Goal: Task Accomplishment & Management: Use online tool/utility

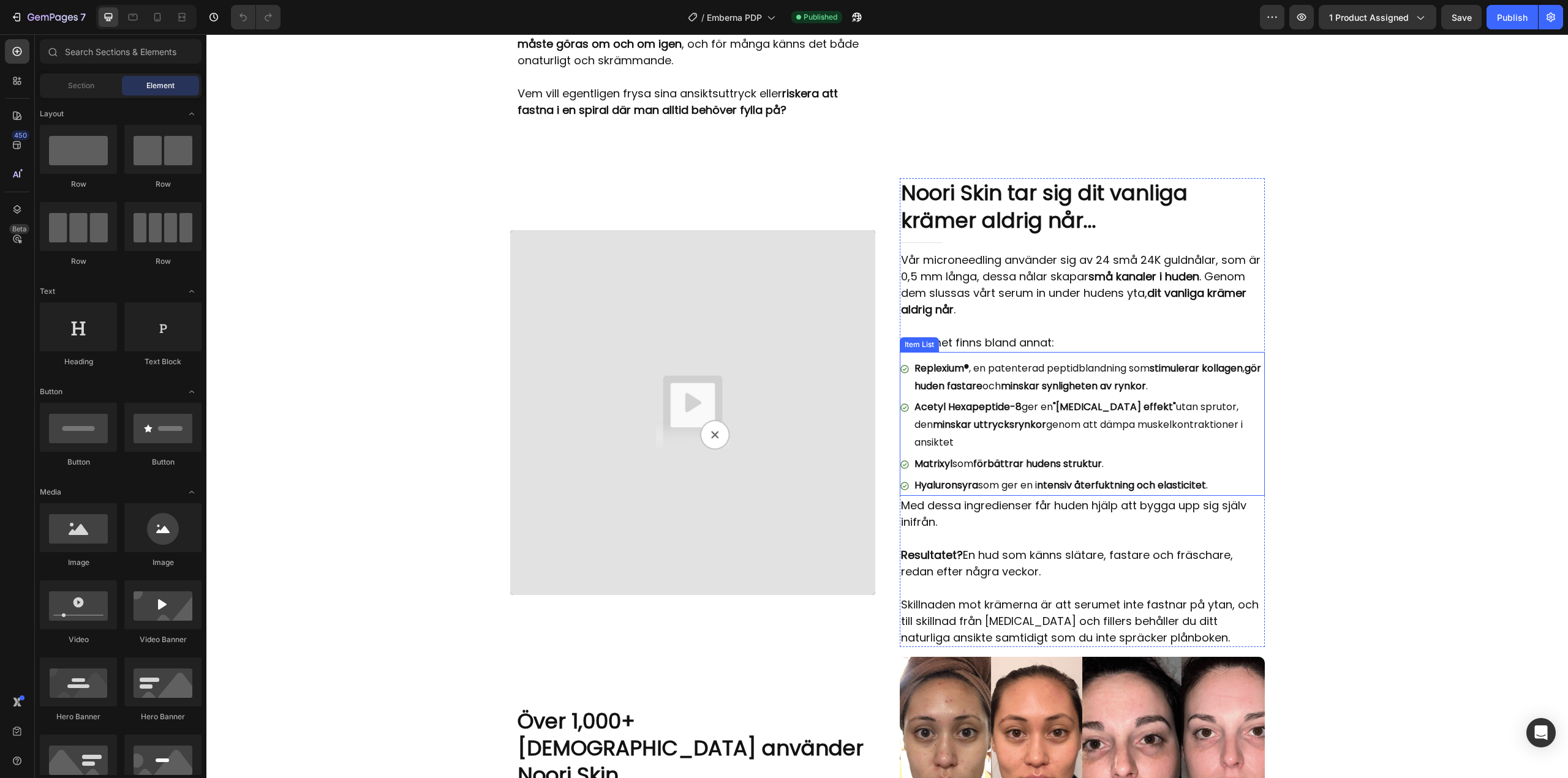
scroll to position [1775, 0]
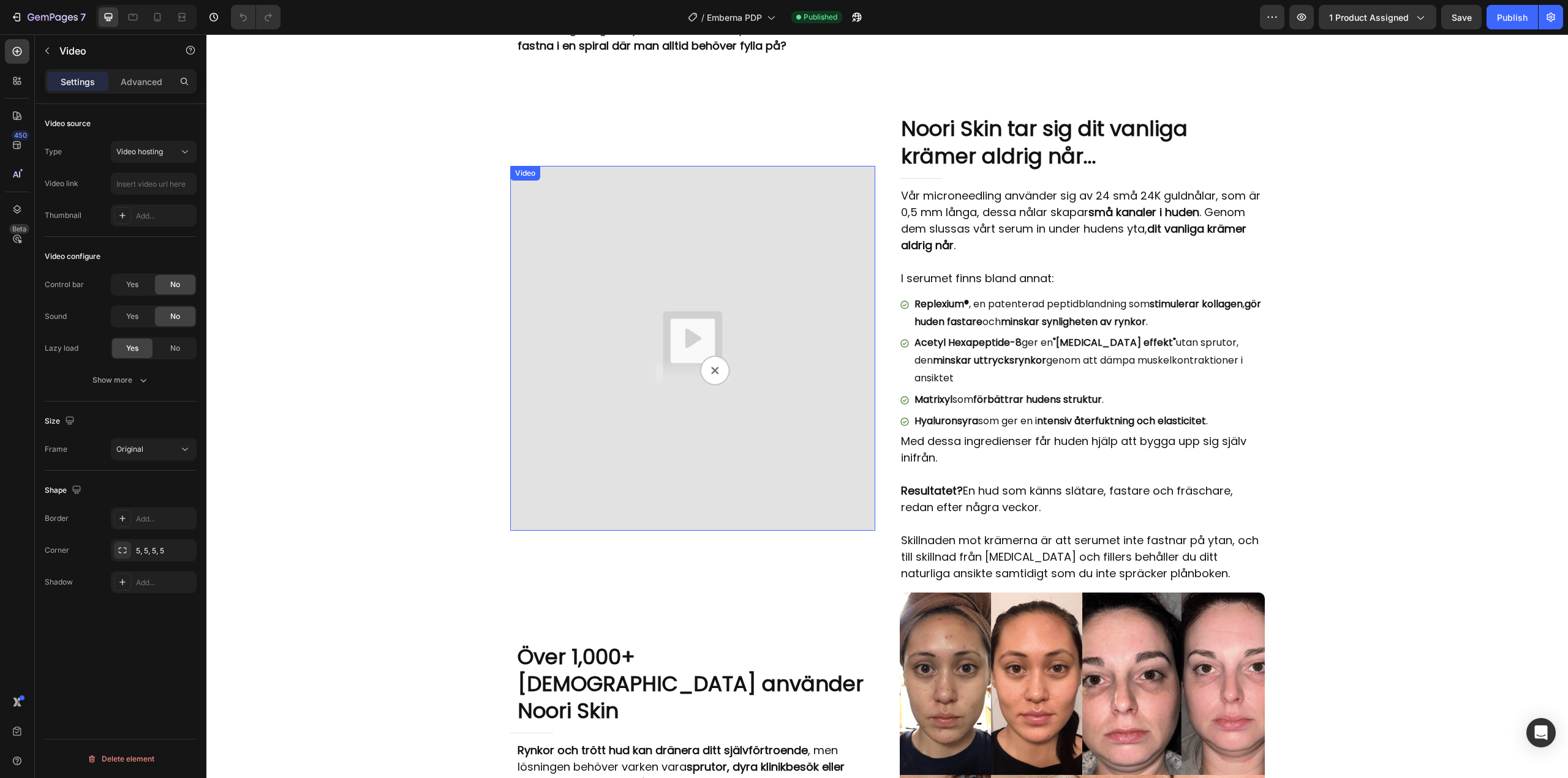
click at [706, 299] on img at bounding box center [692, 348] width 365 height 365
click at [148, 181] on input "text" at bounding box center [154, 183] width 86 height 22
paste input "[URL][DOMAIN_NAME]"
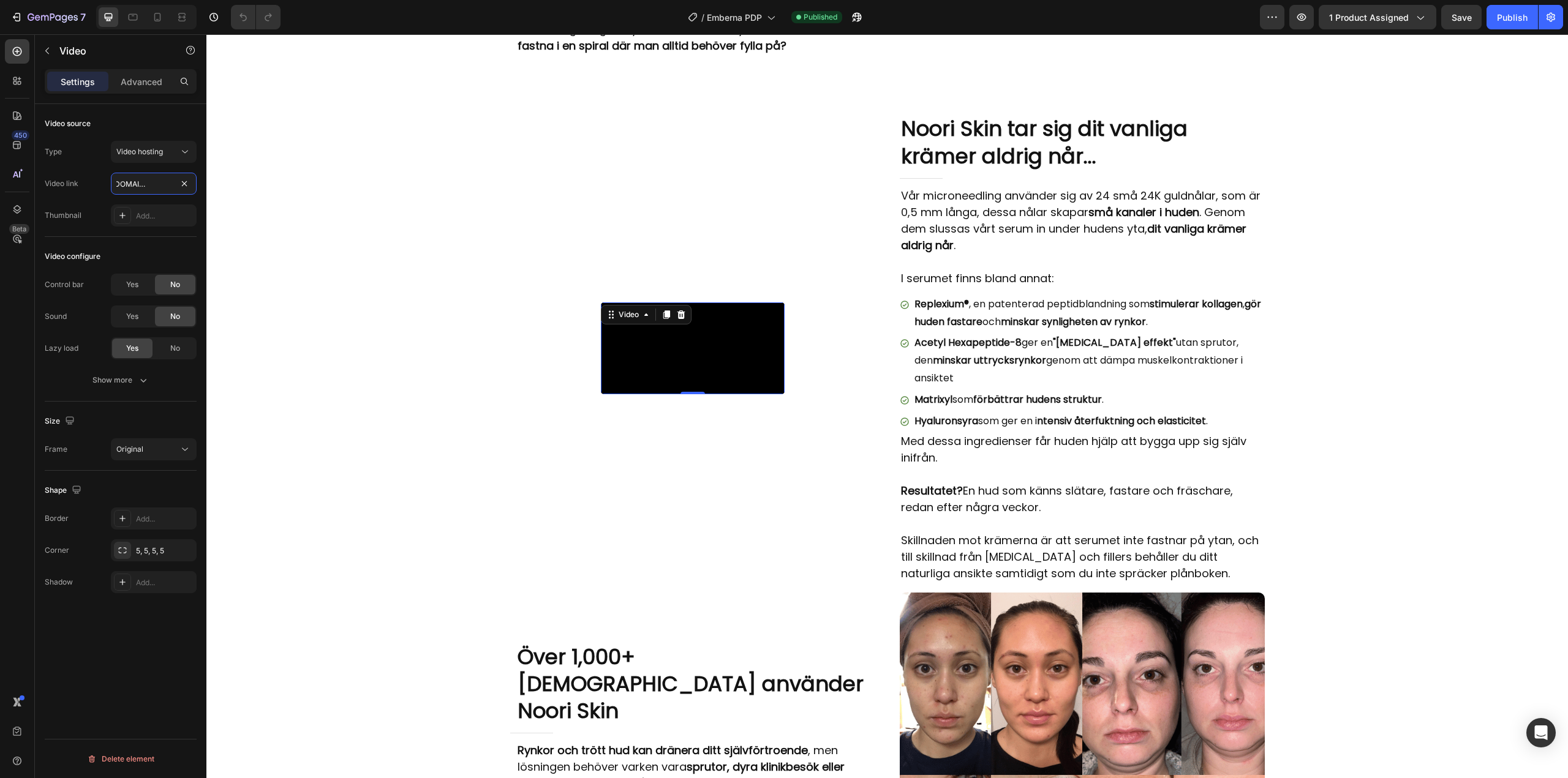
type input "[URL][DOMAIN_NAME]"
click at [103, 204] on div "Type Video hosting Video link [URL][DOMAIN_NAME] Thumbnail Add..." at bounding box center [121, 184] width 152 height 86
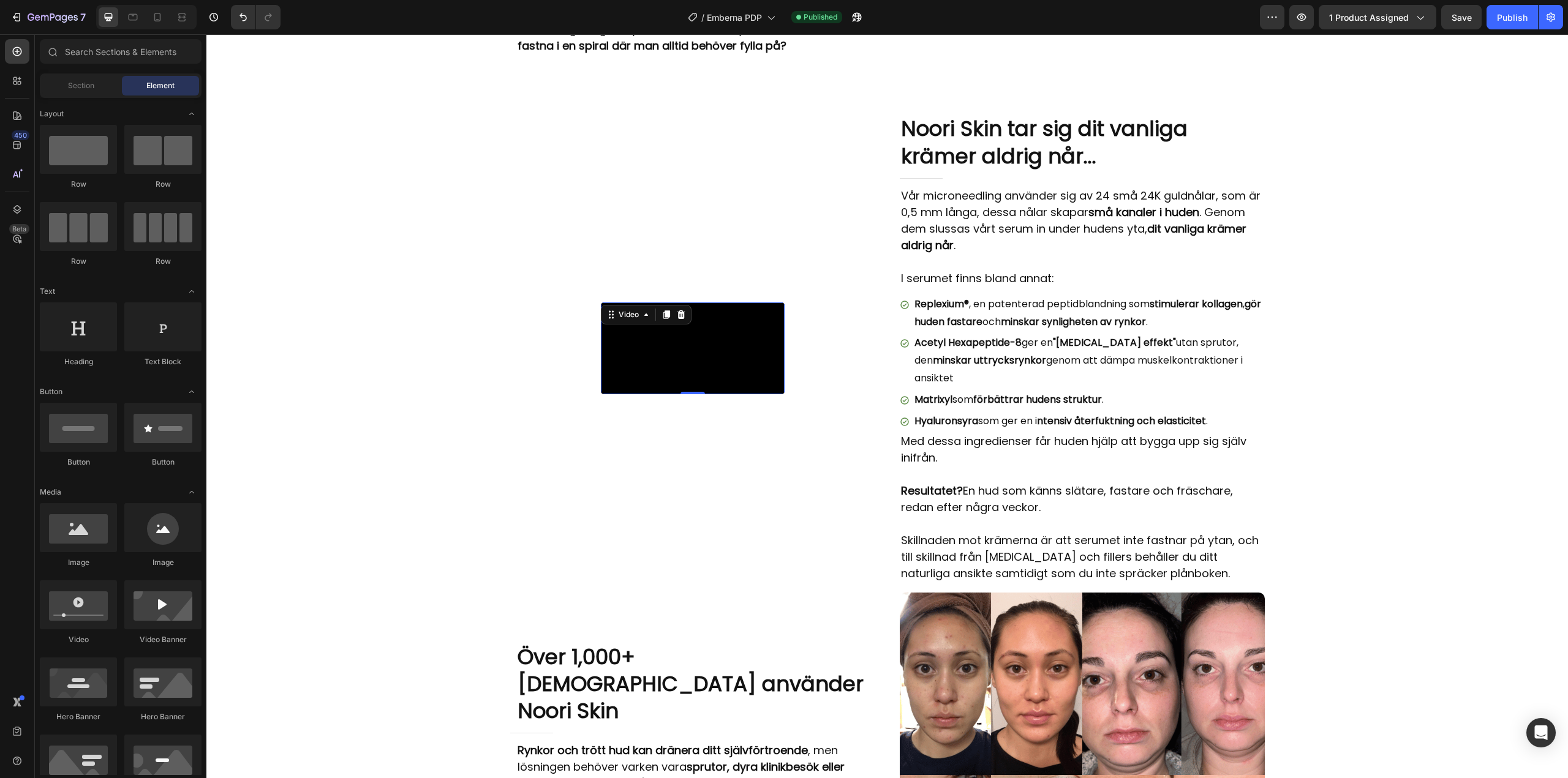
click at [386, 274] on div "Image Varför vanliga lösningar inte fungerar Heading Title Line Du har säkert r…" at bounding box center [887, 559] width 1361 height 4548
click at [160, 23] on div at bounding box center [157, 17] width 19 height 19
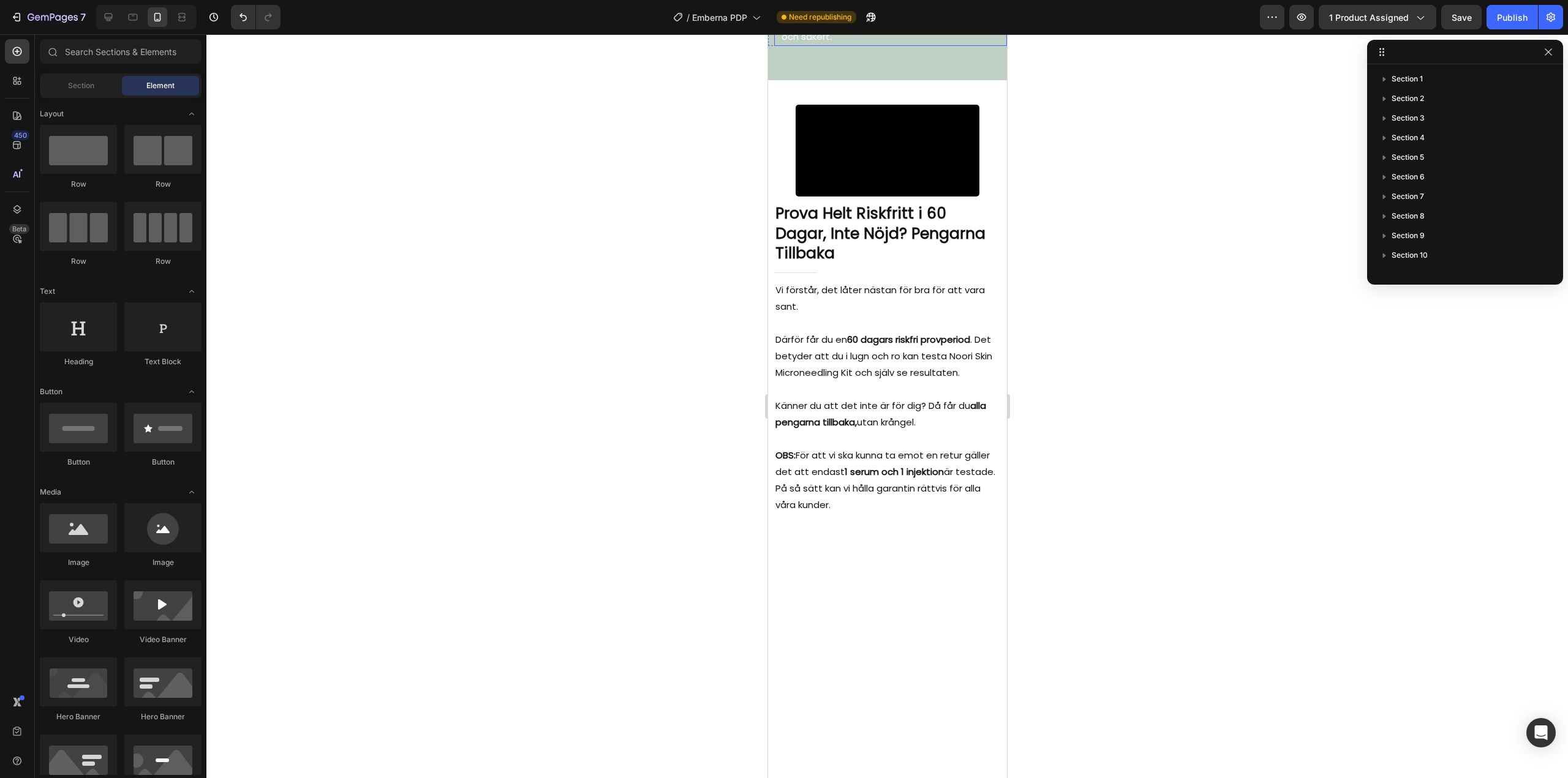
scroll to position [3956, 0]
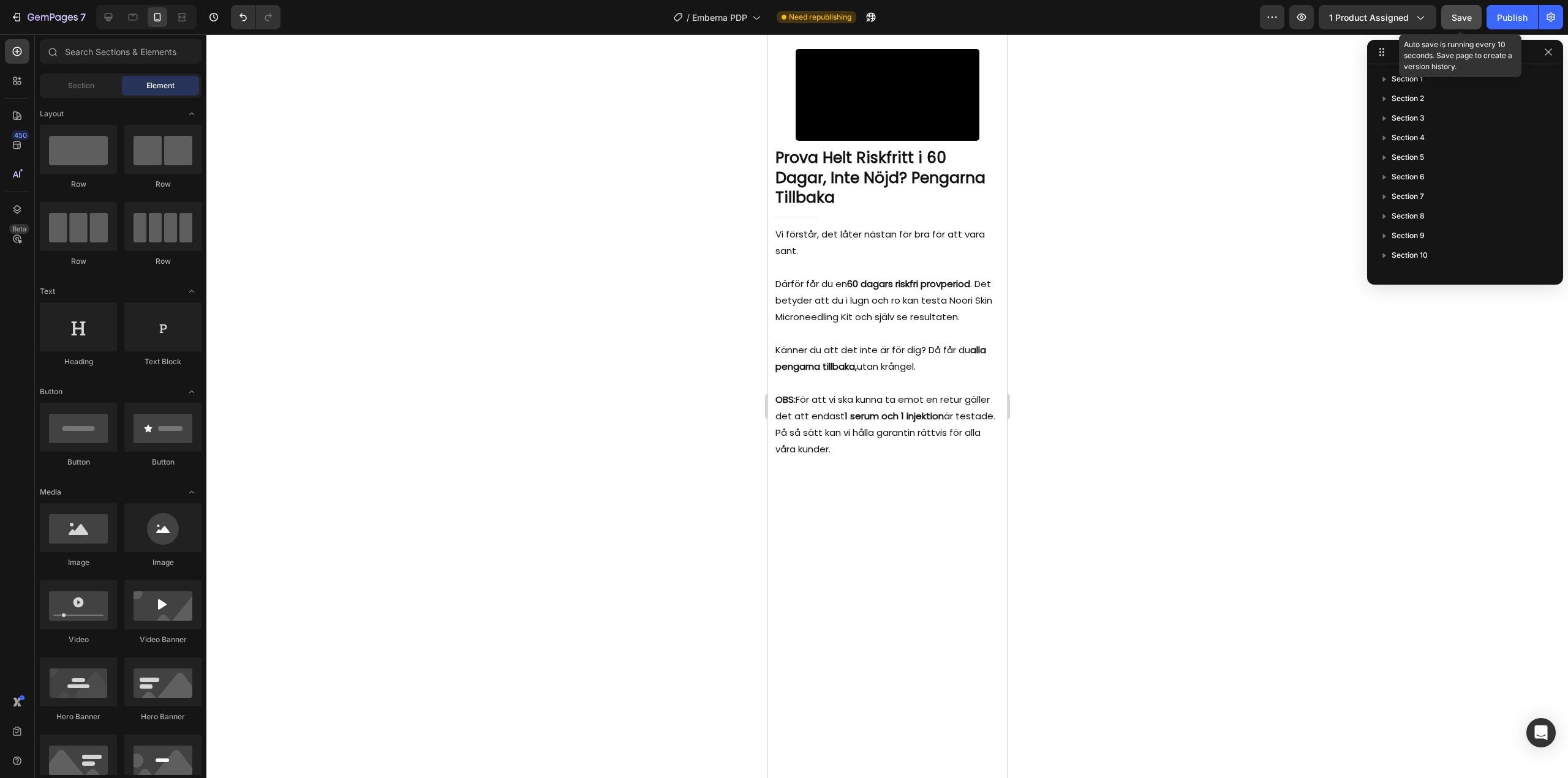
click at [1468, 19] on span "Save" at bounding box center [1461, 17] width 20 height 11
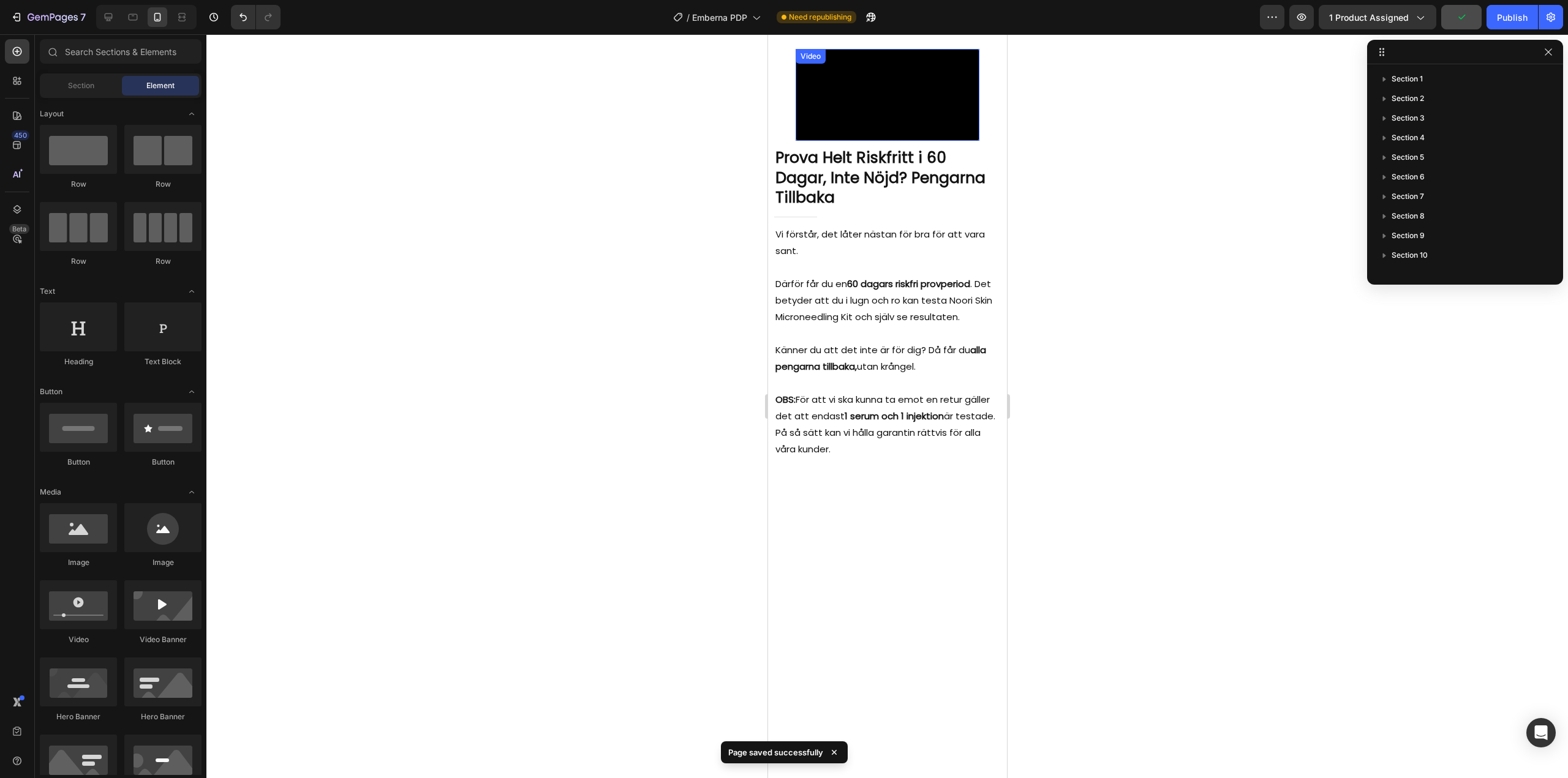
scroll to position [4016, 0]
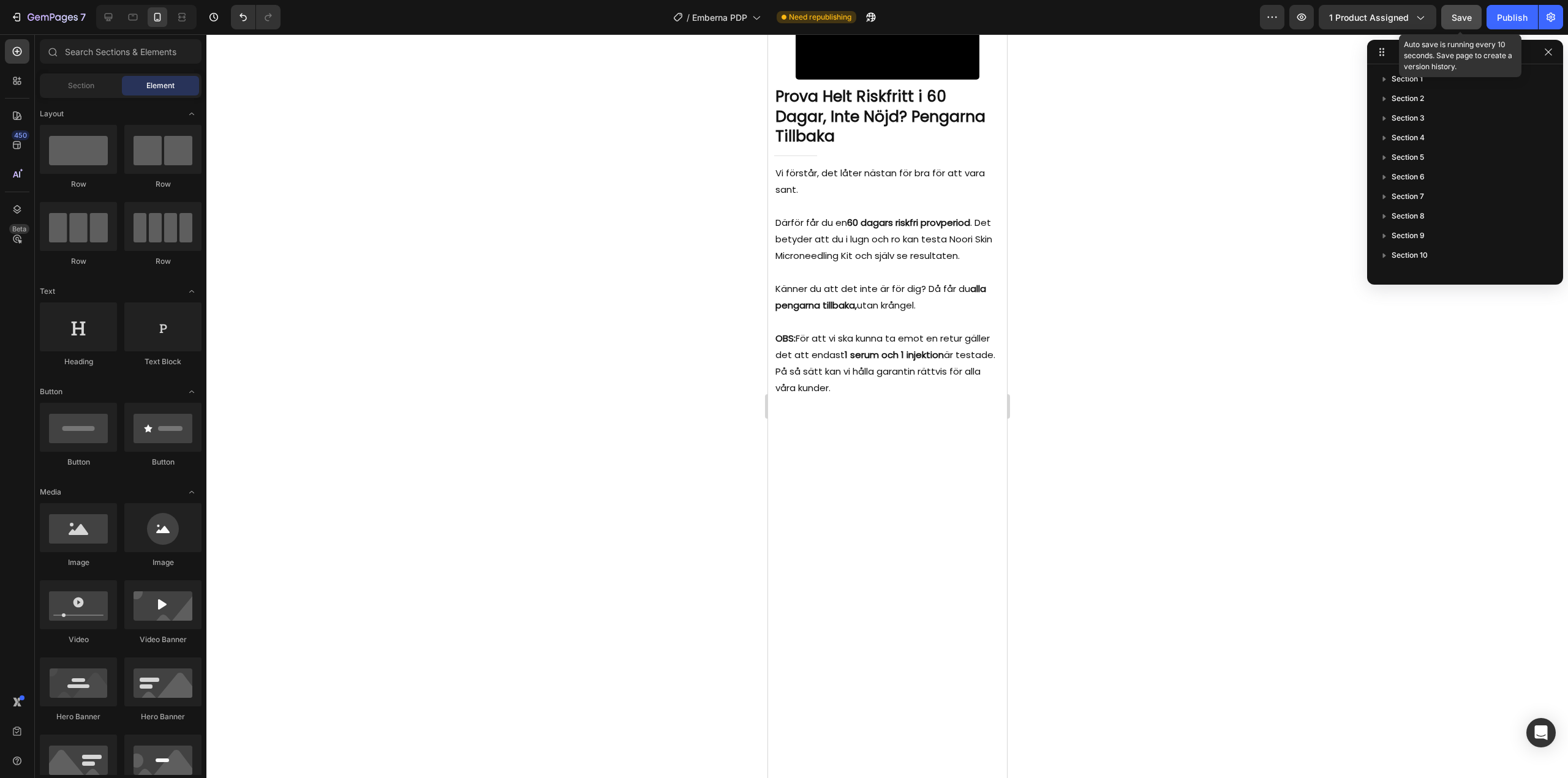
click at [1452, 20] on span "Save" at bounding box center [1461, 17] width 20 height 11
click at [890, 79] on video at bounding box center [886, 33] width 184 height 91
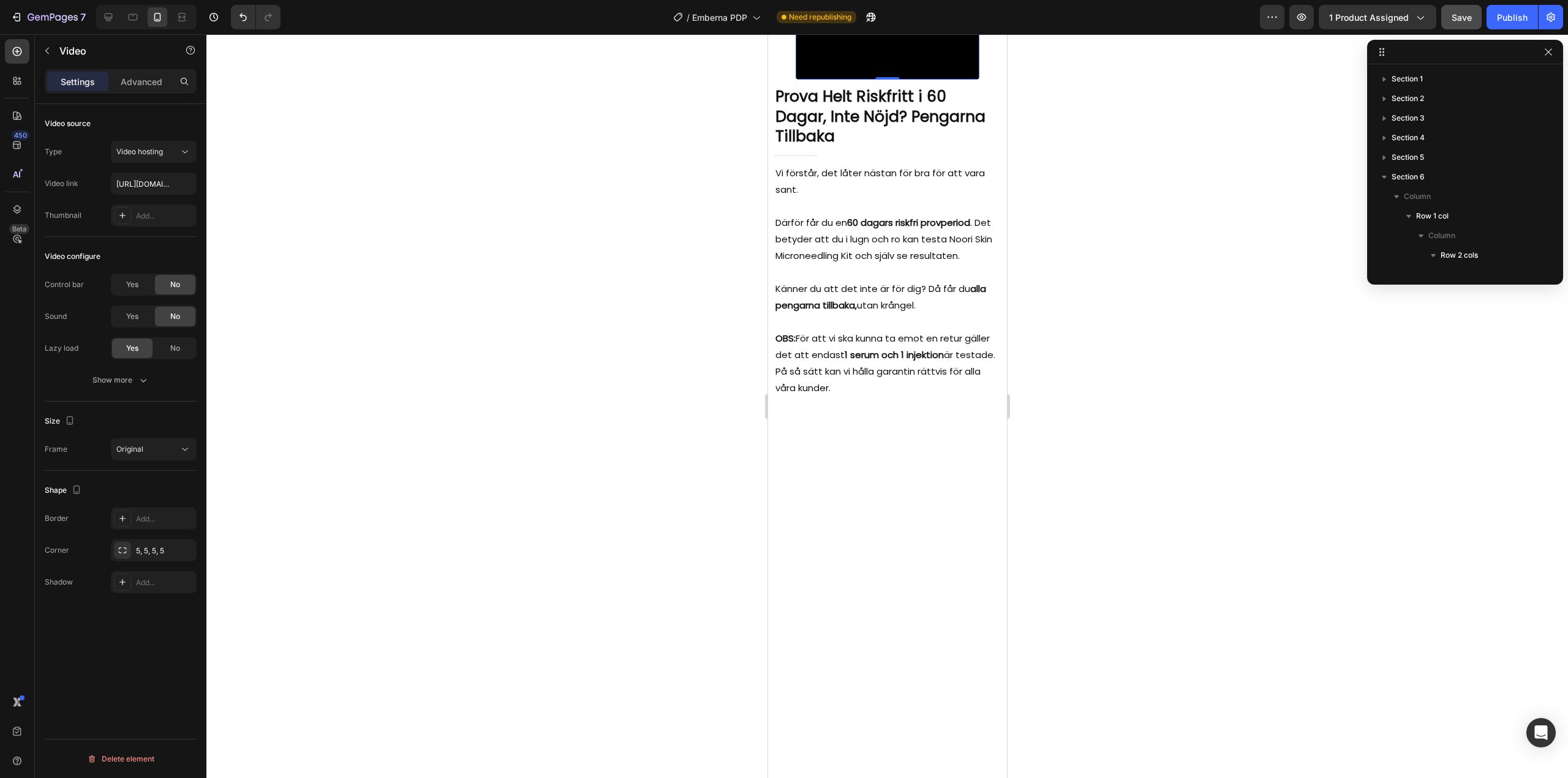
scroll to position [173, 0]
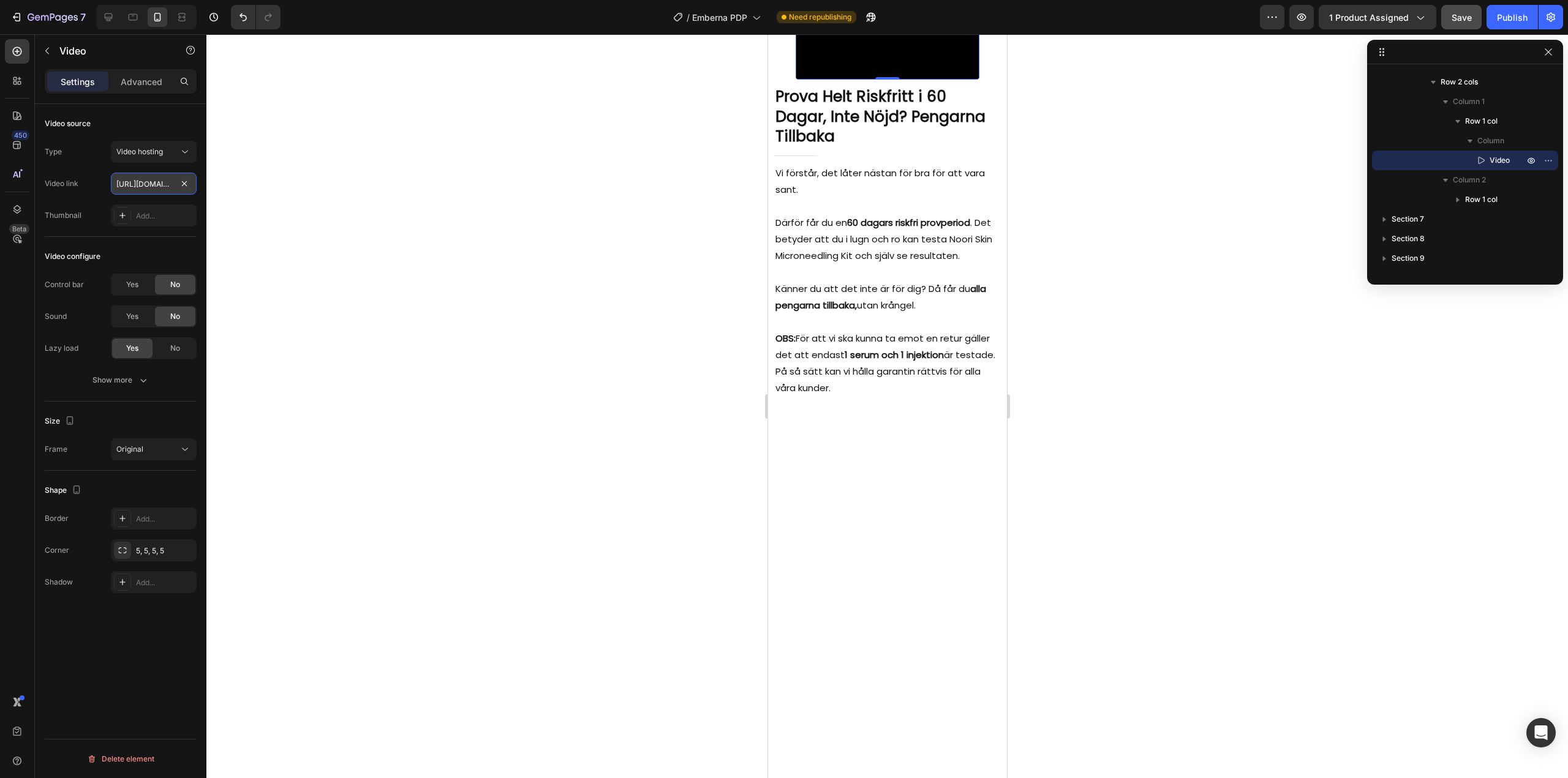
click at [139, 189] on input "[URL][DOMAIN_NAME]" at bounding box center [154, 183] width 86 height 22
paste input "[URL][DOMAIN_NAME]"
type input "[URL][DOMAIN_NAME]"
click at [100, 200] on div "Type Video hosting Video link [URL][DOMAIN_NAME] Thumbnail Add..." at bounding box center [121, 184] width 152 height 86
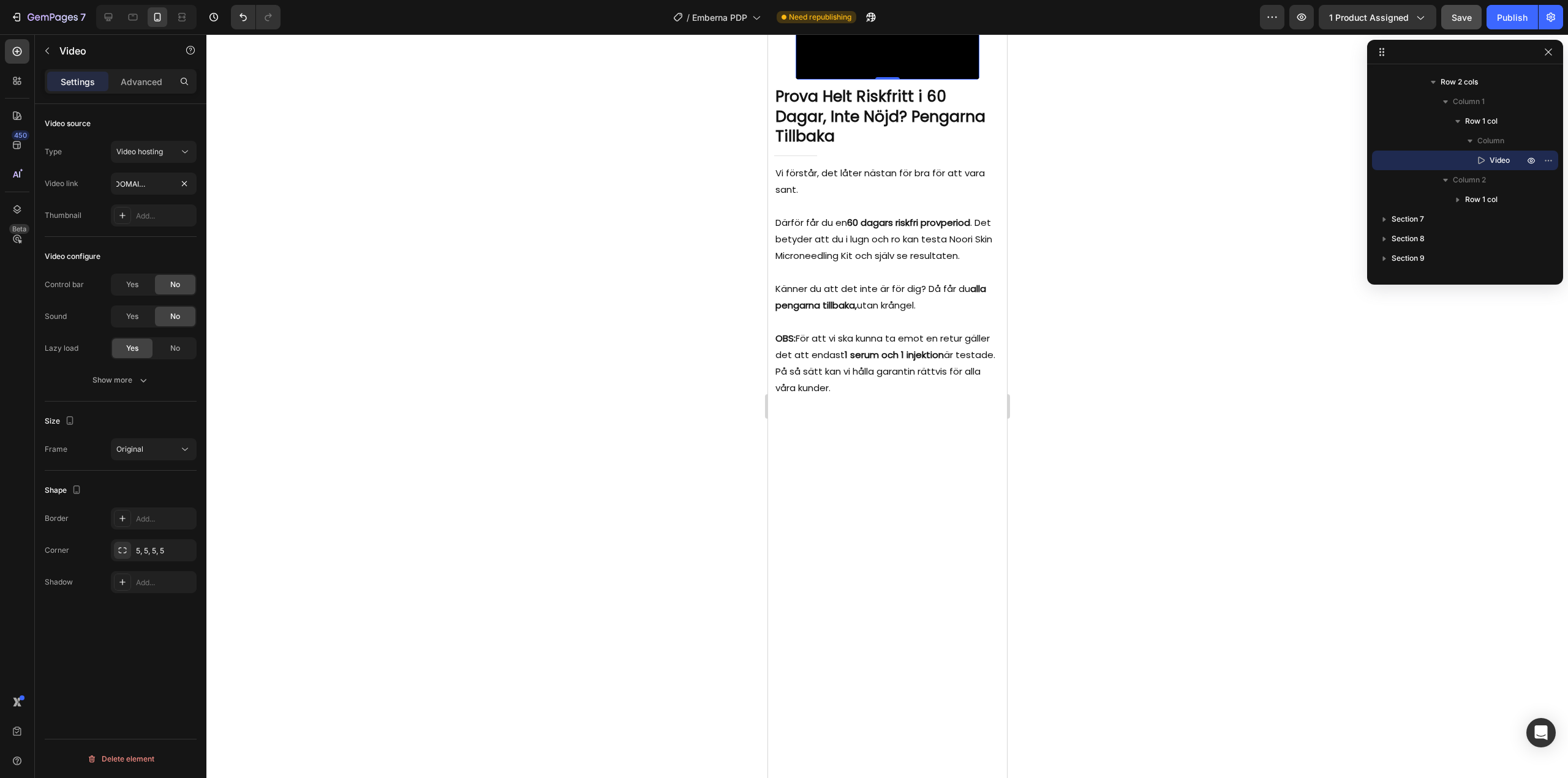
scroll to position [0, 0]
click at [611, 327] on div at bounding box center [887, 406] width 1361 height 744
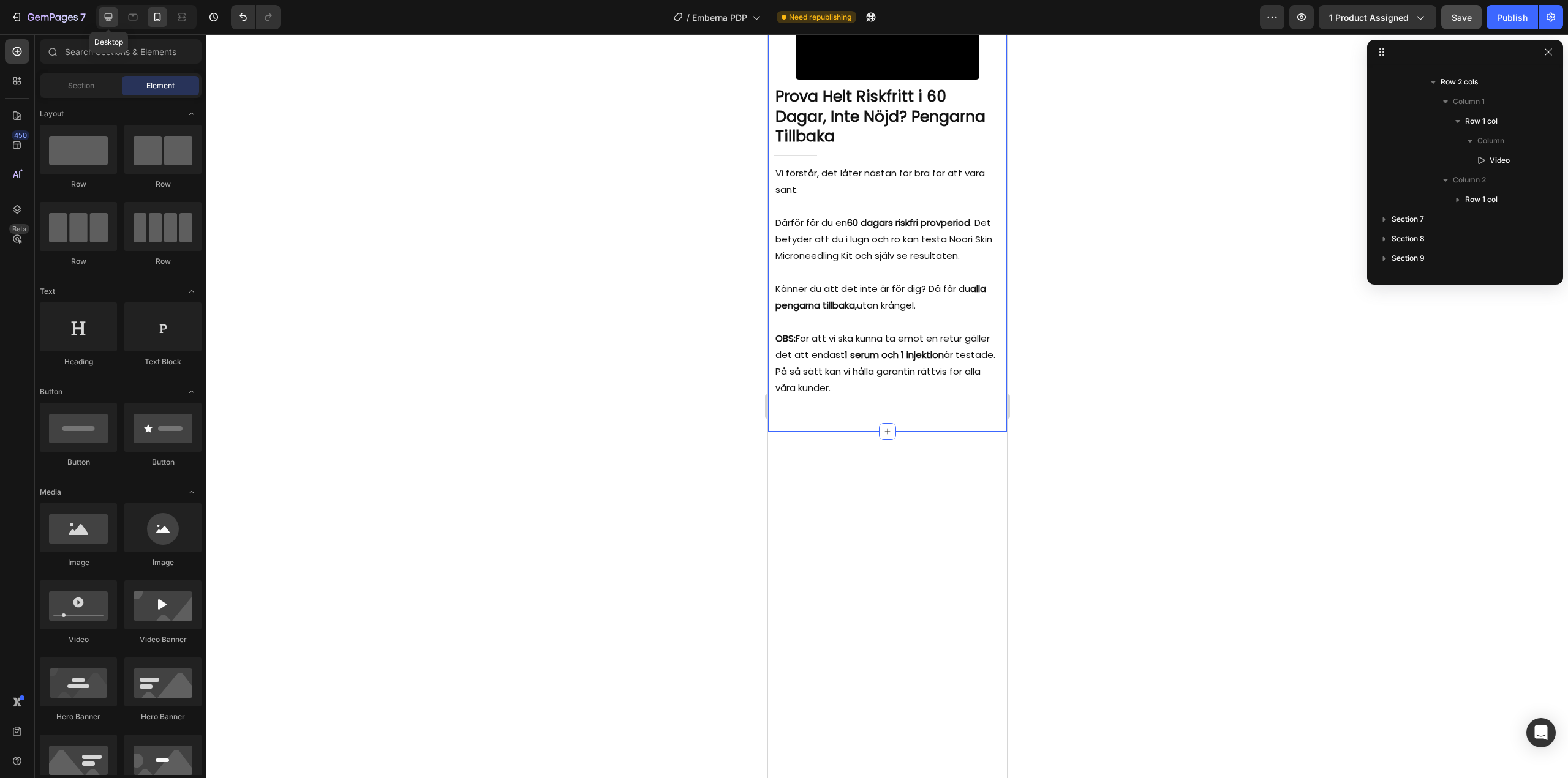
click at [113, 15] on icon at bounding box center [108, 17] width 12 height 12
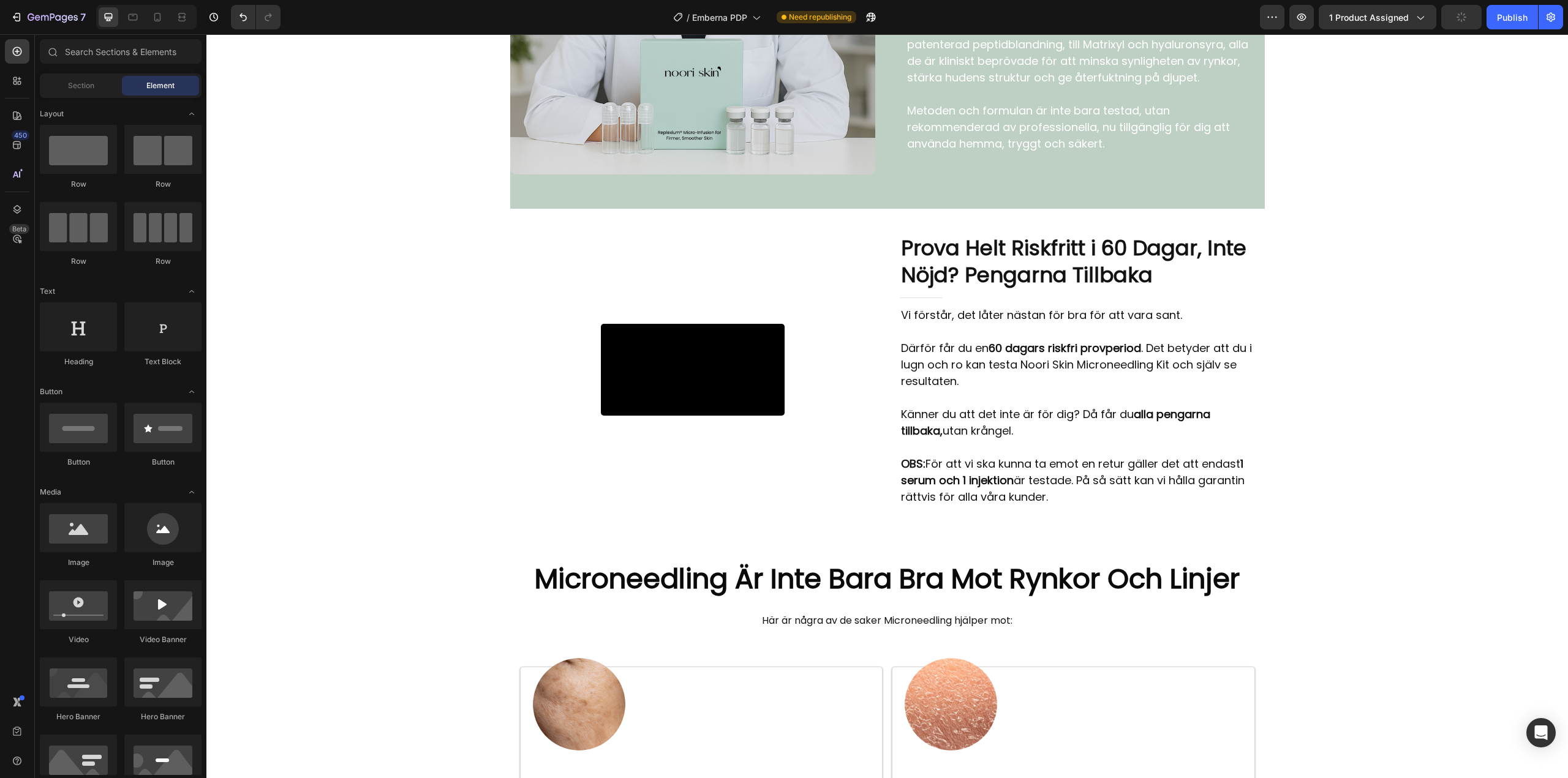
scroll to position [3303, 0]
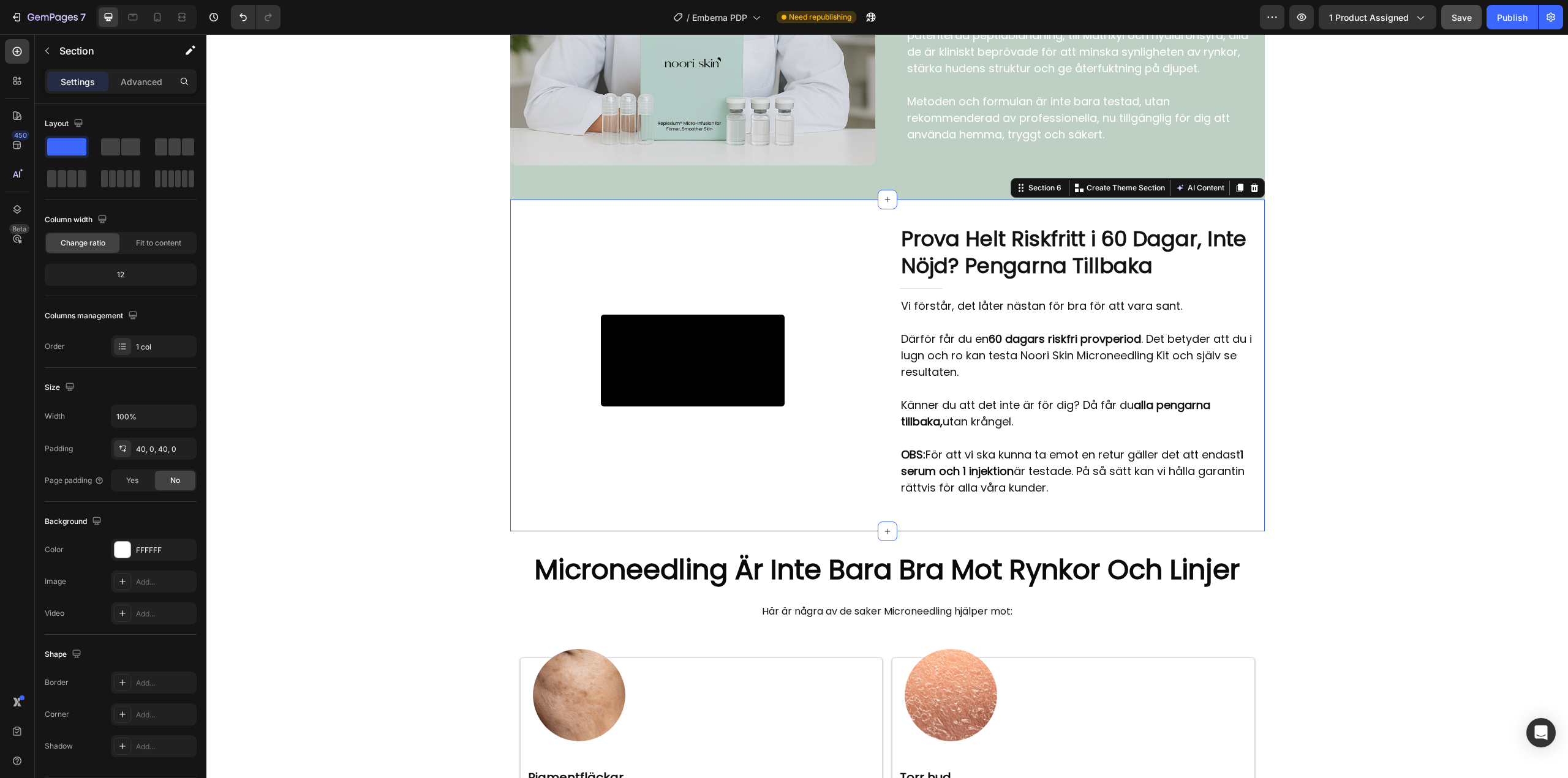
click at [586, 217] on div "Video Row Prova Helt Riskfritt i 60 Dagar, Inte Nöjd? Pengarna Tillbaka Heading…" at bounding box center [887, 364] width 754 height 331
click at [872, 249] on div "Video Row Prova Helt Riskfritt i 60 Dagar, Inte Nöjd? Pengarna Tillbaka Heading…" at bounding box center [887, 360] width 754 height 272
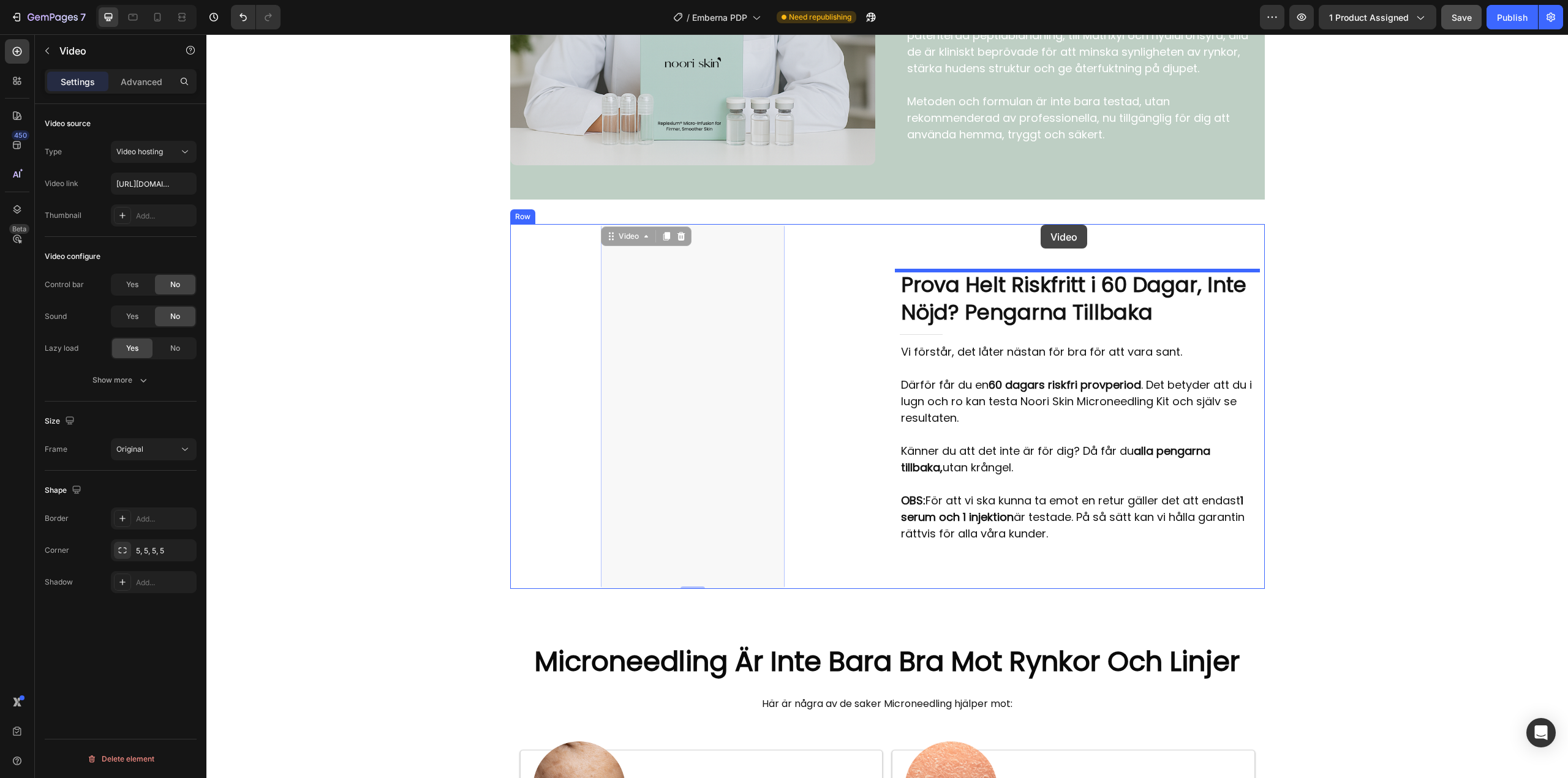
drag, startPoint x: 634, startPoint y: 368, endPoint x: 1041, endPoint y: 224, distance: 431.7
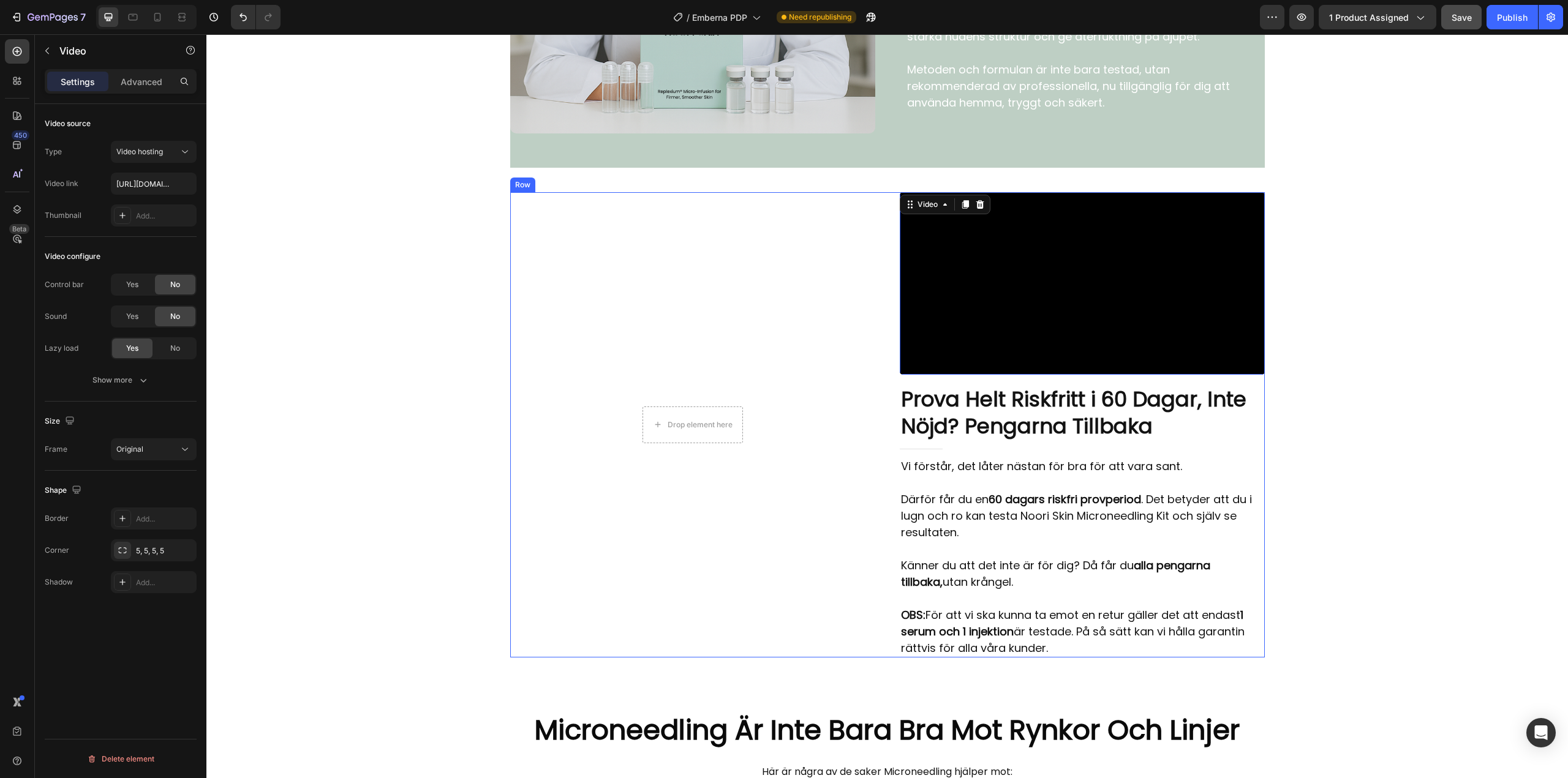
scroll to position [3487, 0]
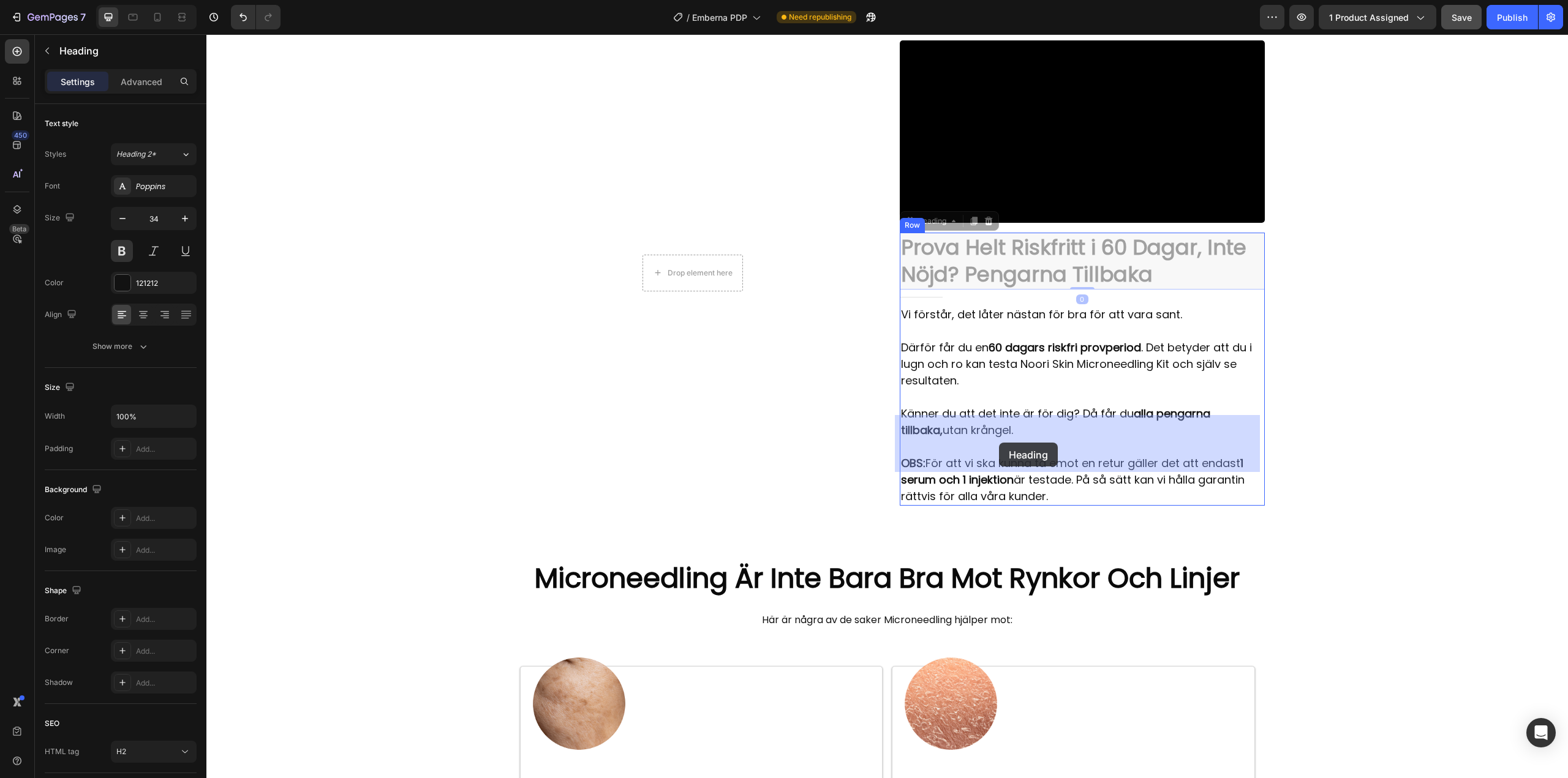
drag, startPoint x: 992, startPoint y: 448, endPoint x: 999, endPoint y: 443, distance: 8.6
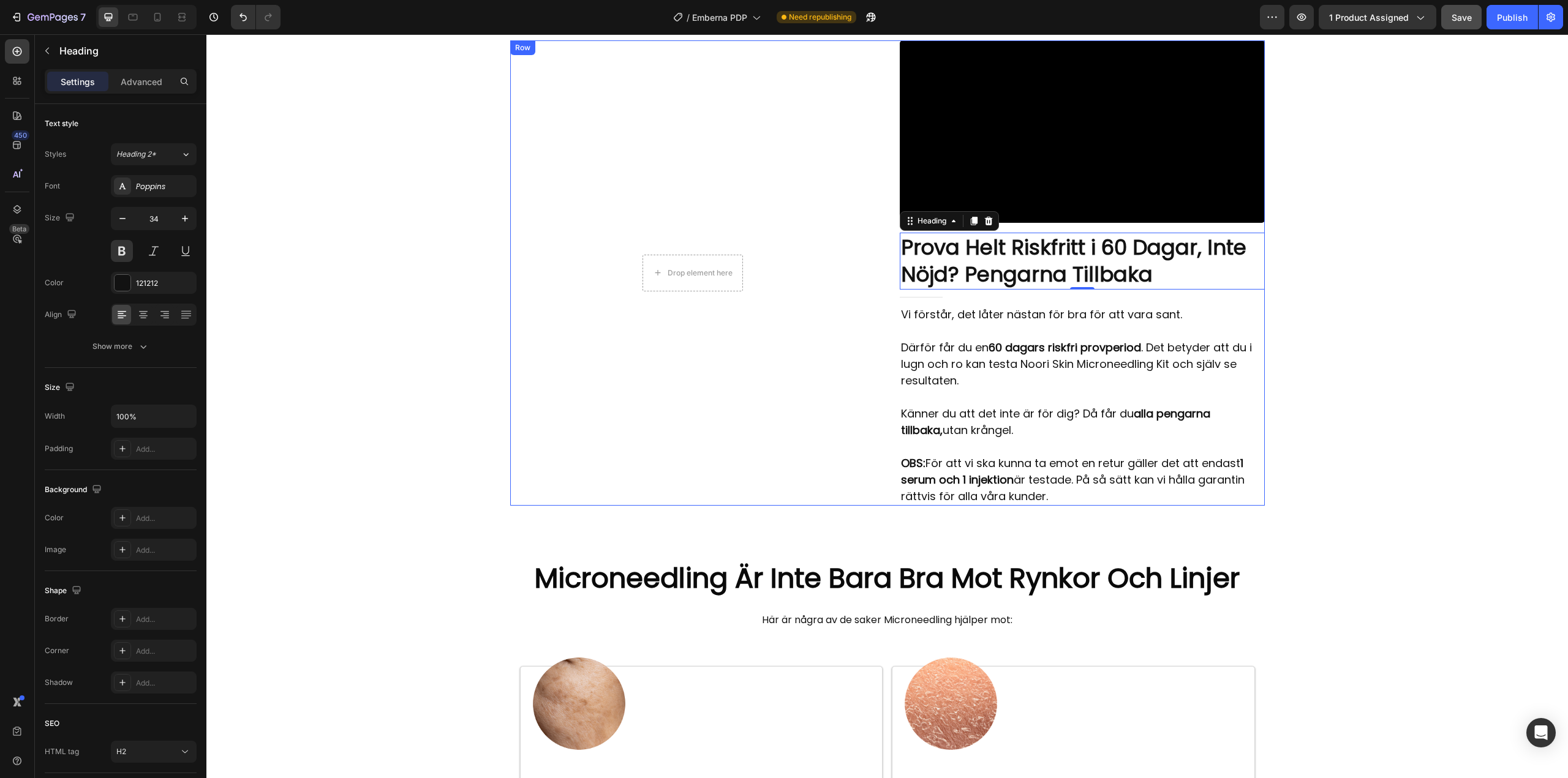
click at [890, 493] on div "Drop element here Row Video Prova Helt Riskfritt i 60 Dagar, Inte Nöjd? Pengarn…" at bounding box center [887, 273] width 754 height 465
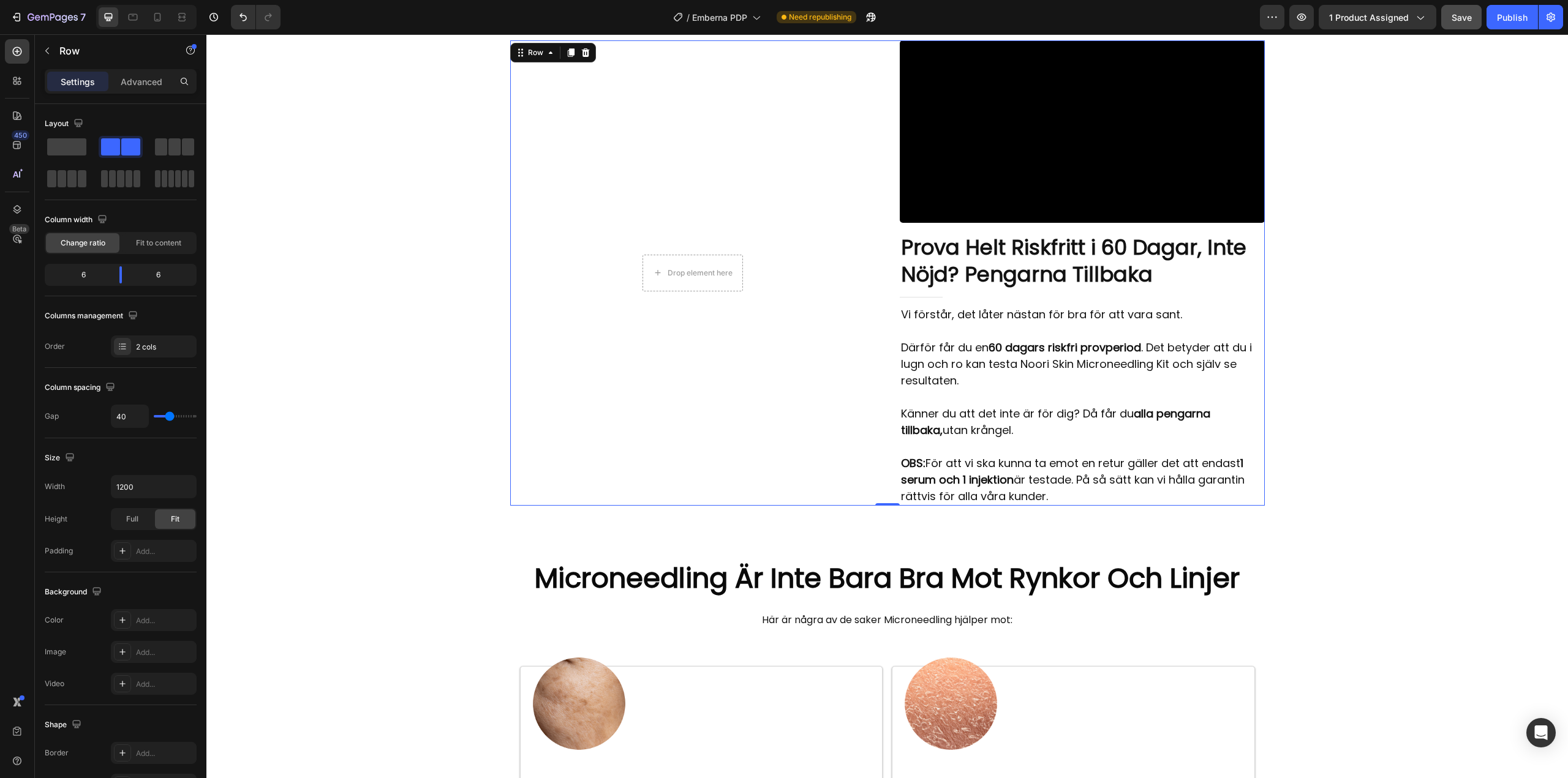
click at [824, 444] on div "Drop element here Row" at bounding box center [692, 273] width 365 height 465
click at [161, 348] on div "2 cols" at bounding box center [164, 347] width 58 height 11
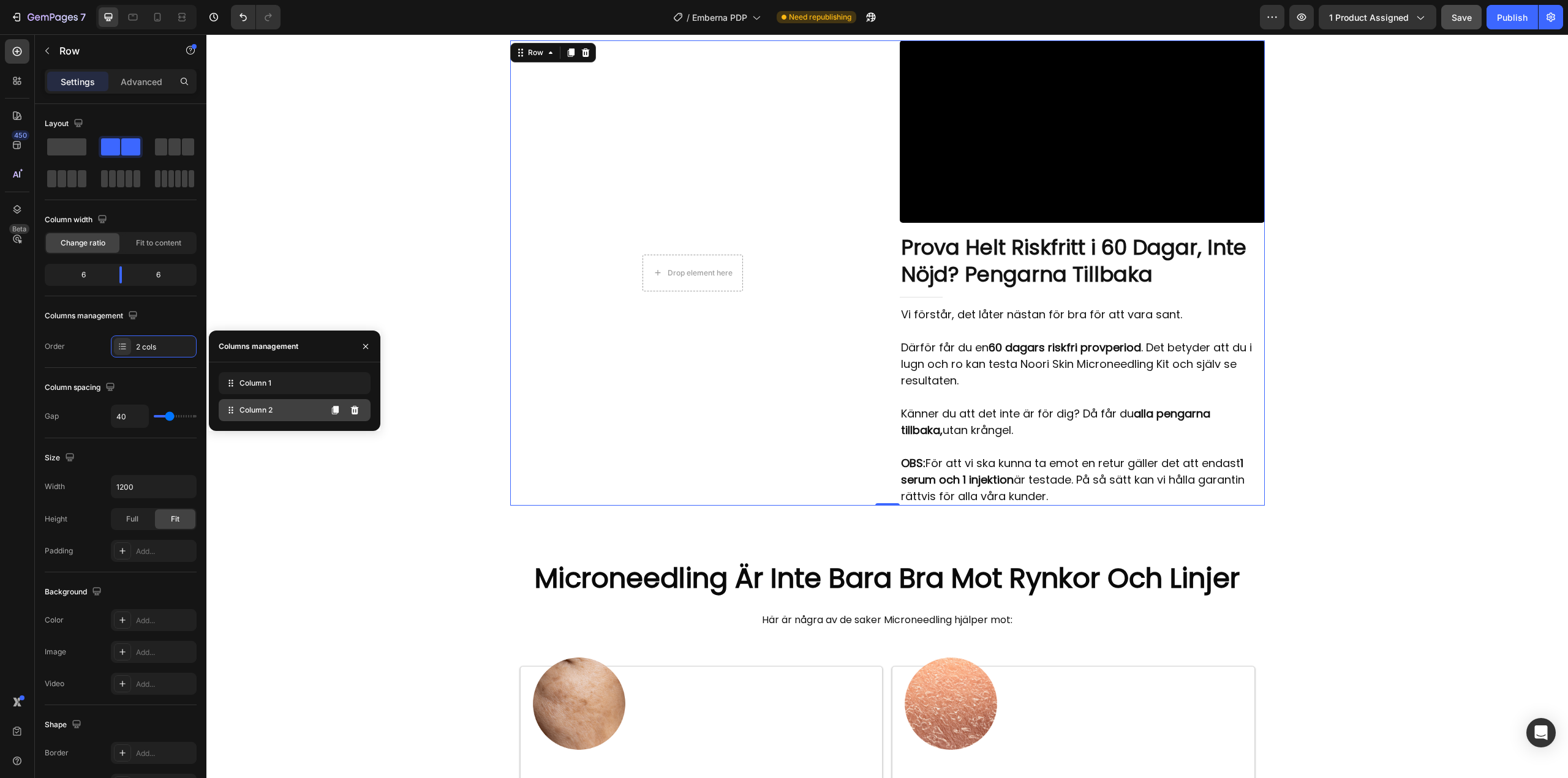
click at [270, 412] on span "Column 2" at bounding box center [256, 410] width 33 height 11
drag, startPoint x: 232, startPoint y: 410, endPoint x: 236, endPoint y: 382, distance: 28.3
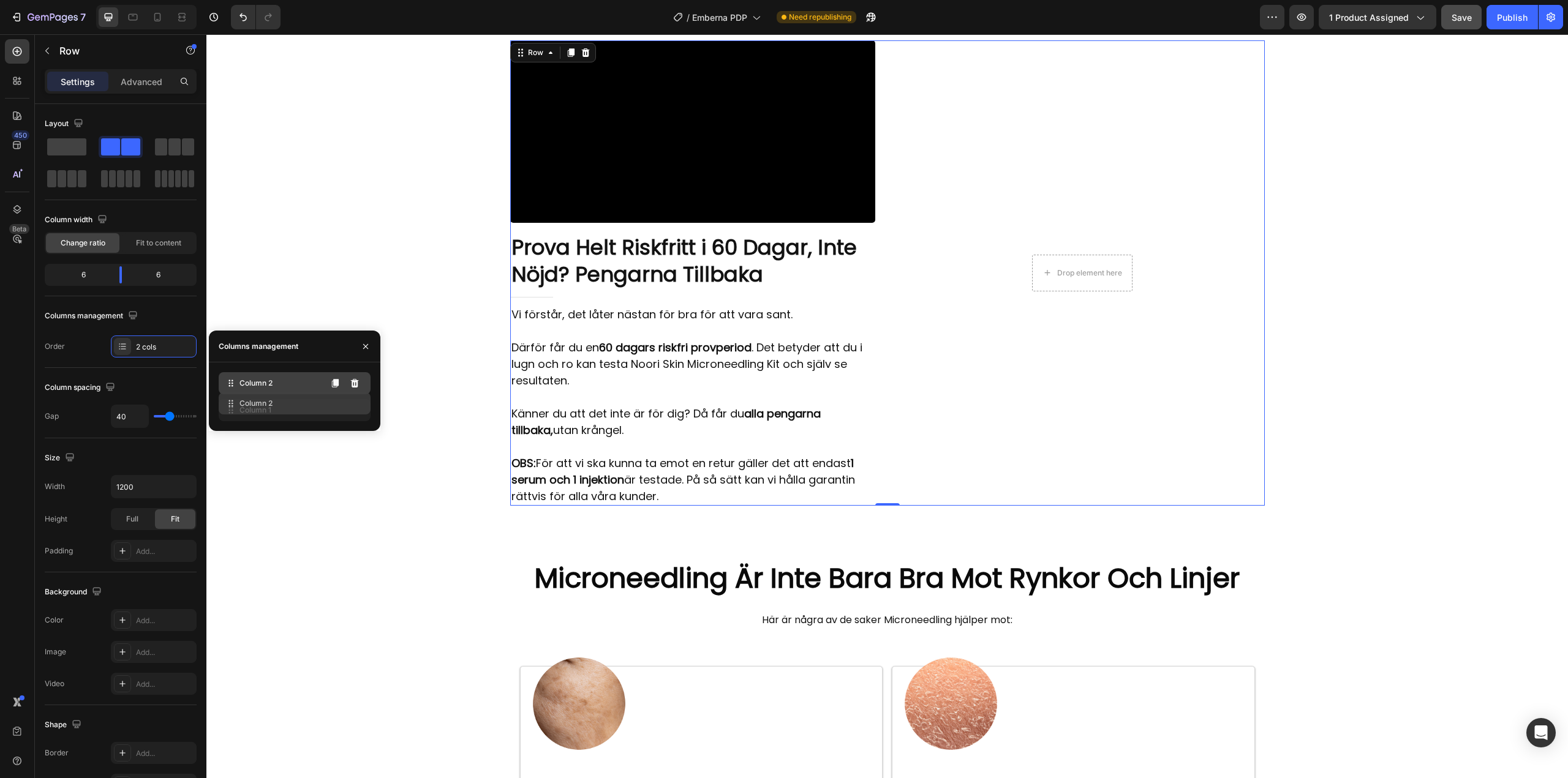
drag, startPoint x: 236, startPoint y: 382, endPoint x: 236, endPoint y: 407, distance: 25.0
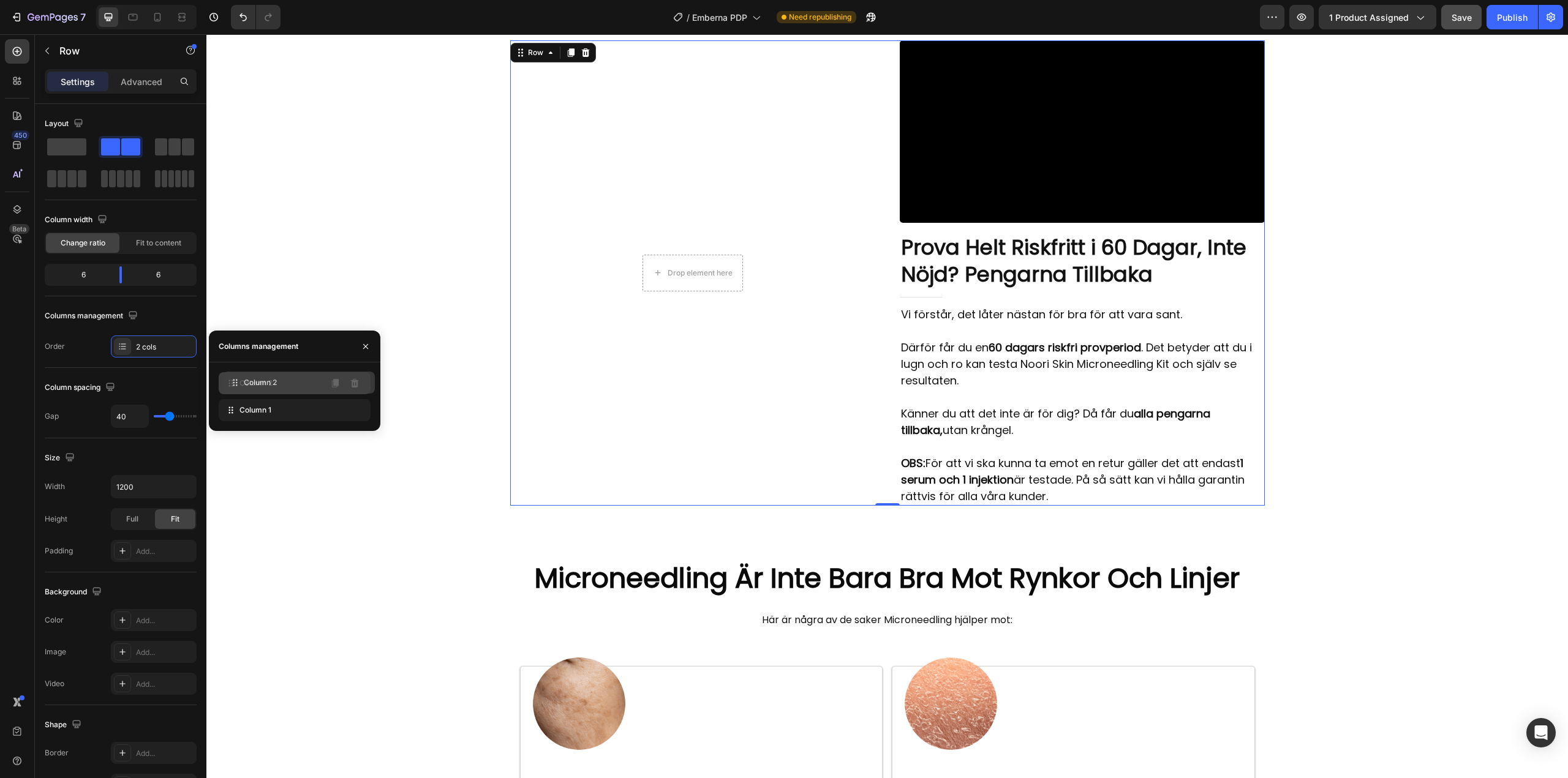
drag, startPoint x: 254, startPoint y: 414, endPoint x: 258, endPoint y: 385, distance: 29.3
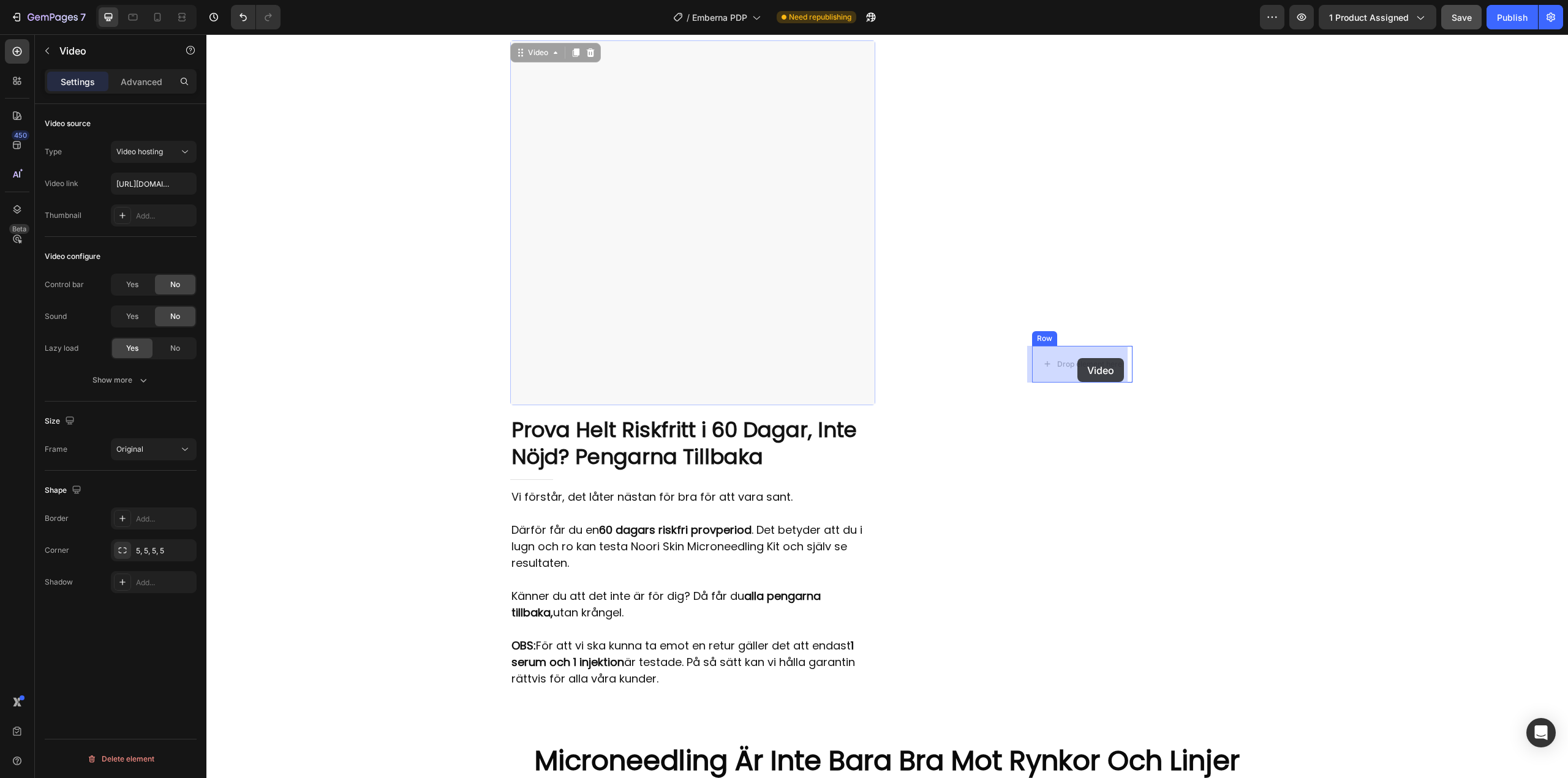
drag, startPoint x: 705, startPoint y: 223, endPoint x: 1077, endPoint y: 358, distance: 395.7
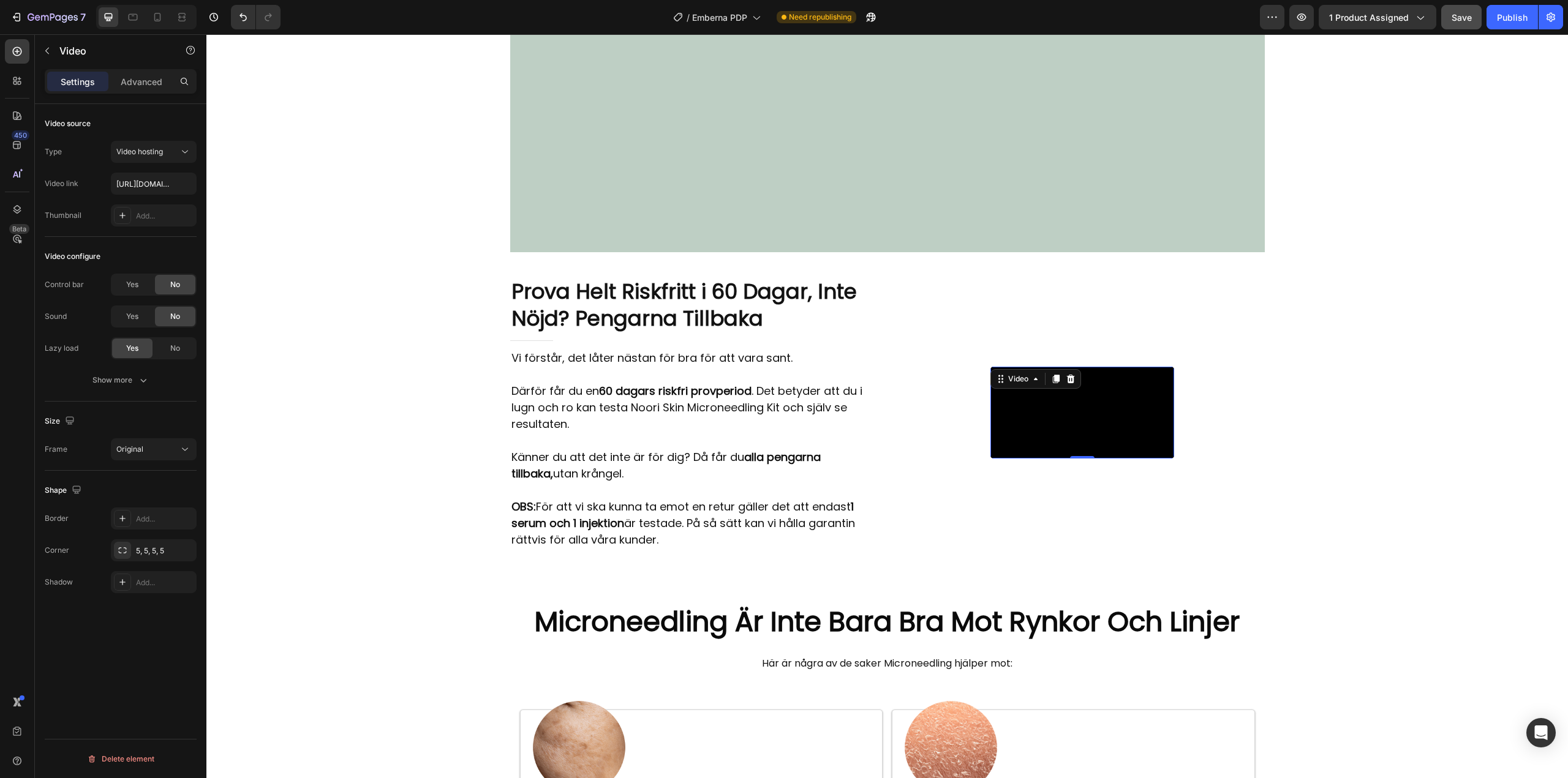
scroll to position [3181, 0]
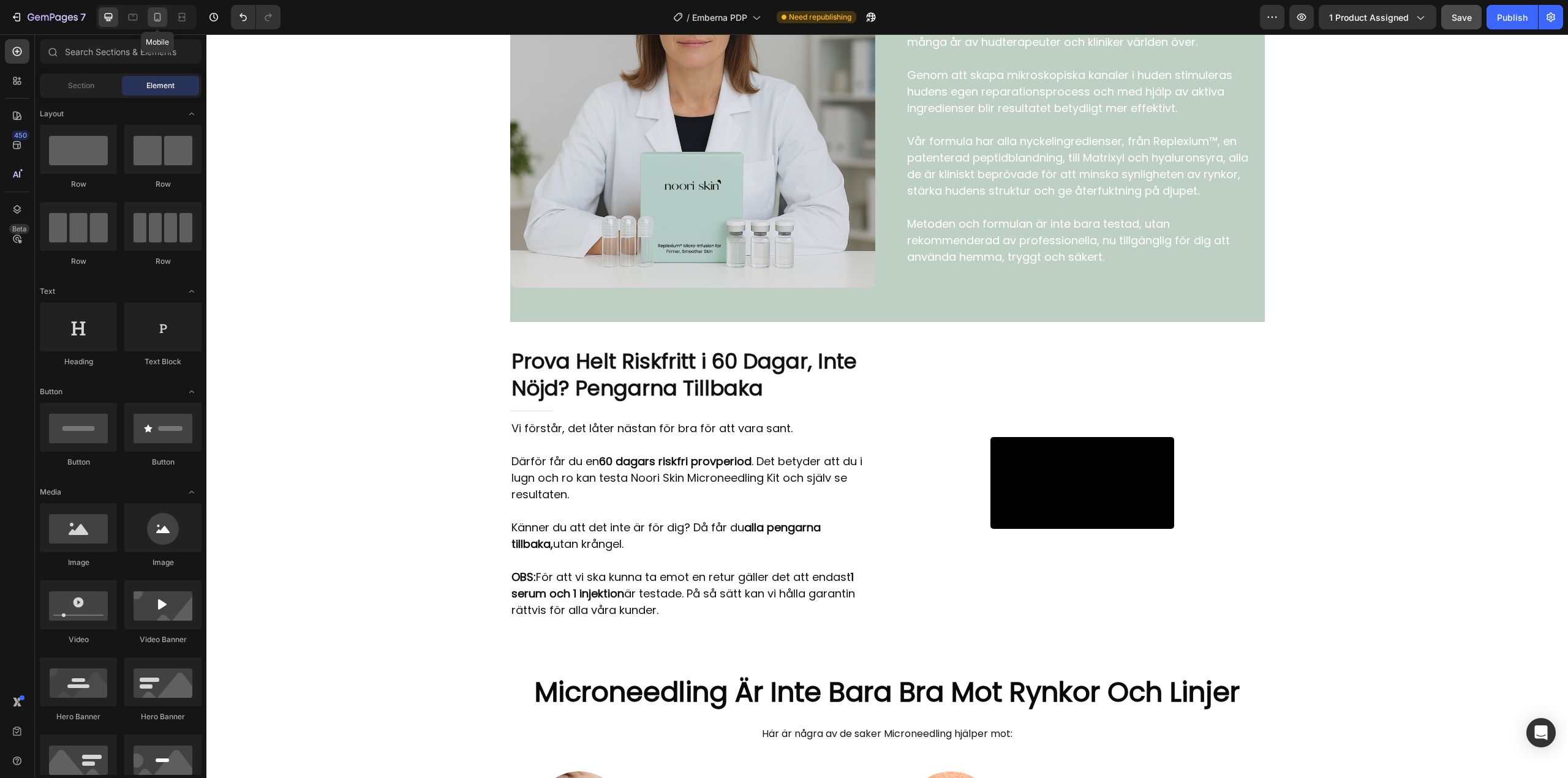
click at [156, 15] on icon at bounding box center [157, 17] width 12 height 12
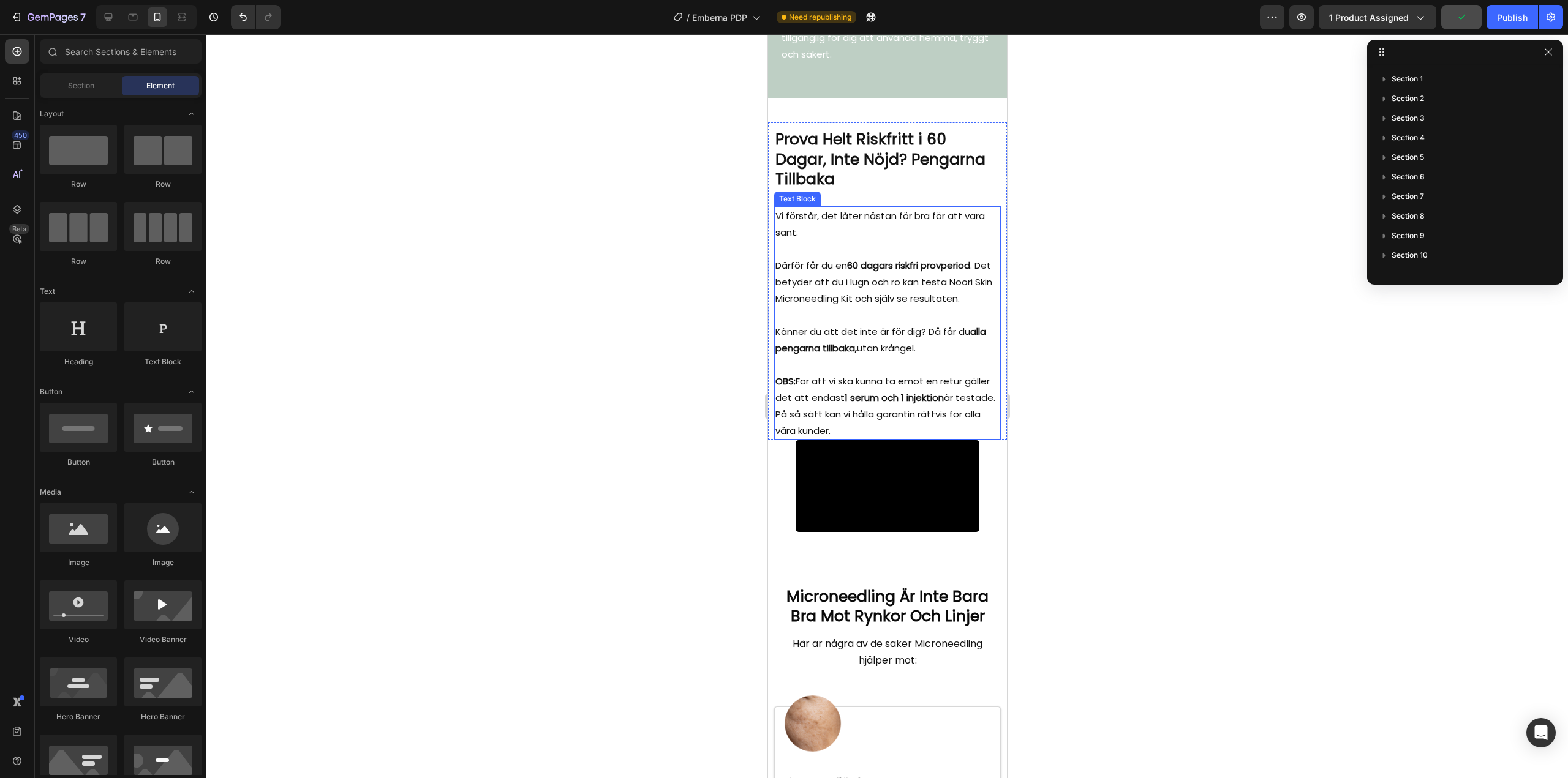
scroll to position [3710, 0]
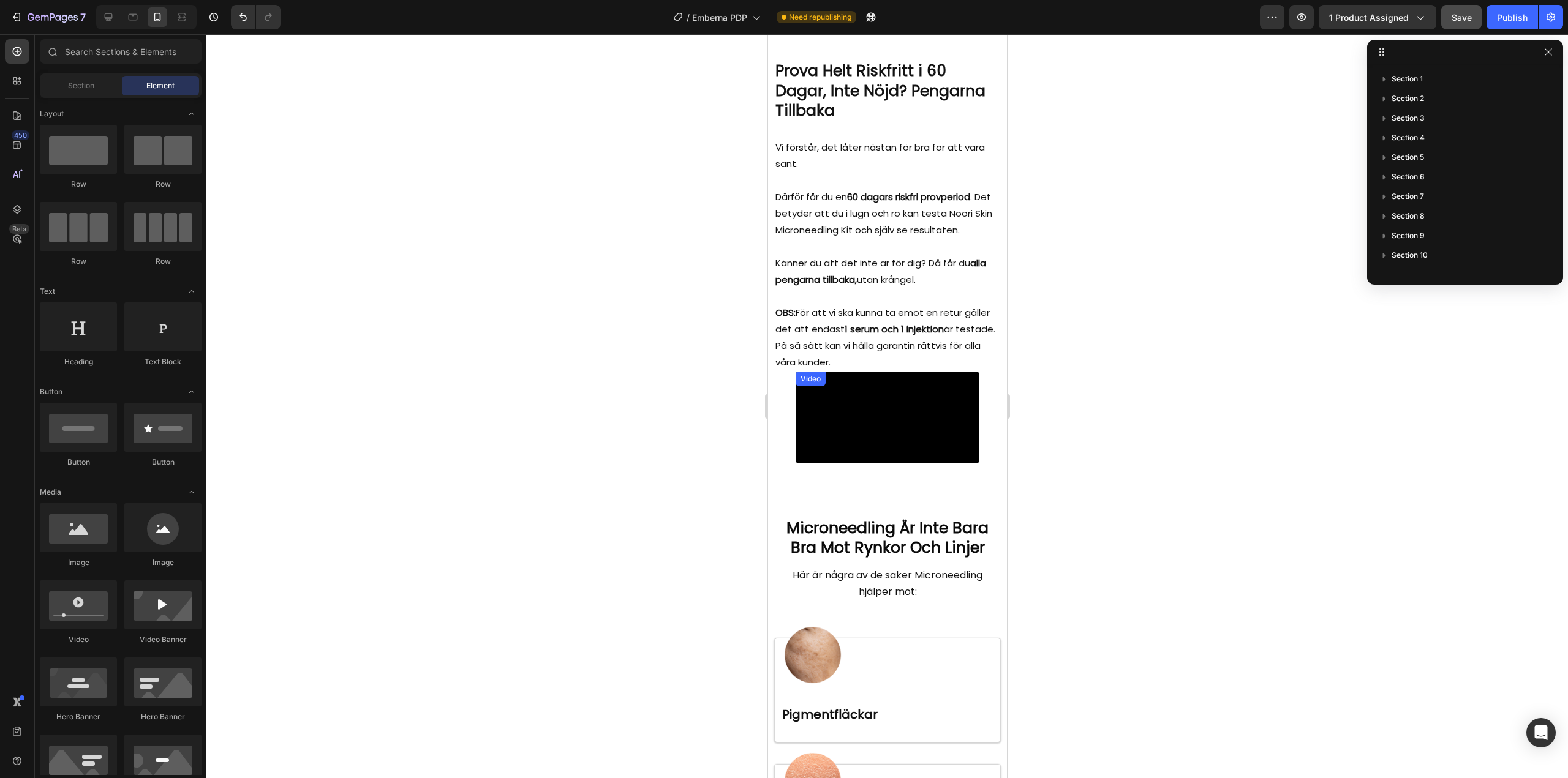
click at [866, 463] on video at bounding box center [886, 417] width 184 height 91
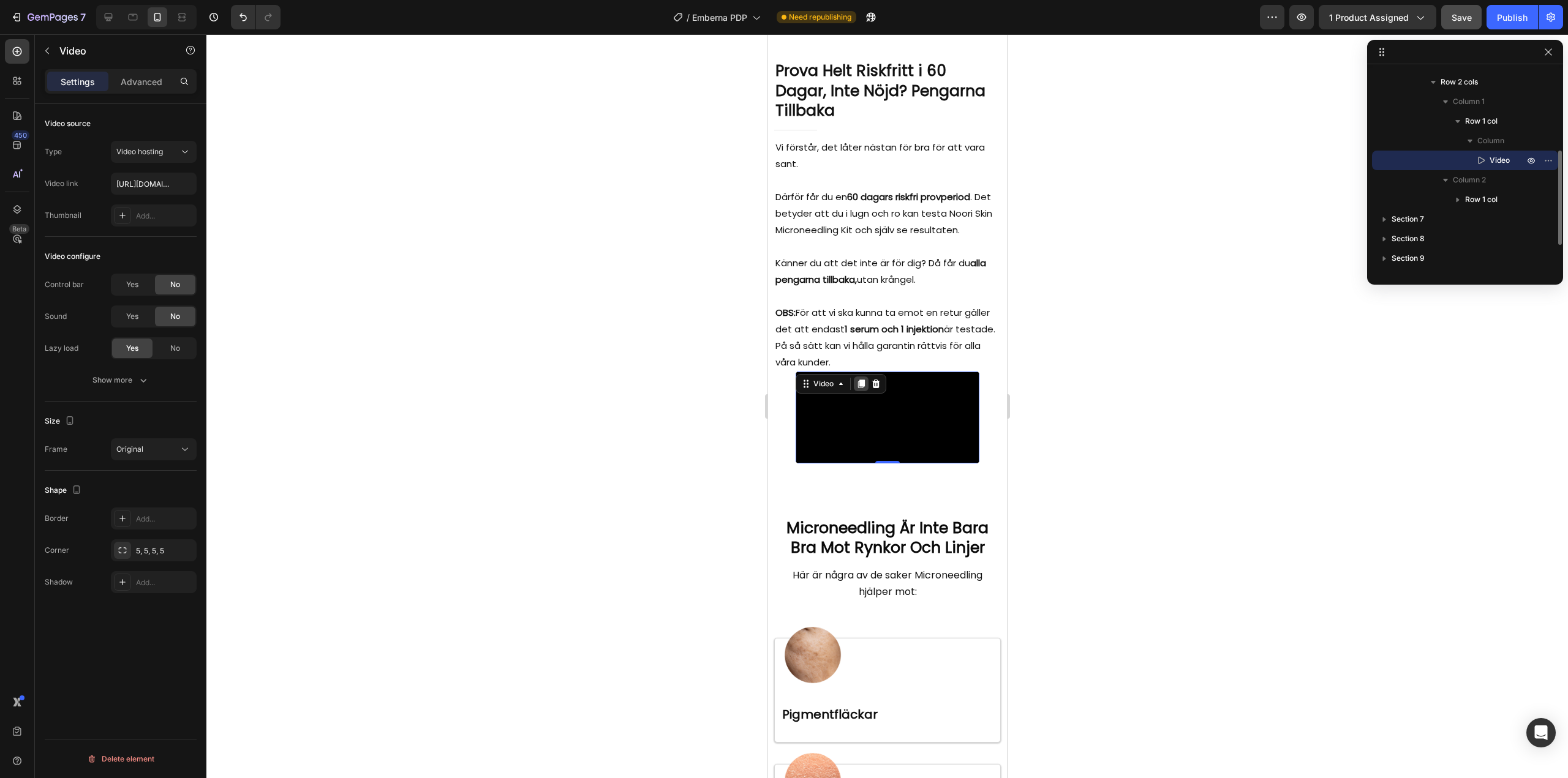
click at [857, 383] on icon at bounding box center [860, 384] width 6 height 9
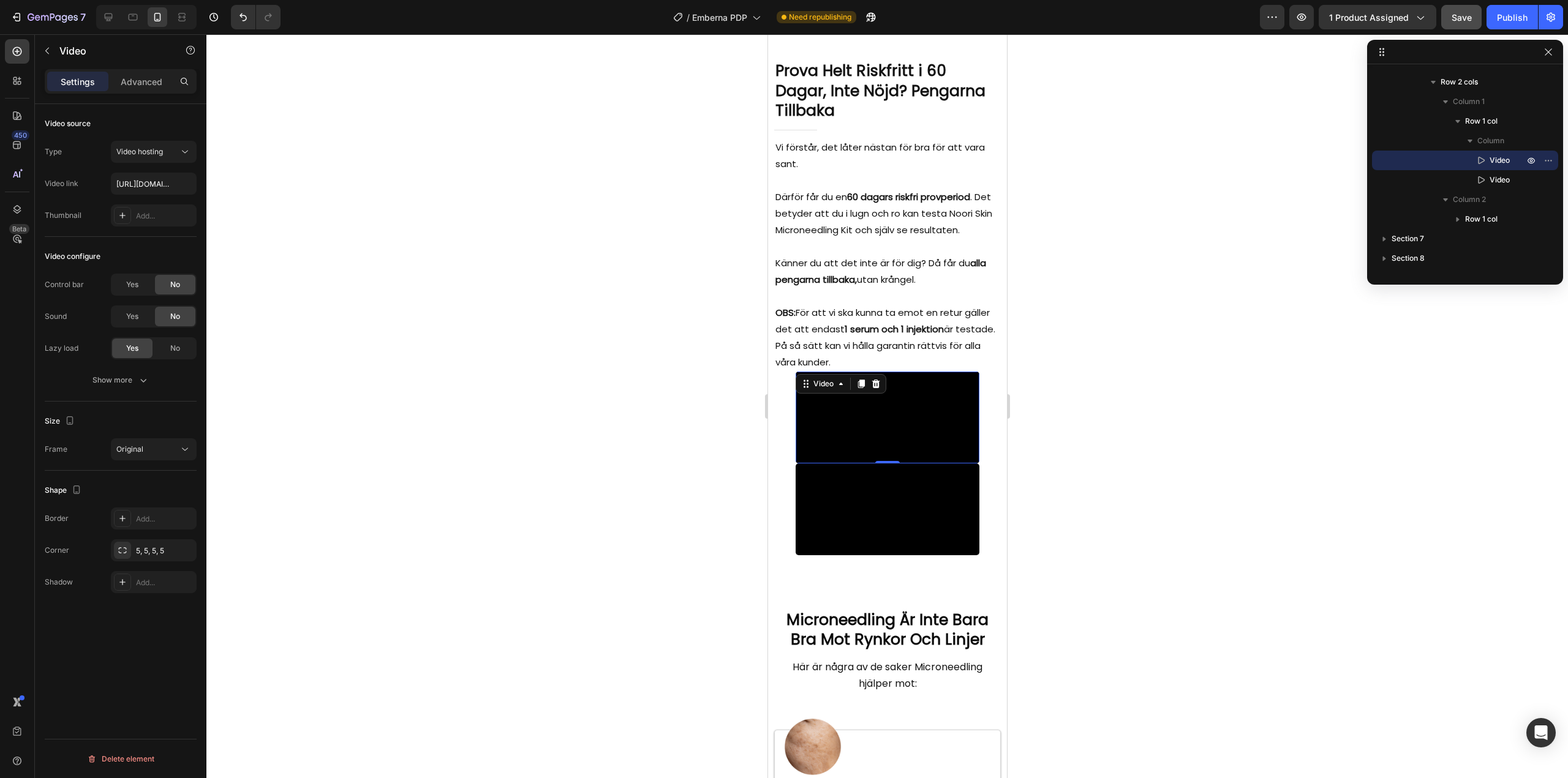
click at [842, 463] on video at bounding box center [886, 417] width 184 height 91
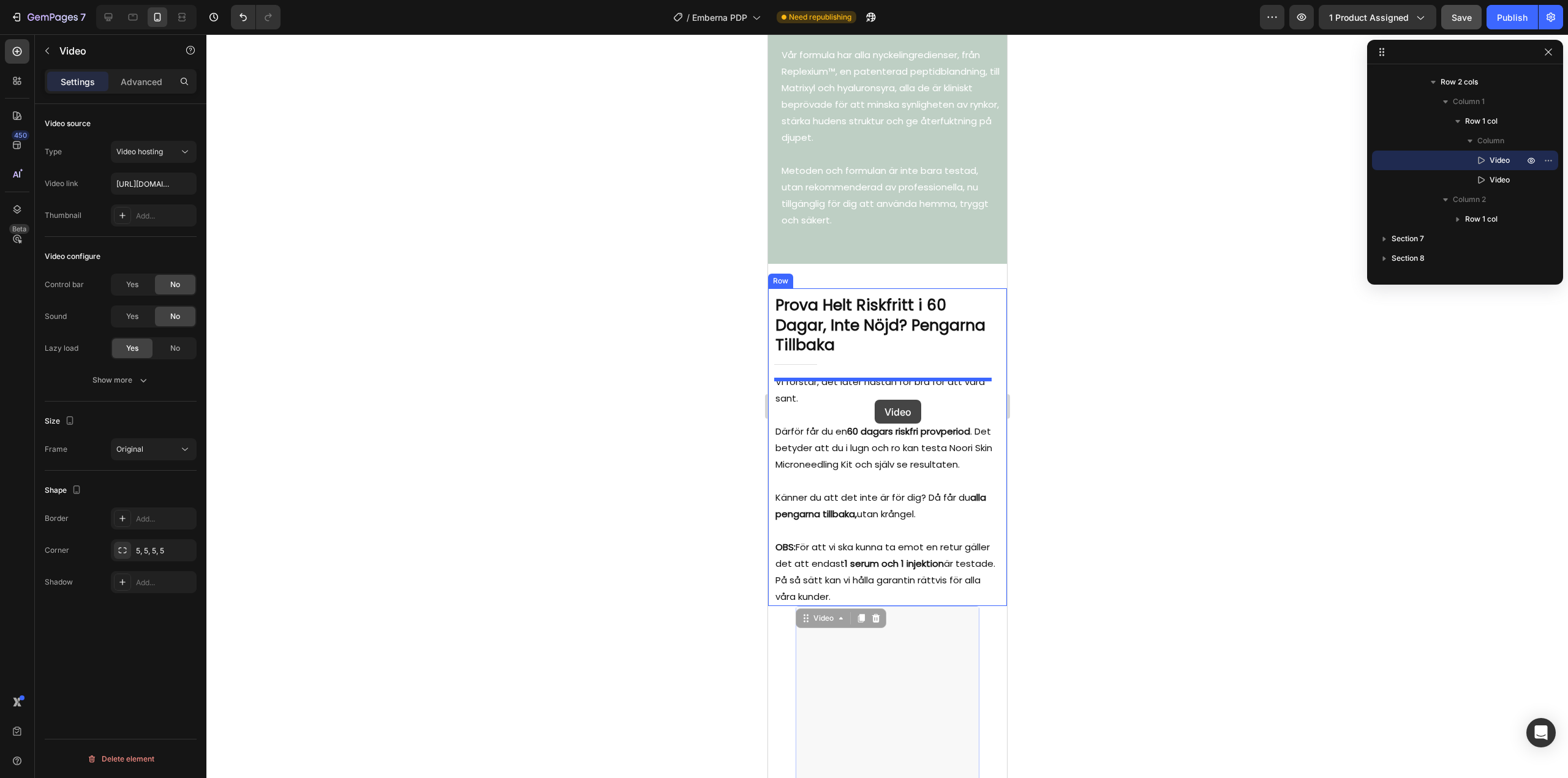
scroll to position [3450, 0]
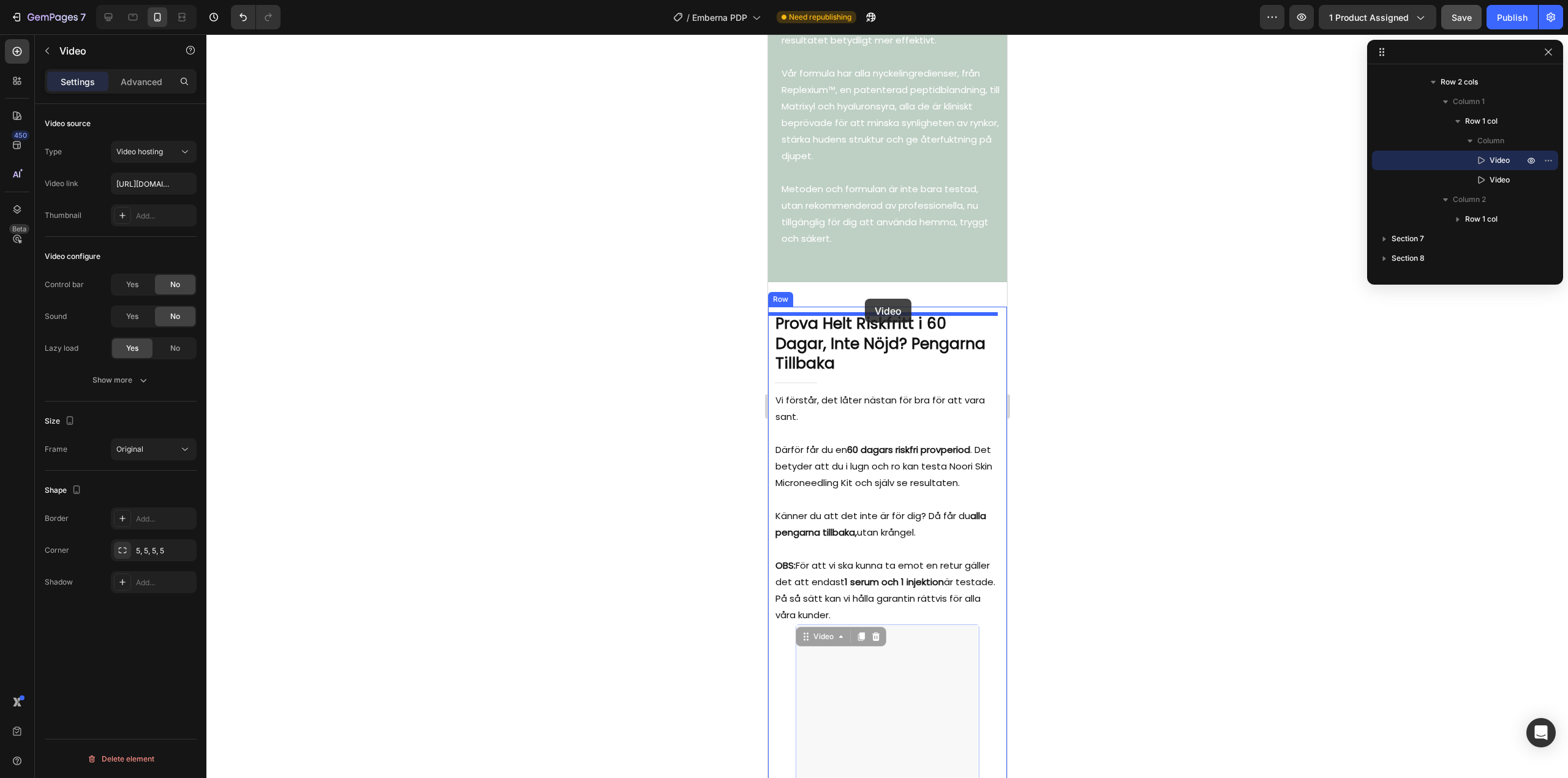
drag, startPoint x: 867, startPoint y: 481, endPoint x: 864, endPoint y: 299, distance: 182.0
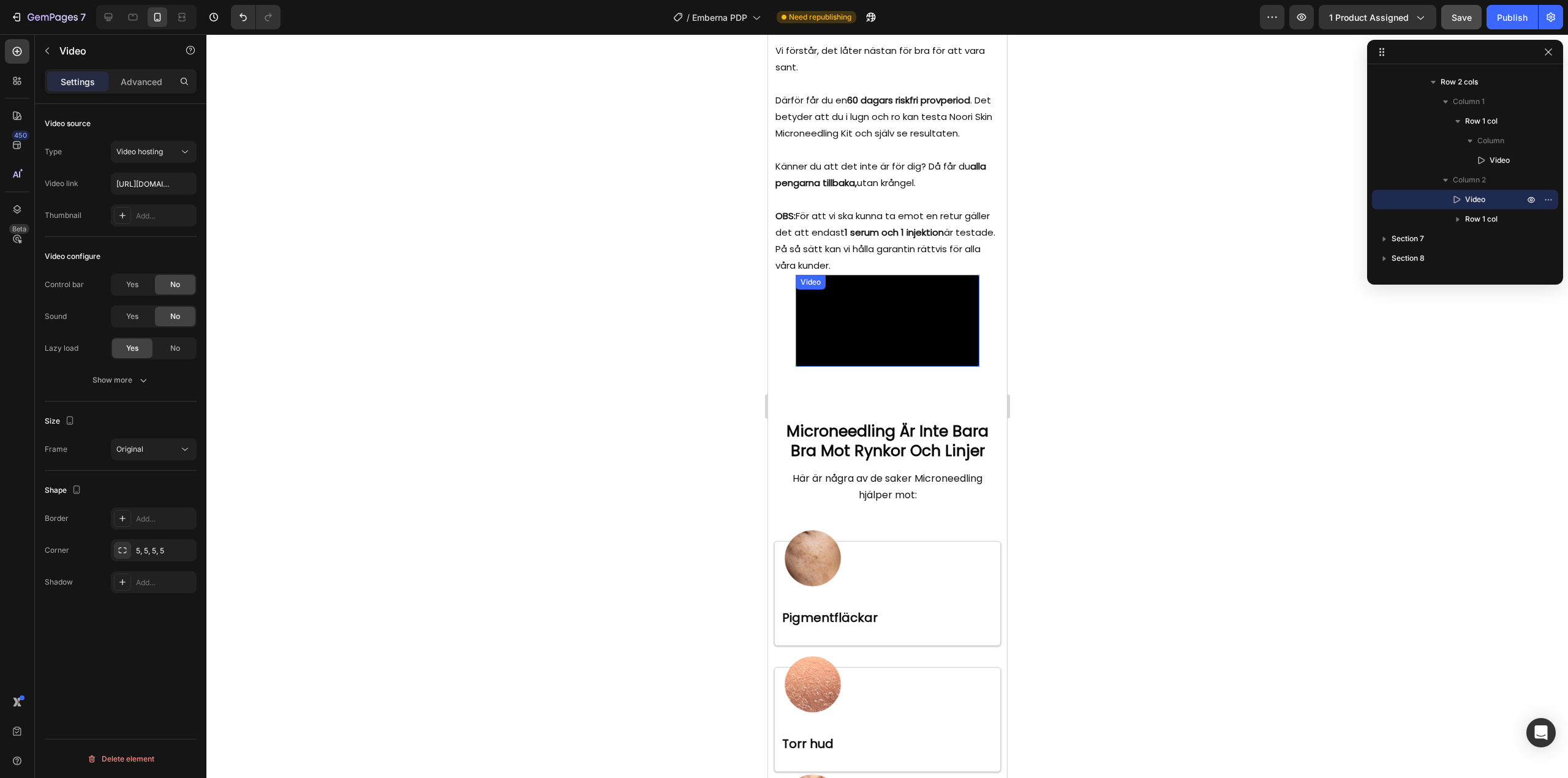
scroll to position [3939, 0]
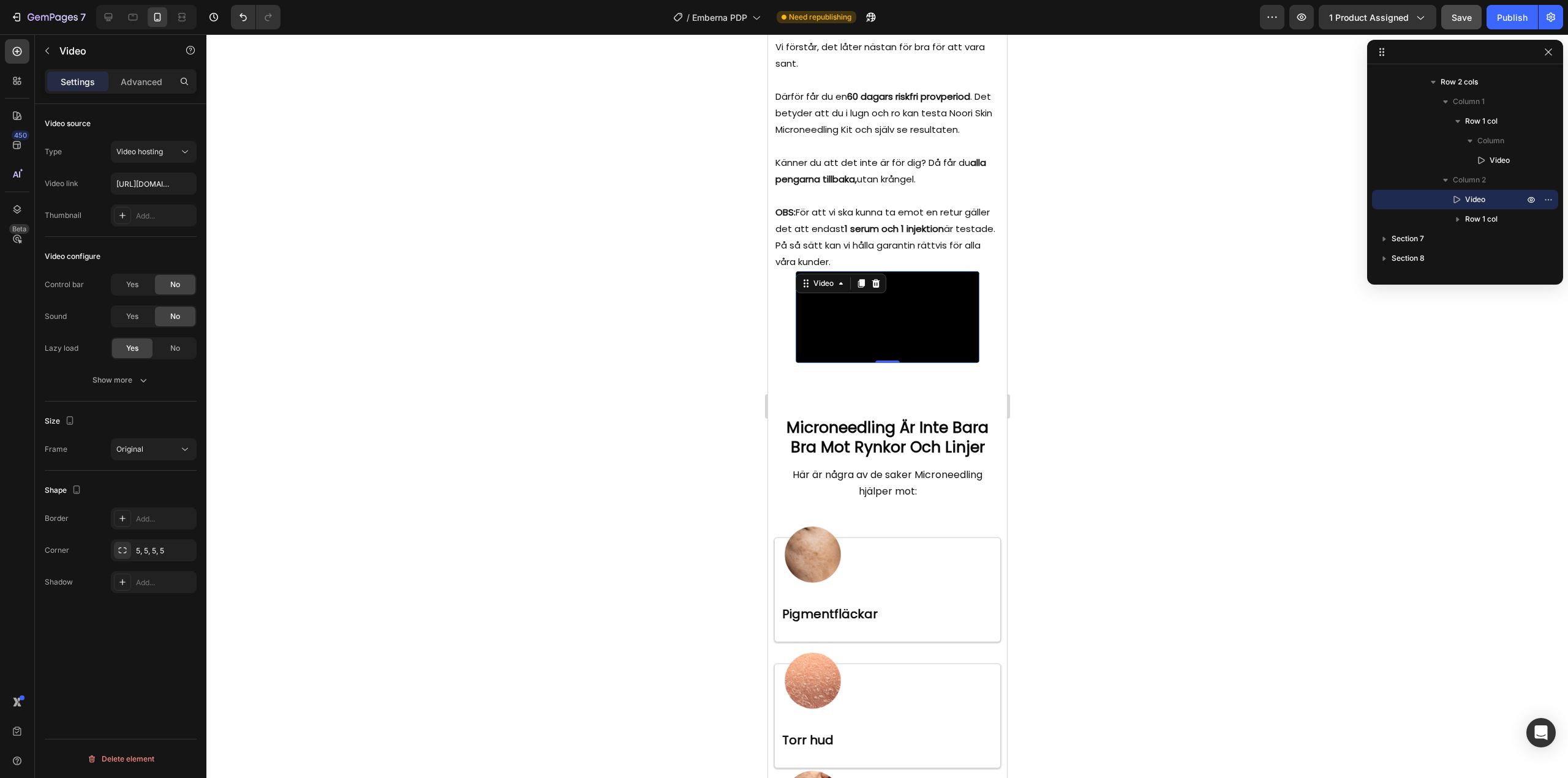
click at [876, 363] on video at bounding box center [886, 317] width 184 height 91
click at [149, 87] on p "Advanced" at bounding box center [141, 82] width 41 height 13
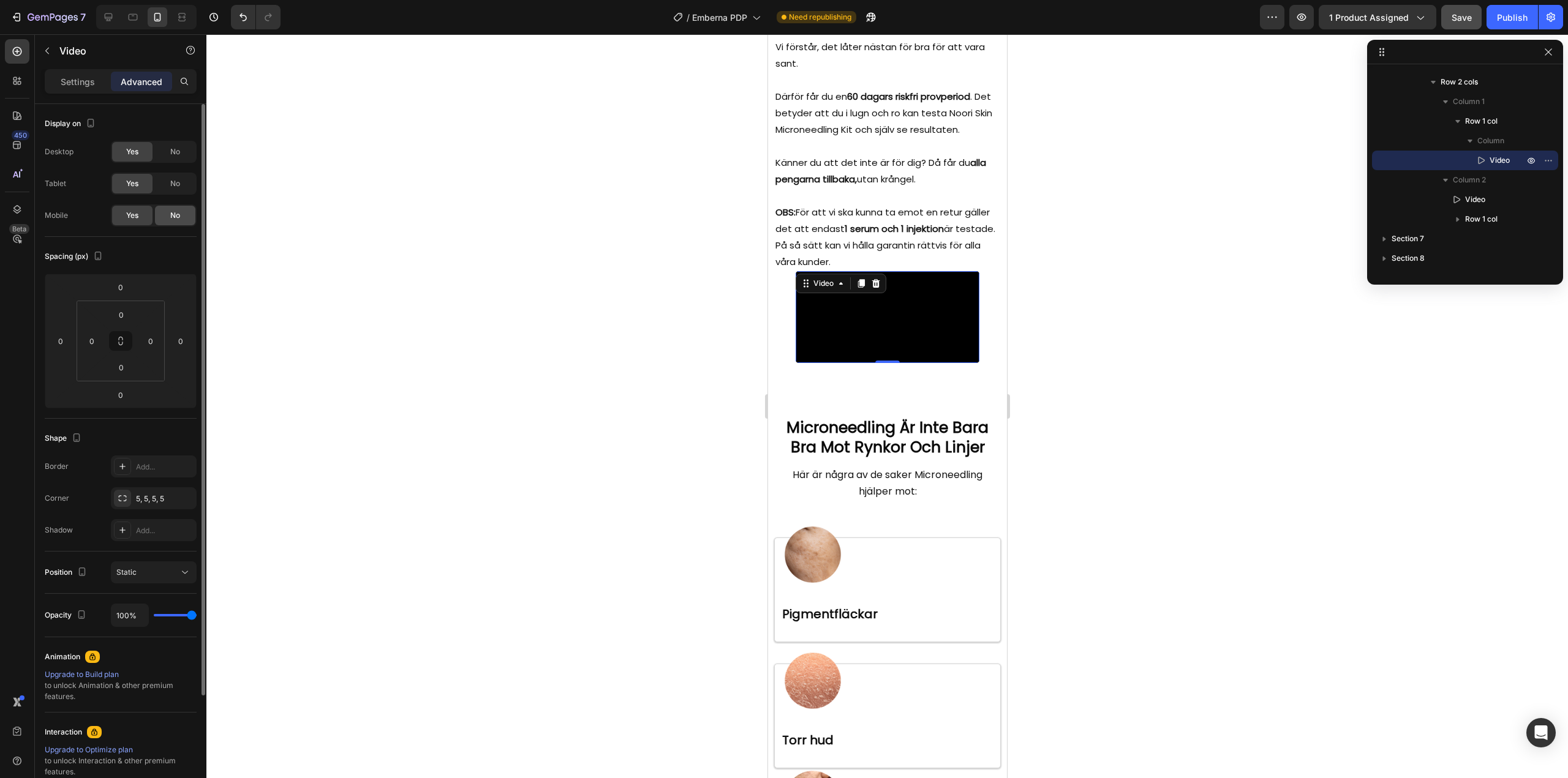
click at [162, 212] on div "No" at bounding box center [175, 215] width 40 height 19
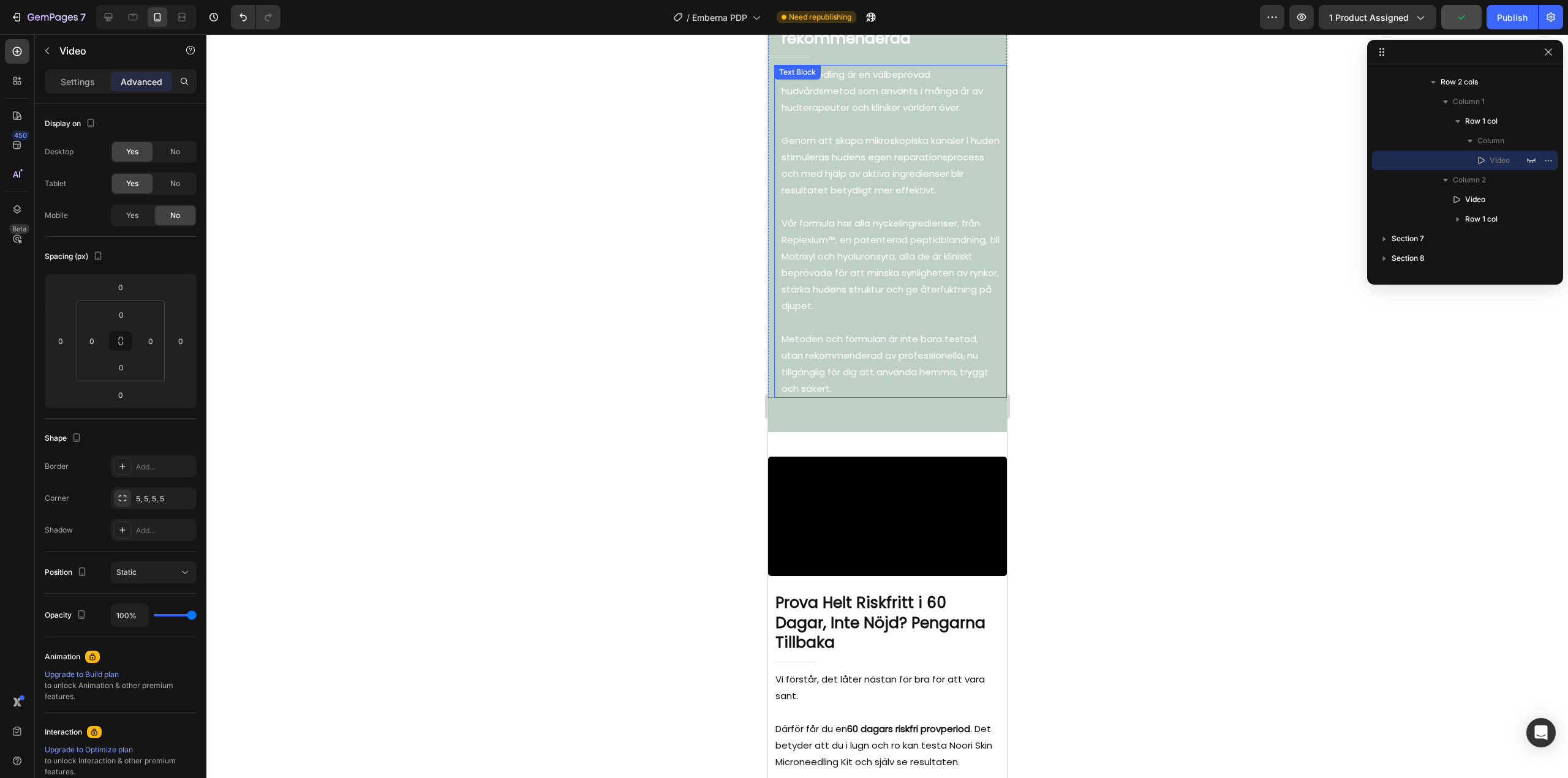
scroll to position [3511, 0]
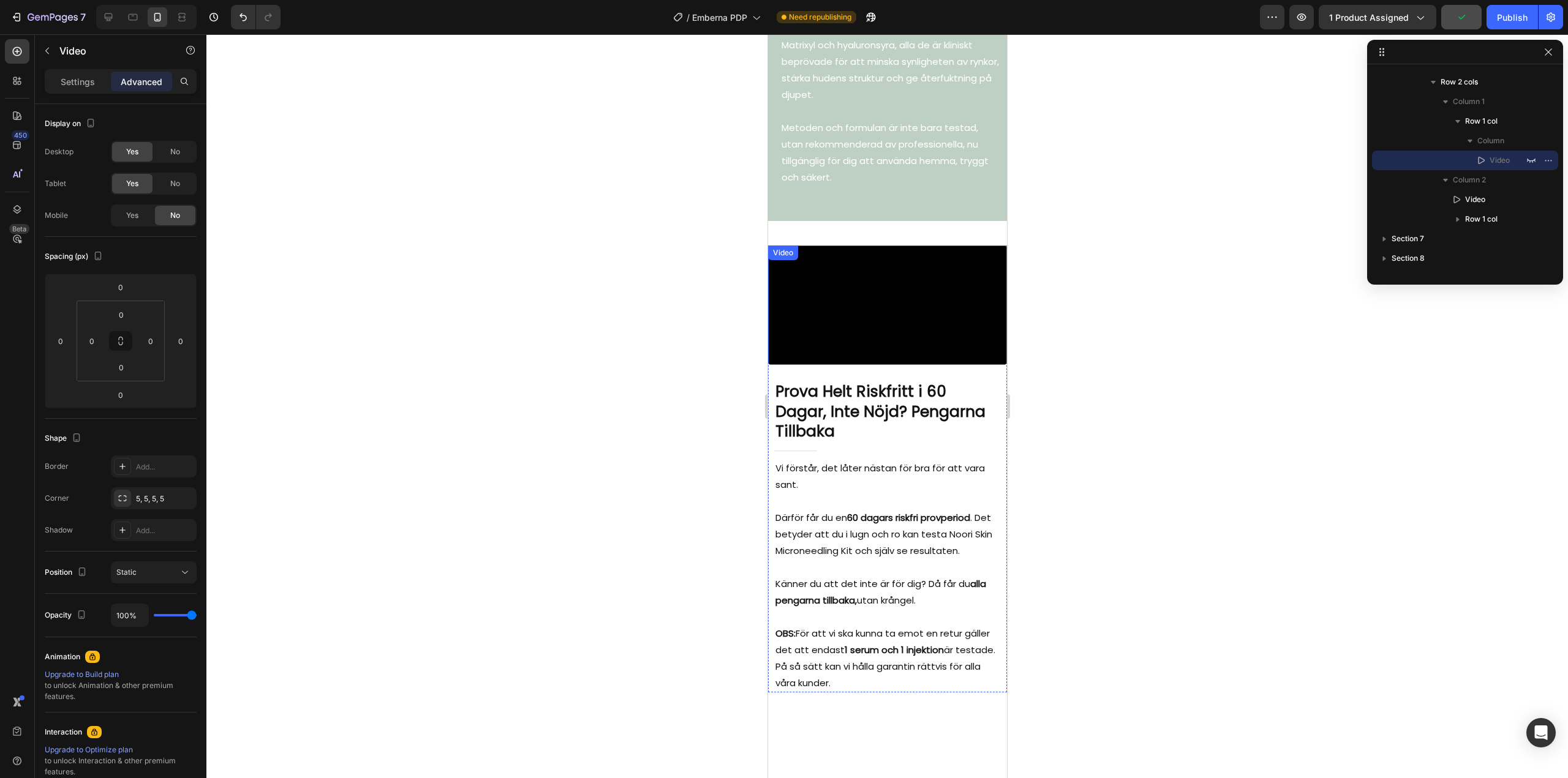
click at [870, 361] on video at bounding box center [886, 304] width 239 height 119
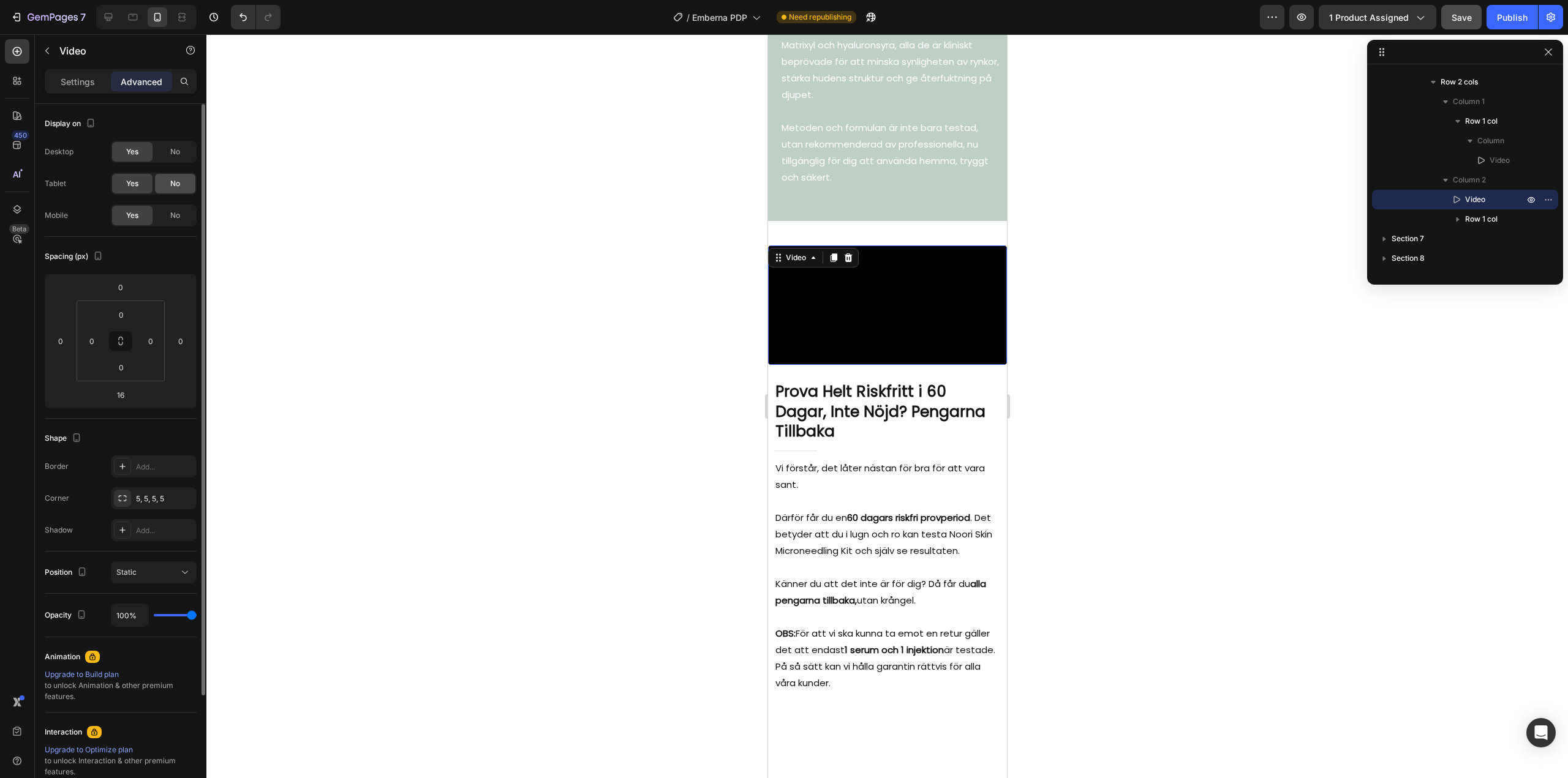
click at [158, 181] on div "No" at bounding box center [175, 184] width 40 height 19
click at [169, 151] on div "No" at bounding box center [175, 151] width 40 height 19
click at [110, 18] on icon at bounding box center [109, 18] width 8 height 8
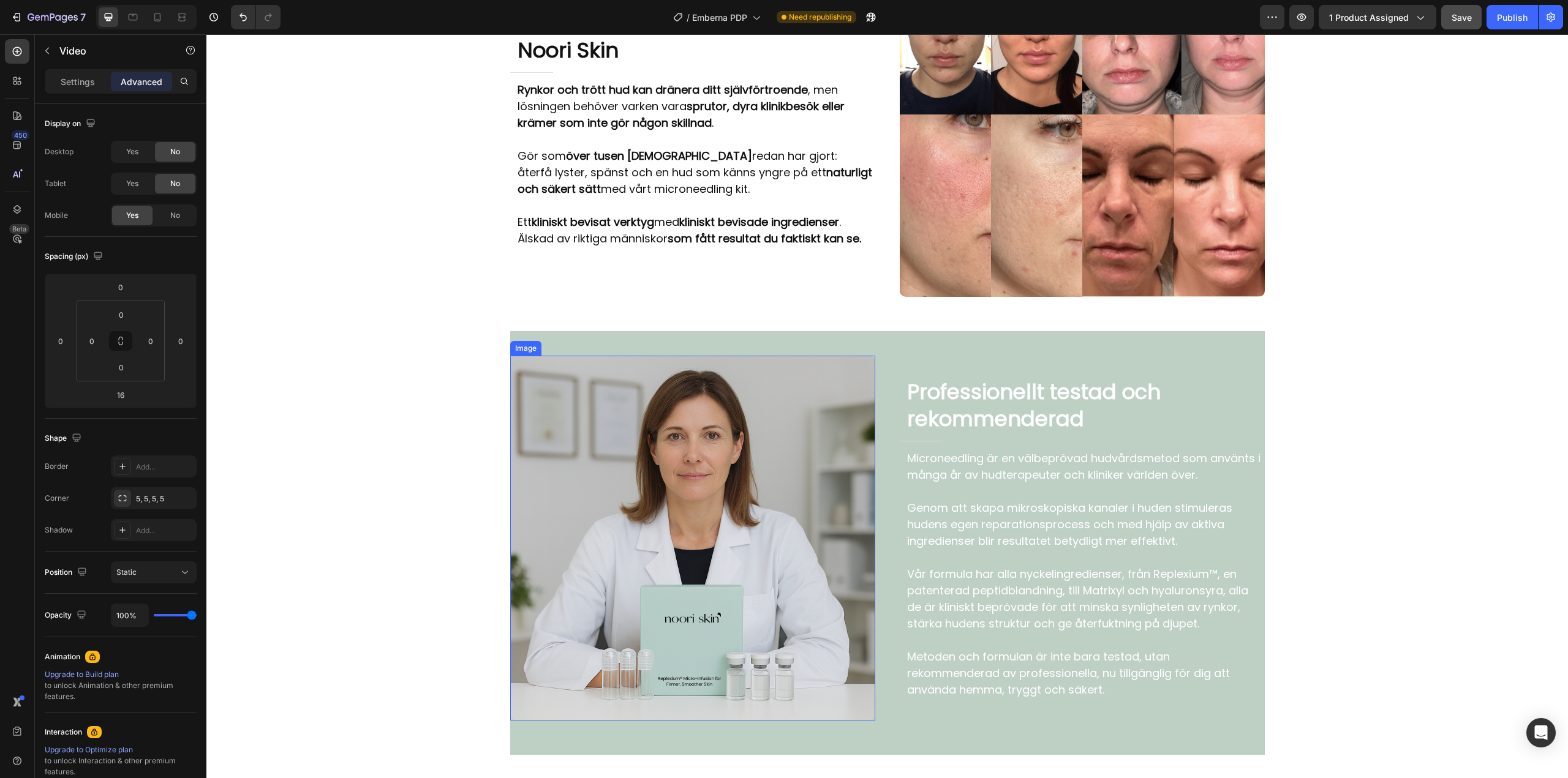
scroll to position [2470, 0]
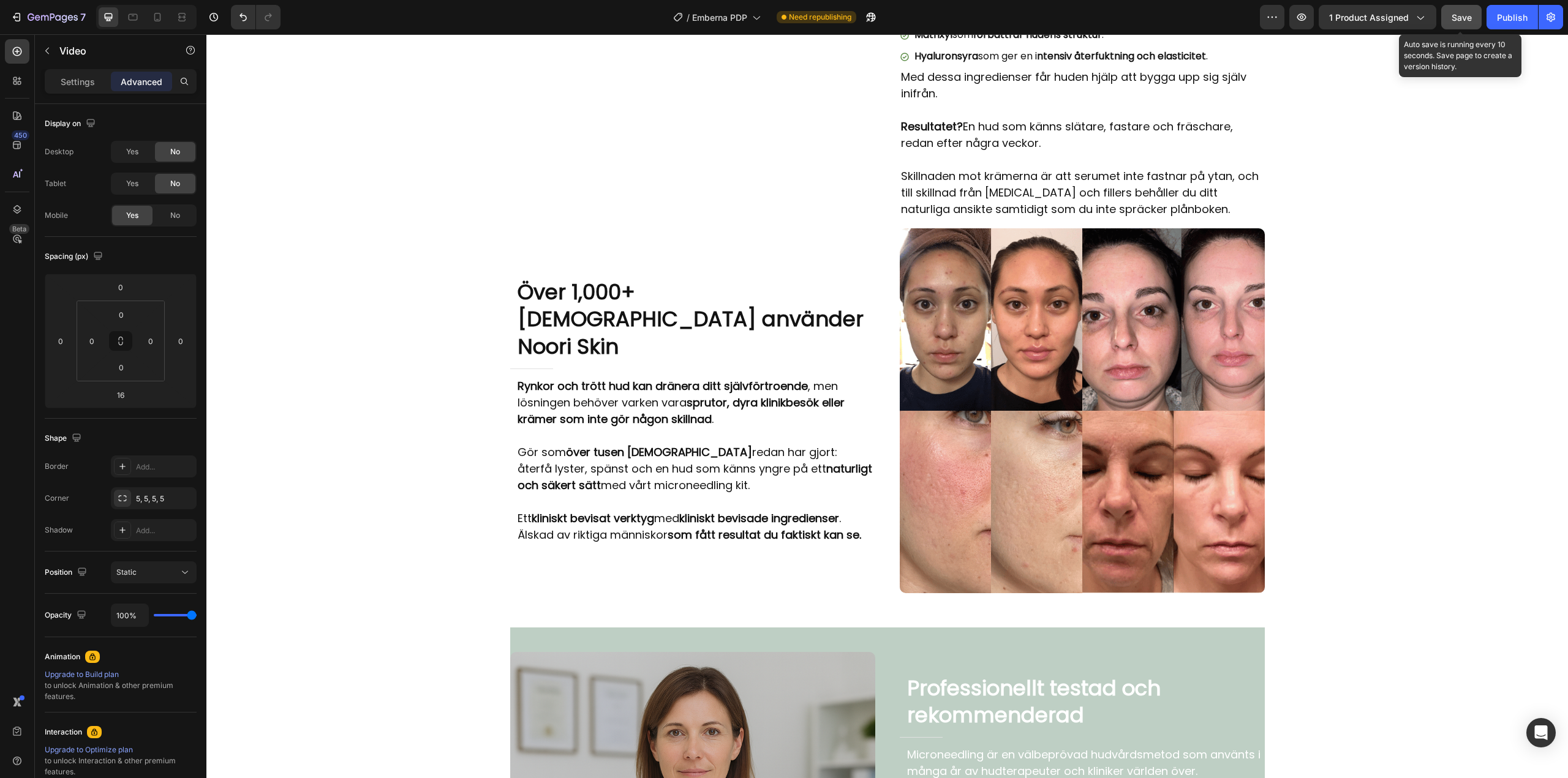
click at [1447, 17] on button "Save" at bounding box center [1461, 17] width 40 height 24
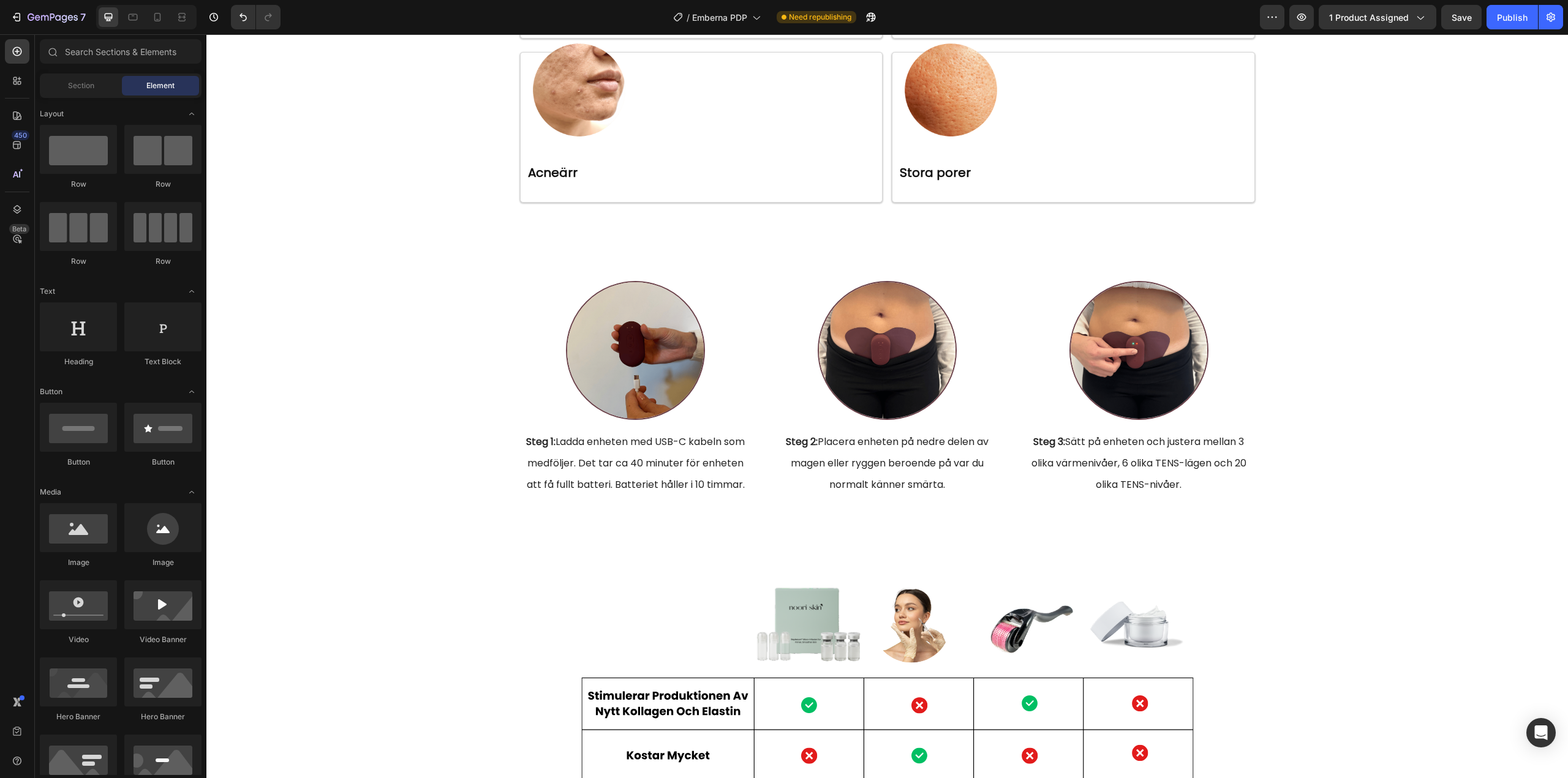
scroll to position [3823, 0]
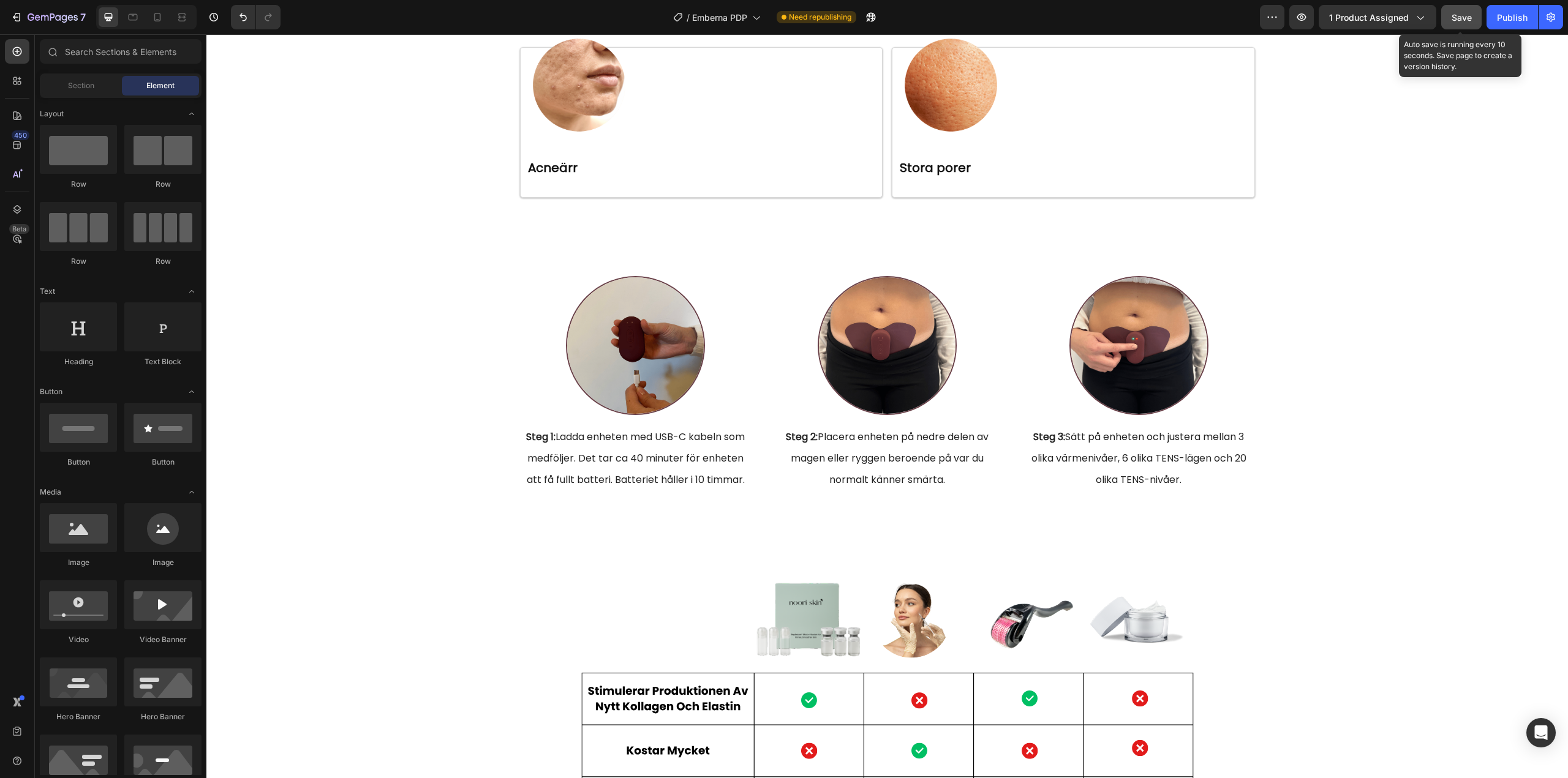
click at [1465, 24] on button "Save" at bounding box center [1461, 17] width 40 height 24
click at [84, 88] on span "Section" at bounding box center [81, 86] width 27 height 11
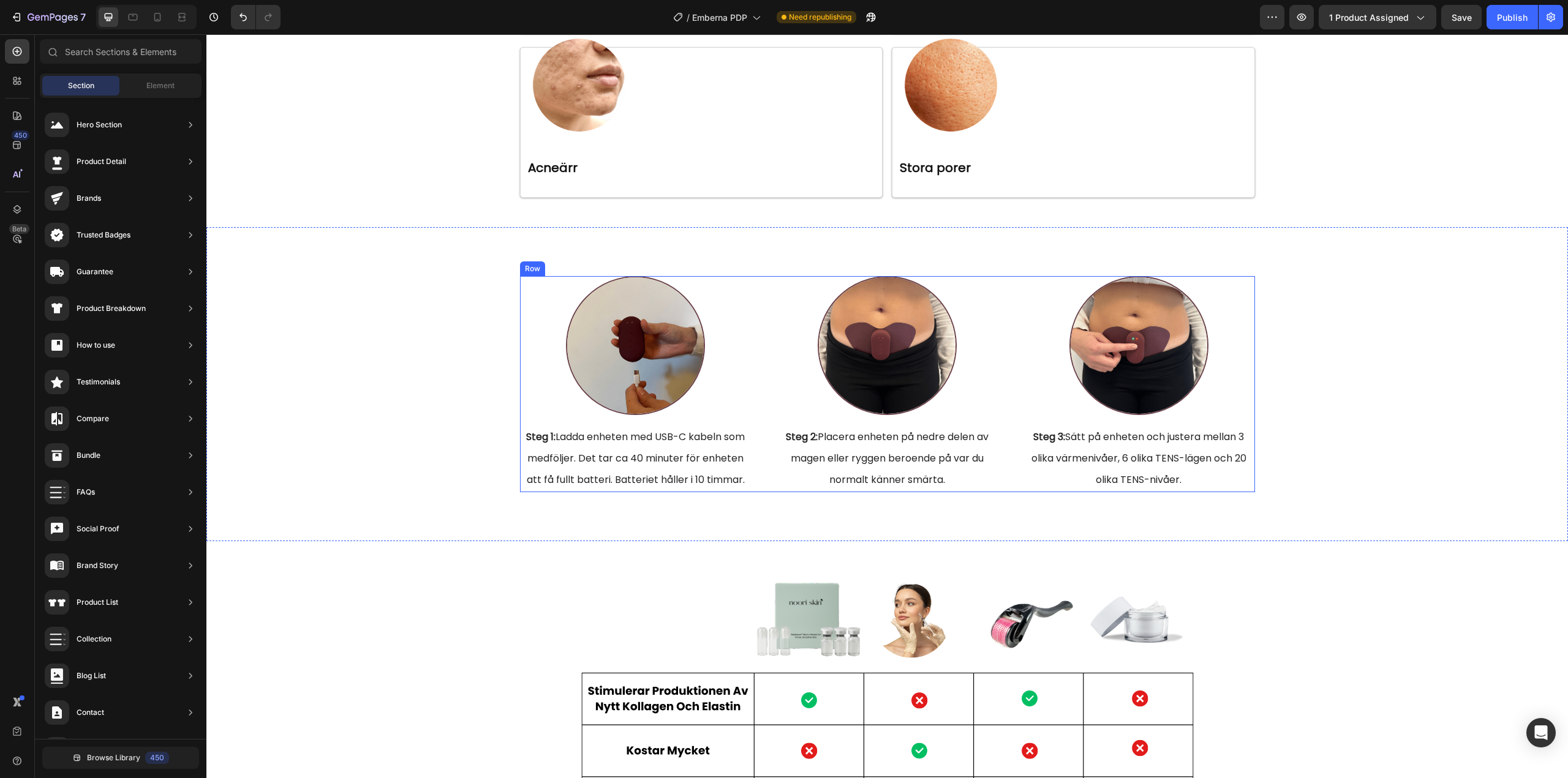
click at [759, 463] on div "Image Steg 1: Ladda enheten med USB-C kabeln som medföljer. Det tar ca 40 minut…" at bounding box center [887, 384] width 735 height 216
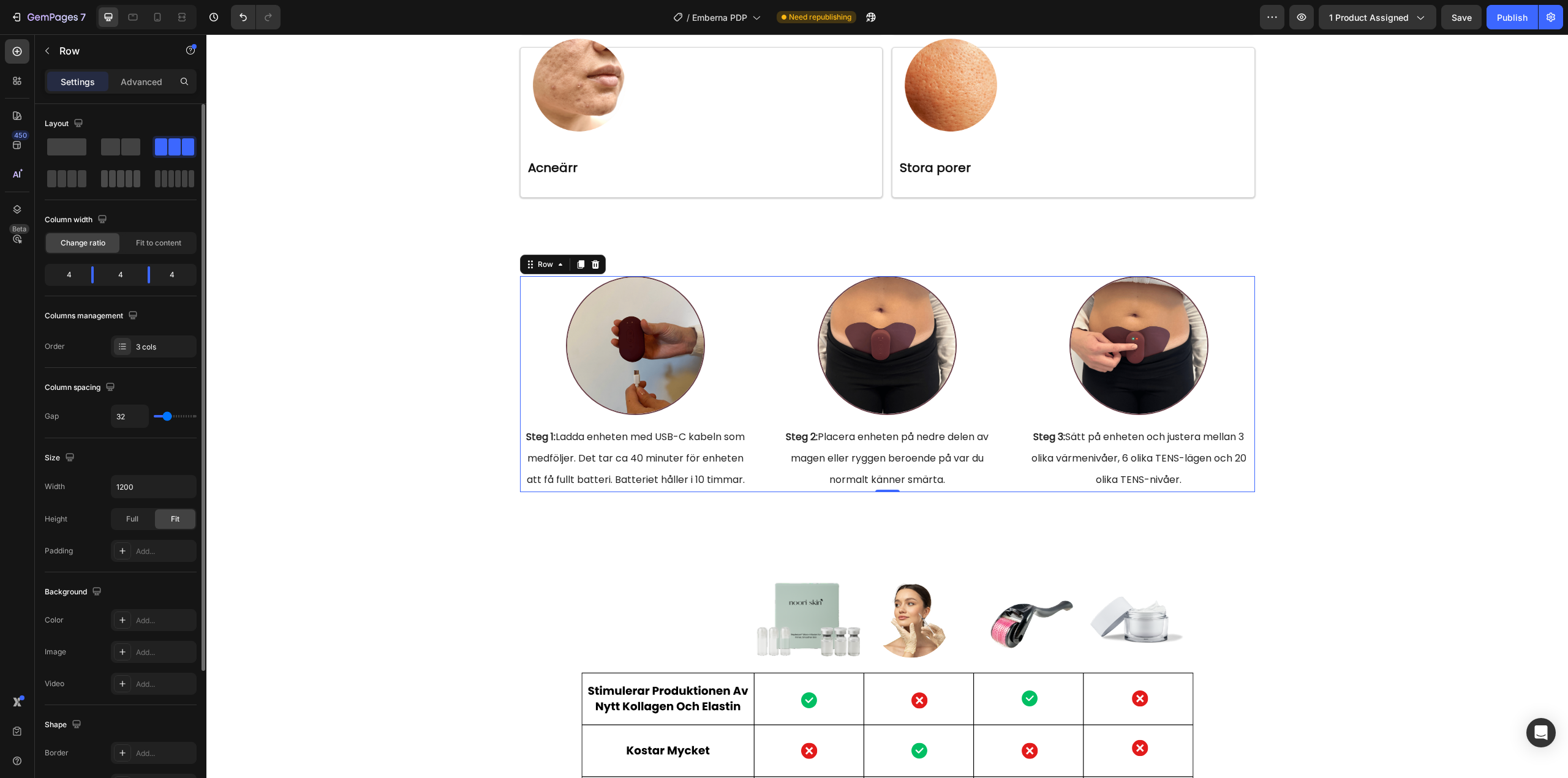
click at [121, 182] on span at bounding box center [120, 178] width 6 height 17
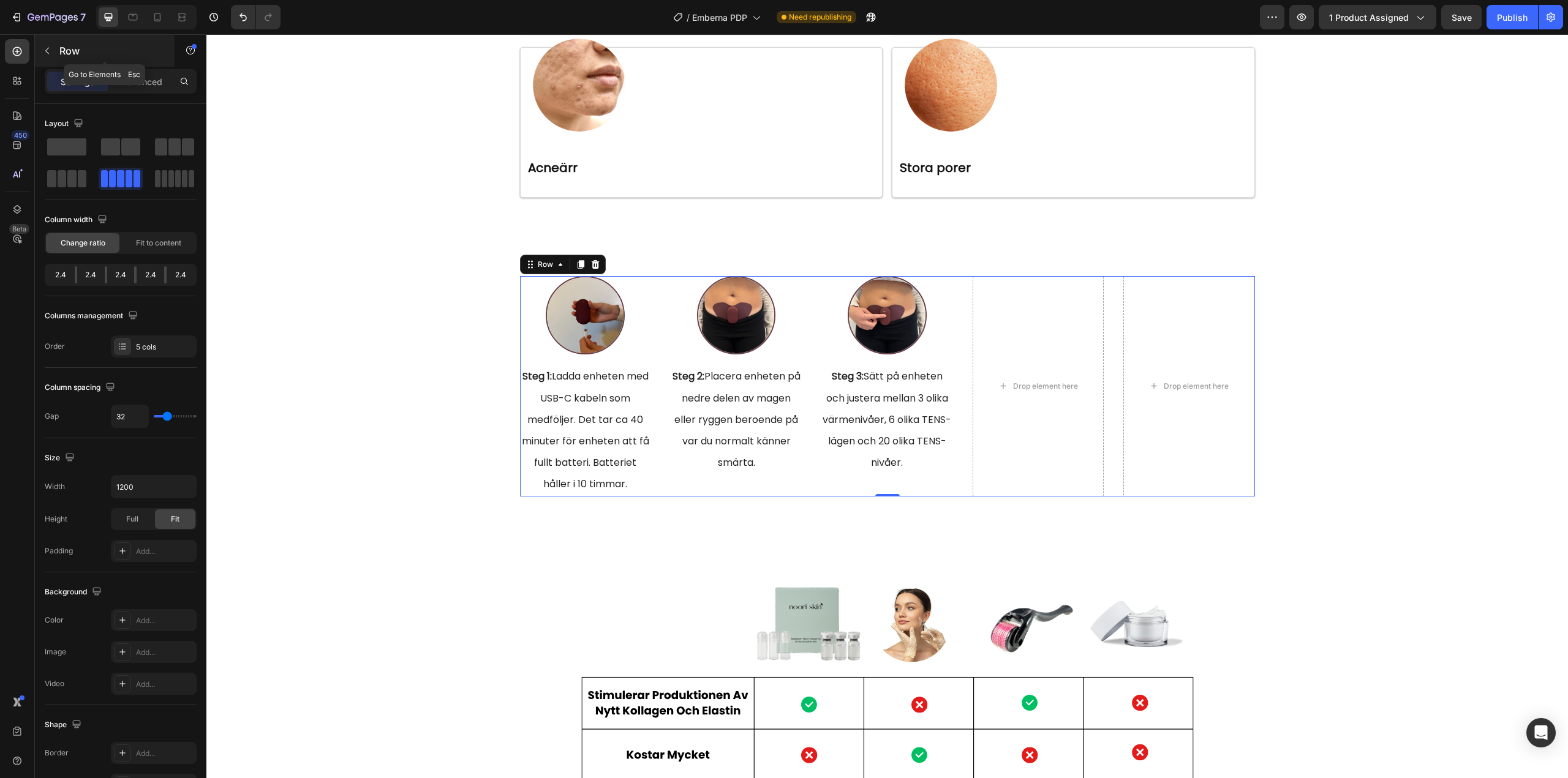
click at [45, 47] on icon "button" at bounding box center [47, 51] width 10 height 10
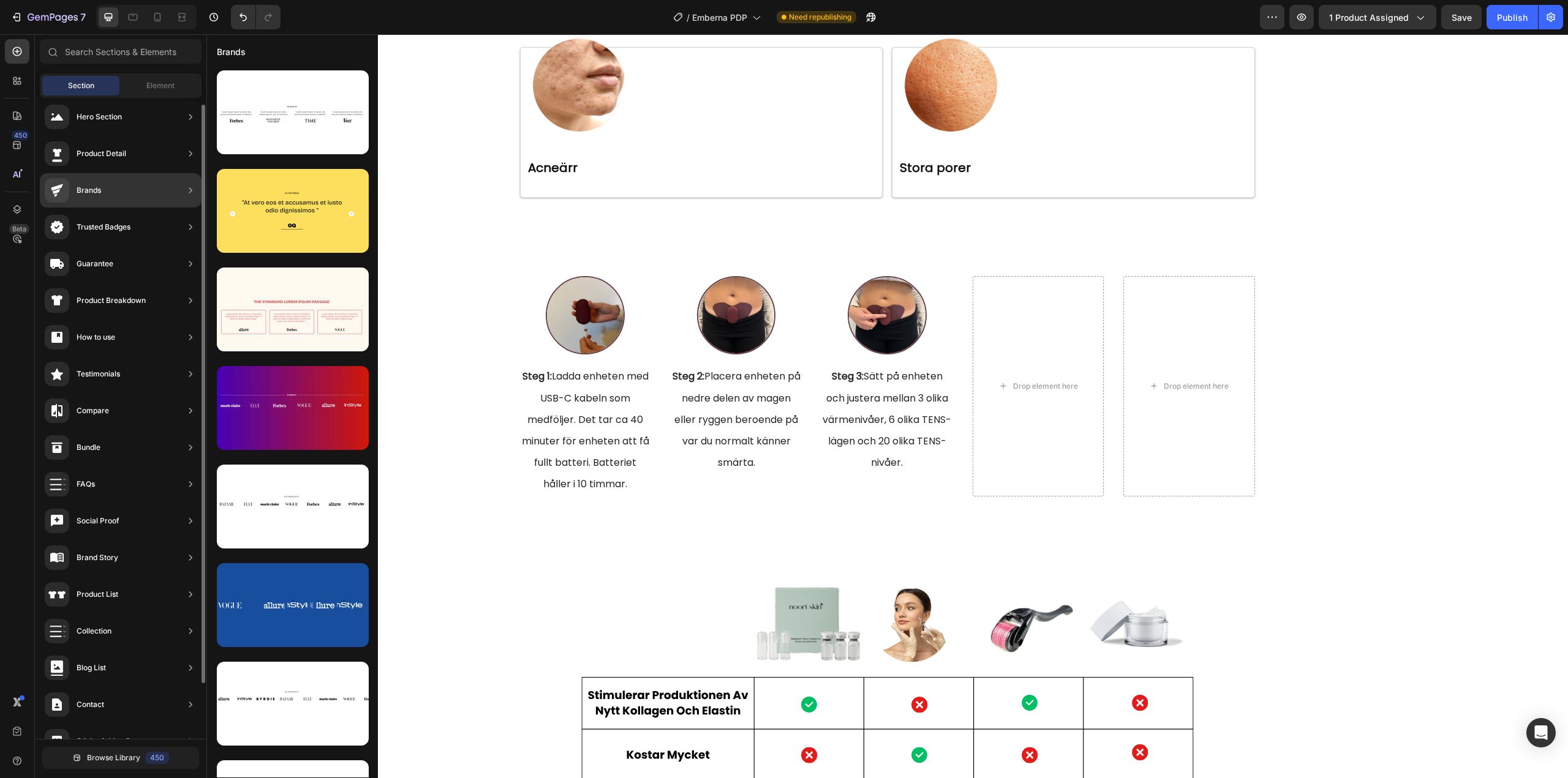
scroll to position [0, 0]
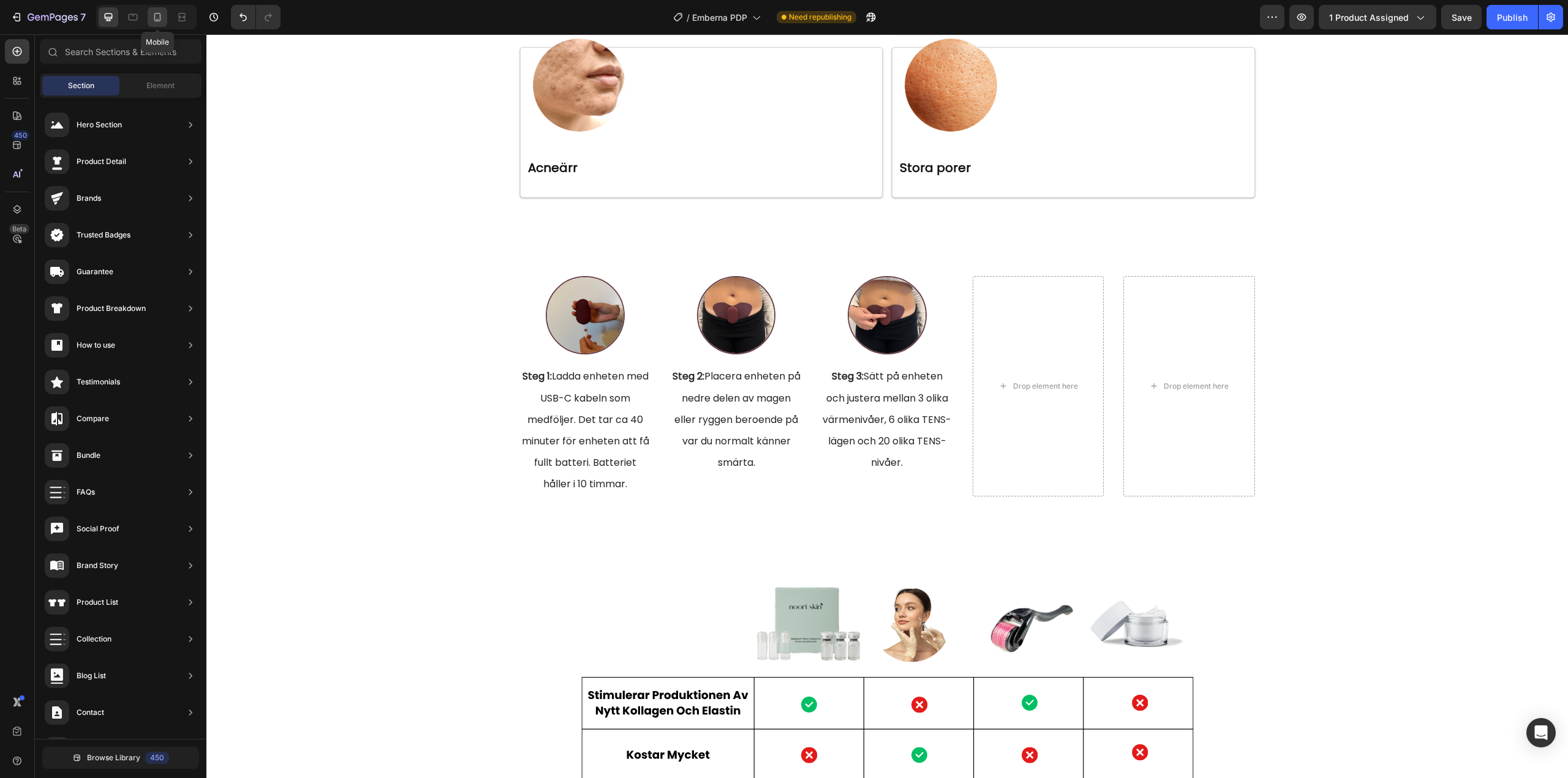
click at [157, 19] on icon at bounding box center [158, 17] width 6 height 9
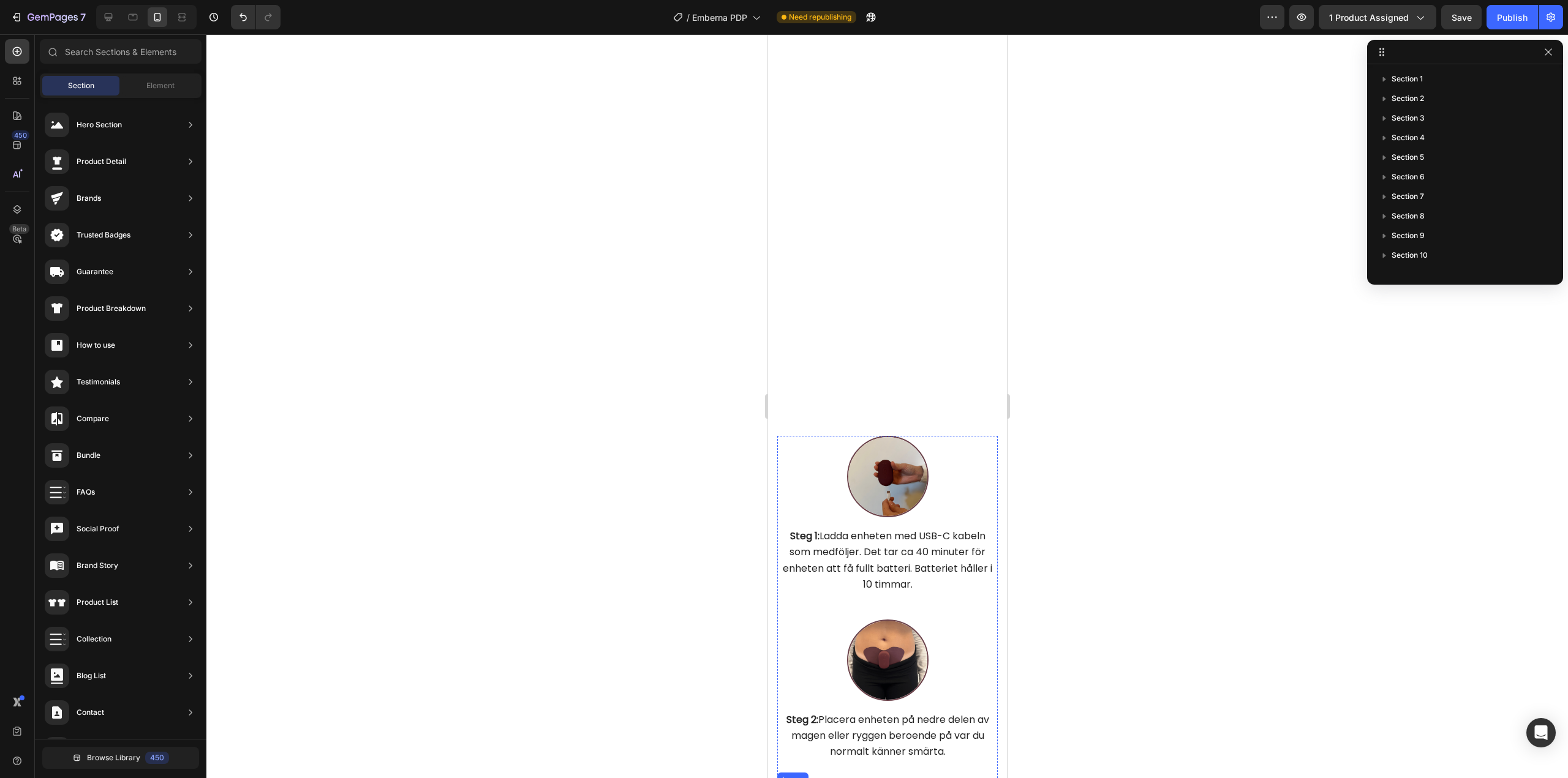
scroll to position [3770, 0]
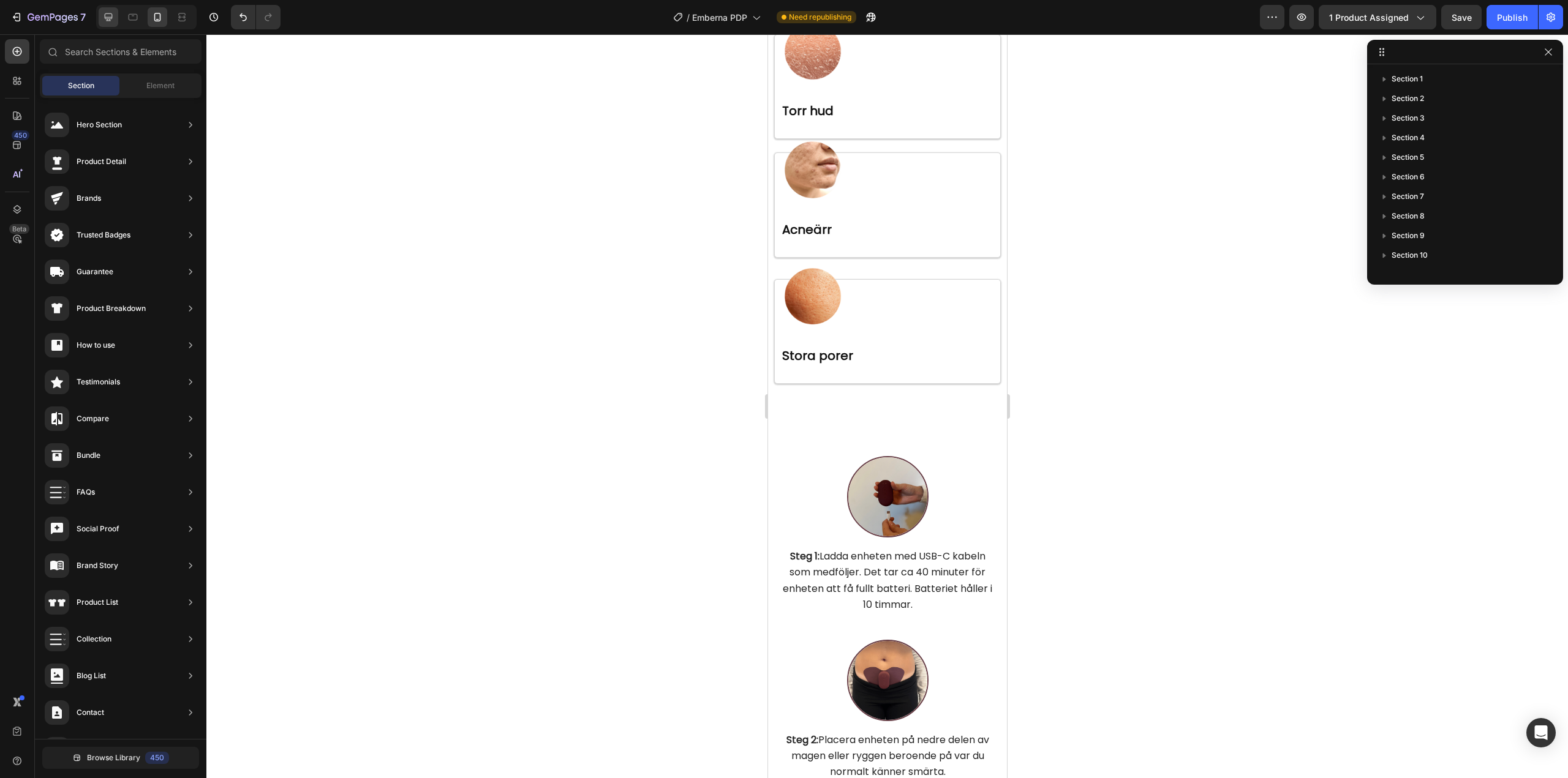
click at [112, 19] on icon at bounding box center [109, 18] width 8 height 8
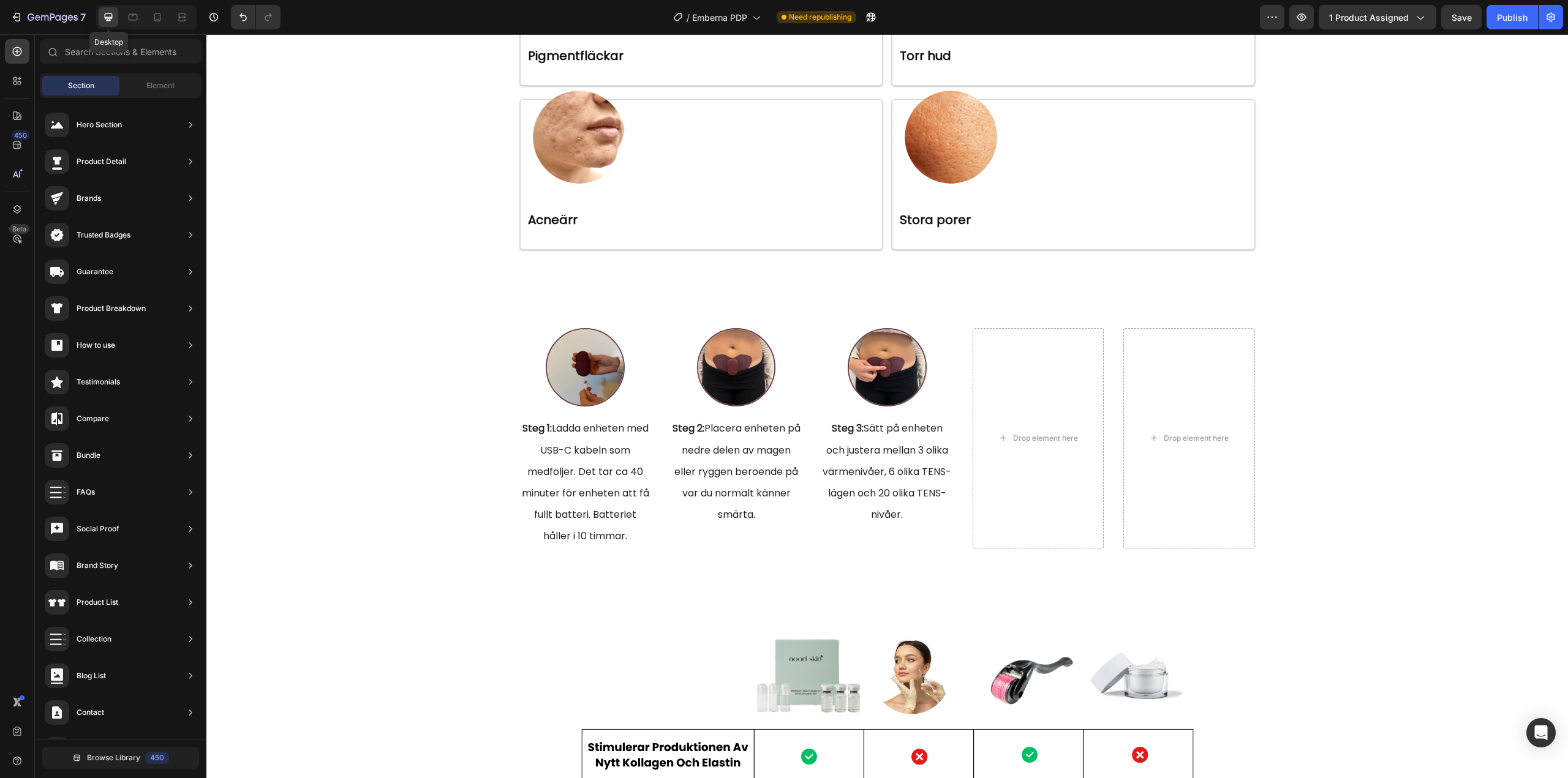
scroll to position [3777, 0]
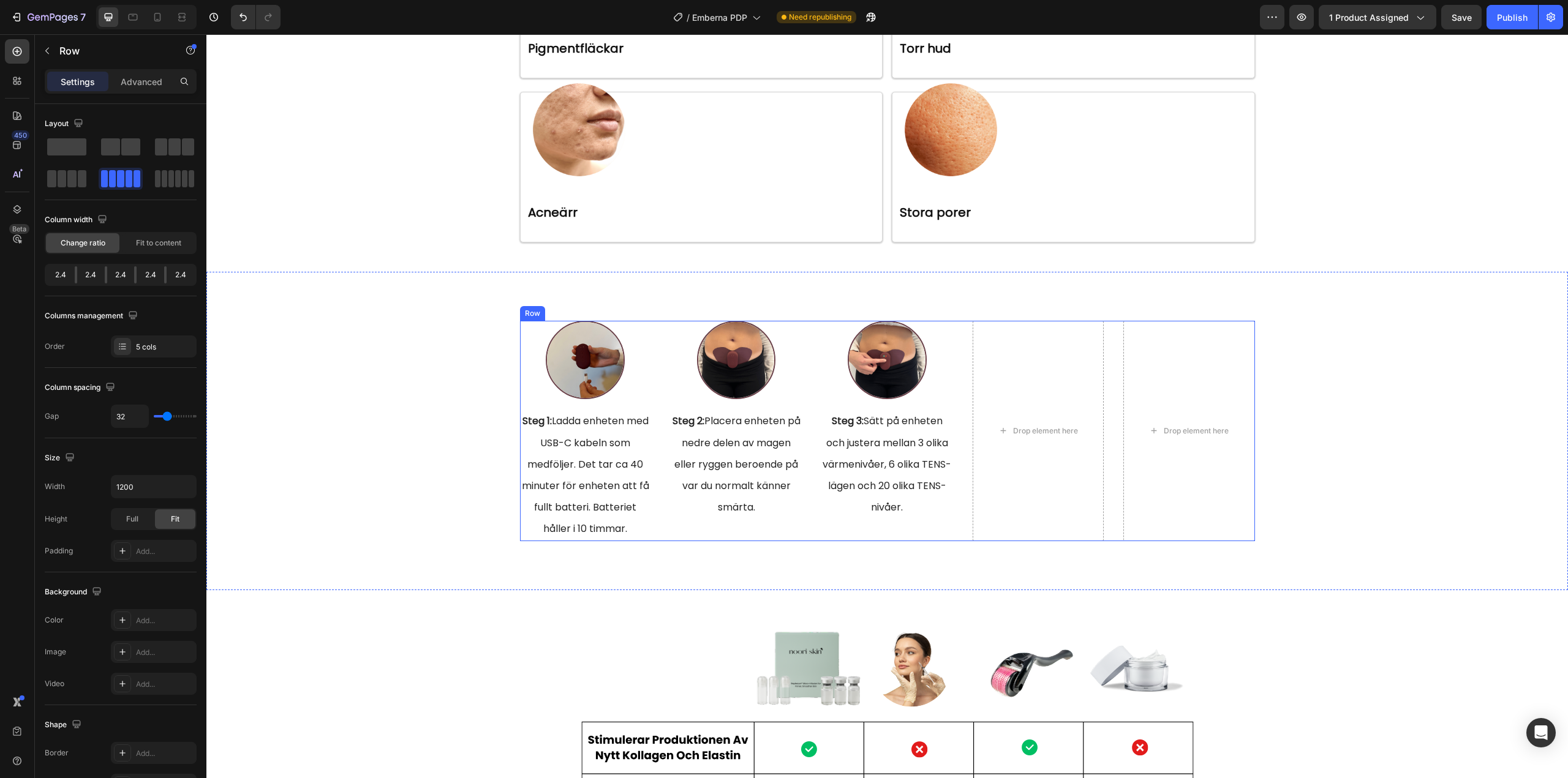
click at [728, 534] on div "Image Steg 2: Placera enheten på nedre delen av magen eller ryggen beroende på …" at bounding box center [736, 431] width 131 height 220
click at [170, 175] on span at bounding box center [171, 178] width 6 height 17
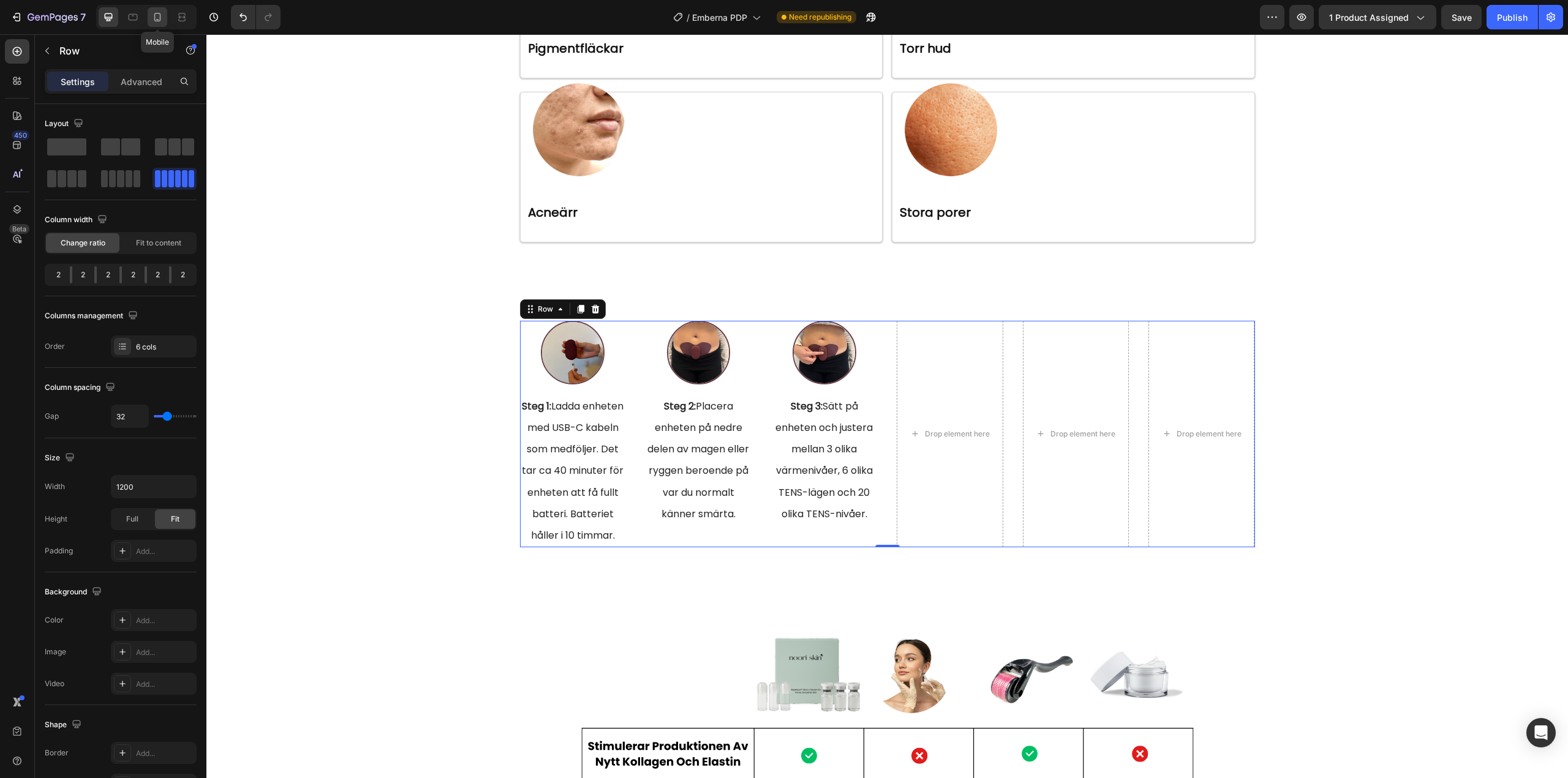
click at [160, 14] on icon at bounding box center [157, 17] width 12 height 12
type input "0"
type input "100%"
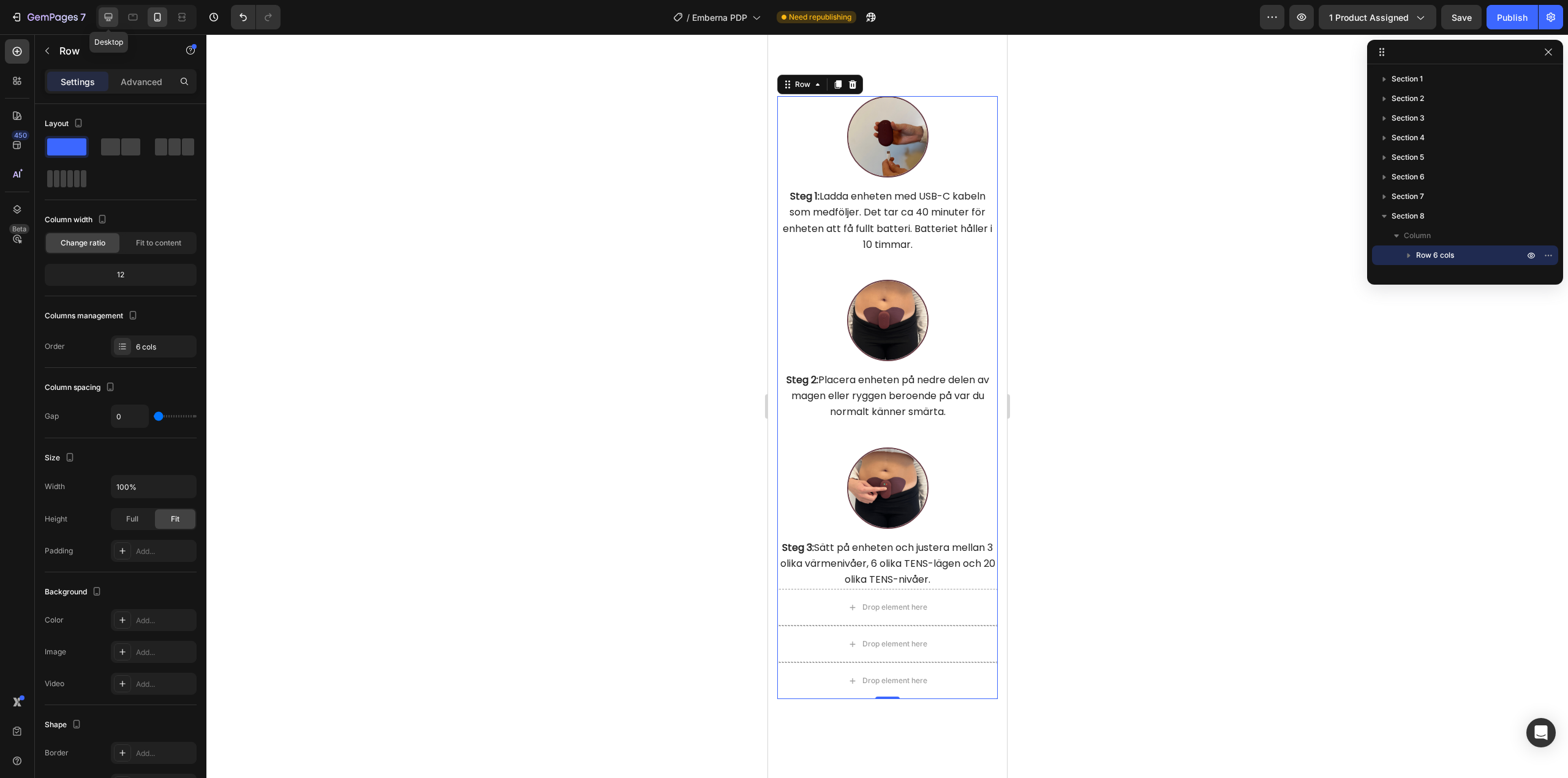
scroll to position [4139, 0]
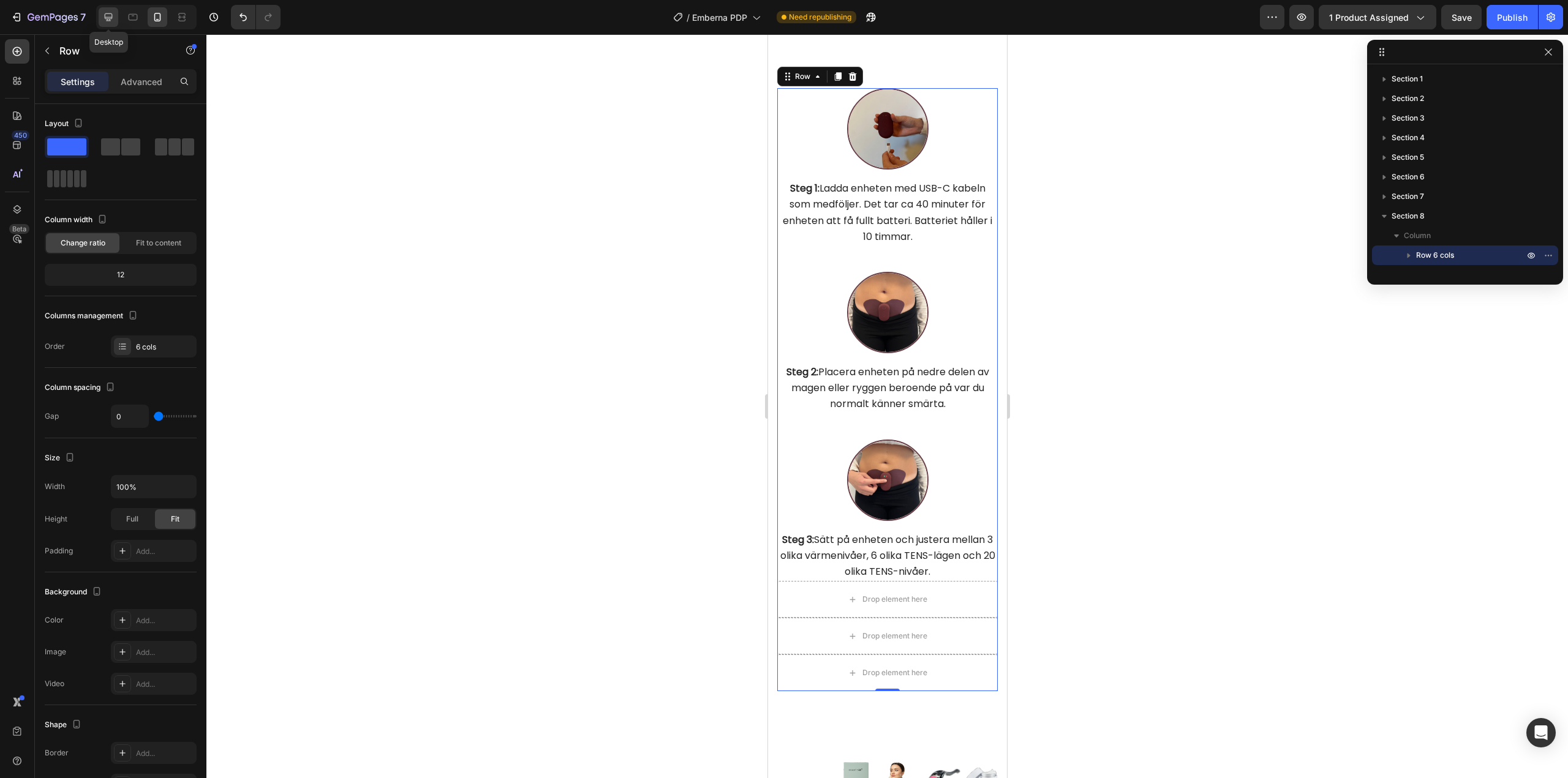
click at [113, 16] on icon at bounding box center [108, 17] width 12 height 12
type input "32"
type input "1200"
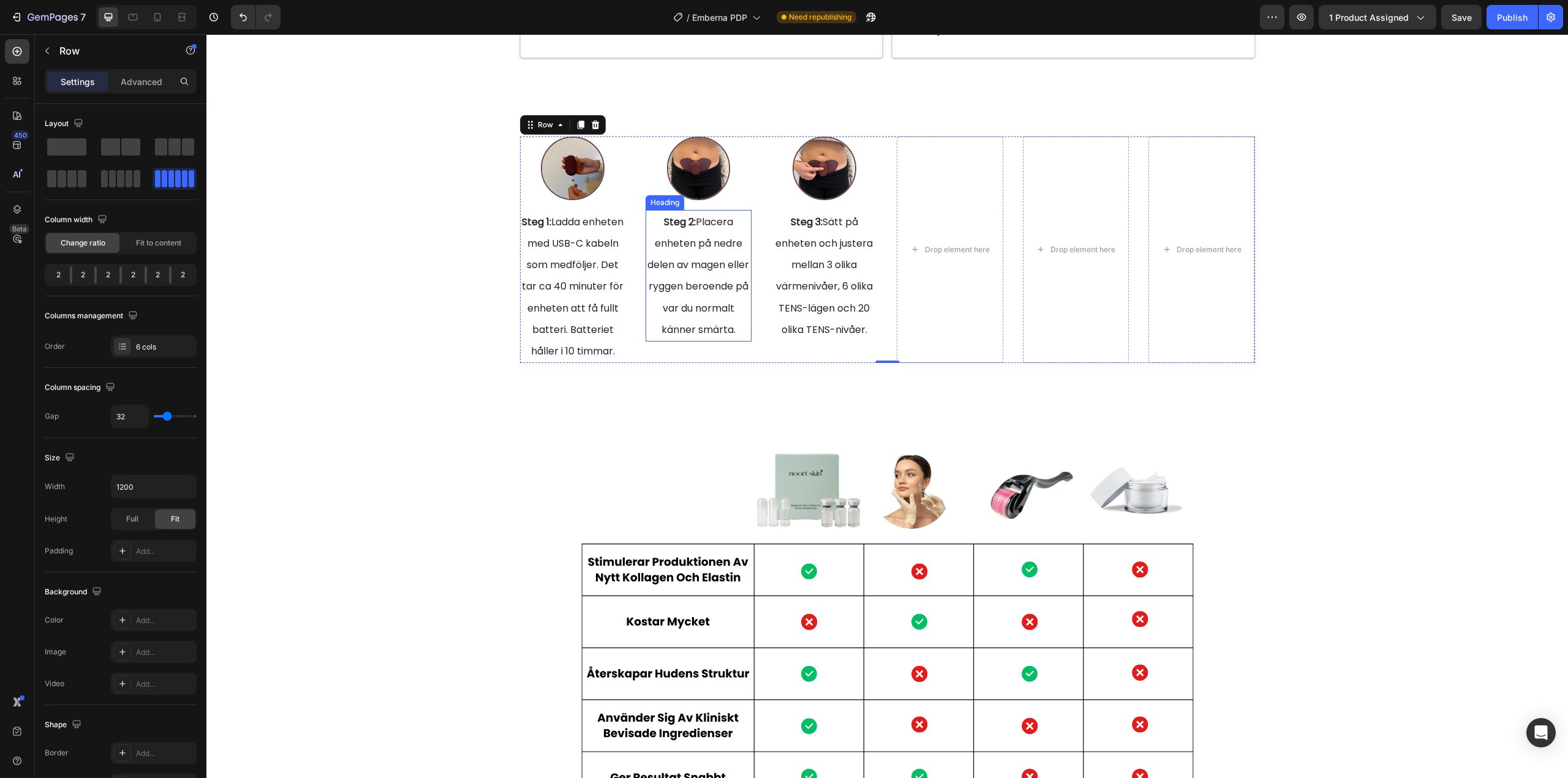
scroll to position [3976, 0]
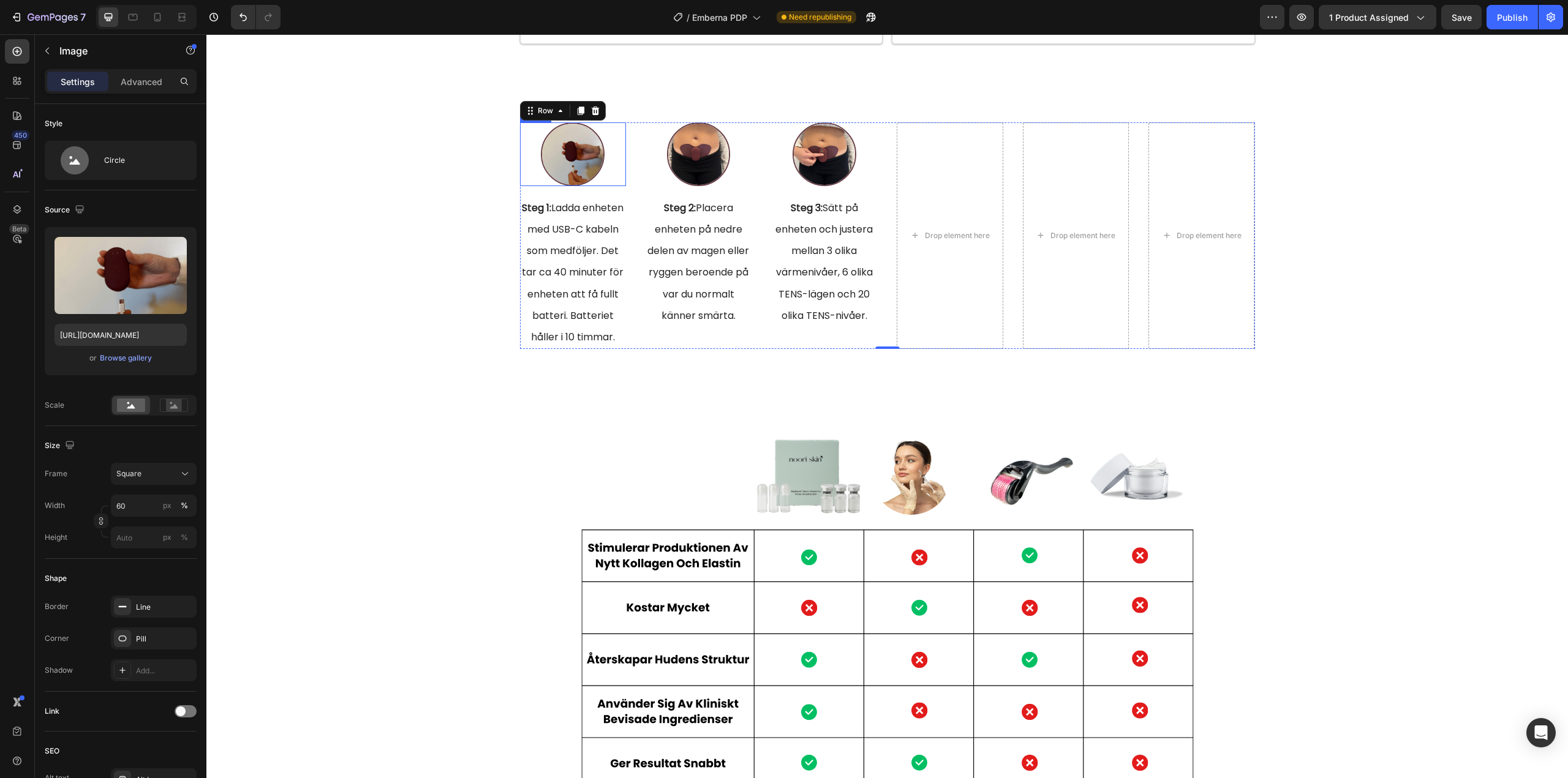
click at [566, 155] on img at bounding box center [573, 154] width 64 height 64
click at [596, 112] on icon at bounding box center [601, 111] width 10 height 10
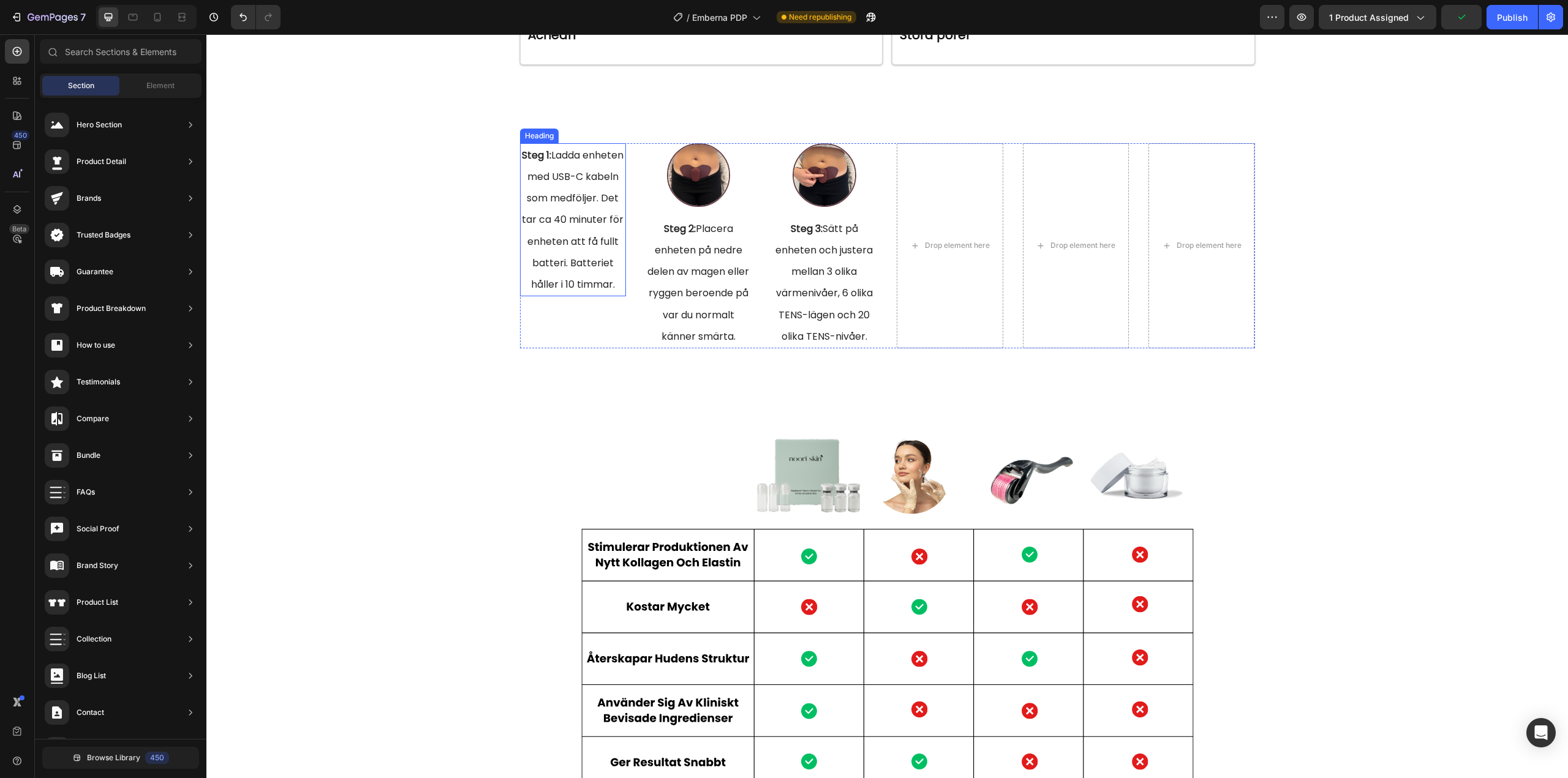
scroll to position [3854, 0]
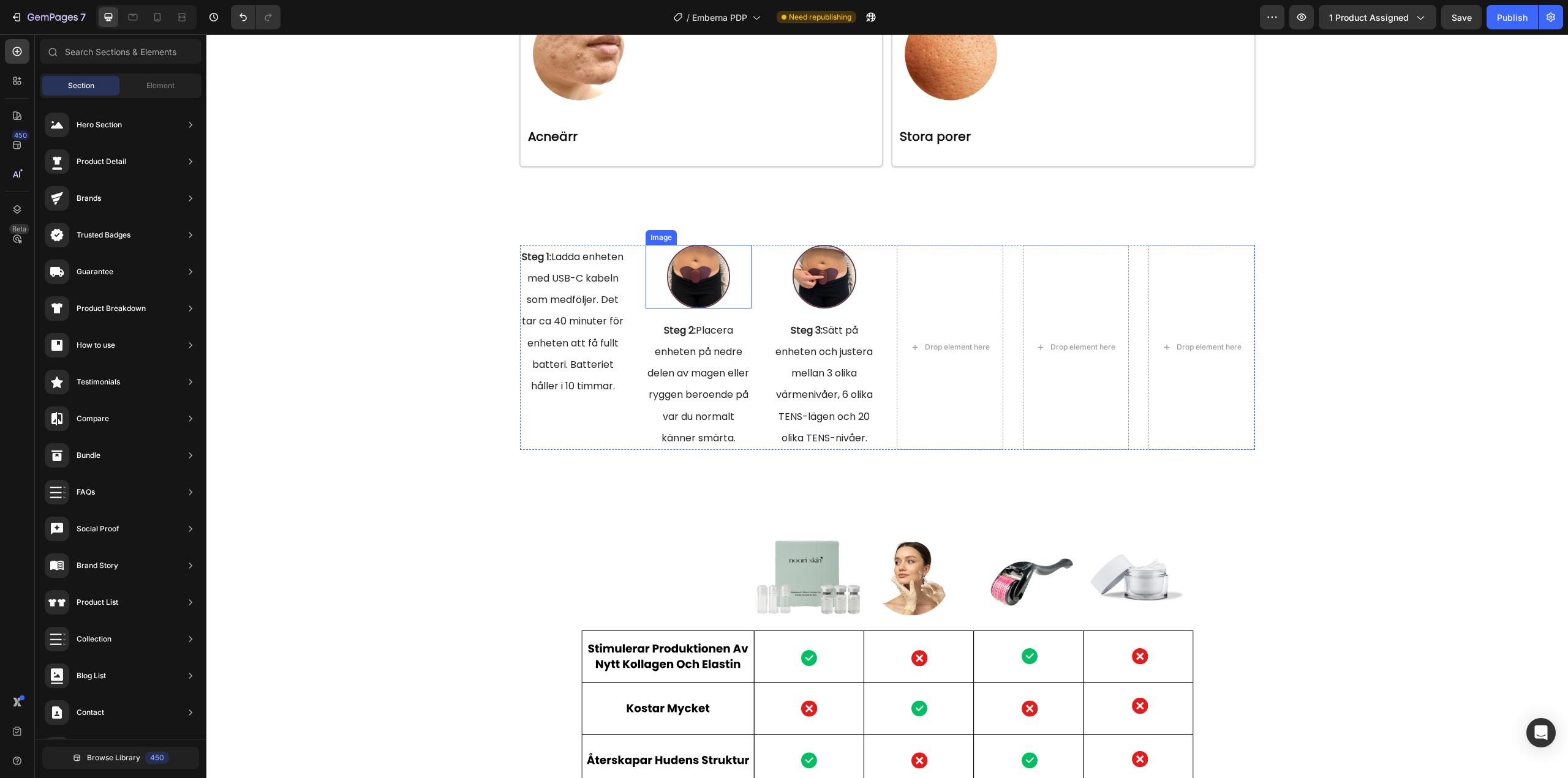
click at [677, 280] on img at bounding box center [698, 276] width 64 height 64
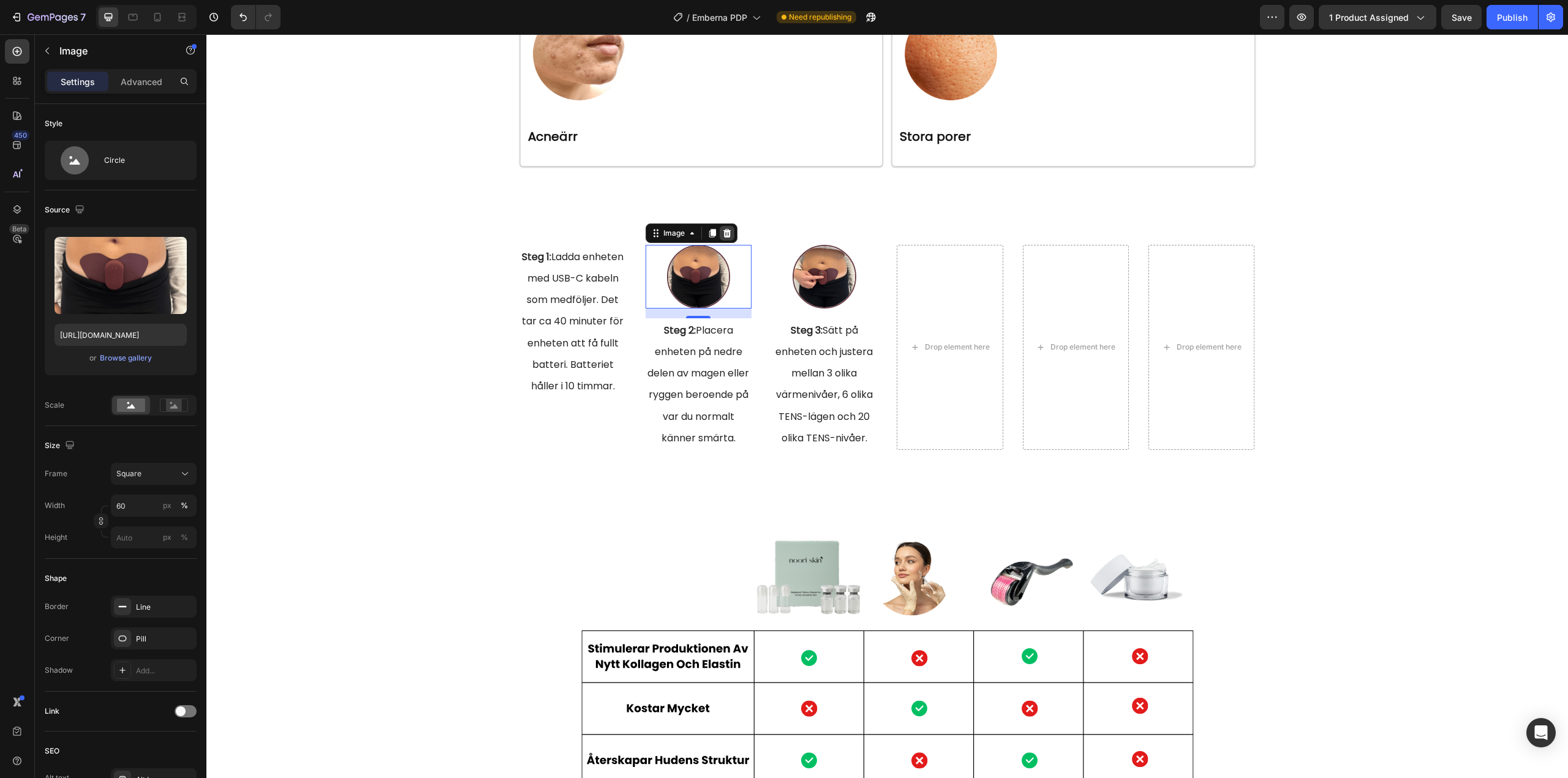
click at [722, 230] on icon at bounding box center [726, 233] width 10 height 10
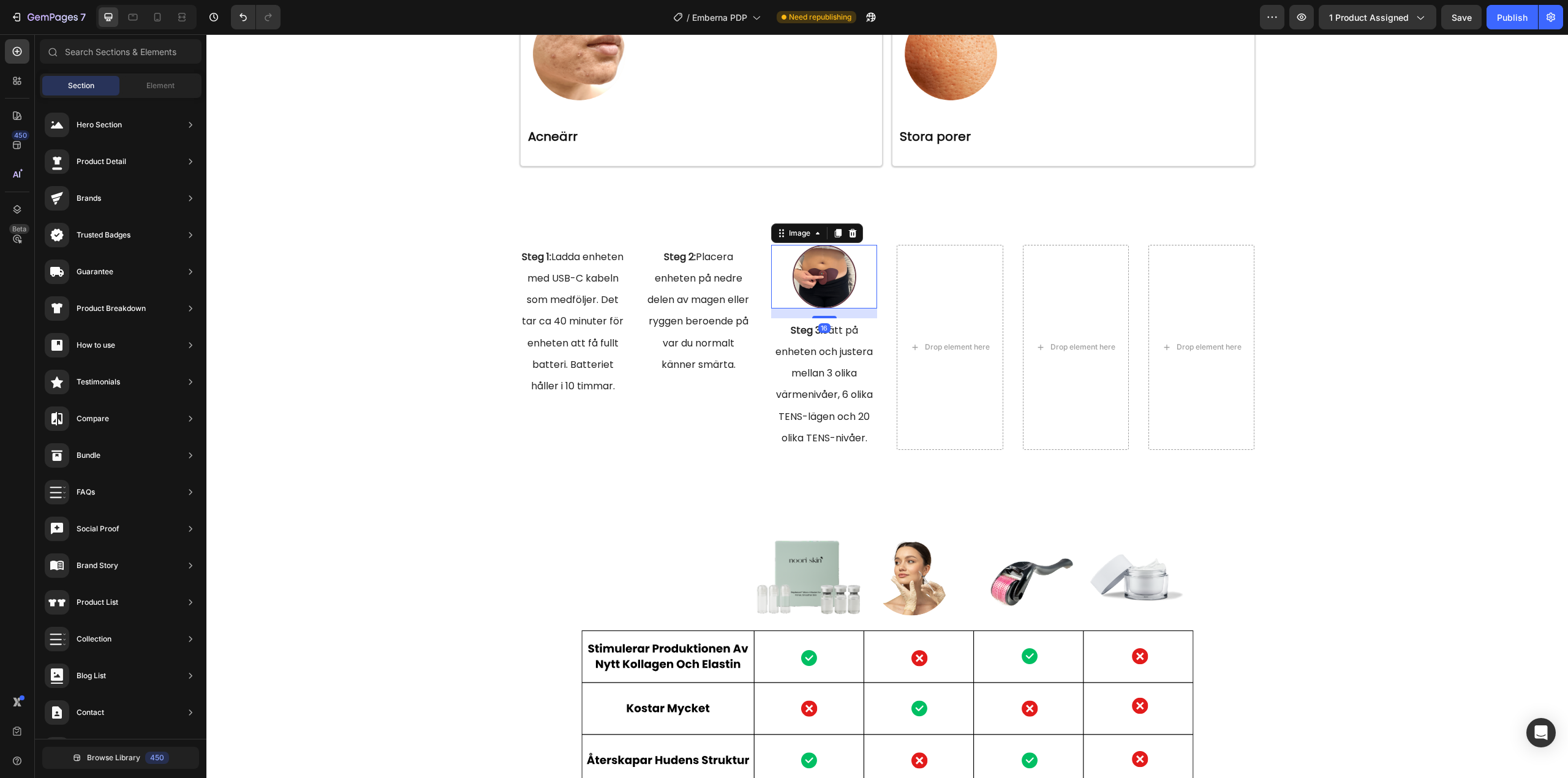
click at [797, 279] on img at bounding box center [824, 276] width 64 height 64
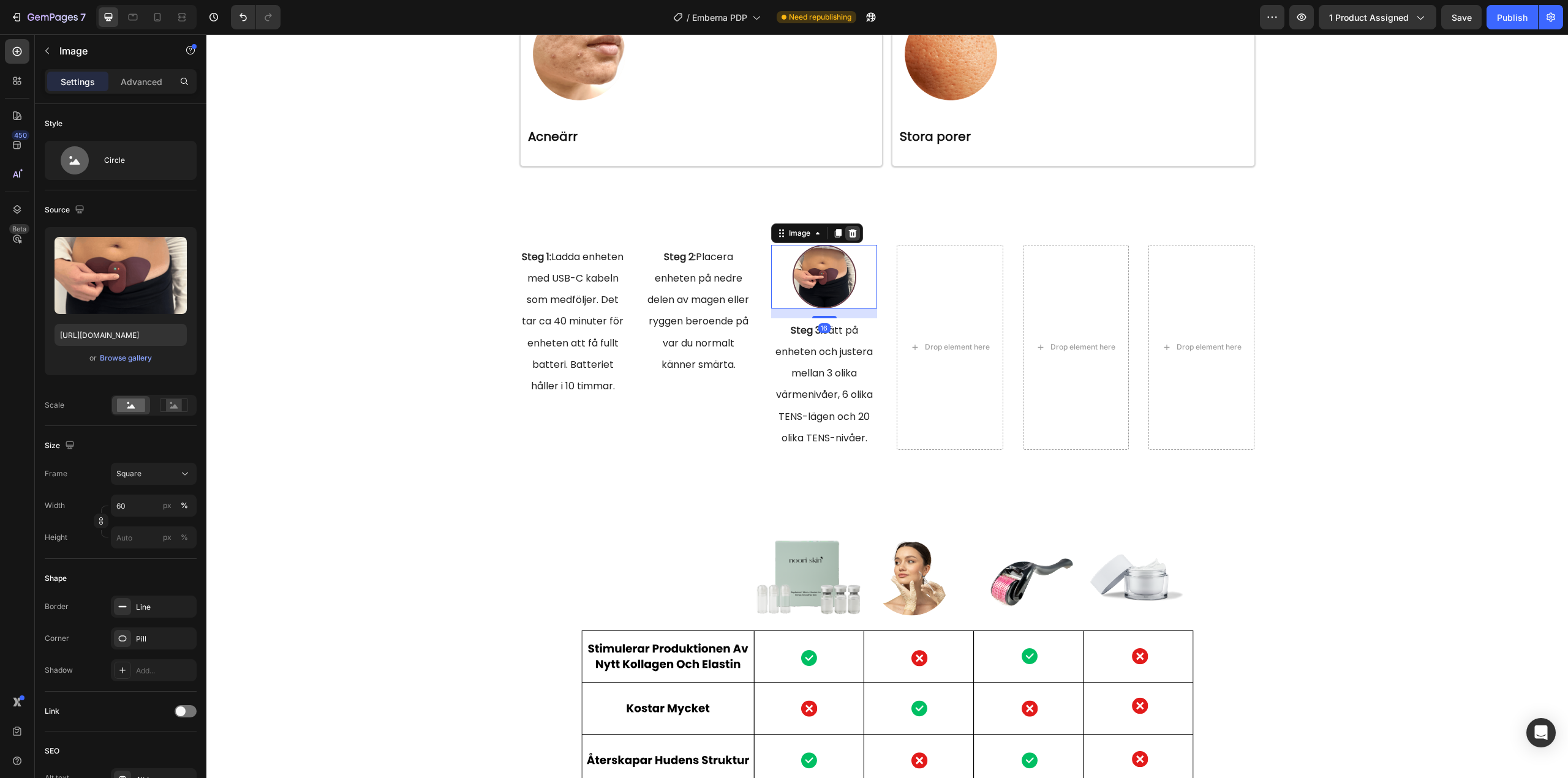
click at [849, 236] on icon at bounding box center [853, 233] width 8 height 9
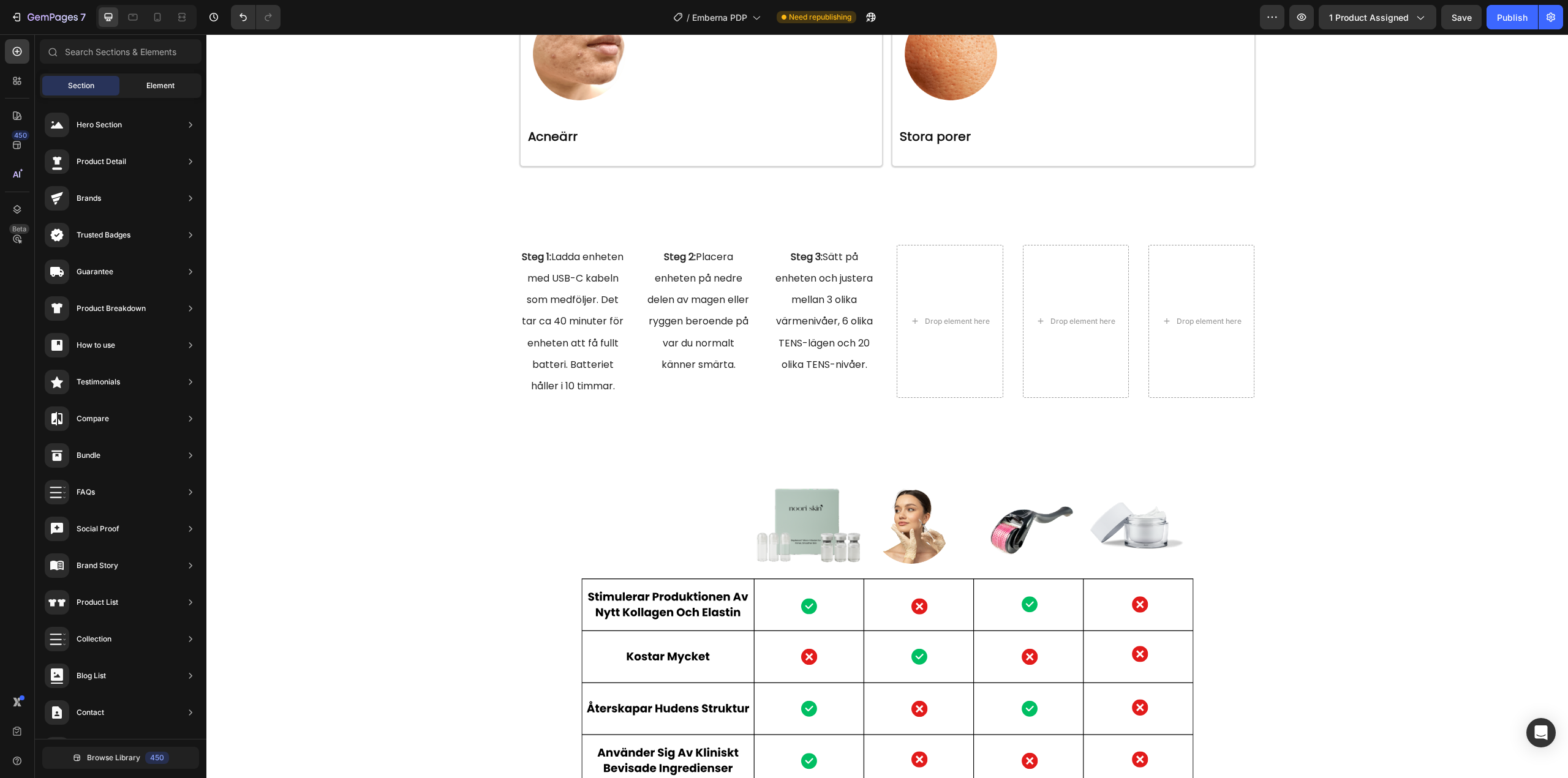
click at [150, 82] on span "Element" at bounding box center [160, 86] width 28 height 11
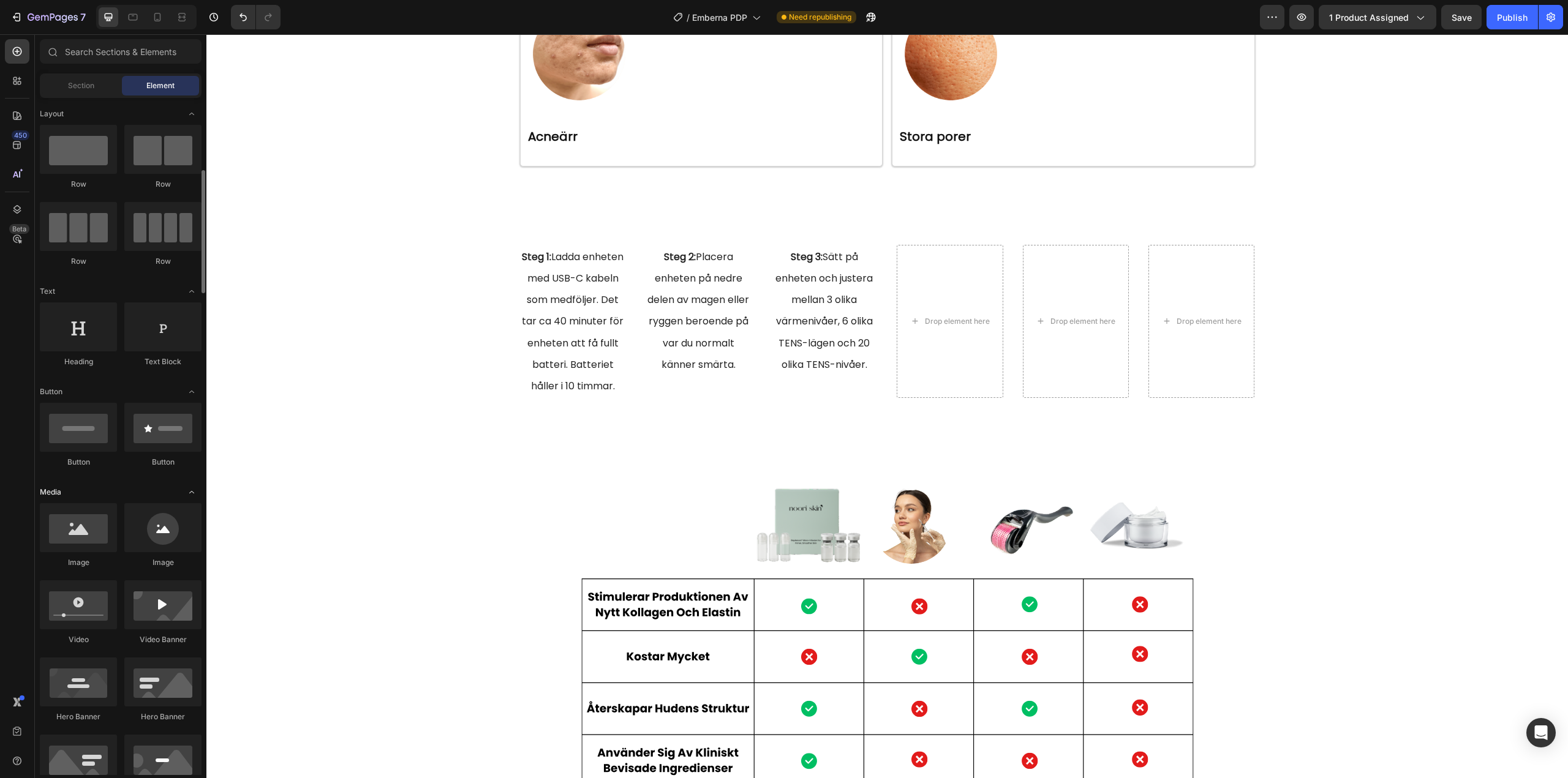
scroll to position [122, 0]
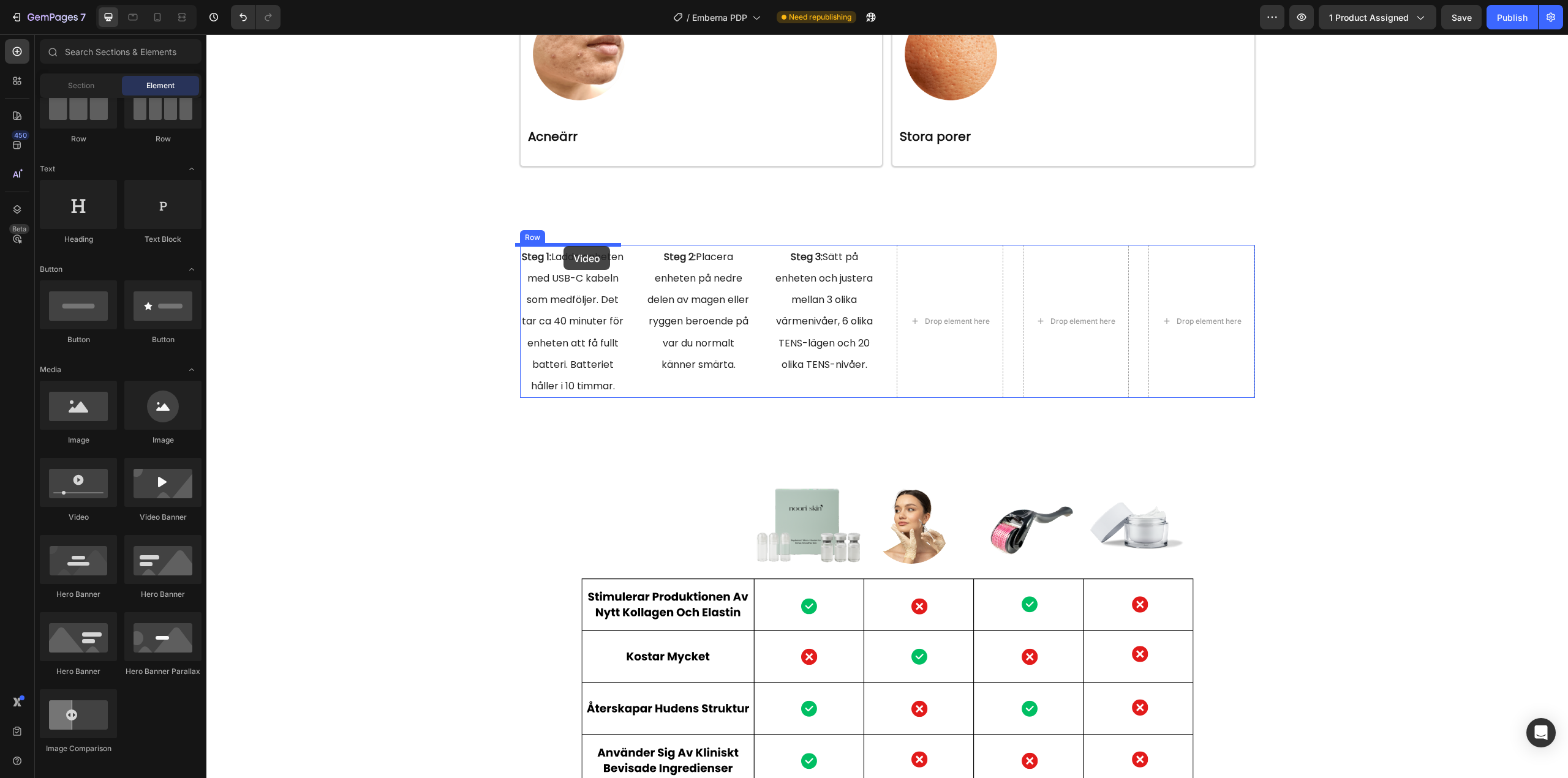
drag, startPoint x: 285, startPoint y: 523, endPoint x: 564, endPoint y: 246, distance: 393.2
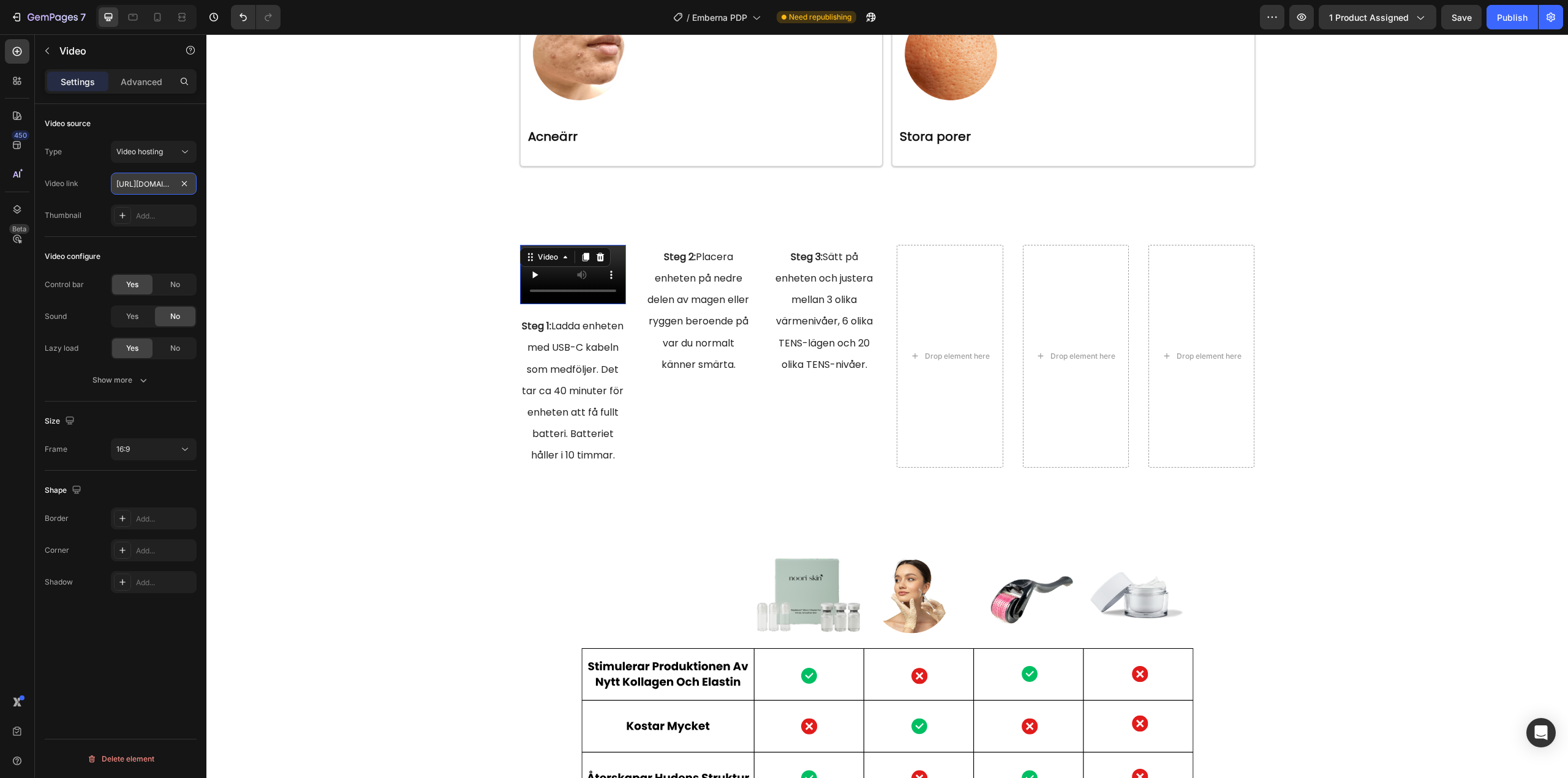
click at [148, 183] on input "[URL][DOMAIN_NAME]" at bounding box center [154, 183] width 86 height 22
paste input "bade4ffe570648e585c09dfc1b9a1adc"
type input "[URL][DOMAIN_NAME]"
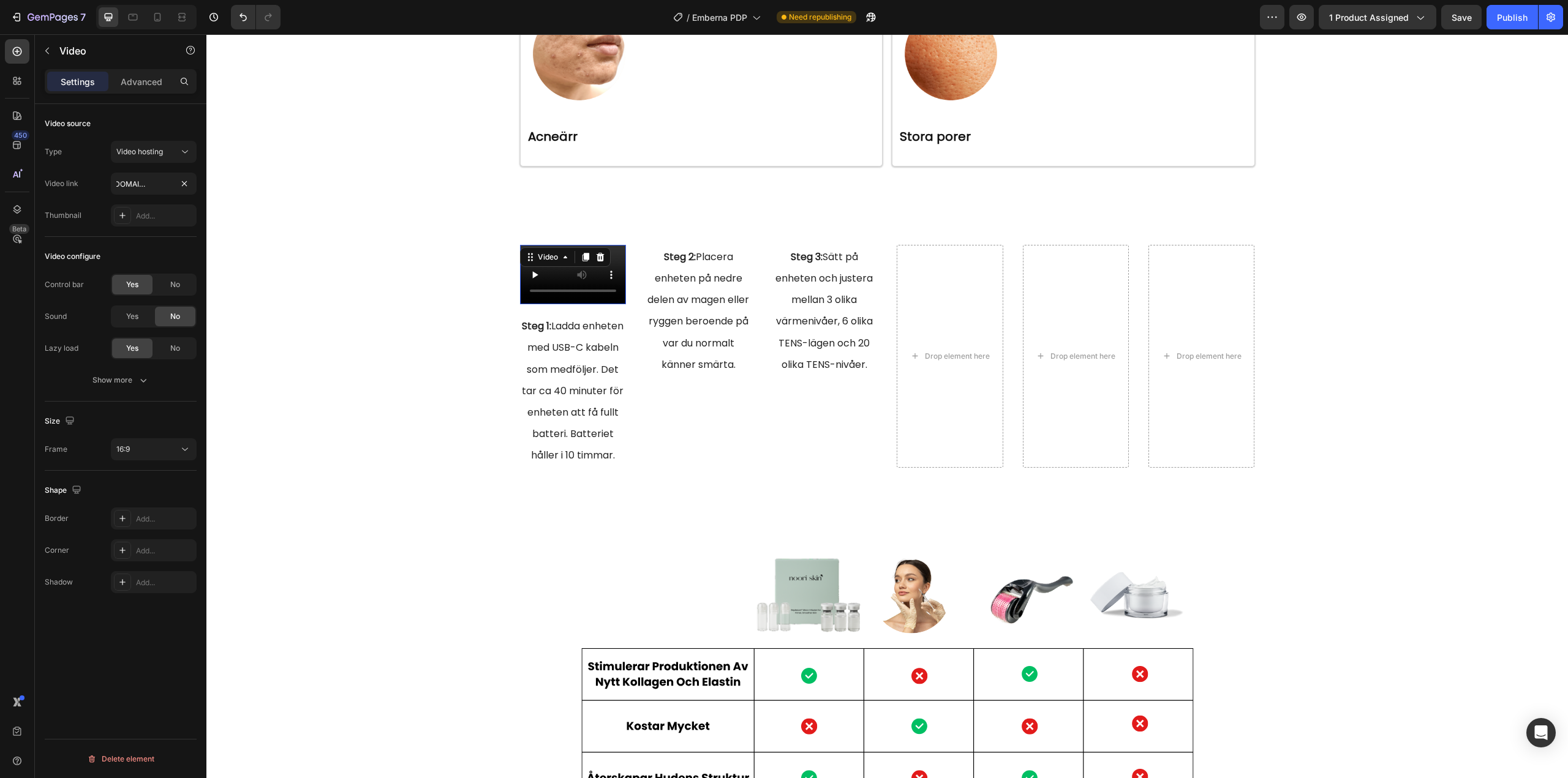
click at [100, 204] on div "Type Video hosting Video link [URL][DOMAIN_NAME] Thumbnail Add..." at bounding box center [121, 184] width 152 height 86
click at [164, 283] on div "No" at bounding box center [175, 284] width 40 height 19
click at [153, 451] on div "16:9" at bounding box center [147, 449] width 62 height 11
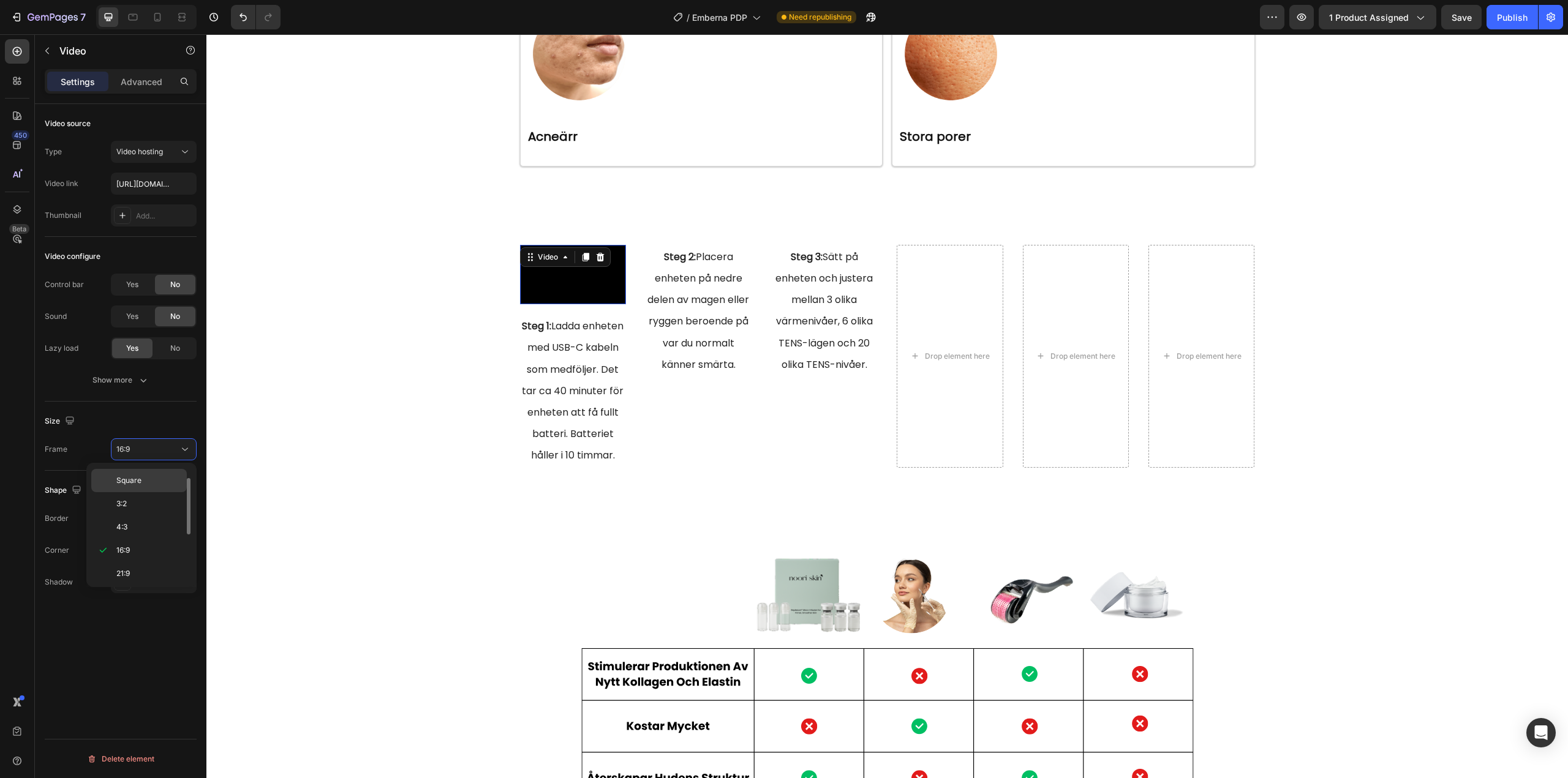
click at [143, 483] on p "Square" at bounding box center [149, 481] width 65 height 11
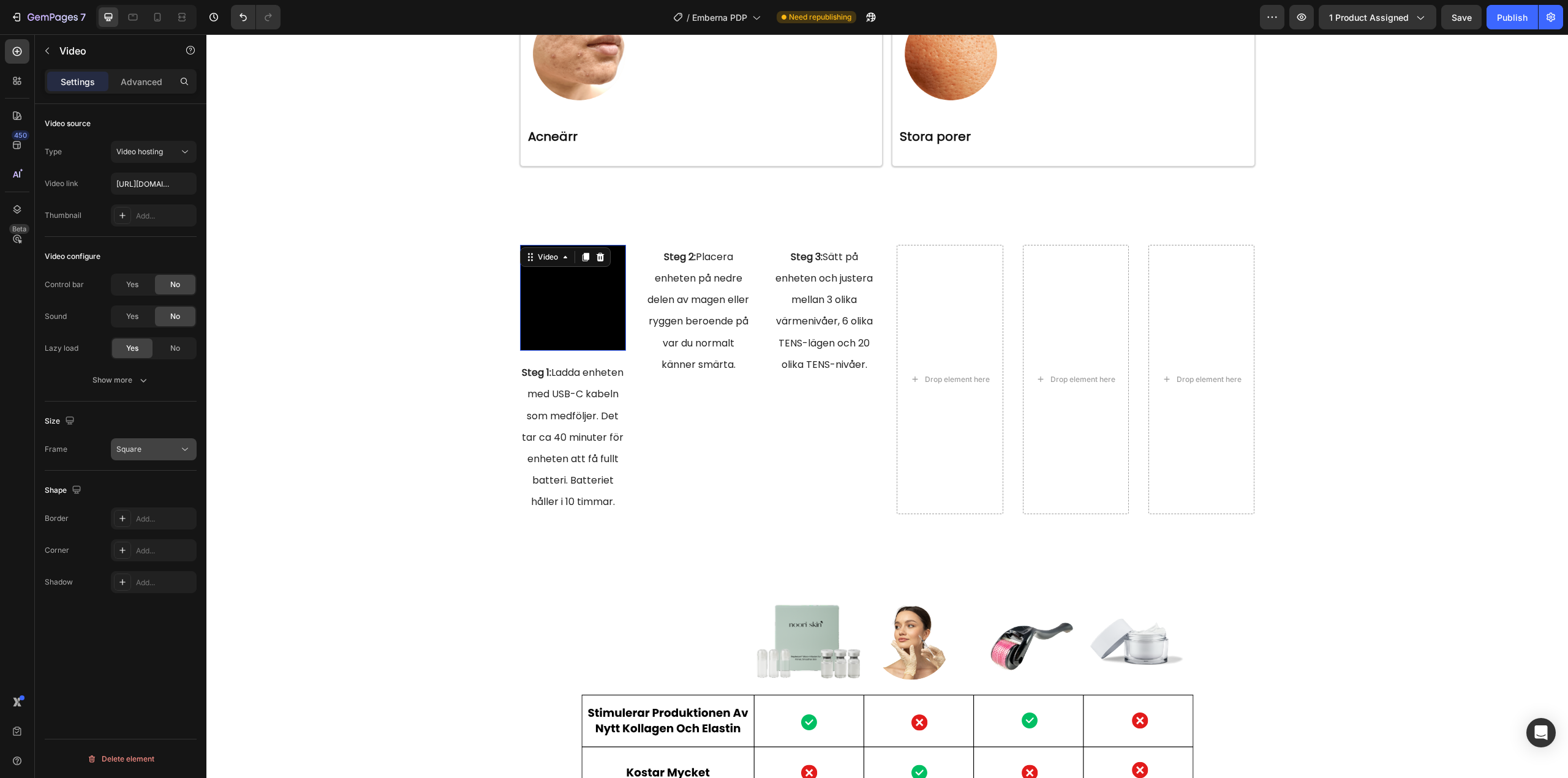
click at [138, 442] on button "Square" at bounding box center [154, 449] width 86 height 22
click at [138, 444] on span "Square" at bounding box center [129, 449] width 25 height 11
click at [146, 84] on p "Advanced" at bounding box center [141, 82] width 41 height 13
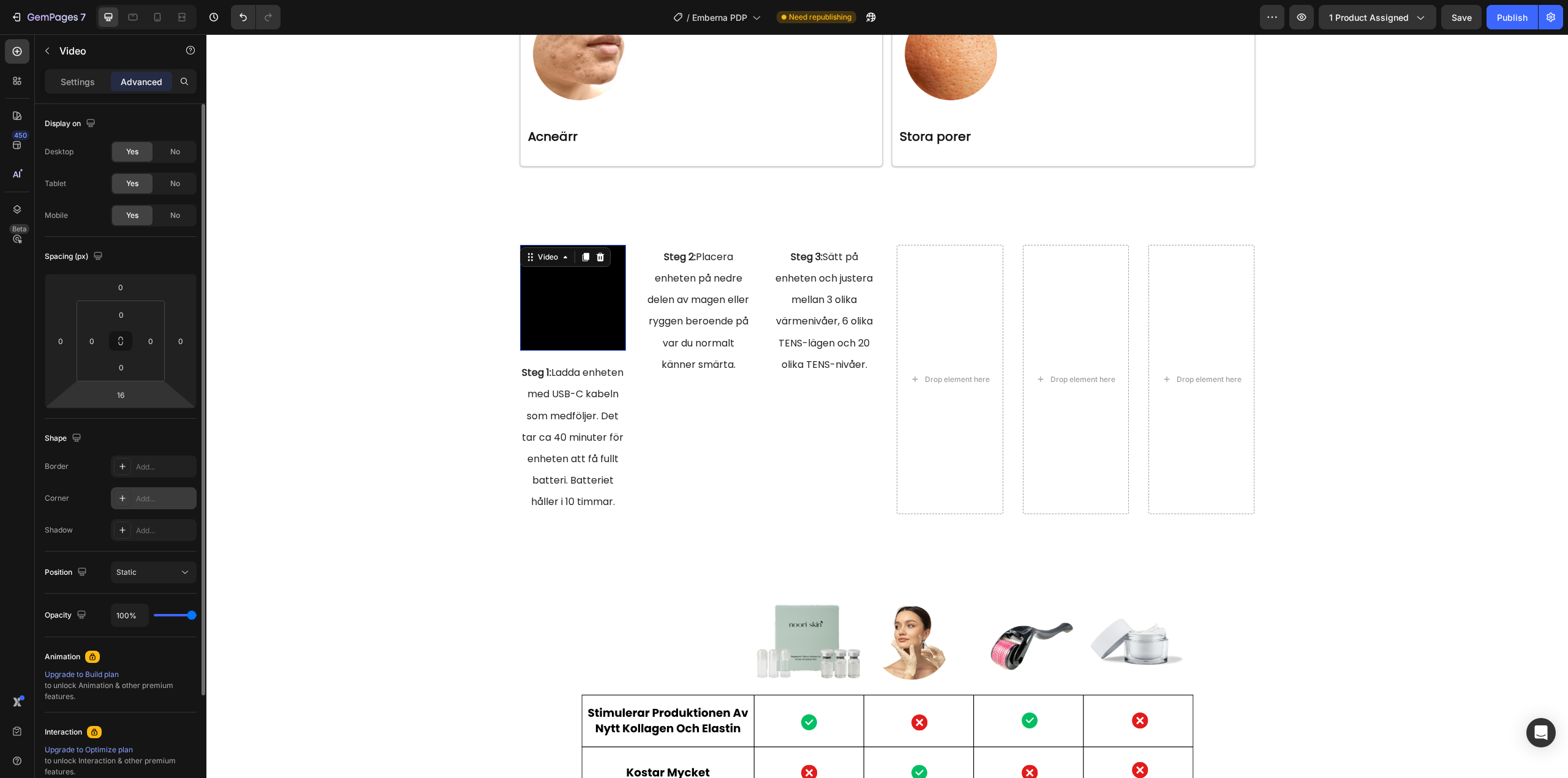
click at [147, 500] on div "Add..." at bounding box center [164, 499] width 58 height 11
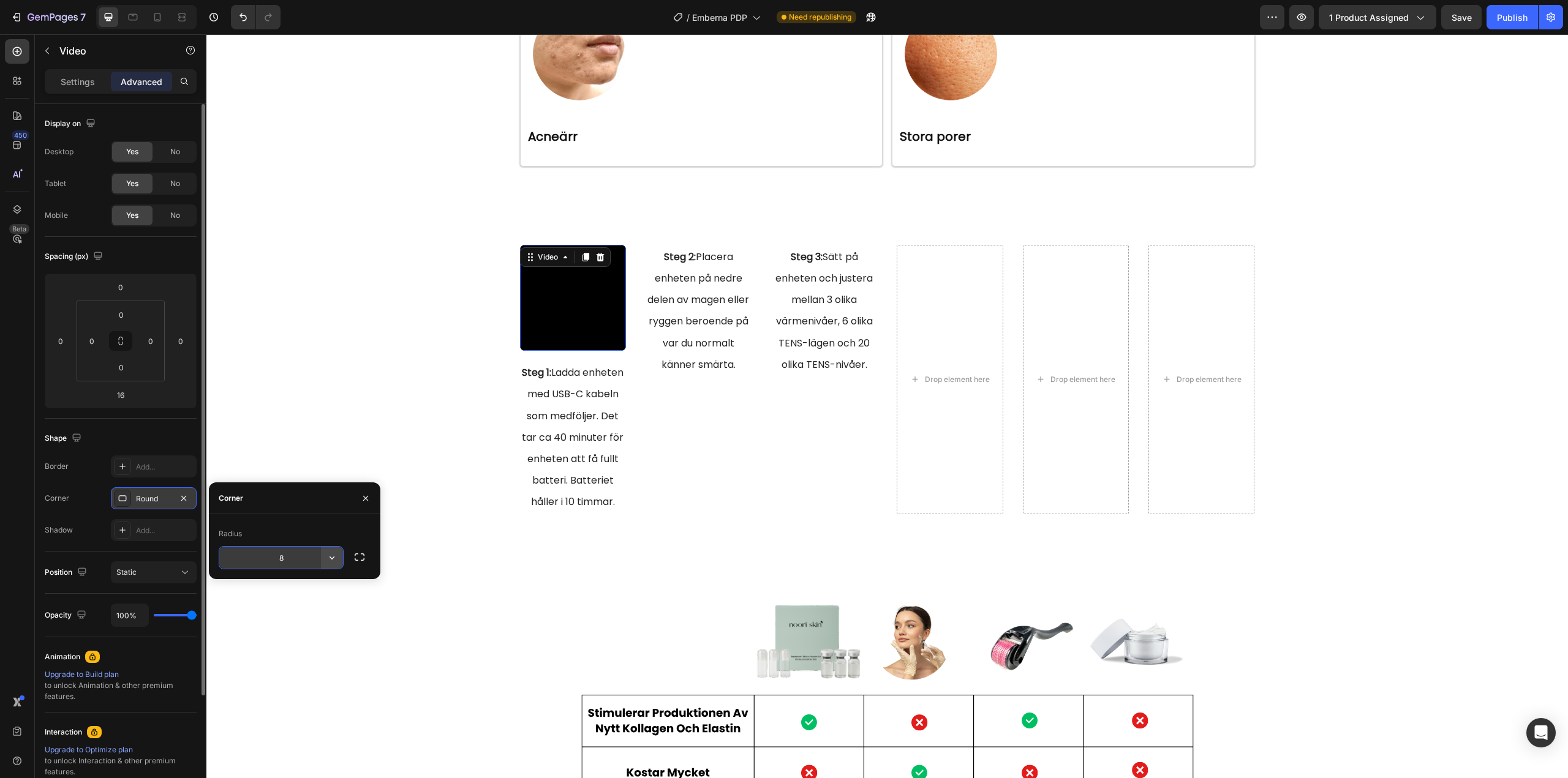
click at [335, 559] on icon "button" at bounding box center [331, 557] width 12 height 12
click at [327, 631] on icon at bounding box center [326, 635] width 12 height 12
type input "9999"
click at [362, 495] on icon "button" at bounding box center [365, 498] width 10 height 10
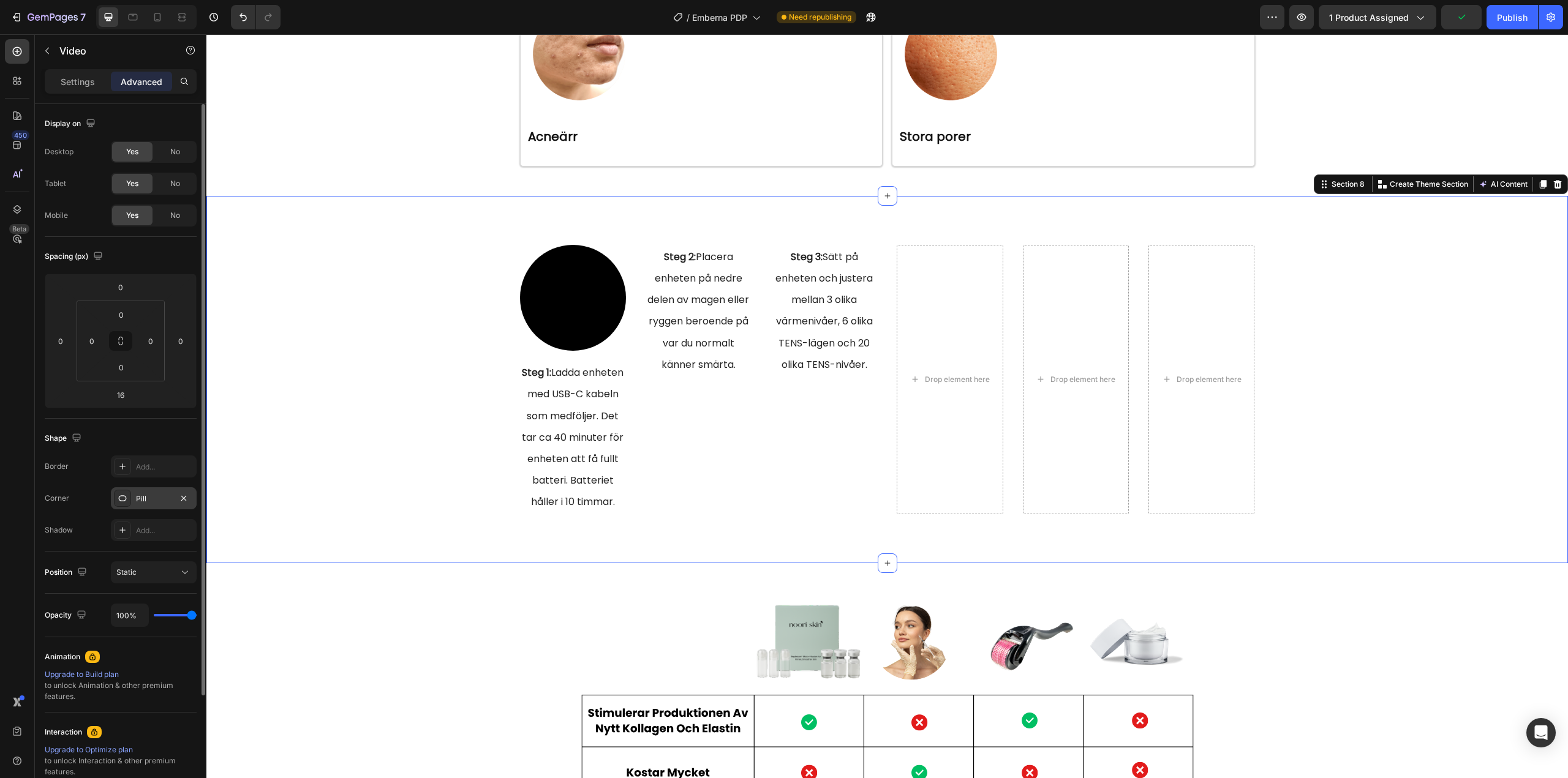
click at [397, 349] on div "Video Steg 1: Ladda enheten med USB-C kabeln som medföljer. Det tar ca 40 minut…" at bounding box center [887, 379] width 1343 height 270
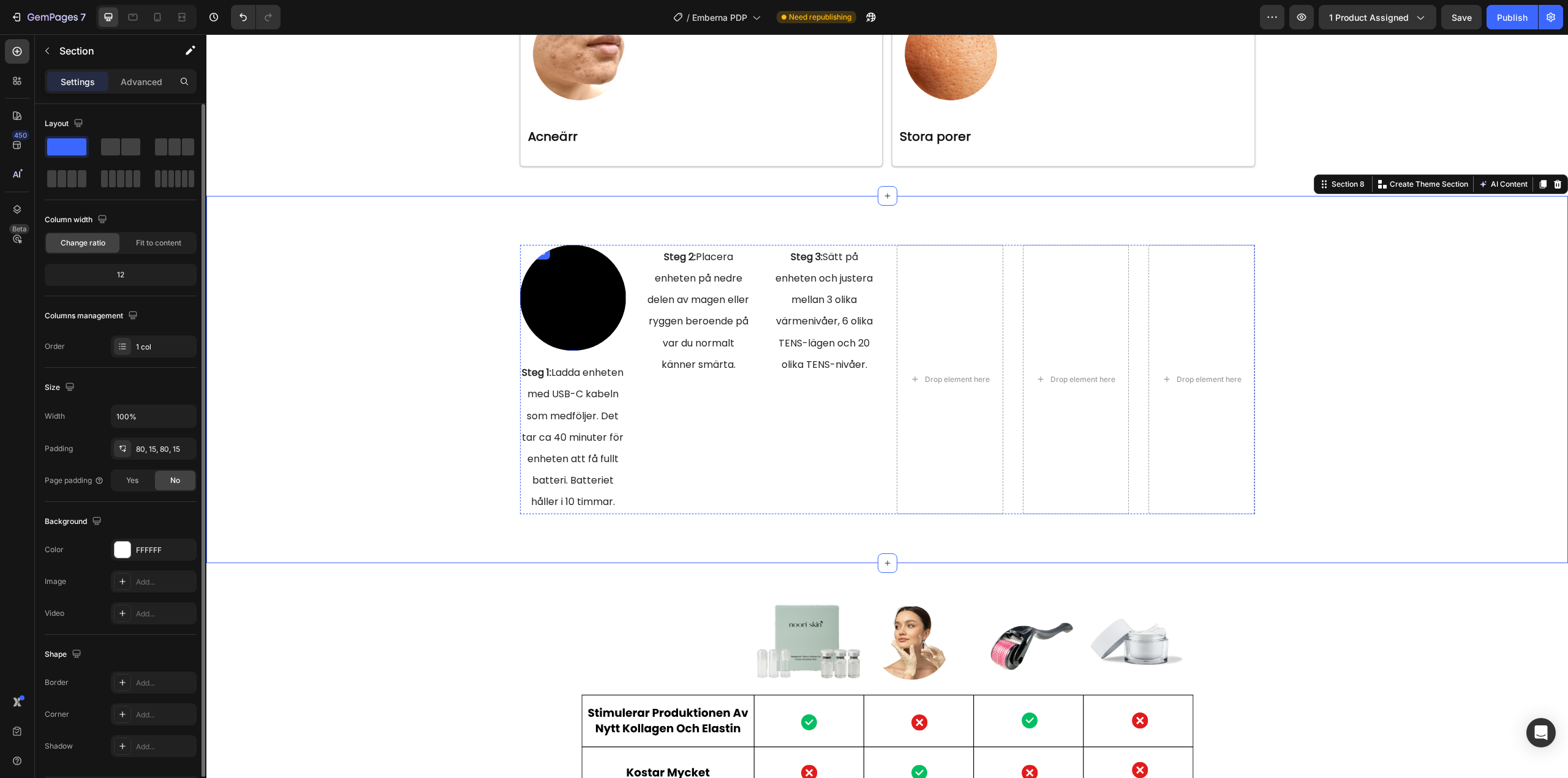
click at [554, 308] on video at bounding box center [573, 297] width 106 height 106
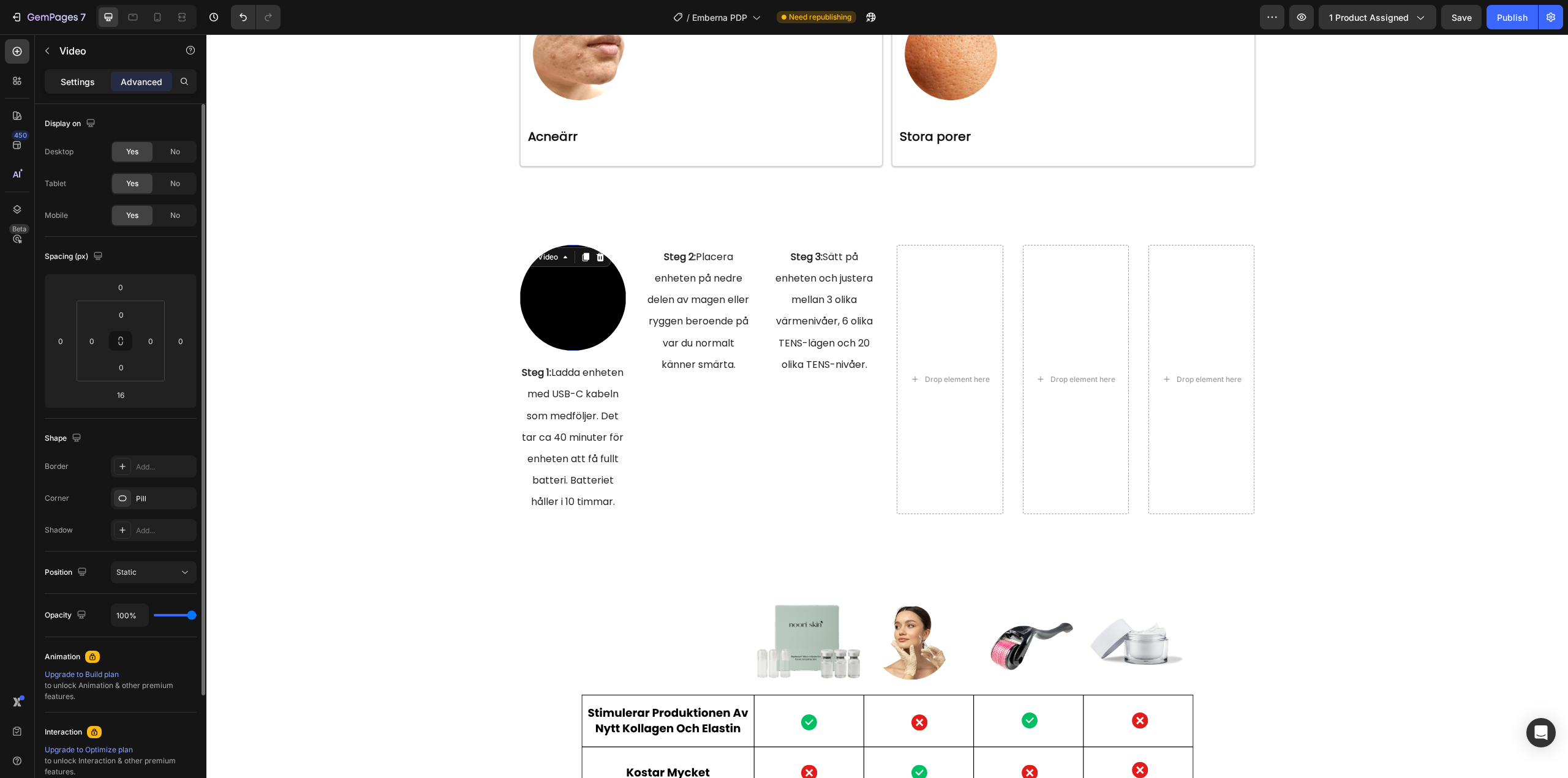
click at [79, 82] on p "Settings" at bounding box center [78, 82] width 34 height 13
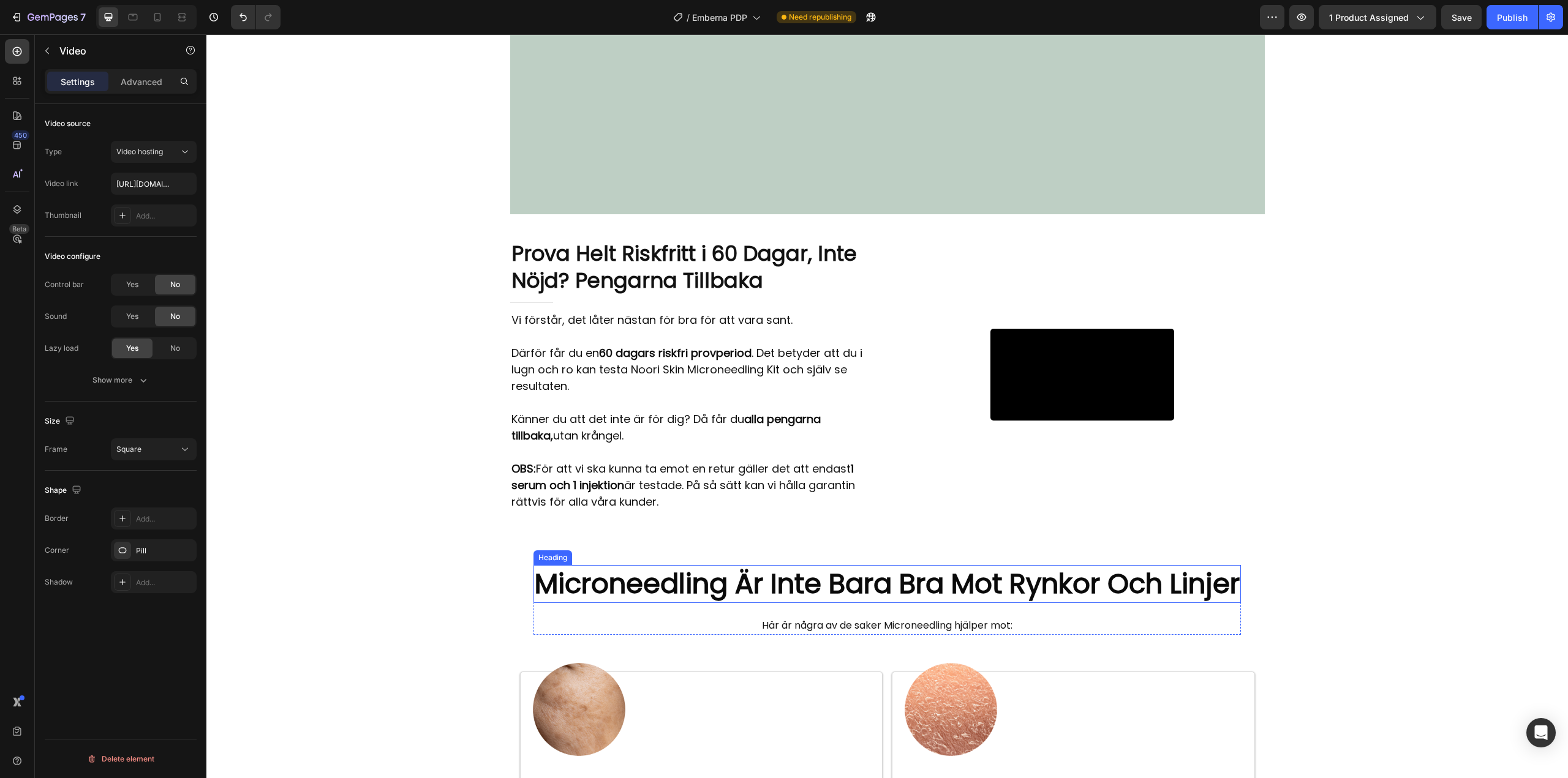
scroll to position [2936, 0]
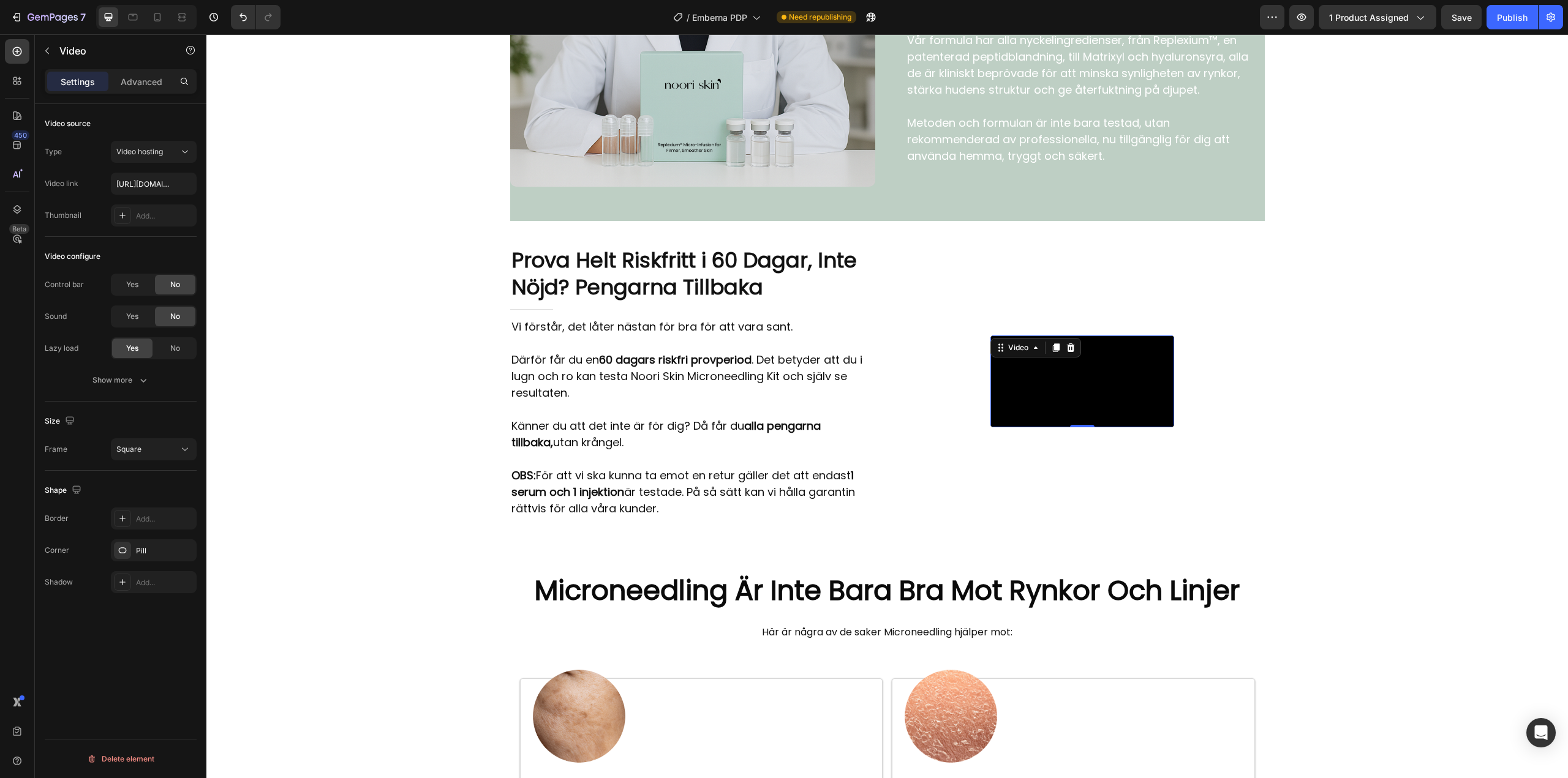
click at [1019, 417] on video at bounding box center [1082, 380] width 184 height 91
click at [1057, 397] on video at bounding box center [1082, 380] width 184 height 91
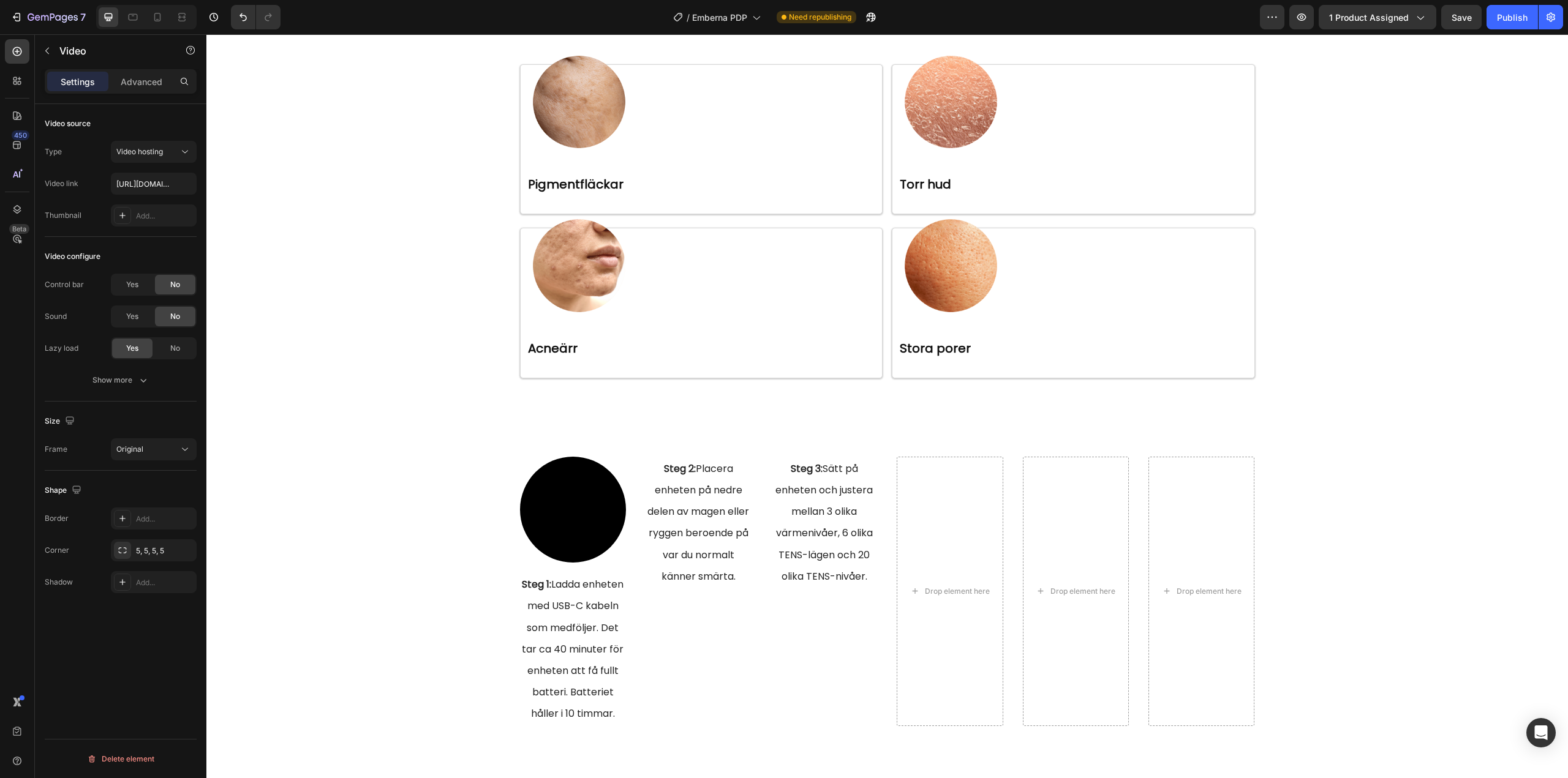
scroll to position [3670, 0]
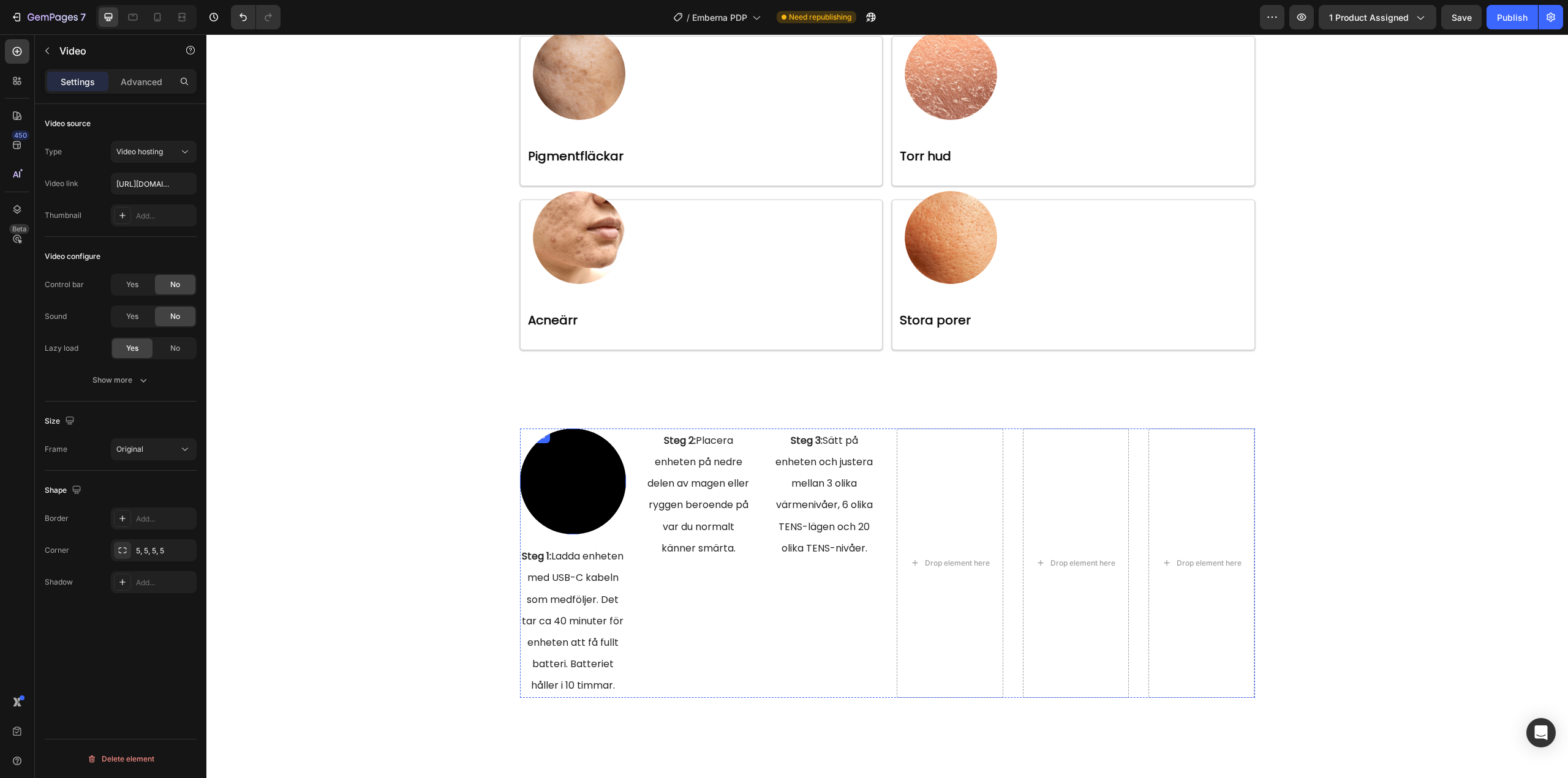
click at [554, 478] on video at bounding box center [573, 481] width 106 height 106
click at [138, 481] on div "Shape" at bounding box center [121, 491] width 152 height 19
click at [161, 149] on span "Video hosting" at bounding box center [139, 151] width 46 height 9
click at [125, 83] on p "Advanced" at bounding box center [141, 82] width 41 height 13
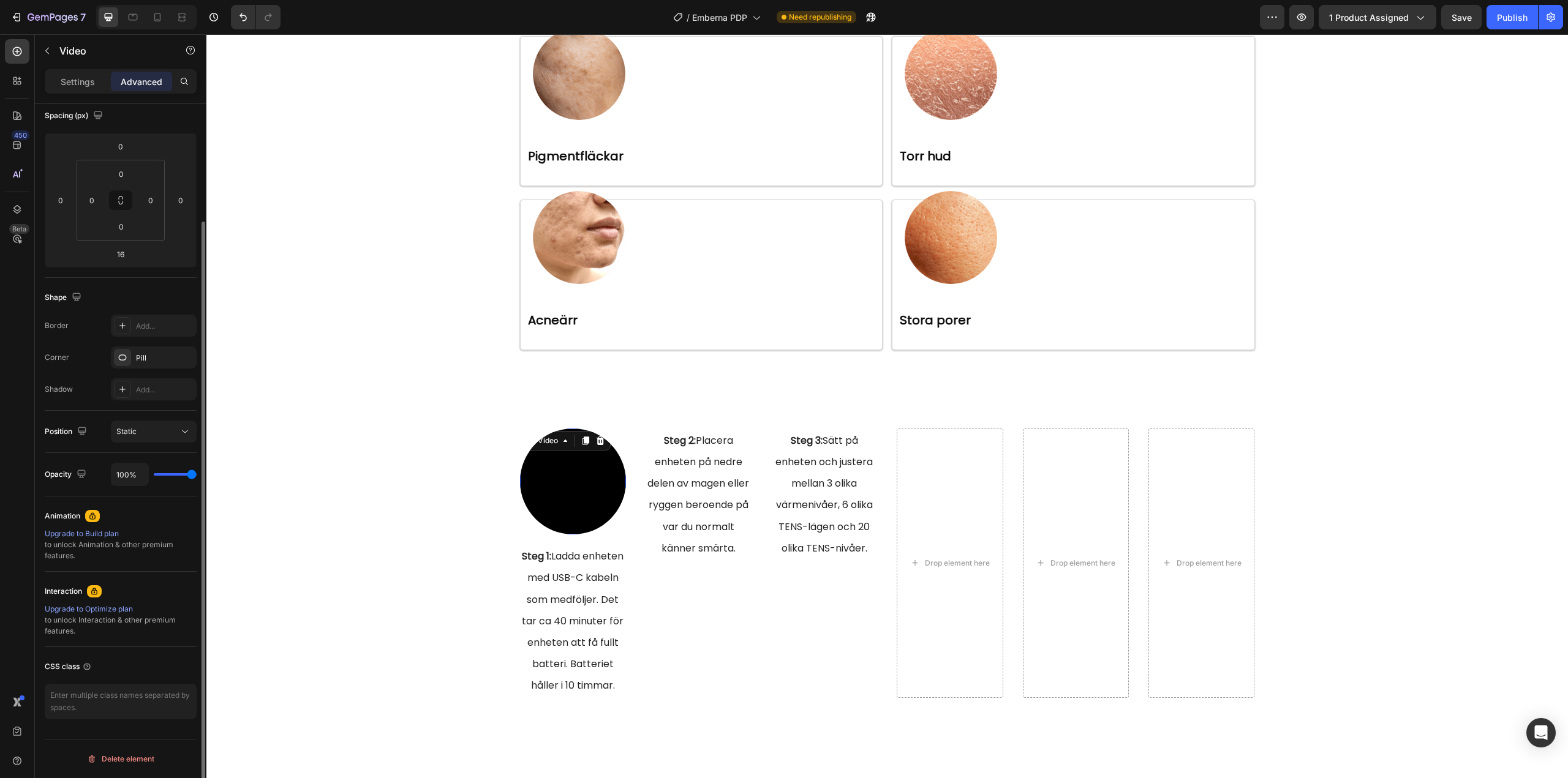
scroll to position [0, 0]
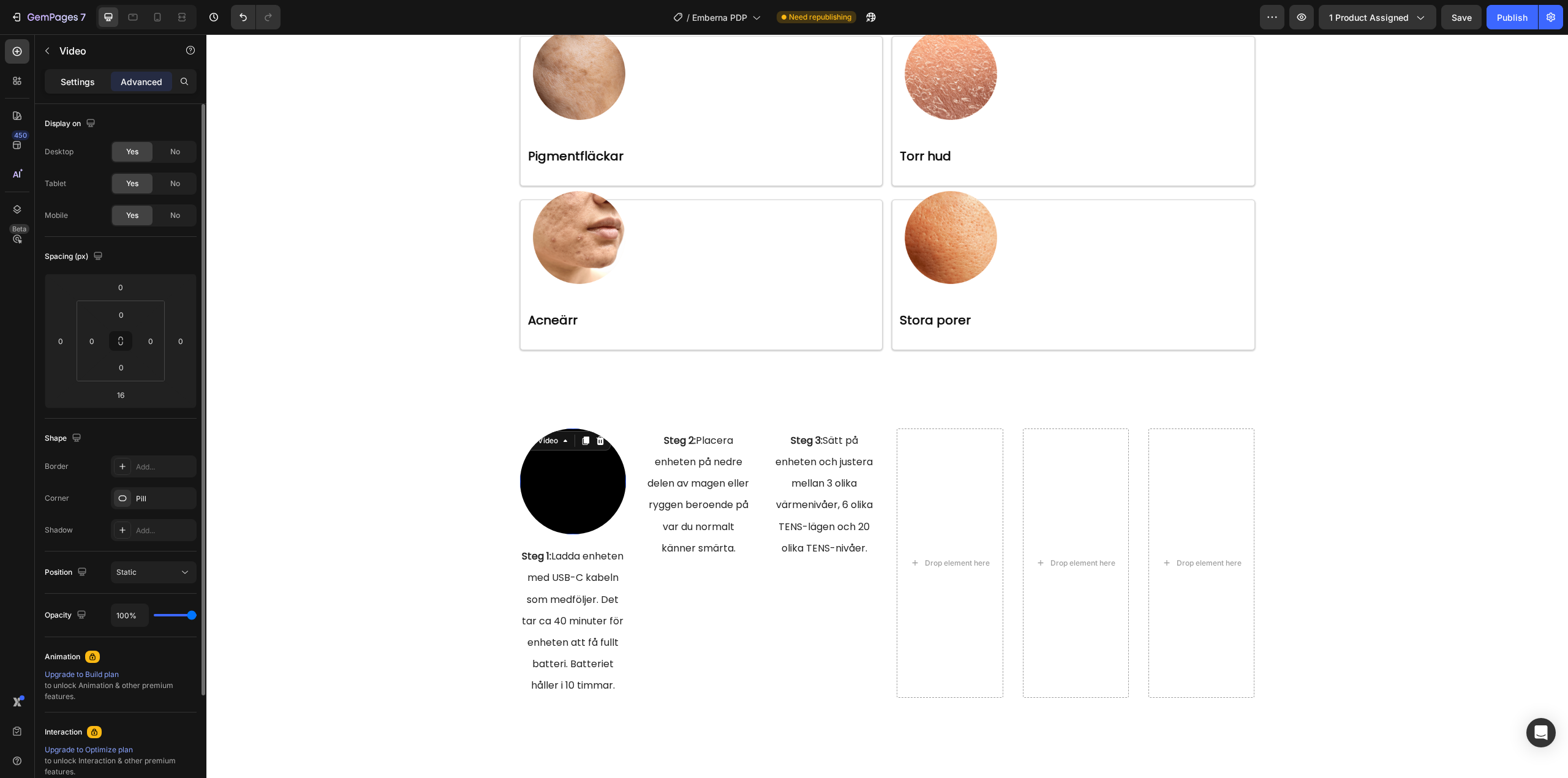
click at [79, 87] on p "Settings" at bounding box center [78, 82] width 34 height 13
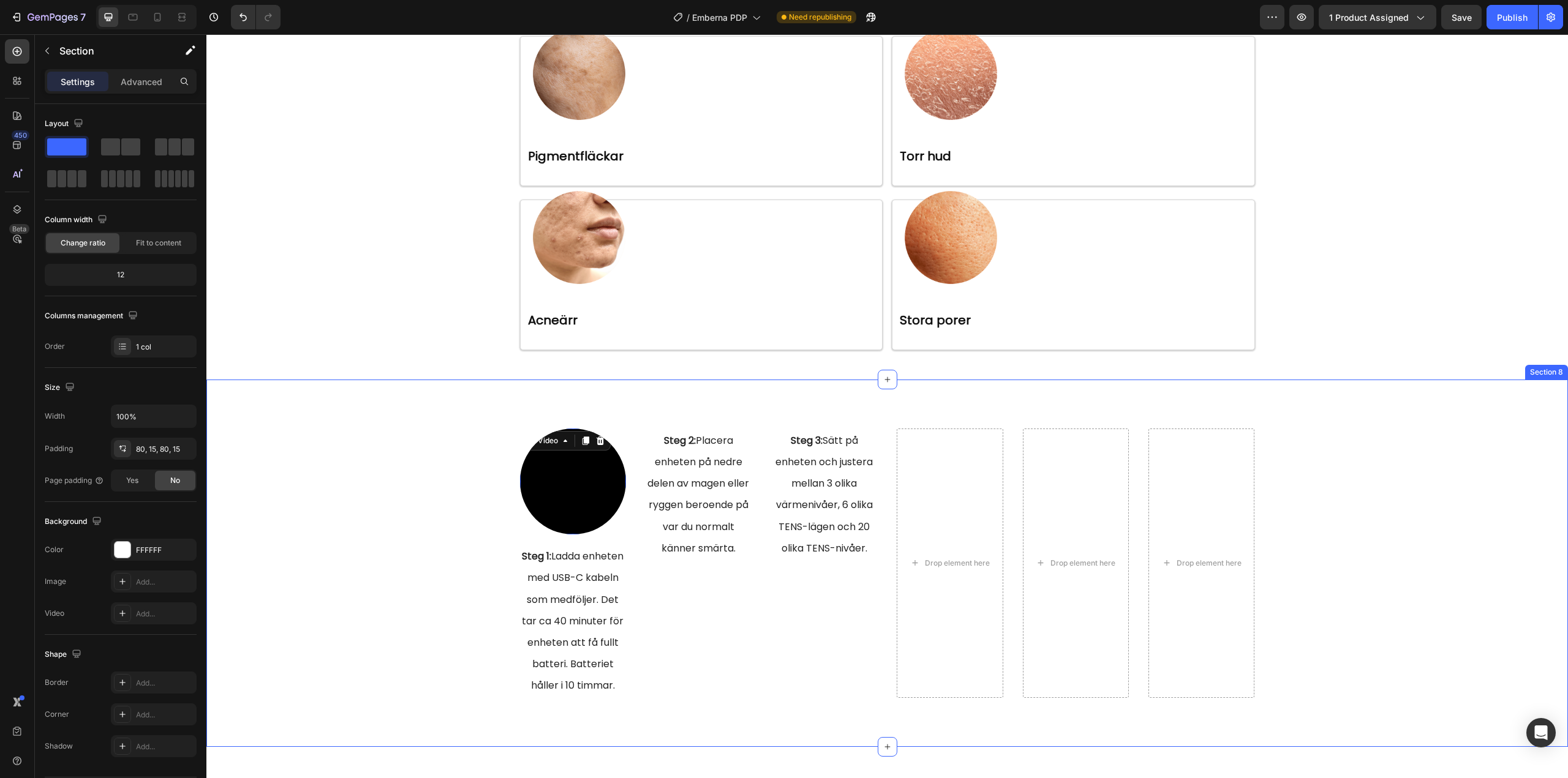
click at [431, 512] on div "Video 16 Steg 1: Ladda enheten med USB-C kabeln som medföljer. Det tar ca 40 mi…" at bounding box center [887, 563] width 1343 height 270
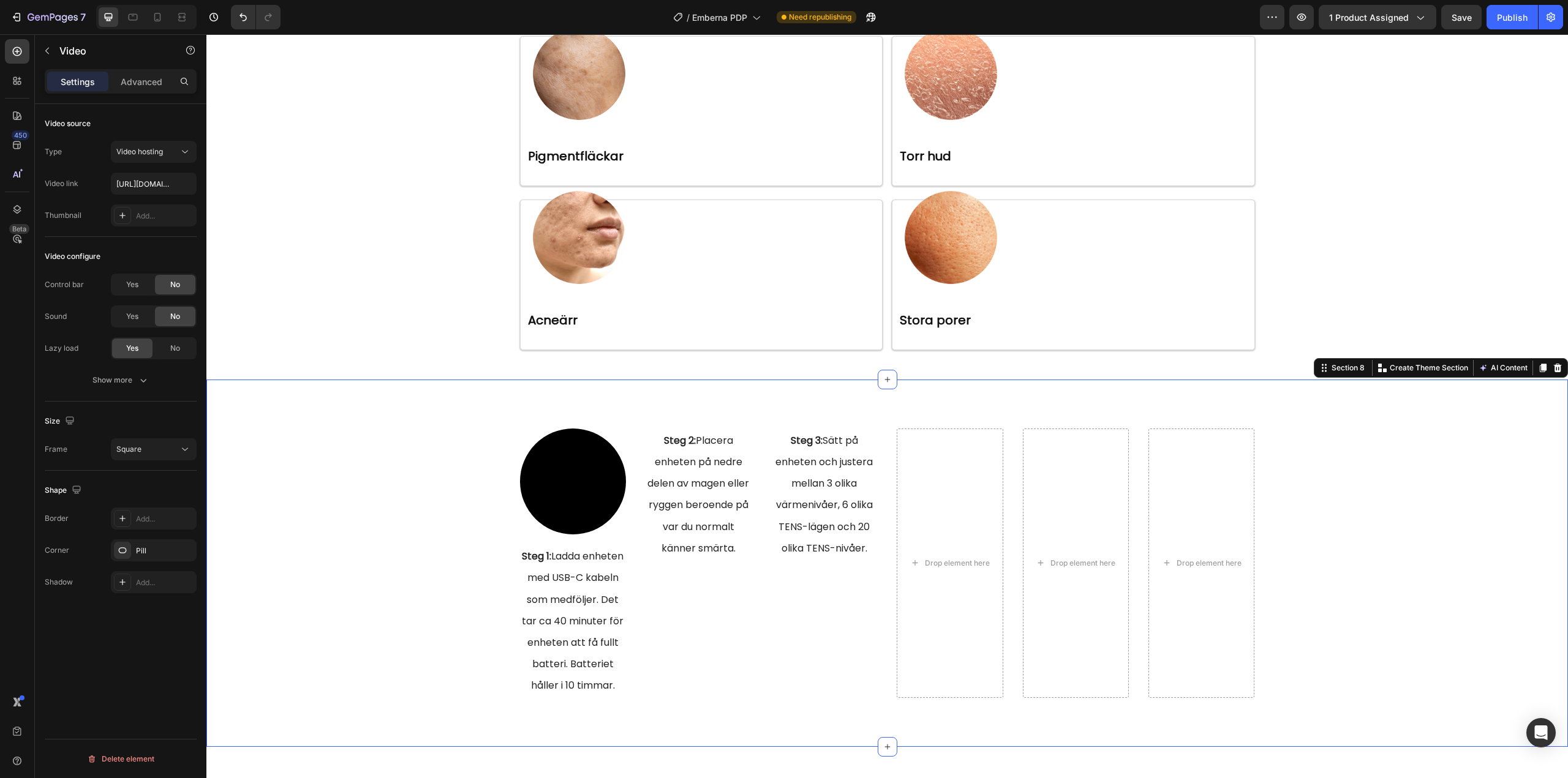
click at [550, 493] on video at bounding box center [573, 481] width 106 height 106
click at [582, 445] on icon at bounding box center [586, 440] width 10 height 10
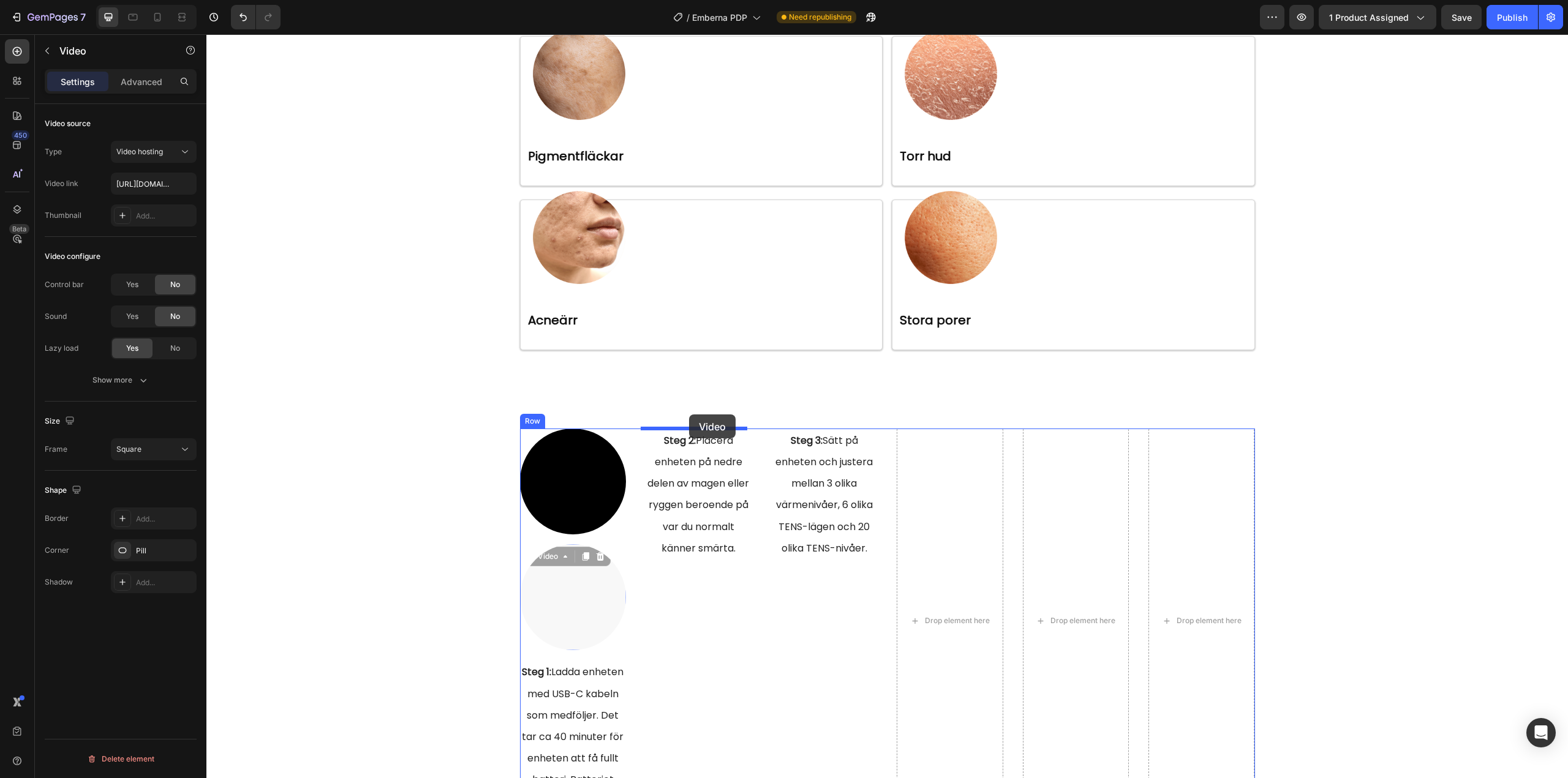
drag, startPoint x: 545, startPoint y: 593, endPoint x: 689, endPoint y: 415, distance: 229.0
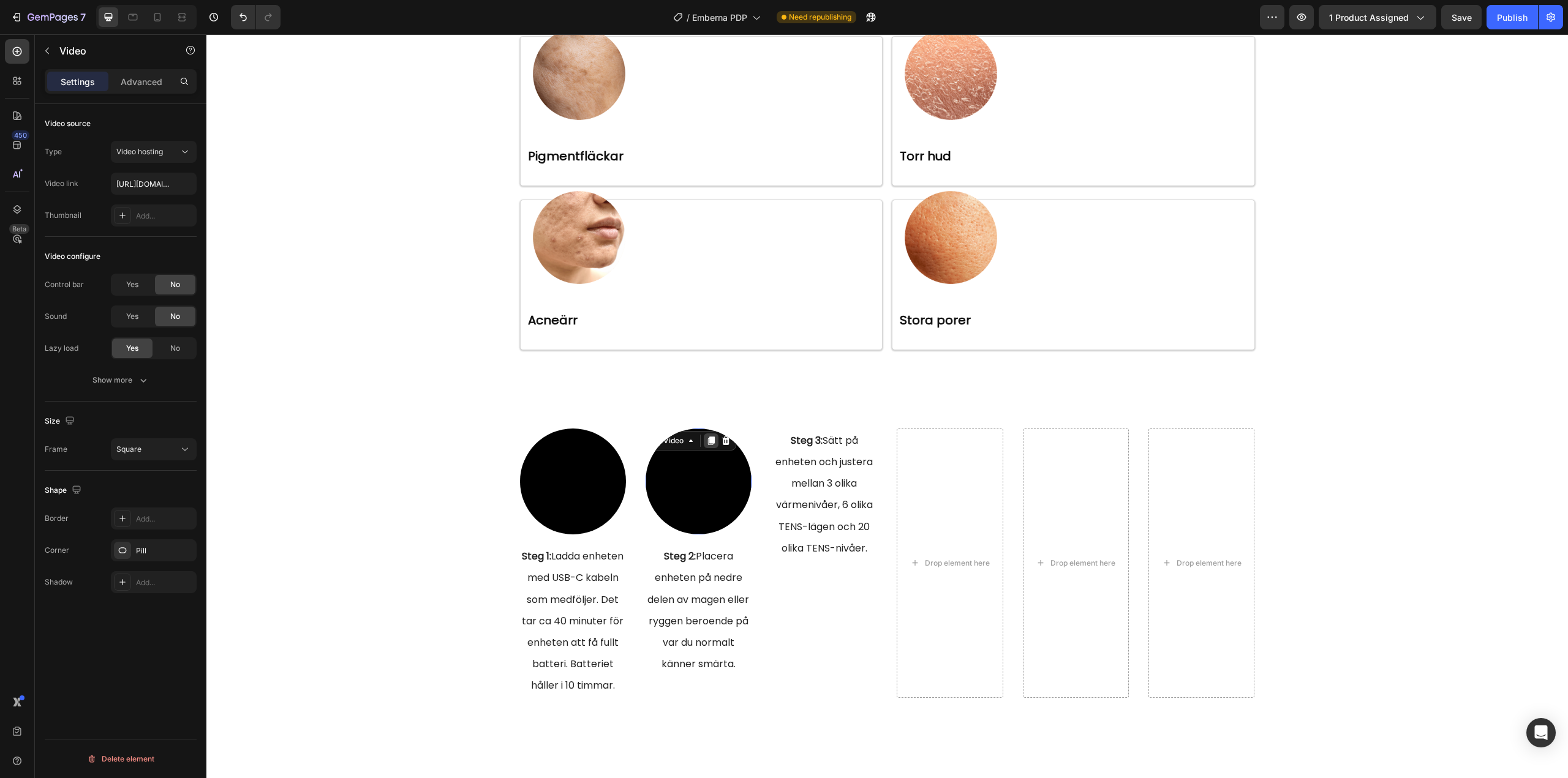
click at [708, 443] on icon at bounding box center [711, 440] width 6 height 9
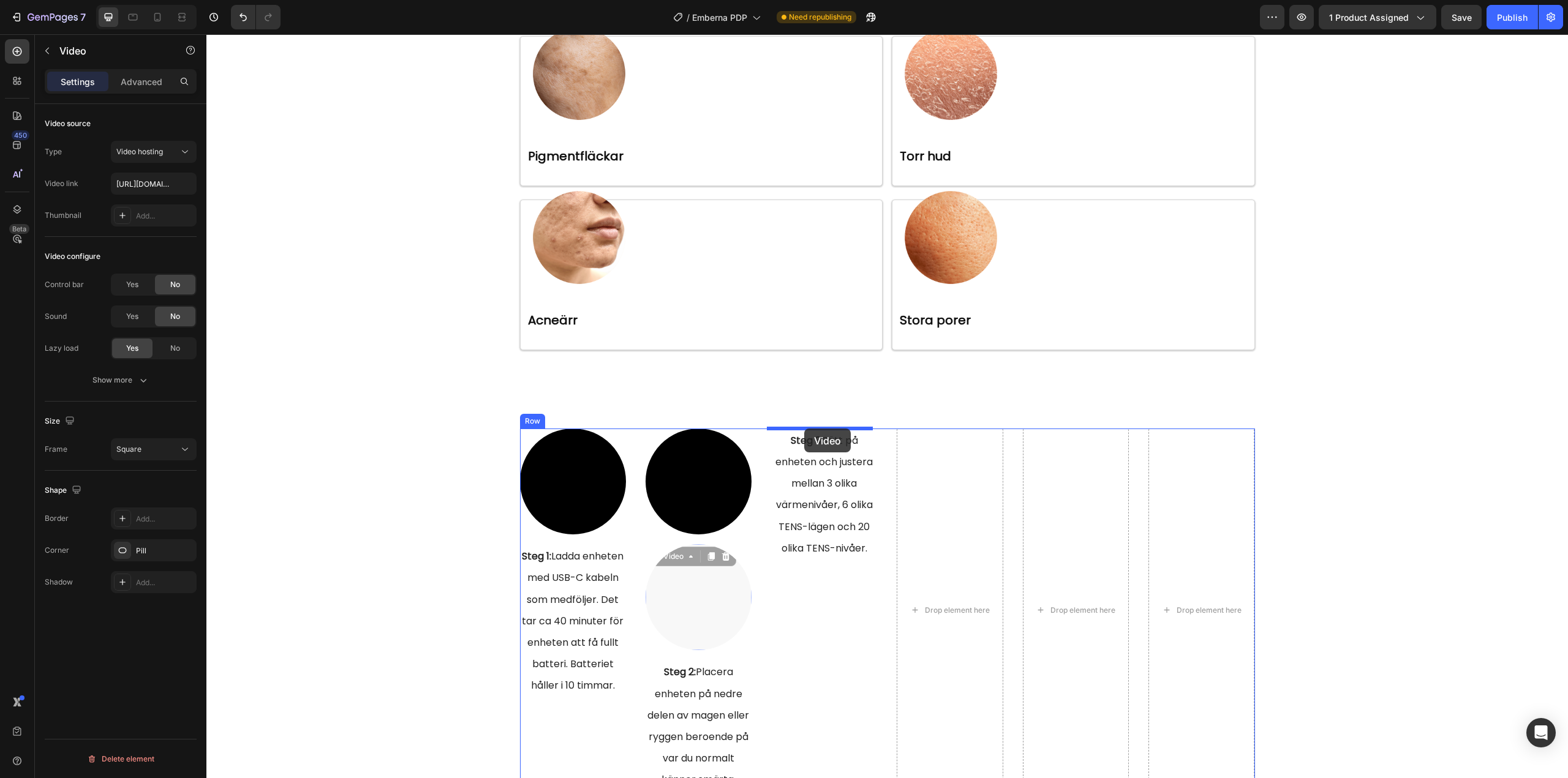
drag, startPoint x: 686, startPoint y: 591, endPoint x: 805, endPoint y: 426, distance: 203.4
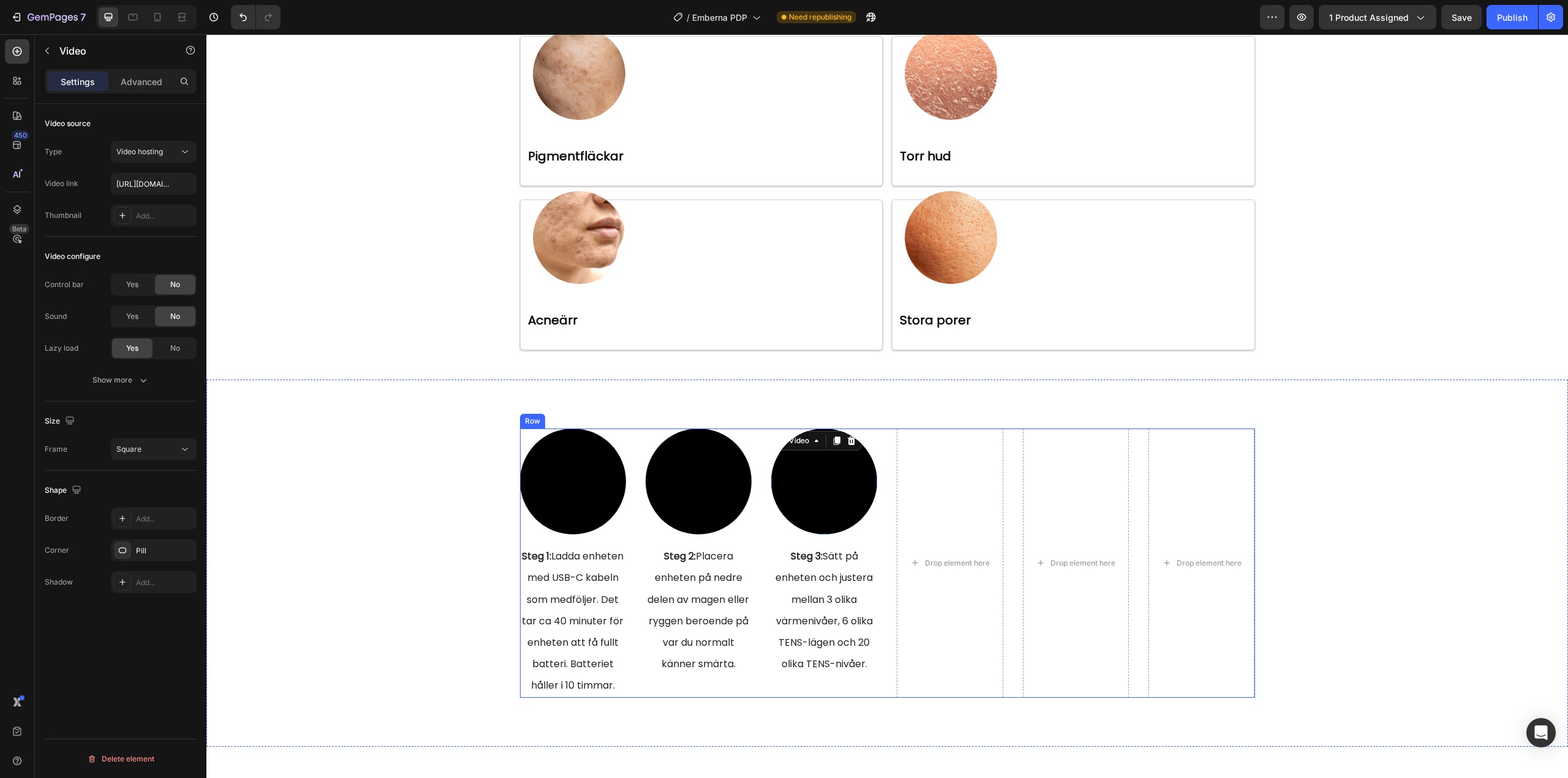
click at [756, 546] on div "Video Steg 1: Ladda enheten med USB-C kabeln som medföljer. Det tar ca 40 minut…" at bounding box center [887, 563] width 735 height 270
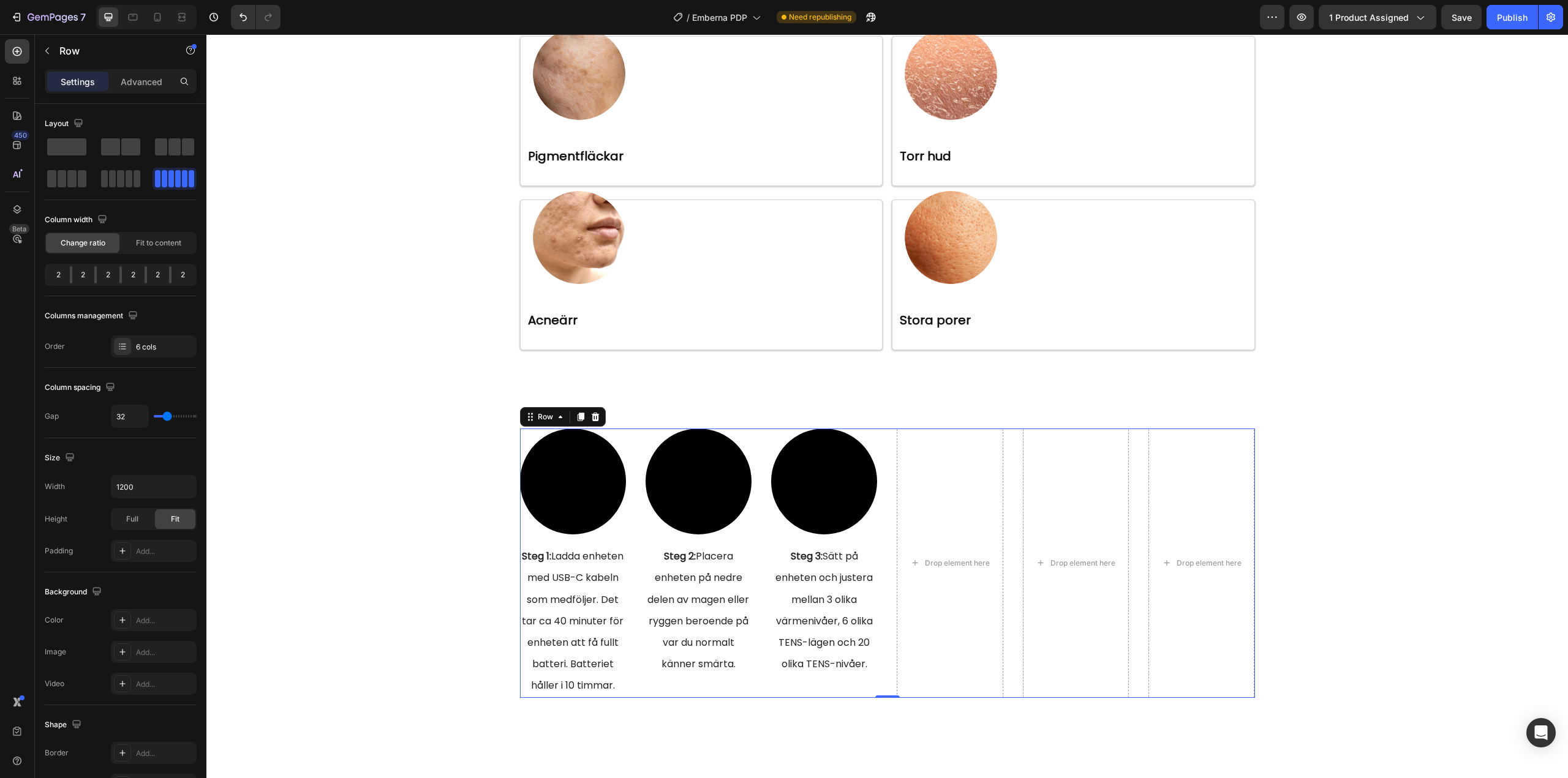
click at [633, 538] on div "Video Steg 1: Ladda enheten med USB-C kabeln som medföljer. Det tar ca 40 minut…" at bounding box center [887, 563] width 735 height 270
click at [559, 416] on icon at bounding box center [560, 416] width 4 height 2
click at [556, 418] on icon at bounding box center [560, 417] width 10 height 10
click at [552, 483] on video at bounding box center [573, 481] width 106 height 106
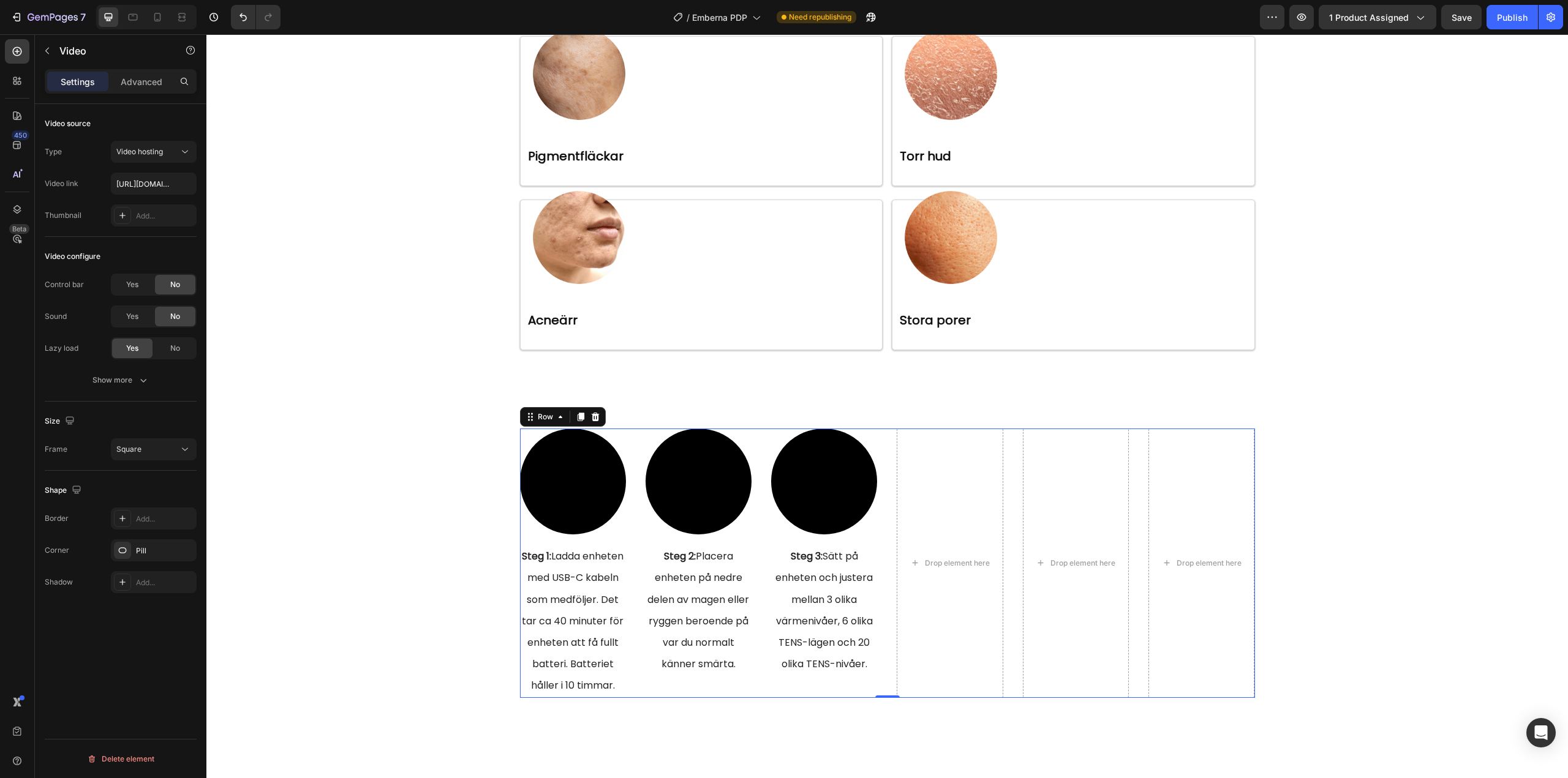
click at [529, 539] on div "Video Steg 1: Ladda enheten med USB-C kabeln som medföljer. Det tar ca 40 minut…" at bounding box center [573, 563] width 106 height 270
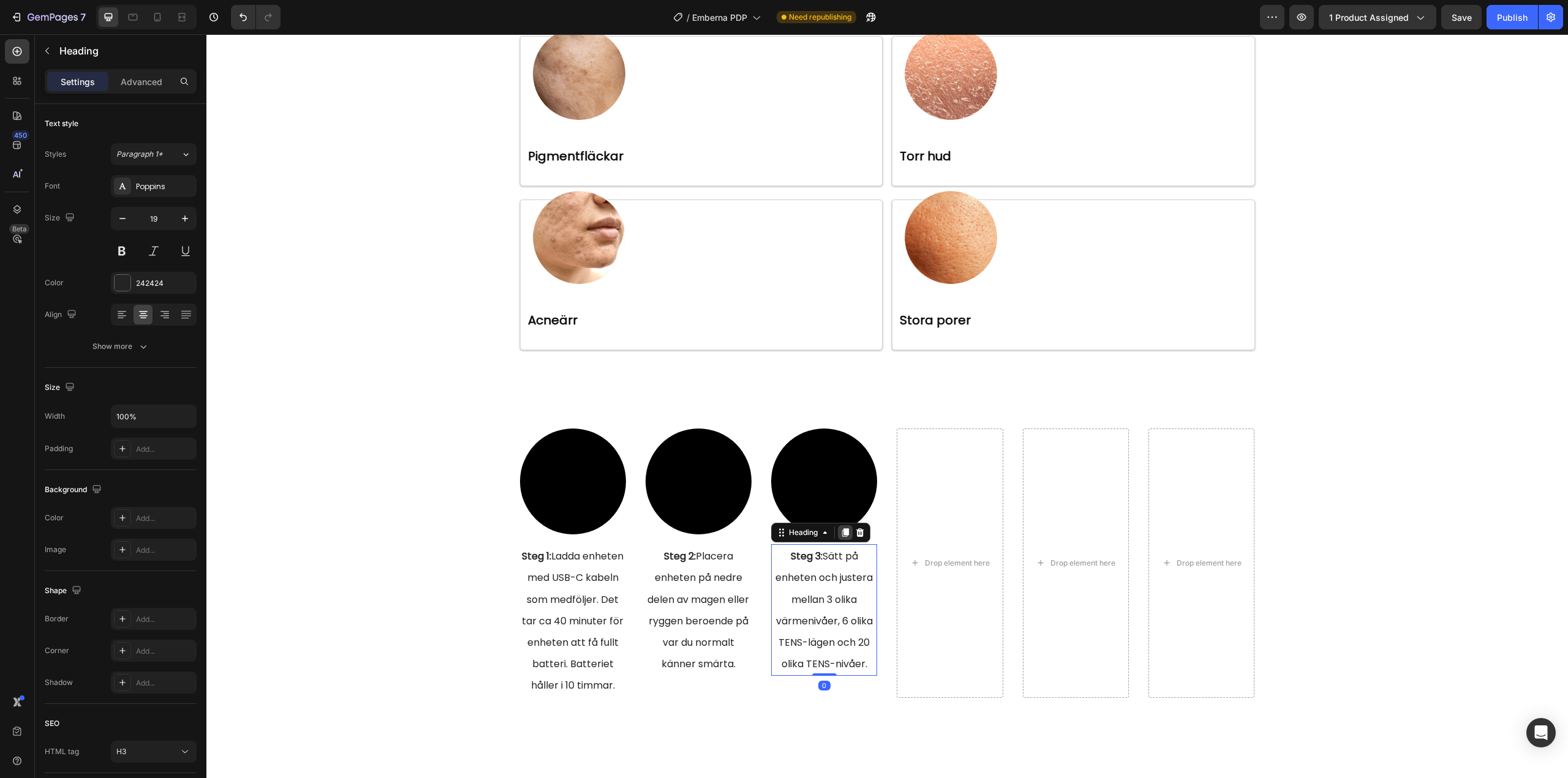
click at [842, 537] on icon at bounding box center [845, 533] width 10 height 10
drag, startPoint x: 812, startPoint y: 708, endPoint x: 818, endPoint y: 700, distance: 10.0
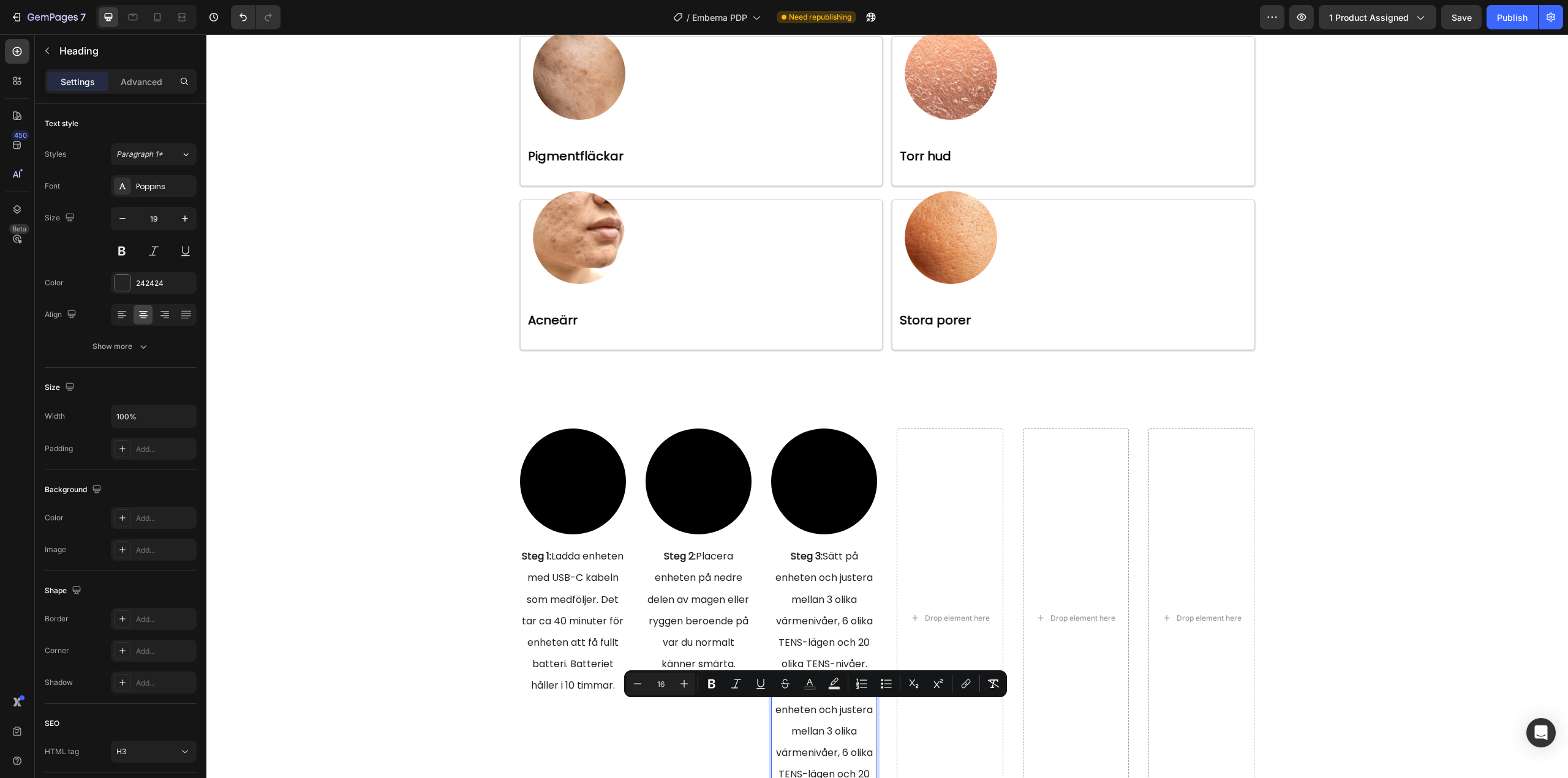
click at [784, 717] on p "Steg 3: Sätt på enheten och justera mellan 3 olika värmenivåer, 6 olika TENS-lä…" at bounding box center [824, 742] width 104 height 130
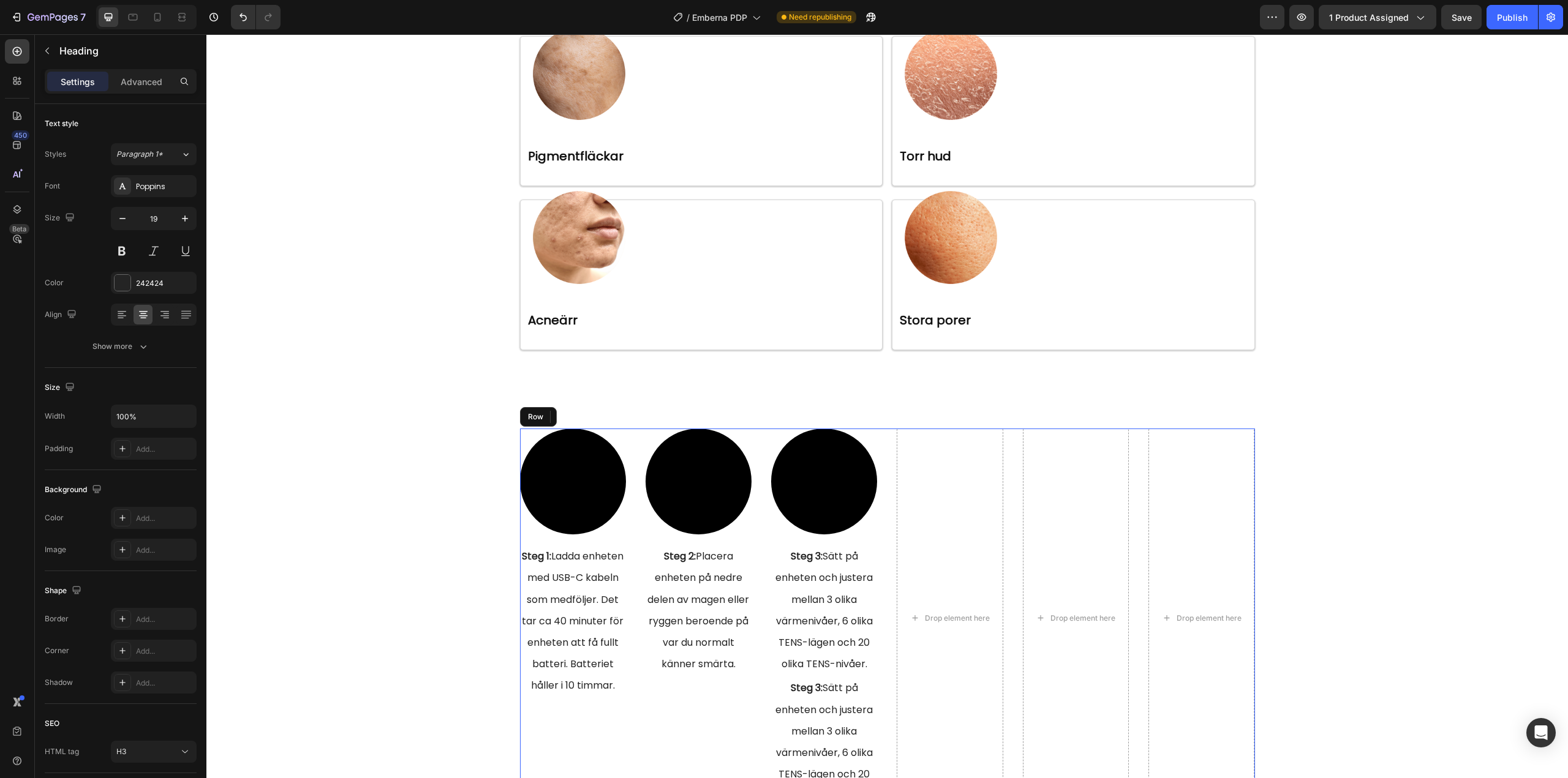
click at [737, 712] on div "Video Steg 2: Placera enheten på nedre delen av magen eller ryggen beroende på …" at bounding box center [698, 618] width 106 height 380
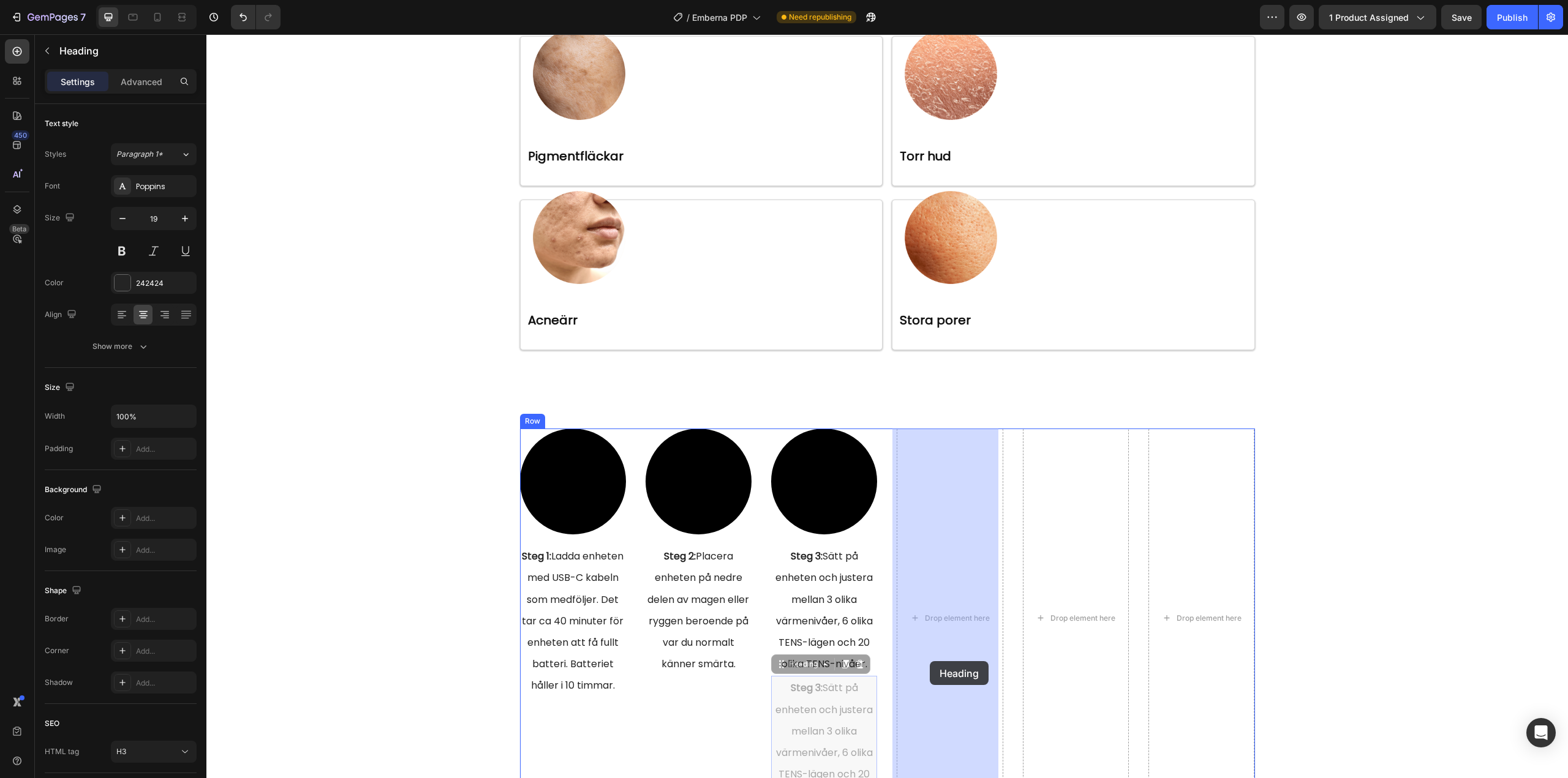
drag, startPoint x: 786, startPoint y: 700, endPoint x: 930, endPoint y: 661, distance: 149.2
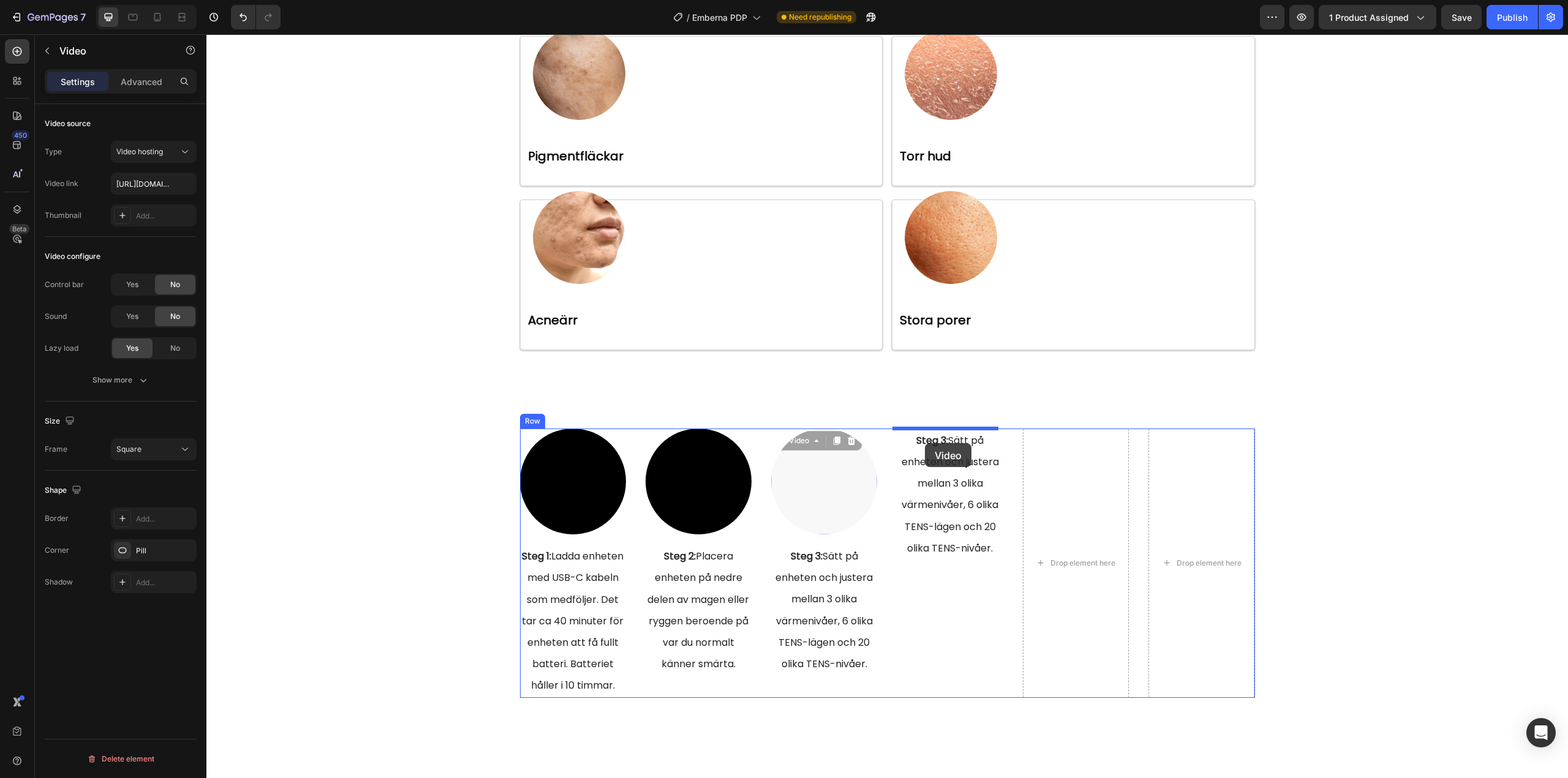
drag, startPoint x: 822, startPoint y: 488, endPoint x: 925, endPoint y: 443, distance: 112.4
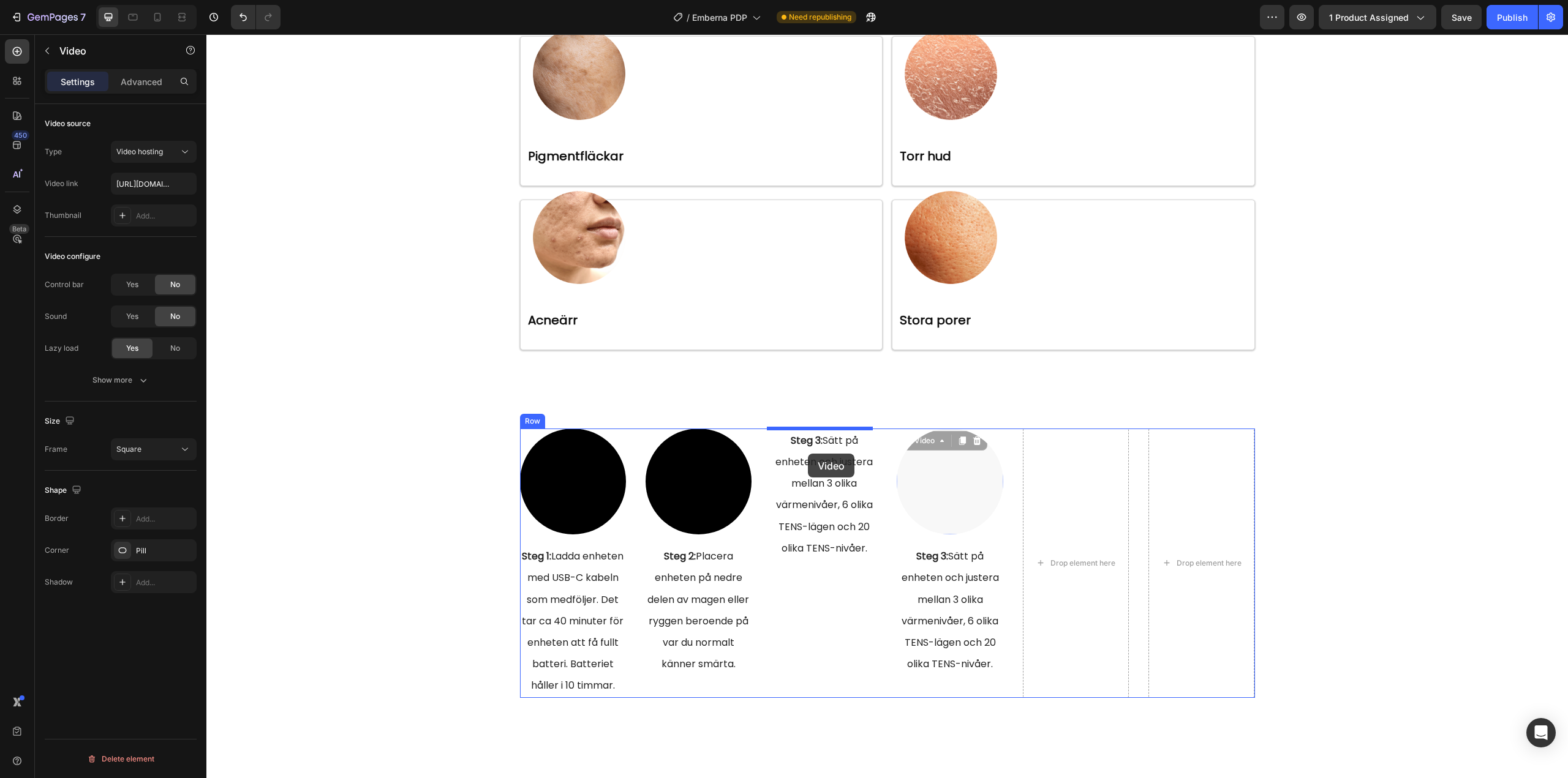
drag, startPoint x: 942, startPoint y: 500, endPoint x: 807, endPoint y: 453, distance: 142.9
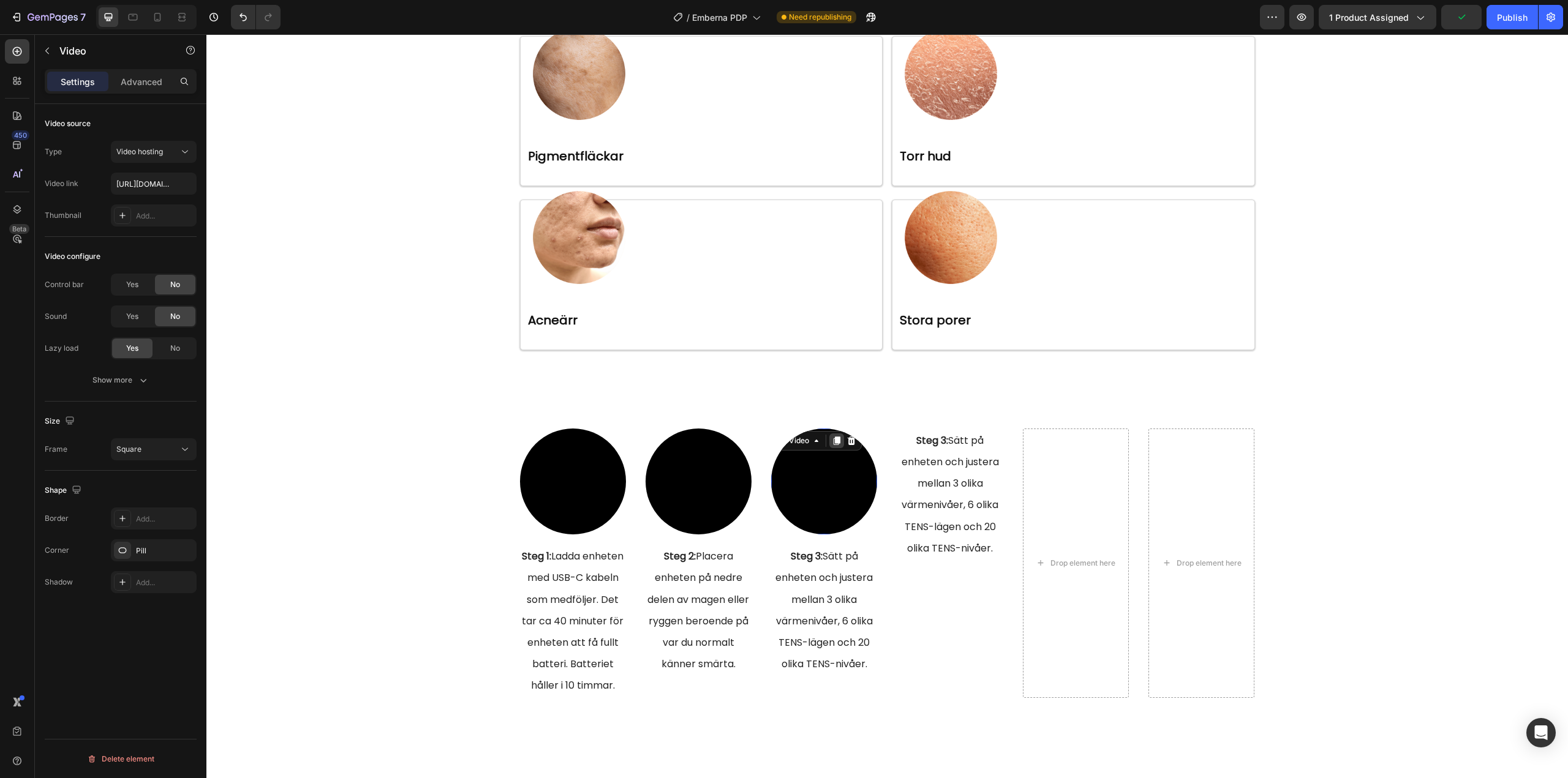
click at [833, 440] on icon at bounding box center [837, 440] width 6 height 9
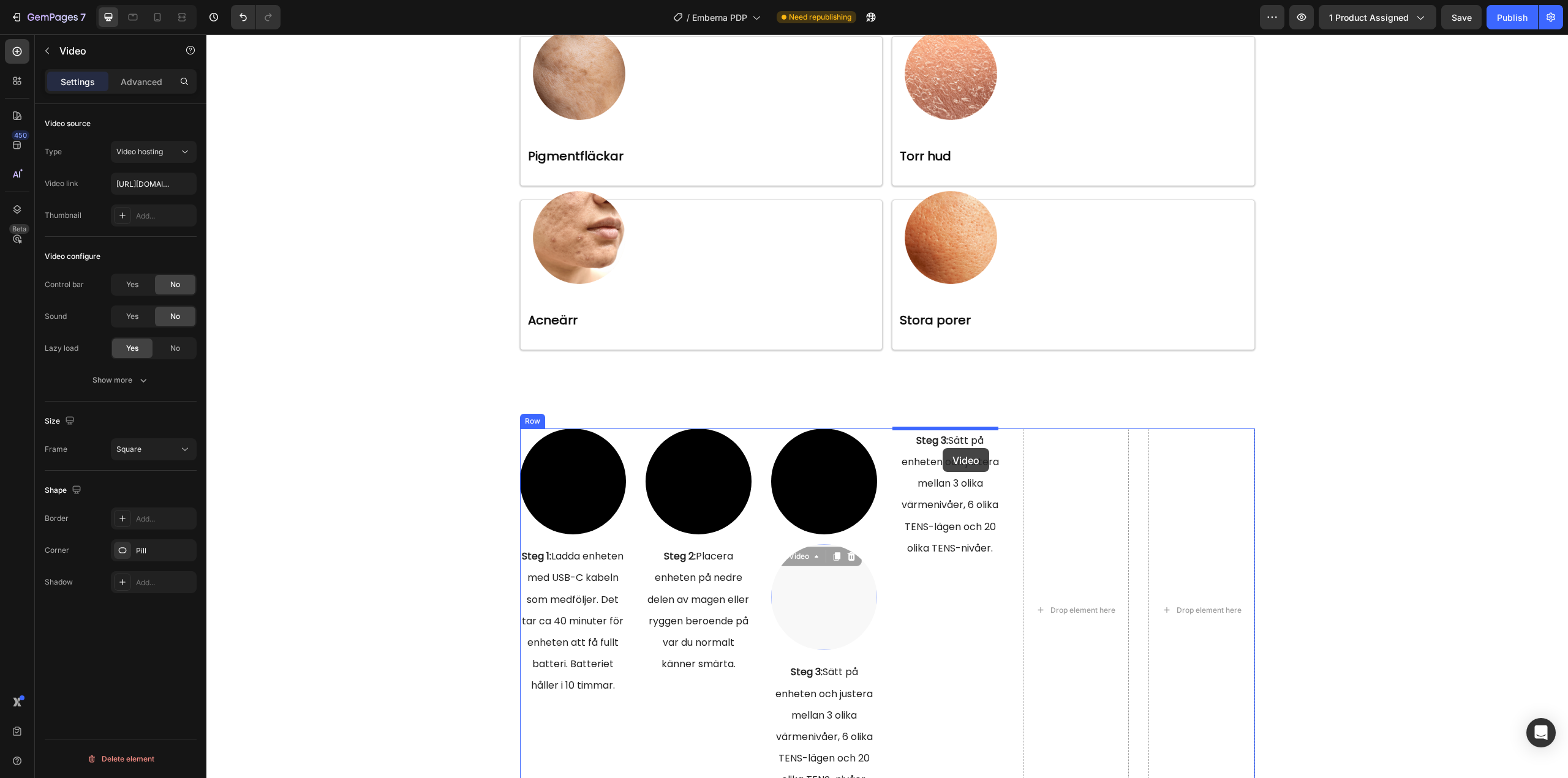
drag, startPoint x: 813, startPoint y: 598, endPoint x: 943, endPoint y: 448, distance: 198.5
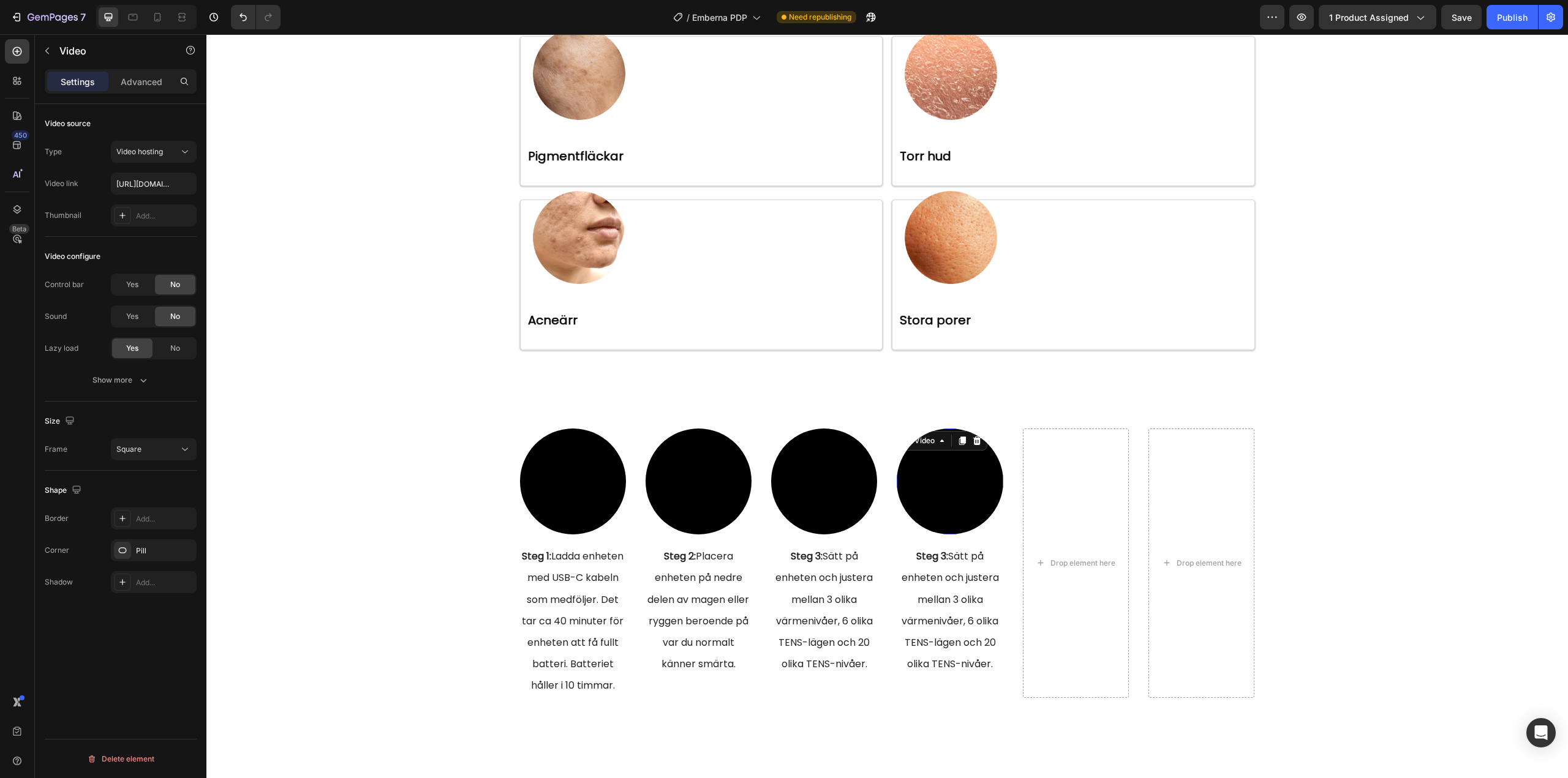
click at [955, 438] on div at bounding box center [962, 440] width 15 height 15
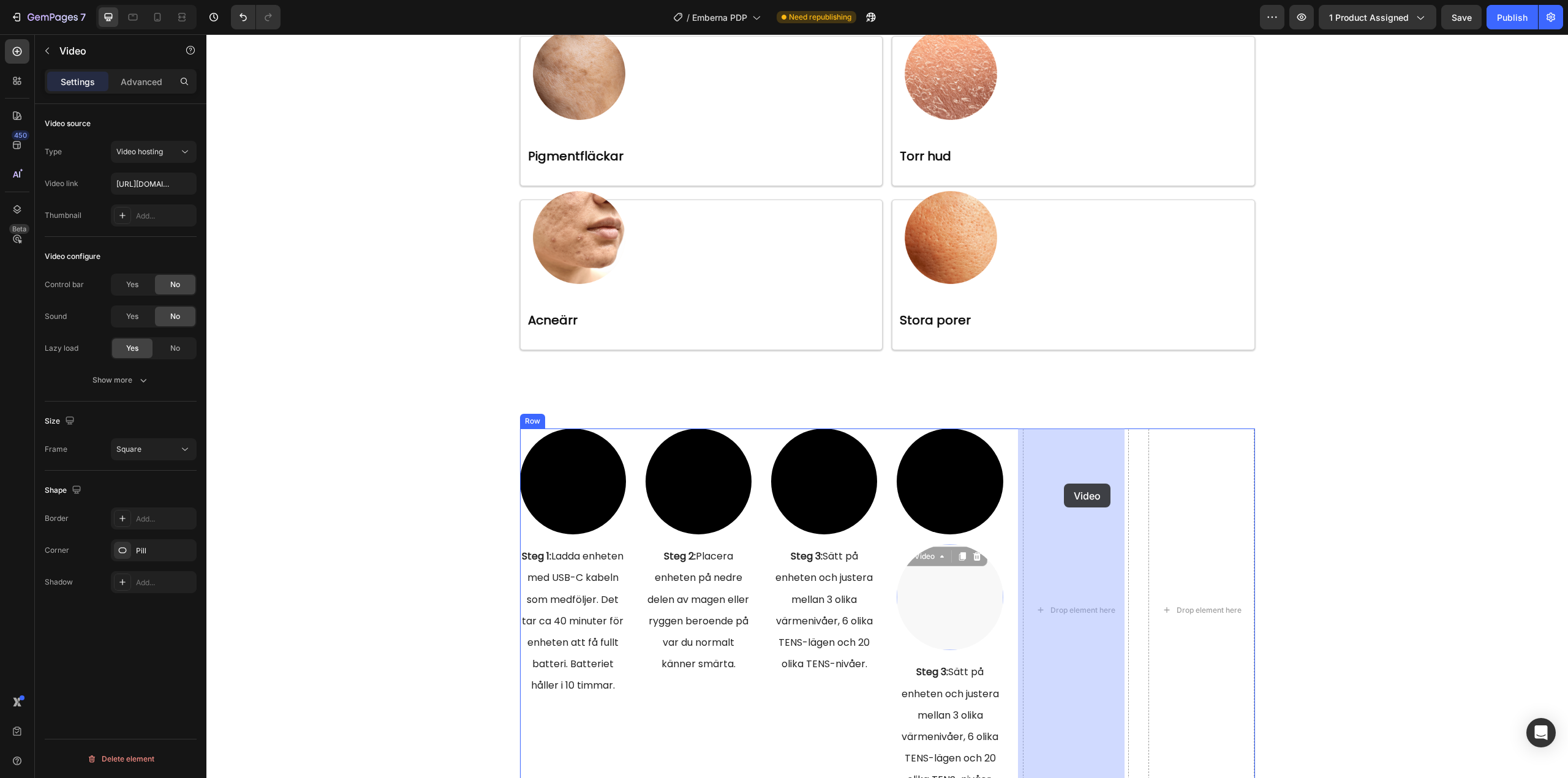
drag, startPoint x: 935, startPoint y: 596, endPoint x: 1058, endPoint y: 491, distance: 161.7
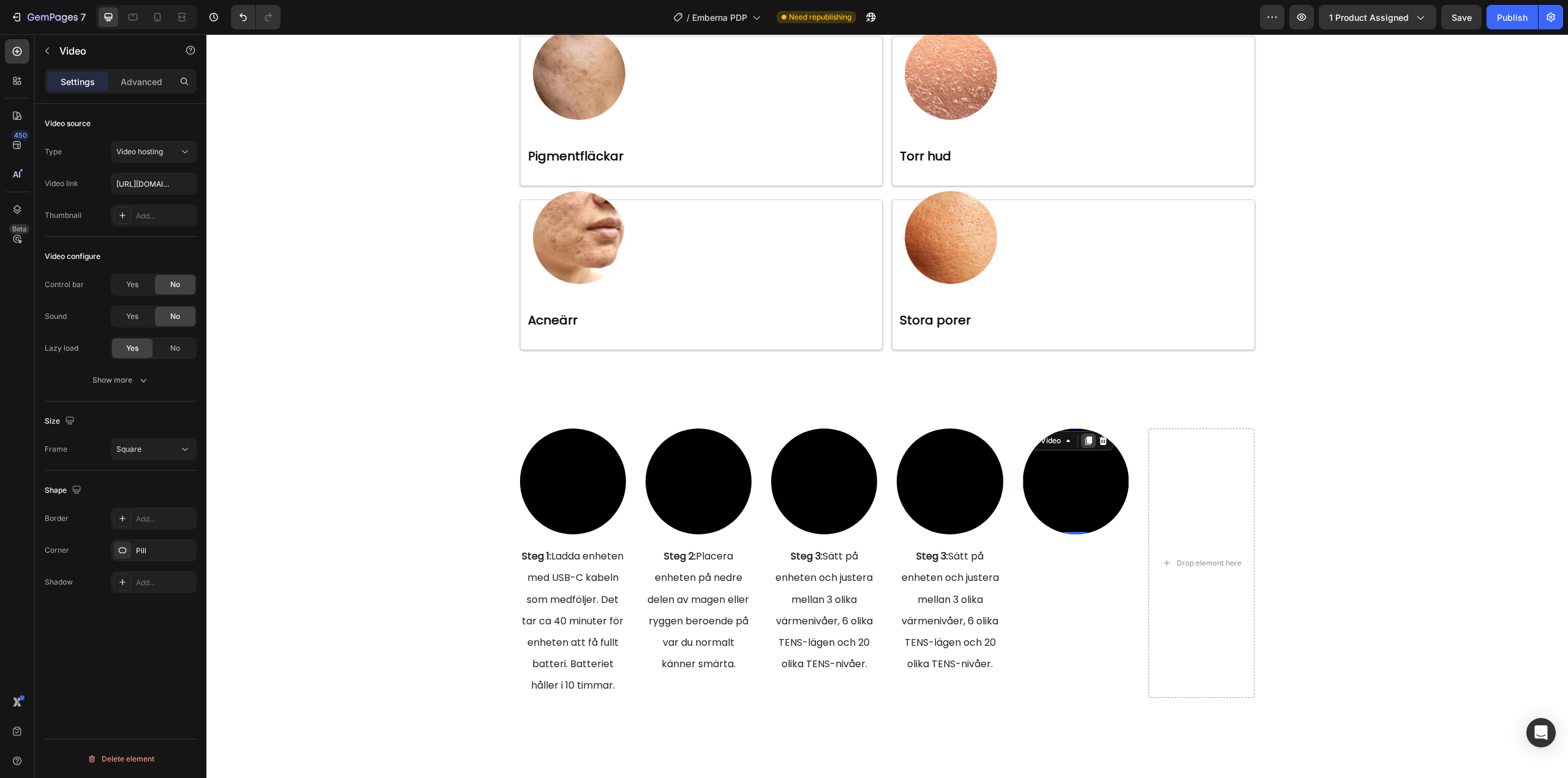
click at [1085, 443] on icon at bounding box center [1089, 440] width 6 height 9
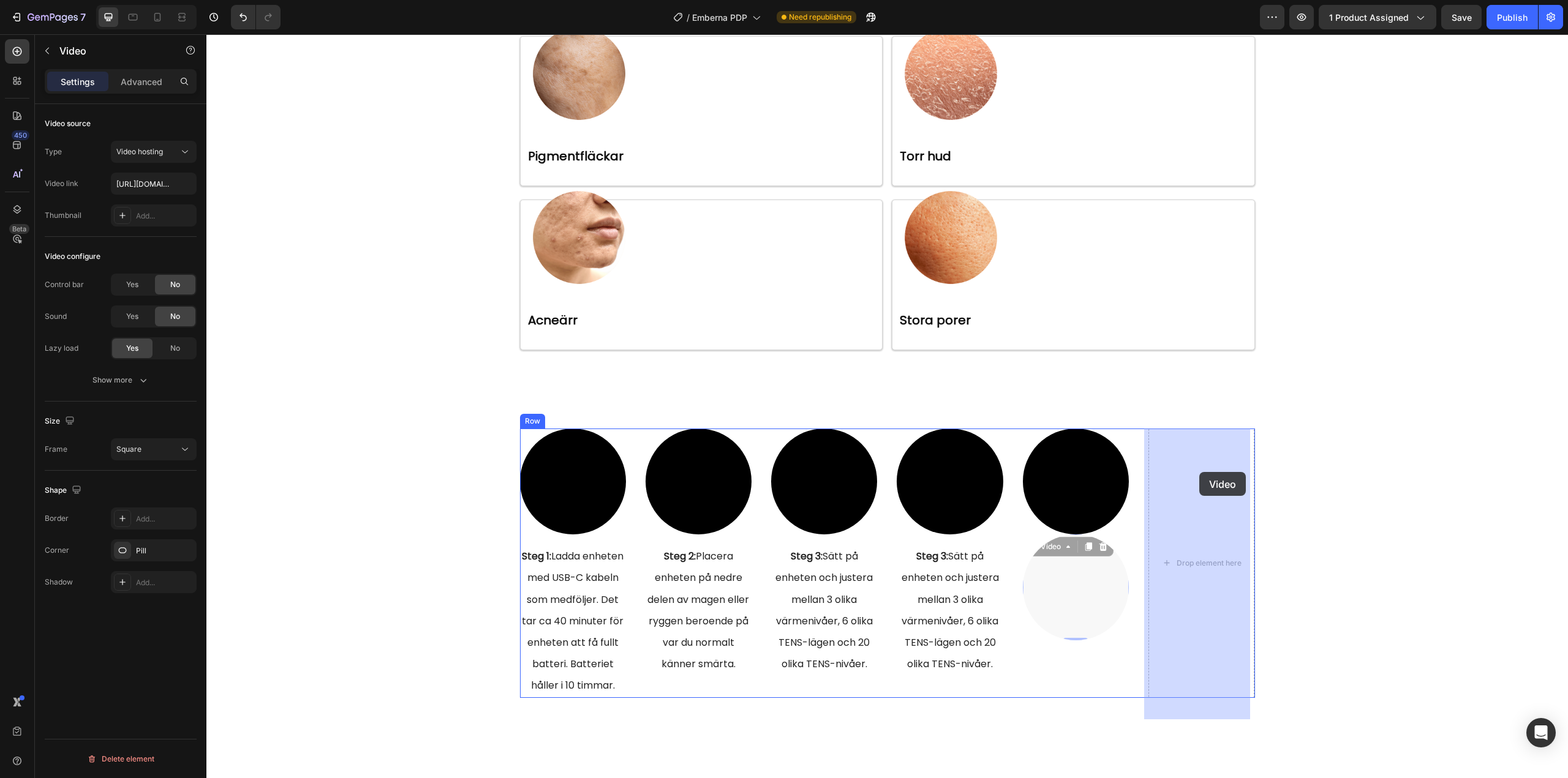
drag, startPoint x: 1063, startPoint y: 586, endPoint x: 1195, endPoint y: 481, distance: 168.7
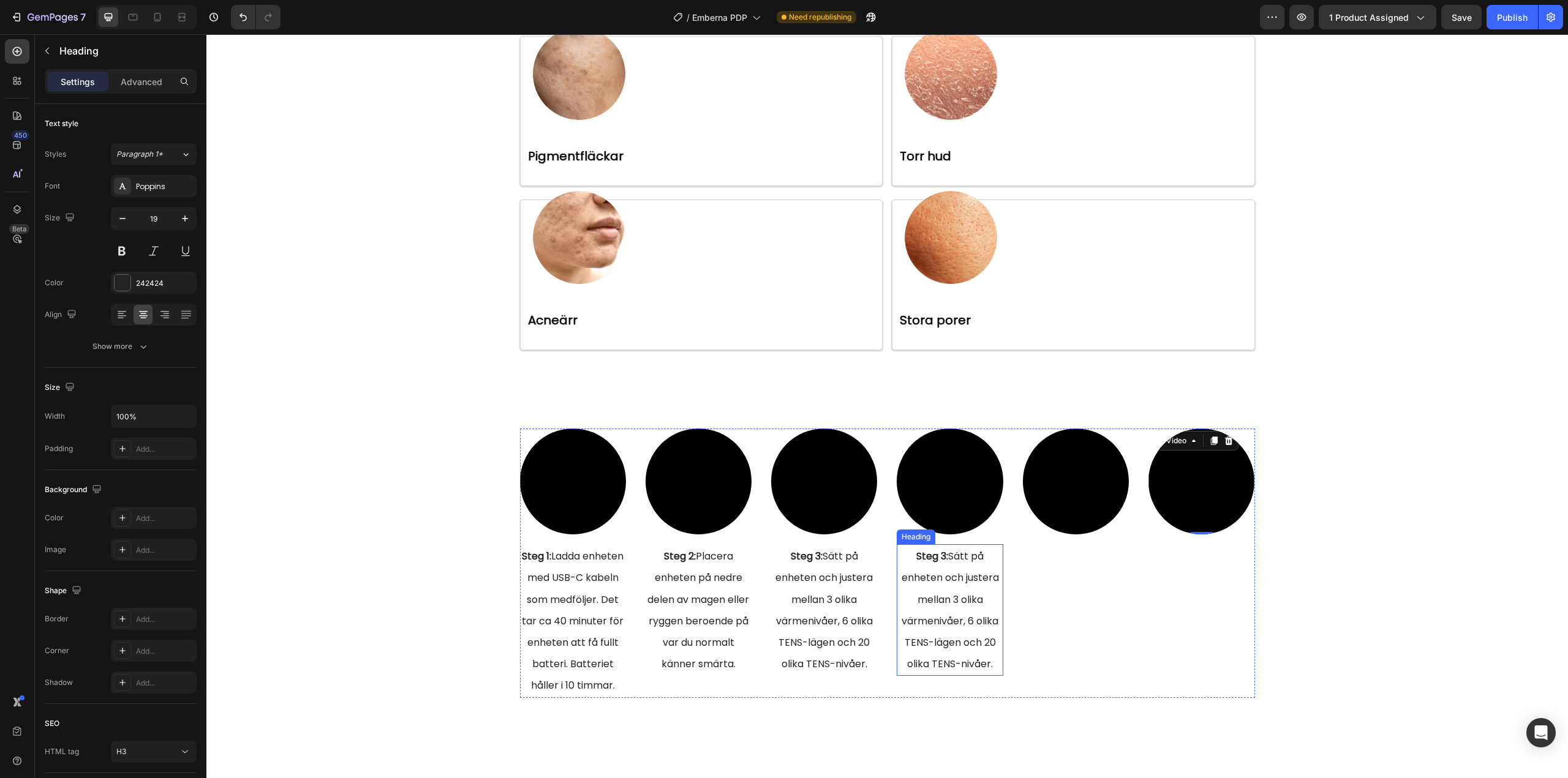
click at [932, 595] on span "Steg 3: Sätt på enheten och justera mellan 3 olika värmenivåer, 6 olika TENS-lä…" at bounding box center [950, 610] width 97 height 121
click at [968, 529] on icon at bounding box center [971, 532] width 6 height 9
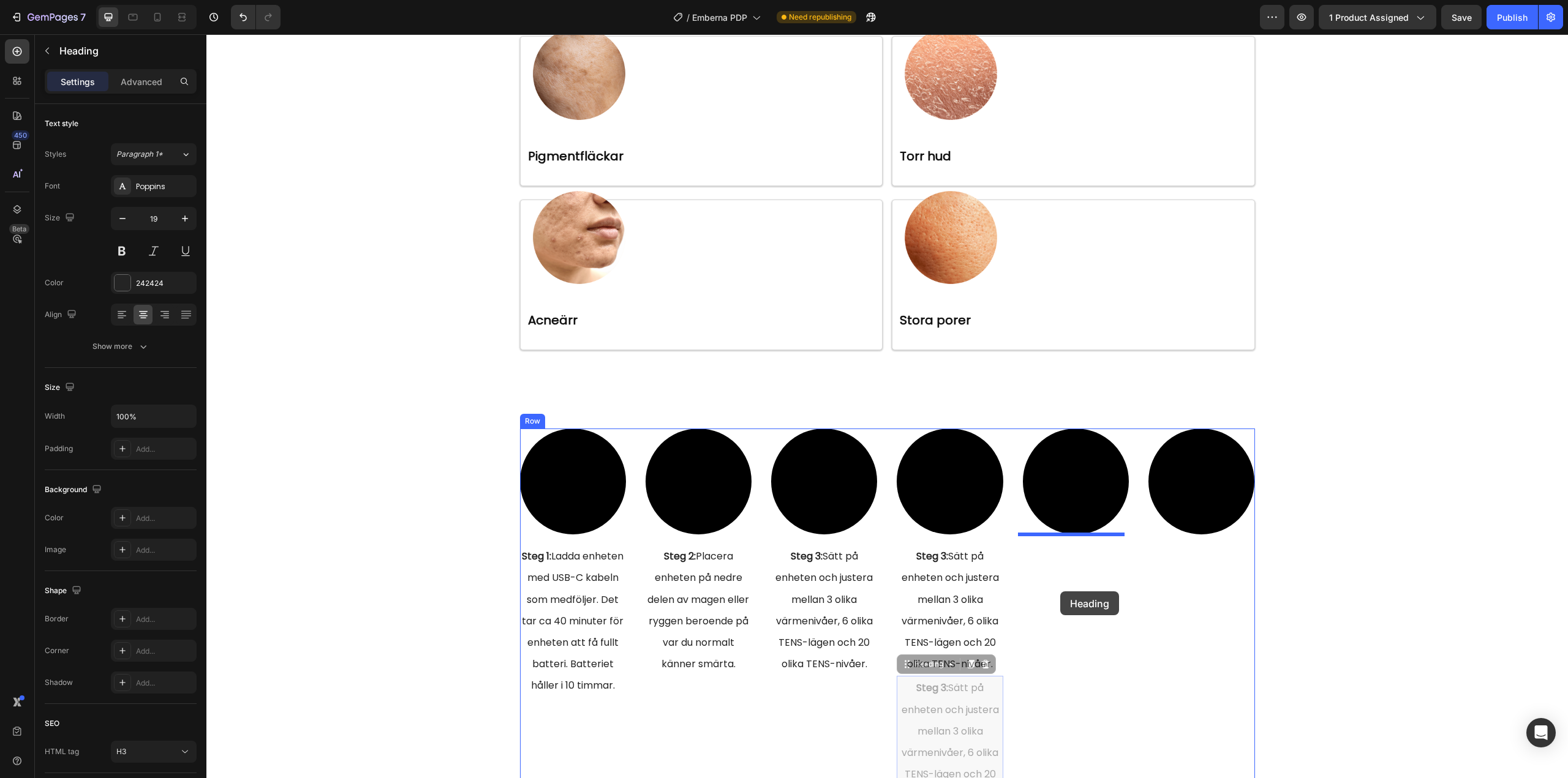
drag, startPoint x: 920, startPoint y: 668, endPoint x: 1063, endPoint y: 589, distance: 163.4
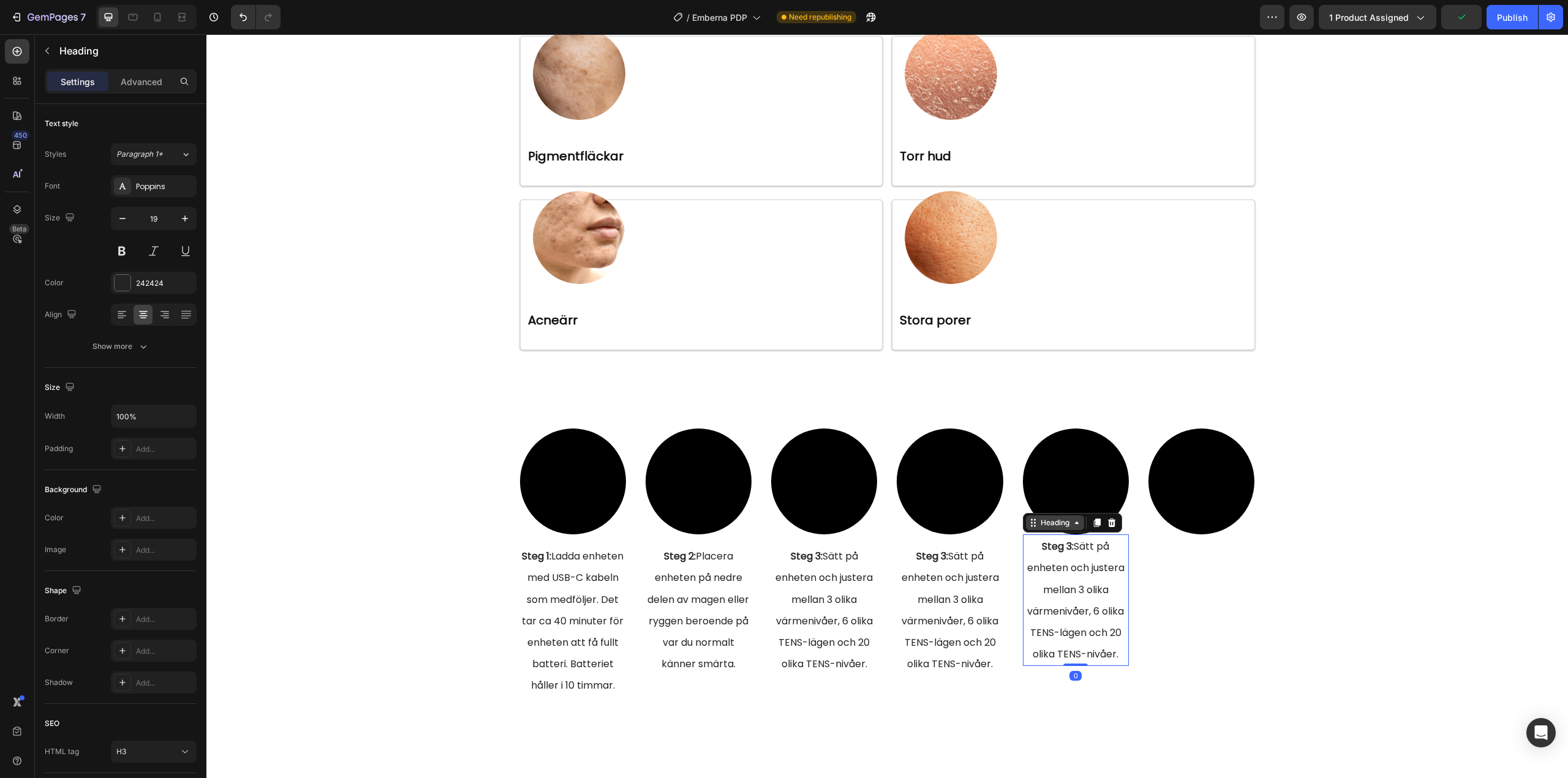
click at [1031, 526] on icon at bounding box center [1033, 523] width 10 height 10
click at [1096, 526] on icon at bounding box center [1097, 523] width 10 height 10
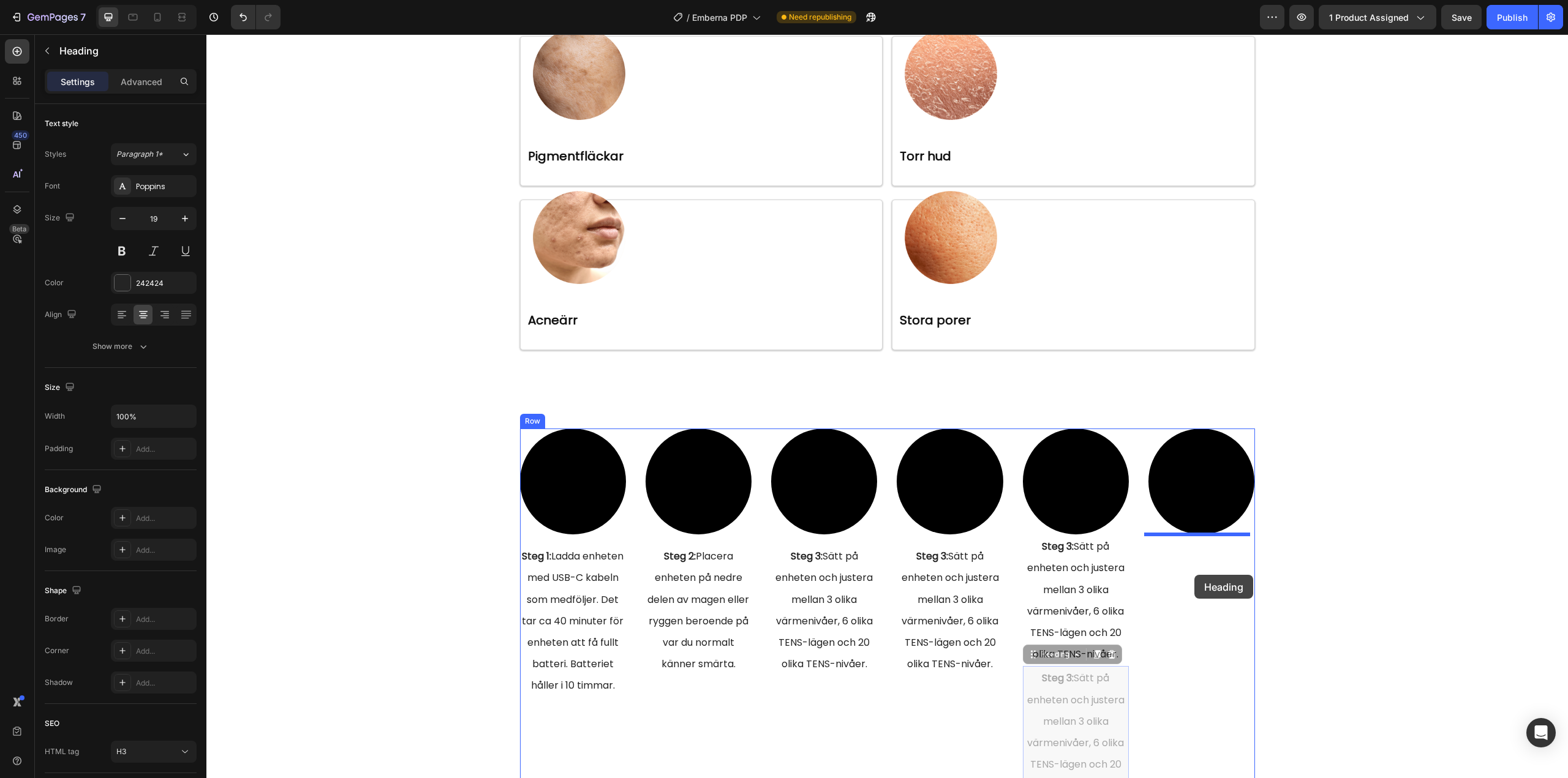
drag, startPoint x: 1025, startPoint y: 653, endPoint x: 1194, endPoint y: 575, distance: 186.1
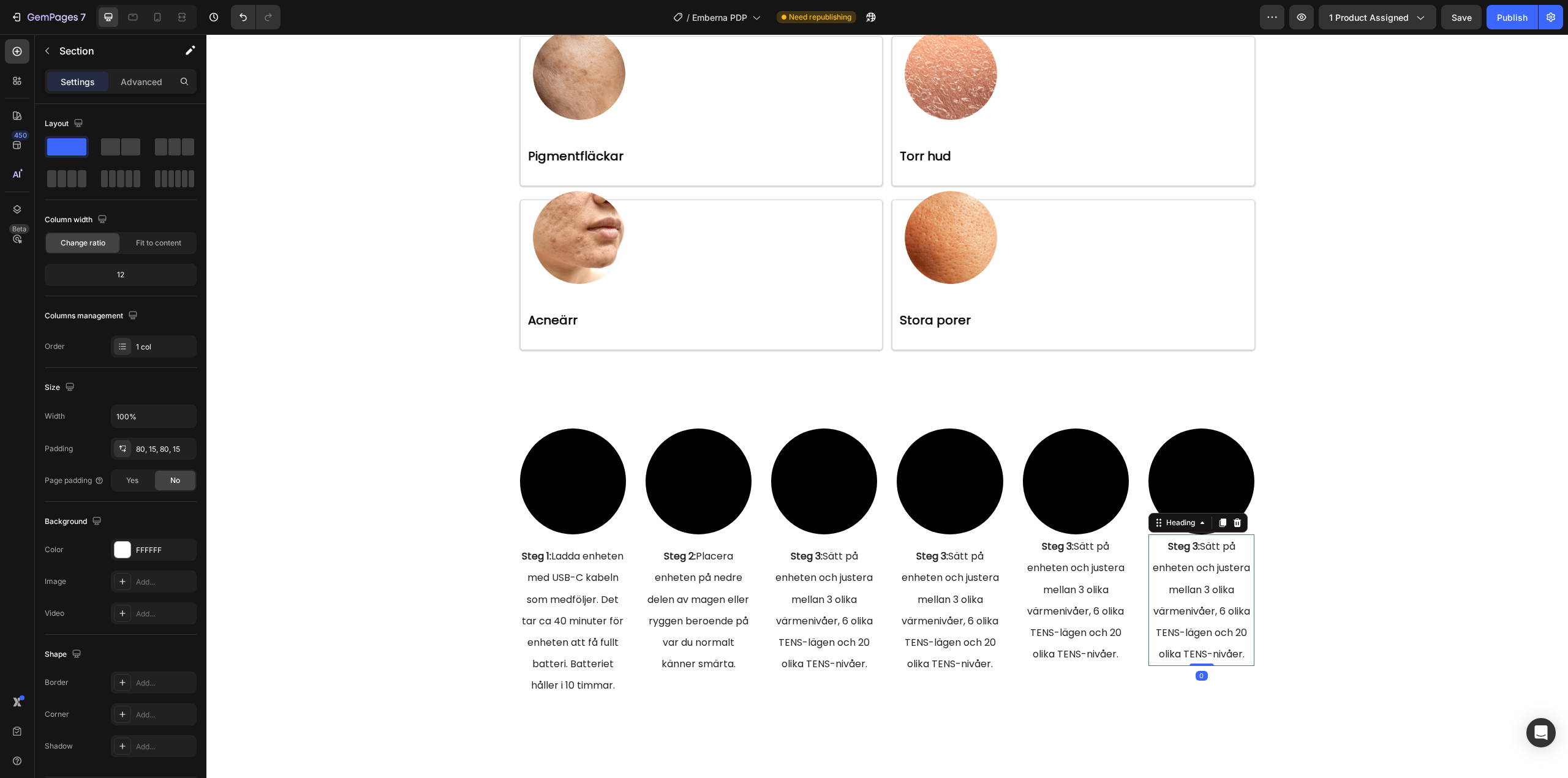
click at [1359, 542] on div "Video Steg 1: Ladda enheten med USB-C kabeln som medföljer. Det tar ca 40 minut…" at bounding box center [887, 563] width 1343 height 270
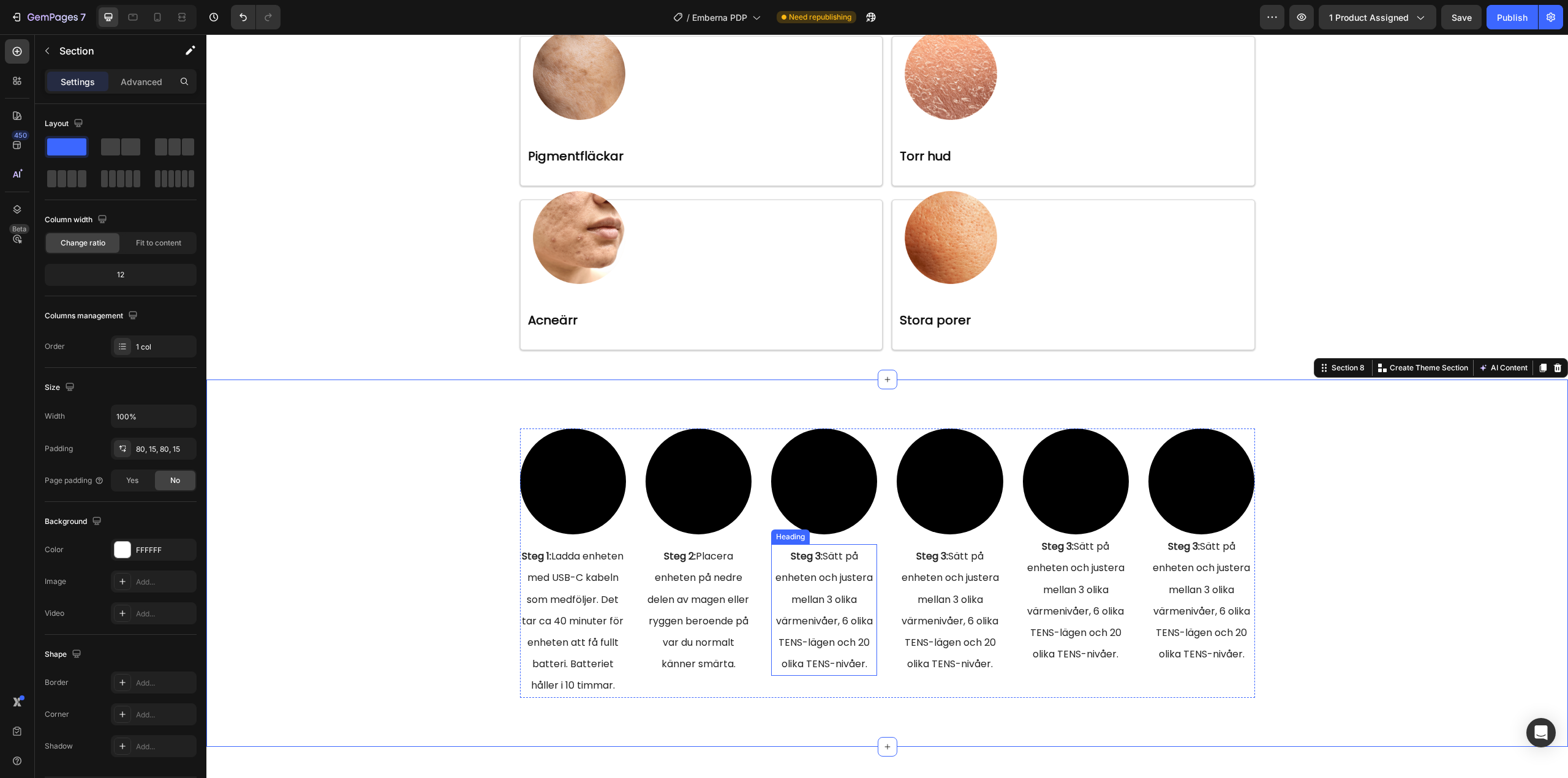
click at [835, 581] on span "Steg 3: Sätt på enheten och justera mellan 3 olika värmenivåer, 6 olika TENS-lä…" at bounding box center [824, 610] width 97 height 121
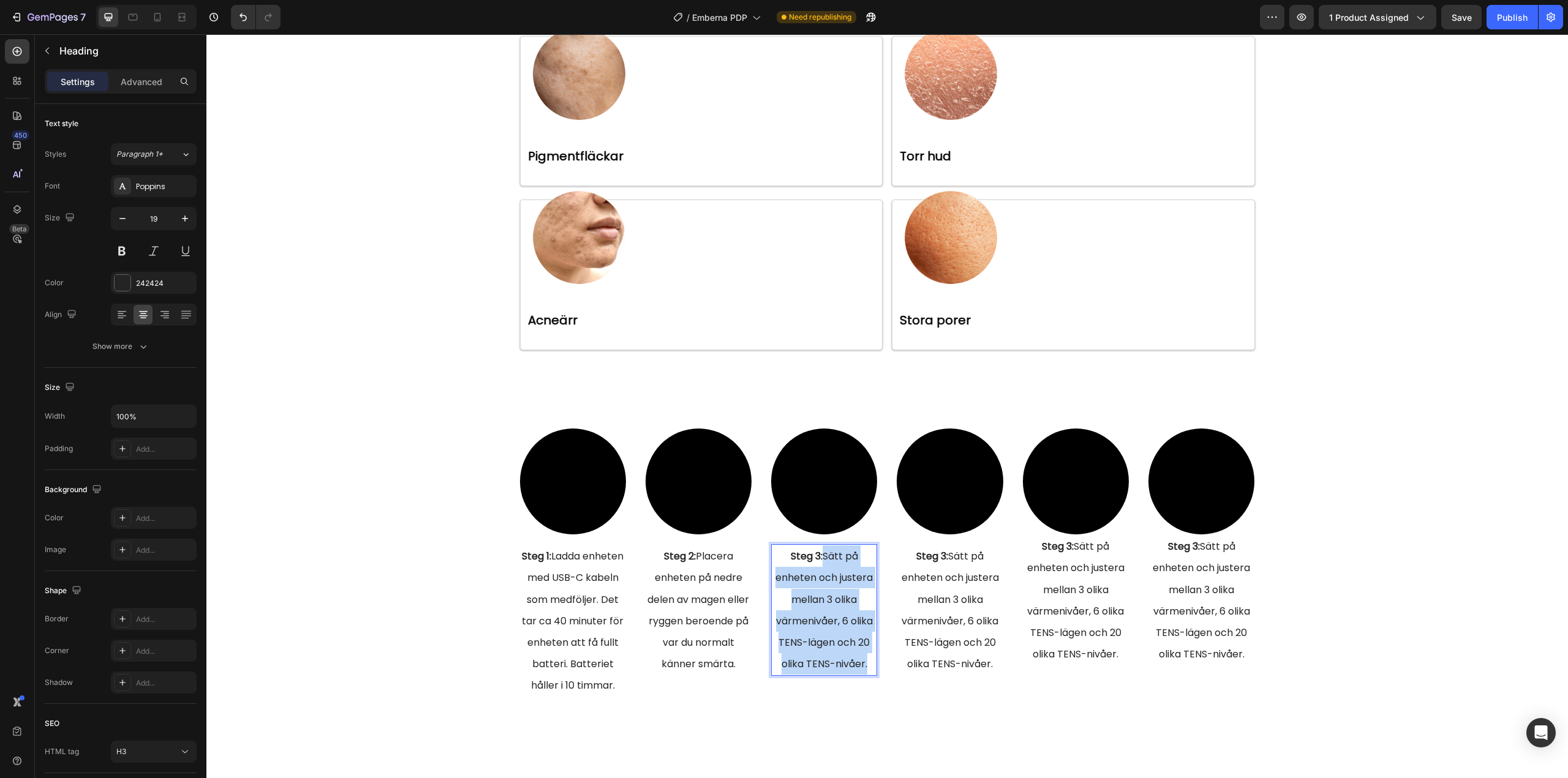
drag, startPoint x: 820, startPoint y: 558, endPoint x: 863, endPoint y: 665, distance: 115.3
click at [863, 665] on span "Steg 3: Sätt på enheten och justera mellan 3 olika värmenivåer, 6 olika TENS-lä…" at bounding box center [824, 610] width 97 height 121
click at [693, 604] on span "Steg 2: Placera enheten på nedre delen av magen eller ryggen beroende på var du…" at bounding box center [698, 610] width 102 height 121
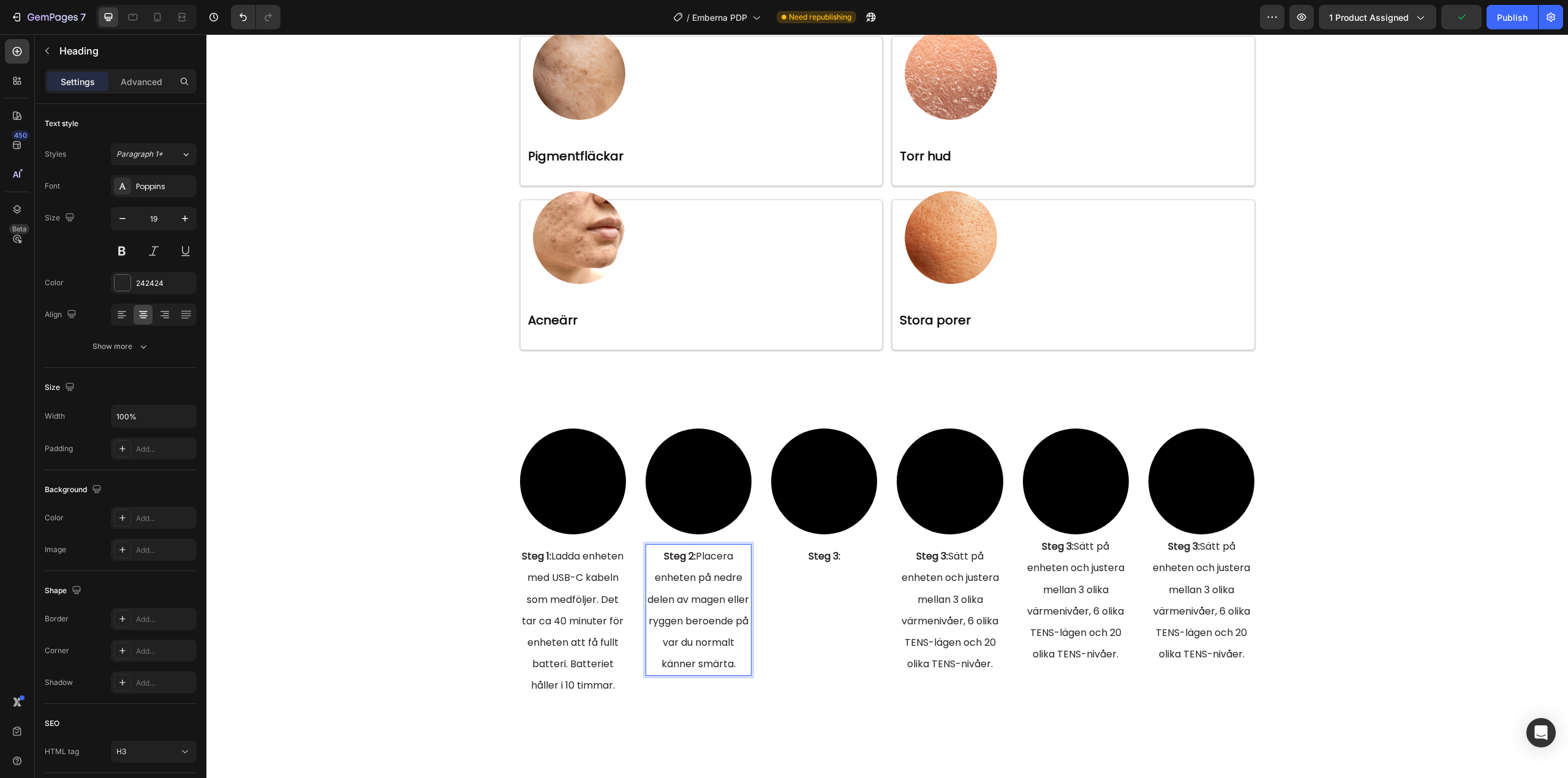
drag, startPoint x: 694, startPoint y: 555, endPoint x: 731, endPoint y: 682, distance: 132.3
click at [731, 674] on p "Steg 2: Placera enheten på nedre delen av magen eller ryggen beroende på var du…" at bounding box center [698, 610] width 104 height 130
click at [567, 568] on h3 "Steg 1: Ladda enheten med USB-C kabeln som medföljer. Det tar ca 40 minuter för…" at bounding box center [573, 620] width 106 height 153
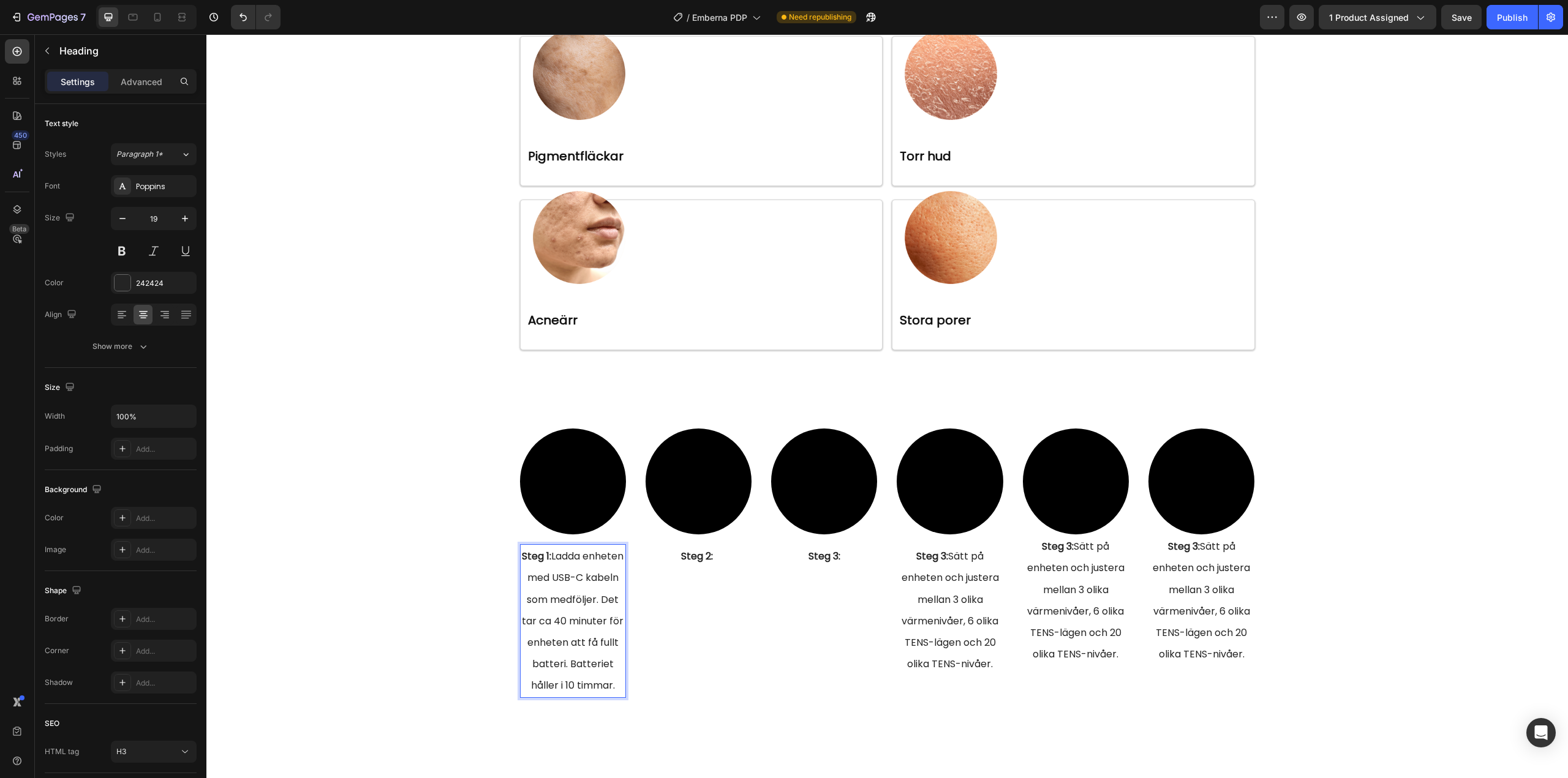
drag, startPoint x: 571, startPoint y: 555, endPoint x: 614, endPoint y: 704, distance: 155.1
click at [614, 696] on p "Steg 1: Ladda enheten med USB-C kabeln som medföljer. Det tar ca 40 minuter för…" at bounding box center [573, 621] width 104 height 151
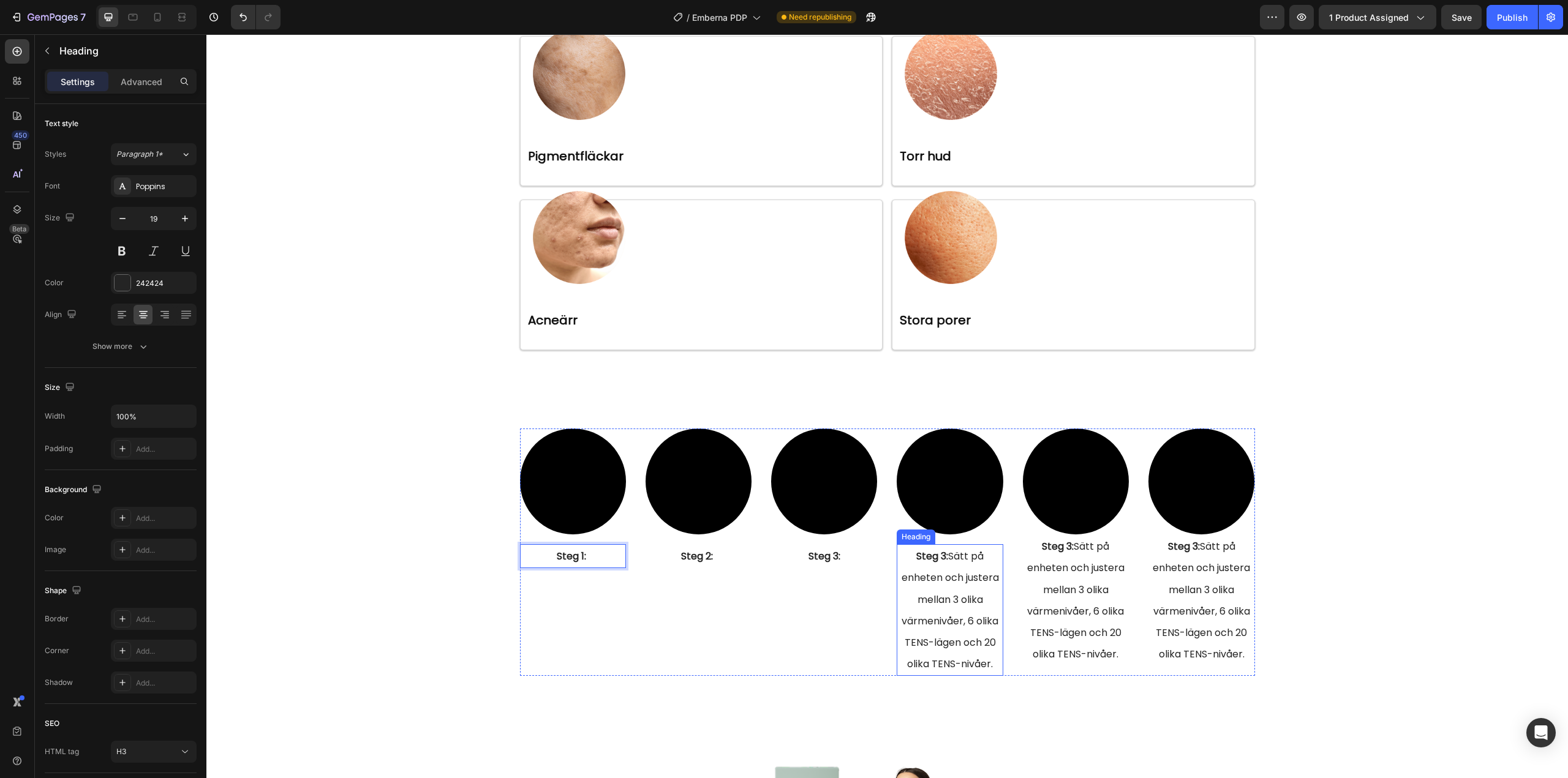
click at [971, 581] on span "Steg 3: Sätt på enheten och justera mellan 3 olika värmenivåer, 6 olika TENS-lä…" at bounding box center [950, 610] width 97 height 121
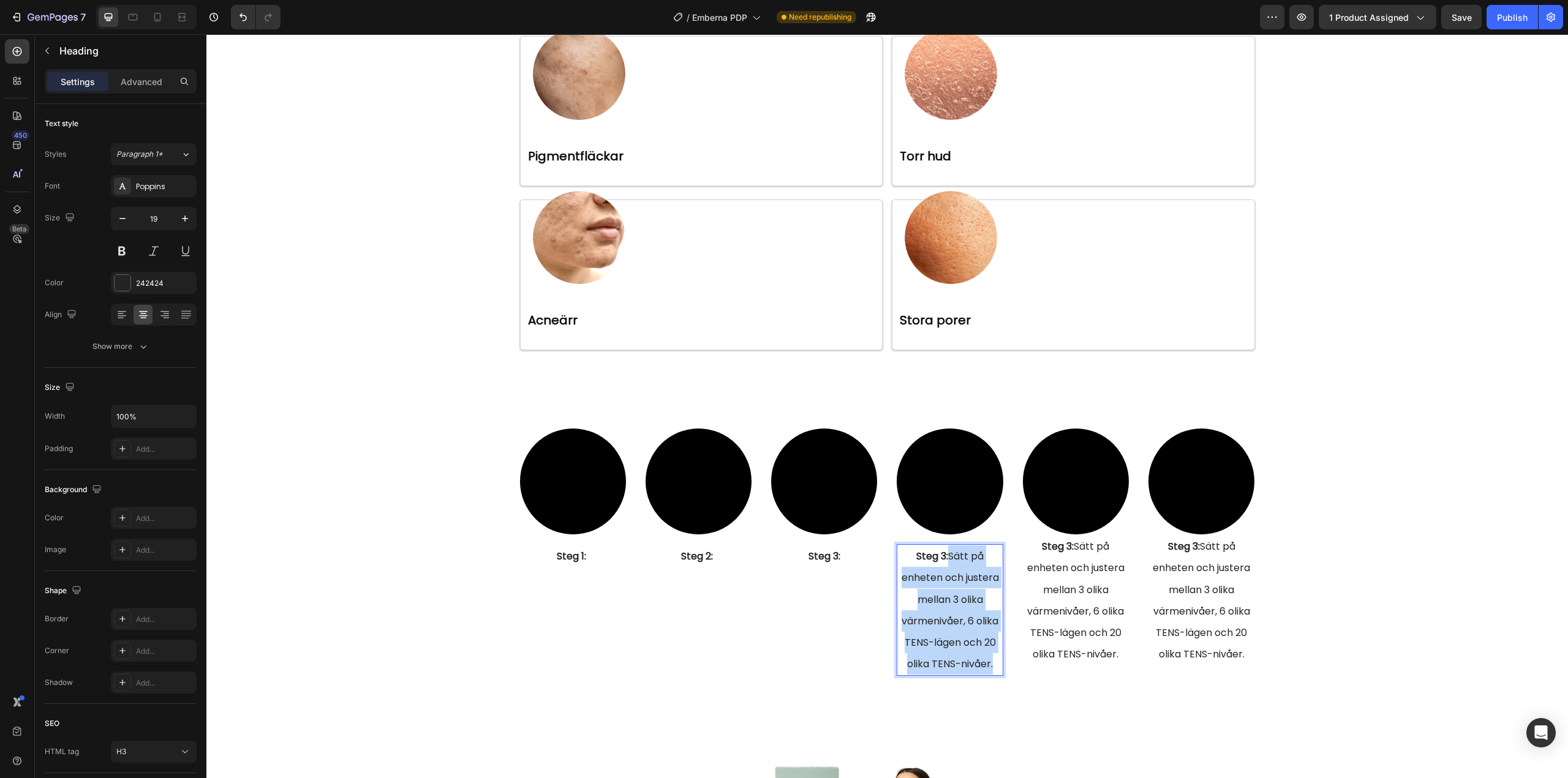
drag, startPoint x: 947, startPoint y: 555, endPoint x: 991, endPoint y: 663, distance: 116.6
click at [991, 663] on p "Steg 3: Sätt på enheten och justera mellan 3 olika värmenivåer, 6 olika TENS-lä…" at bounding box center [949, 610] width 104 height 130
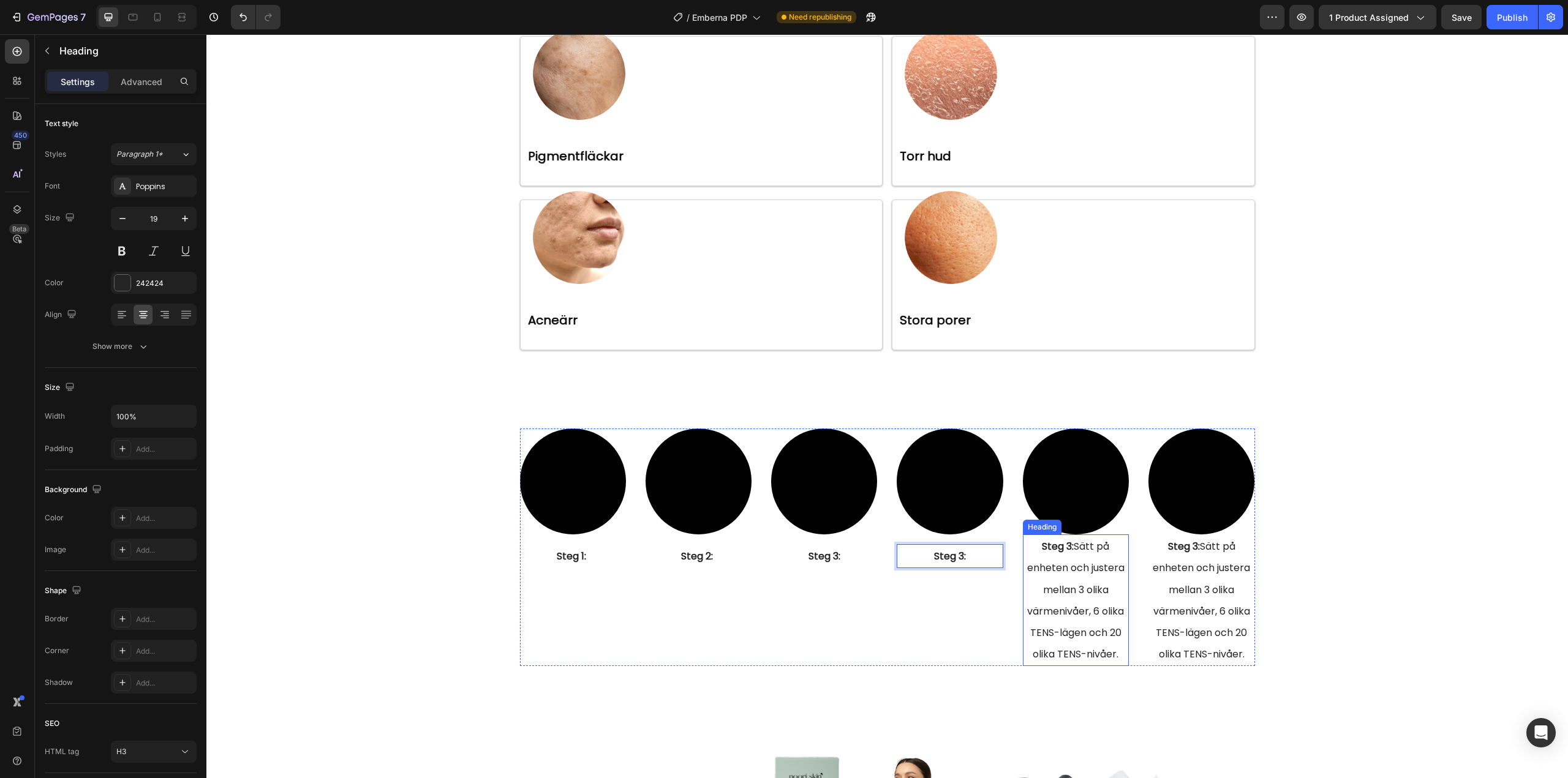
click at [1065, 556] on h3 "Steg 3: Sätt på enheten och justera mellan 3 olika värmenivåer, 6 olika TENS-lä…" at bounding box center [1076, 600] width 106 height 132
click at [1065, 555] on h3 "Steg 3: Sätt på enheten och justera mellan 3 olika värmenivåer, 6 olika TENS-lä…" at bounding box center [1076, 600] width 106 height 132
drag, startPoint x: 1074, startPoint y: 546, endPoint x: 1078, endPoint y: 559, distance: 13.6
click at [1078, 559] on p "Steg 3: Sätt på enheten och justera mellan 3 olika värmenivåer, 6 olika TENS-lä…" at bounding box center [1076, 601] width 104 height 130
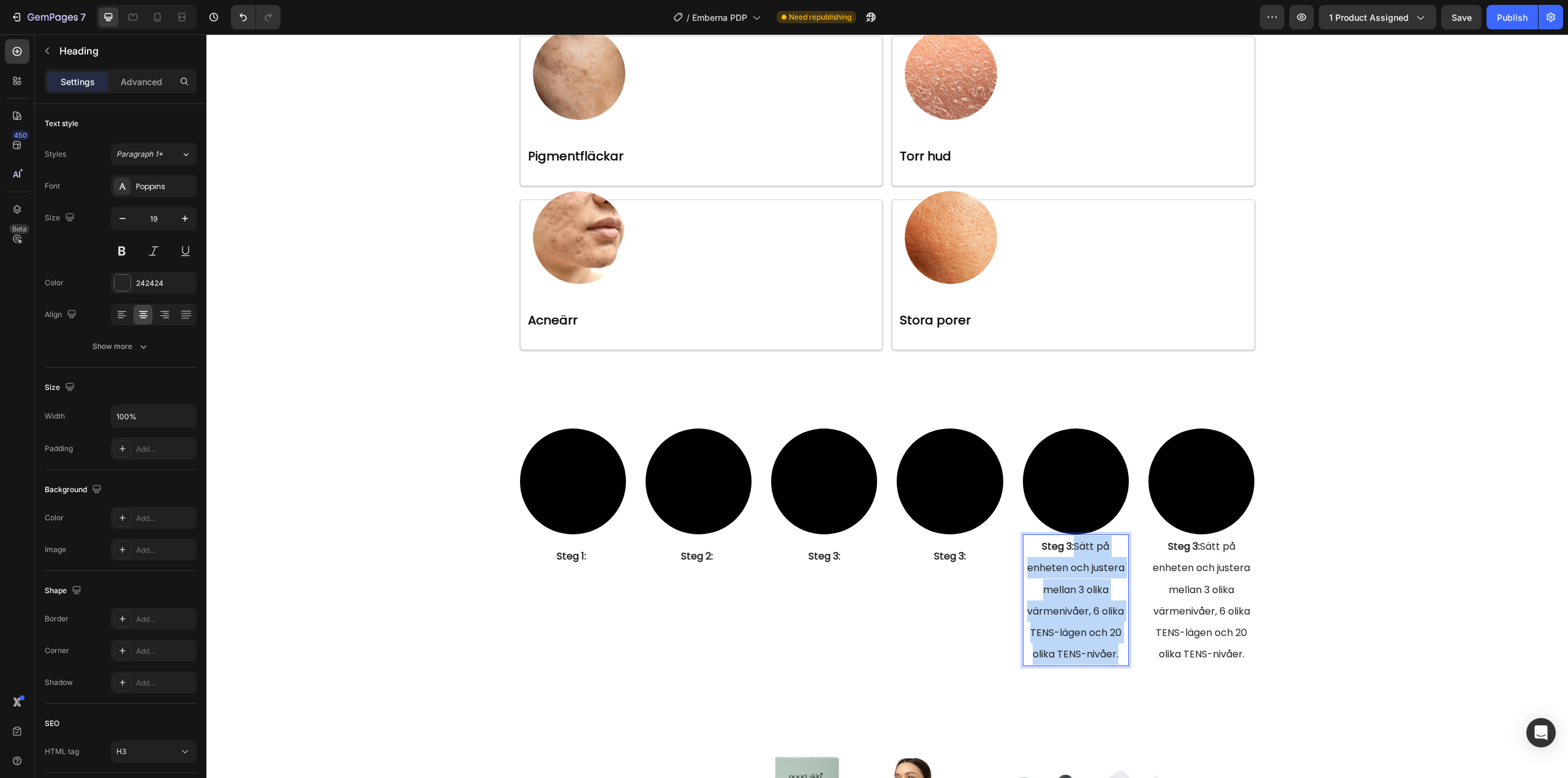
drag, startPoint x: 1071, startPoint y: 548, endPoint x: 1114, endPoint y: 657, distance: 117.2
click at [1114, 657] on span "Steg 3: Sätt på enheten och justera mellan 3 olika värmenivåer, 6 olika TENS-lä…" at bounding box center [1076, 600] width 97 height 121
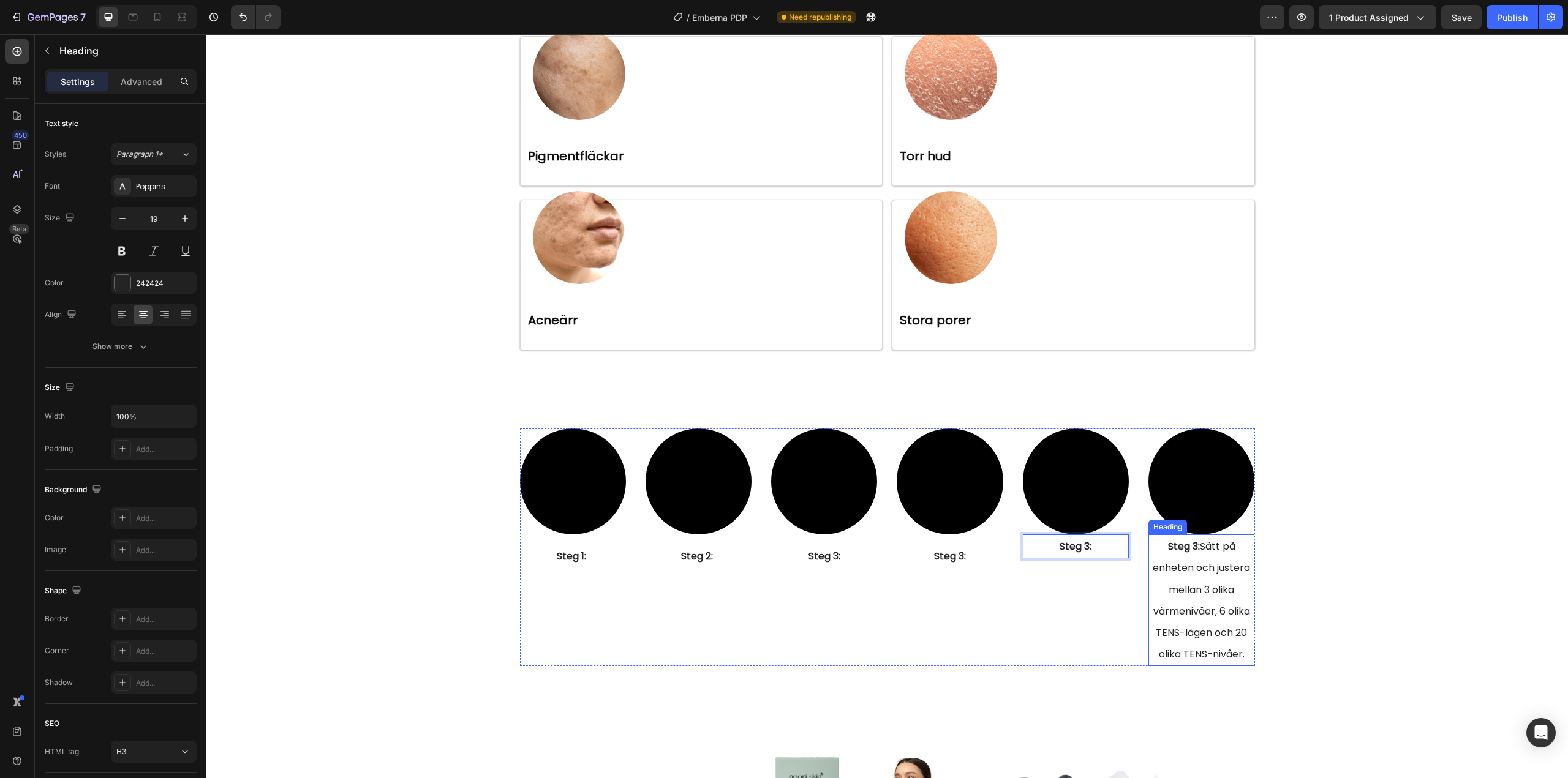
click at [1207, 644] on h3 "Steg 3: Sätt på enheten och justera mellan 3 olika värmenivåer, 6 olika TENS-lä…" at bounding box center [1201, 600] width 106 height 132
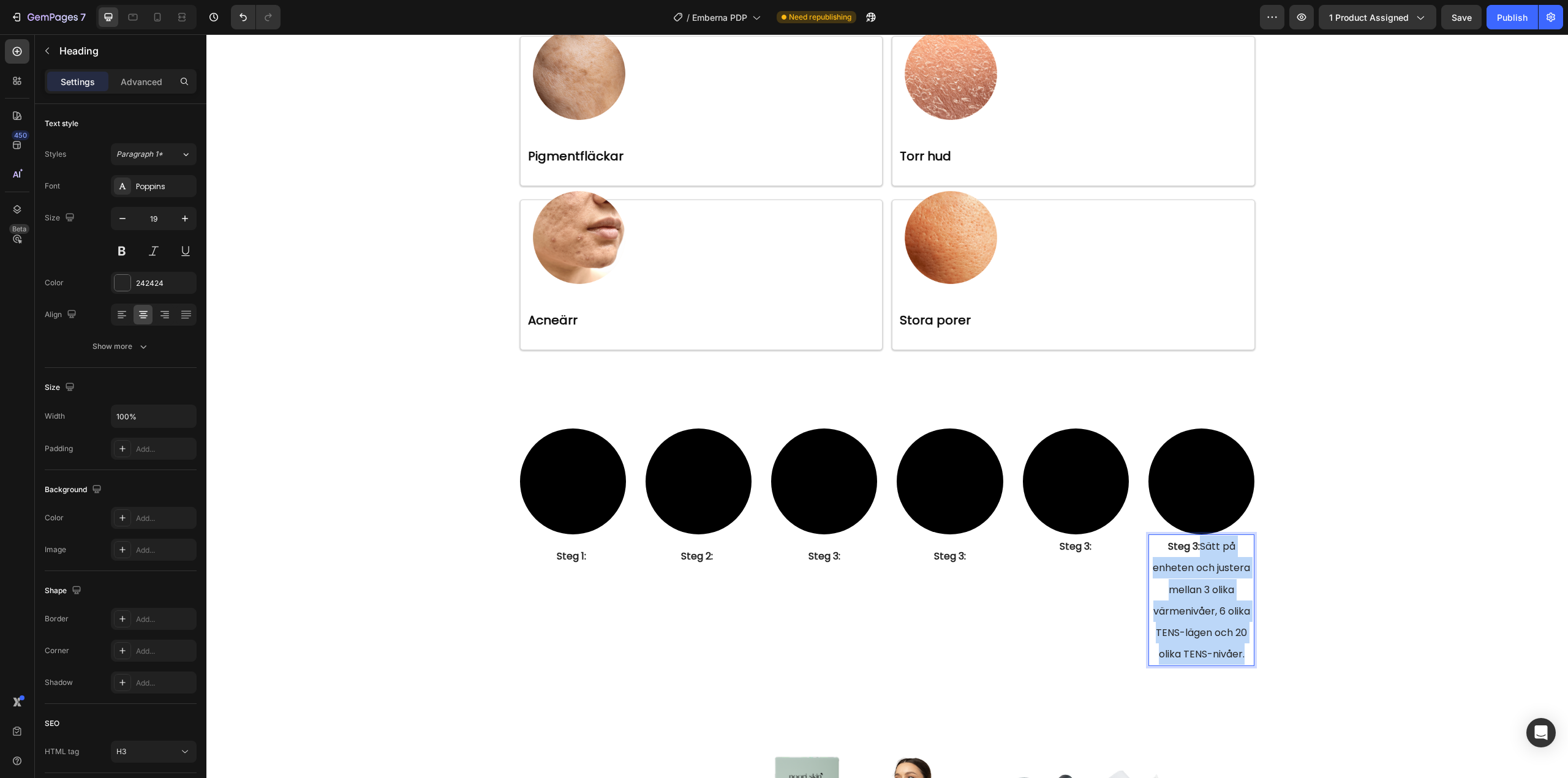
drag, startPoint x: 1244, startPoint y: 653, endPoint x: 1198, endPoint y: 548, distance: 114.6
click at [1198, 548] on p "Steg 3: Sätt på enheten och justera mellan 3 olika värmenivåer, 6 olika TENS-lä…" at bounding box center [1201, 601] width 104 height 130
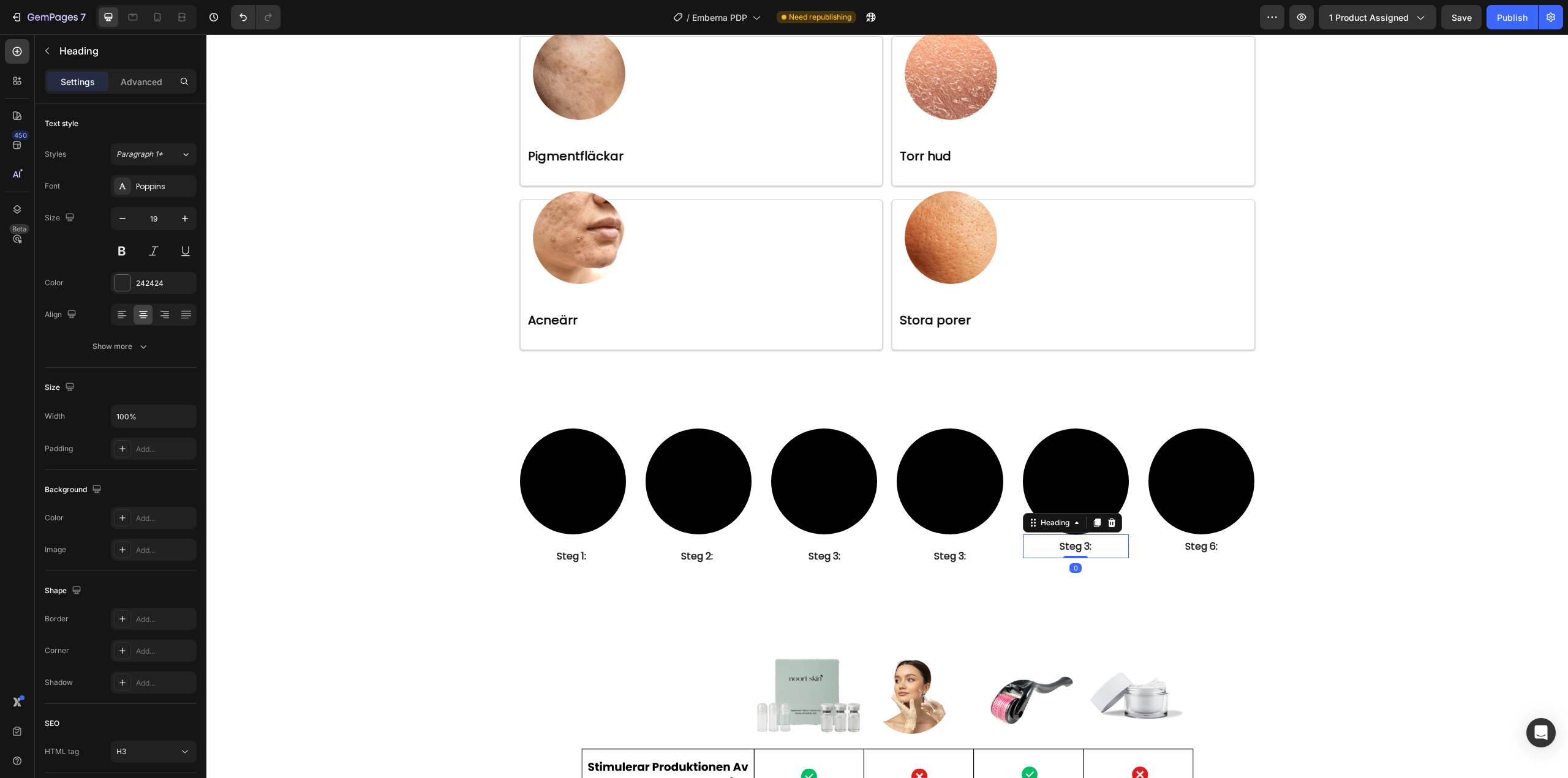
click at [1092, 547] on p "⁠⁠⁠⁠⁠⁠⁠ Steg 3:" at bounding box center [1076, 546] width 104 height 21
click at [1080, 546] on strong "Steg 3:" at bounding box center [1075, 546] width 32 height 14
click at [947, 553] on strong "Steg 3:" at bounding box center [949, 555] width 32 height 14
click at [956, 556] on strong "Steg 3:" at bounding box center [949, 555] width 32 height 14
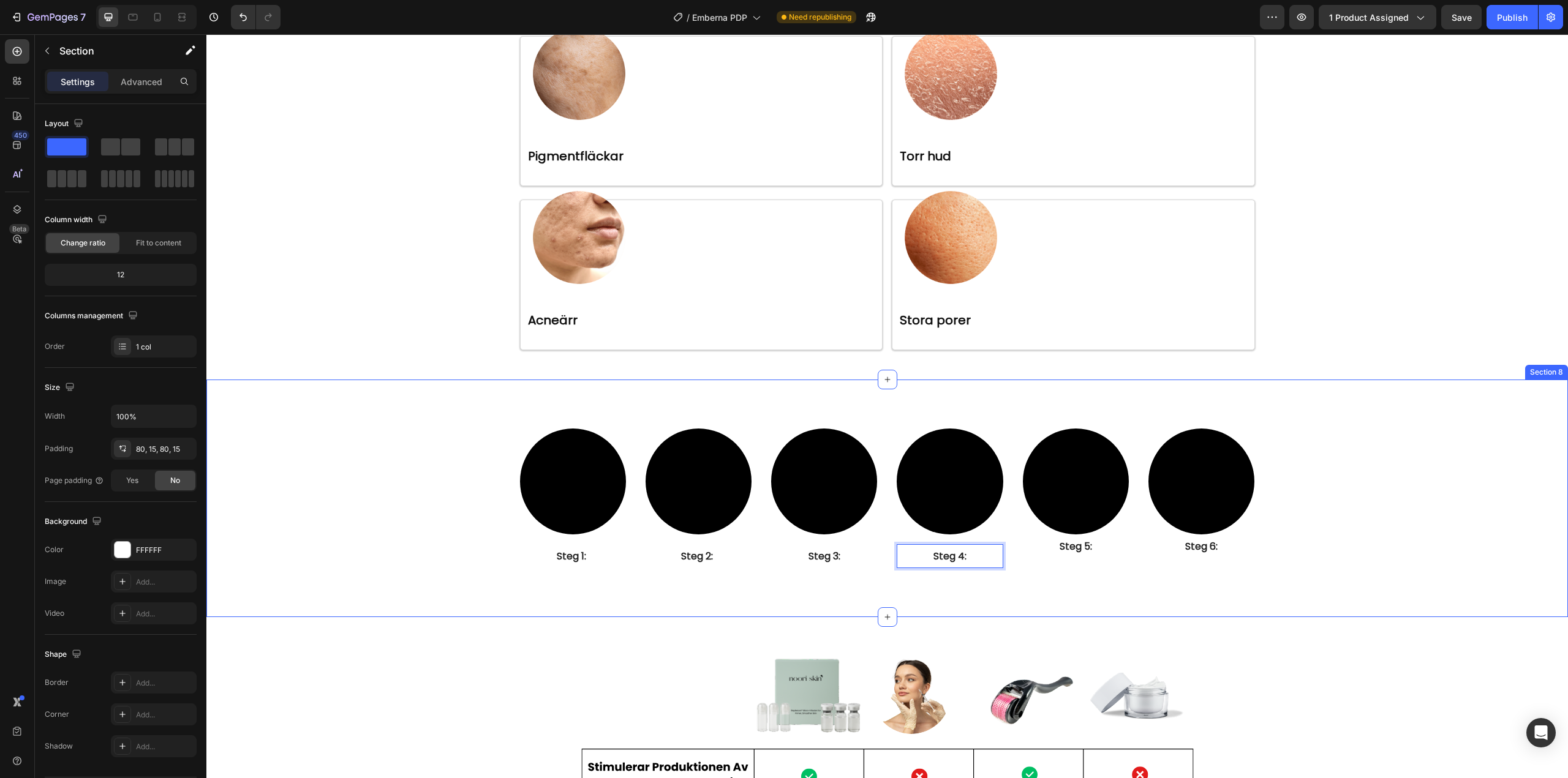
click at [1421, 492] on div "Video ⁠⁠⁠⁠⁠⁠⁠ Steg 1: Heading Video ⁠⁠⁠⁠⁠⁠⁠ Steg 2: Heading Video ⁠⁠⁠⁠⁠⁠⁠ Steg …" at bounding box center [887, 498] width 1343 height 140
click at [629, 534] on div "Video ⁠⁠⁠⁠⁠⁠⁠ Steg 1: Heading Video ⁠⁠⁠⁠⁠⁠⁠ Steg 2: Heading Video ⁠⁠⁠⁠⁠⁠⁠ Steg …" at bounding box center [887, 498] width 735 height 140
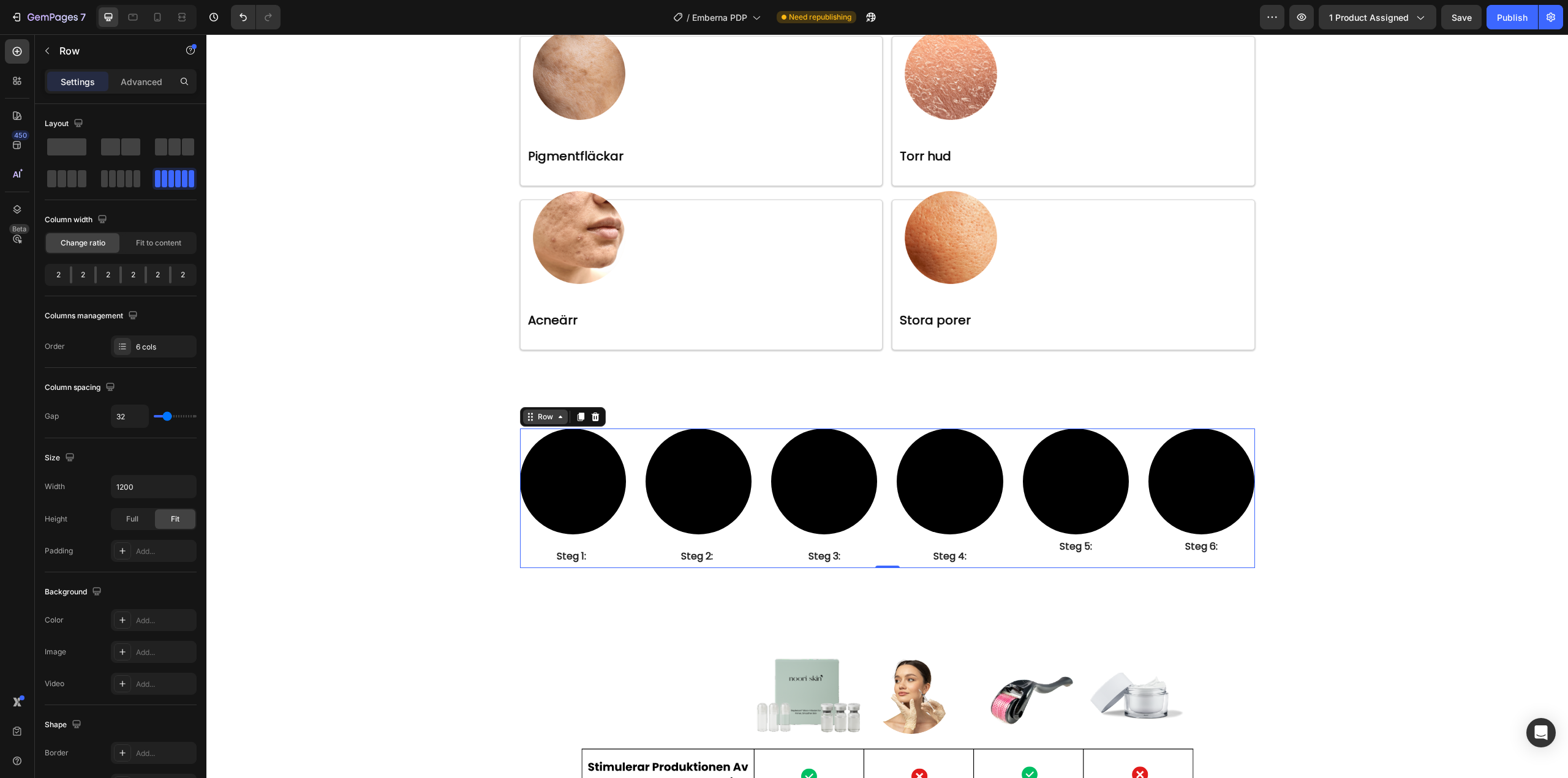
click at [543, 415] on div "Row" at bounding box center [545, 417] width 20 height 11
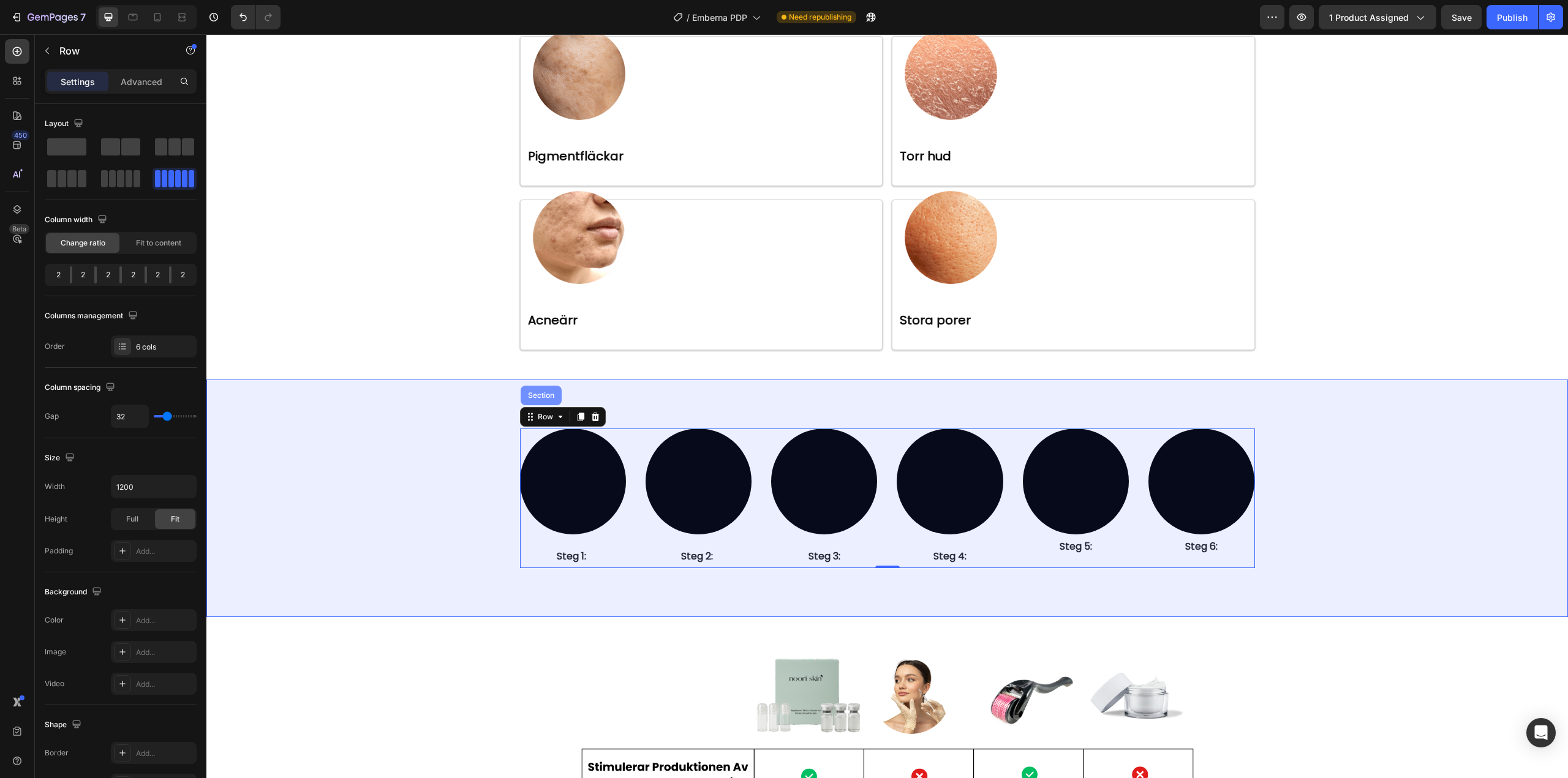
click at [543, 395] on div "Section" at bounding box center [541, 395] width 32 height 7
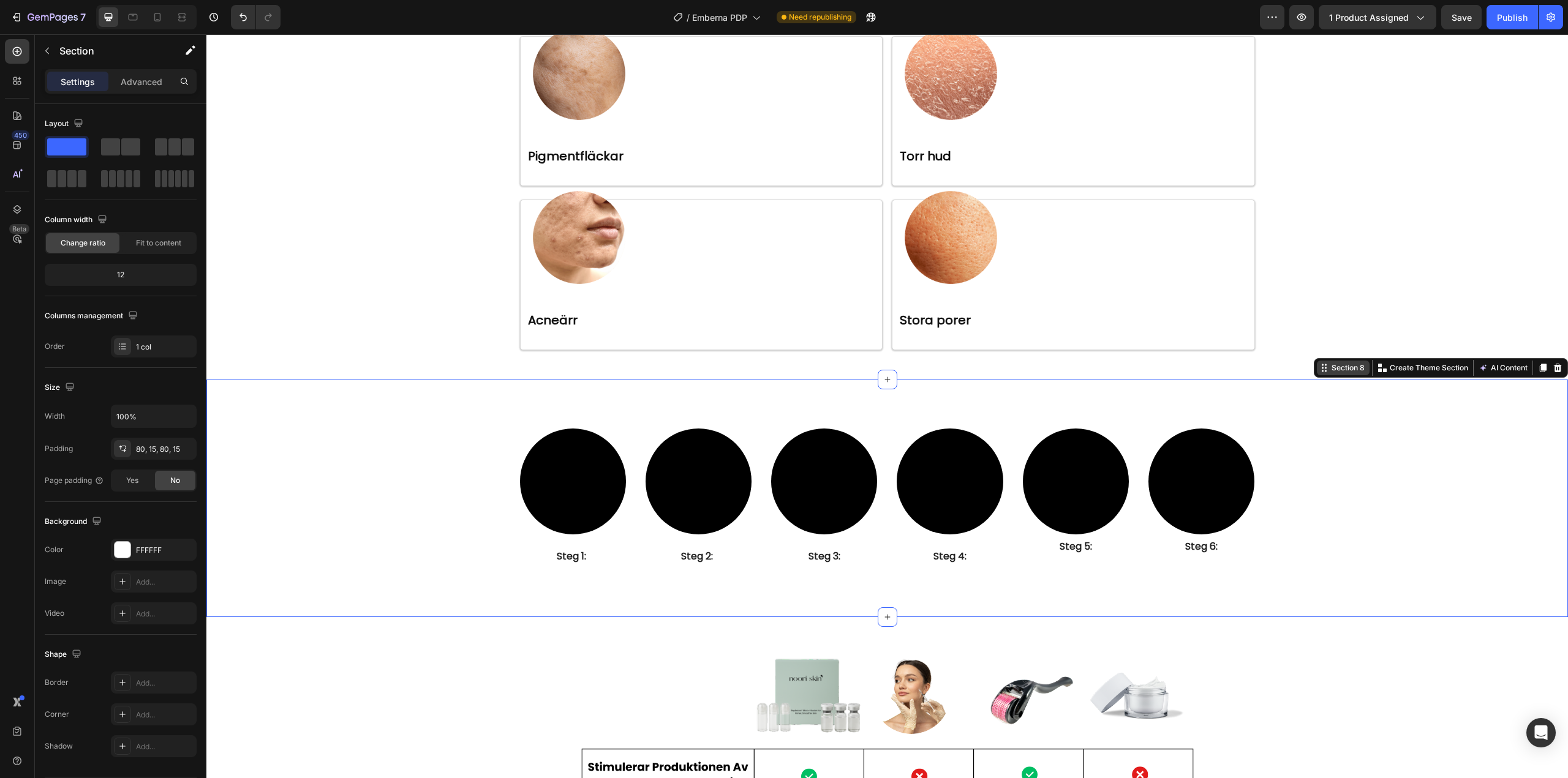
click at [1346, 374] on div "Section 8" at bounding box center [1343, 368] width 53 height 15
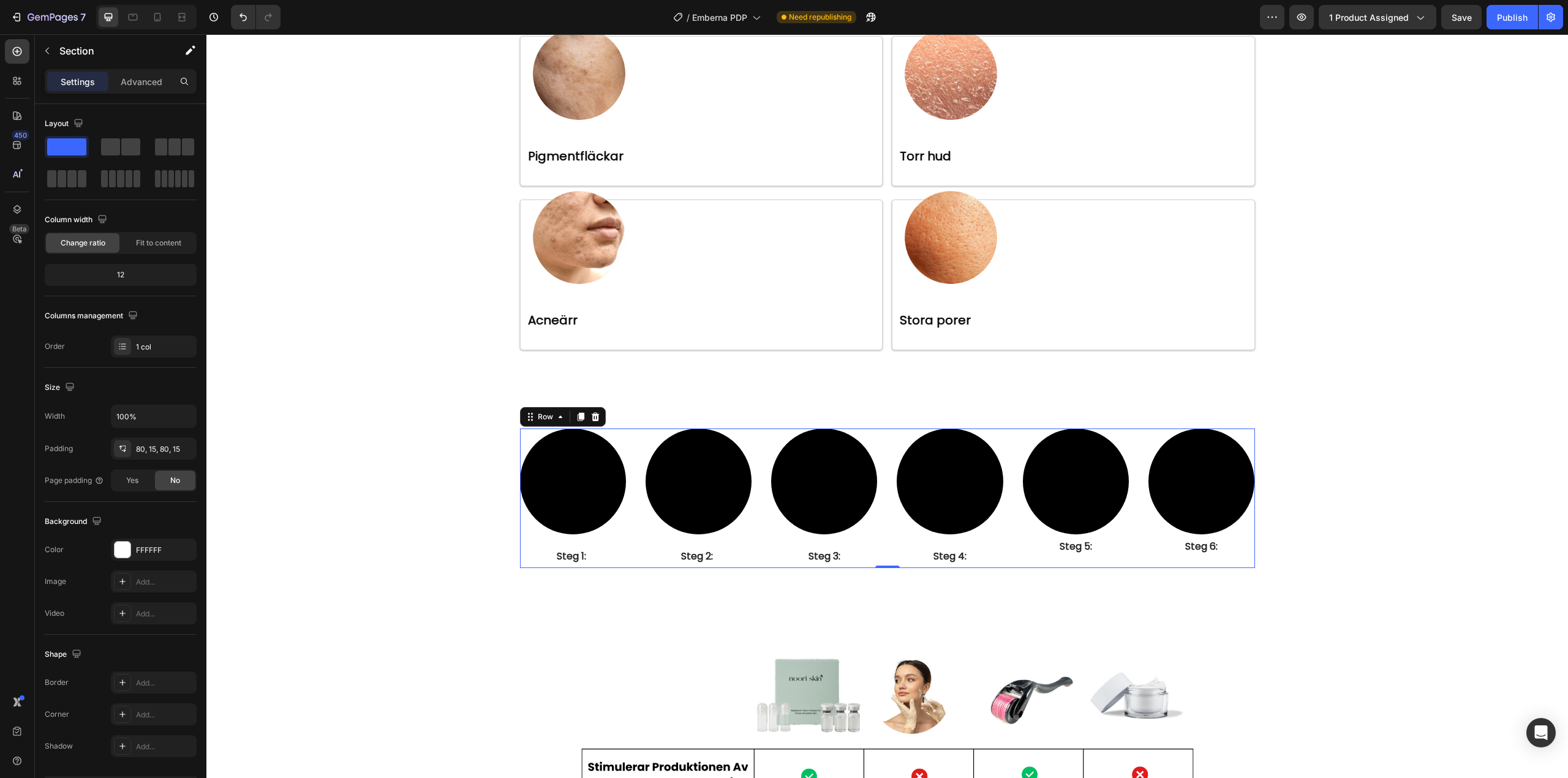
click at [628, 546] on div "Video ⁠⁠⁠⁠⁠⁠⁠ Steg 1: Heading Video ⁠⁠⁠⁠⁠⁠⁠ Steg 2: Heading Video ⁠⁠⁠⁠⁠⁠⁠ Steg …" at bounding box center [887, 498] width 735 height 140
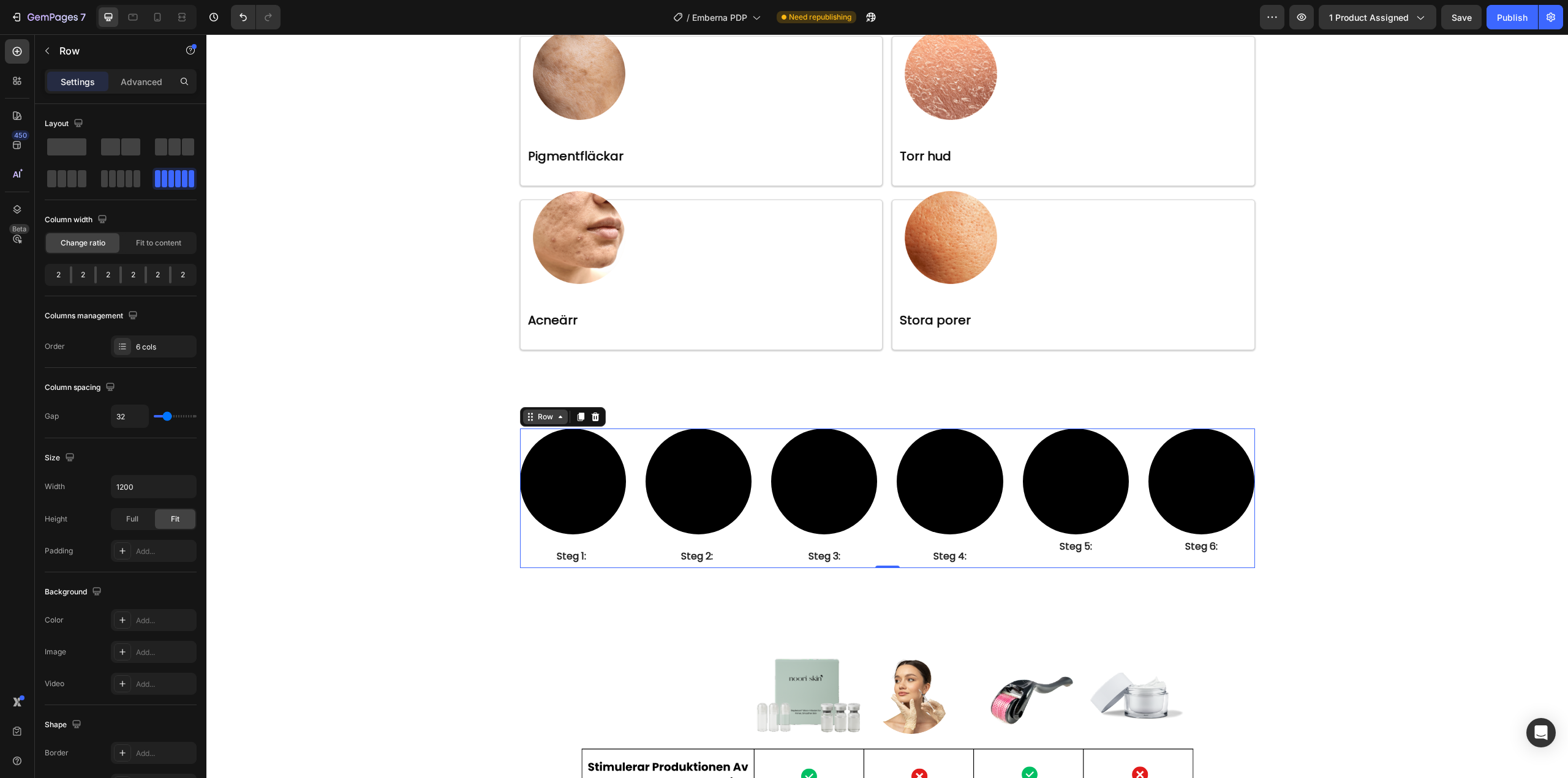
click at [556, 419] on icon at bounding box center [560, 417] width 10 height 10
click at [572, 542] on div "Video ⁠⁠⁠⁠⁠⁠⁠ Steg 1: Heading" at bounding box center [573, 498] width 106 height 140
click at [1169, 545] on p "⁠⁠⁠⁠⁠⁠⁠ Steg 6:" at bounding box center [1201, 546] width 104 height 21
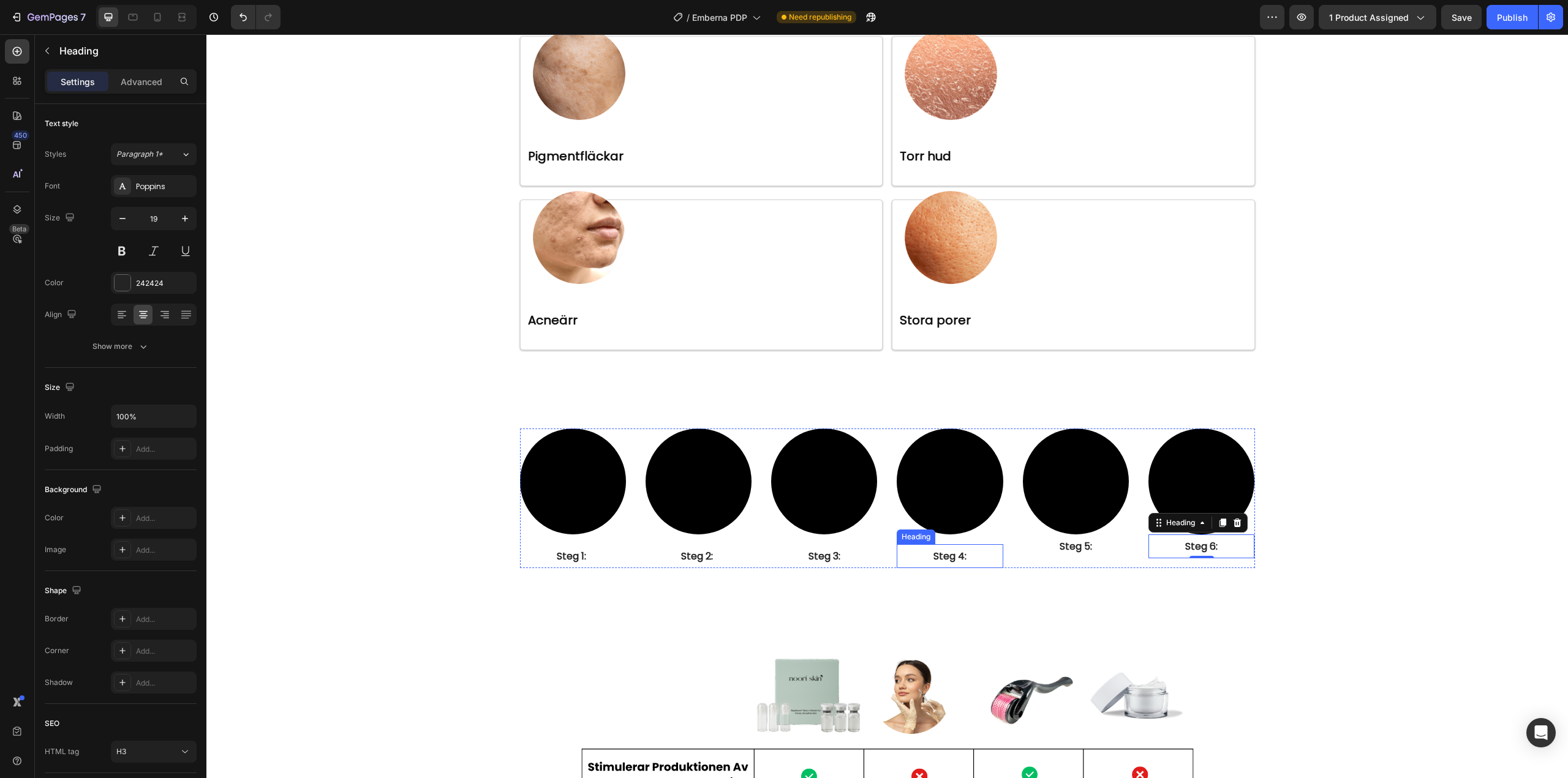
click at [948, 557] on strong "Steg 4:" at bounding box center [949, 555] width 33 height 14
click at [156, 92] on div "Settings Advanced" at bounding box center [121, 81] width 152 height 24
click at [146, 82] on p "Advanced" at bounding box center [141, 82] width 41 height 13
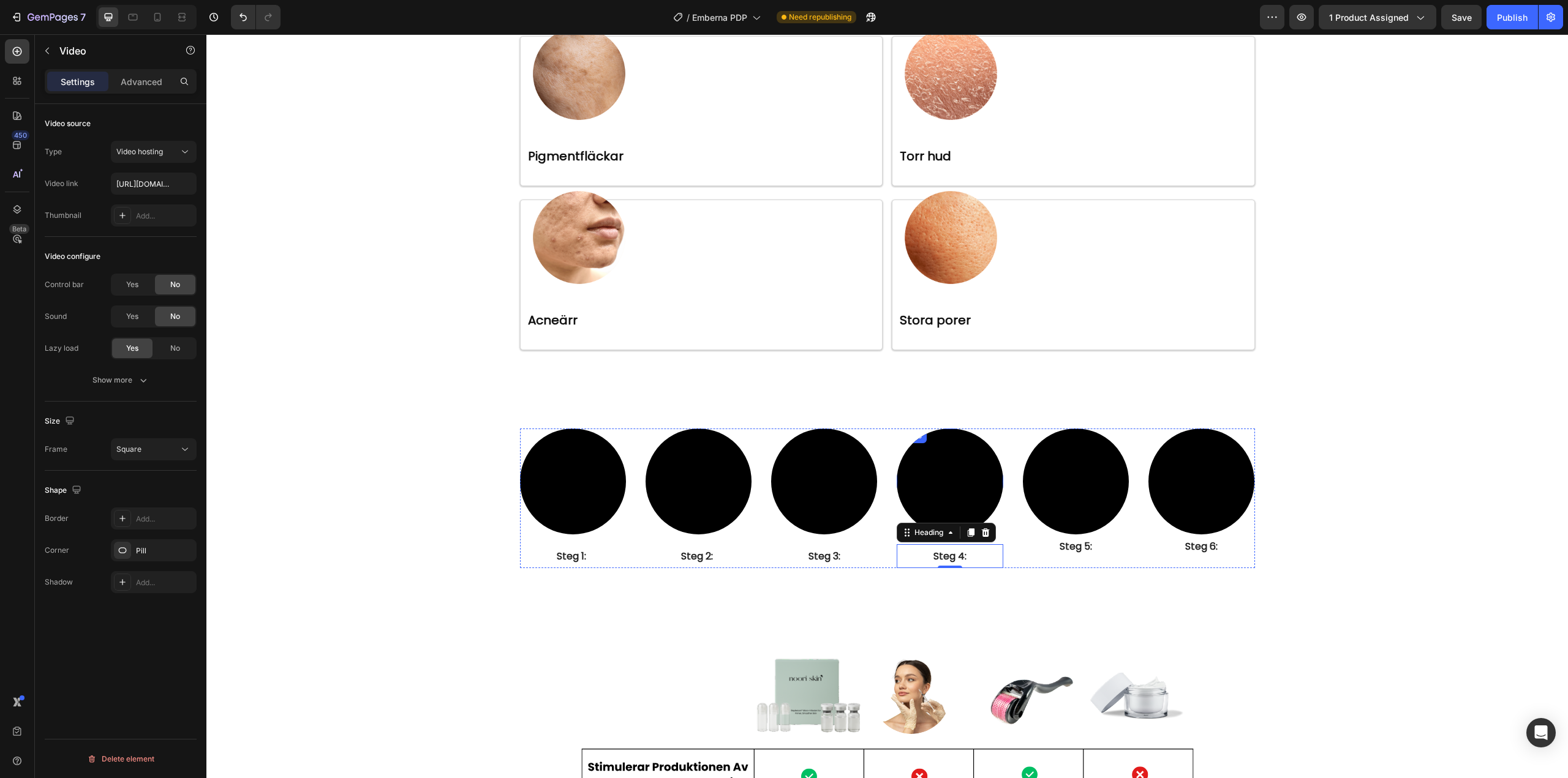
click at [932, 481] on video at bounding box center [949, 481] width 106 height 106
click at [142, 79] on p "Advanced" at bounding box center [141, 82] width 41 height 13
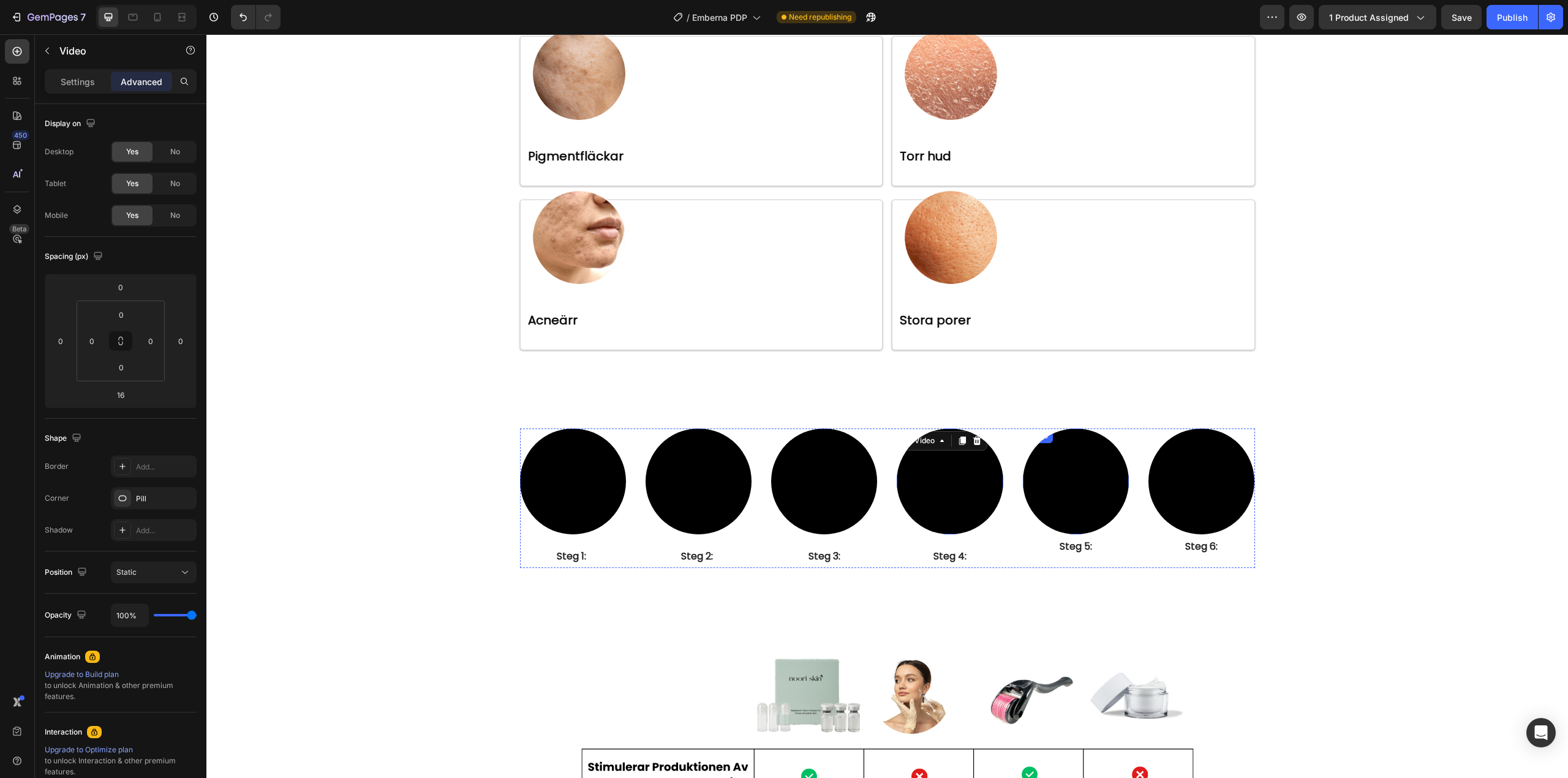
click at [1060, 494] on video at bounding box center [1076, 481] width 106 height 106
click at [134, 391] on div "0" at bounding box center [121, 395] width 31 height 19
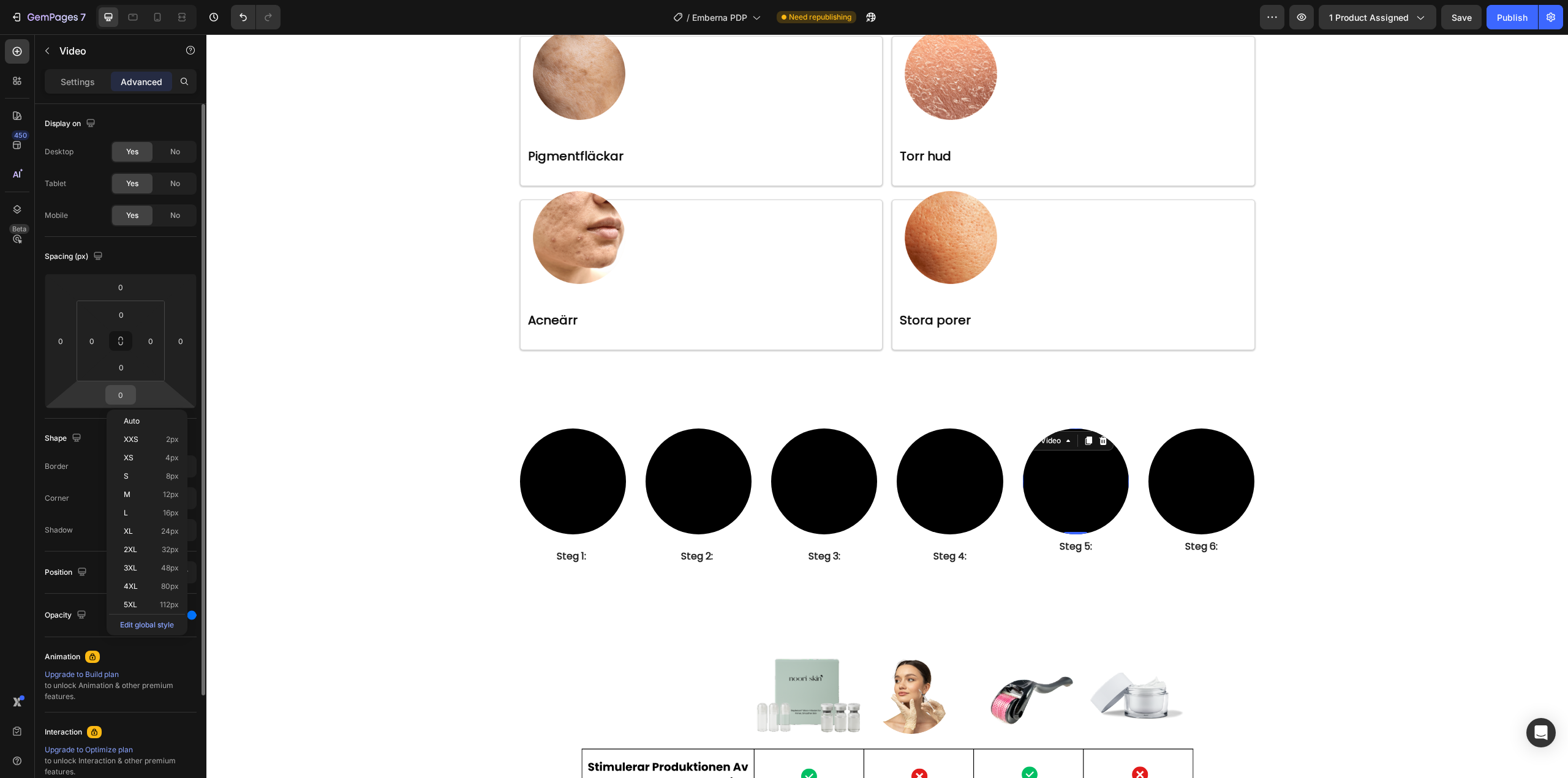
click at [119, 394] on input "0" at bounding box center [121, 394] width 24 height 19
type input "16"
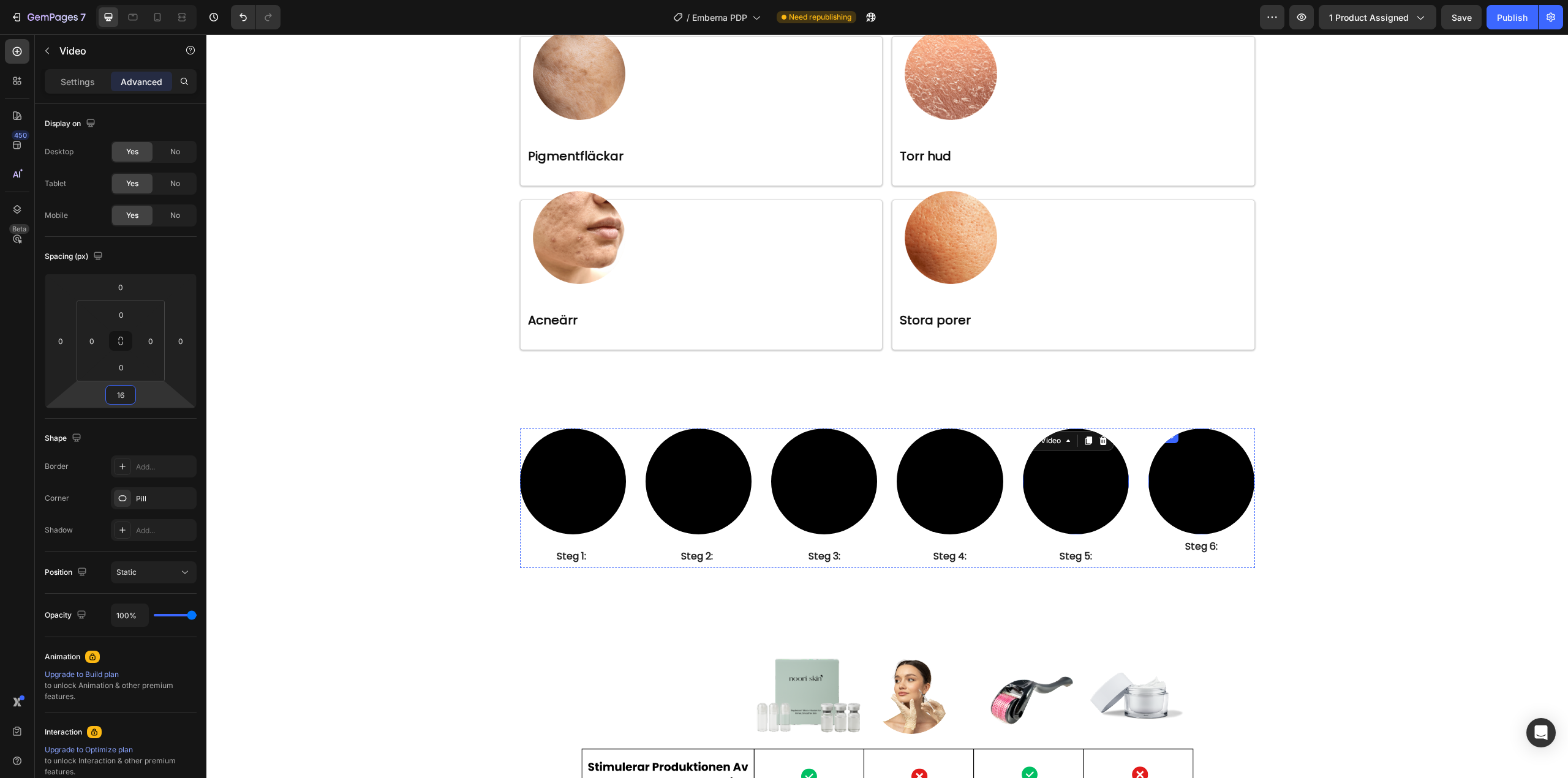
click at [1214, 501] on video at bounding box center [1201, 481] width 106 height 106
click at [119, 387] on input "0" at bounding box center [121, 394] width 24 height 19
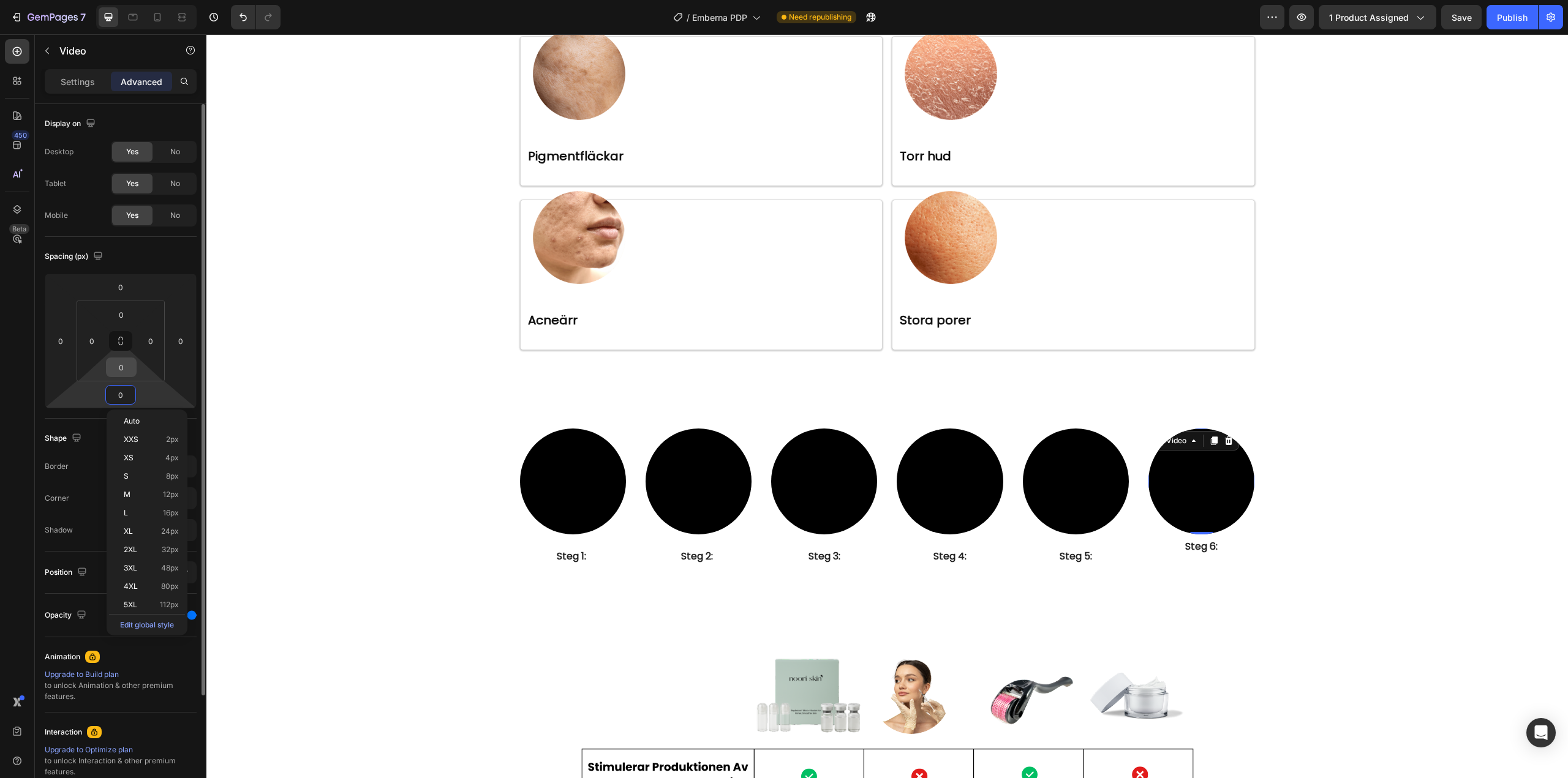
click at [121, 367] on input "0" at bounding box center [121, 367] width 24 height 19
click at [104, 0] on html "7 / Emberna PDP Need republishing Preview 1 product assigned Save Publish 450 B…" at bounding box center [784, 0] width 1568 height 0
type input "16"
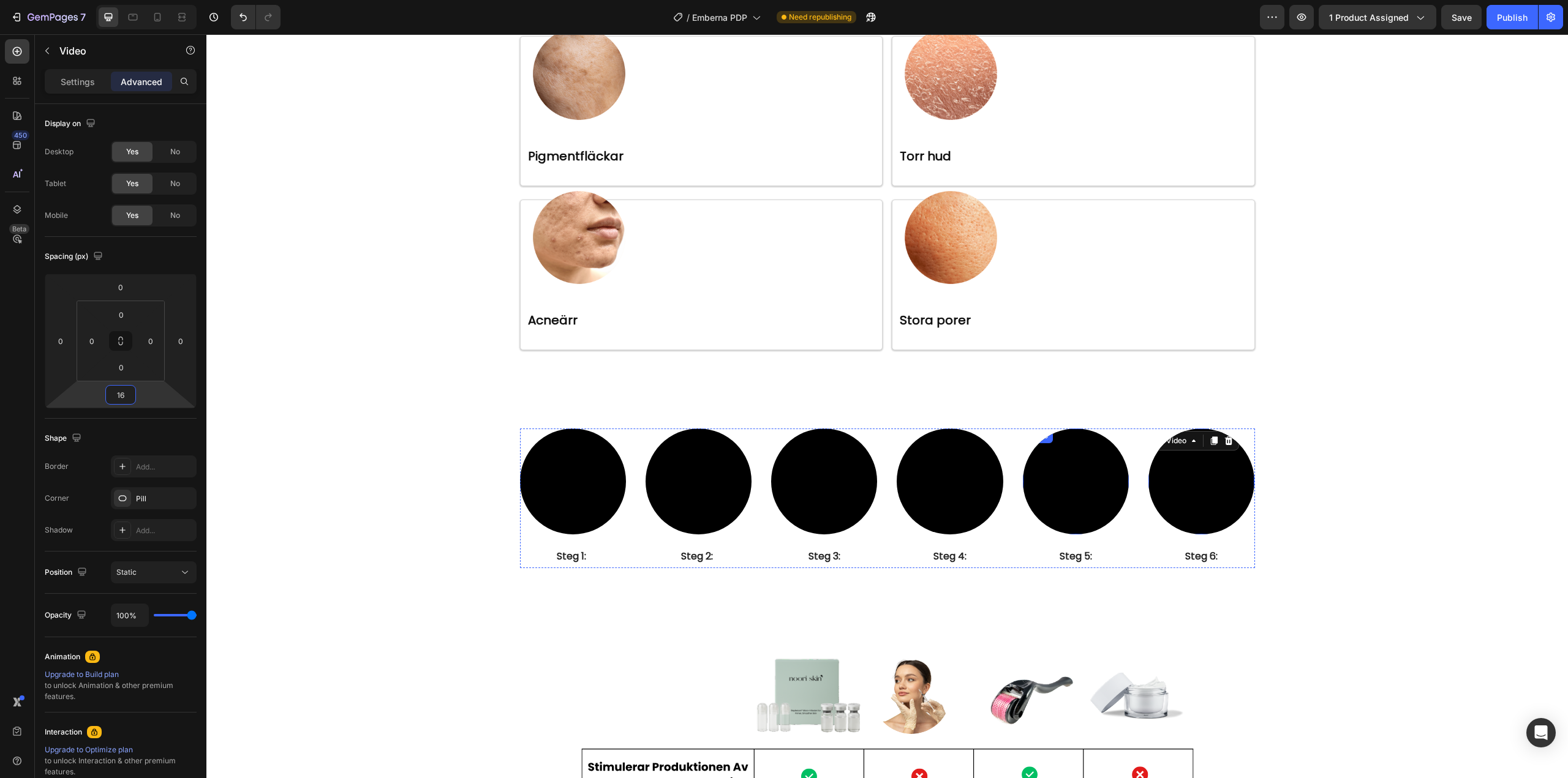
click at [1063, 500] on video at bounding box center [1076, 481] width 106 height 106
click at [594, 555] on p "⁠⁠⁠⁠⁠⁠⁠ Steg 1:" at bounding box center [573, 556] width 104 height 21
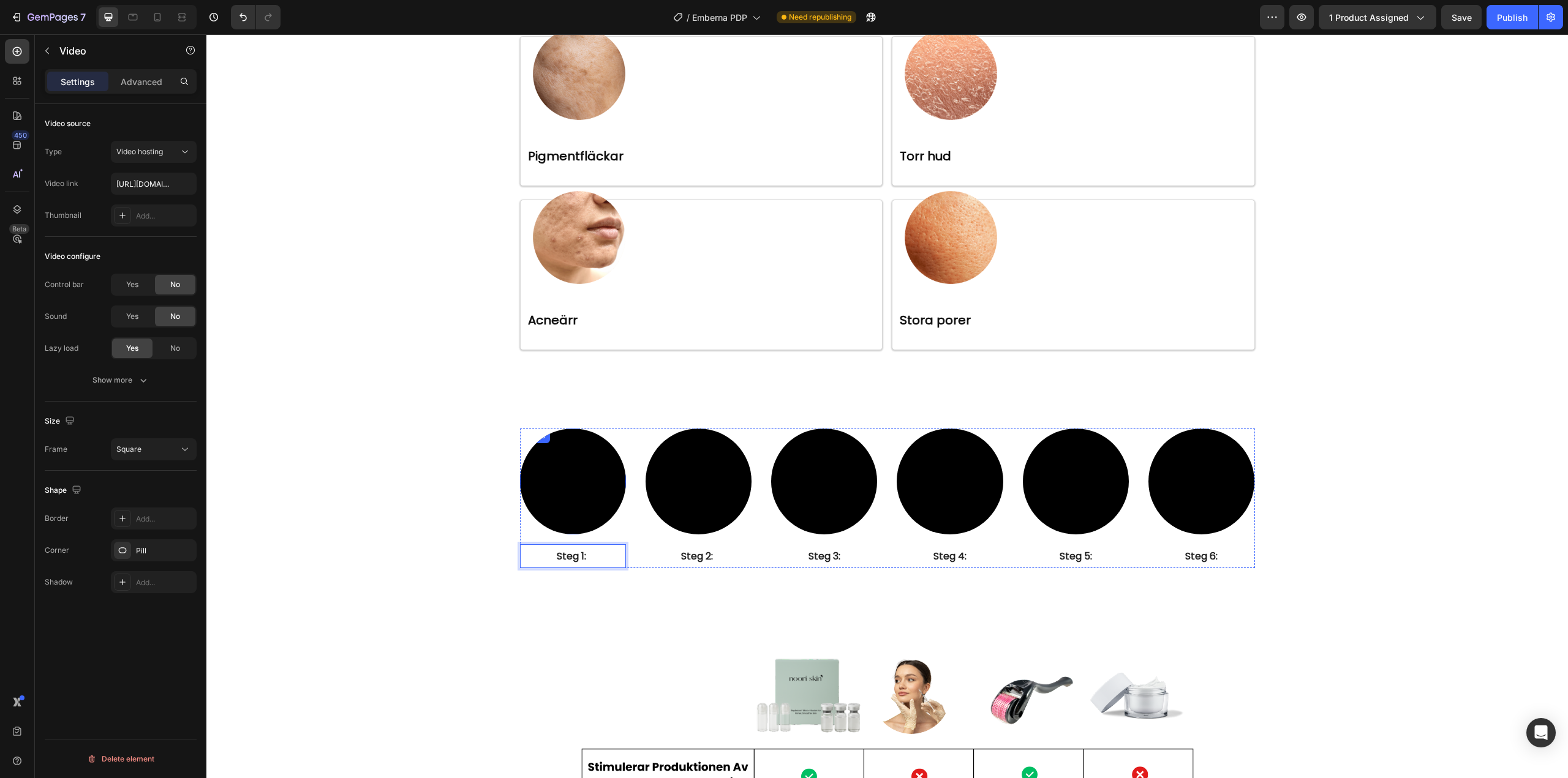
click at [570, 481] on video at bounding box center [573, 481] width 106 height 106
click at [686, 483] on video at bounding box center [698, 481] width 106 height 106
click at [702, 496] on video at bounding box center [698, 481] width 106 height 106
click at [139, 184] on input "text" at bounding box center [154, 183] width 86 height 22
paste input "[URL][DOMAIN_NAME]"
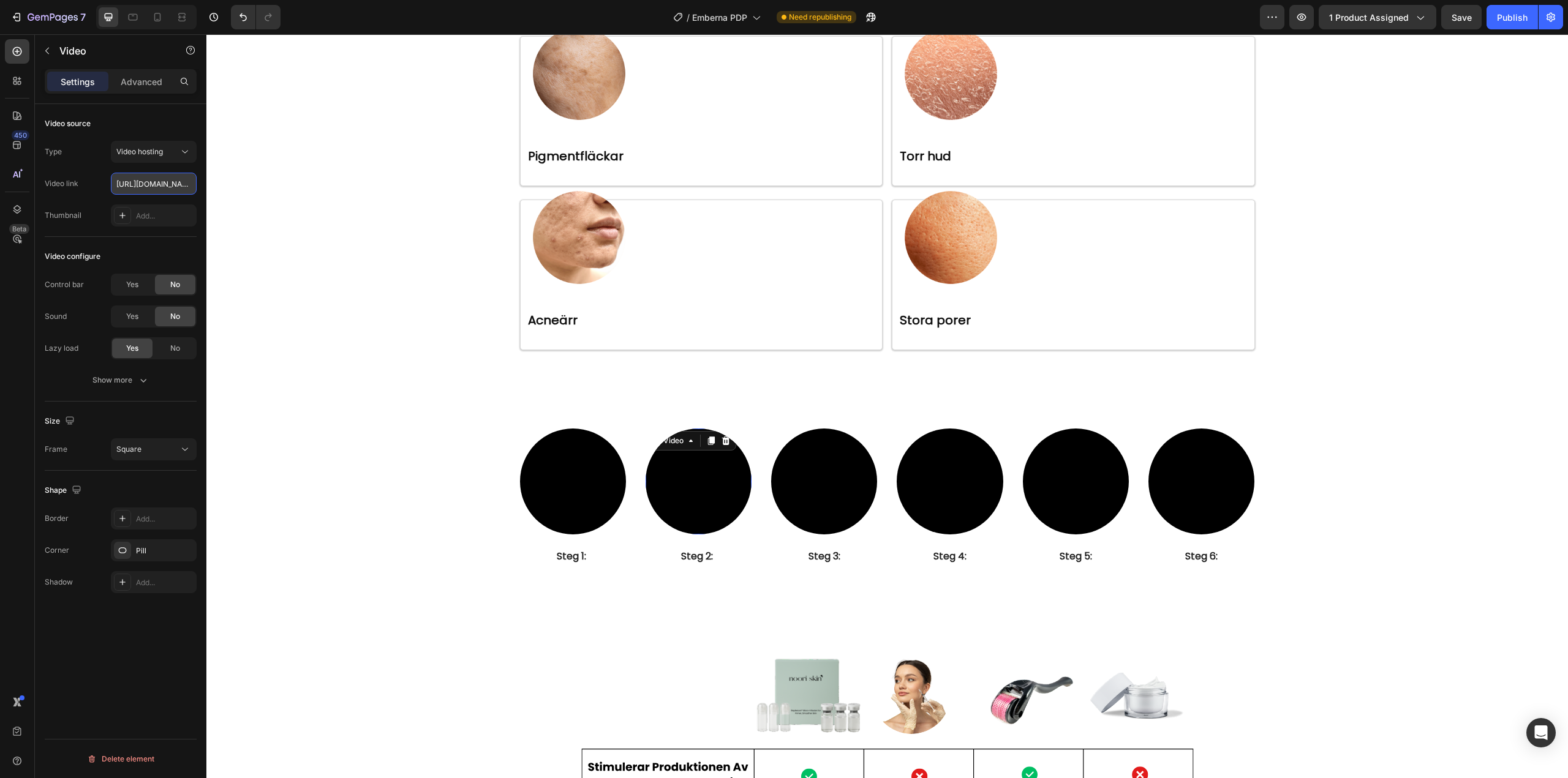
scroll to position [0, 230]
type input "[URL][DOMAIN_NAME]"
click at [97, 199] on div "Type Video hosting Video link [URL][DOMAIN_NAME] Thumbnail Add..." at bounding box center [121, 184] width 152 height 86
click at [837, 490] on video at bounding box center [824, 481] width 106 height 106
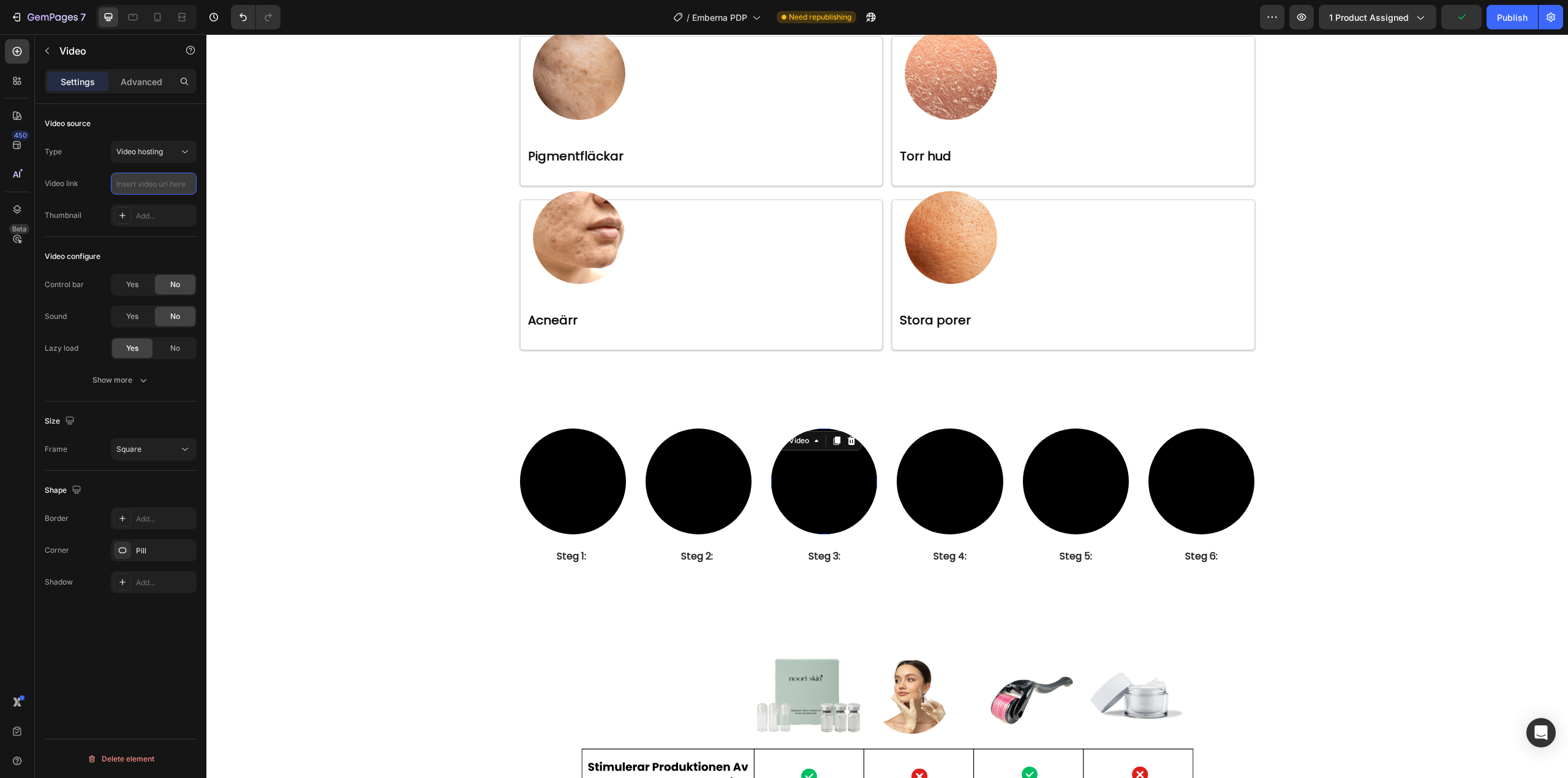
click at [151, 185] on input "text" at bounding box center [154, 183] width 86 height 22
paste input "[URL][DOMAIN_NAME]"
type input "[URL][DOMAIN_NAME]"
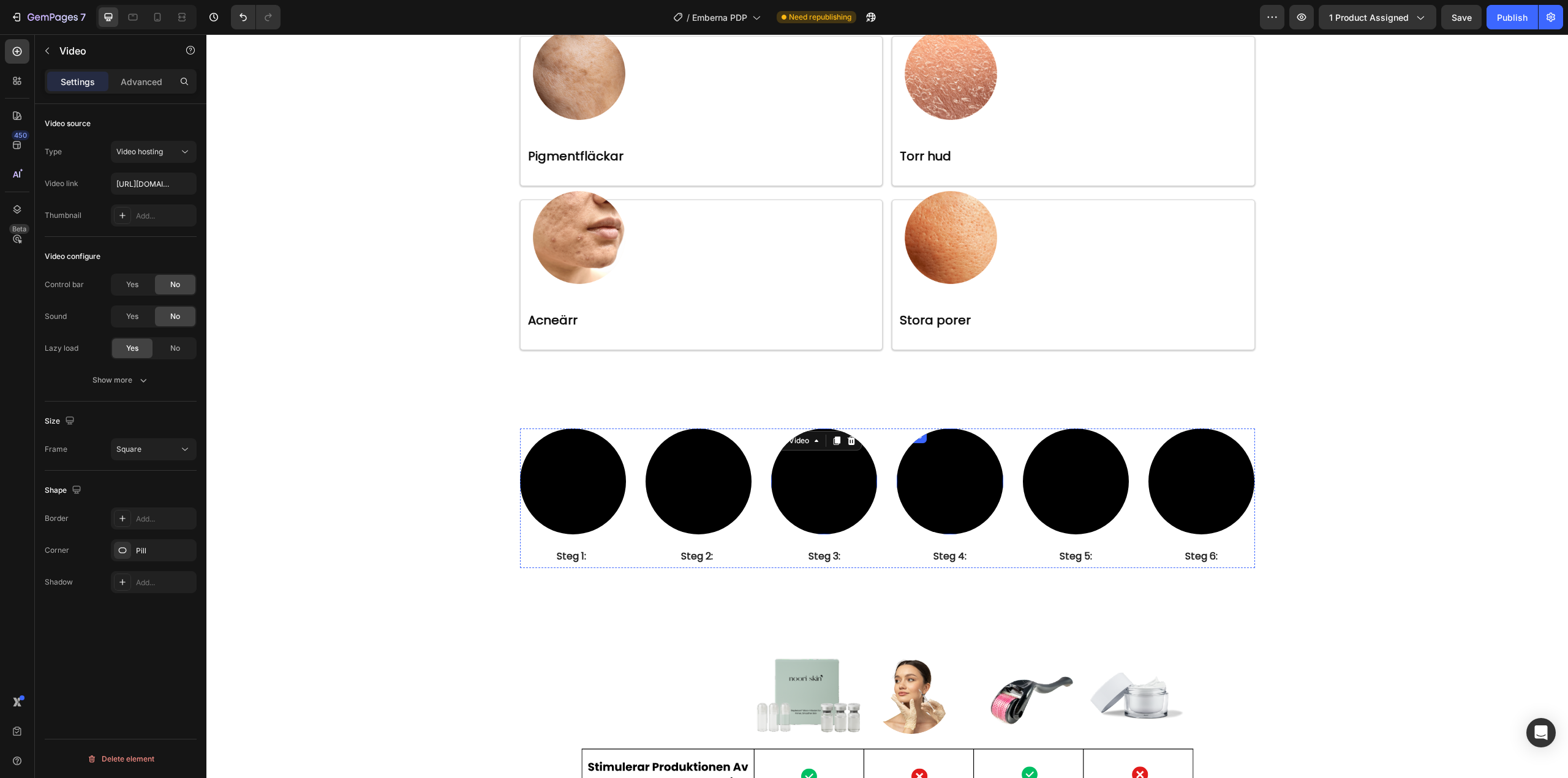
click at [927, 492] on video at bounding box center [949, 481] width 106 height 106
click at [155, 182] on input "text" at bounding box center [154, 183] width 86 height 22
paste input "[URL][DOMAIN_NAME]"
type input "[URL][DOMAIN_NAME]"
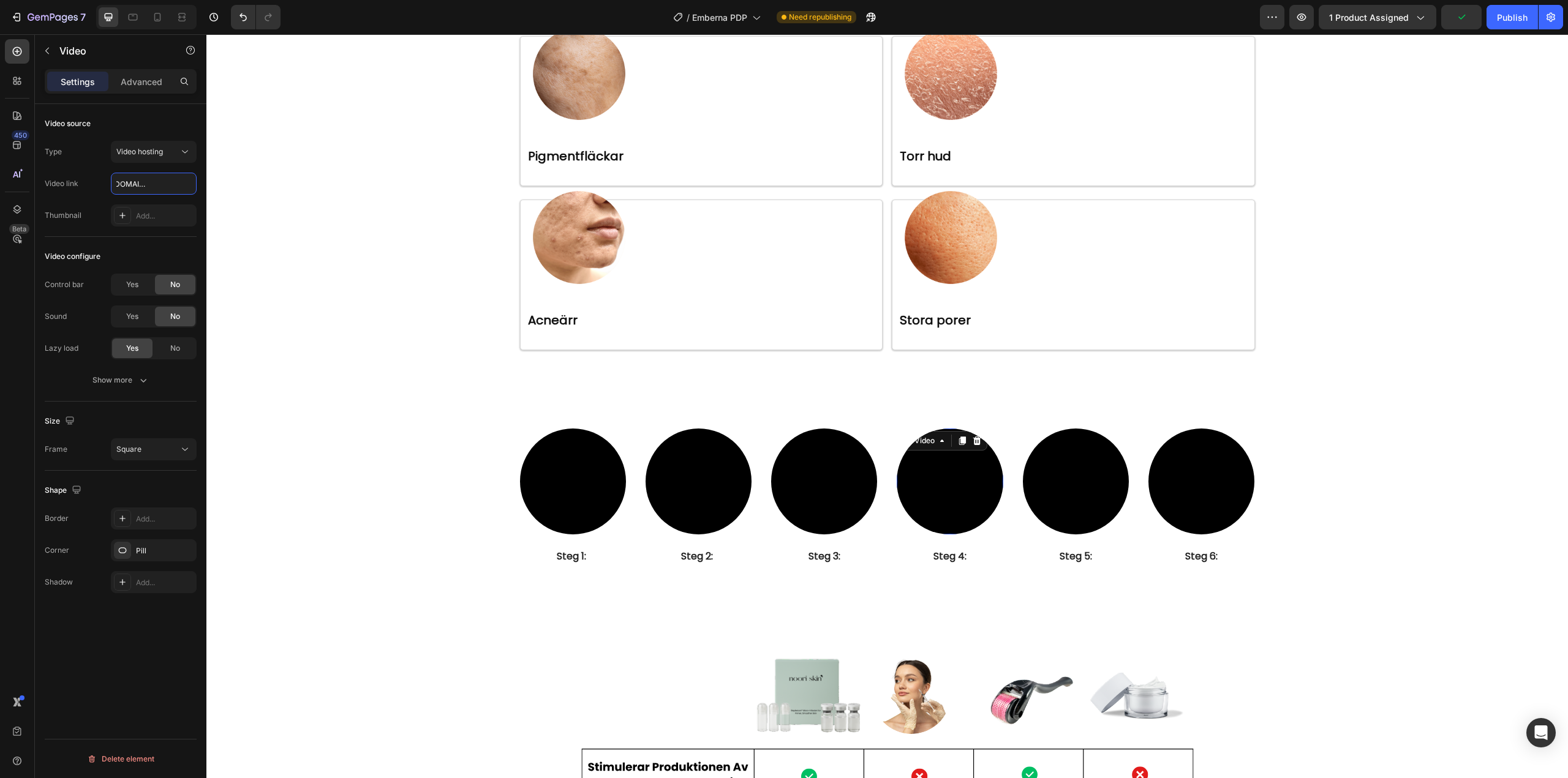
scroll to position [0, 0]
click at [1064, 491] on video at bounding box center [1076, 481] width 106 height 106
paste input "[URL][DOMAIN_NAME]"
type input "[URL][DOMAIN_NAME]"
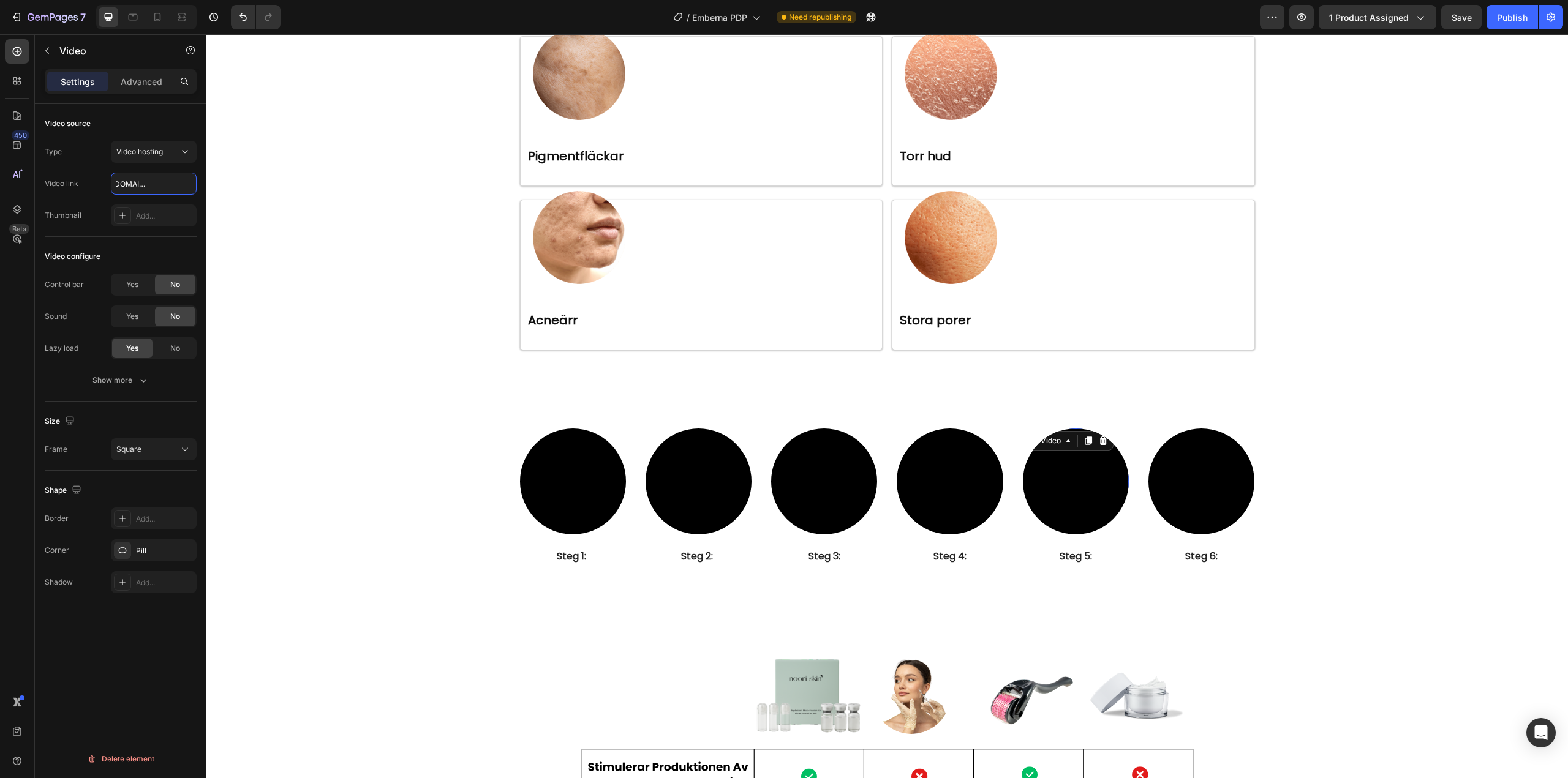
scroll to position [0, 0]
click at [1186, 500] on video at bounding box center [1201, 481] width 106 height 106
paste input "[URL][DOMAIN_NAME]"
type input "[URL][DOMAIN_NAME]"
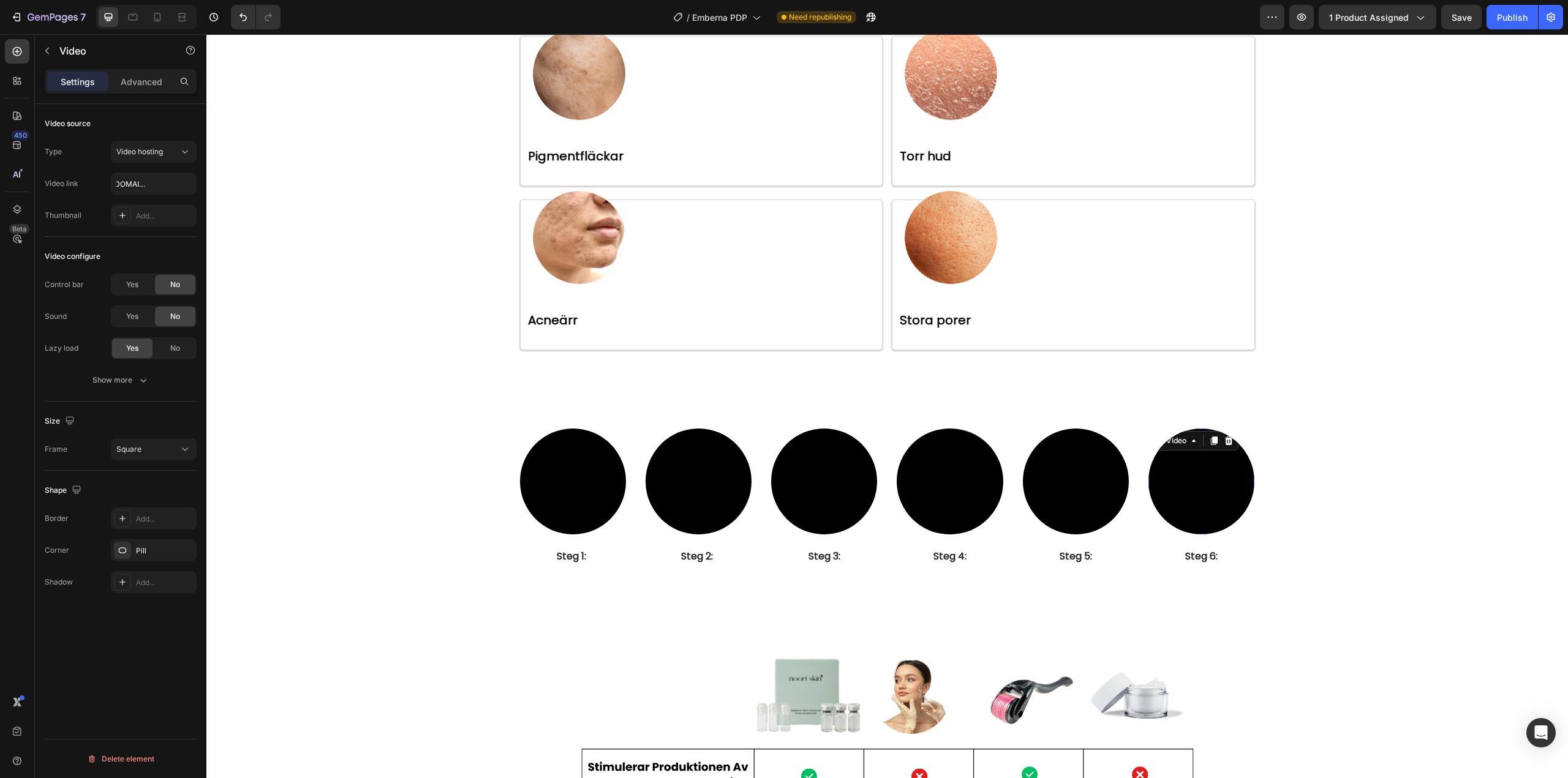
click at [88, 202] on div "Type Video hosting Video link [URL][DOMAIN_NAME] Thumbnail Add..." at bounding box center [121, 184] width 152 height 86
click at [1337, 443] on div "Video ⁠⁠⁠⁠⁠⁠⁠ Steg 1: Heading Video ⁠⁠⁠⁠⁠⁠⁠ Steg 2: Heading Video ⁠⁠⁠⁠⁠⁠⁠ Steg …" at bounding box center [887, 498] width 1343 height 140
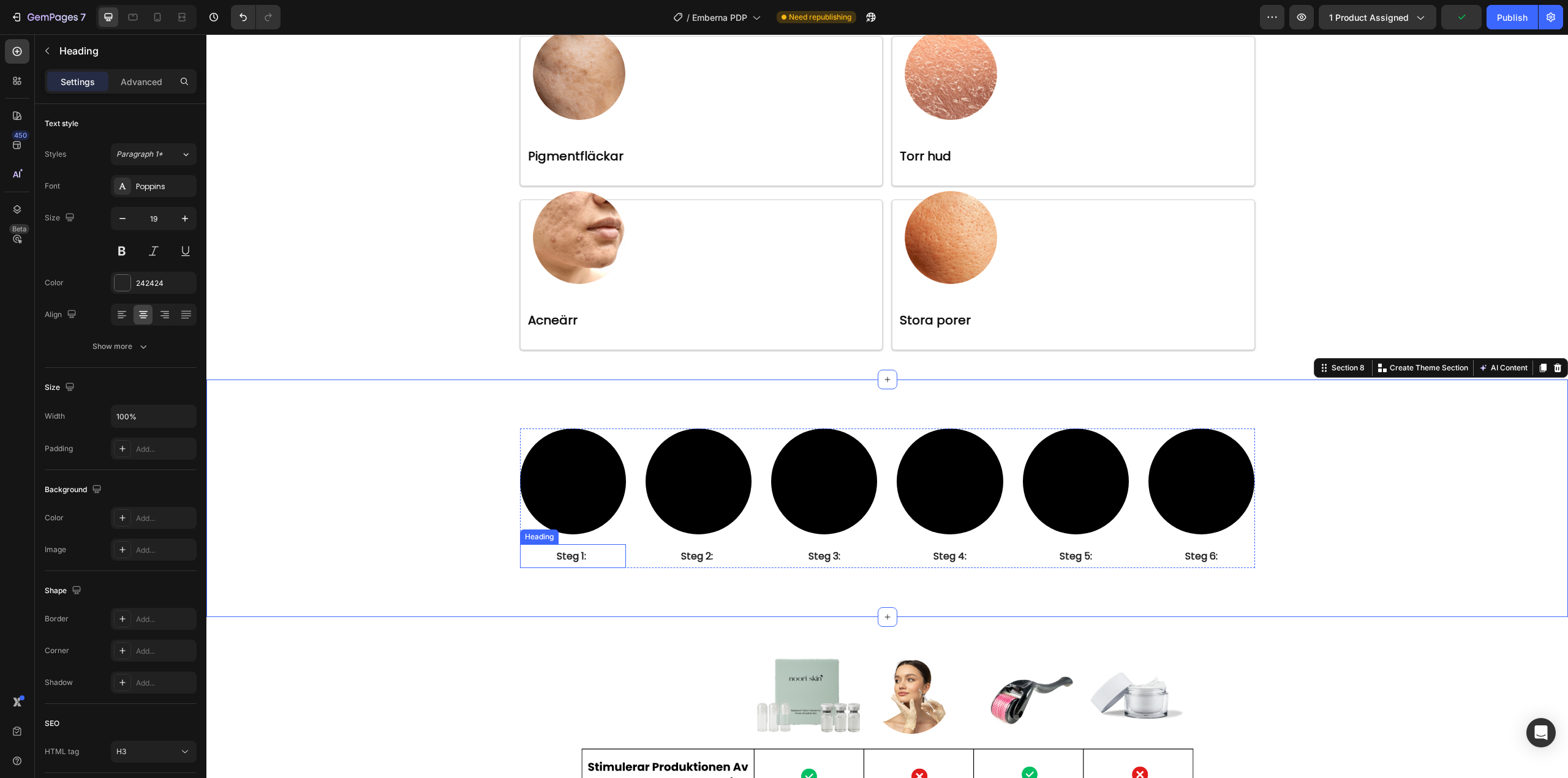
click at [594, 560] on p "⁠⁠⁠⁠⁠⁠⁠ Steg 1:" at bounding box center [573, 556] width 104 height 21
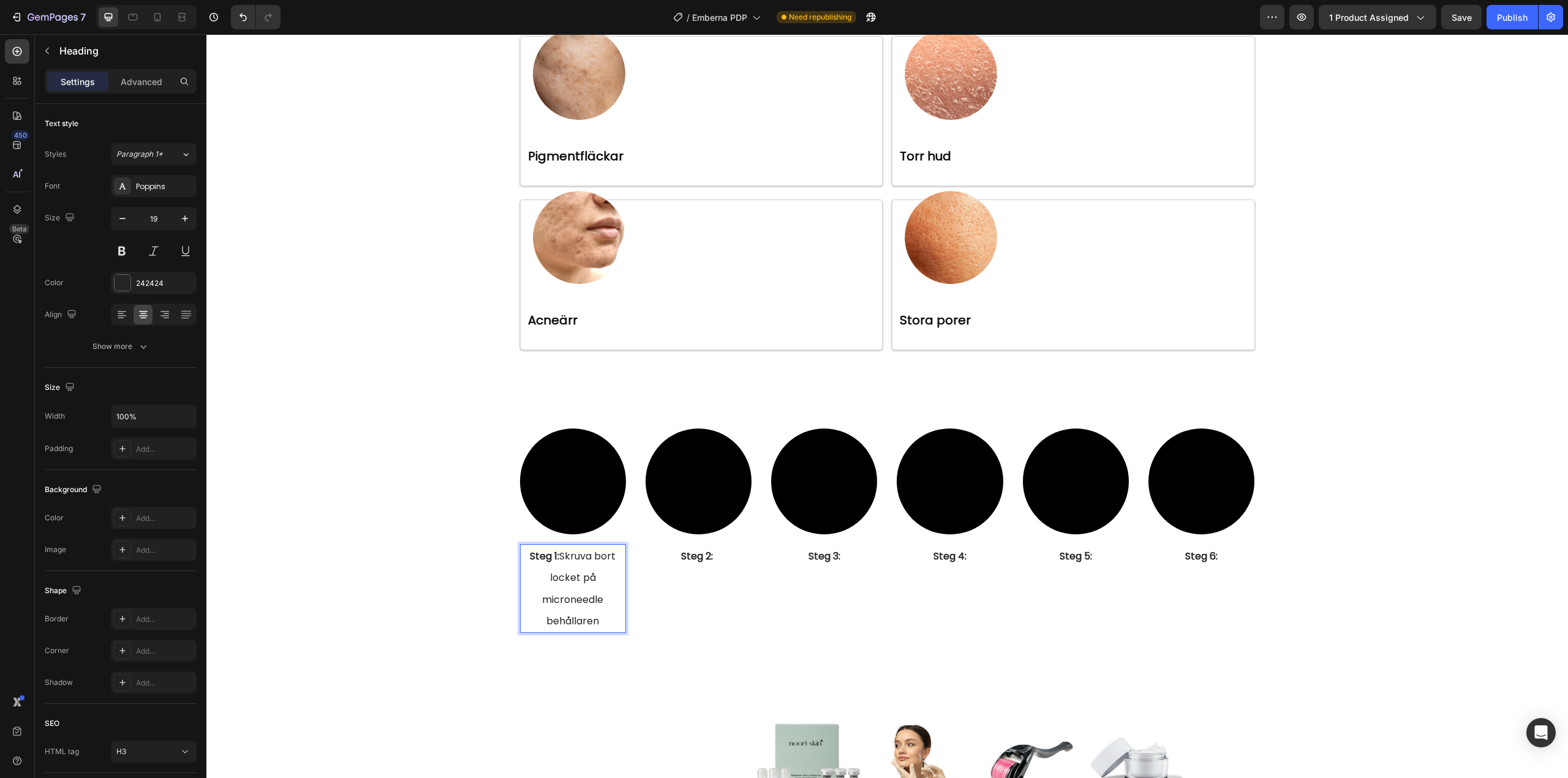
click at [578, 598] on span "Steg 1: Skruva bort locket på microneedle behållaren" at bounding box center [573, 589] width 86 height 79
click at [721, 556] on p "⁠⁠⁠⁠⁠⁠⁠ Steg 2:" at bounding box center [698, 556] width 104 height 21
click at [850, 563] on p "⁠⁠⁠⁠⁠⁠⁠ Steg 3:" at bounding box center [824, 556] width 104 height 21
click at [818, 557] on strong "Steg 3: Häll över serumet till microneedle behållaren" at bounding box center [824, 589] width 77 height 79
drag, startPoint x: 818, startPoint y: 557, endPoint x: 867, endPoint y: 619, distance: 79.0
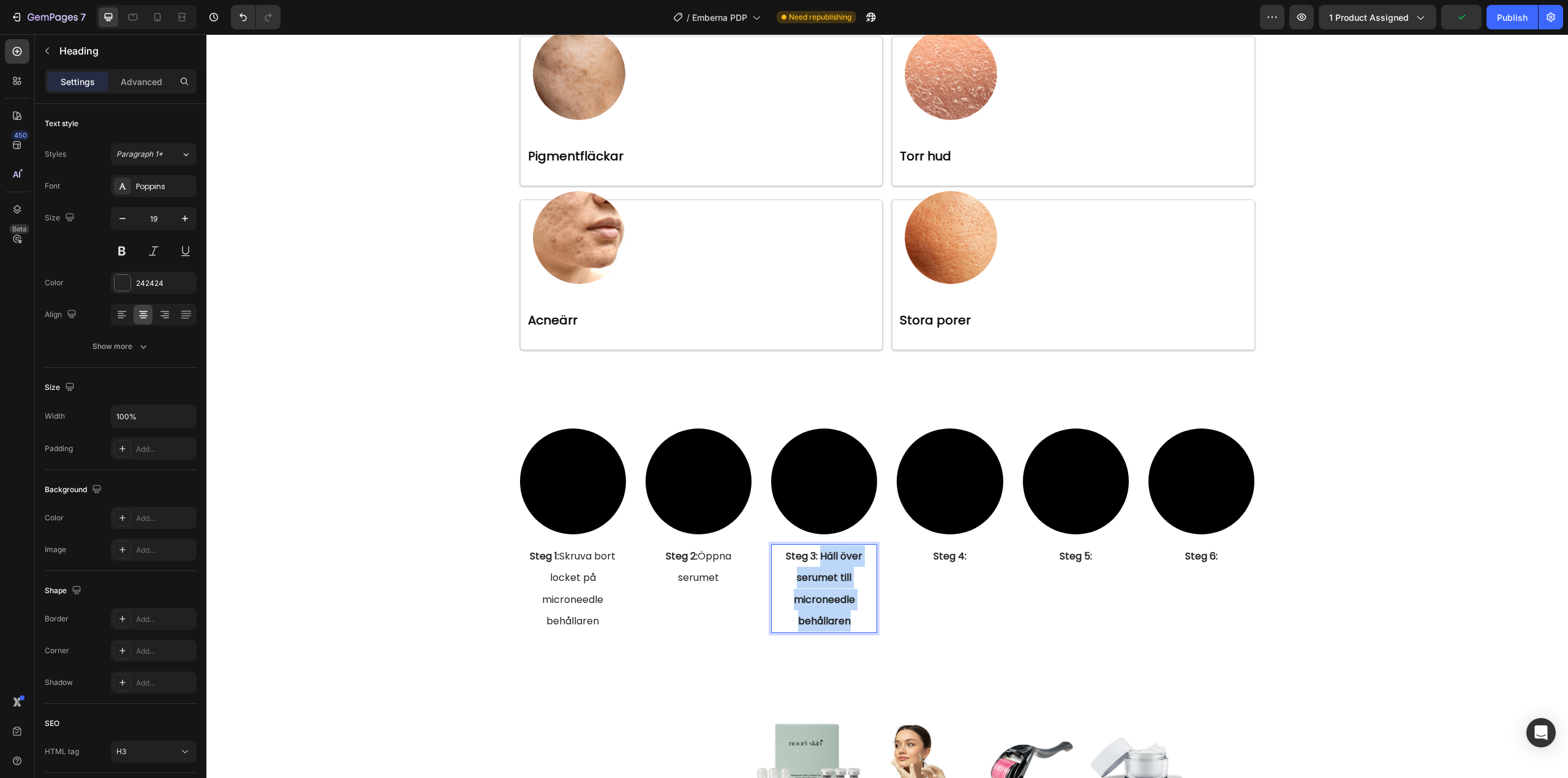
click at [867, 619] on p "Steg 3: Häll över serumet till microneedle behållaren" at bounding box center [824, 589] width 104 height 87
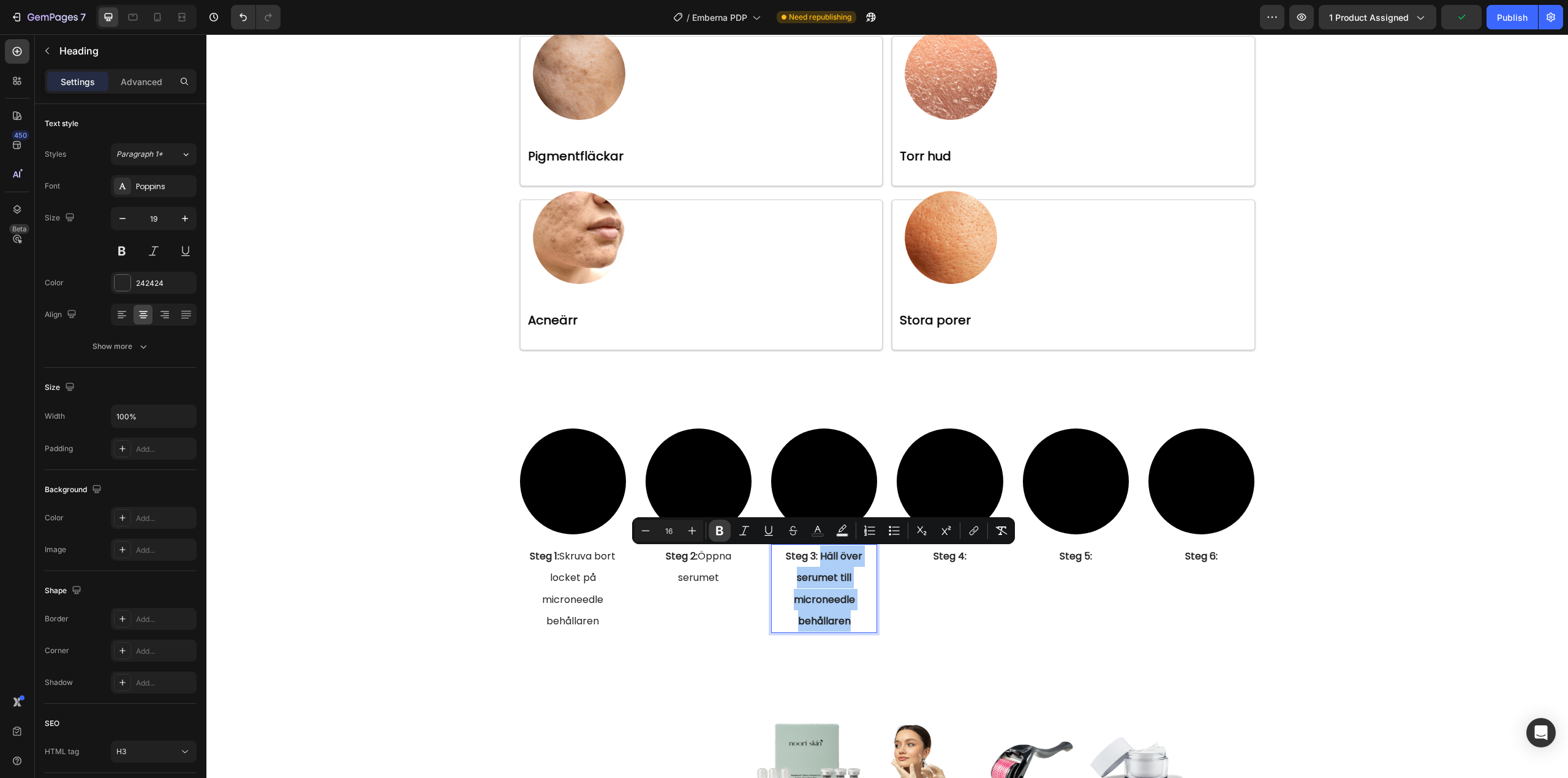
click at [722, 529] on icon "Editor contextual toolbar" at bounding box center [719, 530] width 7 height 9
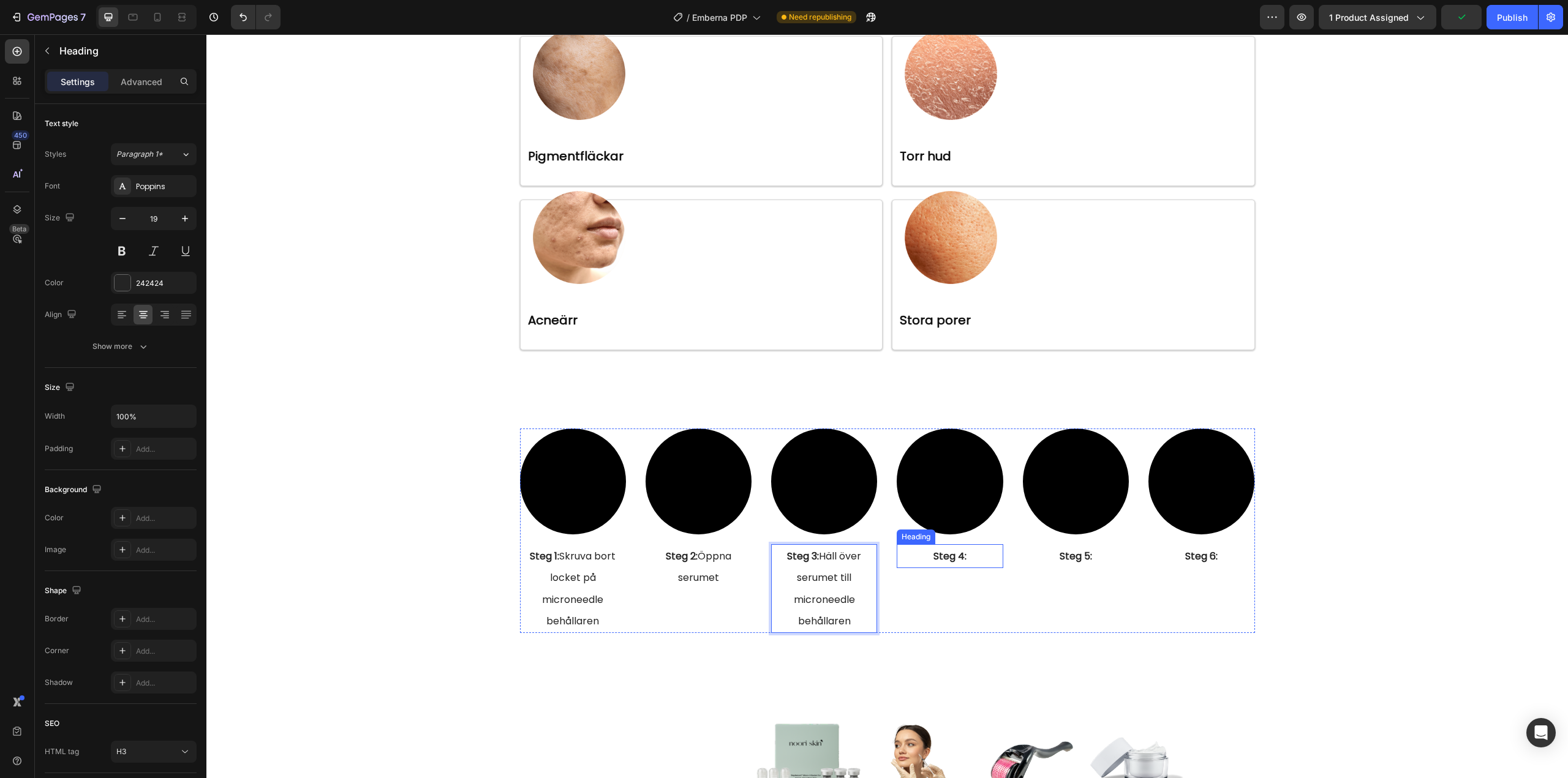
click at [967, 558] on p "⁠⁠⁠⁠⁠⁠⁠ Steg 4:" at bounding box center [949, 556] width 104 height 21
drag, startPoint x: 948, startPoint y: 557, endPoint x: 976, endPoint y: 614, distance: 63.5
click at [976, 614] on p "Steg 4: Skruva tillbaks locket och vänd upp och ner i 2 minuter" at bounding box center [949, 589] width 104 height 87
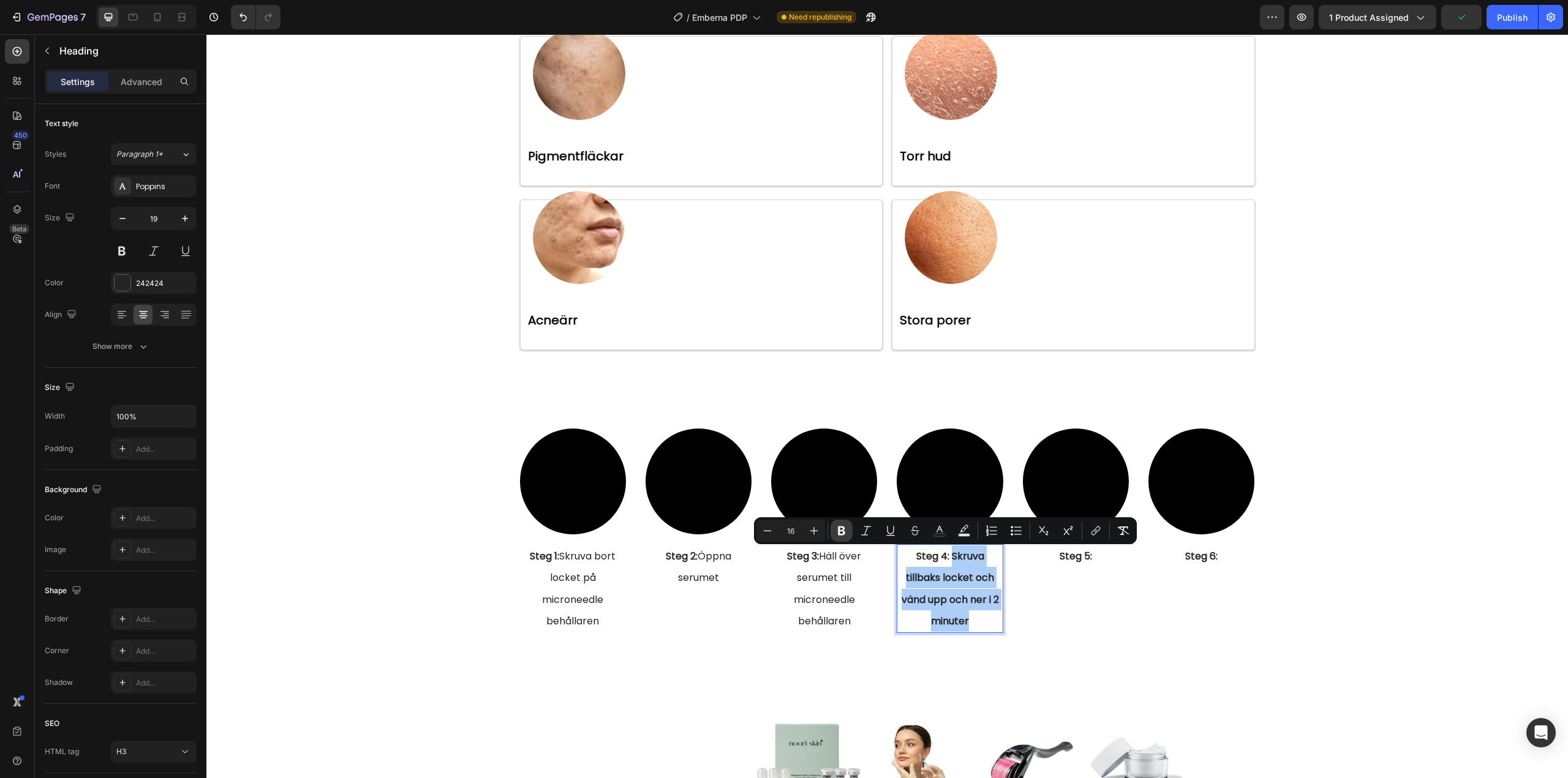
click at [837, 530] on icon "Editor contextual toolbar" at bounding box center [841, 530] width 12 height 12
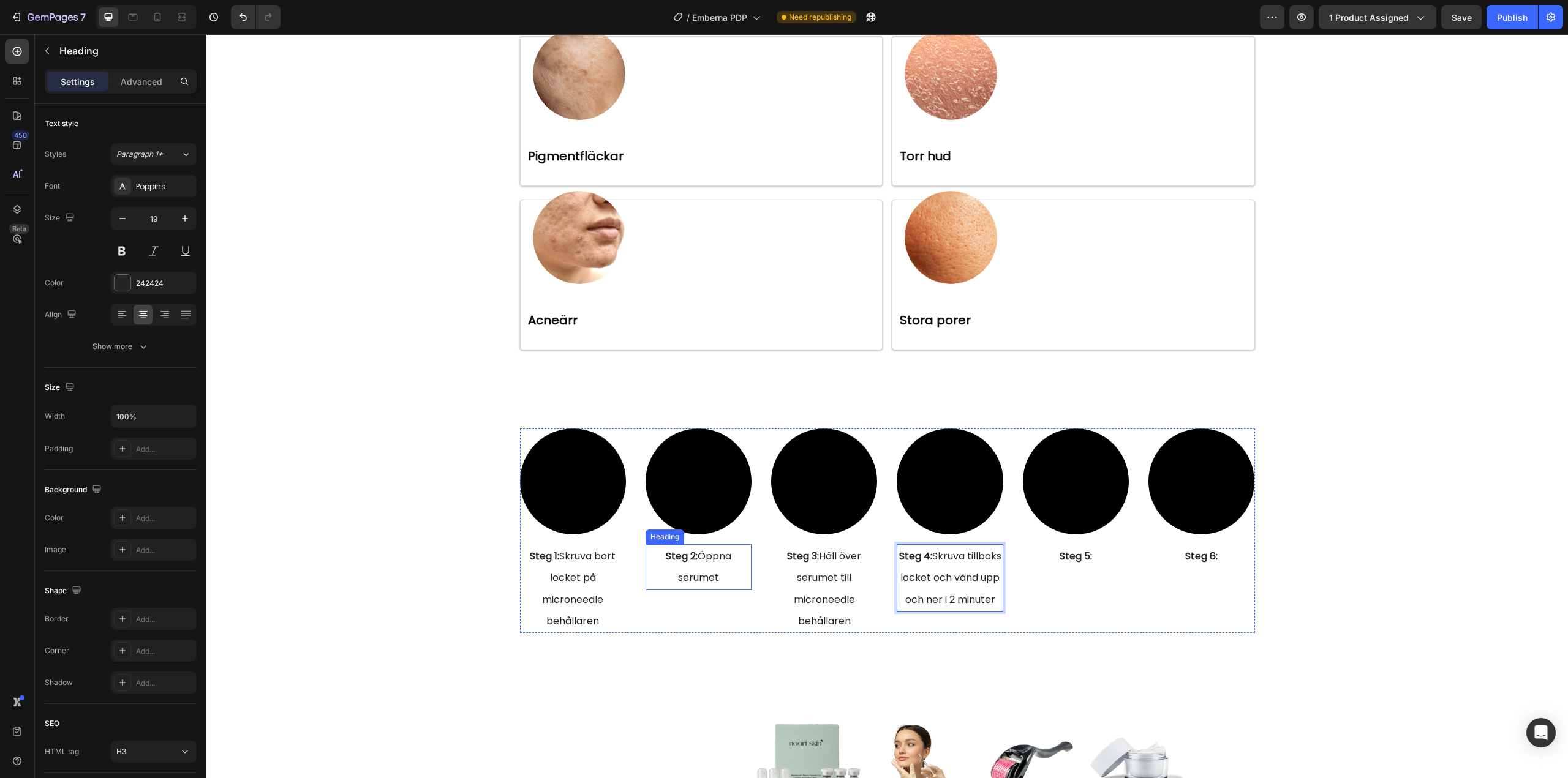
click at [717, 578] on p "⁠⁠⁠⁠⁠⁠⁠ Steg 2: Öppna serumet" at bounding box center [698, 567] width 104 height 43
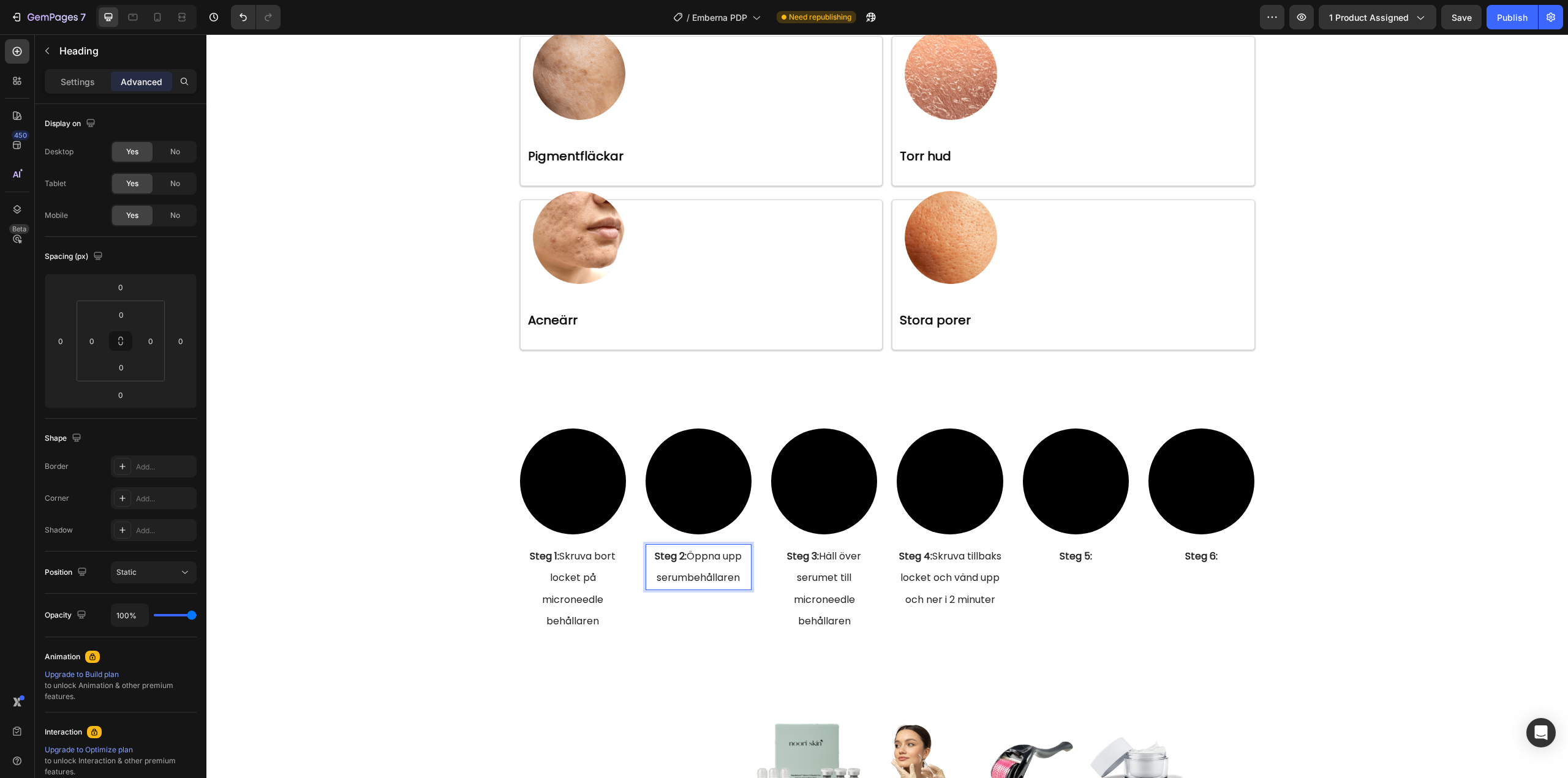
click at [684, 576] on span "Steg 2: Öppna upp serumbehållaren" at bounding box center [697, 567] width 87 height 36
click at [686, 577] on span "Steg 2: Öppna upp serumbehållaren" at bounding box center [697, 567] width 87 height 36
click at [1099, 559] on p "⁠⁠⁠⁠⁠⁠⁠ Steg 5:" at bounding box center [1076, 556] width 104 height 21
drag, startPoint x: 1075, startPoint y: 556, endPoint x: 1118, endPoint y: 582, distance: 50.2
click at [1118, 582] on strong "Steg 5: Tvätta ansiktet med vatten" at bounding box center [1076, 567] width 99 height 36
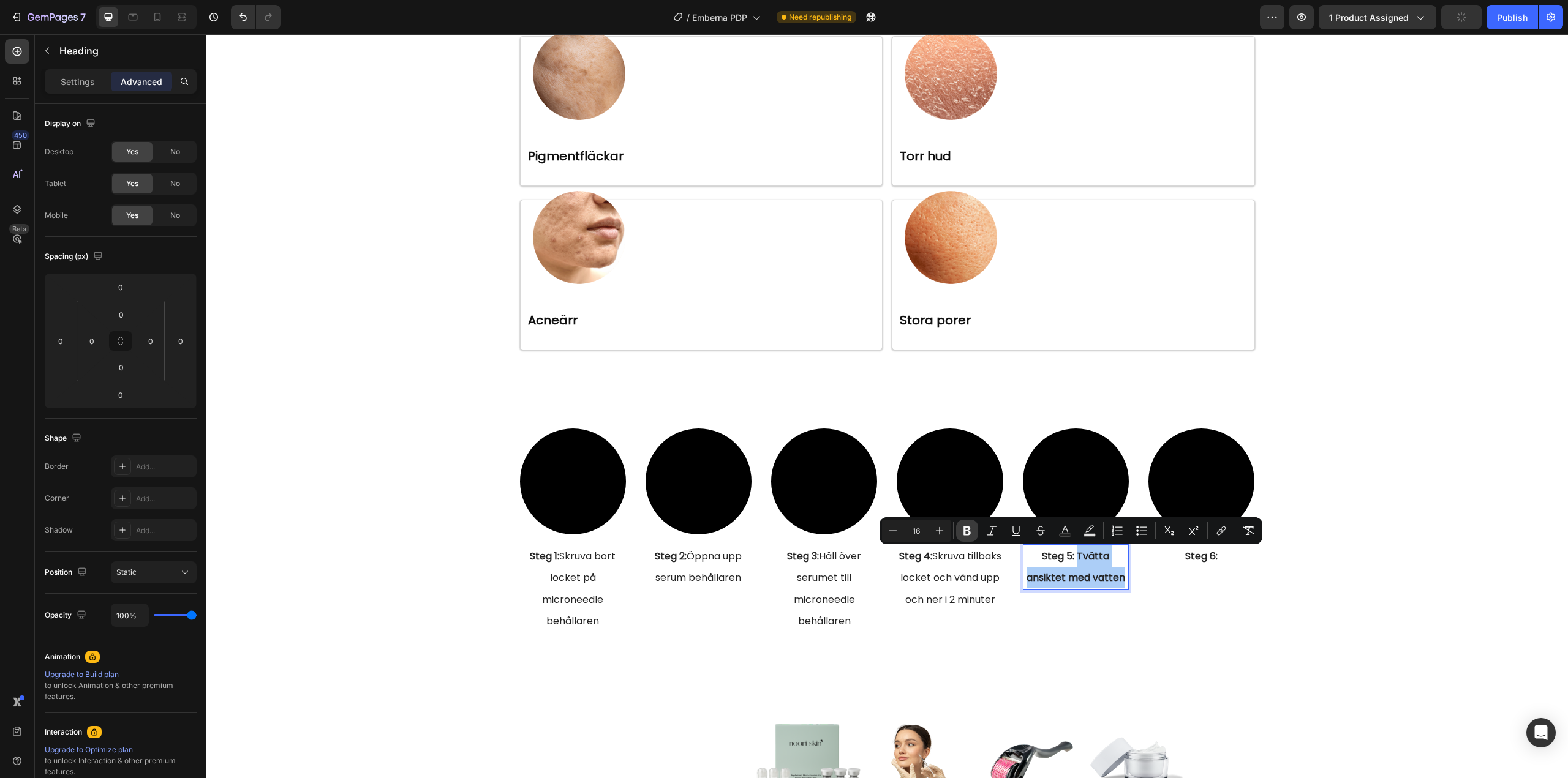
click at [971, 531] on icon "Editor contextual toolbar" at bounding box center [966, 530] width 12 height 12
click at [1118, 578] on span "Steg 5: Tvätta ansiktet med vatten" at bounding box center [1076, 567] width 99 height 36
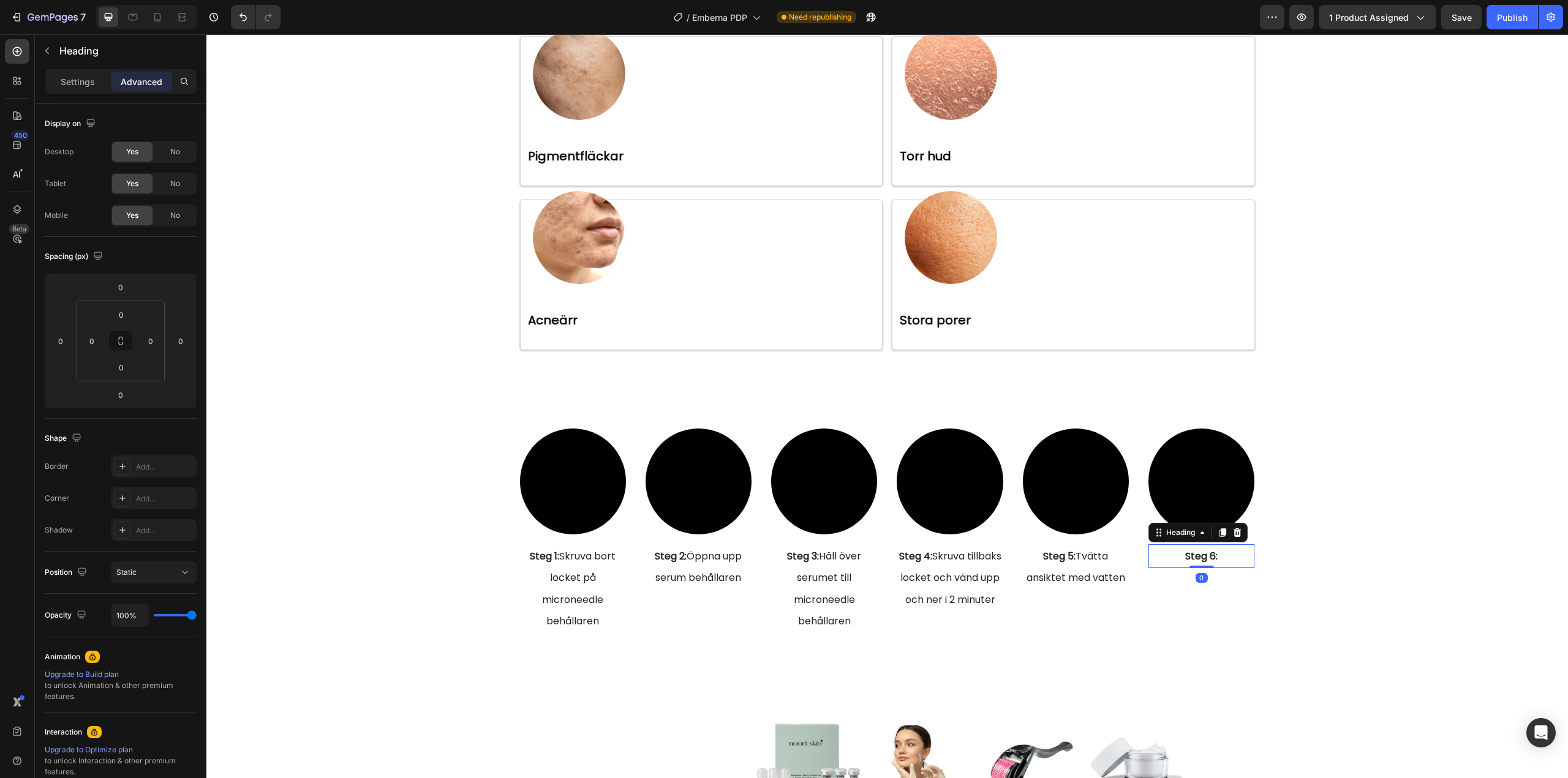
click at [1219, 558] on p "⁠⁠⁠⁠⁠⁠⁠ Steg 6:" at bounding box center [1201, 556] width 104 height 21
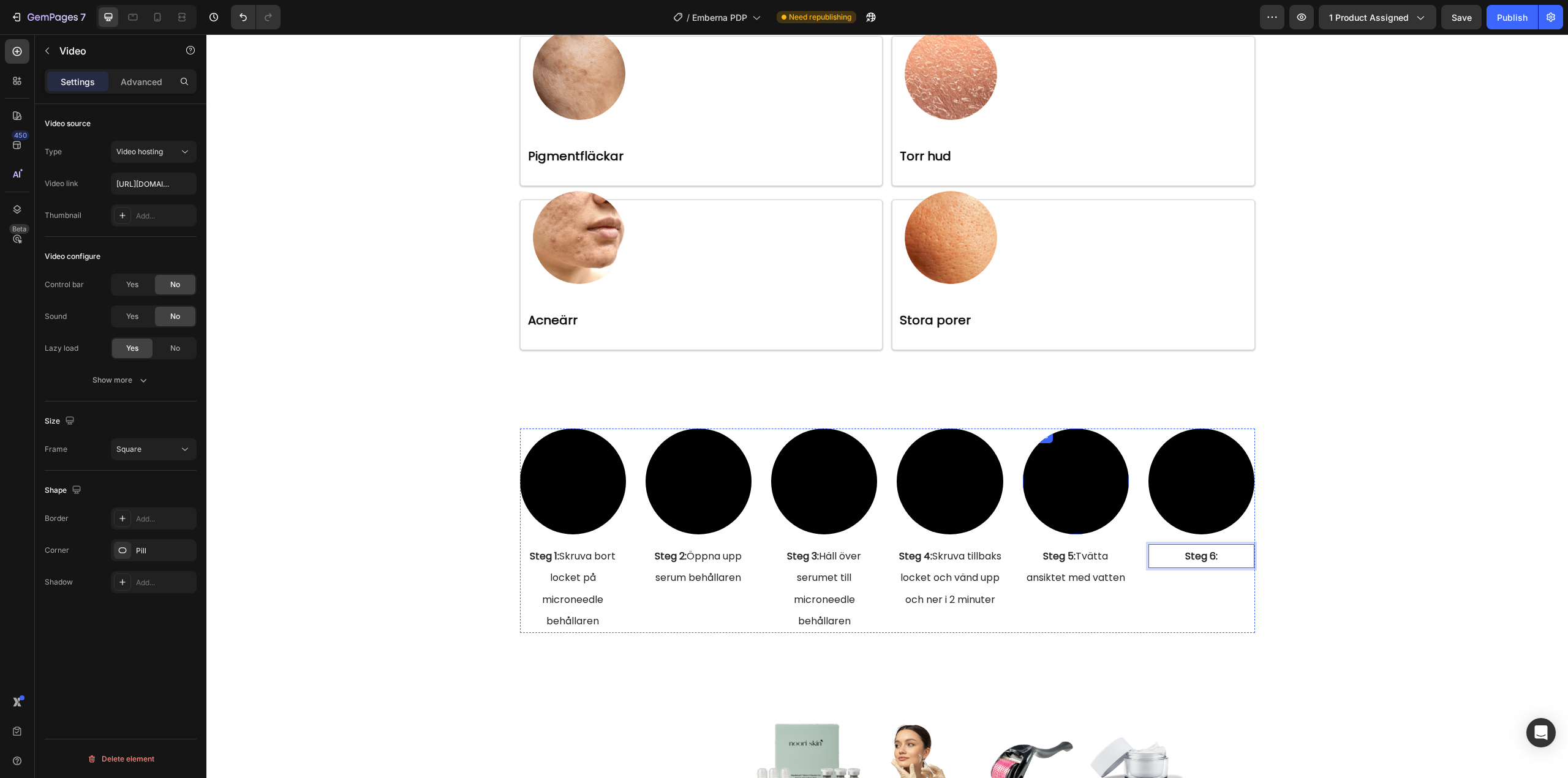
click at [1061, 481] on video at bounding box center [1076, 481] width 106 height 106
click at [1217, 505] on video at bounding box center [1201, 481] width 106 height 106
click at [1073, 486] on video at bounding box center [1076, 481] width 106 height 106
click at [147, 187] on input "text" at bounding box center [154, 183] width 86 height 22
paste input "[URL][DOMAIN_NAME]"
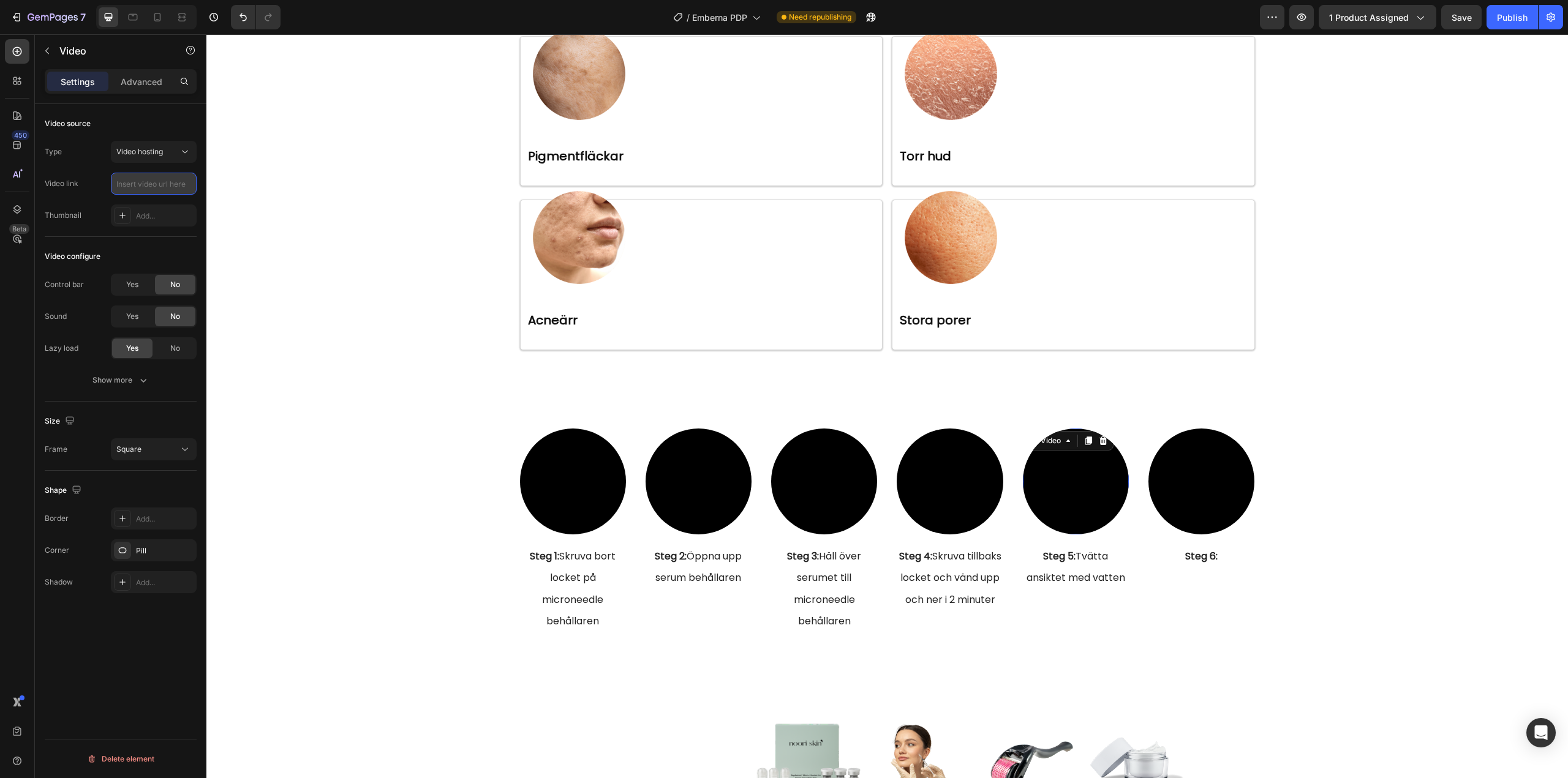
type input "[URL][DOMAIN_NAME]"
click at [1079, 566] on p "⁠⁠⁠⁠⁠⁠⁠ Steg 5: Tvätta ansiktet med vatten" at bounding box center [1076, 567] width 104 height 43
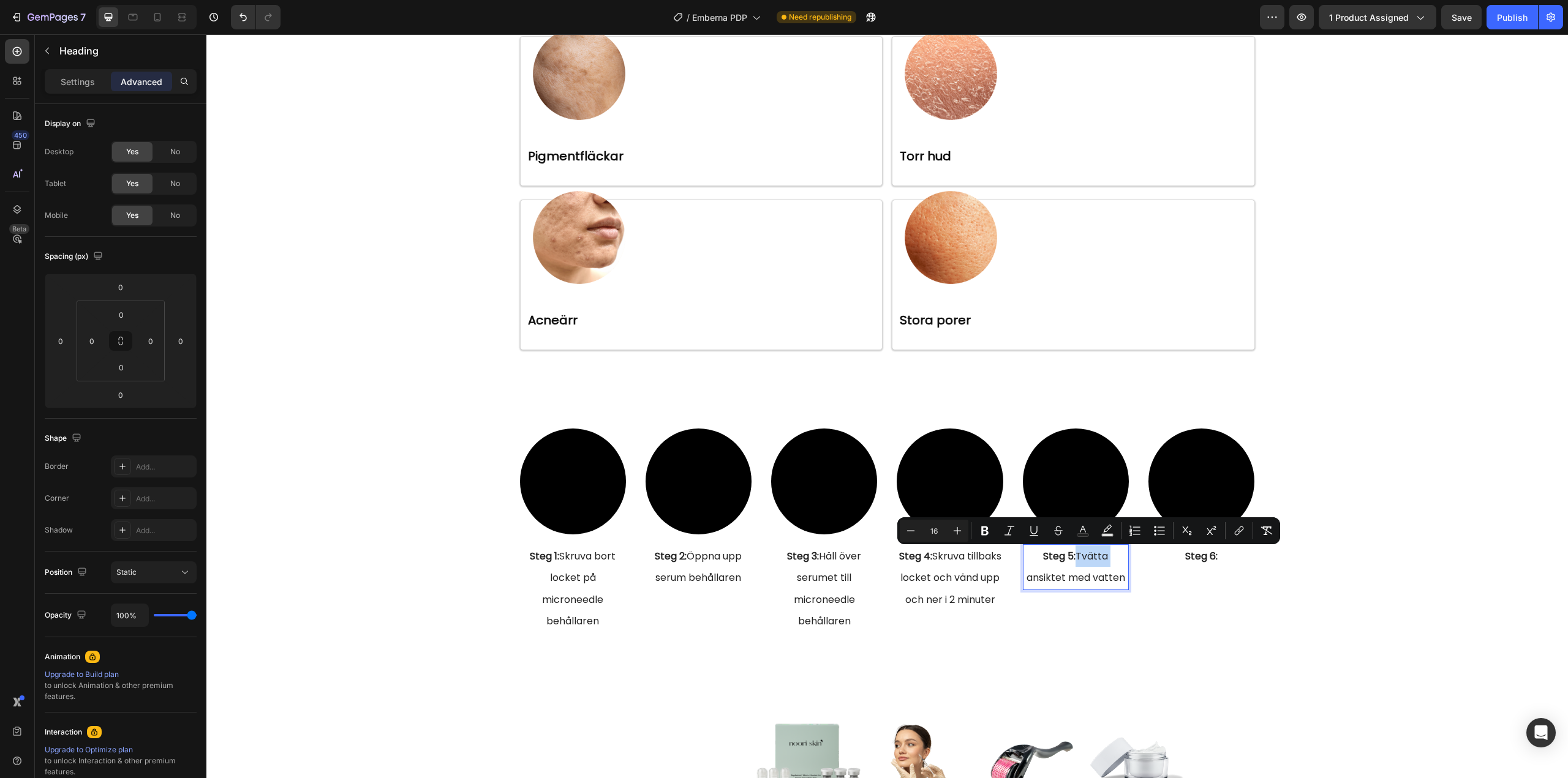
click at [1074, 553] on span "Steg 5: Tvätta ansiktet med vatten" at bounding box center [1076, 567] width 99 height 36
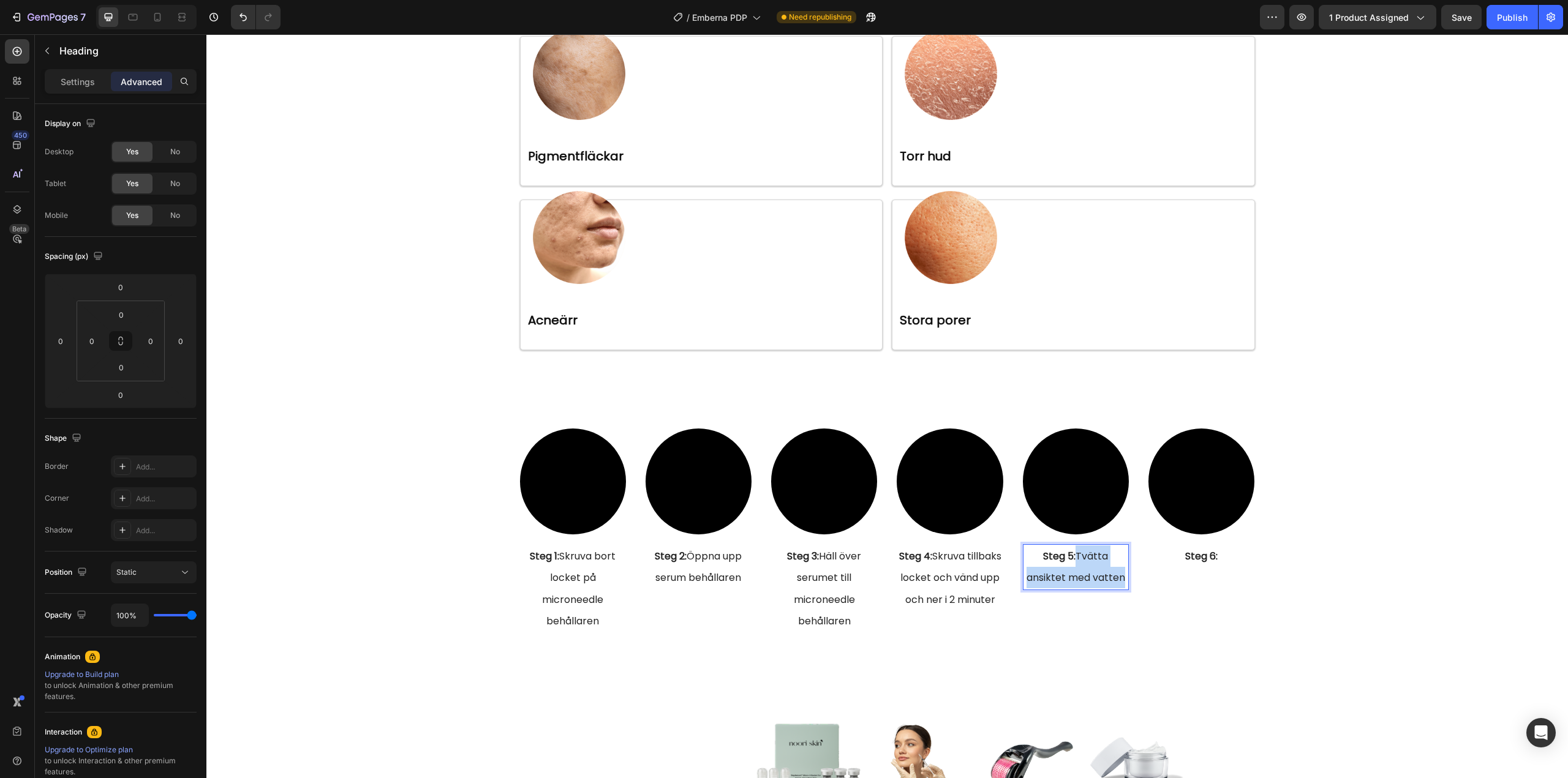
drag, startPoint x: 1075, startPoint y: 553, endPoint x: 1118, endPoint y: 576, distance: 48.8
click at [1118, 576] on span "Steg 5: Tvätta ansiktet med vatten" at bounding box center [1076, 567] width 99 height 36
click at [1090, 568] on p "Steg 5: Tvätta ansiktet med vatten" at bounding box center [1076, 567] width 104 height 43
drag, startPoint x: 1075, startPoint y: 556, endPoint x: 1118, endPoint y: 576, distance: 47.4
click at [1118, 576] on span "Steg 5: Tvätta ansiktet med vatten" at bounding box center [1076, 567] width 99 height 36
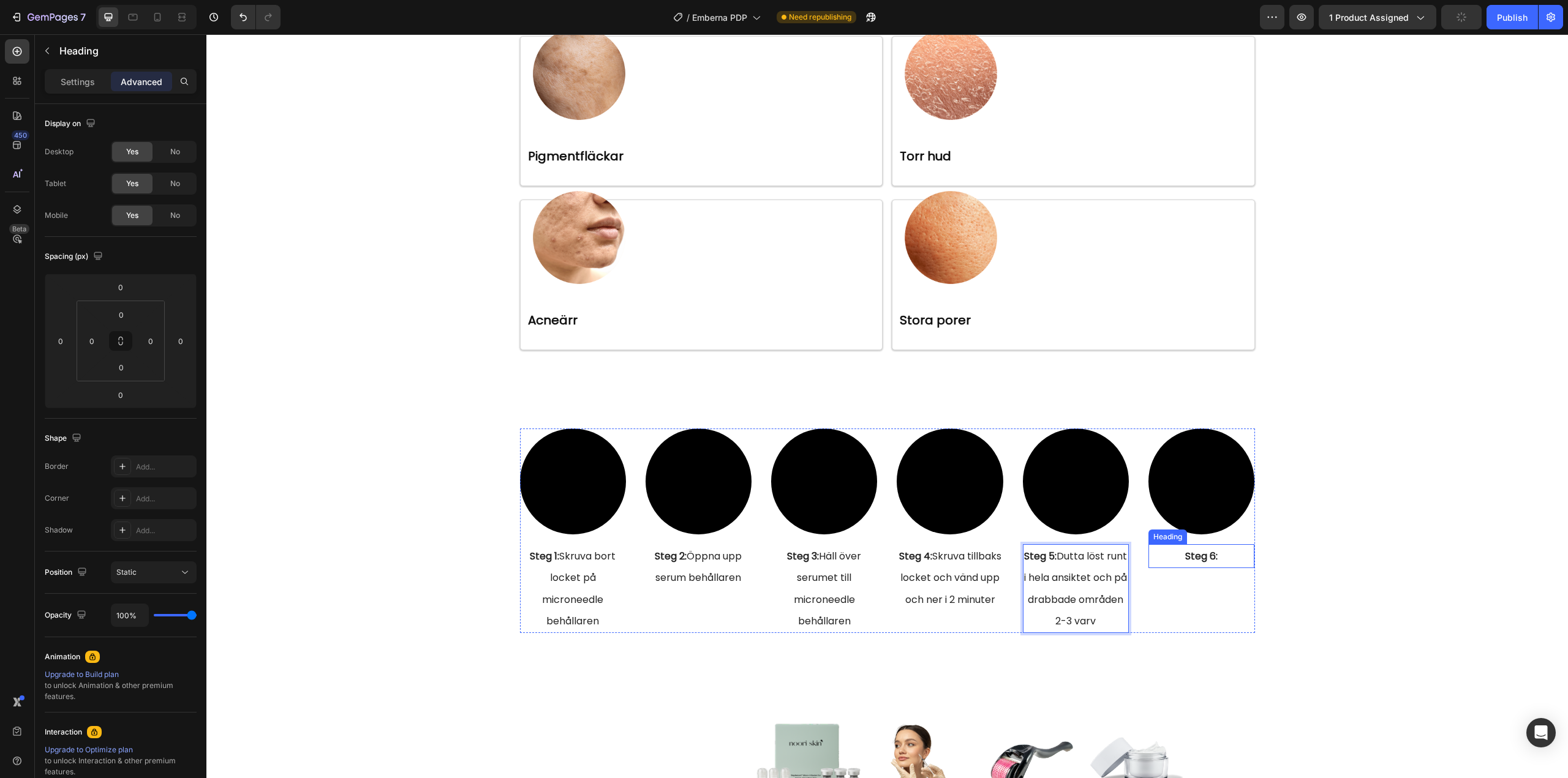
click at [1218, 556] on p "⁠⁠⁠⁠⁠⁠⁠ Steg 6:" at bounding box center [1201, 556] width 104 height 21
drag, startPoint x: 1196, startPoint y: 555, endPoint x: 1224, endPoint y: 613, distance: 64.4
click at [1194, 570] on p "Steg 6: Häll upp resterande serum i händerna och smörj ansiktet" at bounding box center [1201, 589] width 104 height 87
drag, startPoint x: 1195, startPoint y: 554, endPoint x: 1224, endPoint y: 619, distance: 71.2
click at [1224, 619] on p "Steg 6: Häll upp resterande serum i händerna och smörj ansiktet" at bounding box center [1201, 589] width 104 height 87
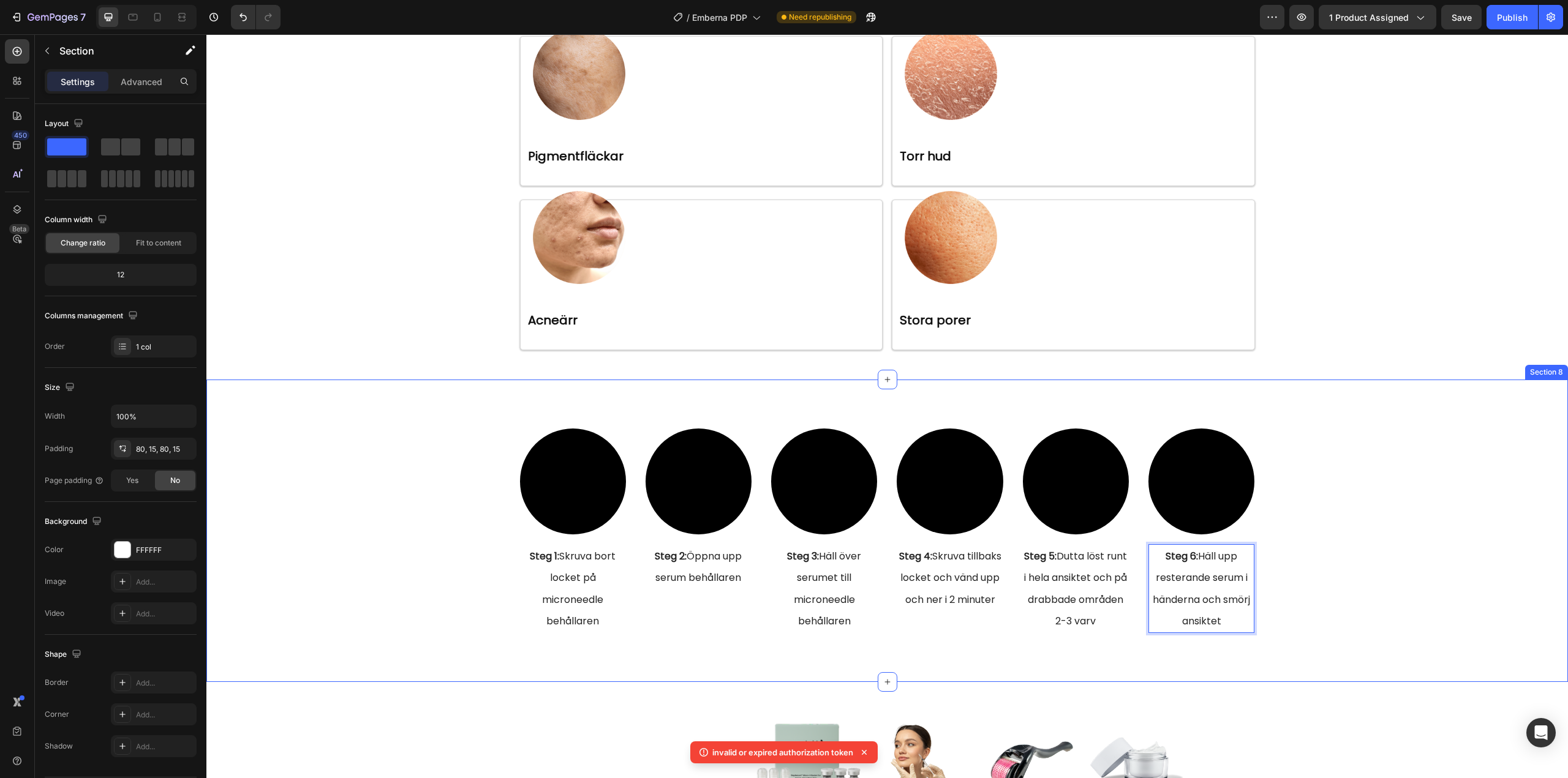
click at [1342, 551] on div "Video ⁠⁠⁠⁠⁠⁠⁠ Steg 1: Skruva bort locket på microneedle behållaren Heading Vide…" at bounding box center [887, 530] width 1343 height 205
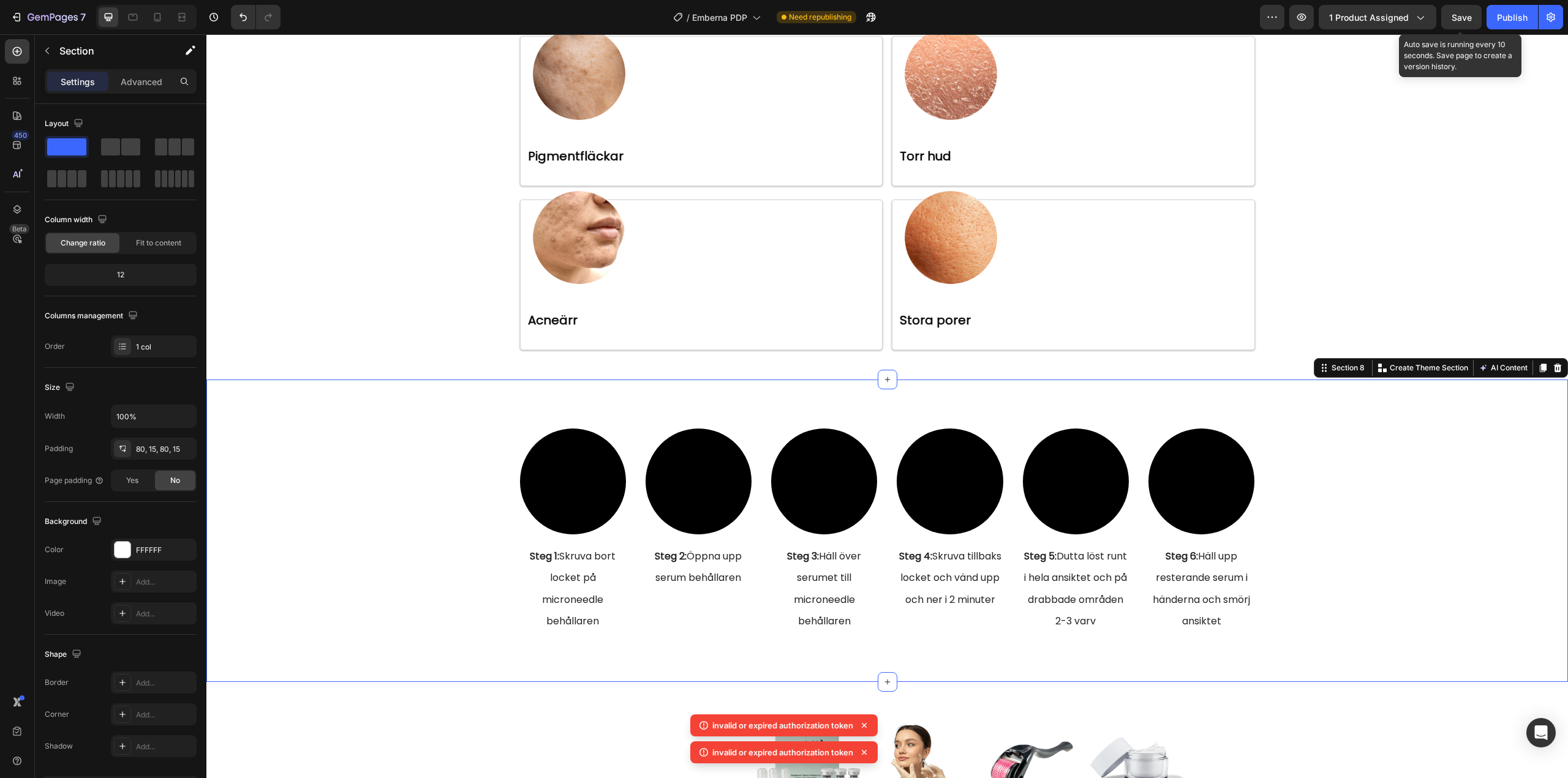
click at [1459, 15] on span "Save" at bounding box center [1461, 17] width 20 height 11
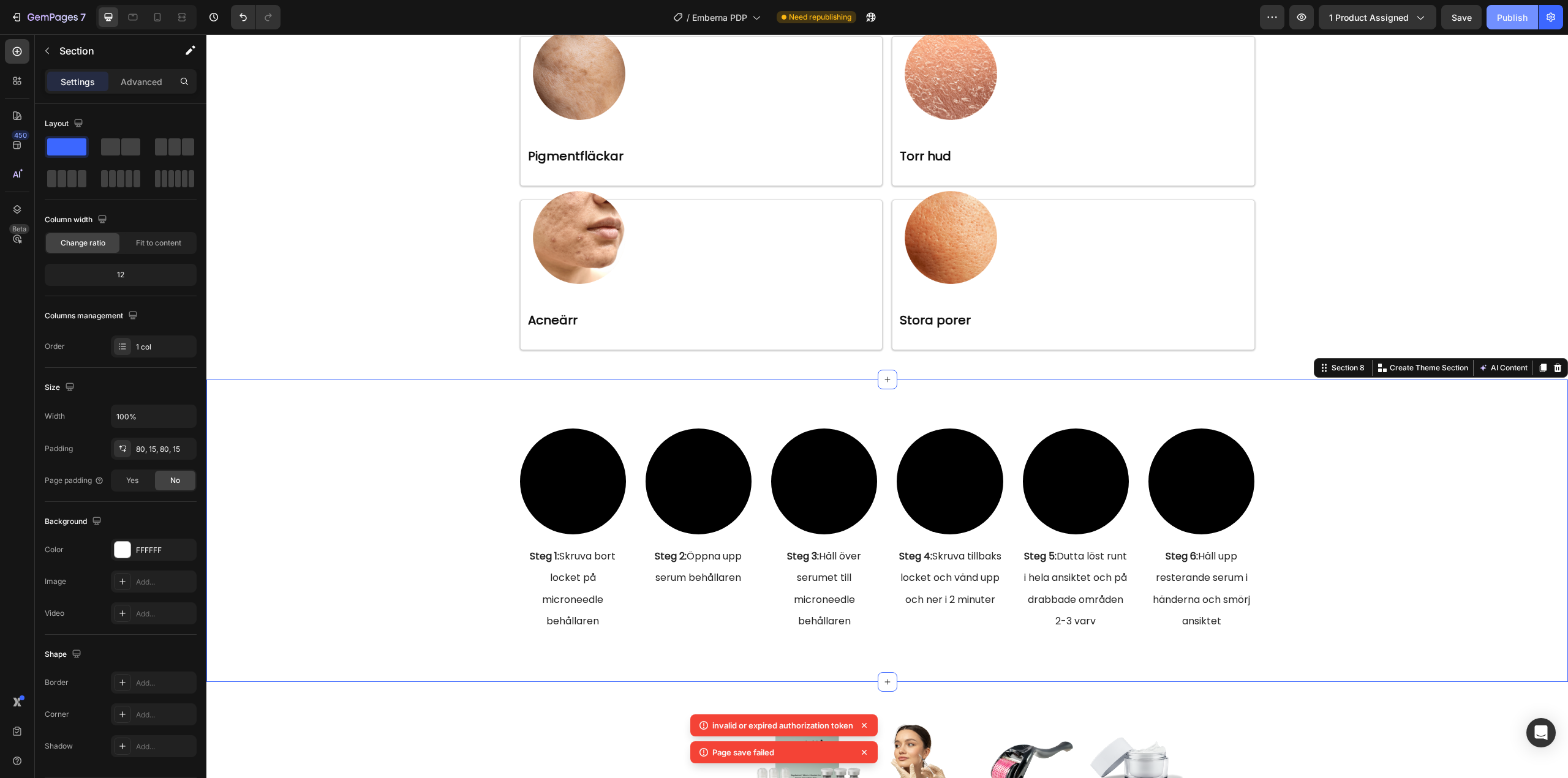
click at [1514, 12] on div "Publish" at bounding box center [1512, 18] width 31 height 13
click at [1514, 12] on icon "button" at bounding box center [1511, 17] width 14 height 14
click at [1514, 12] on div "Publish" at bounding box center [1512, 18] width 31 height 13
click at [1514, 12] on icon "button" at bounding box center [1511, 17] width 13 height 13
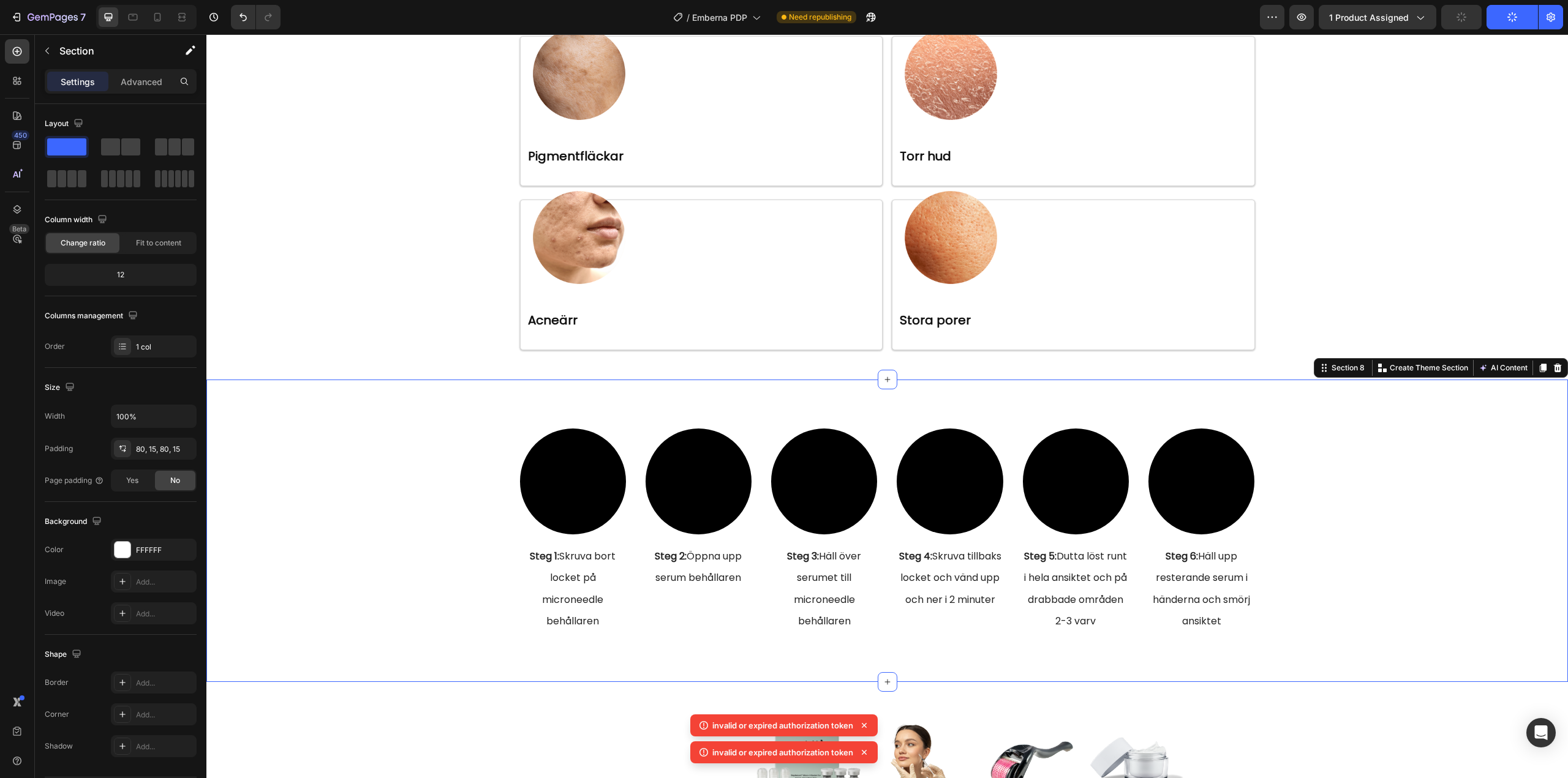
click at [1514, 12] on icon "button" at bounding box center [1511, 17] width 14 height 14
click at [1514, 12] on icon "button" at bounding box center [1511, 17] width 12 height 12
click at [1514, 12] on icon "button" at bounding box center [1511, 17] width 13 height 13
click at [1514, 12] on div "Publish" at bounding box center [1512, 18] width 31 height 13
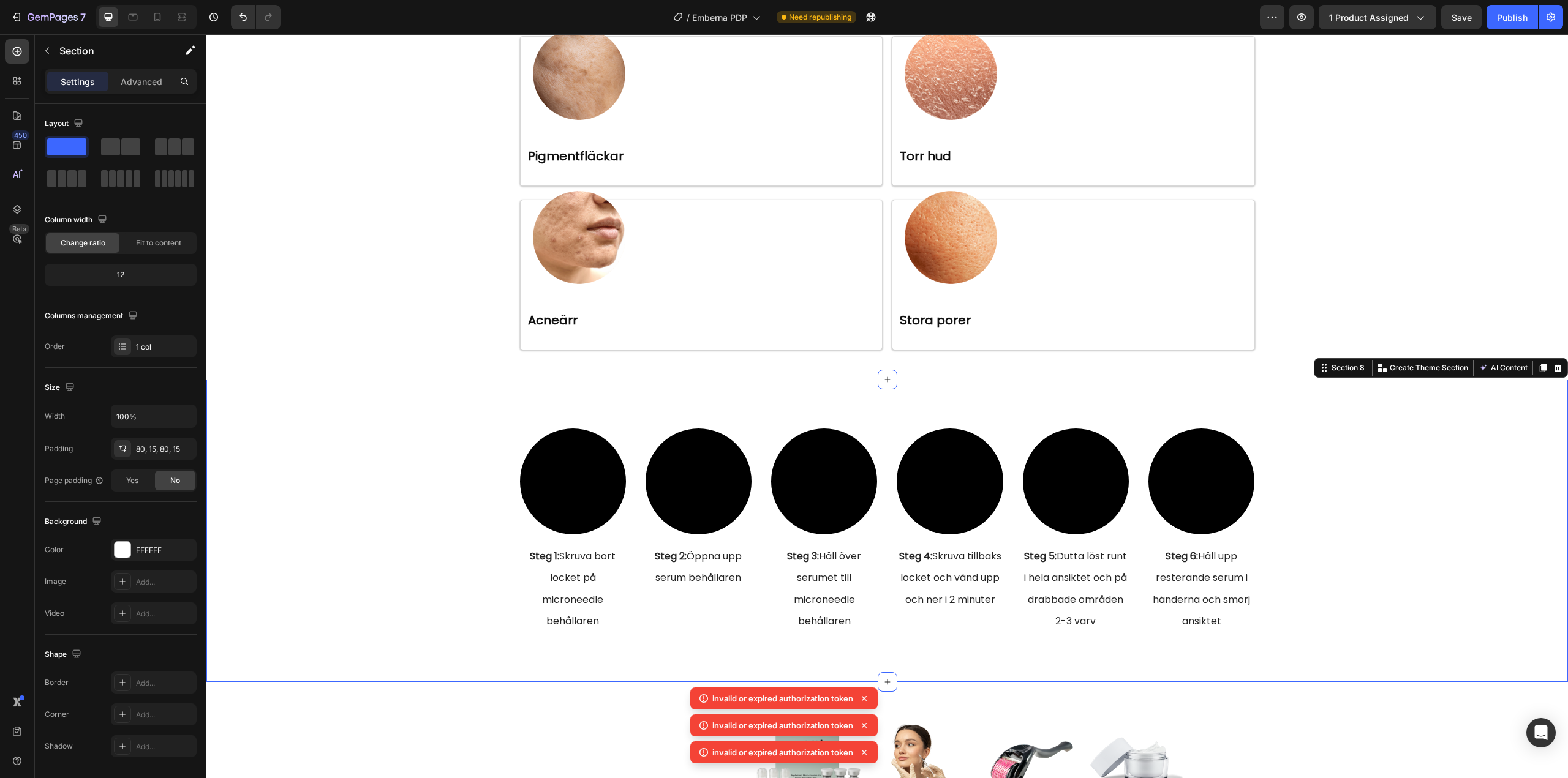
click at [867, 697] on icon at bounding box center [863, 698] width 12 height 12
click at [867, 696] on icon at bounding box center [863, 698] width 12 height 12
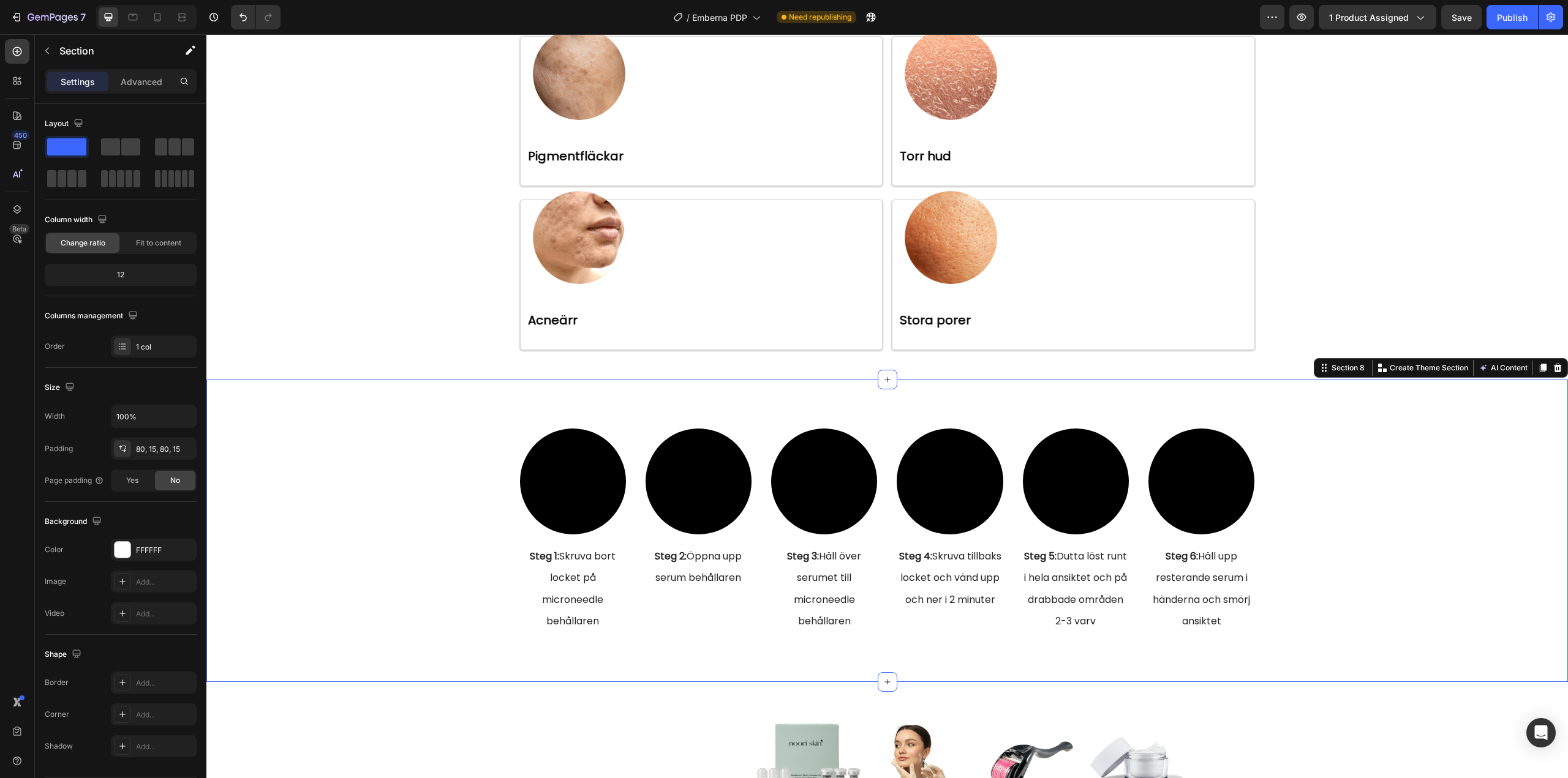
click at [478, 598] on div "Video ⁠⁠⁠⁠⁠⁠⁠ Steg 1: Skruva bort locket på microneedle behållaren Heading Vide…" at bounding box center [887, 530] width 1343 height 205
click at [1455, 27] on button "Save" at bounding box center [1461, 17] width 40 height 24
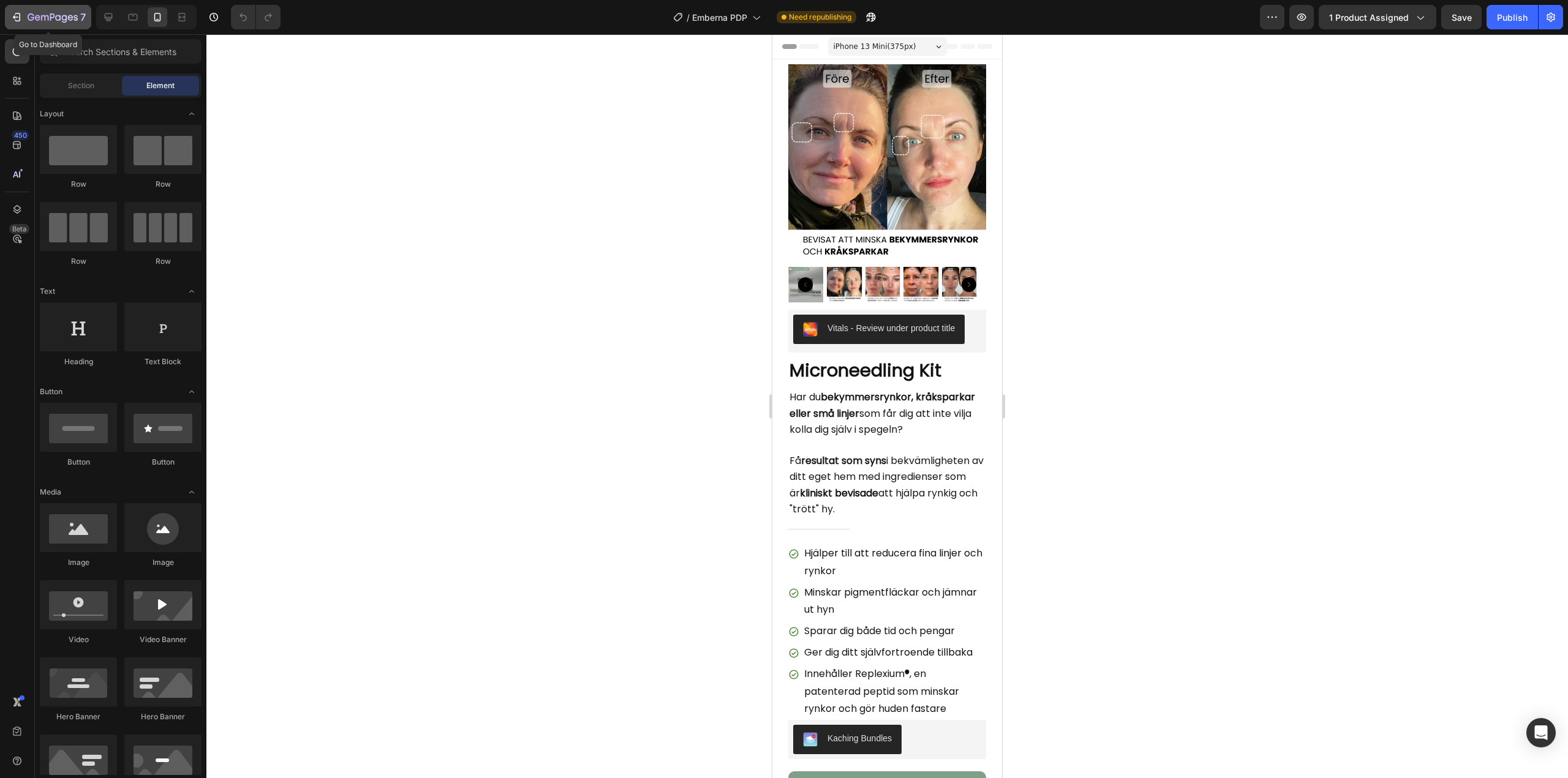
click at [18, 19] on icon "button" at bounding box center [16, 17] width 12 height 12
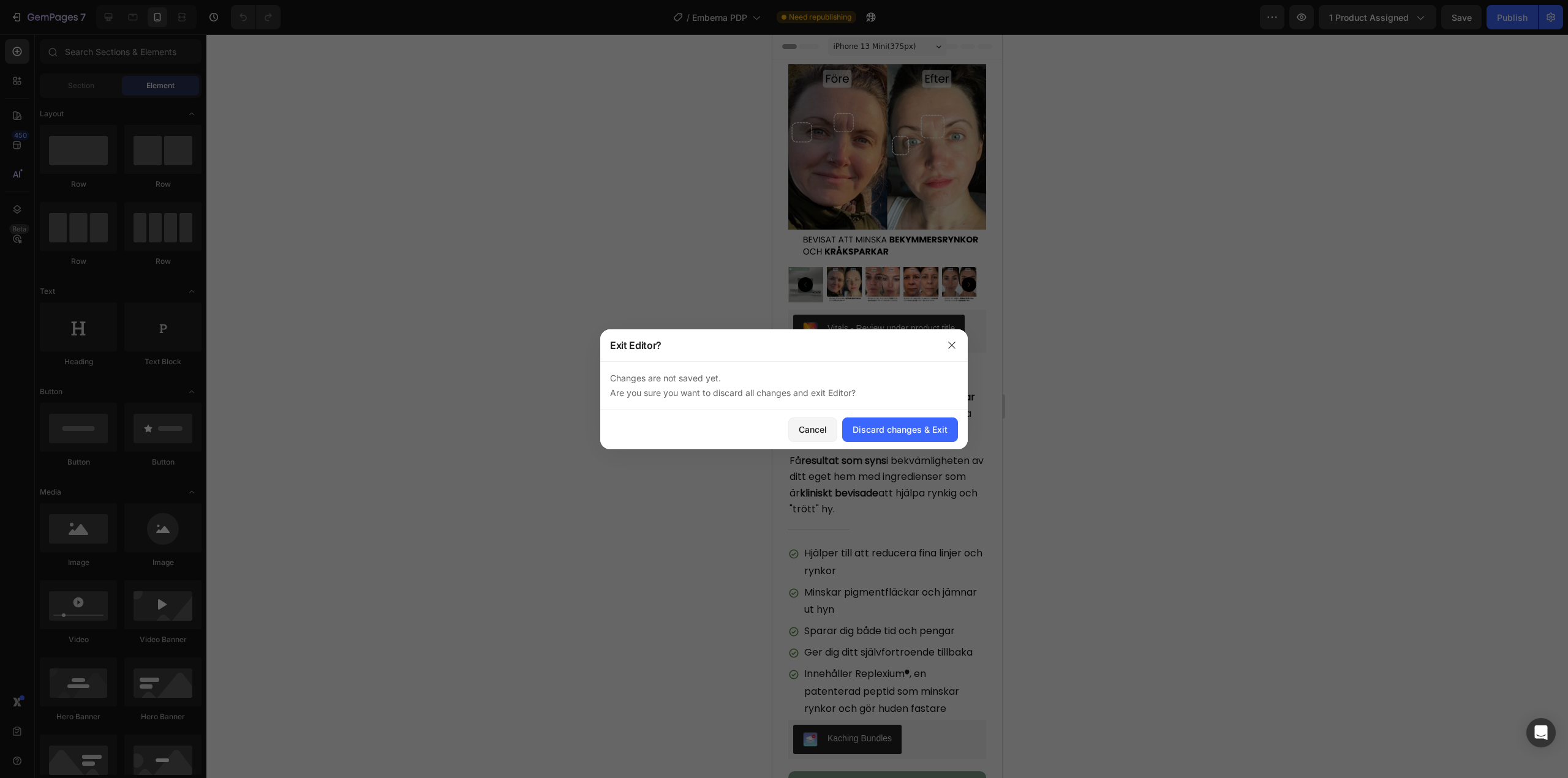
click at [880, 442] on div "Cancel Discard changes & Exit" at bounding box center [784, 430] width 368 height 39
click at [880, 434] on div "Discard changes & Exit" at bounding box center [899, 429] width 95 height 13
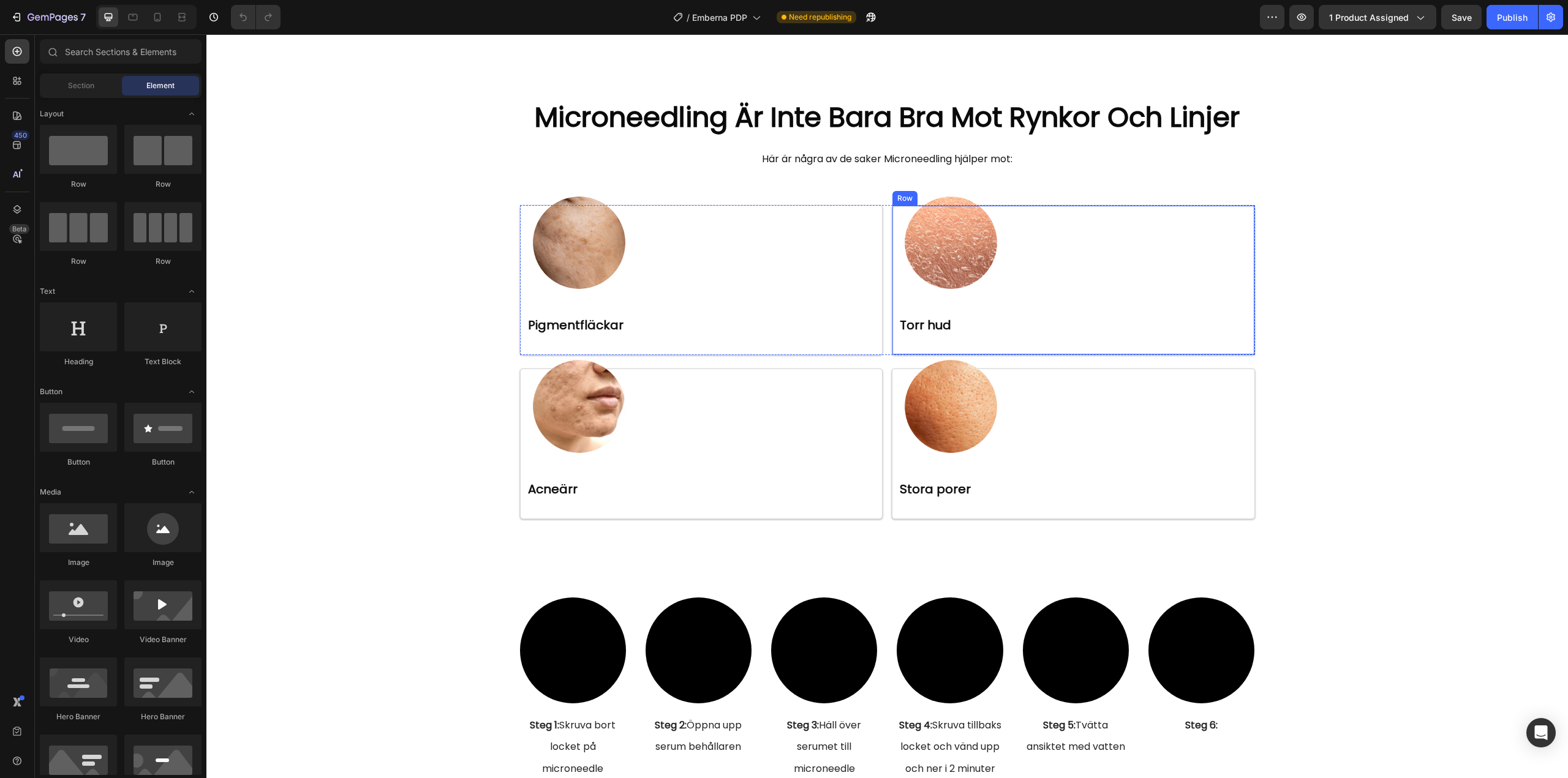
scroll to position [3795, 0]
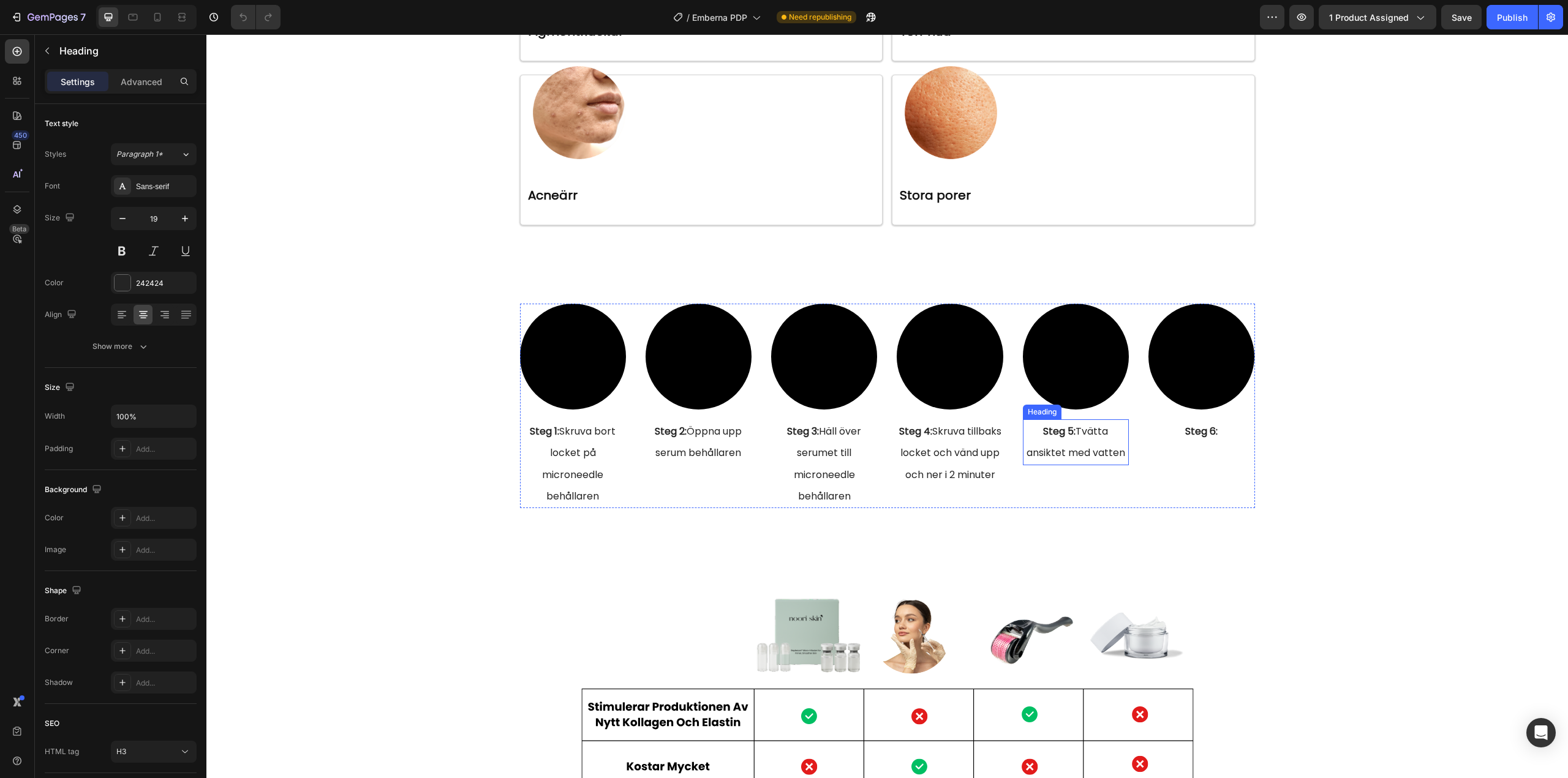
click at [1078, 453] on span "Steg 5: Tvätta ansiktet med vatten" at bounding box center [1076, 442] width 99 height 36
click at [1076, 380] on video at bounding box center [1076, 356] width 106 height 106
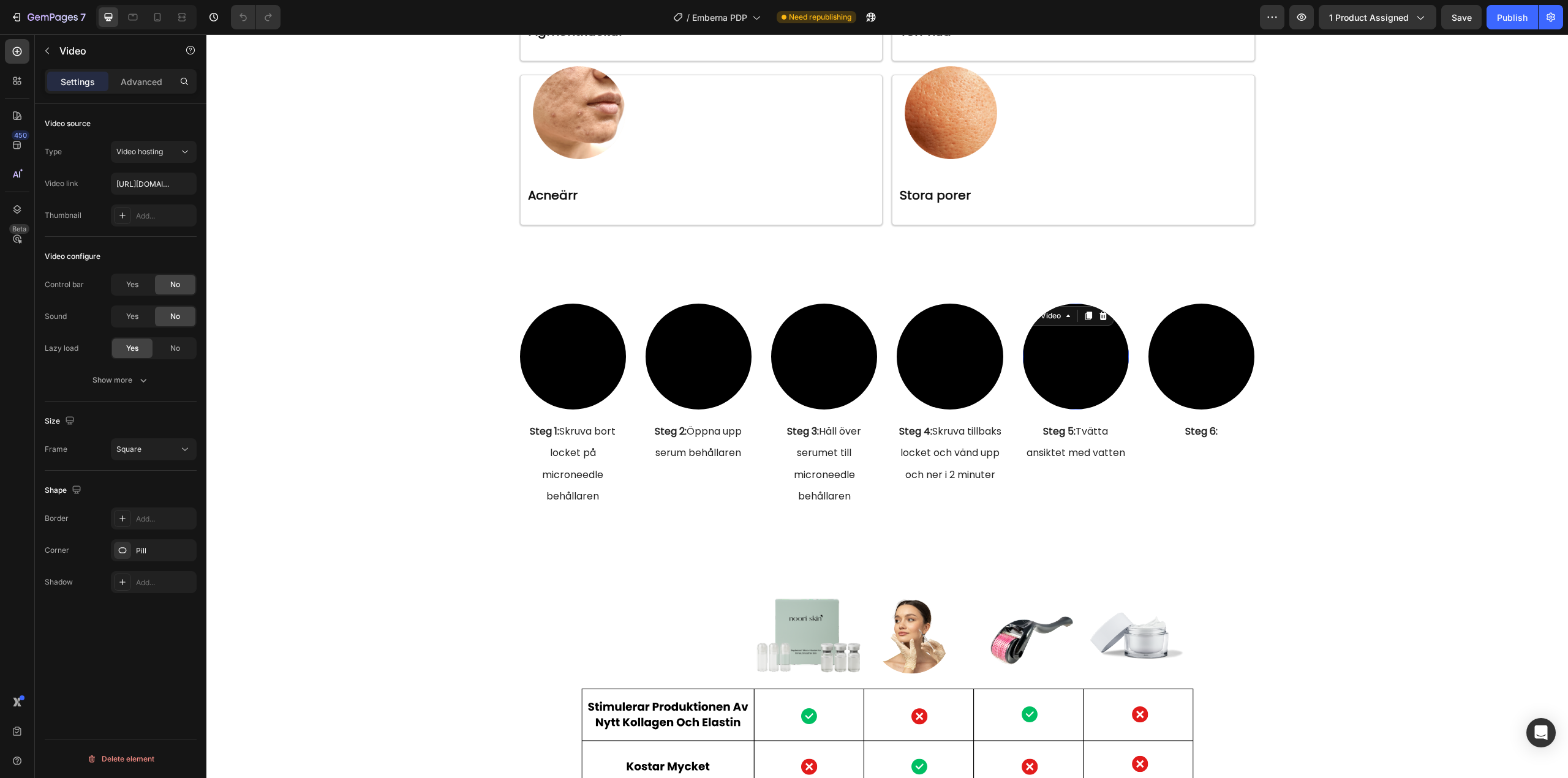
click at [1073, 365] on video at bounding box center [1076, 356] width 106 height 106
click at [151, 187] on input "text" at bounding box center [154, 183] width 86 height 22
paste input "[URL][DOMAIN_NAME]"
type input "[URL][DOMAIN_NAME]"
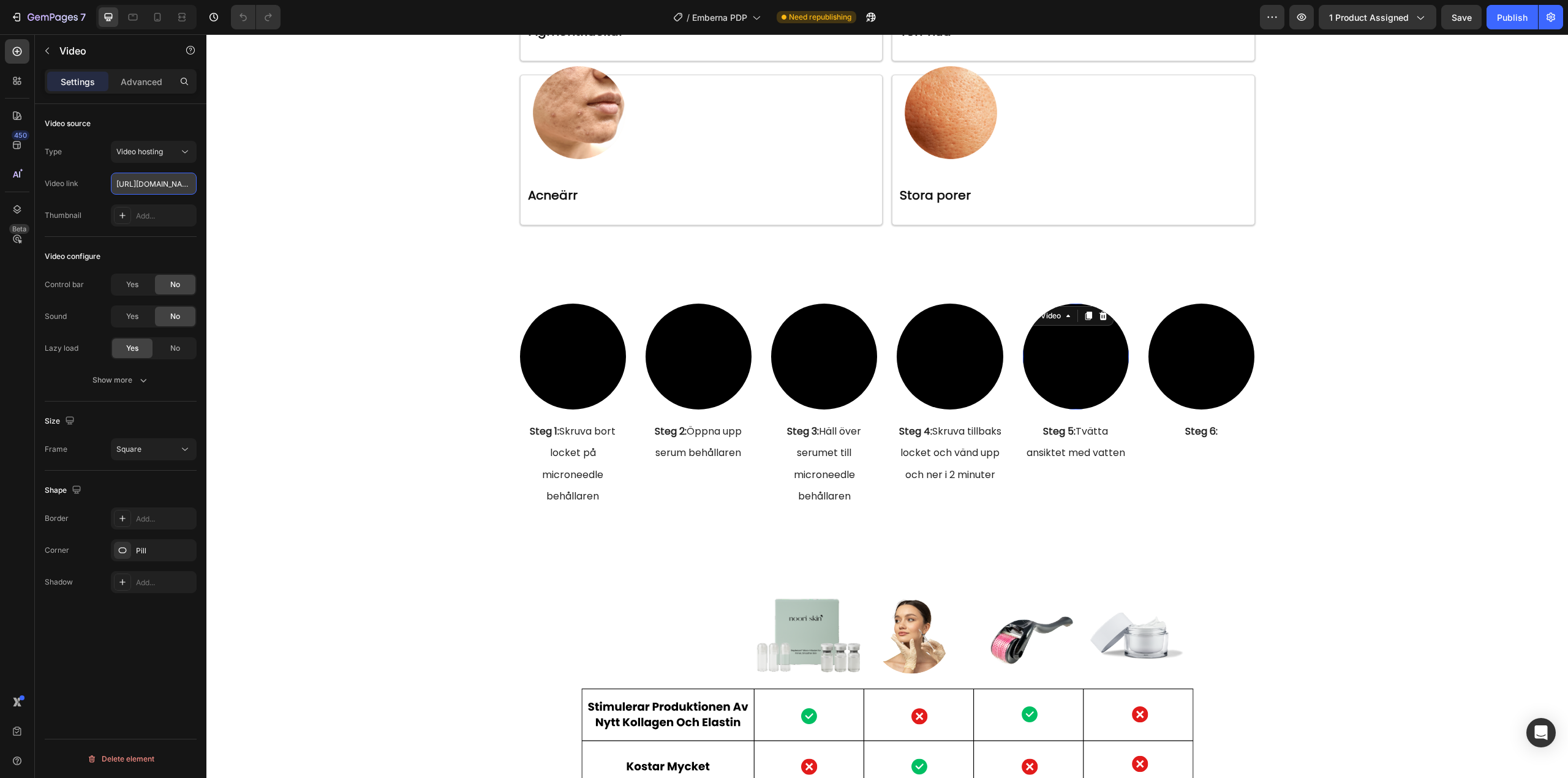
scroll to position [0, 236]
click at [330, 344] on div "Video Steg 1: Skruva bort locket på microneedle behållaren Heading Video Steg 2…" at bounding box center [887, 406] width 1343 height 205
click at [1204, 368] on video at bounding box center [1201, 356] width 106 height 106
click at [1092, 432] on span "Steg 5: Tvätta ansiktet med vatten" at bounding box center [1076, 442] width 99 height 36
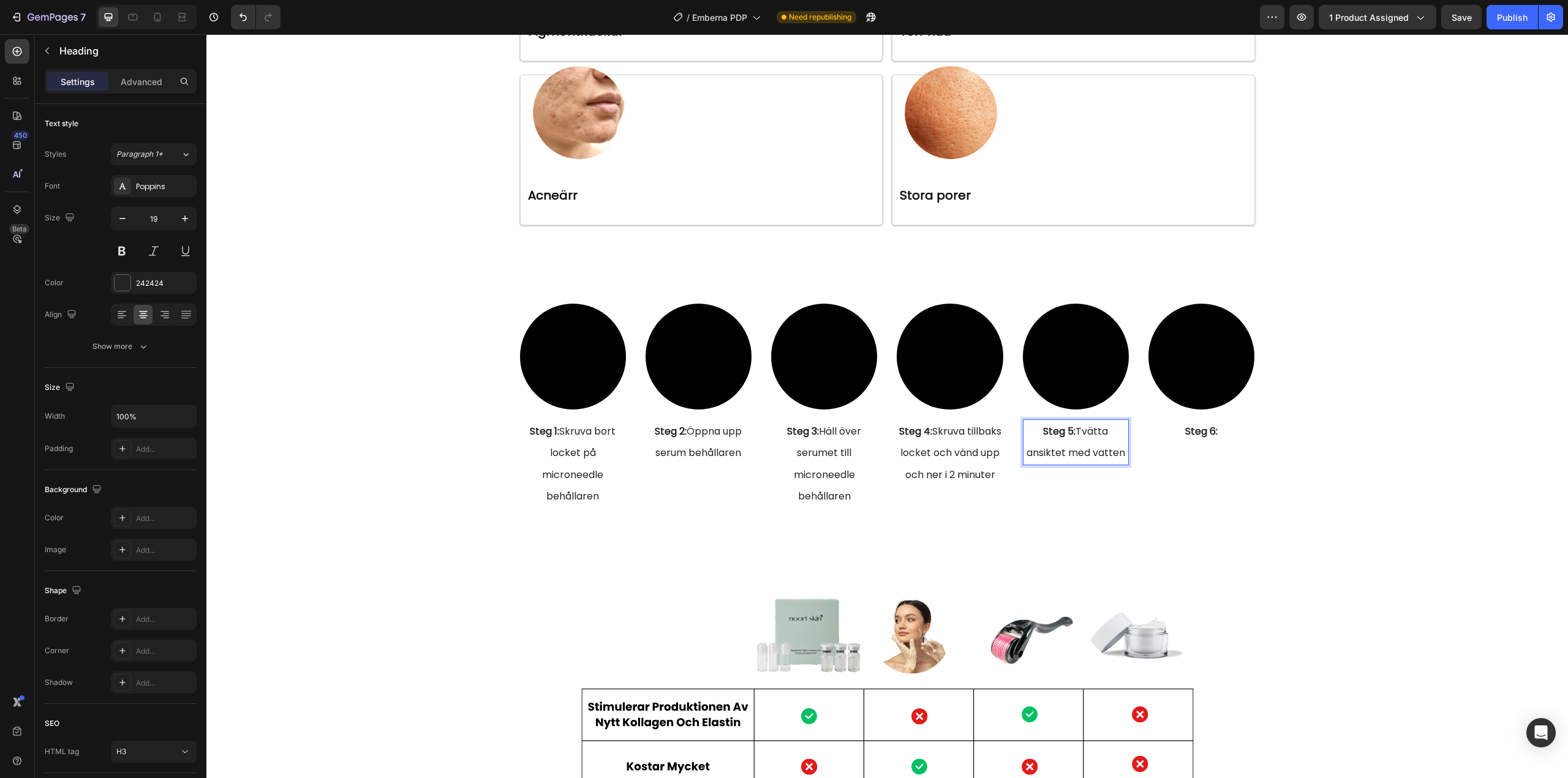
click at [1077, 427] on span "Steg 5: Tvätta ansiktet med vatten" at bounding box center [1076, 442] width 99 height 36
drag, startPoint x: 1073, startPoint y: 427, endPoint x: 1122, endPoint y: 454, distance: 55.9
click at [1122, 454] on p "Steg 5: Tvätta ansiktet med vatten" at bounding box center [1076, 441] width 104 height 43
click at [1223, 435] on h3 "Steg 6:" at bounding box center [1201, 431] width 106 height 23
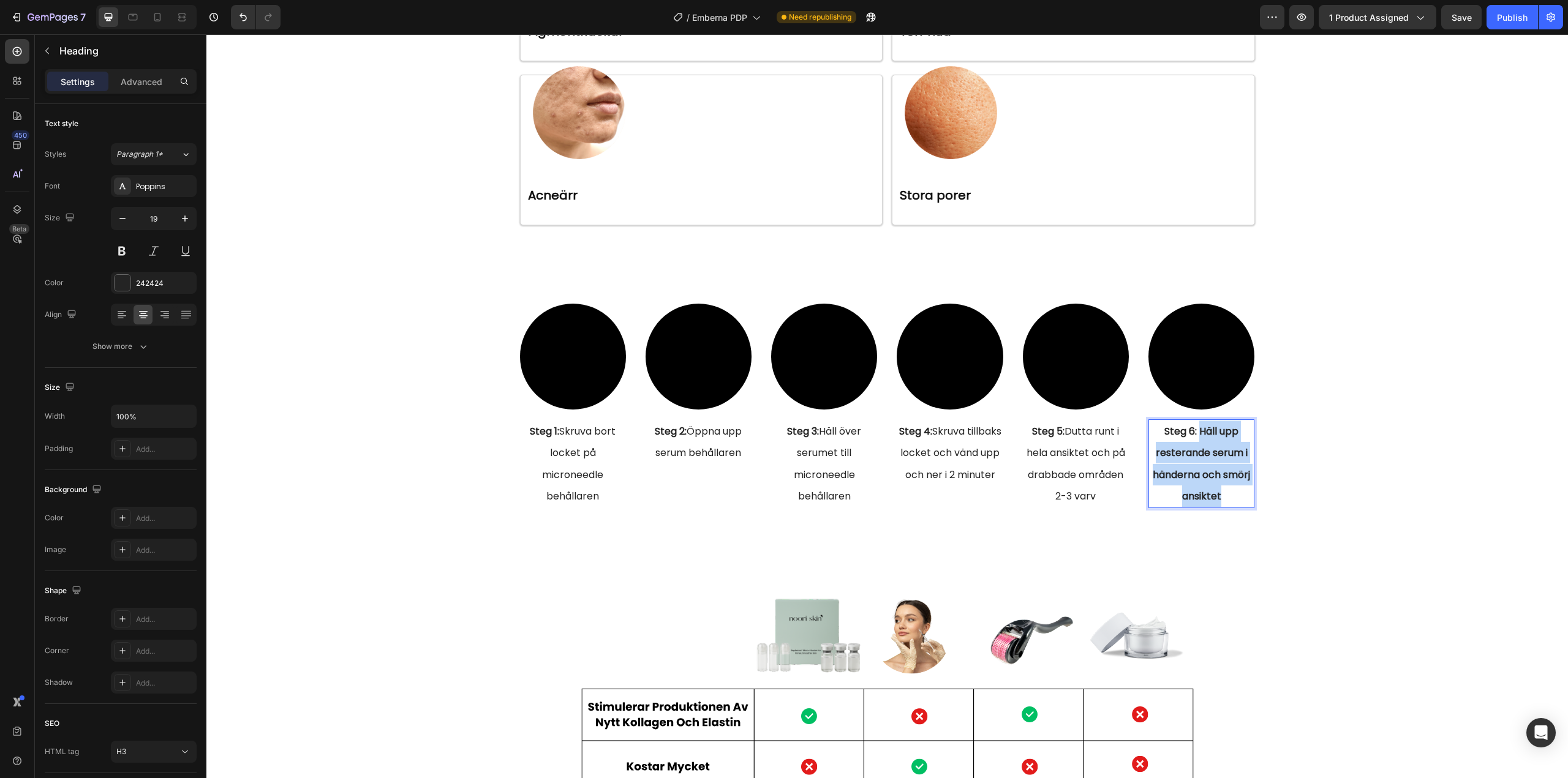
drag, startPoint x: 1196, startPoint y: 427, endPoint x: 1218, endPoint y: 487, distance: 63.9
click at [1218, 487] on p "Steg 6: Häll upp resterande serum i händerna och smörj ansiktet" at bounding box center [1201, 463] width 104 height 87
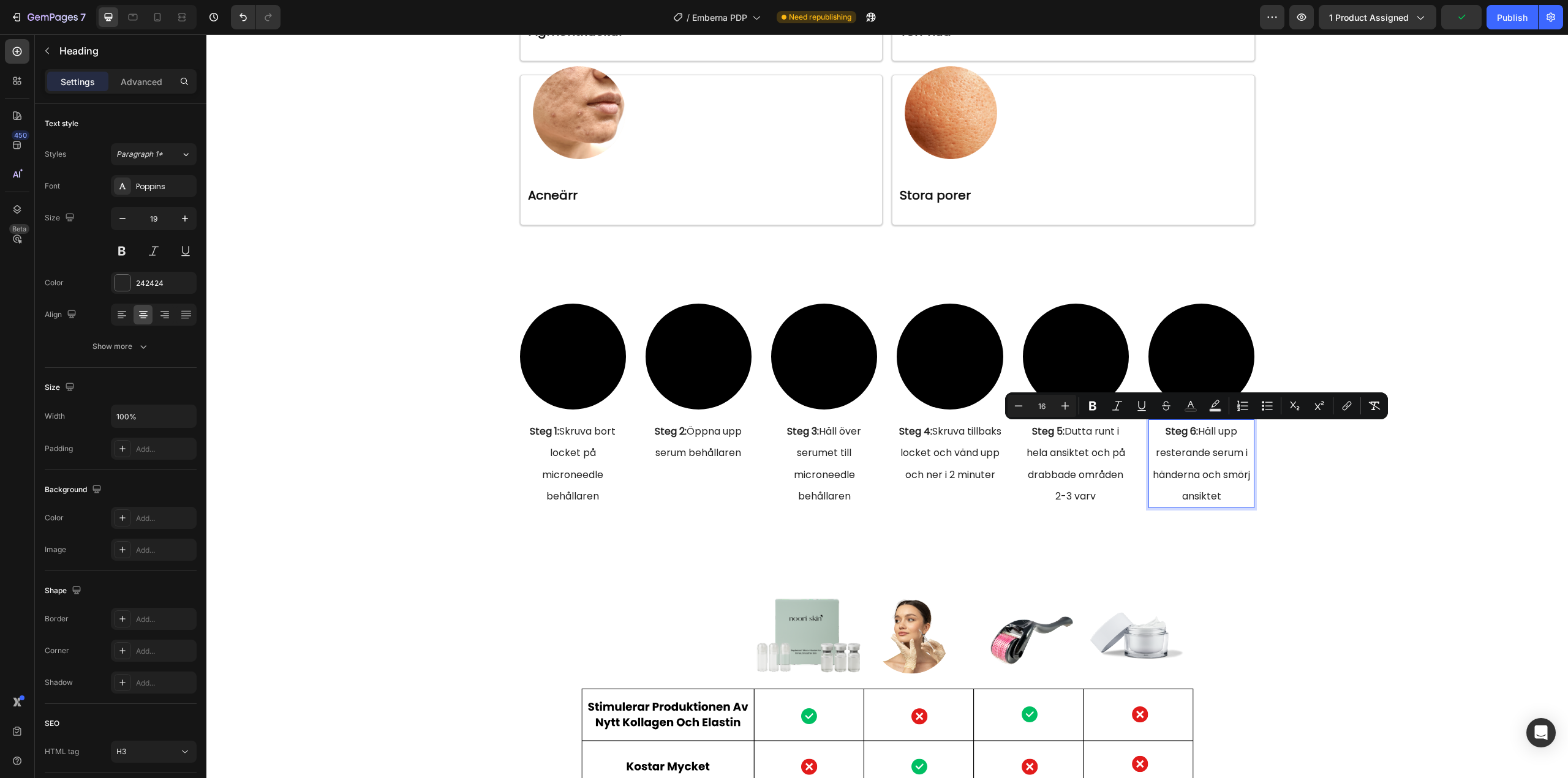
click at [1224, 495] on p "Steg 6: Häll upp resterande serum i händerna och smörj ansiktet" at bounding box center [1201, 463] width 104 height 87
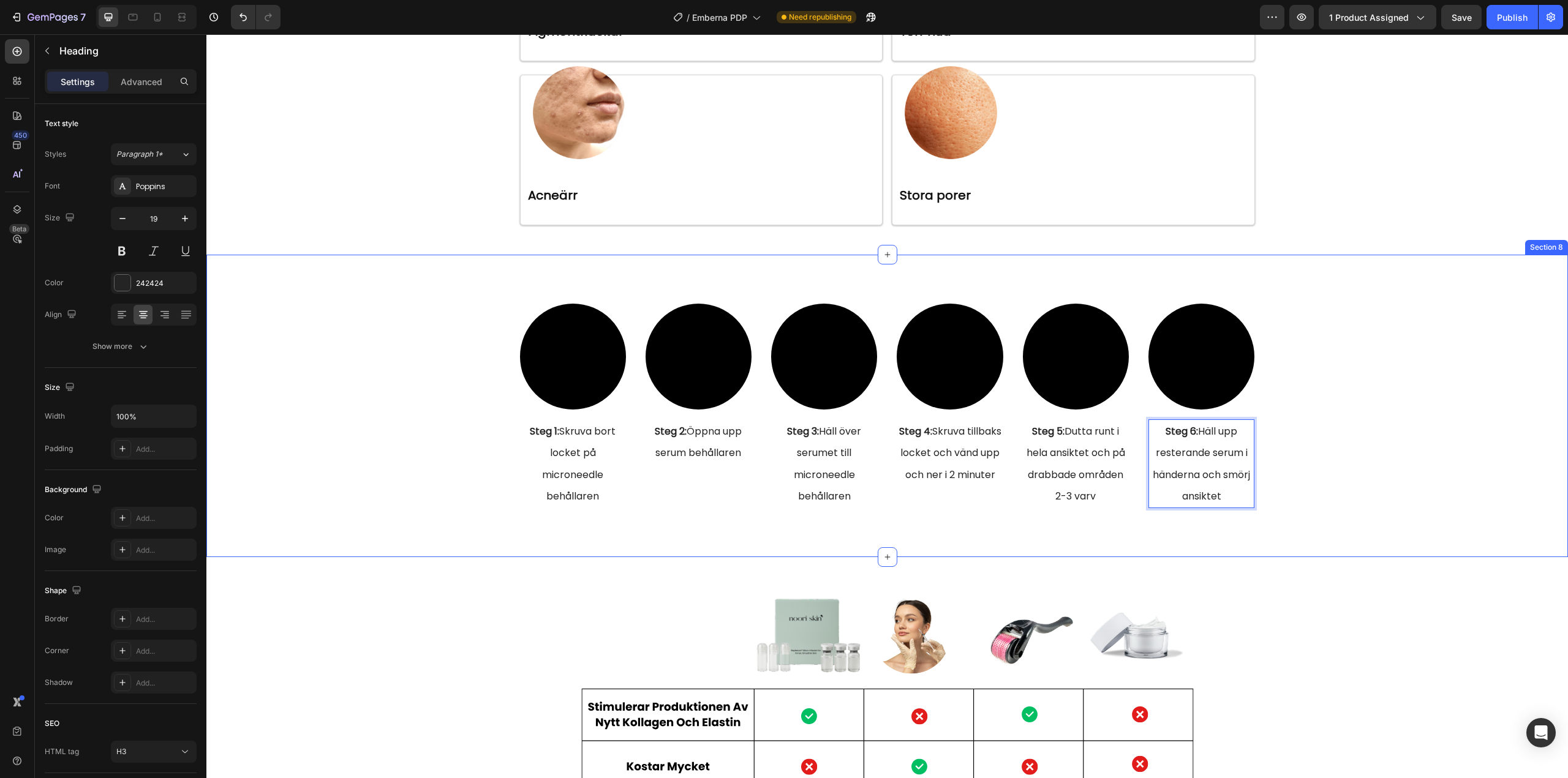
click at [1341, 328] on div "Video Steg 1: Skruva bort locket på microneedle behållaren Heading Video Steg 2…" at bounding box center [887, 406] width 1343 height 205
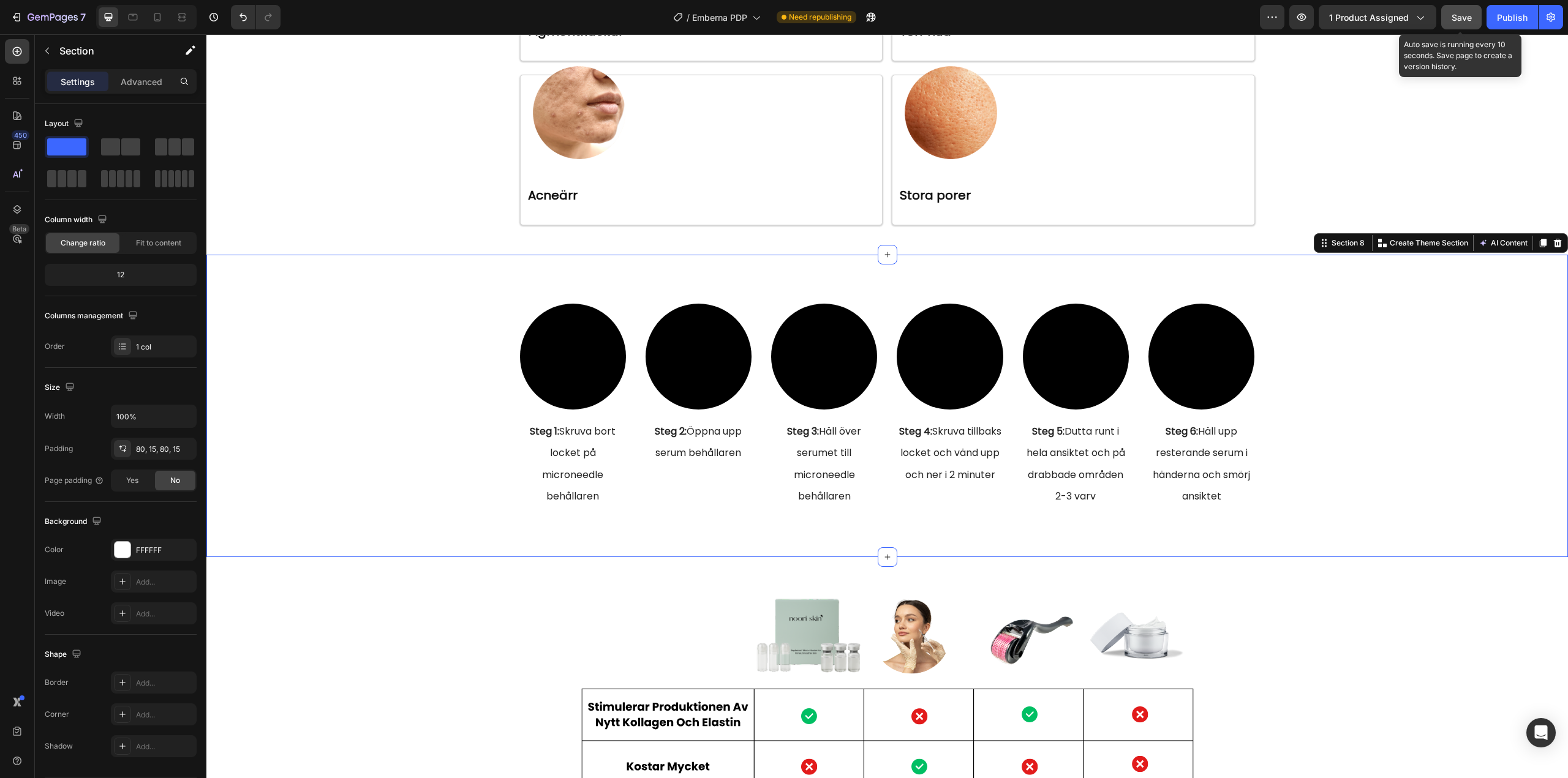
click at [1457, 21] on span "Save" at bounding box center [1461, 17] width 20 height 11
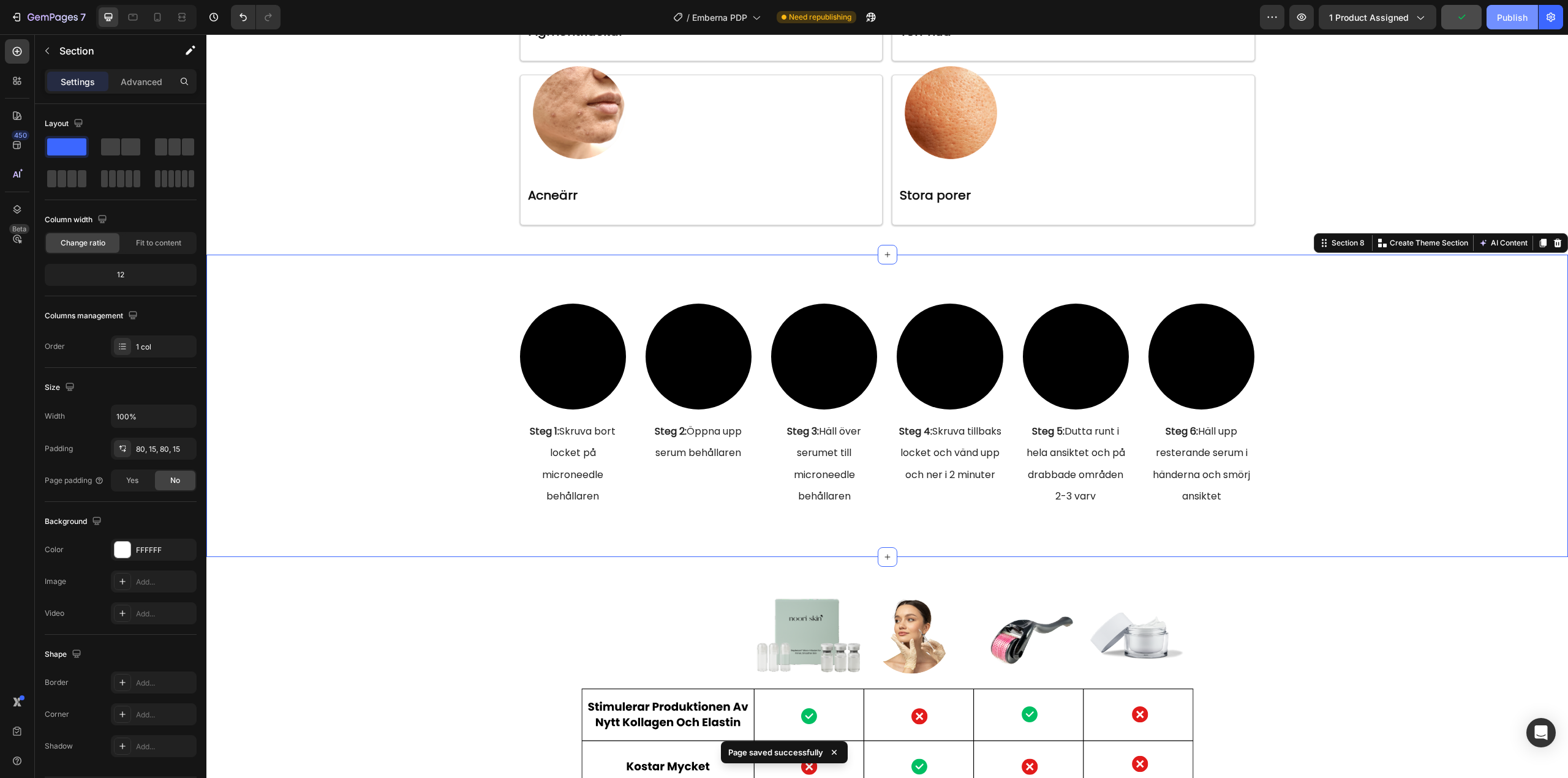
click at [1500, 17] on div "Publish" at bounding box center [1512, 18] width 31 height 13
click at [859, 20] on icon "button" at bounding box center [856, 17] width 12 height 12
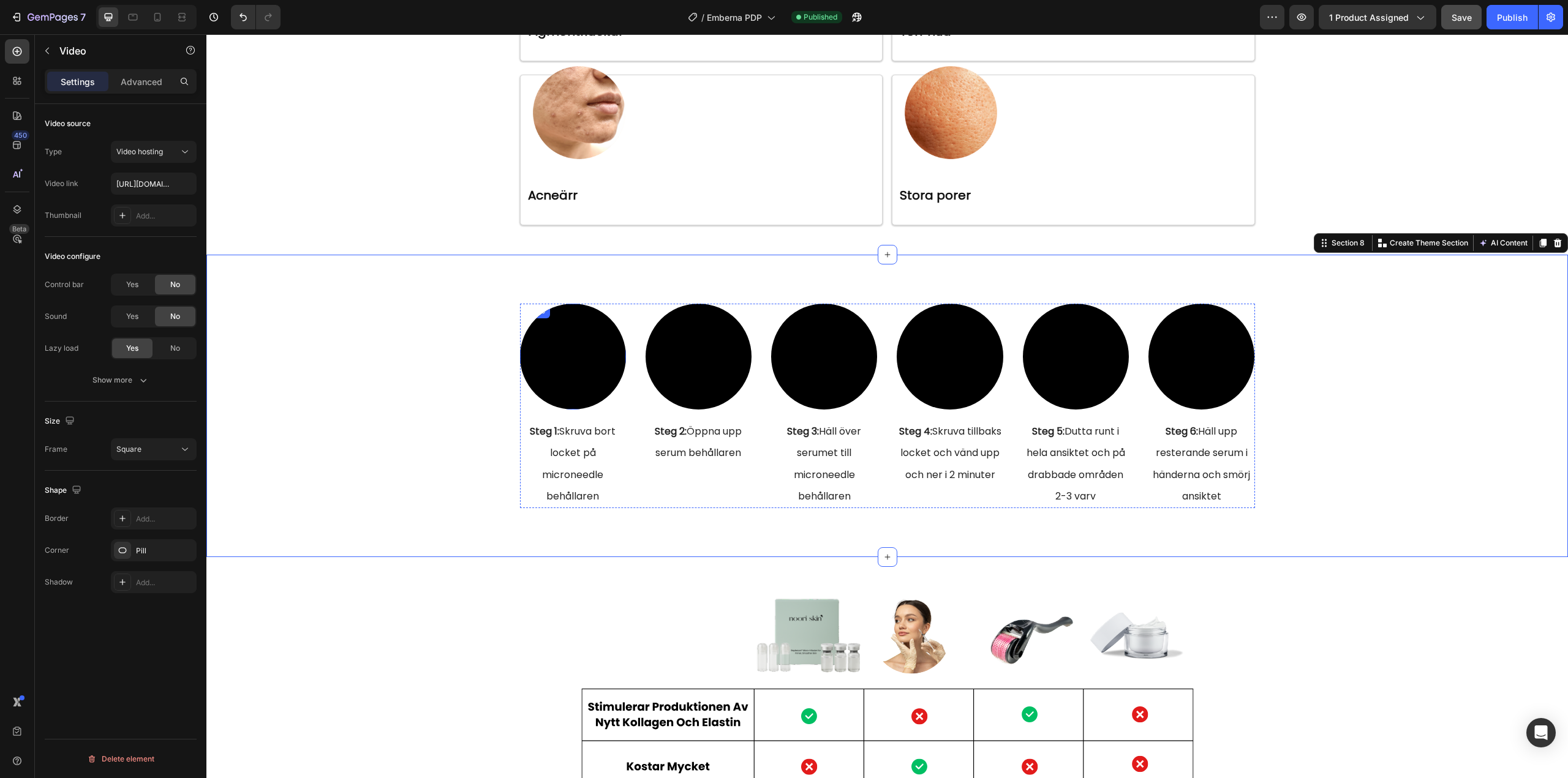
click at [557, 381] on video at bounding box center [573, 356] width 106 height 106
click at [168, 224] on div "Add..." at bounding box center [154, 215] width 86 height 22
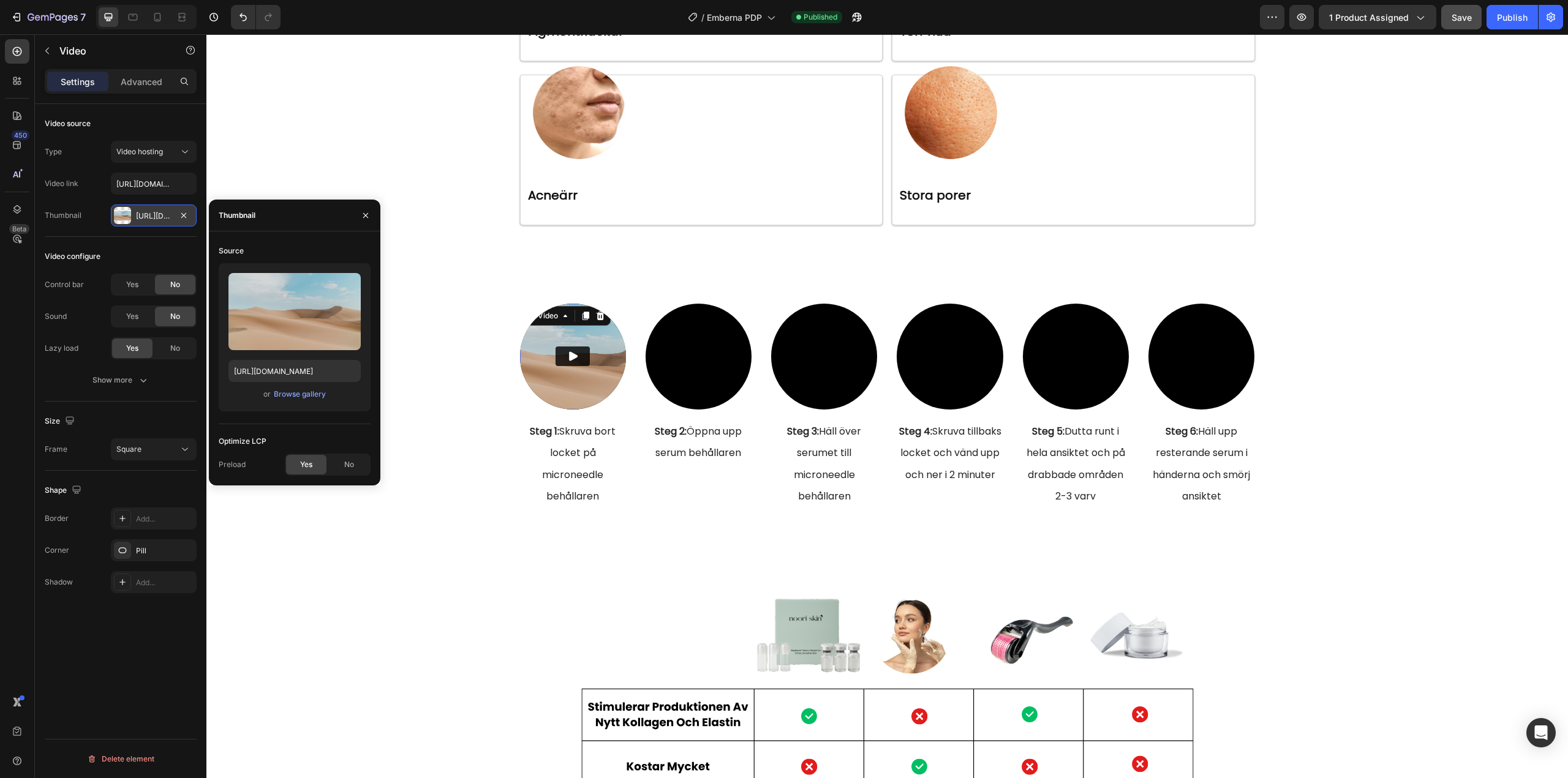
click at [156, 218] on div "Https://ucarecdn.Com/06075225-af9e-460c-8e3c-6be63c0b773a/-/format/auto/" at bounding box center [154, 216] width 36 height 11
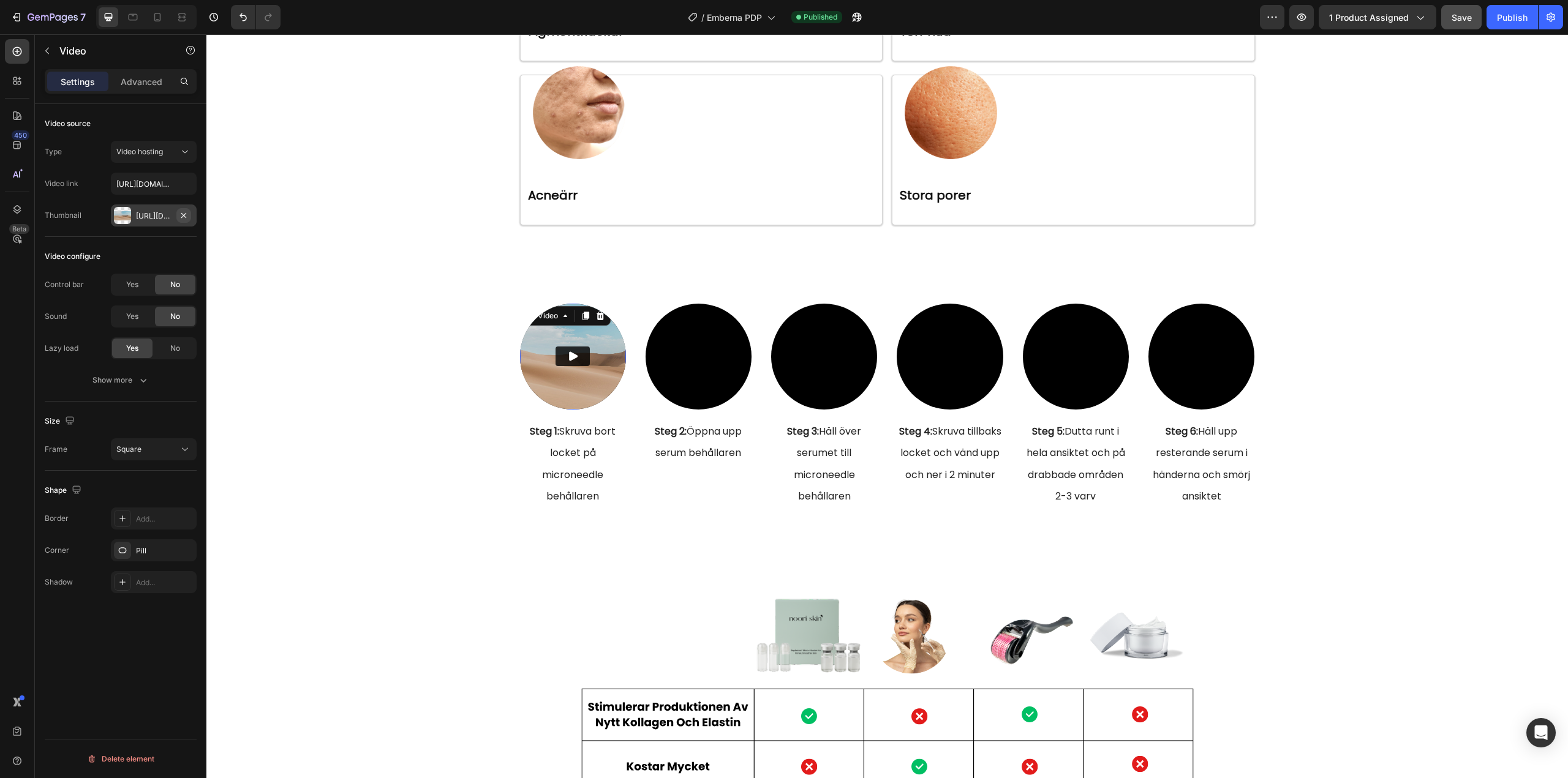
click at [182, 212] on icon "button" at bounding box center [184, 215] width 10 height 10
click at [580, 352] on video at bounding box center [573, 356] width 106 height 106
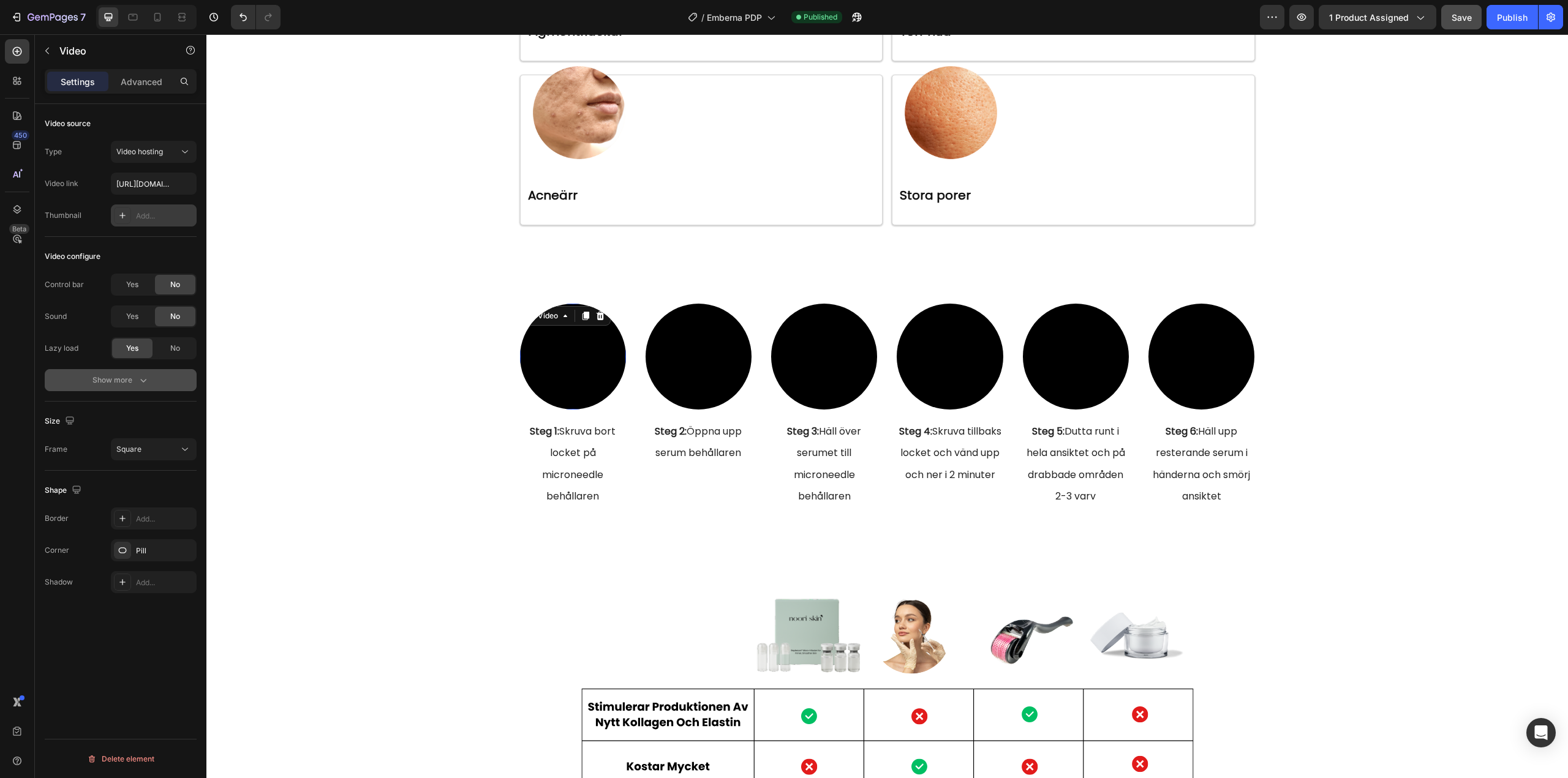
click at [139, 380] on icon "button" at bounding box center [143, 380] width 12 height 12
click at [138, 383] on span "Yes" at bounding box center [132, 380] width 12 height 11
click at [139, 412] on div "Yes" at bounding box center [132, 412] width 40 height 19
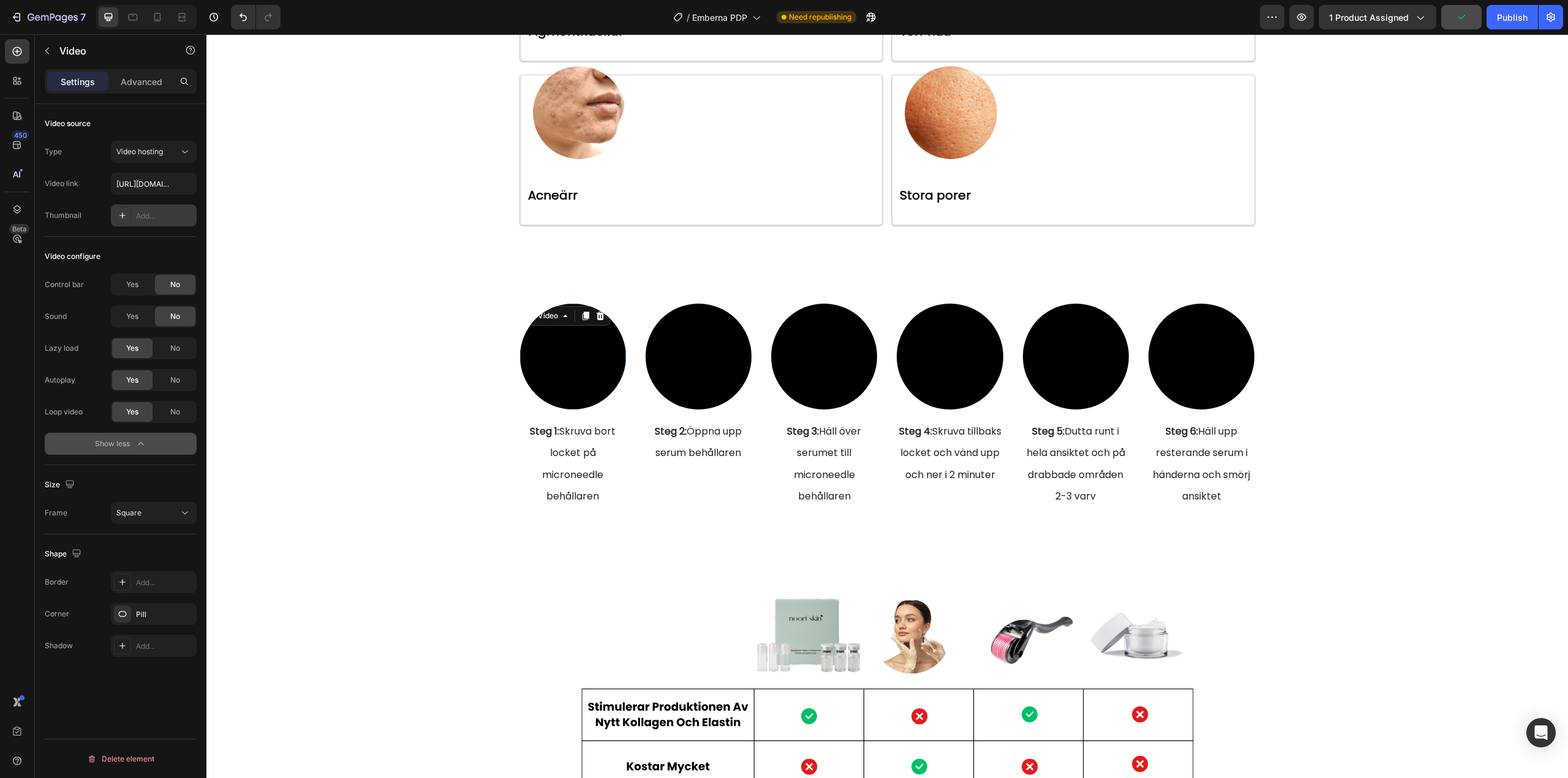
click at [569, 368] on video at bounding box center [573, 356] width 106 height 106
click at [143, 290] on div "Yes" at bounding box center [132, 284] width 40 height 19
click at [172, 285] on span "No" at bounding box center [175, 285] width 10 height 11
click at [700, 372] on video at bounding box center [698, 356] width 106 height 106
click at [138, 380] on span "Yes" at bounding box center [132, 380] width 12 height 11
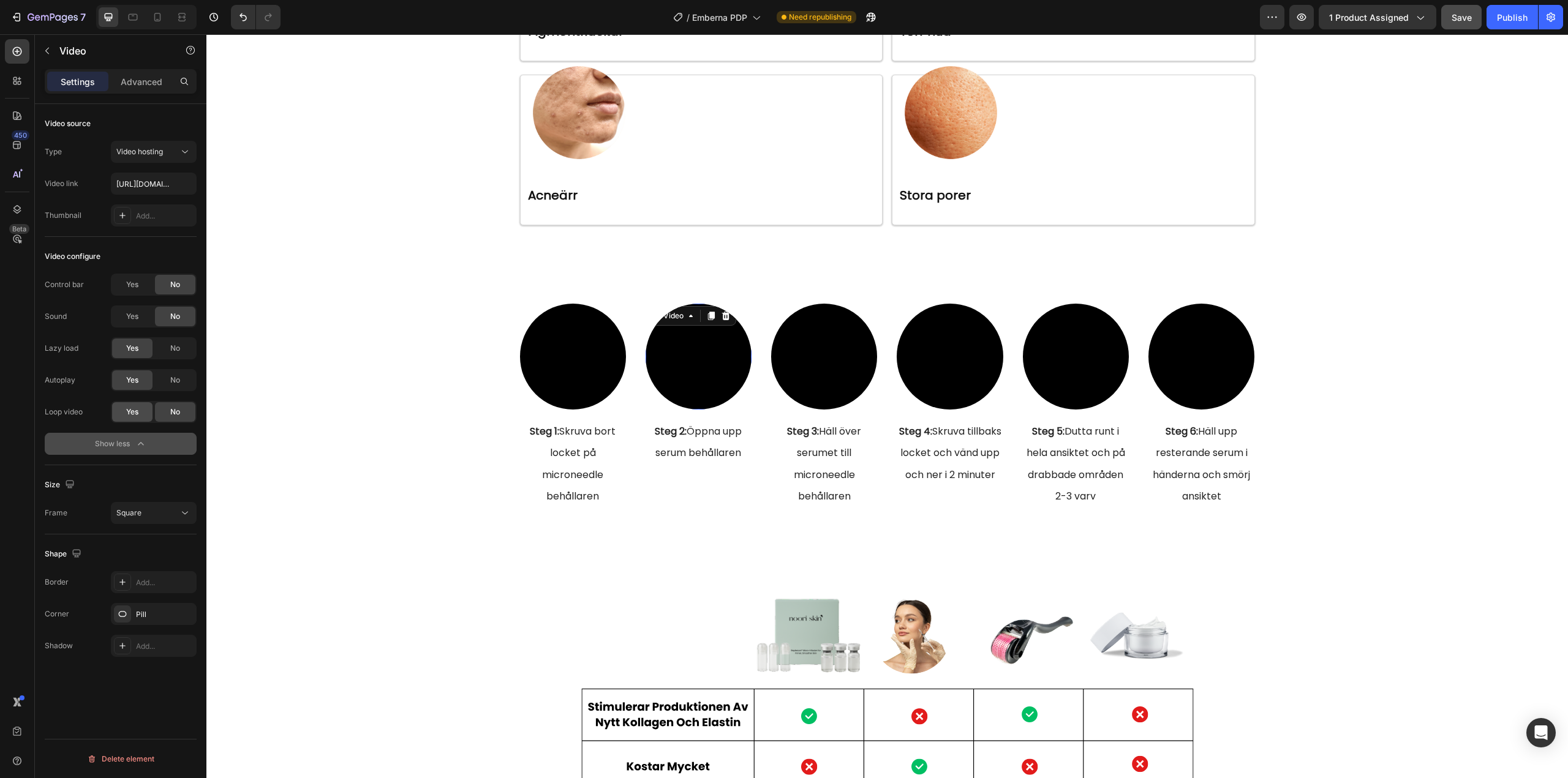
click at [138, 410] on span "Yes" at bounding box center [132, 412] width 12 height 11
click at [144, 283] on div "Yes" at bounding box center [132, 284] width 40 height 19
click at [815, 372] on video at bounding box center [824, 356] width 106 height 106
click at [138, 385] on div "Yes" at bounding box center [132, 380] width 40 height 19
click at [127, 408] on span "Yes" at bounding box center [132, 412] width 12 height 11
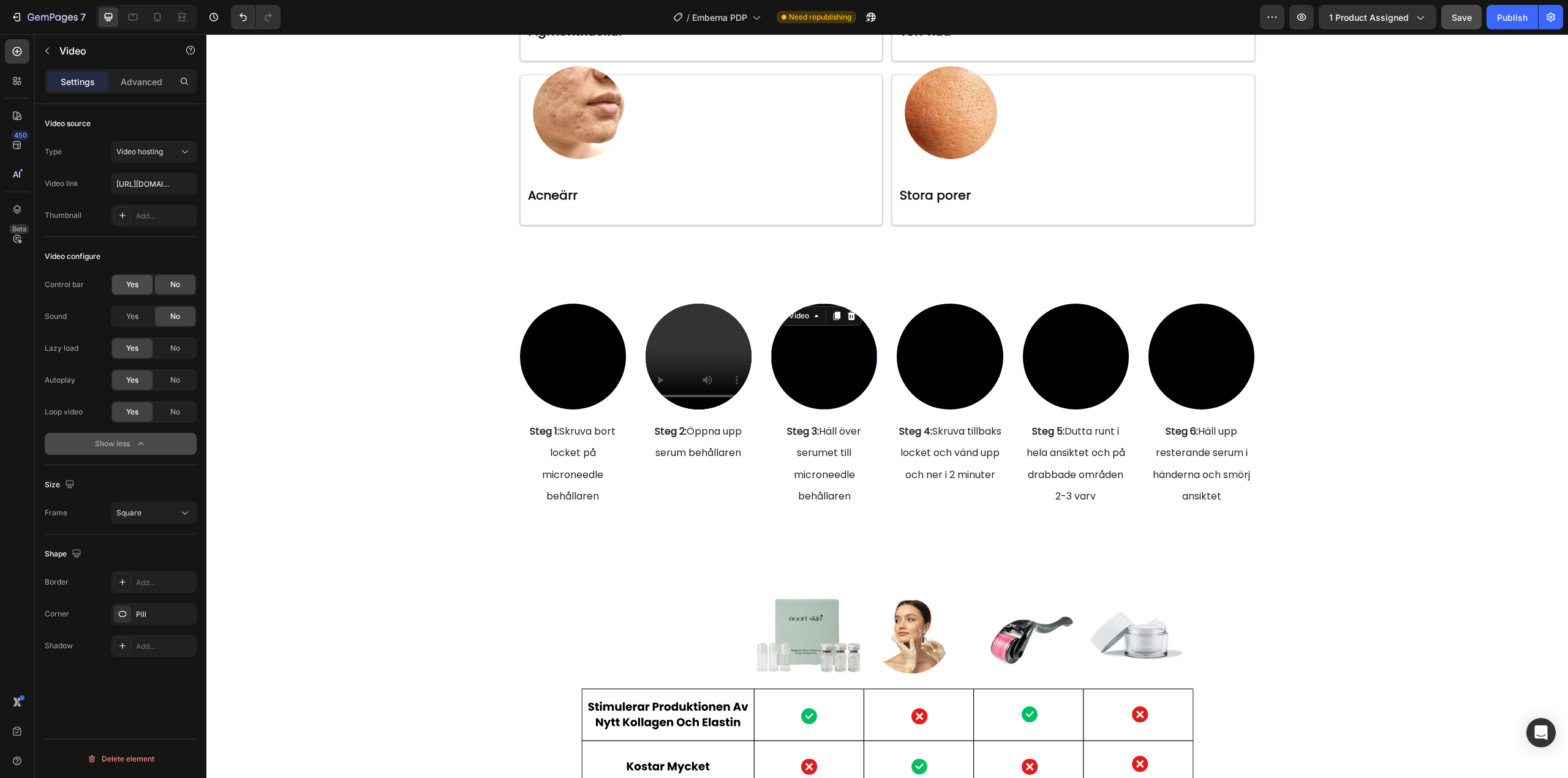
click at [143, 287] on div "Yes" at bounding box center [132, 284] width 40 height 19
click at [957, 363] on video at bounding box center [949, 356] width 106 height 106
click at [134, 377] on span "Yes" at bounding box center [132, 380] width 12 height 11
click at [124, 411] on div "Yes" at bounding box center [132, 412] width 40 height 19
click at [147, 285] on div "Yes" at bounding box center [132, 284] width 40 height 19
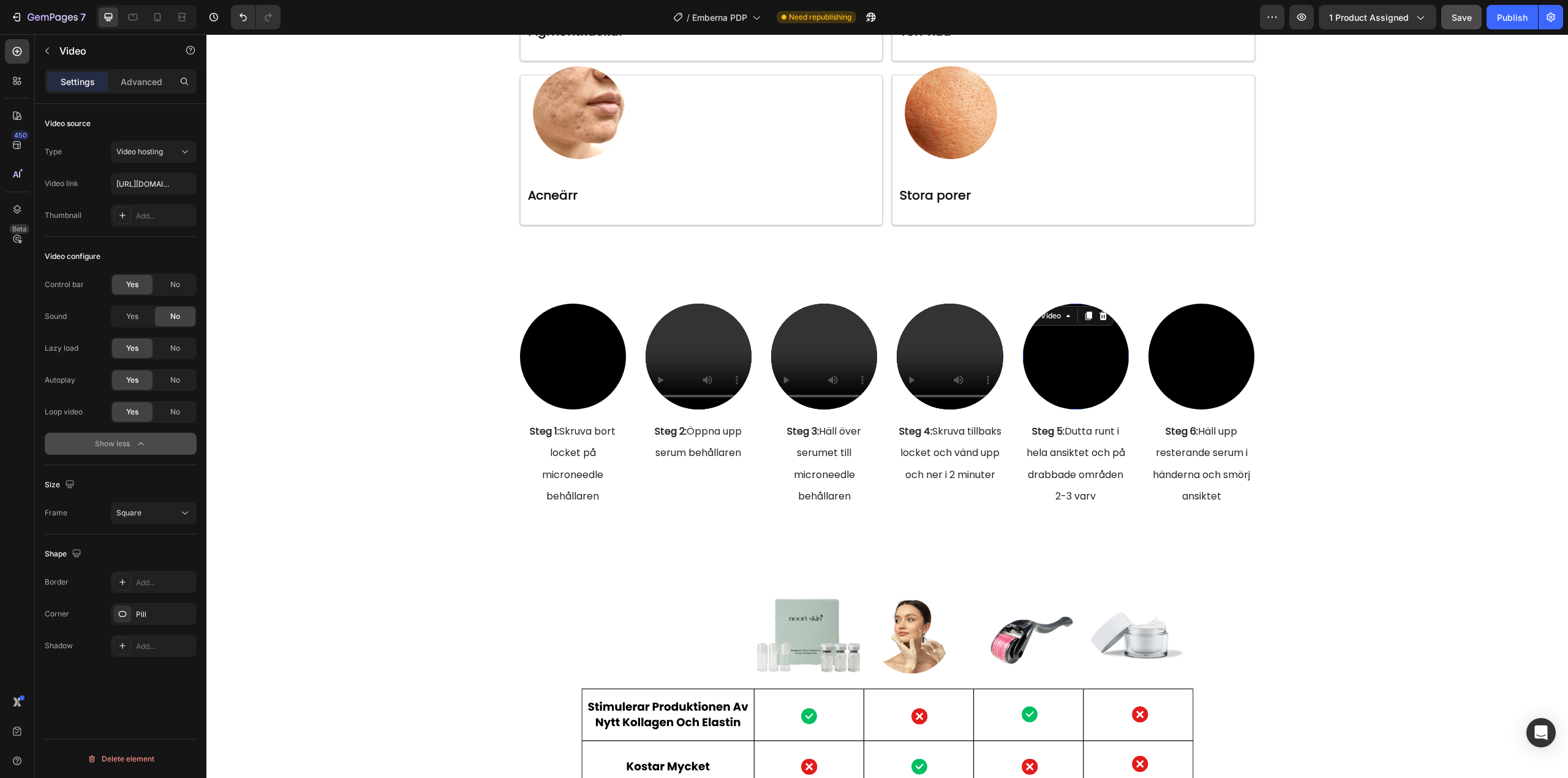
click at [1072, 356] on video at bounding box center [1076, 356] width 106 height 106
click at [126, 378] on span "Yes" at bounding box center [132, 380] width 12 height 11
click at [124, 401] on div "Yes No" at bounding box center [154, 411] width 86 height 22
click at [128, 410] on span "Yes" at bounding box center [132, 412] width 12 height 11
click at [146, 277] on div "Yes" at bounding box center [132, 284] width 40 height 19
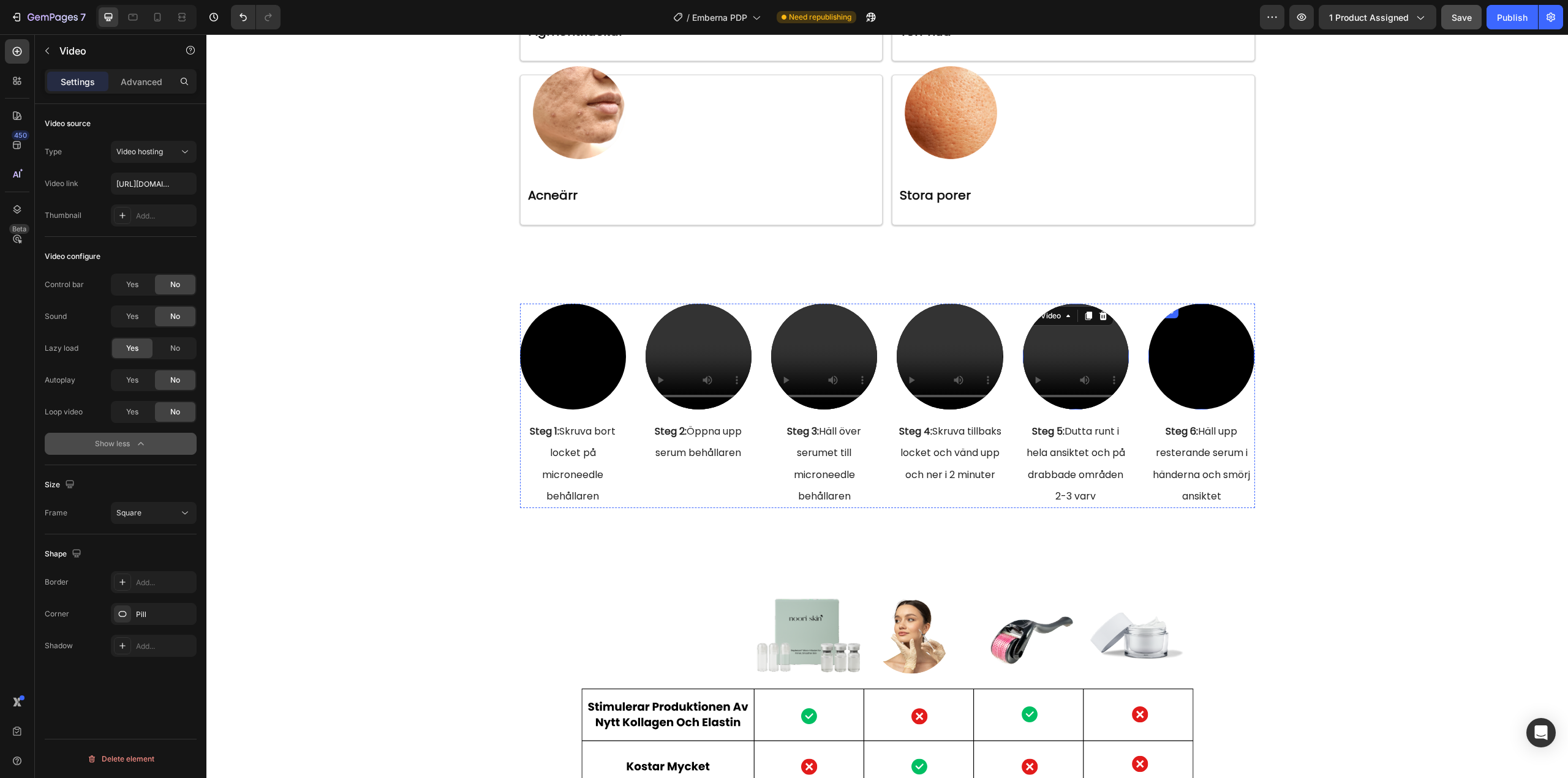
click at [1187, 359] on video at bounding box center [1201, 356] width 106 height 106
click at [124, 380] on div "Yes" at bounding box center [132, 380] width 40 height 19
click at [126, 406] on div "Yes" at bounding box center [132, 412] width 40 height 19
click at [143, 280] on div "Yes" at bounding box center [132, 284] width 40 height 19
click at [1198, 355] on video at bounding box center [1201, 356] width 106 height 106
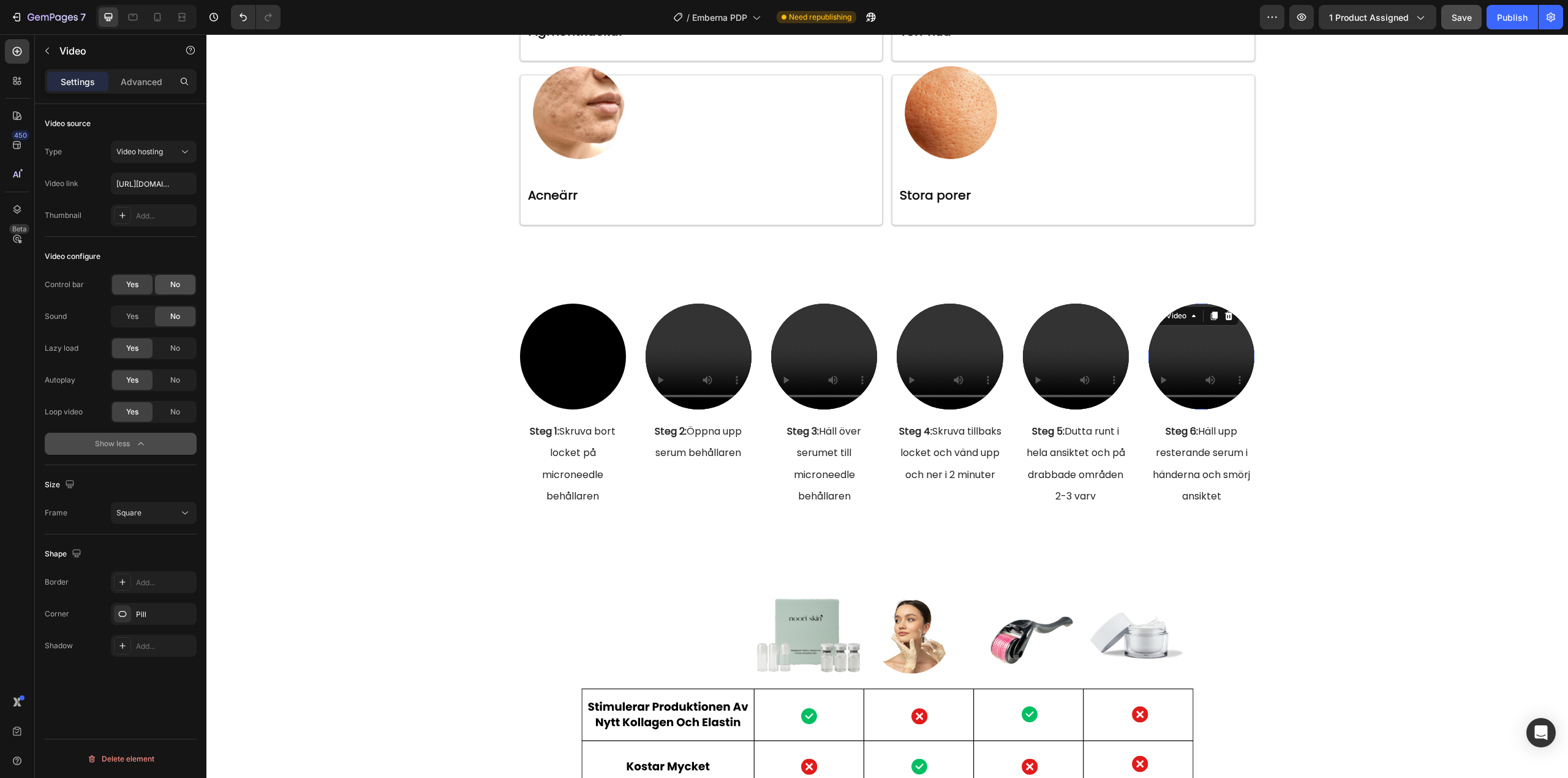
click at [185, 286] on div "No" at bounding box center [175, 284] width 40 height 19
click at [1078, 344] on video at bounding box center [1076, 356] width 106 height 106
click at [1063, 352] on video at bounding box center [1076, 356] width 106 height 106
click at [180, 290] on span "No" at bounding box center [175, 285] width 10 height 11
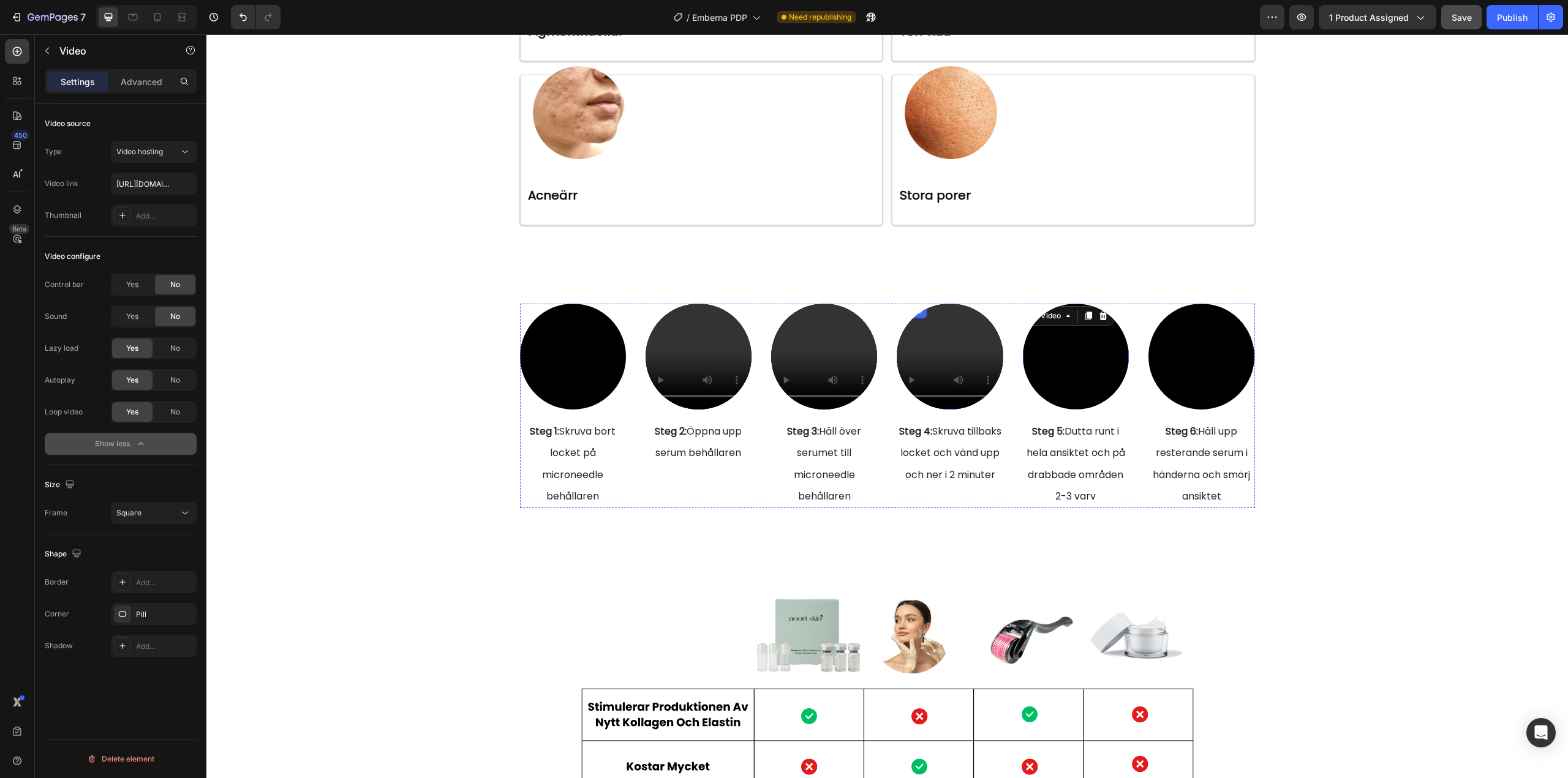
click at [944, 342] on video at bounding box center [949, 356] width 106 height 106
click at [915, 358] on video at bounding box center [949, 356] width 106 height 106
click at [174, 282] on span "No" at bounding box center [175, 285] width 10 height 11
click at [820, 342] on video at bounding box center [824, 356] width 106 height 106
click at [171, 279] on span "No" at bounding box center [175, 285] width 10 height 11
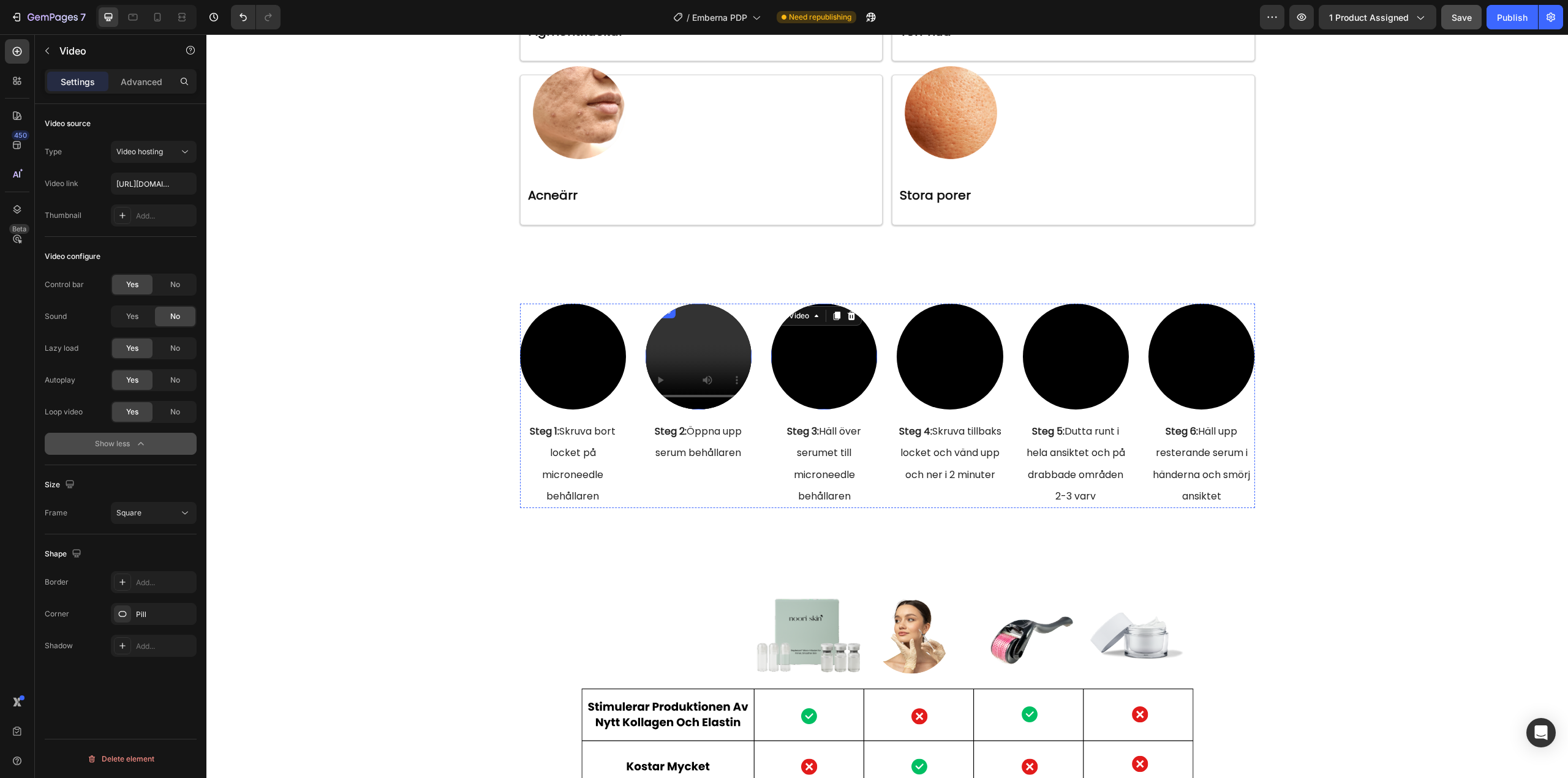
click at [703, 346] on video at bounding box center [698, 356] width 106 height 106
click at [175, 275] on div "No" at bounding box center [175, 284] width 40 height 19
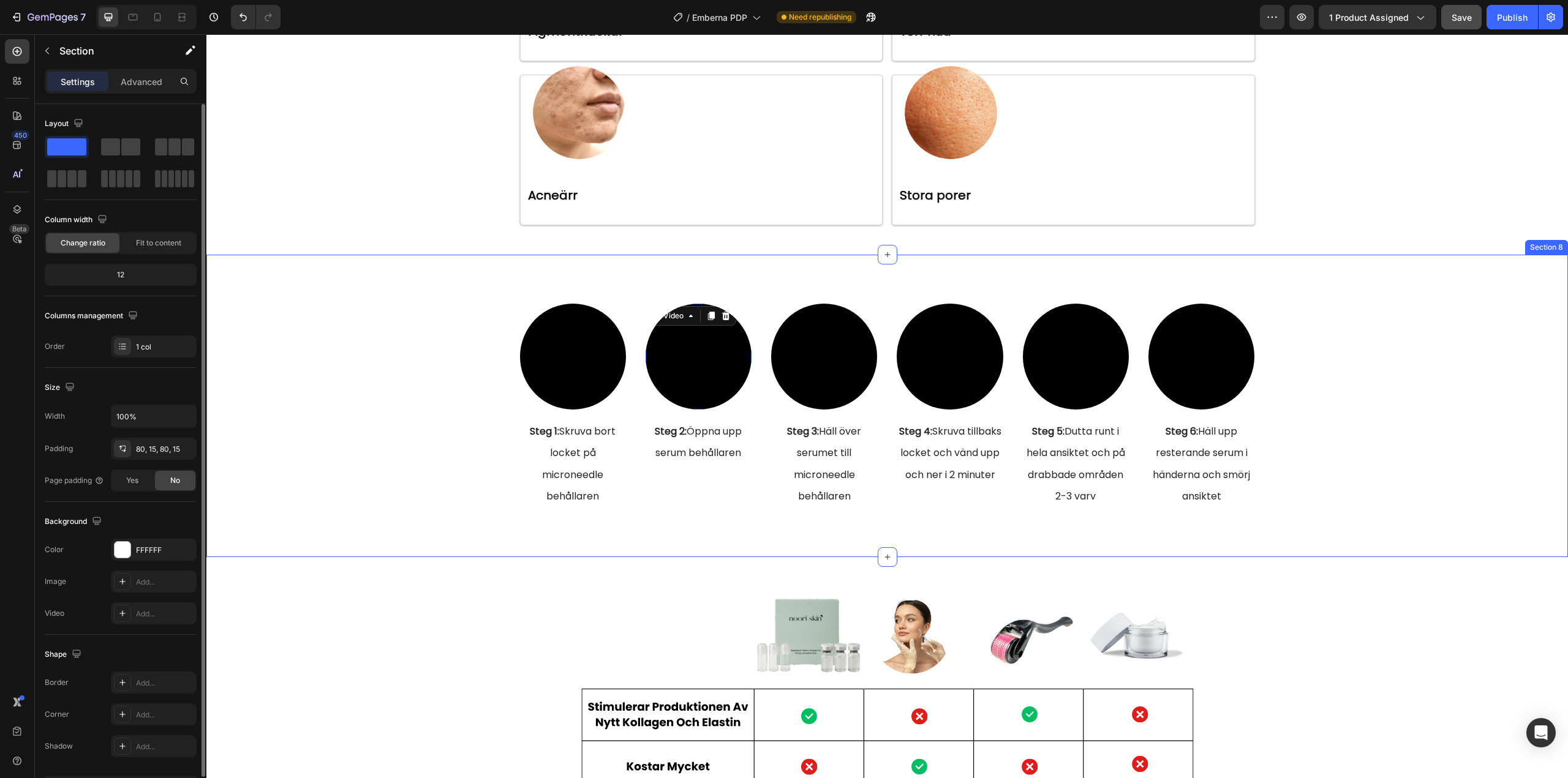
click at [394, 342] on div "Video Steg 1: Skruva bort locket på microneedle behållaren Heading Video 16 Ste…" at bounding box center [887, 406] width 1343 height 205
click at [394, 342] on div "Video Steg 1: Skruva bort locket på microneedle behållaren Heading Video Steg 2…" at bounding box center [887, 406] width 1343 height 205
click at [152, 14] on icon at bounding box center [157, 17] width 12 height 12
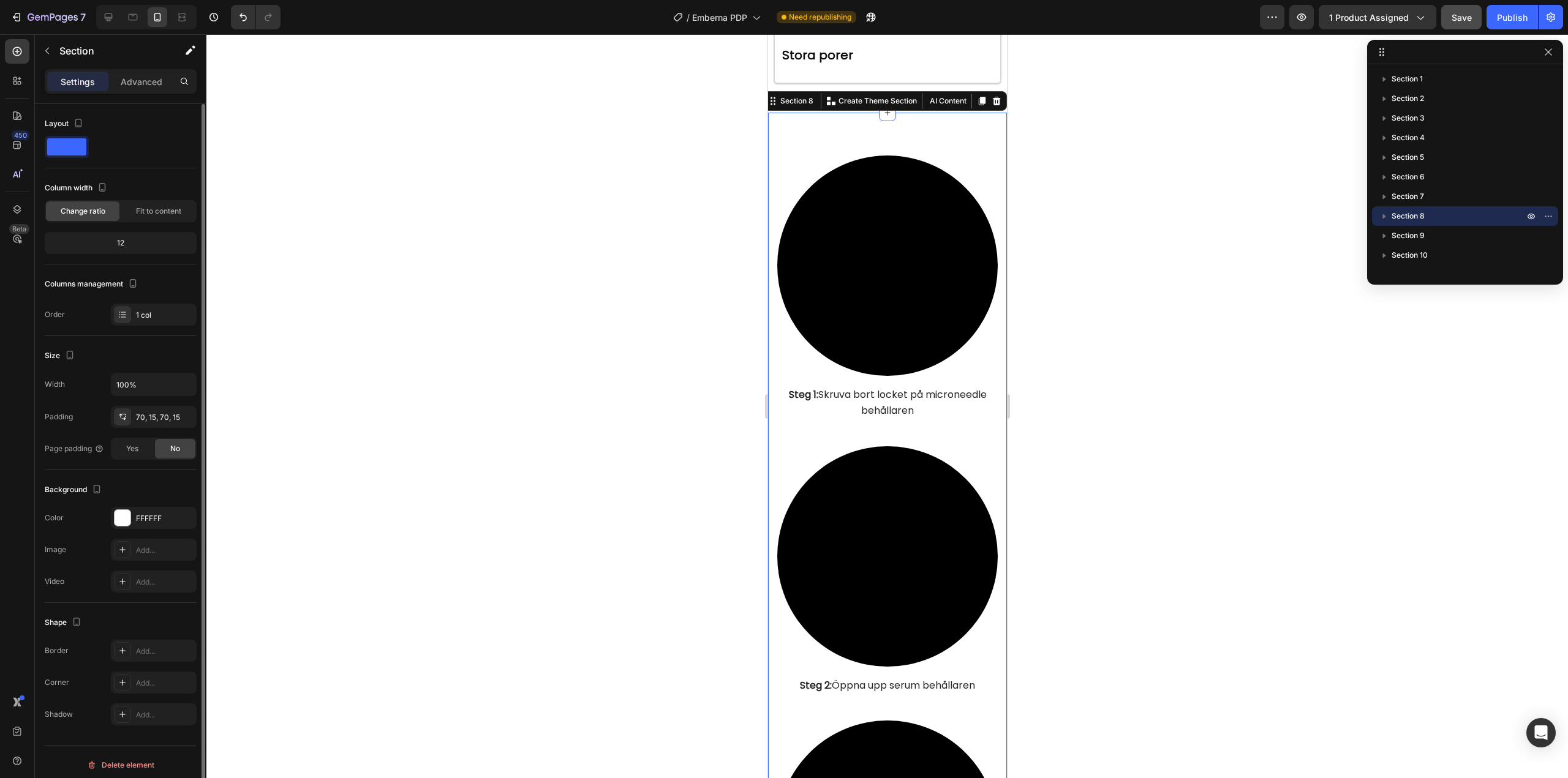
scroll to position [4096, 0]
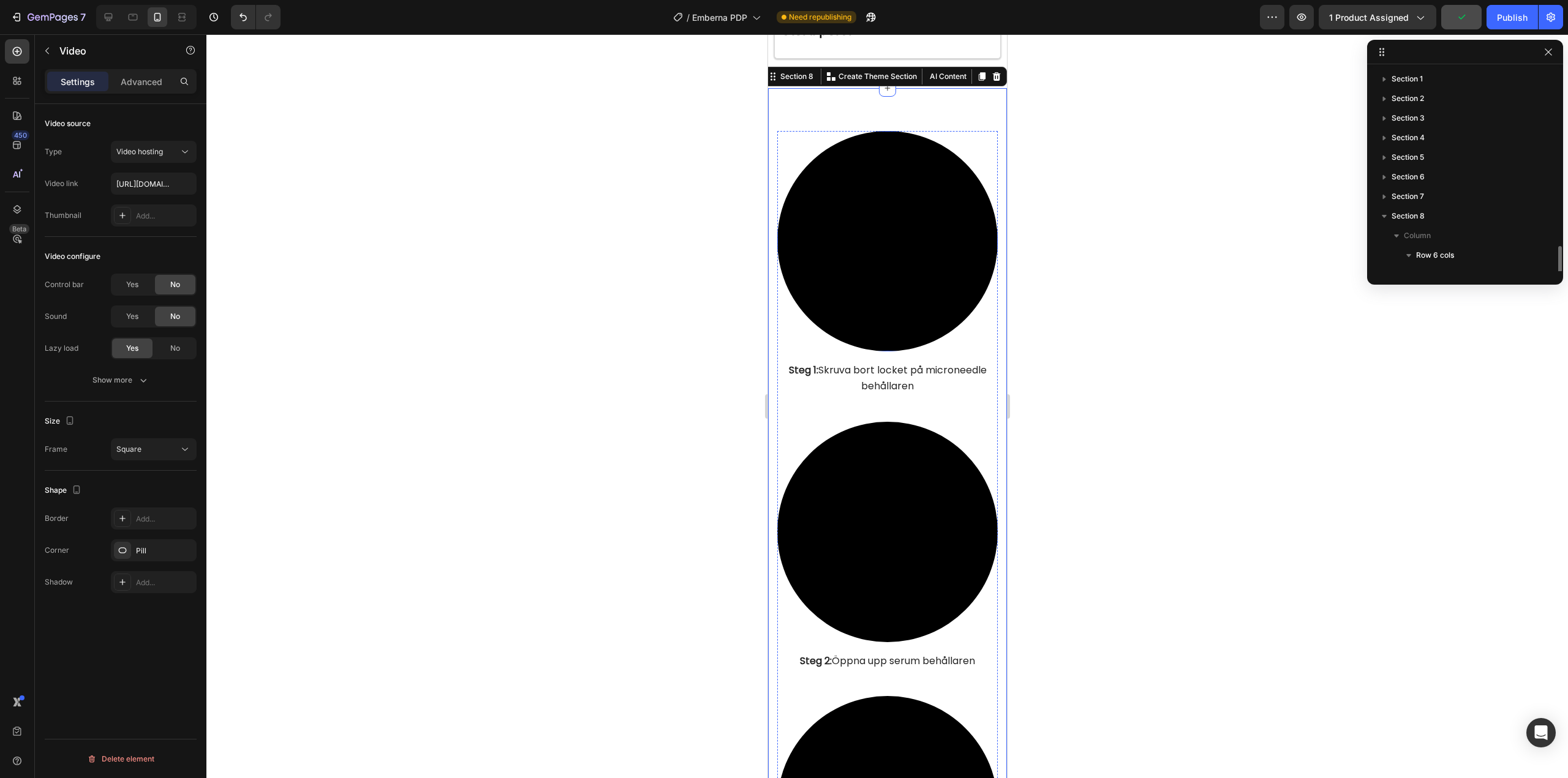
click at [812, 155] on video at bounding box center [887, 241] width 220 height 220
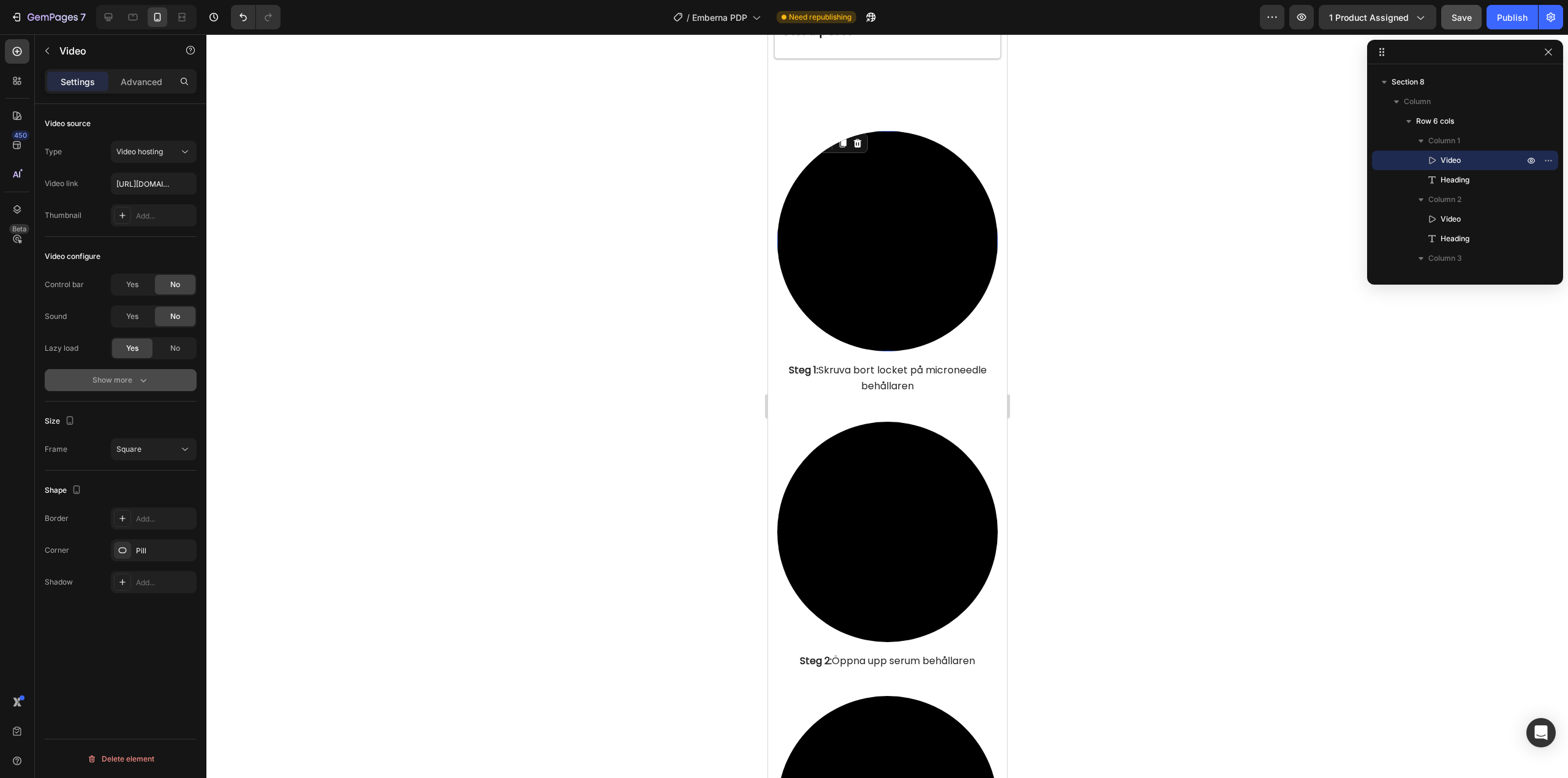
click at [126, 377] on div "Show more" at bounding box center [121, 380] width 57 height 12
click at [151, 76] on p "Advanced" at bounding box center [141, 82] width 41 height 13
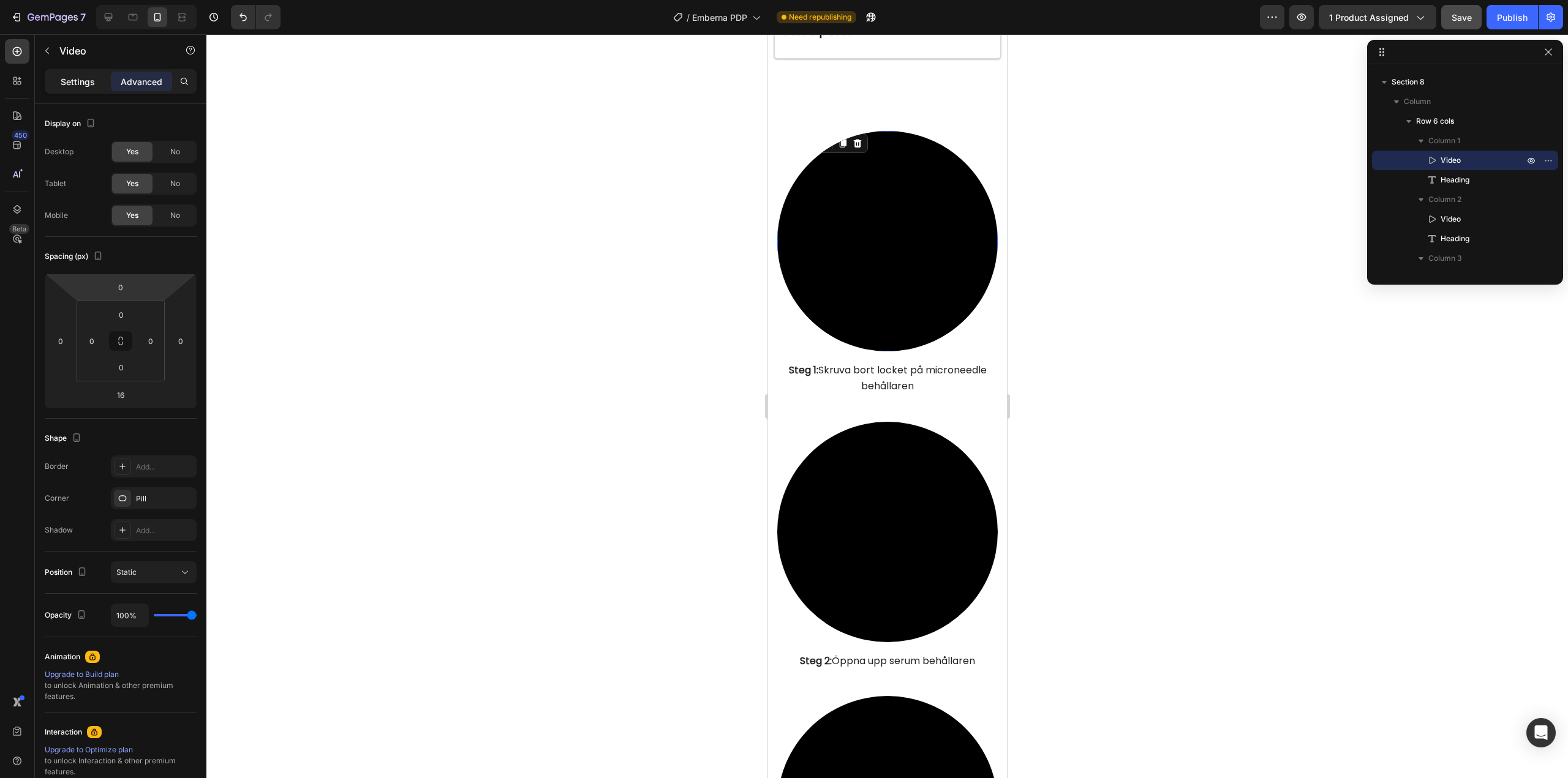
click at [81, 85] on p "Settings" at bounding box center [78, 82] width 34 height 13
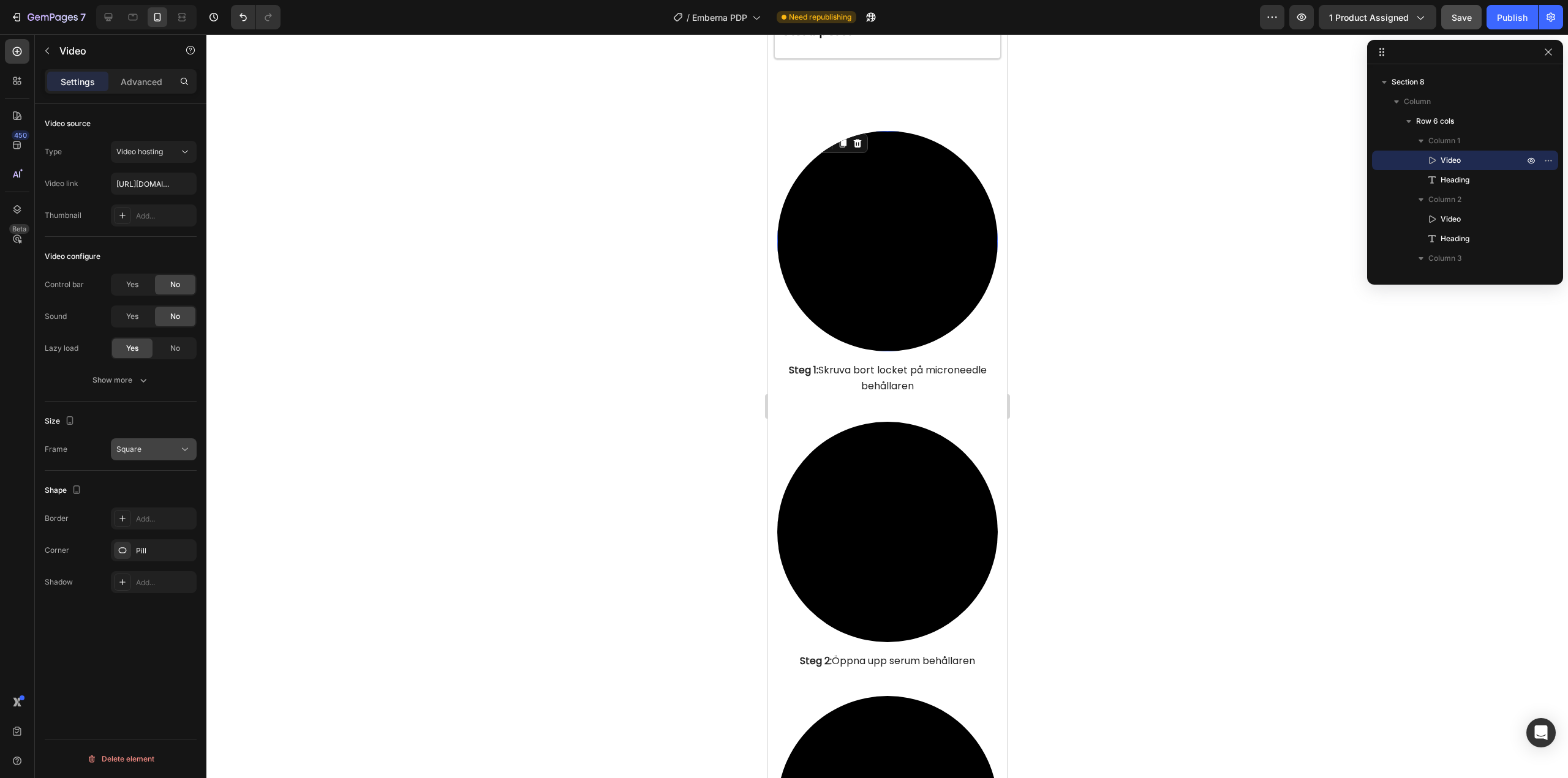
click at [167, 453] on div "Square" at bounding box center [147, 449] width 62 height 11
click at [180, 451] on icon at bounding box center [185, 449] width 12 height 12
click at [169, 471] on div "Original" at bounding box center [139, 479] width 96 height 23
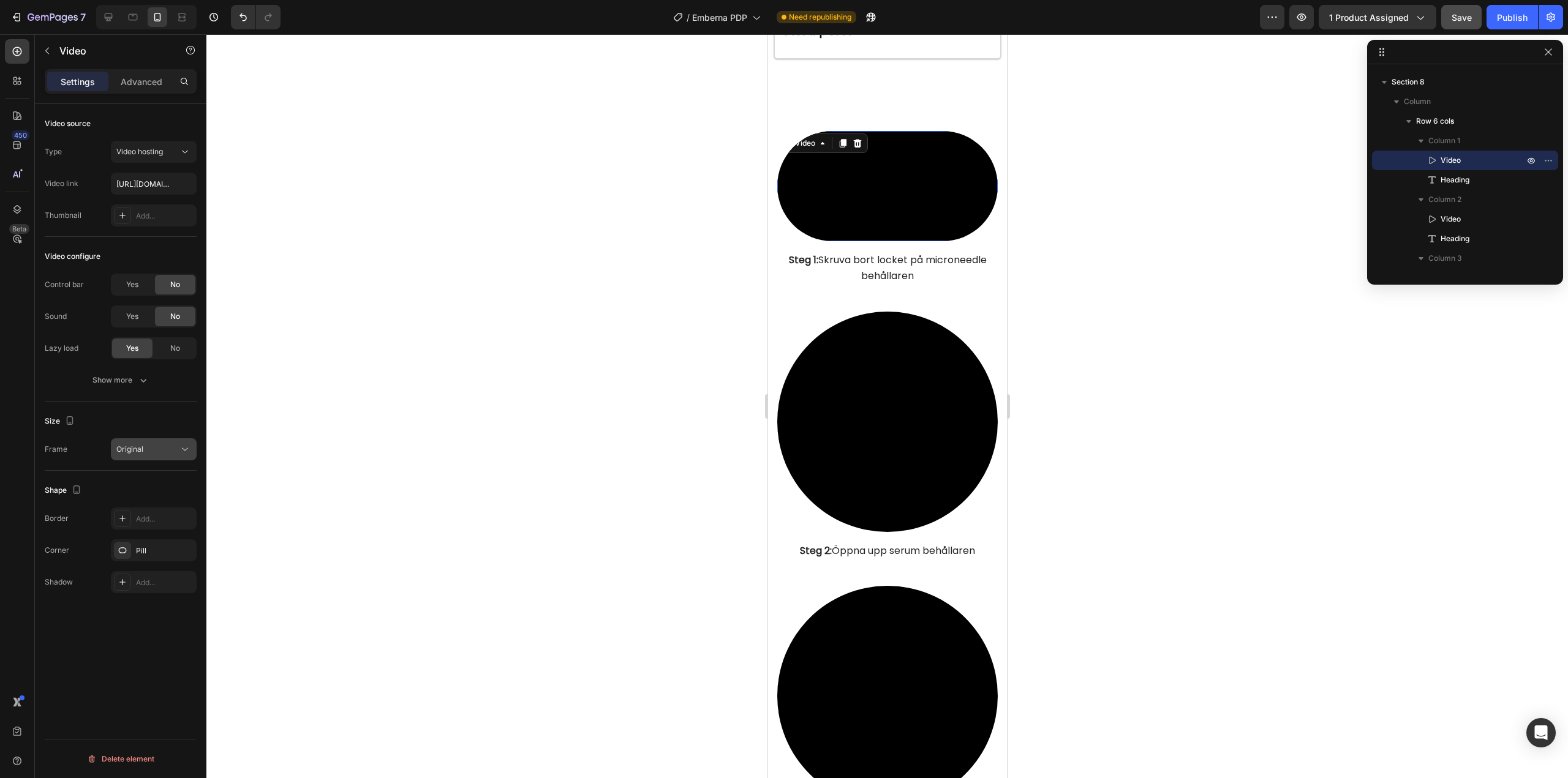
click at [174, 449] on div "Original" at bounding box center [147, 449] width 62 height 11
click at [156, 514] on div "Square" at bounding box center [139, 525] width 96 height 23
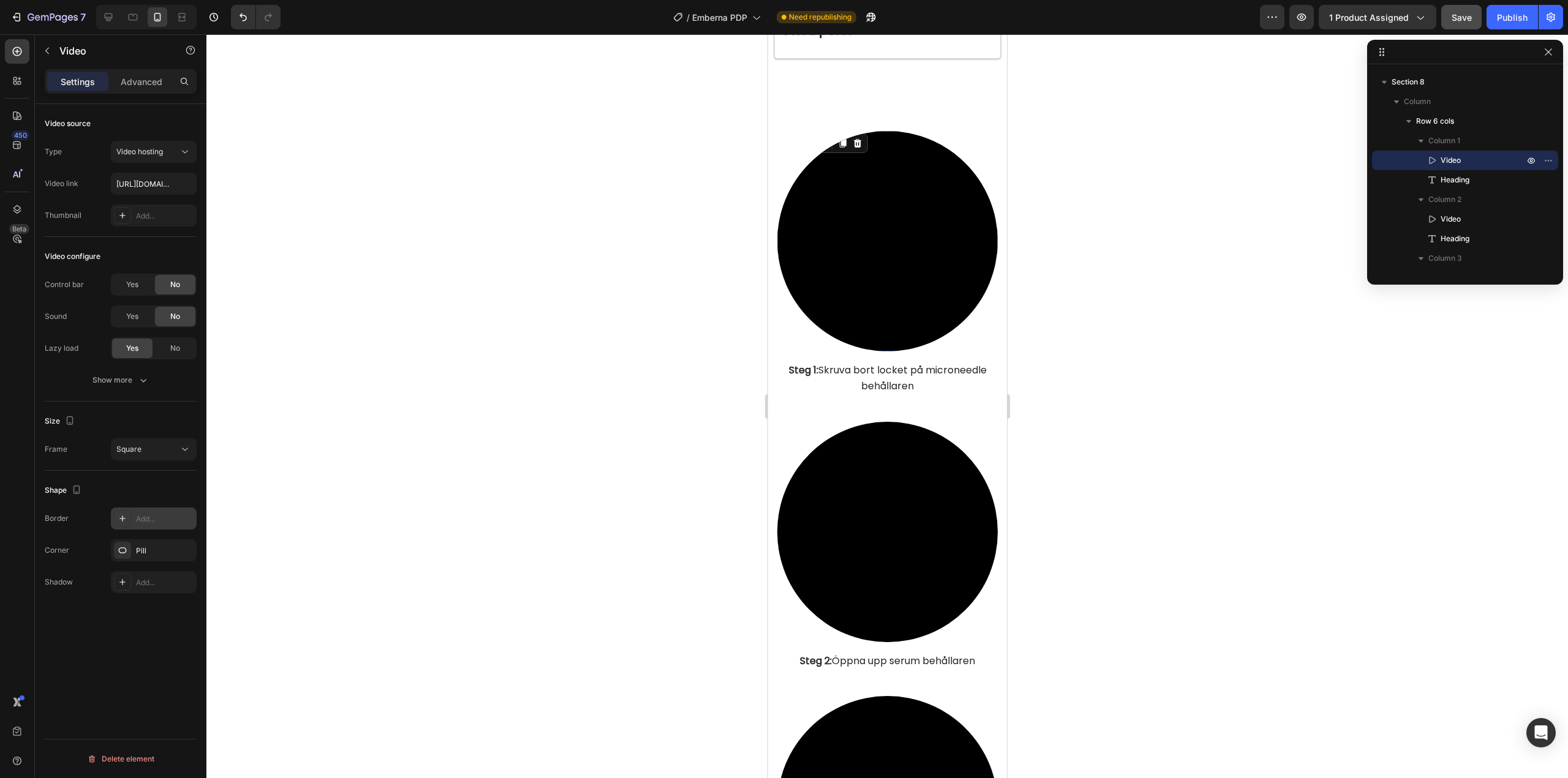
click at [134, 519] on div "Add..." at bounding box center [154, 518] width 86 height 22
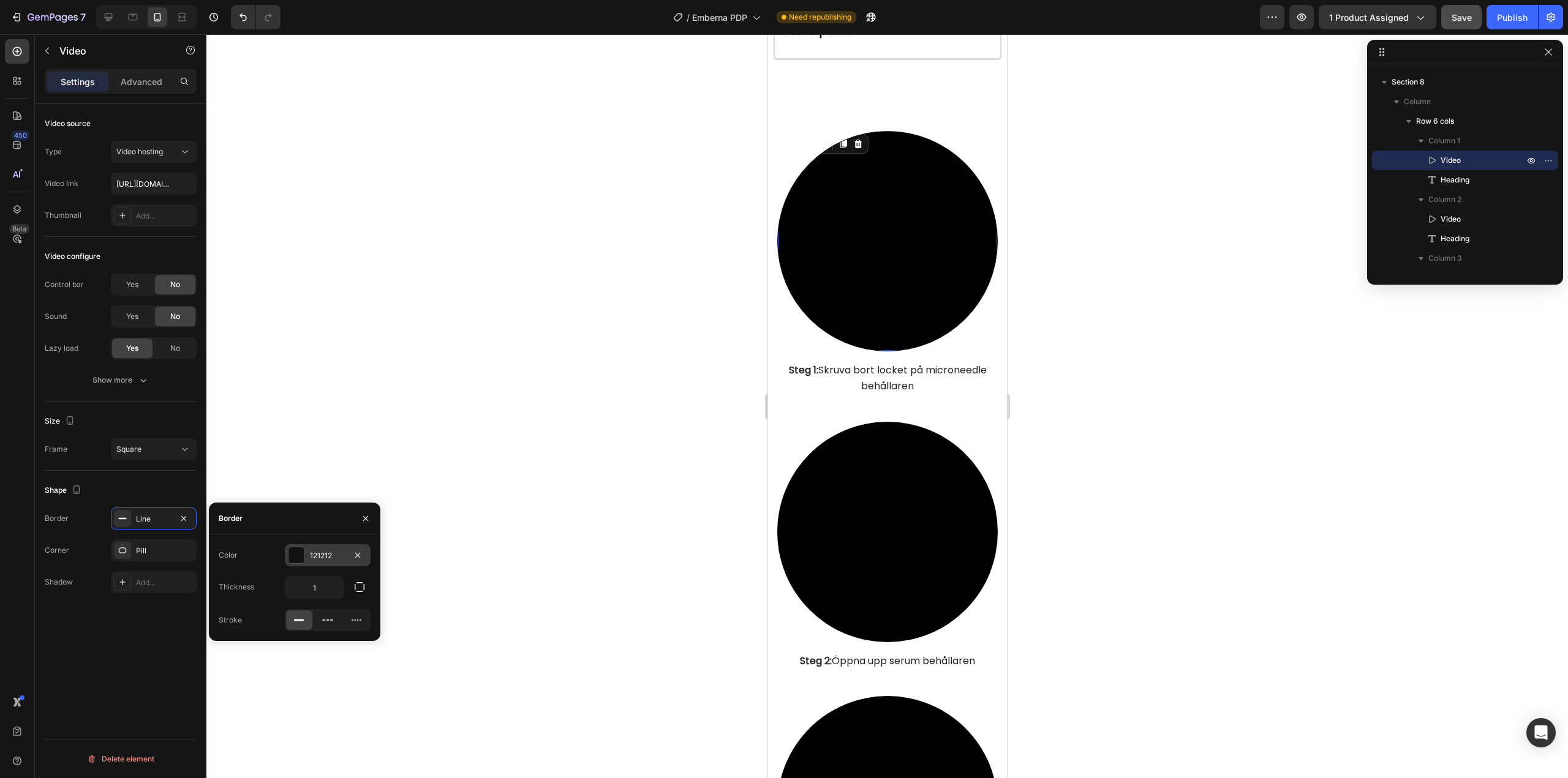
click at [316, 556] on div "121212" at bounding box center [328, 556] width 36 height 11
click at [246, 598] on div at bounding box center [249, 602] width 12 height 12
type input "7EA089"
click at [224, 525] on button "button" at bounding box center [224, 518] width 19 height 19
click at [317, 589] on input "1" at bounding box center [313, 587] width 58 height 22
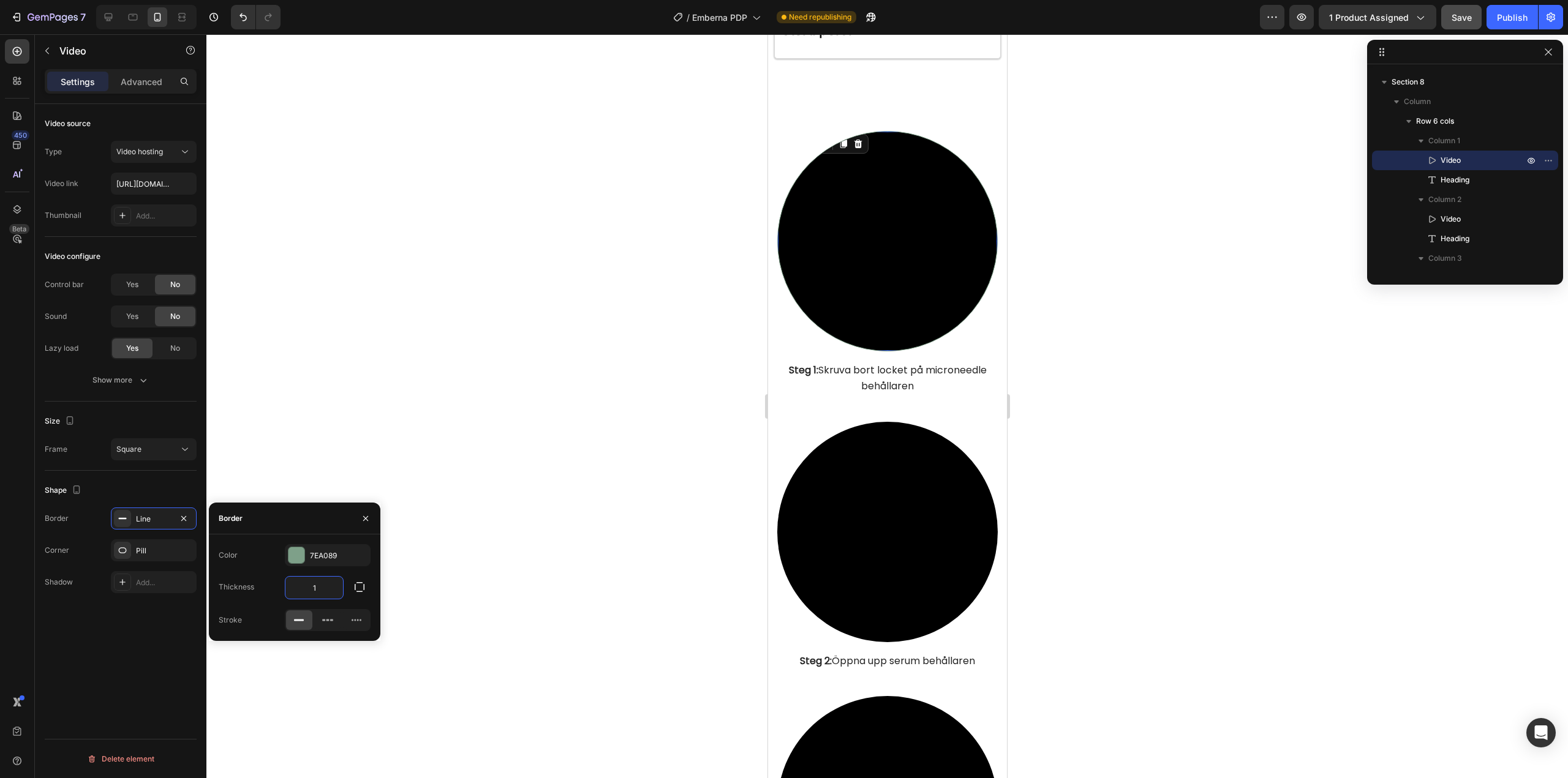
type input "2"
click at [109, 15] on icon at bounding box center [108, 17] width 12 height 12
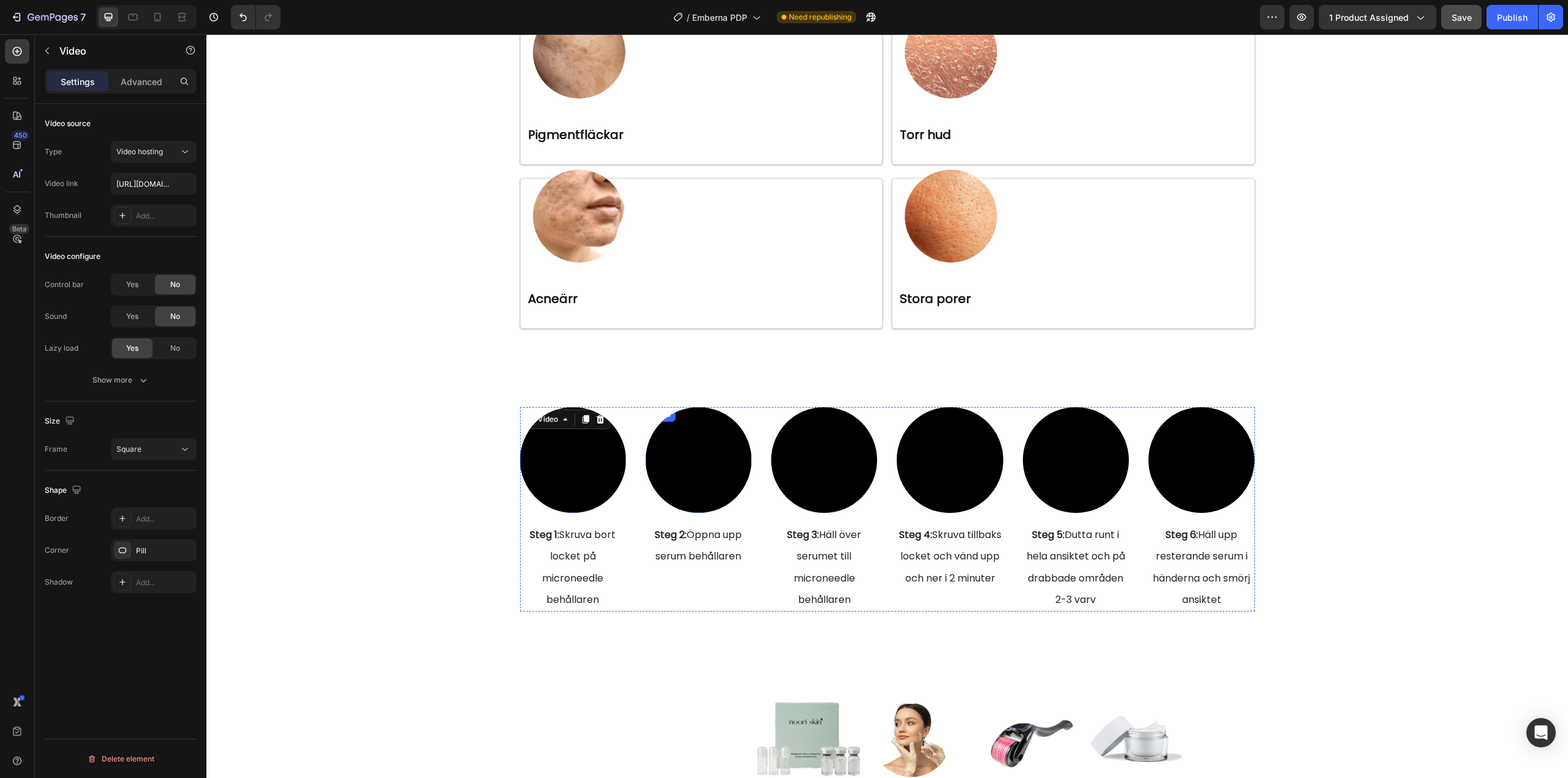
scroll to position [3687, 0]
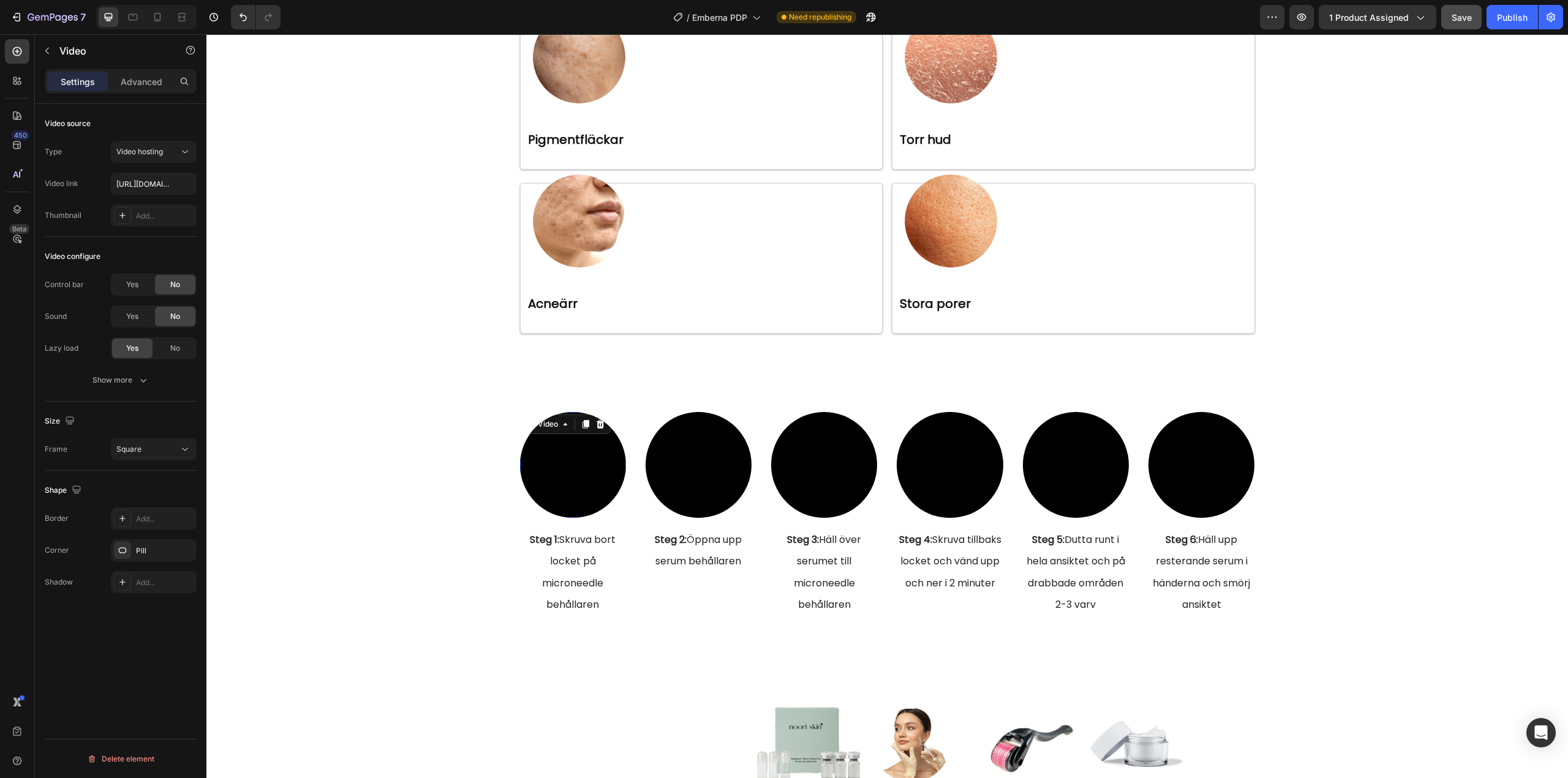
click at [582, 473] on video at bounding box center [573, 465] width 106 height 106
click at [142, 518] on div "Add..." at bounding box center [164, 519] width 58 height 11
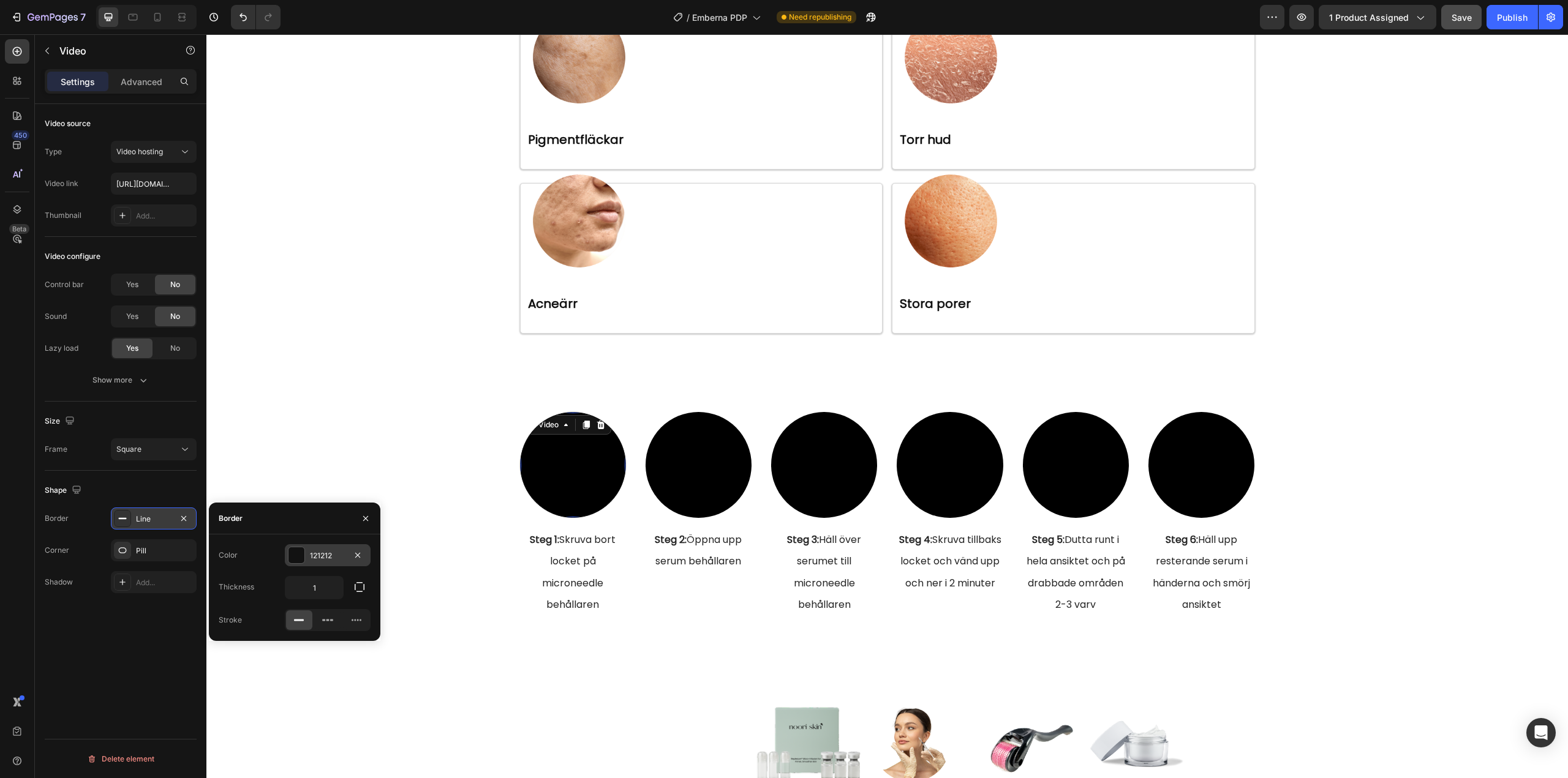
click at [322, 552] on div "121212" at bounding box center [328, 556] width 36 height 11
click at [247, 600] on div at bounding box center [249, 602] width 12 height 12
type input "7EA089"
click at [228, 519] on icon "button" at bounding box center [224, 518] width 10 height 10
click at [311, 589] on input "1" at bounding box center [313, 587] width 58 height 22
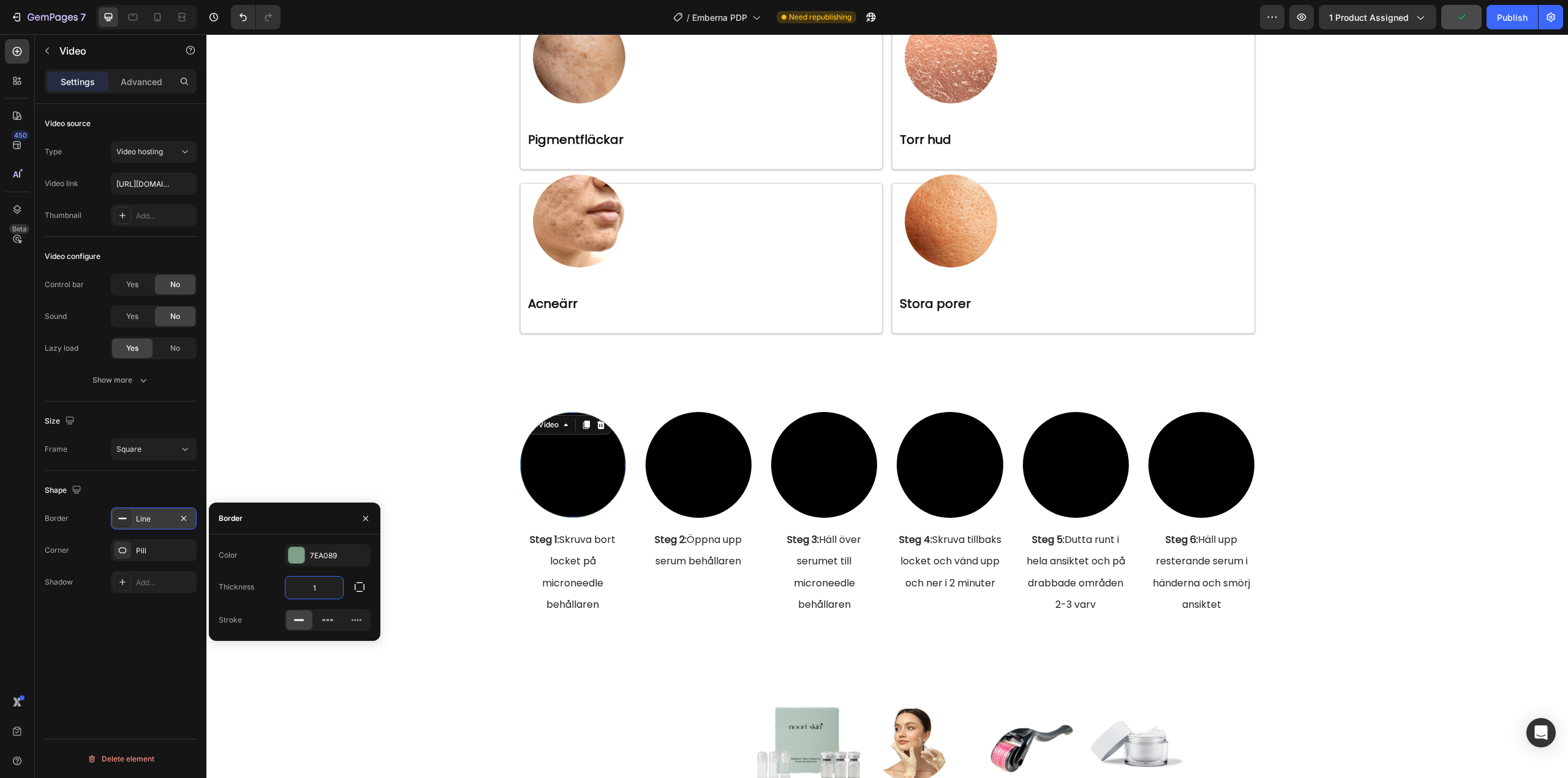
type input "2"
click at [469, 494] on div "Video 16 Steg 1: Skruva bort locket på microneedle behållaren Heading Video Ste…" at bounding box center [887, 514] width 1343 height 205
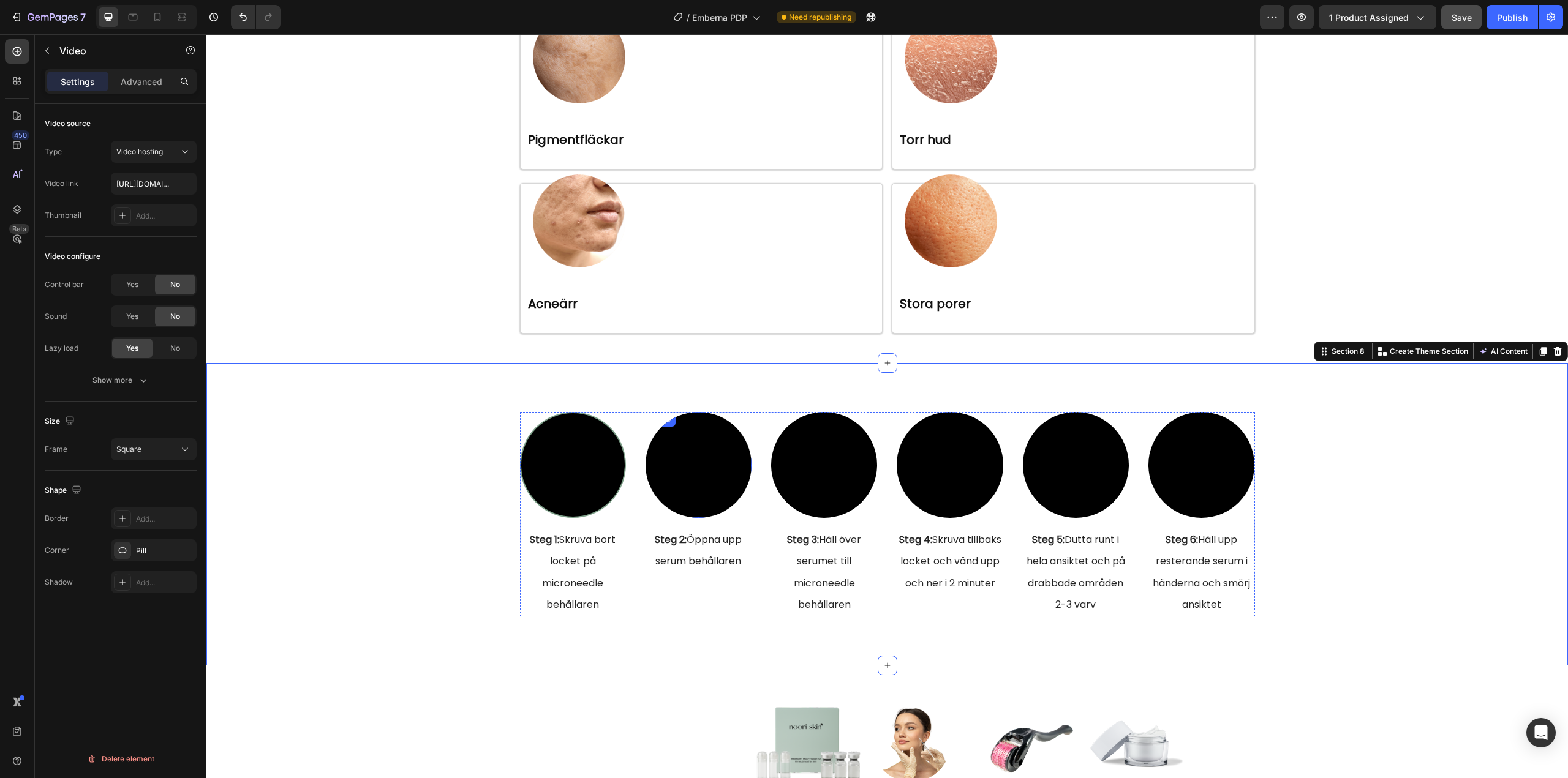
click at [671, 462] on video at bounding box center [698, 465] width 106 height 106
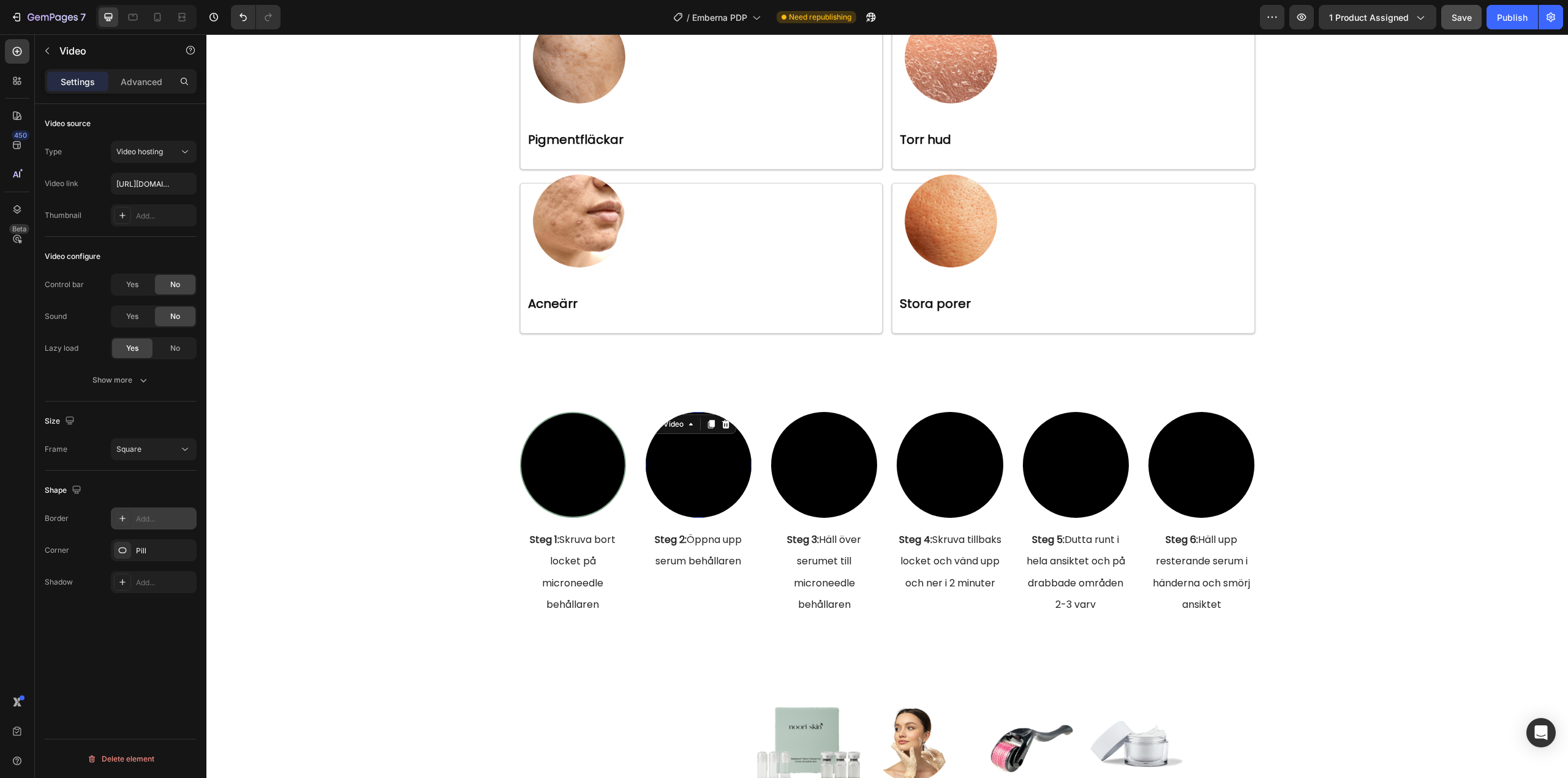
click at [153, 516] on div "Add..." at bounding box center [164, 519] width 58 height 11
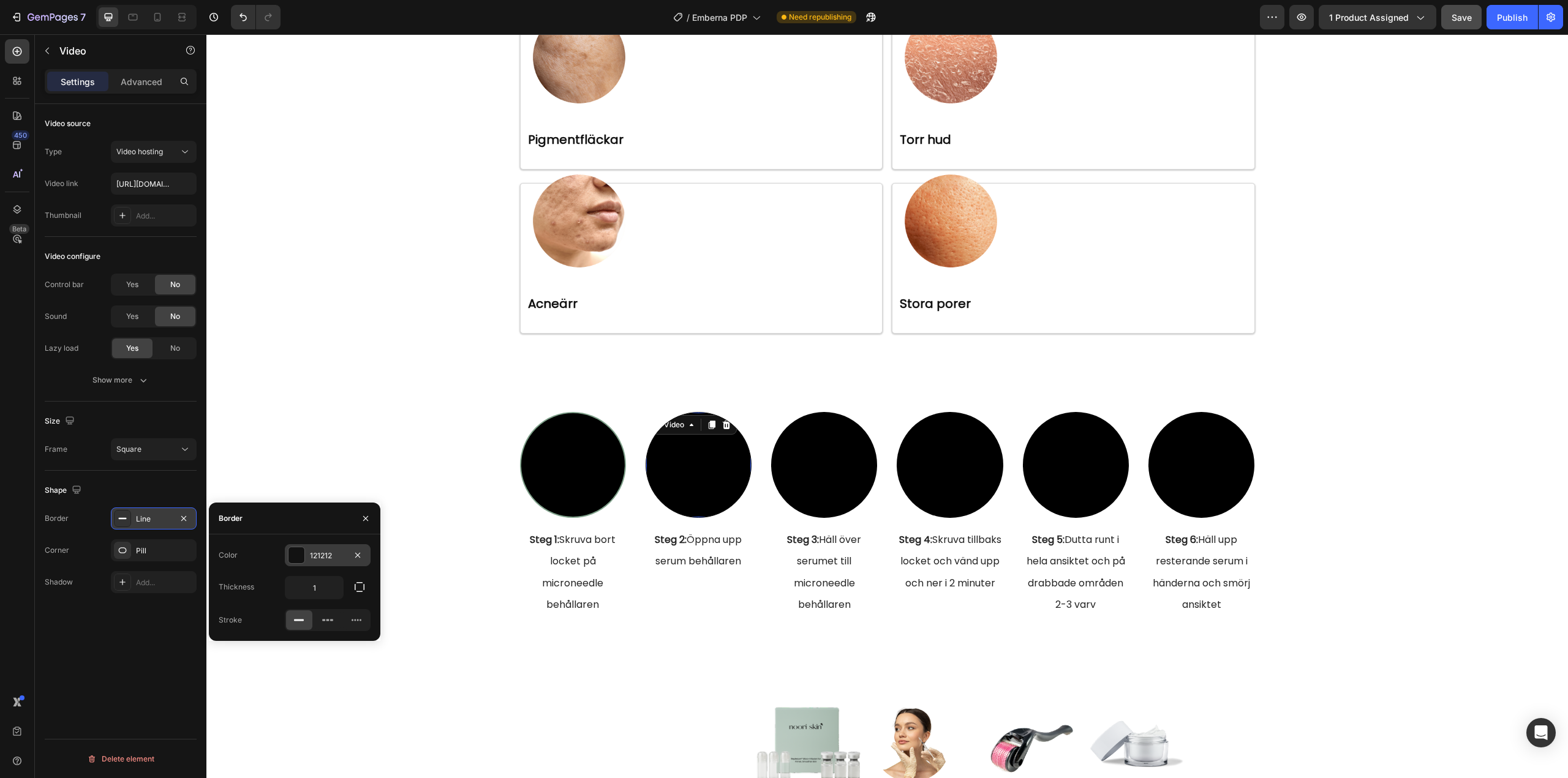
click at [313, 553] on div "121212" at bounding box center [328, 556] width 36 height 11
click at [255, 598] on div at bounding box center [249, 602] width 12 height 12
type input "7EA089"
click at [222, 517] on icon "button" at bounding box center [224, 518] width 10 height 10
click at [305, 585] on input "1" at bounding box center [313, 587] width 58 height 22
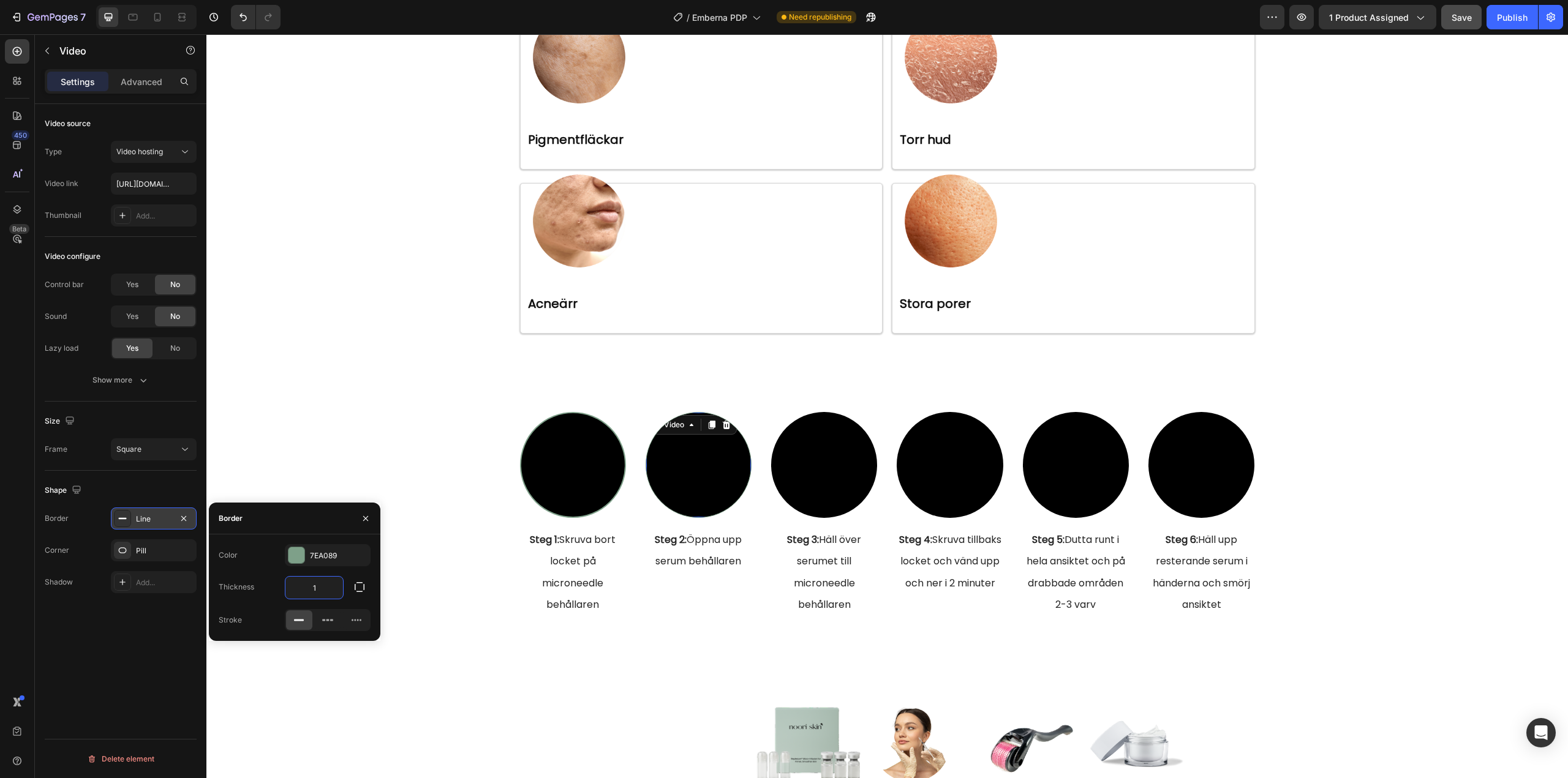
type input "2"
click at [824, 469] on video at bounding box center [824, 465] width 106 height 106
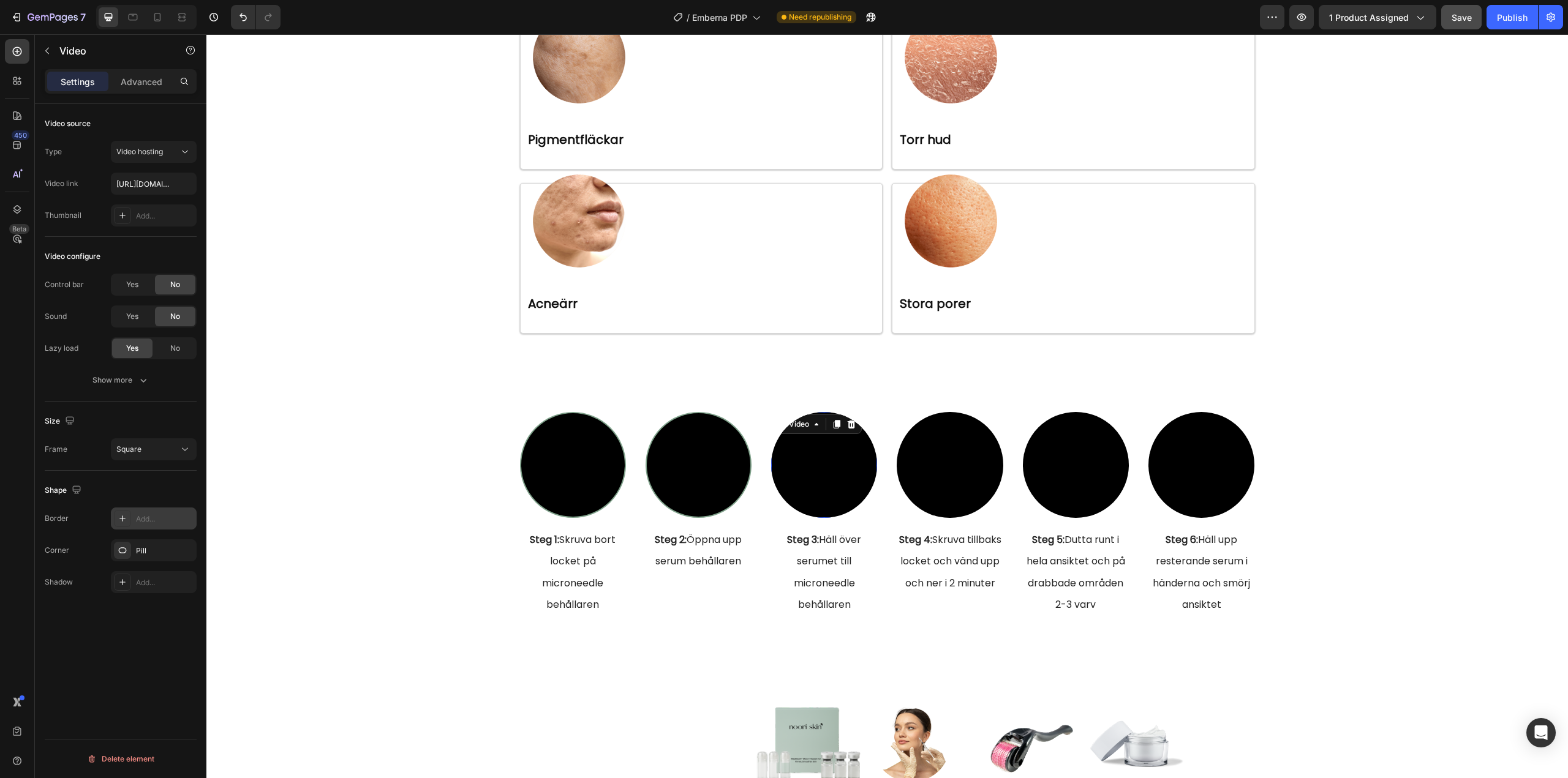
click at [151, 517] on div "Add..." at bounding box center [164, 519] width 58 height 11
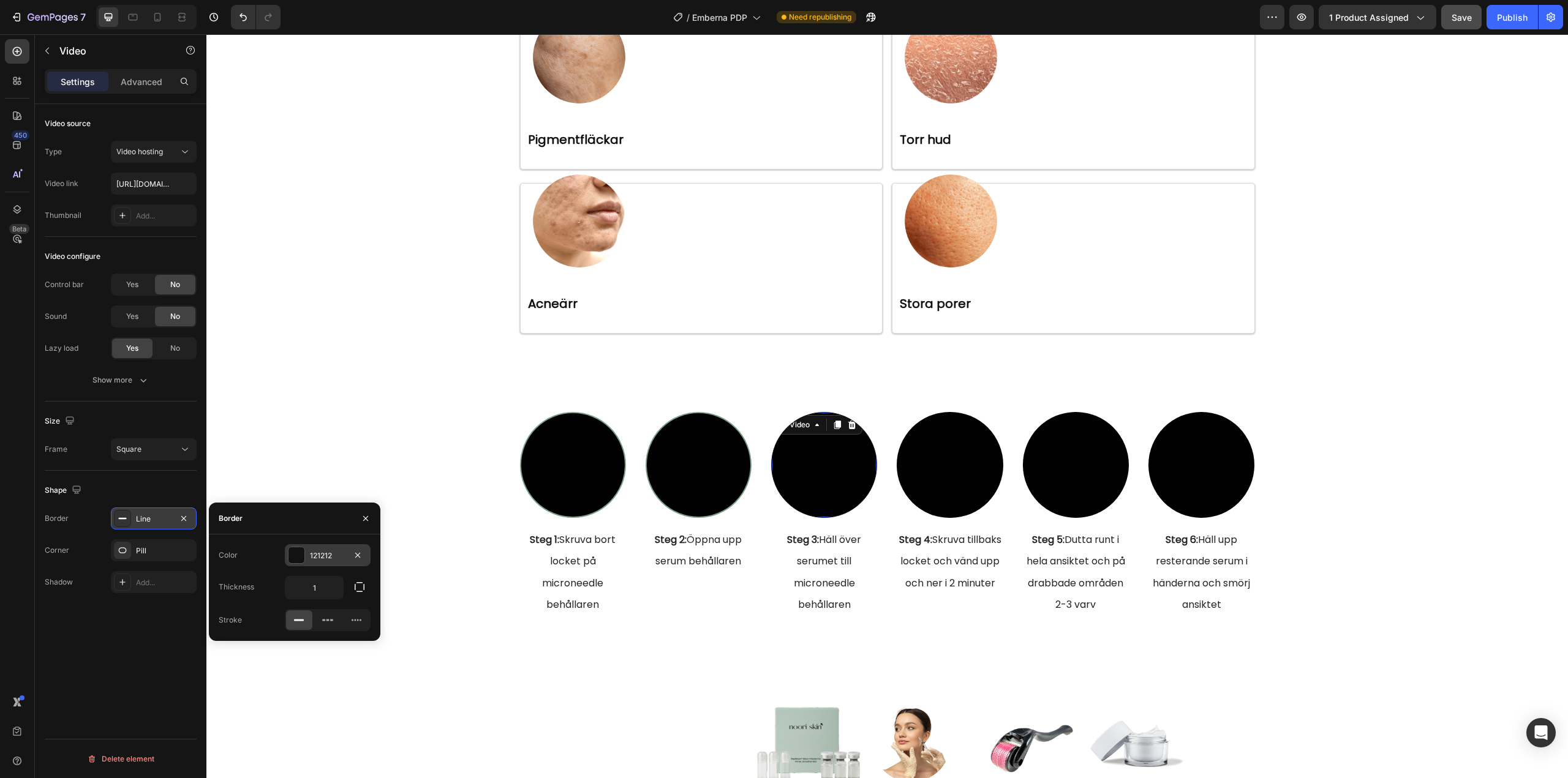
click at [313, 548] on div "121212" at bounding box center [328, 555] width 86 height 22
click at [252, 599] on div at bounding box center [249, 602] width 12 height 12
type input "7EA089"
click at [224, 521] on icon "button" at bounding box center [224, 518] width 10 height 10
click at [306, 584] on input "1" at bounding box center [313, 587] width 58 height 22
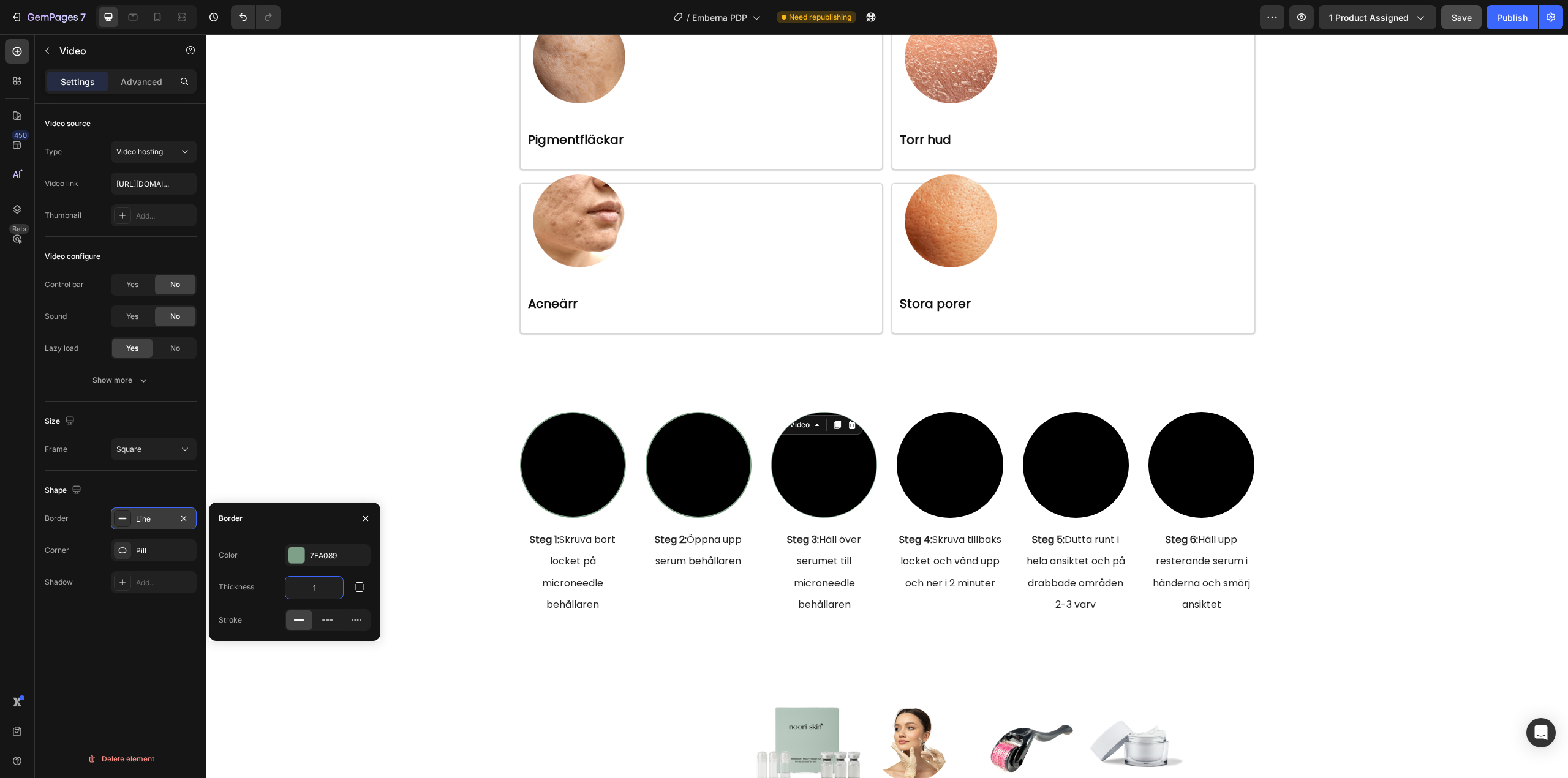
type input "2"
click at [931, 462] on video at bounding box center [949, 465] width 106 height 106
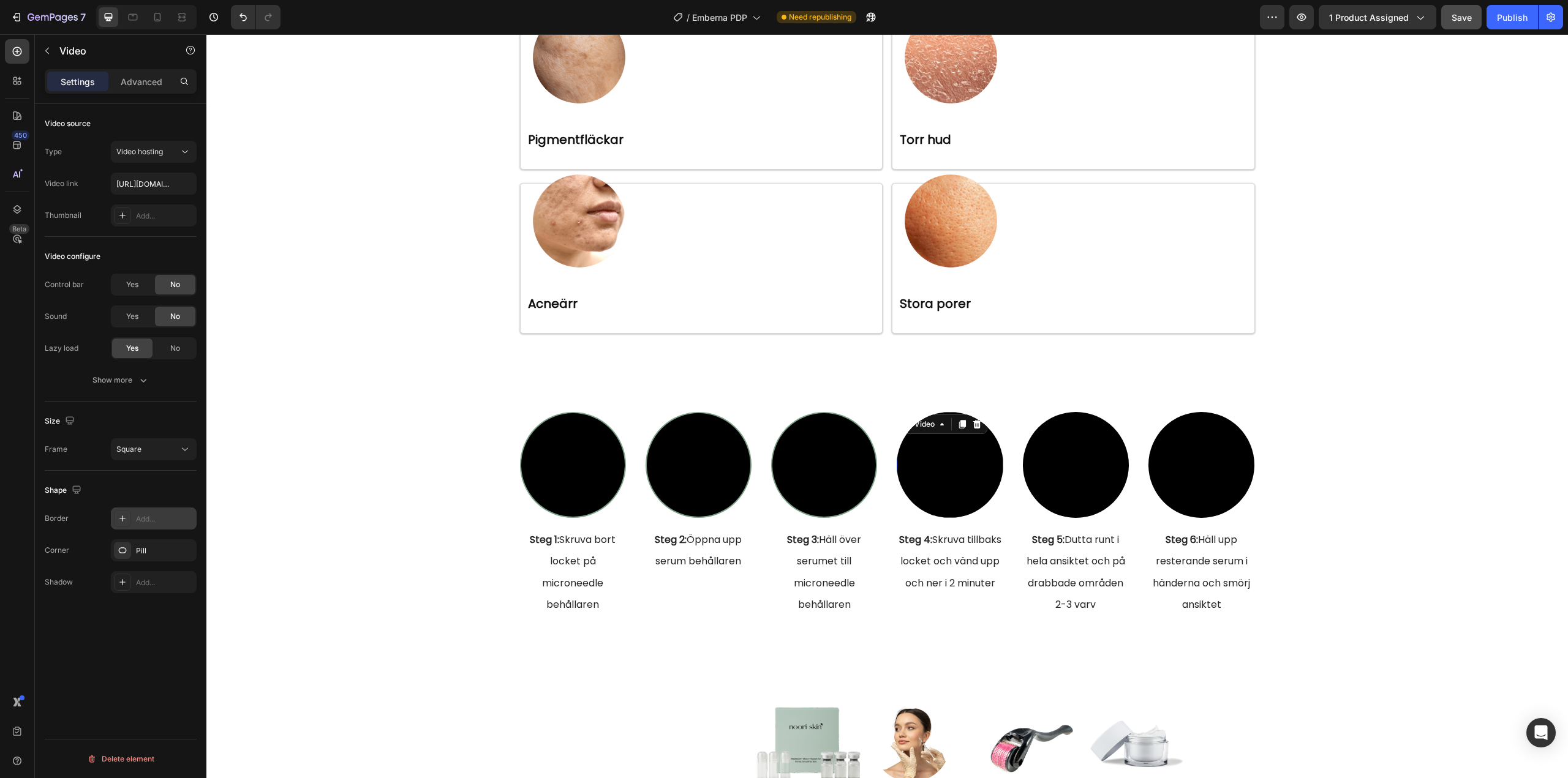
click at [139, 523] on div "Add..." at bounding box center [164, 519] width 58 height 11
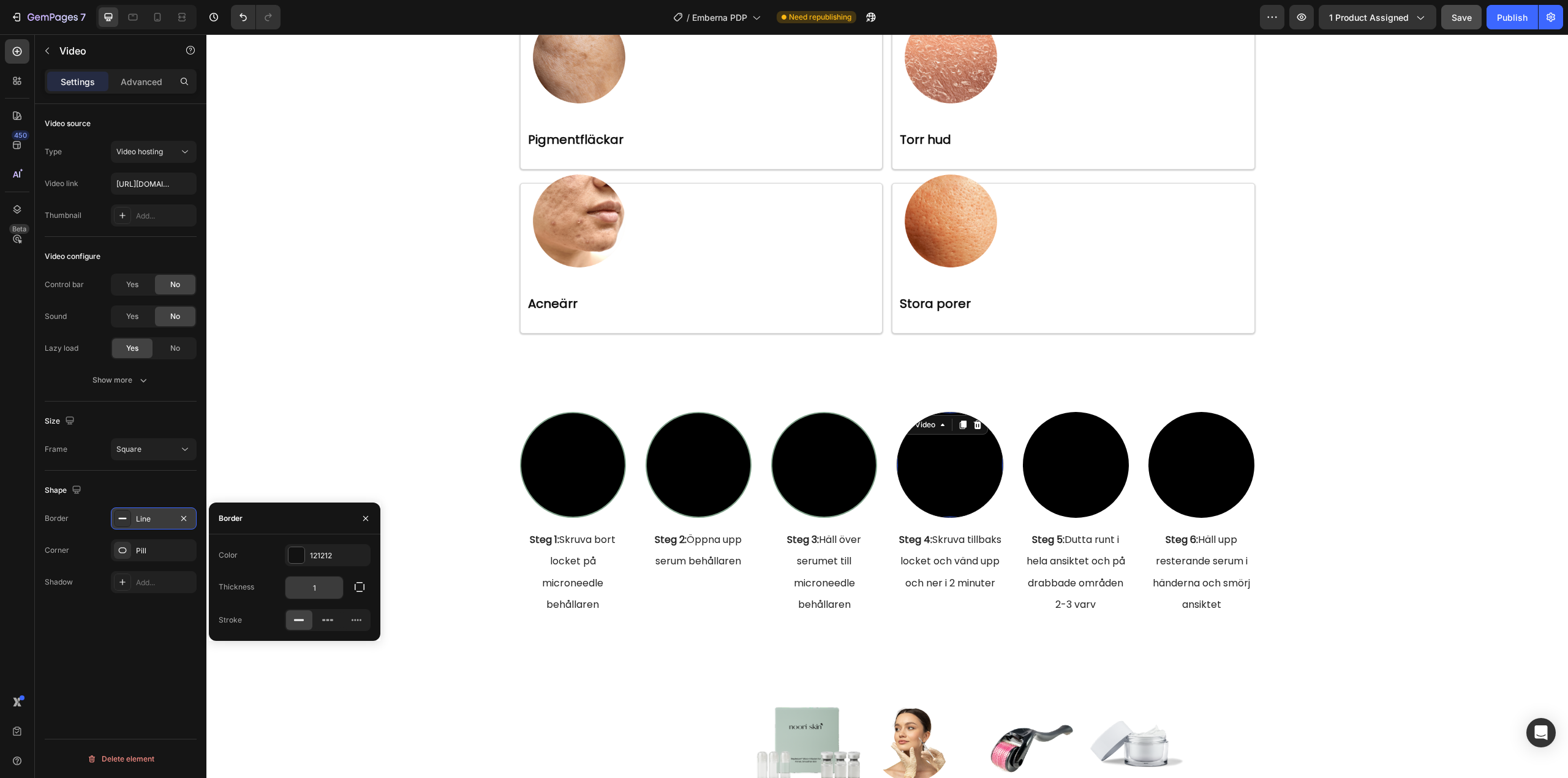
click at [315, 584] on input "1" at bounding box center [313, 587] width 58 height 22
type input "2"
click at [336, 555] on div "121212" at bounding box center [328, 556] width 36 height 11
click at [260, 597] on div at bounding box center [295, 602] width 152 height 17
click at [254, 598] on div at bounding box center [249, 602] width 12 height 12
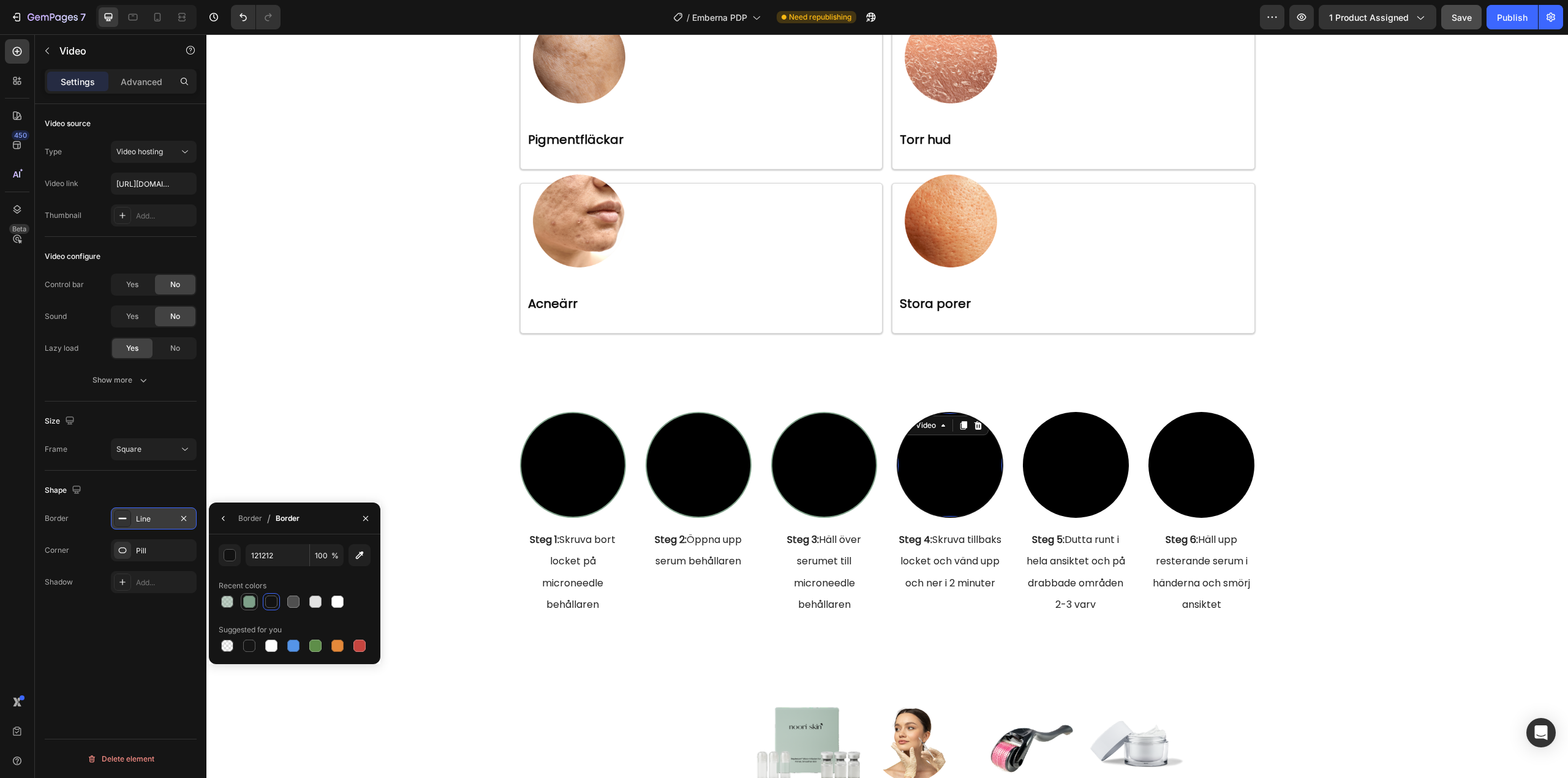
type input "7EA089"
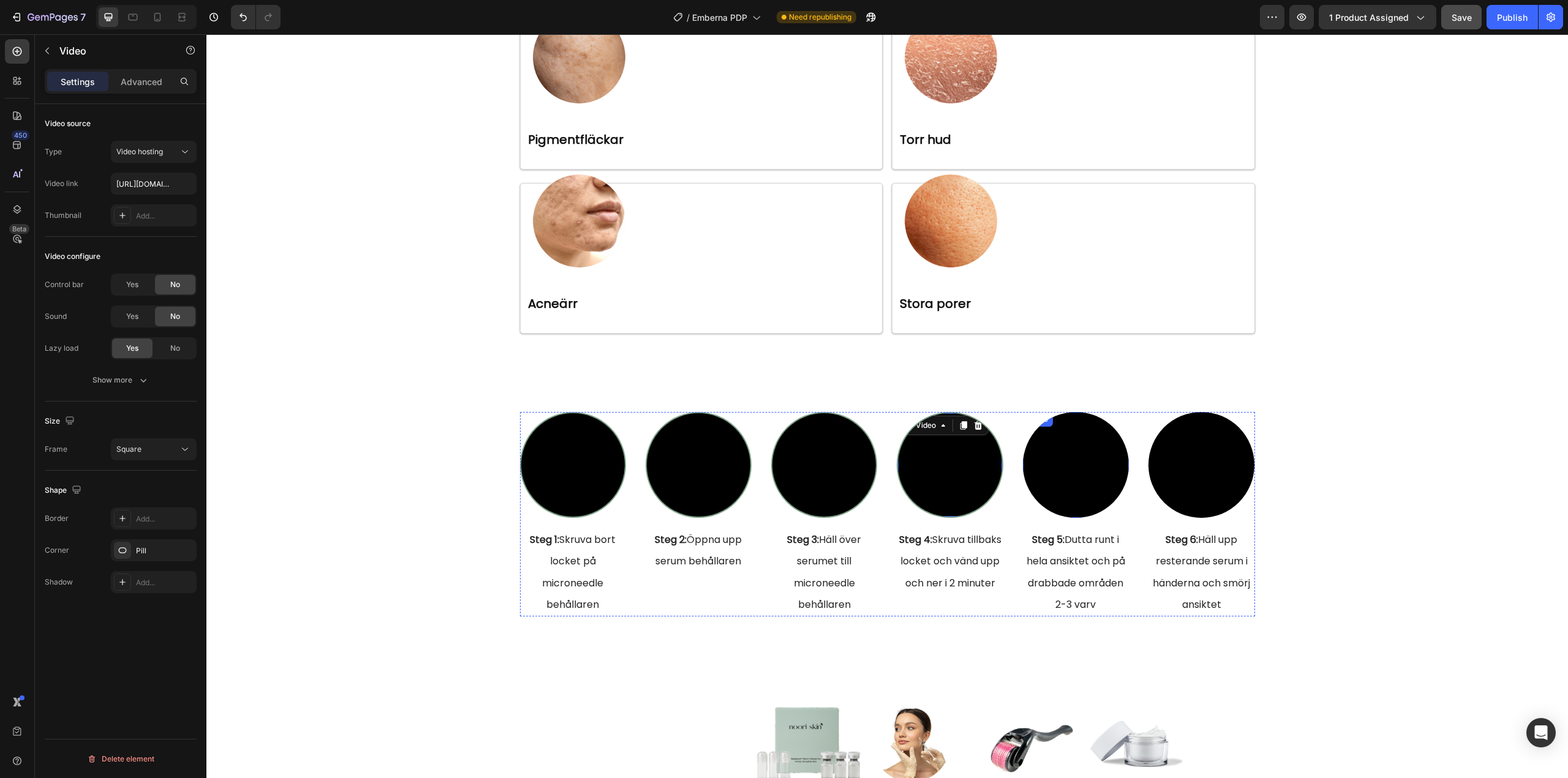
click at [1080, 472] on video at bounding box center [1076, 465] width 106 height 106
click at [148, 521] on div "Add..." at bounding box center [164, 519] width 58 height 11
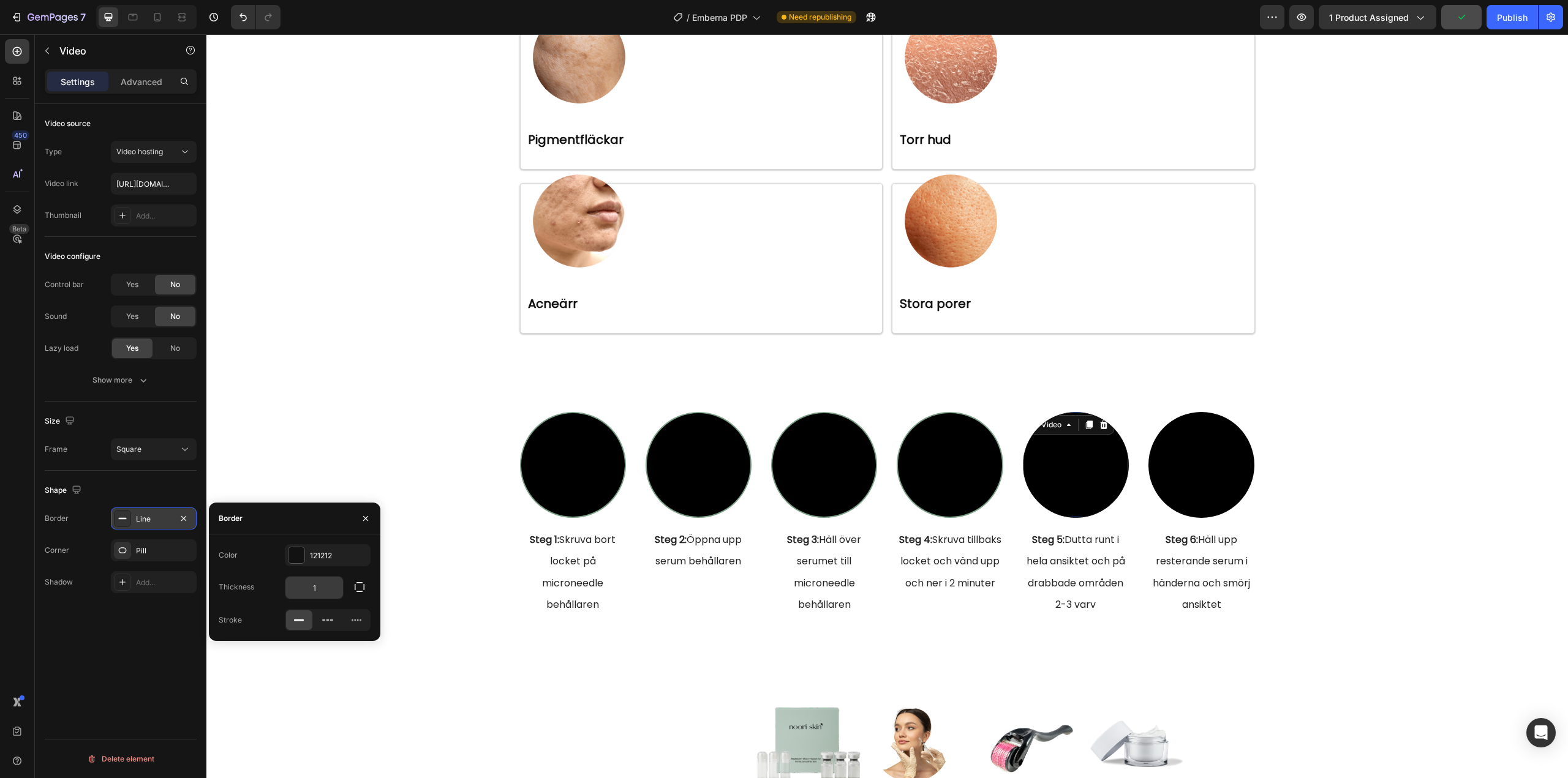
click at [313, 585] on input "1" at bounding box center [313, 587] width 58 height 22
type input "2"
click at [327, 551] on div "121212" at bounding box center [328, 556] width 36 height 11
click at [247, 597] on div at bounding box center [249, 602] width 12 height 12
type input "7EA089"
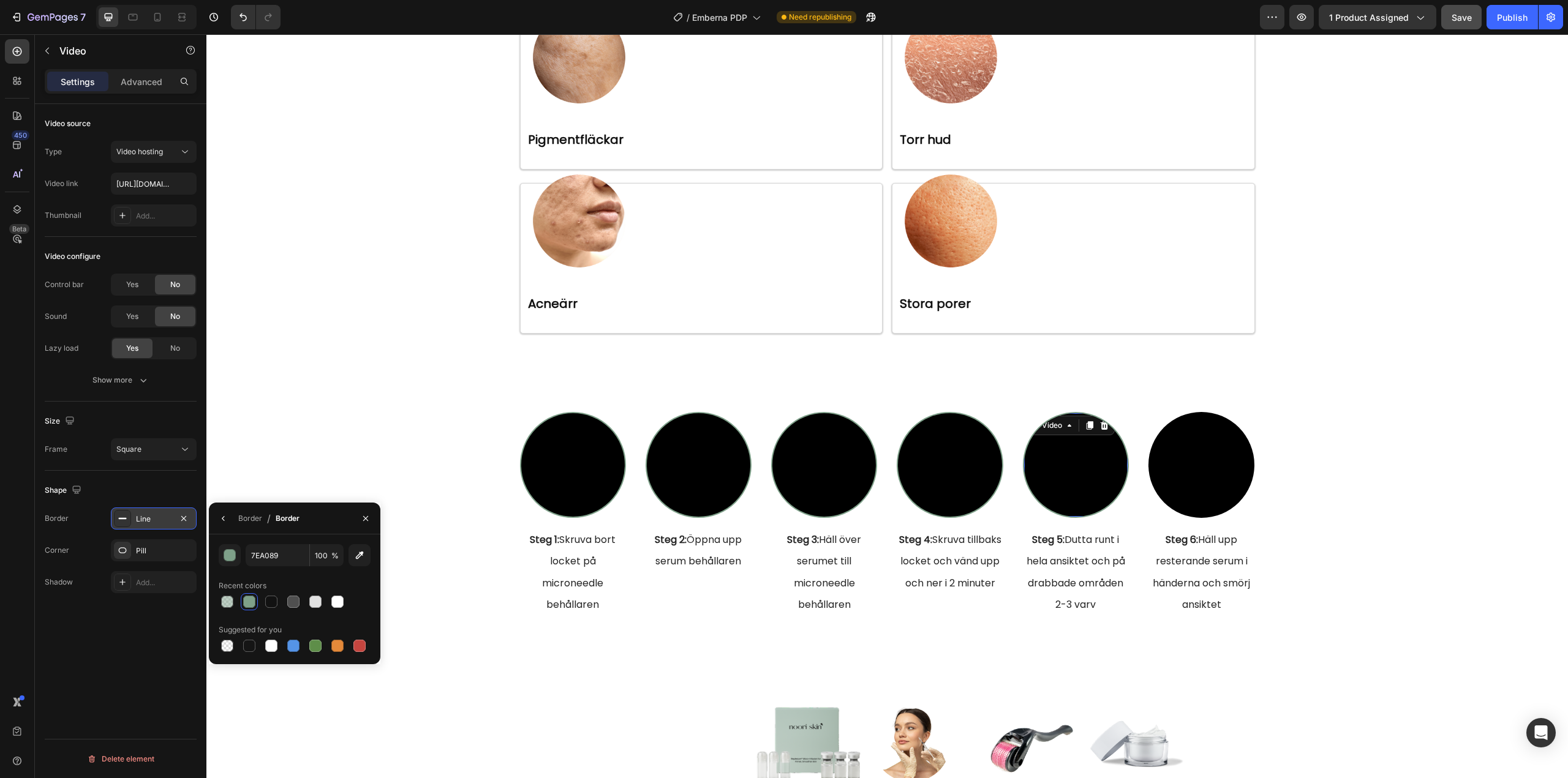
click at [1174, 462] on video at bounding box center [1201, 465] width 106 height 106
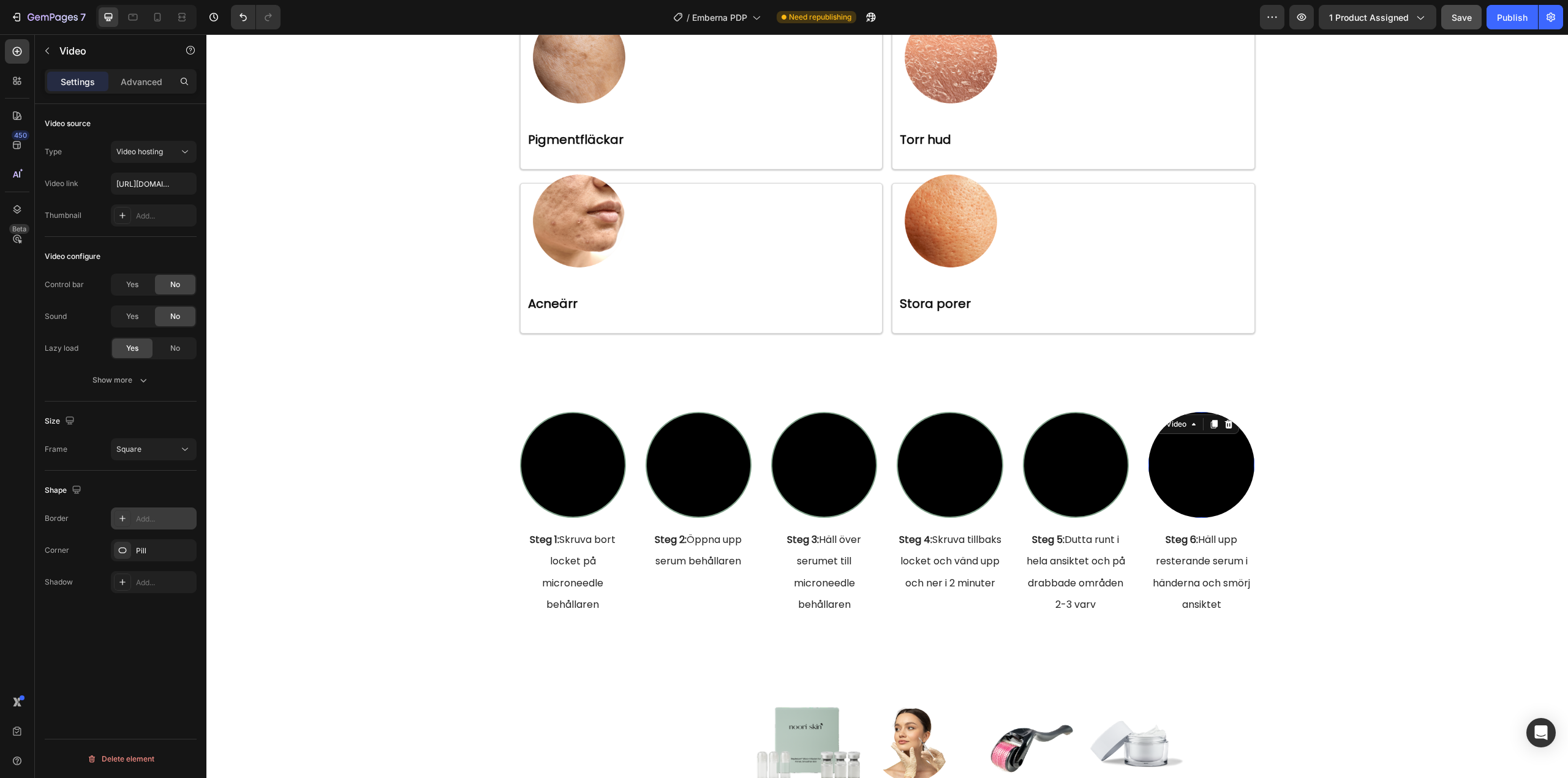
click at [151, 523] on div "Add..." at bounding box center [164, 519] width 58 height 11
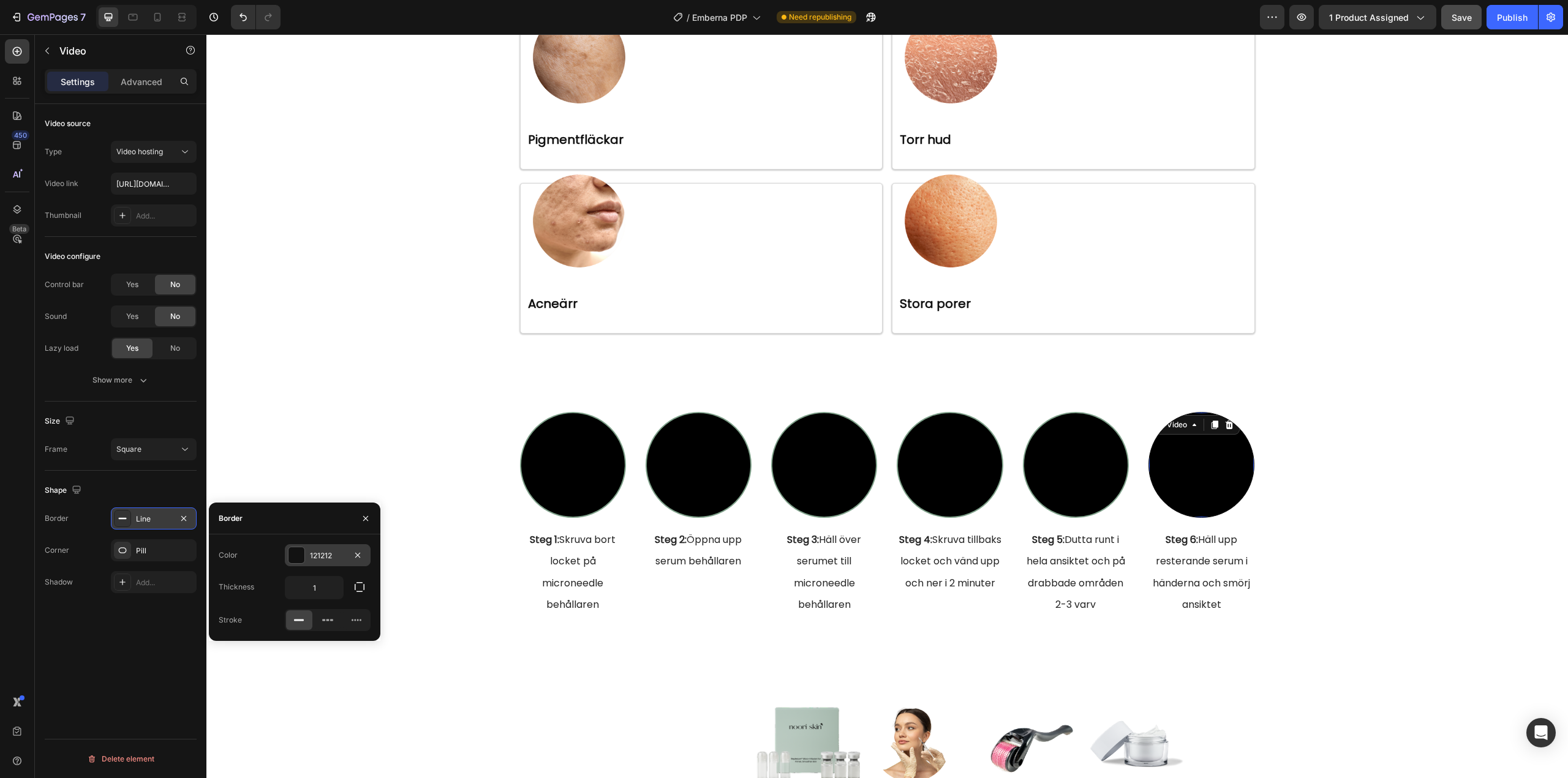
click at [324, 555] on div "121212" at bounding box center [328, 556] width 36 height 11
click at [245, 599] on div at bounding box center [249, 602] width 12 height 12
type input "7EA089"
click at [224, 517] on icon "button" at bounding box center [224, 518] width 10 height 10
click at [315, 589] on input "1" at bounding box center [313, 587] width 58 height 22
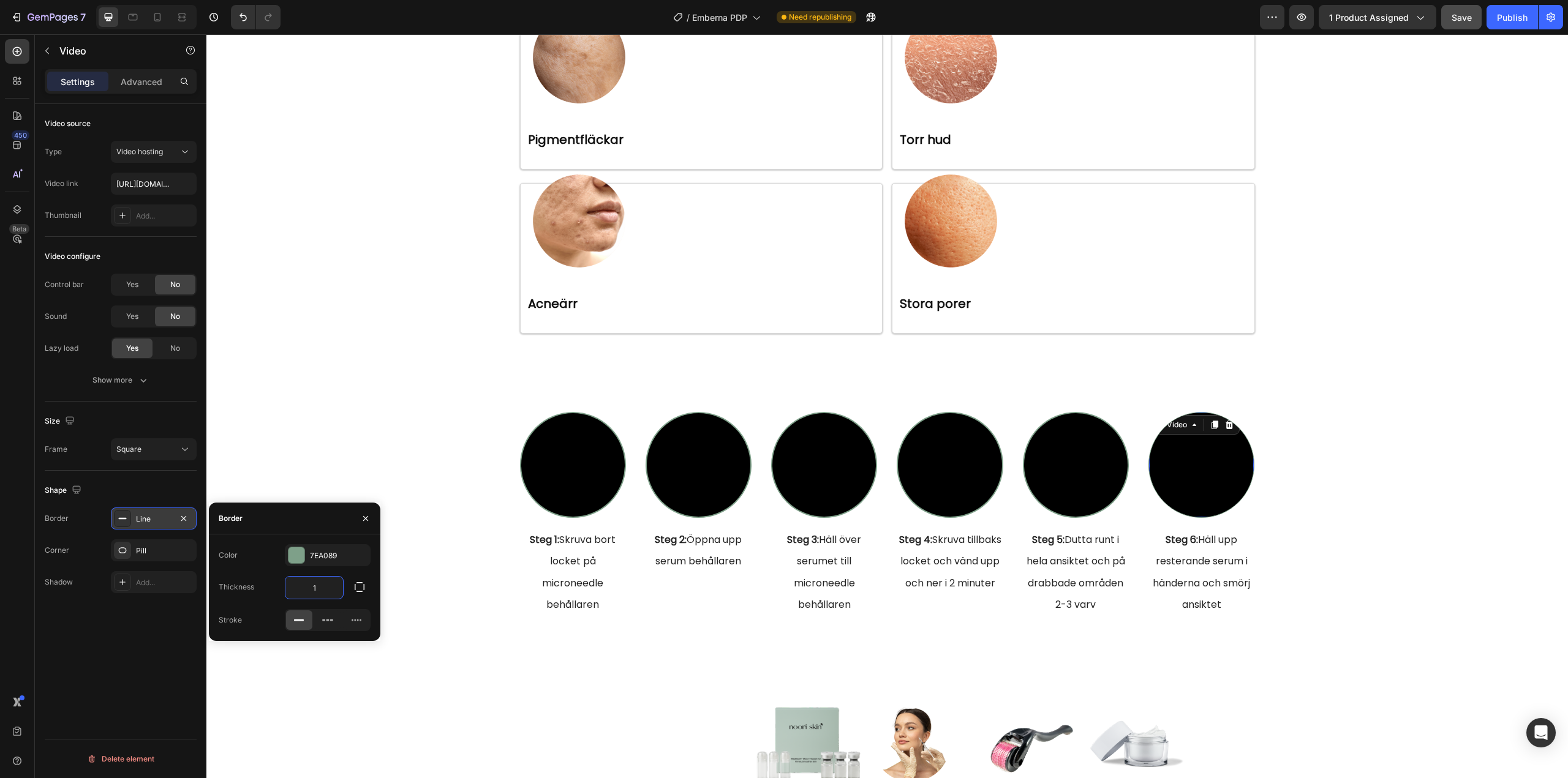
type input "2"
click at [178, 611] on div "Video source Type Video hosting Video link https://cdn.shopify.com/videos/c/o/v…" at bounding box center [121, 459] width 172 height 709
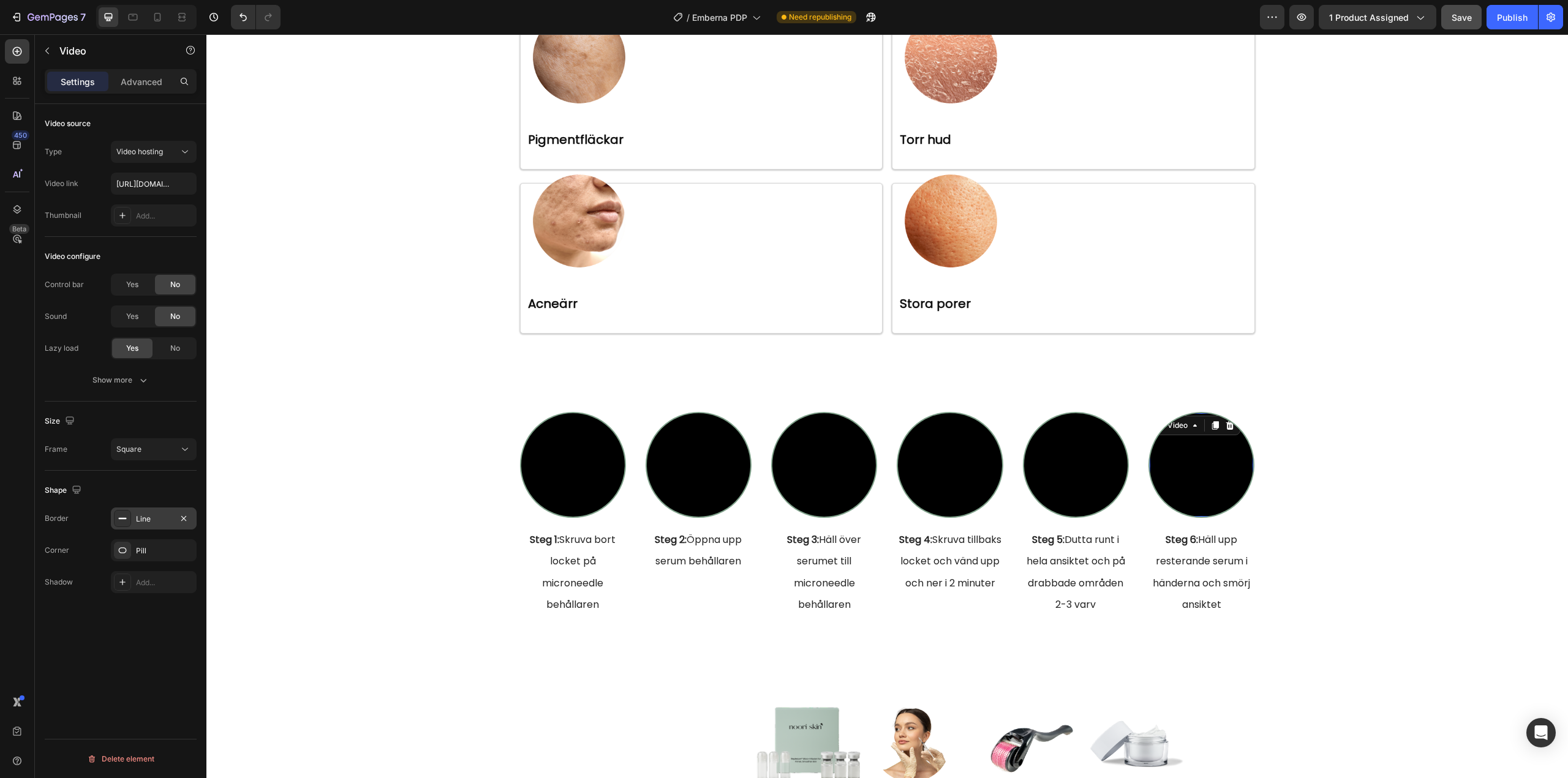
click at [178, 611] on div "Video source Type Video hosting Video link https://cdn.shopify.com/videos/c/o/v…" at bounding box center [121, 459] width 172 height 709
click at [1346, 436] on div "Video Steg 1: Skruva bort locket på microneedle behållaren Heading Video Steg 2…" at bounding box center [887, 514] width 1343 height 205
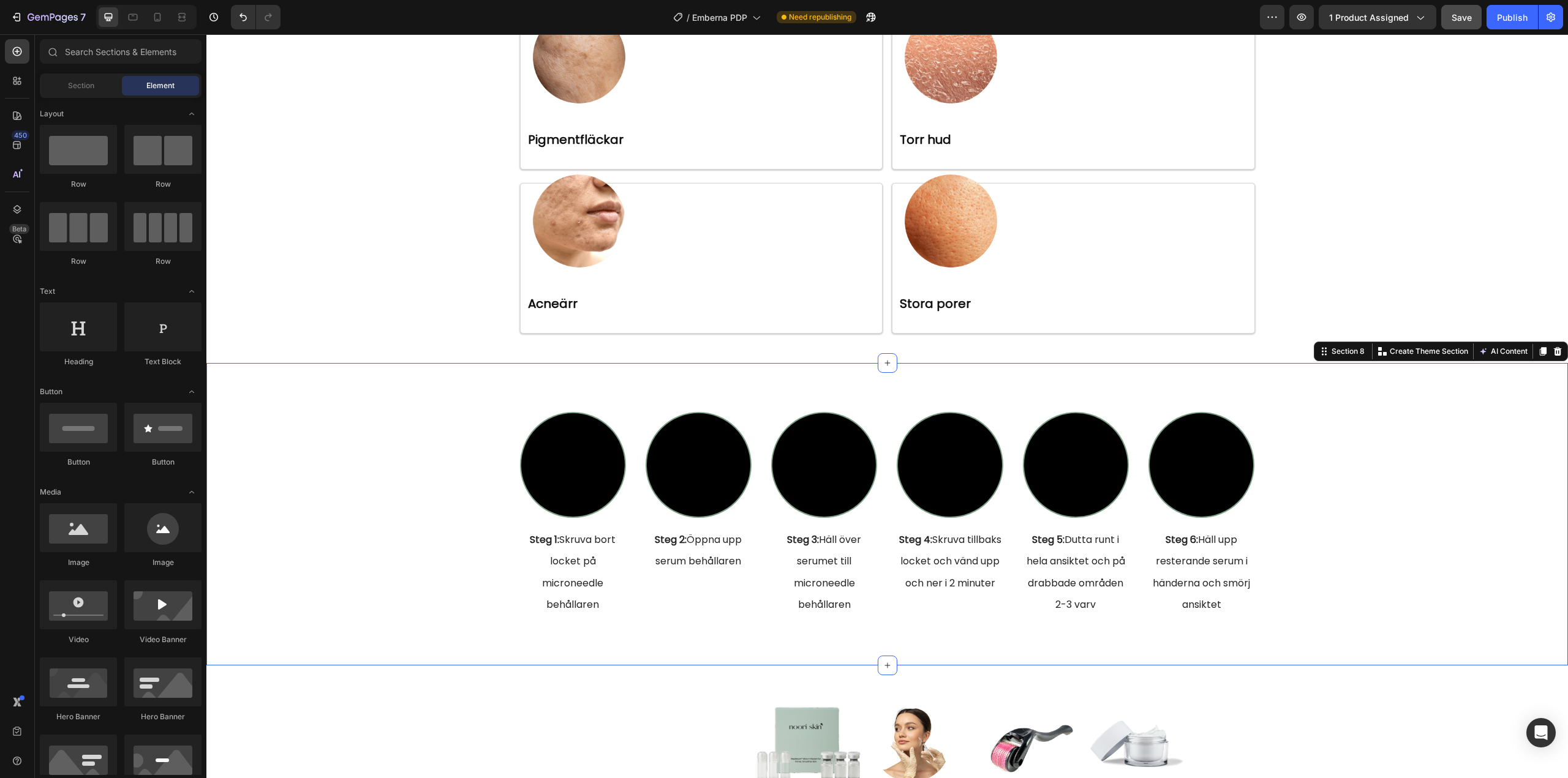
click at [160, 19] on icon at bounding box center [157, 17] width 12 height 12
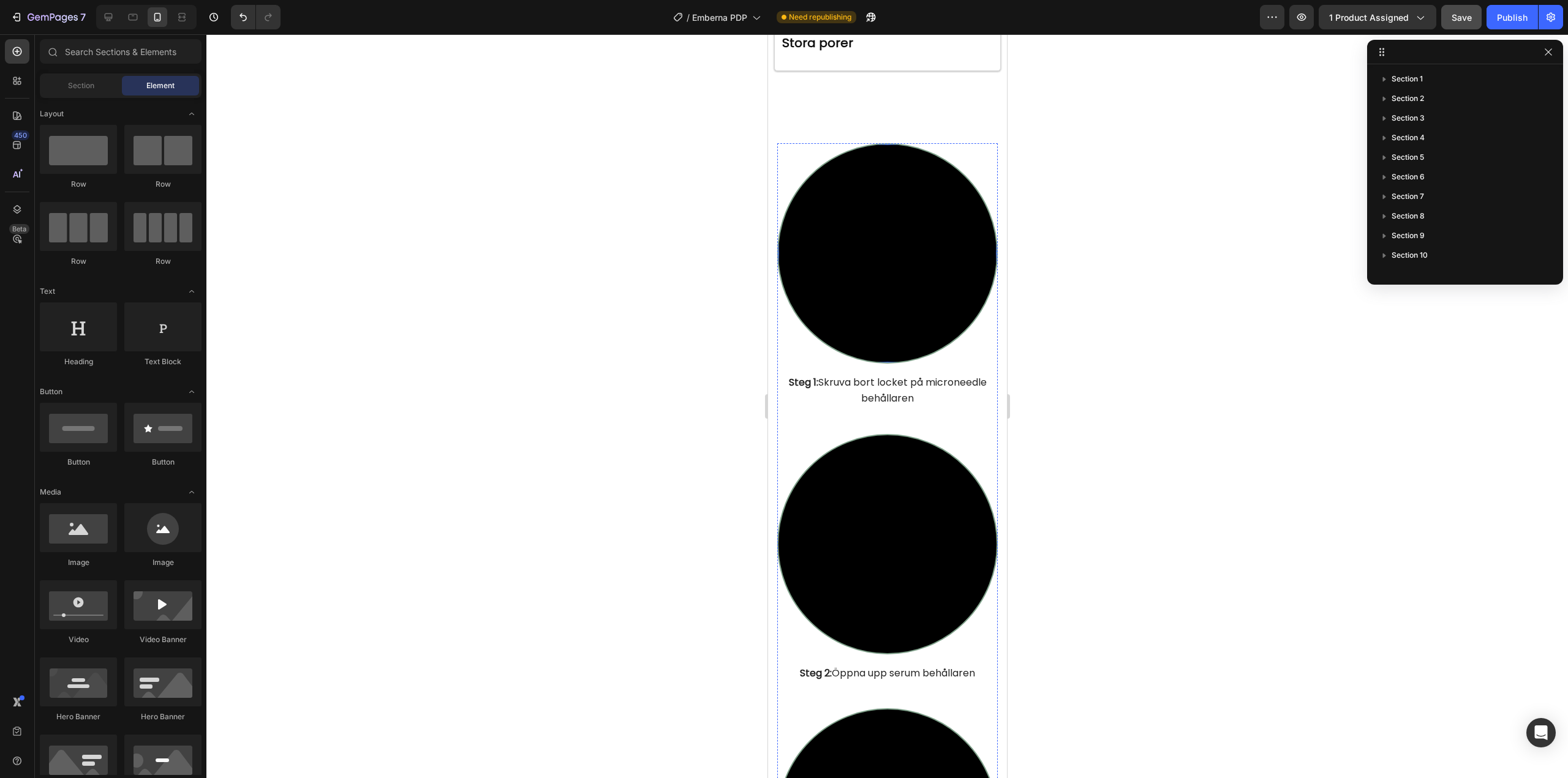
scroll to position [4144, 0]
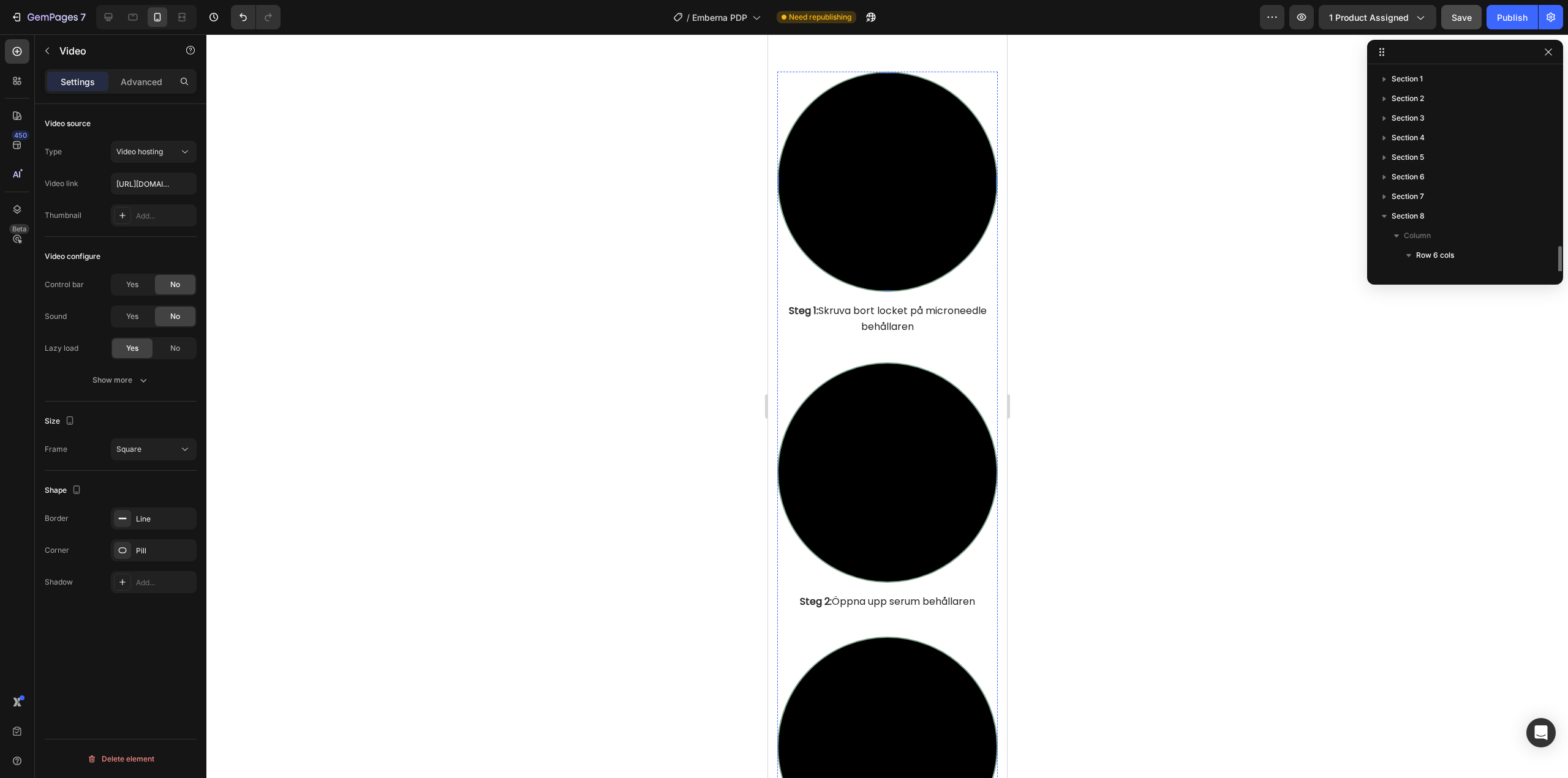
click at [854, 207] on video at bounding box center [886, 181] width 218 height 218
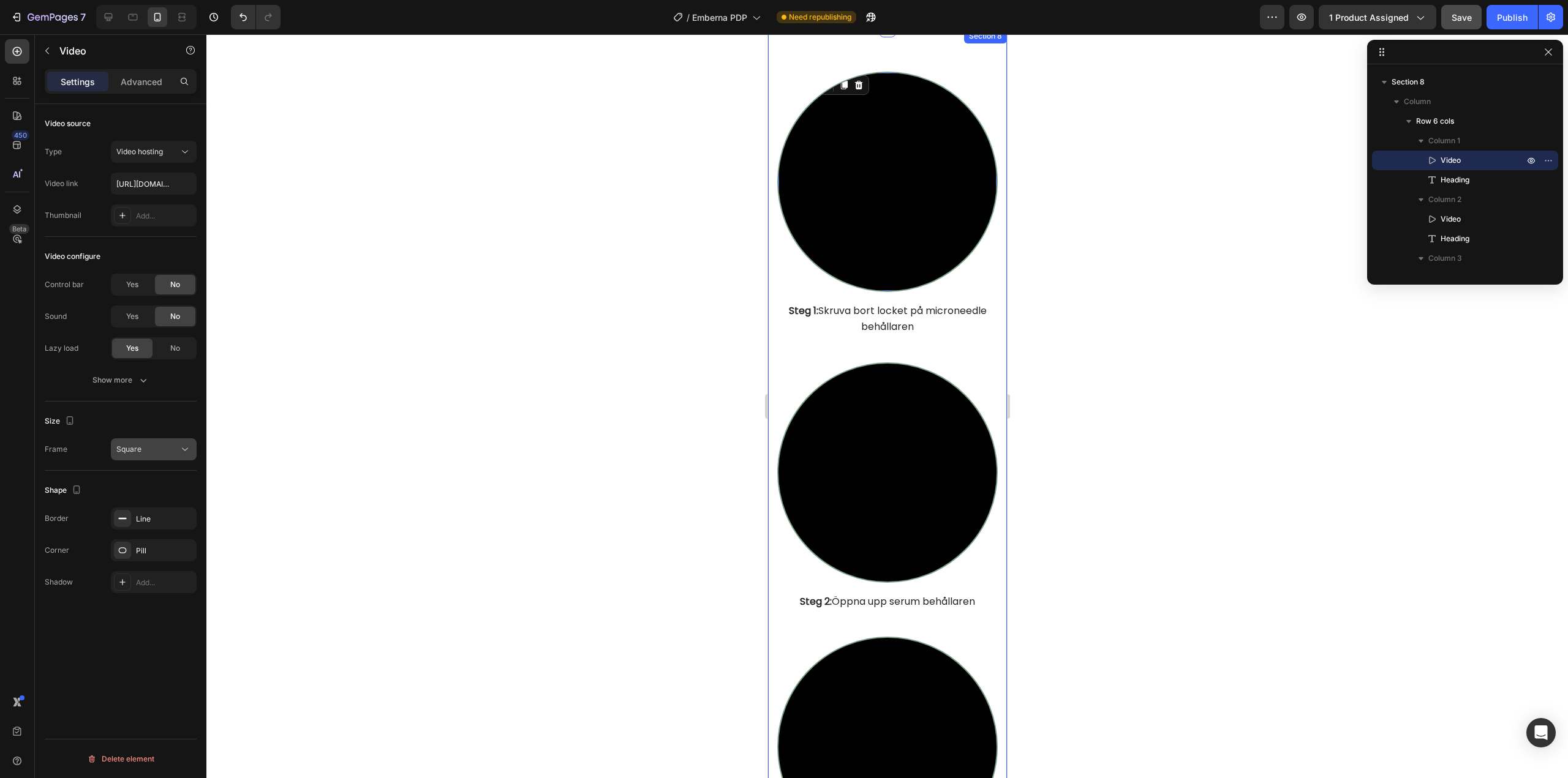
click at [143, 440] on button "Square" at bounding box center [154, 449] width 86 height 22
click at [138, 481] on span "Original" at bounding box center [130, 479] width 27 height 11
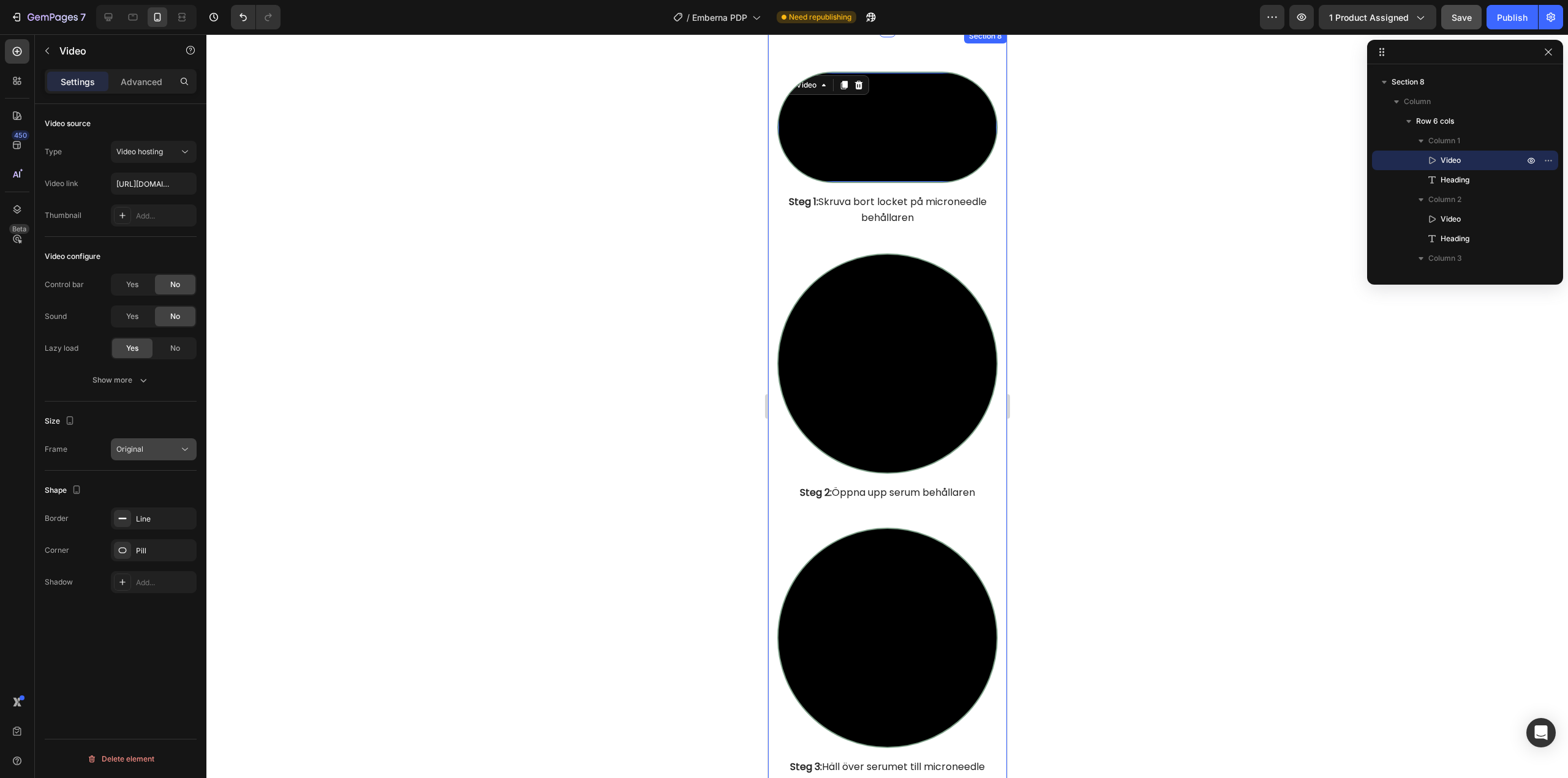
click at [139, 458] on button "Original" at bounding box center [154, 449] width 86 height 22
click at [139, 514] on div "Square" at bounding box center [139, 525] width 96 height 23
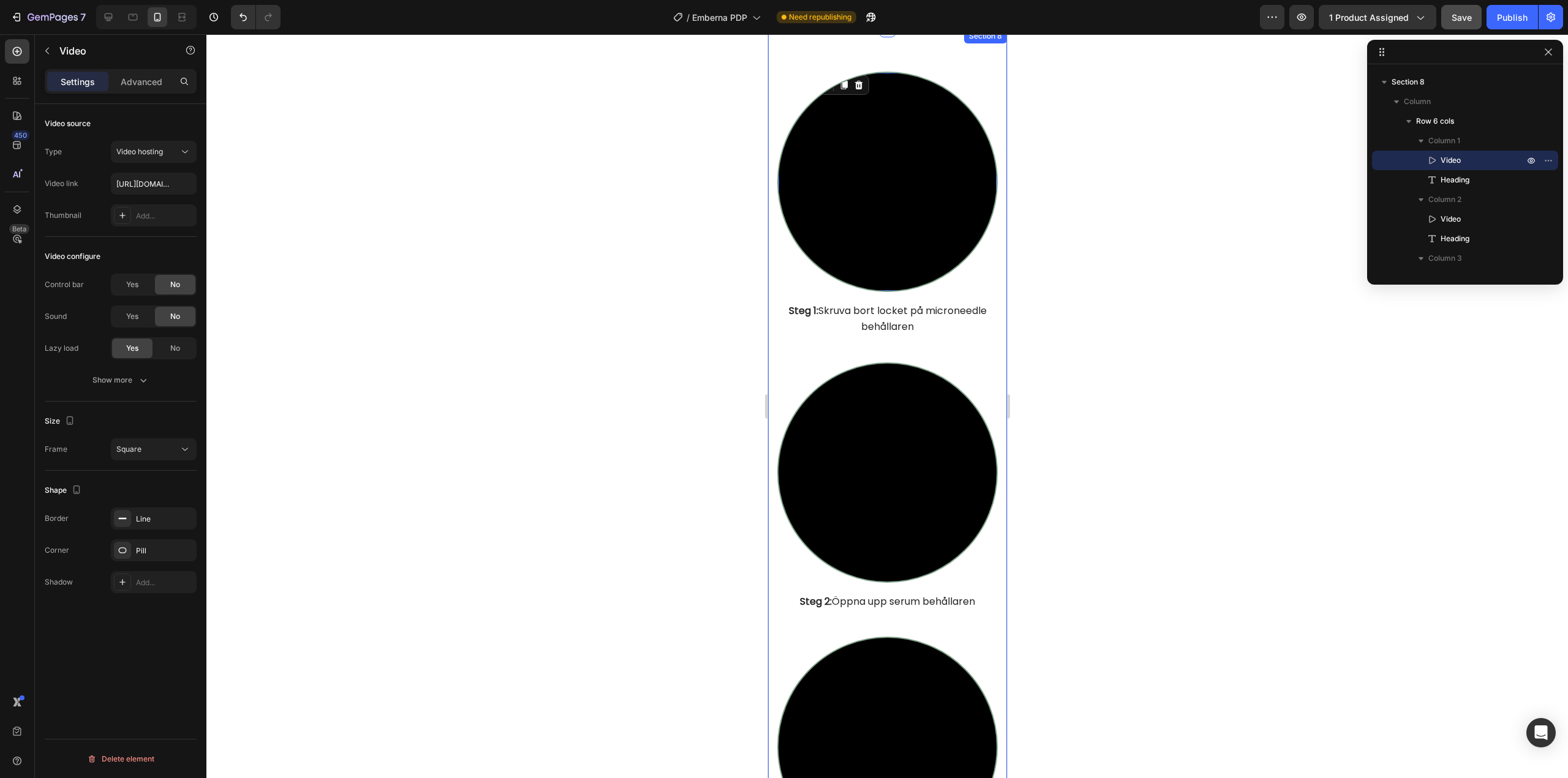
click at [114, 419] on div "Size" at bounding box center [121, 421] width 152 height 19
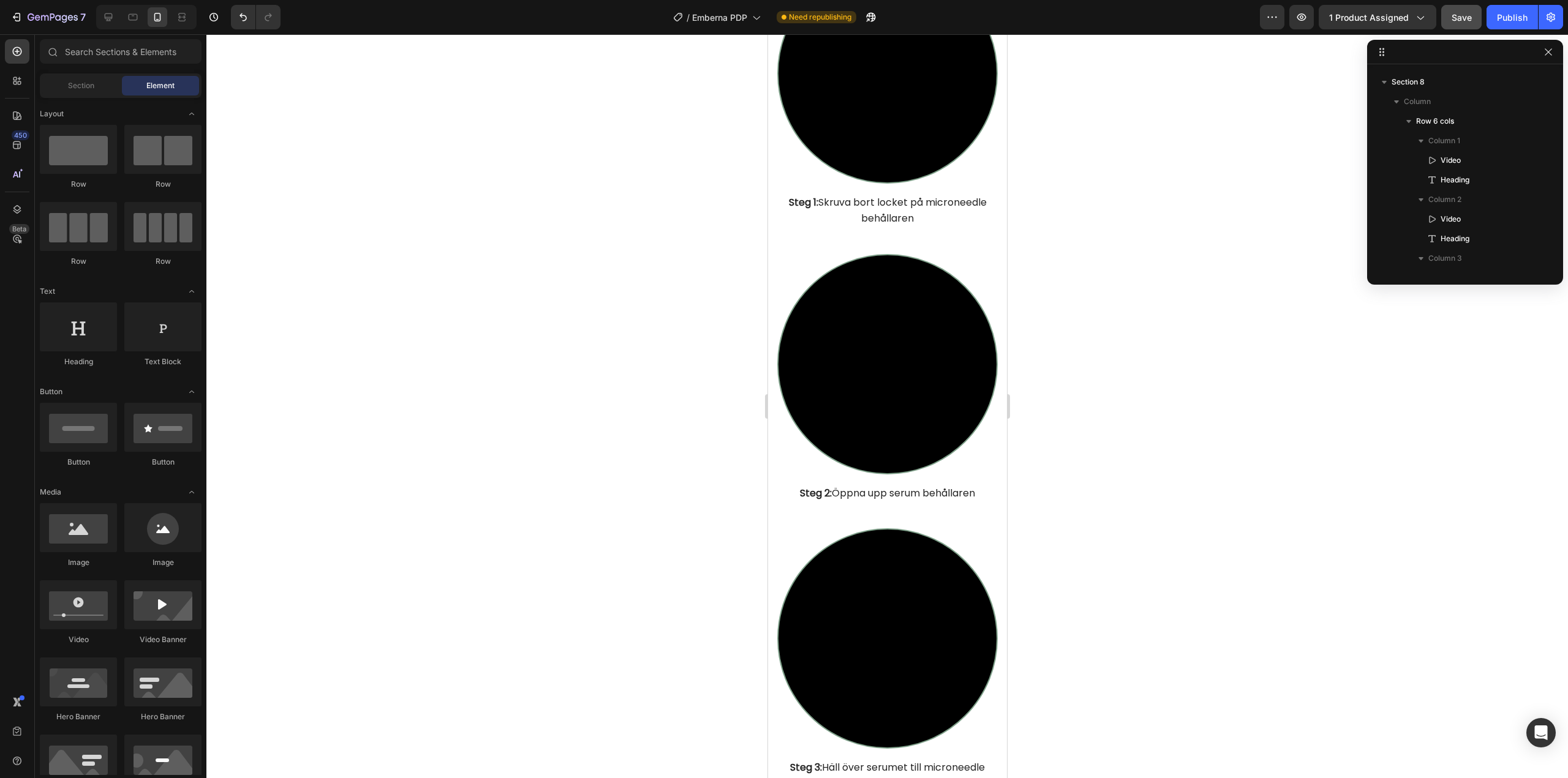
scroll to position [4247, 0]
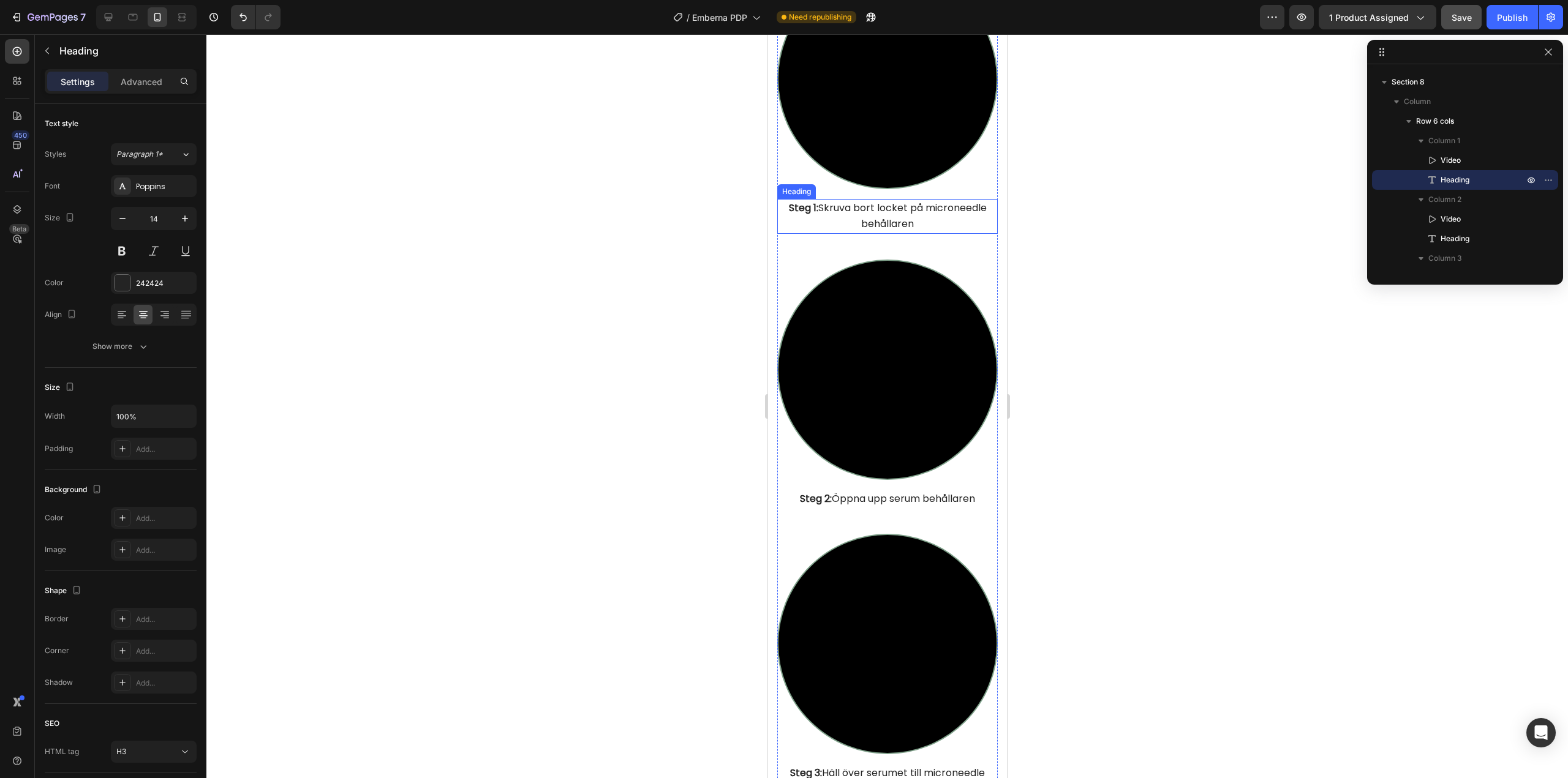
click at [843, 212] on h3 "Steg 1: Skruva bort locket på microneedle behållaren" at bounding box center [887, 216] width 220 height 34
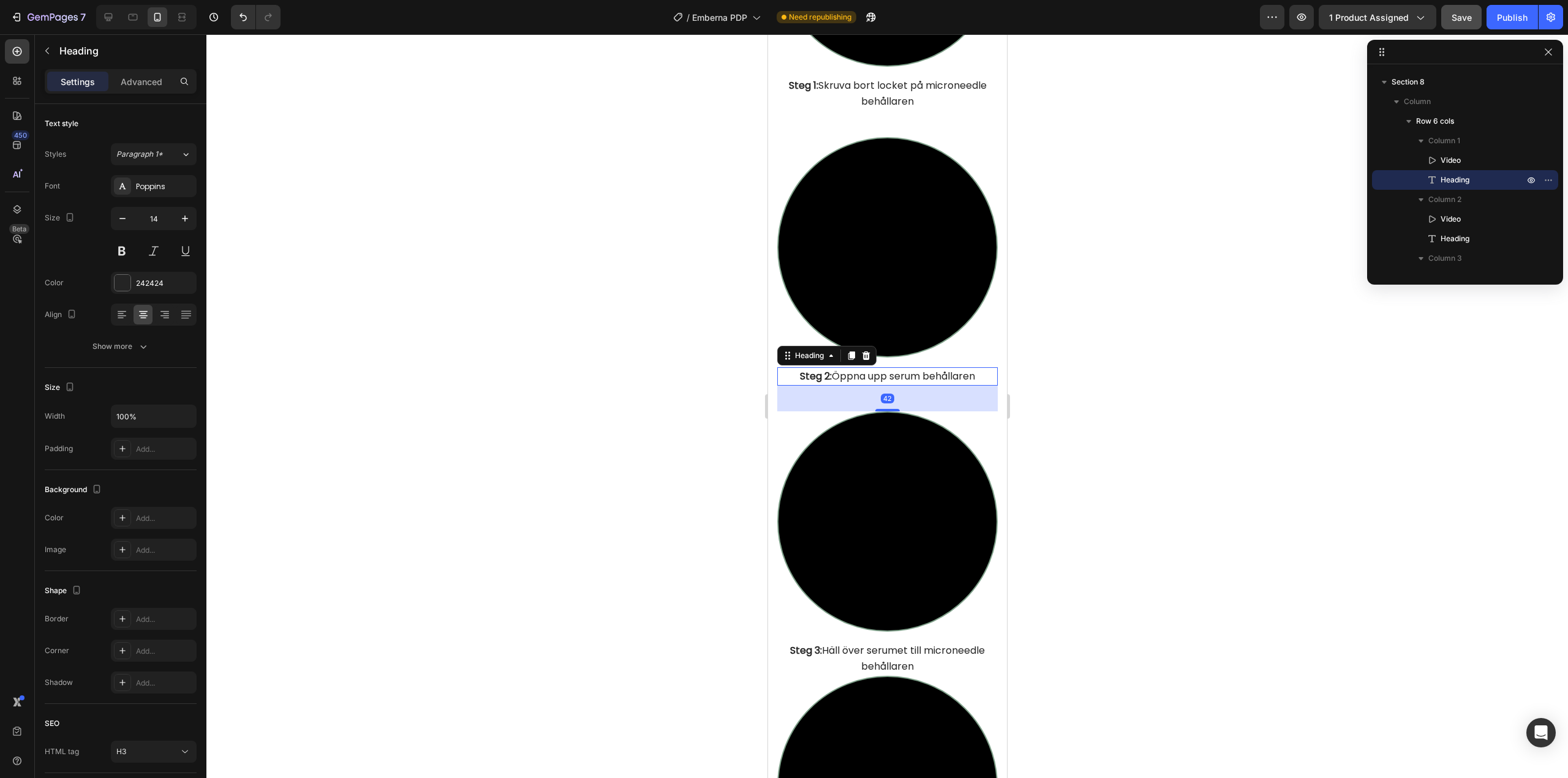
click at [847, 369] on span "Steg 2: Öppna upp serum behållaren" at bounding box center [887, 376] width 175 height 14
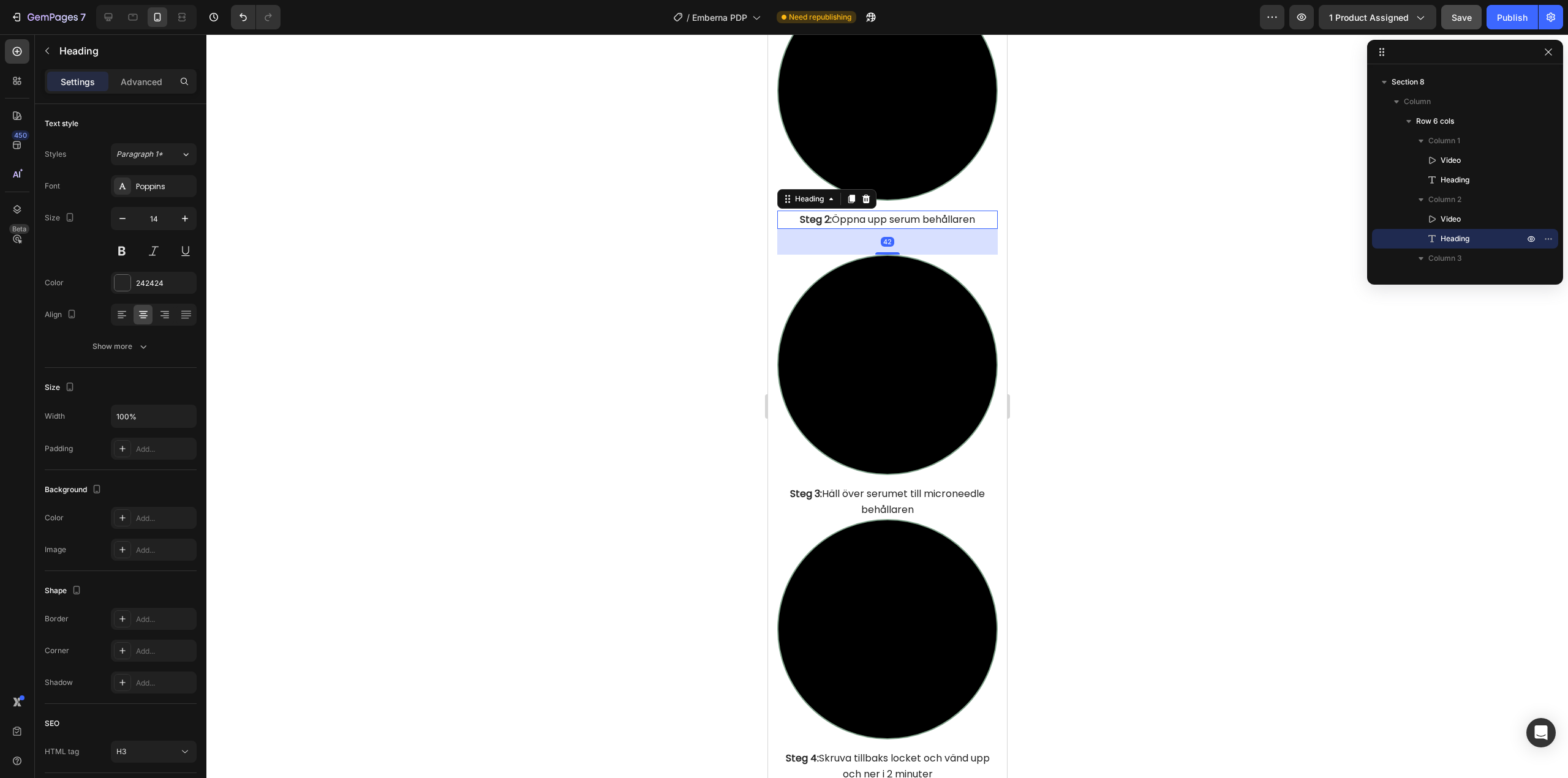
scroll to position [4614, 0]
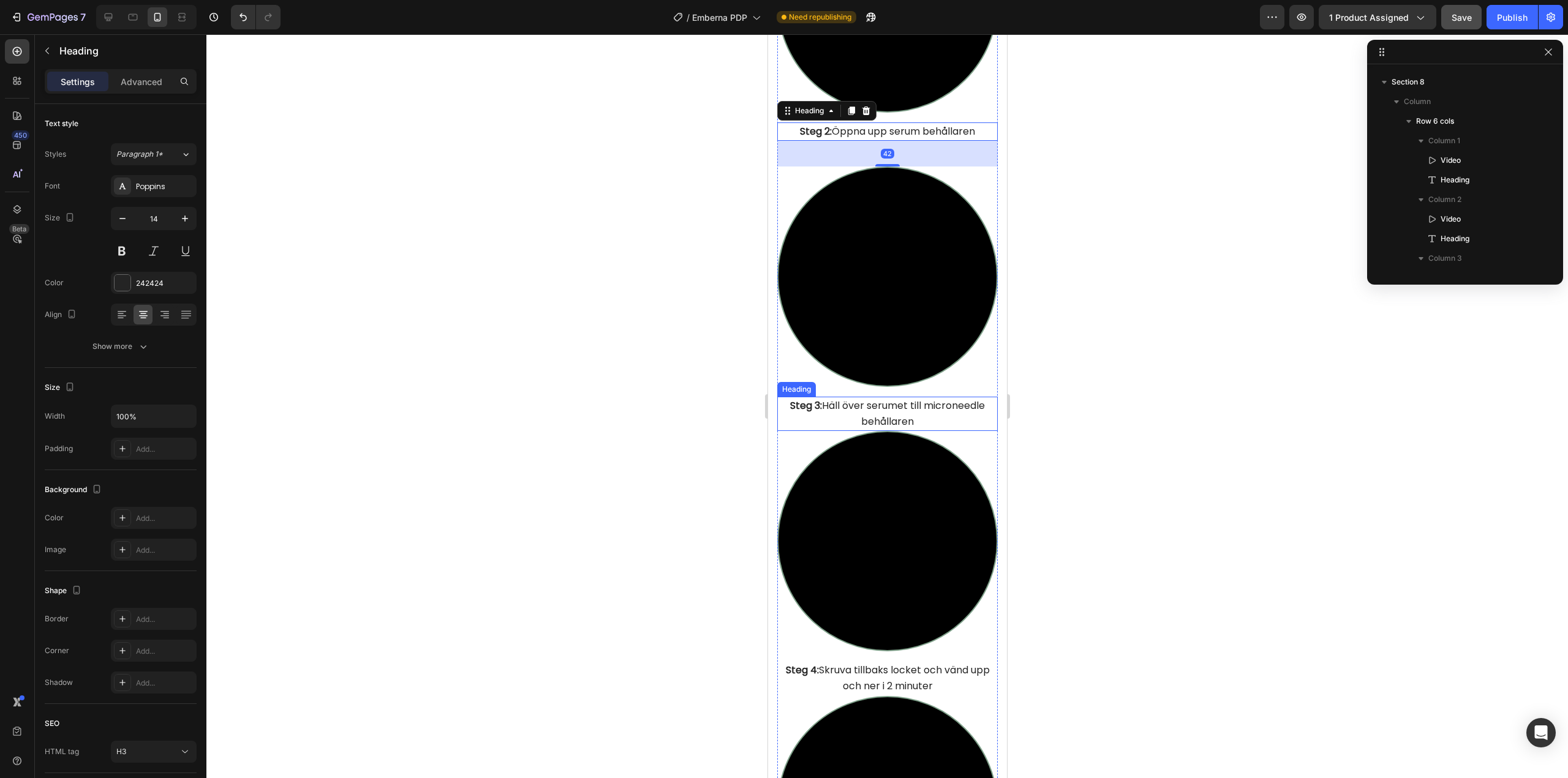
click at [859, 398] on span "Steg 3: Häll över serumet till microneedle behållaren" at bounding box center [887, 413] width 194 height 30
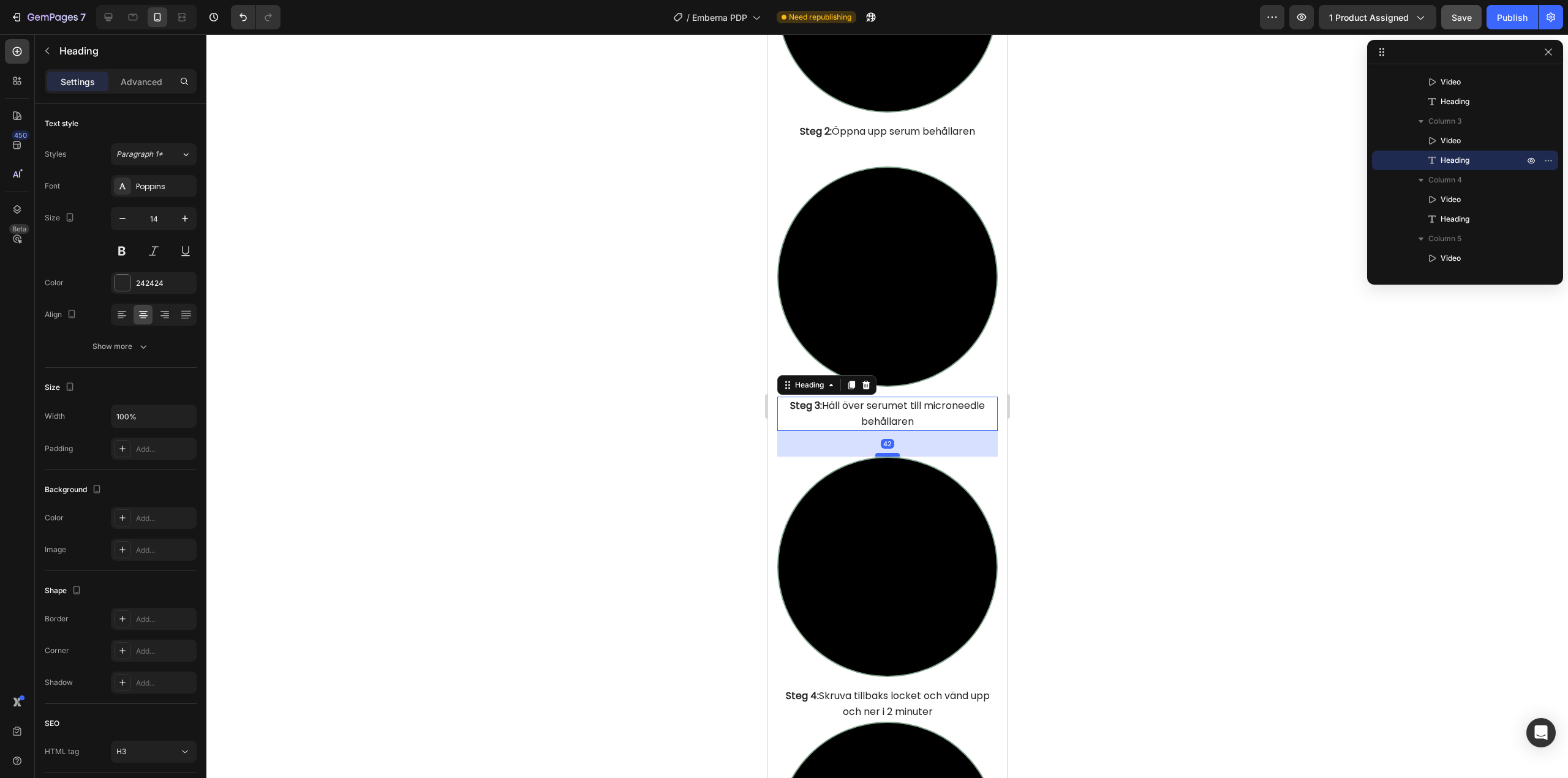
drag, startPoint x: 881, startPoint y: 401, endPoint x: 885, endPoint y: 427, distance: 26.3
click at [885, 453] on div at bounding box center [887, 454] width 24 height 4
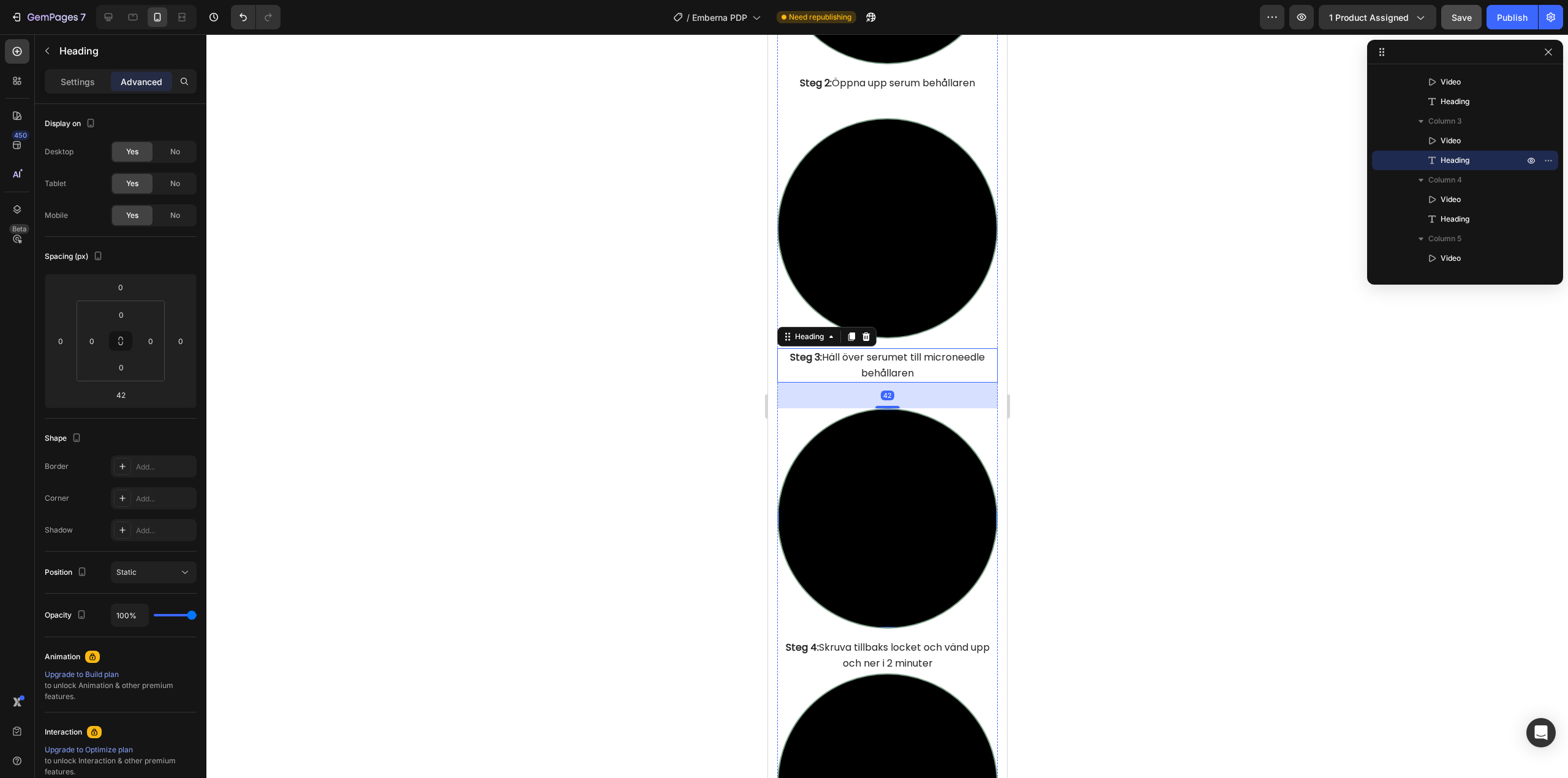
scroll to position [4859, 0]
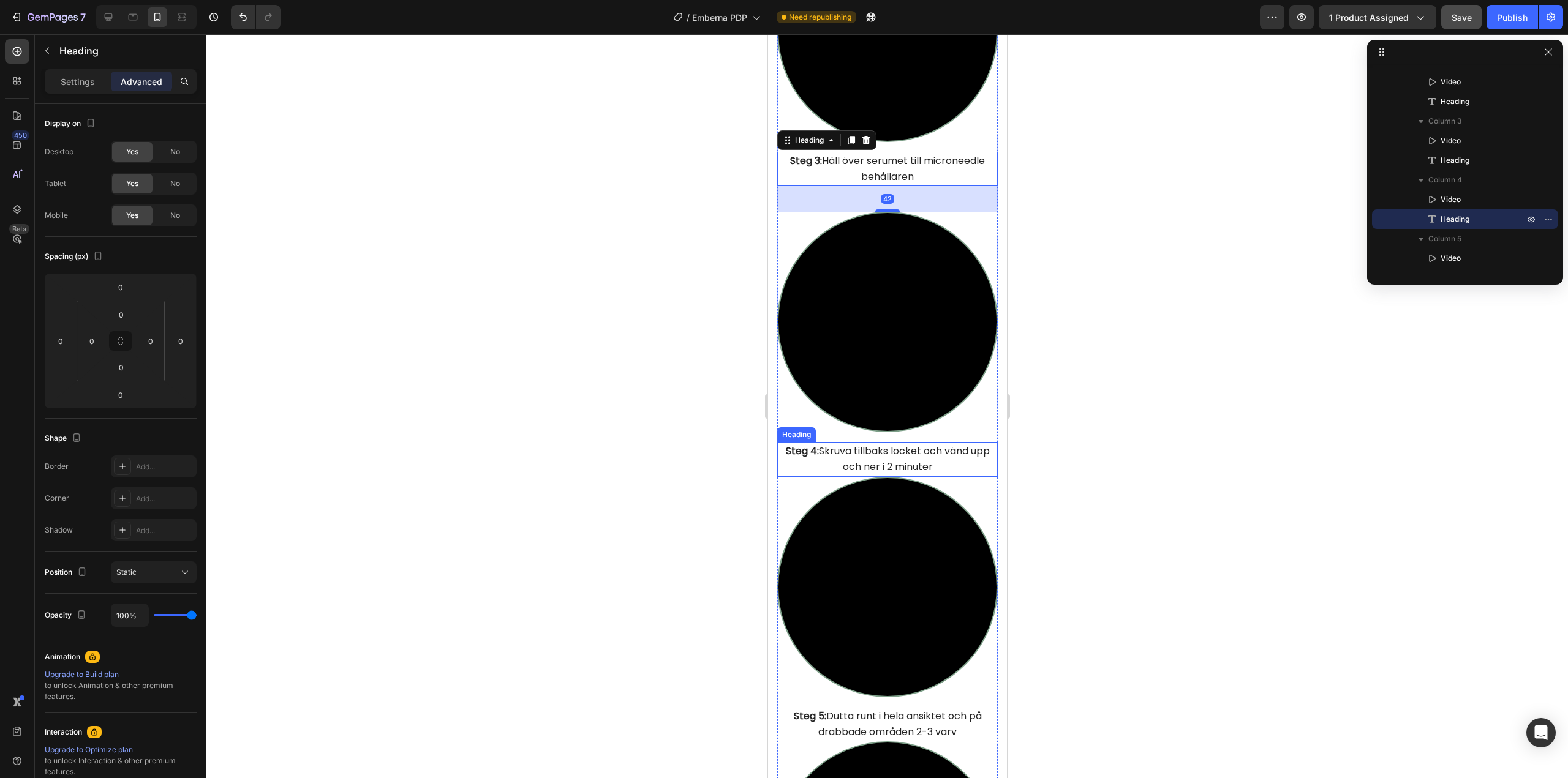
click at [898, 444] on span "Steg 4: Skruva tillbaks locket och vänd upp och ner i 2 minuter" at bounding box center [887, 458] width 204 height 30
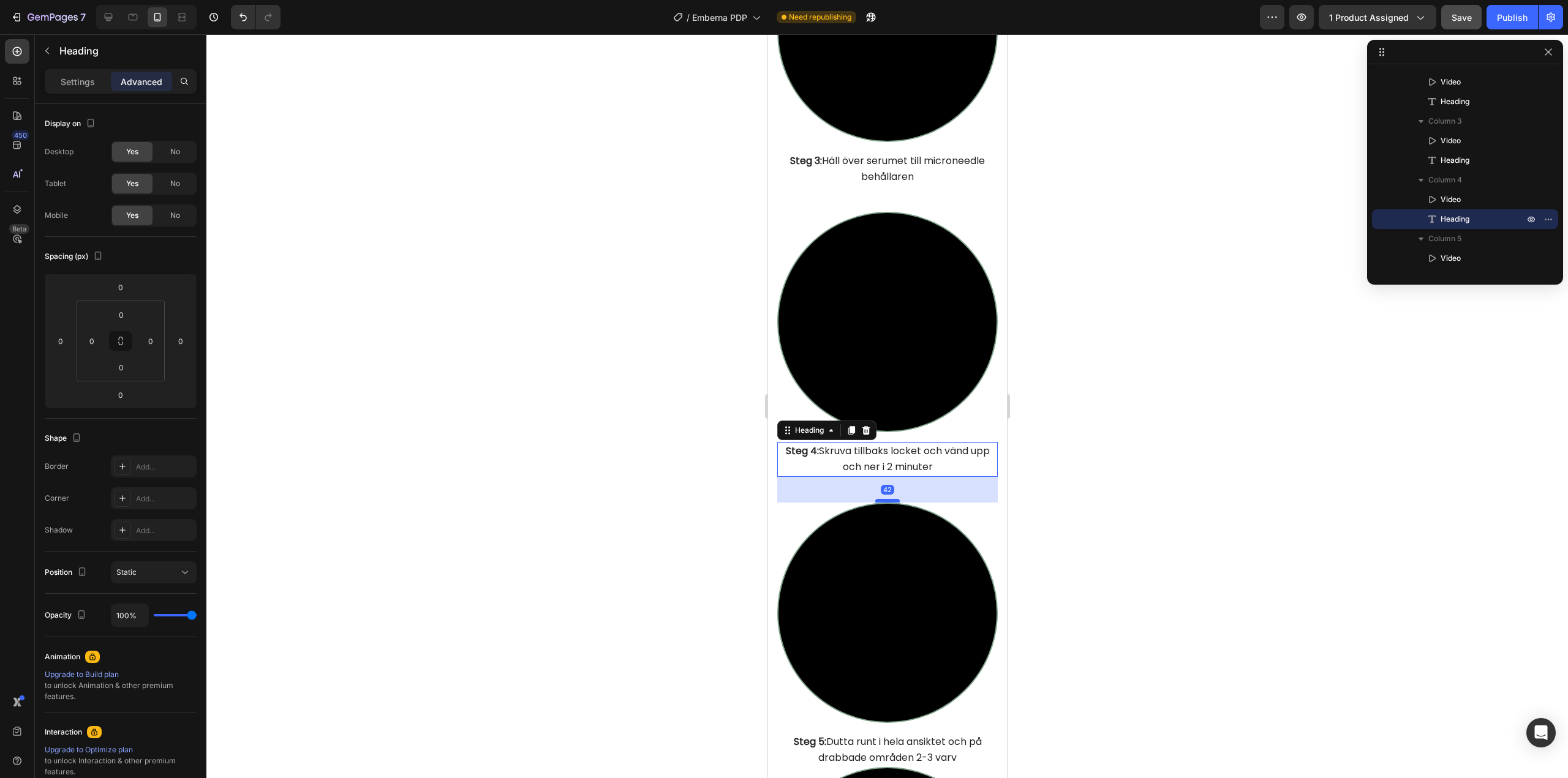
drag, startPoint x: 886, startPoint y: 438, endPoint x: 885, endPoint y: 464, distance: 26.0
click at [885, 499] on div at bounding box center [887, 500] width 24 height 4
type input "42"
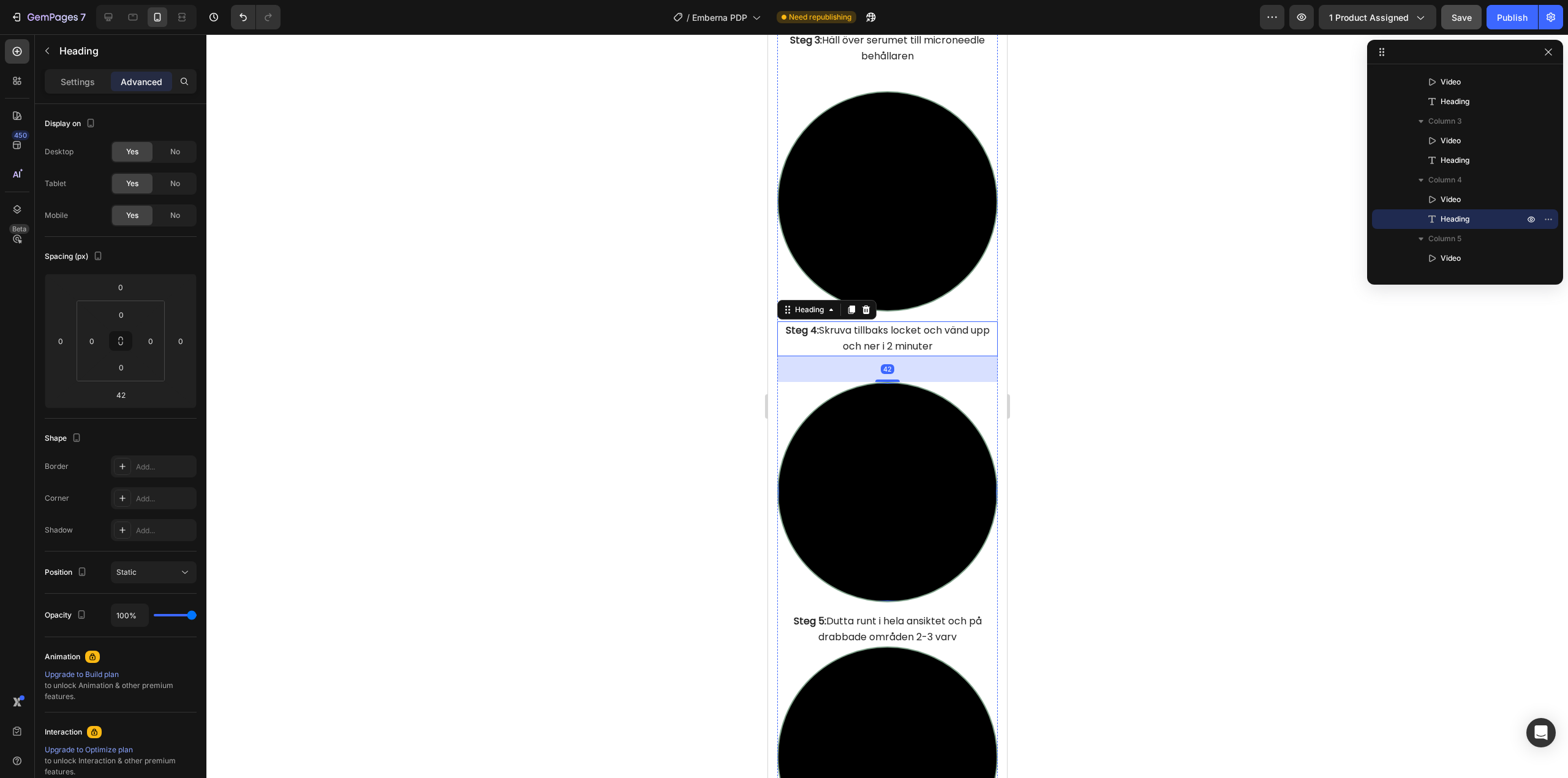
scroll to position [5042, 0]
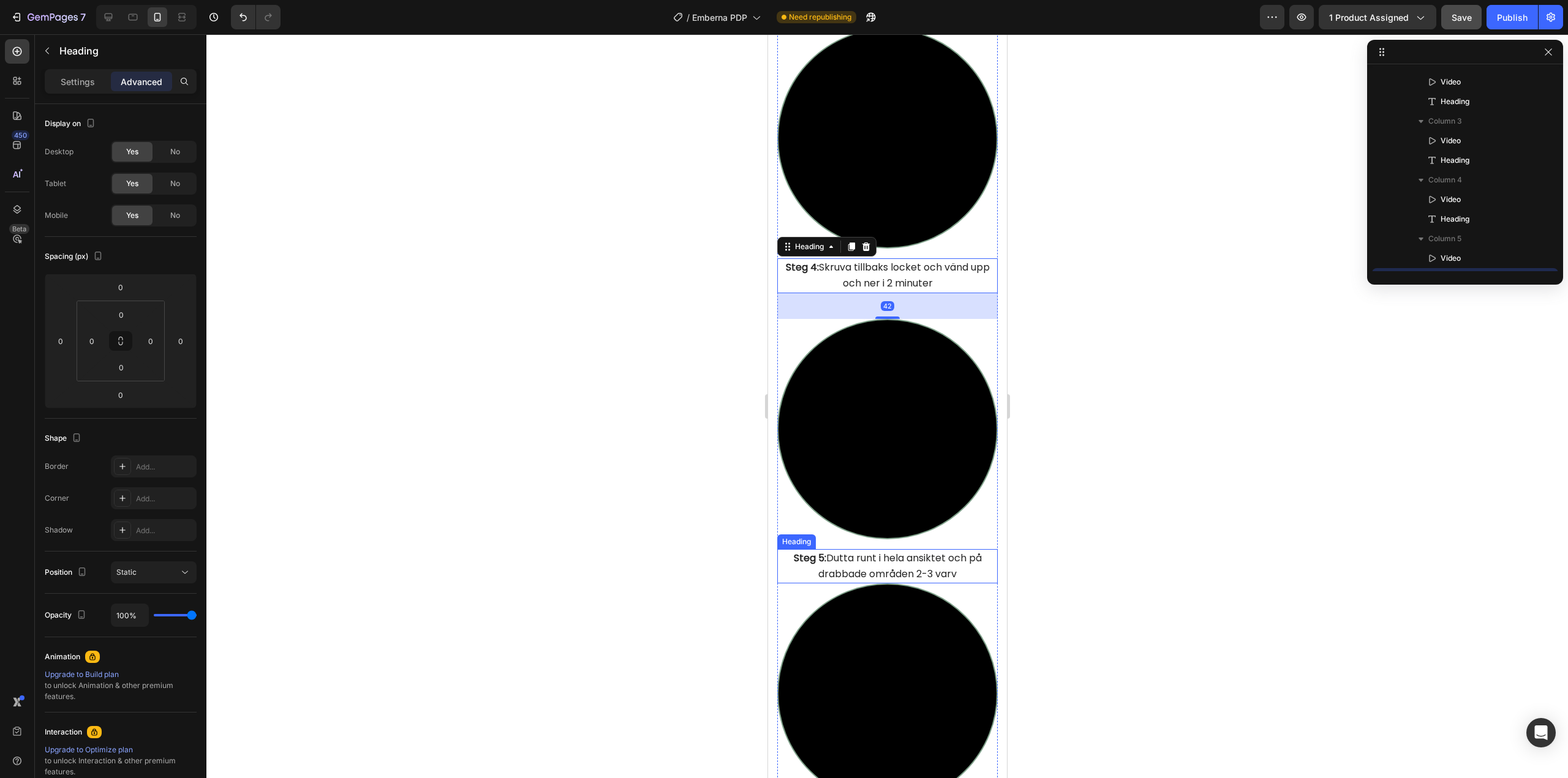
click at [897, 551] on span "Steg 5: Dutta runt i hela ansiktet och på drabbade områden 2-3 varv" at bounding box center [887, 565] width 188 height 30
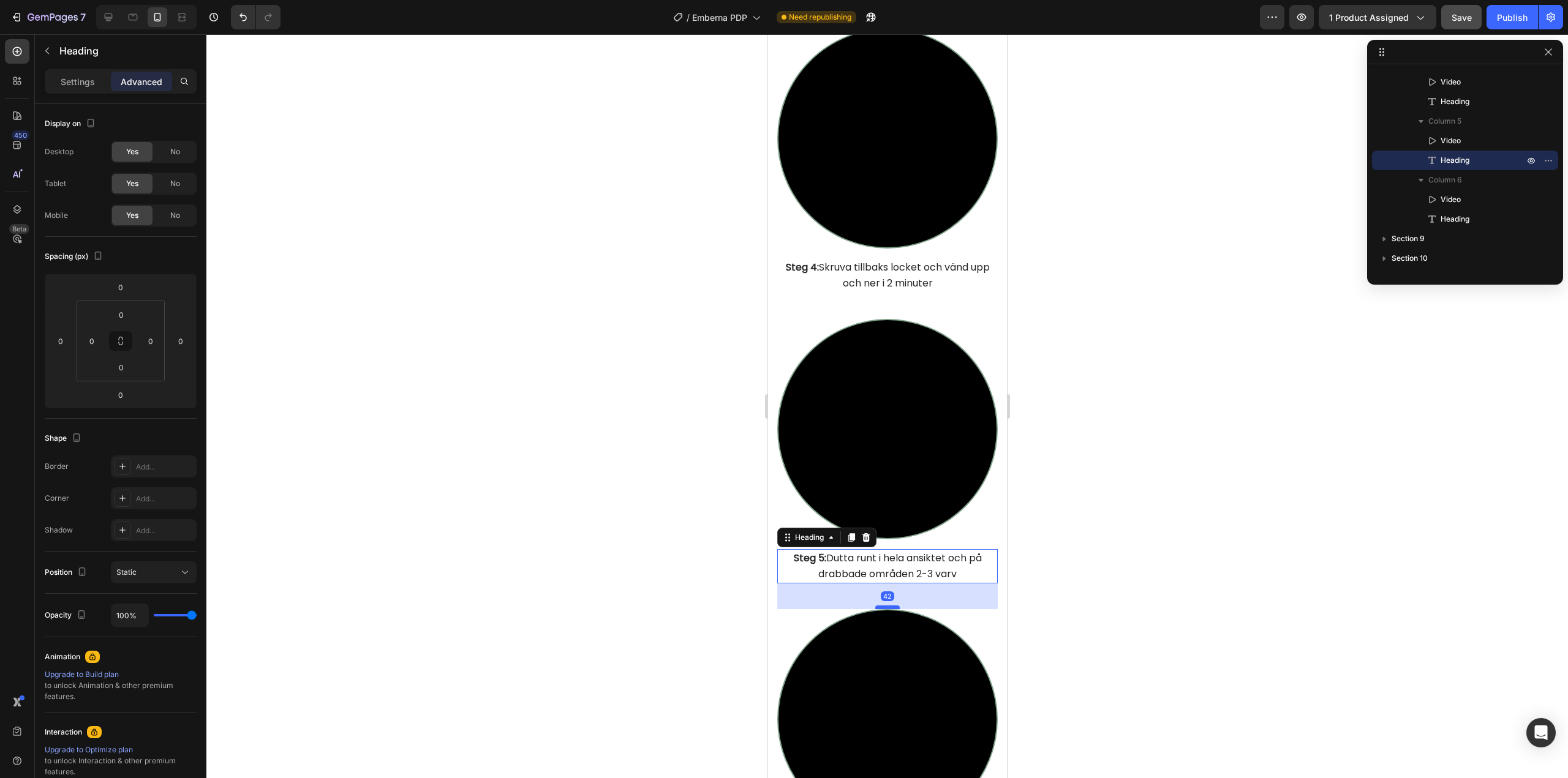
drag, startPoint x: 880, startPoint y: 536, endPoint x: 881, endPoint y: 561, distance: 25.0
click at [881, 606] on div at bounding box center [887, 607] width 24 height 4
type input "42"
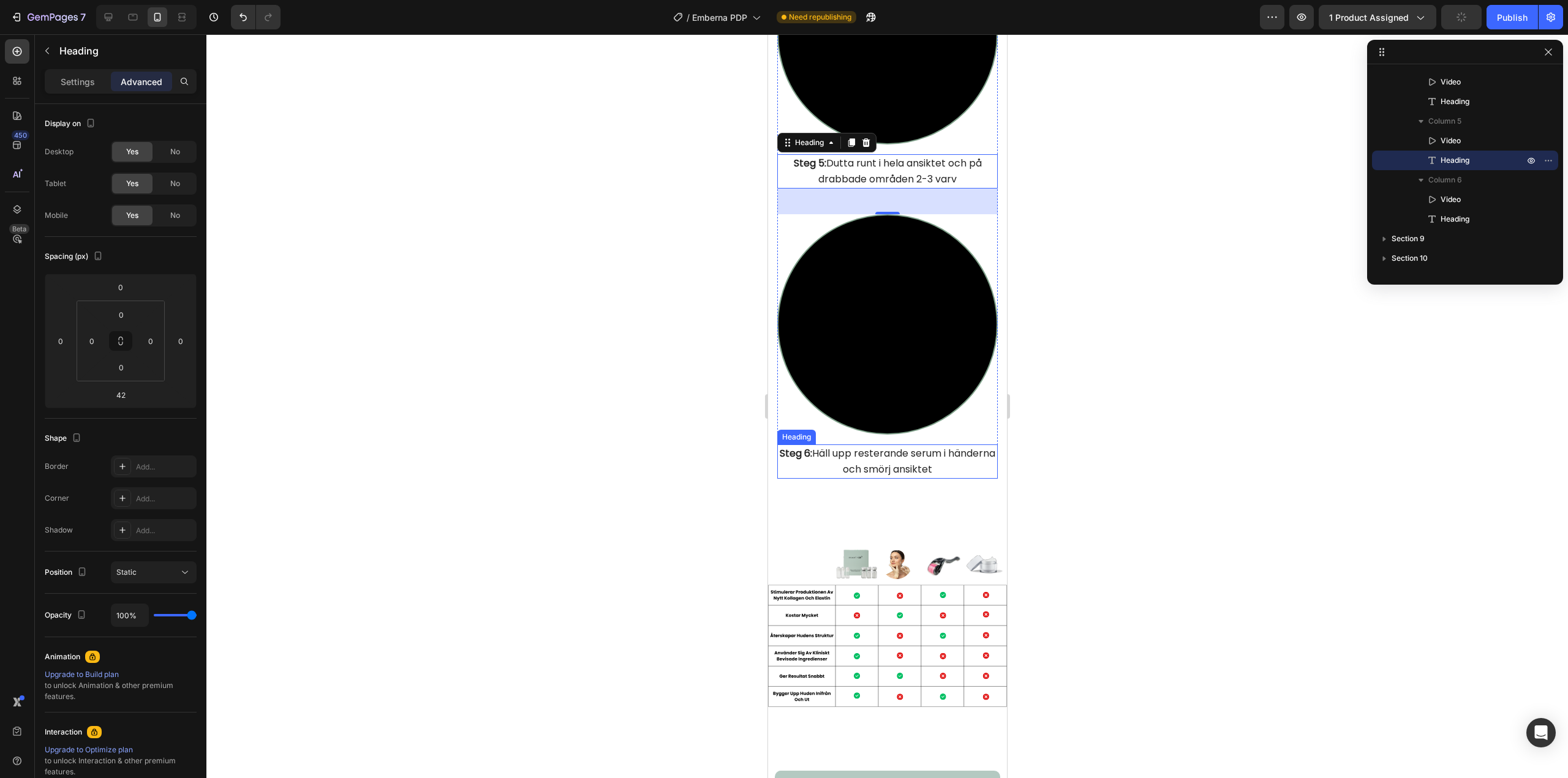
scroll to position [5471, 0]
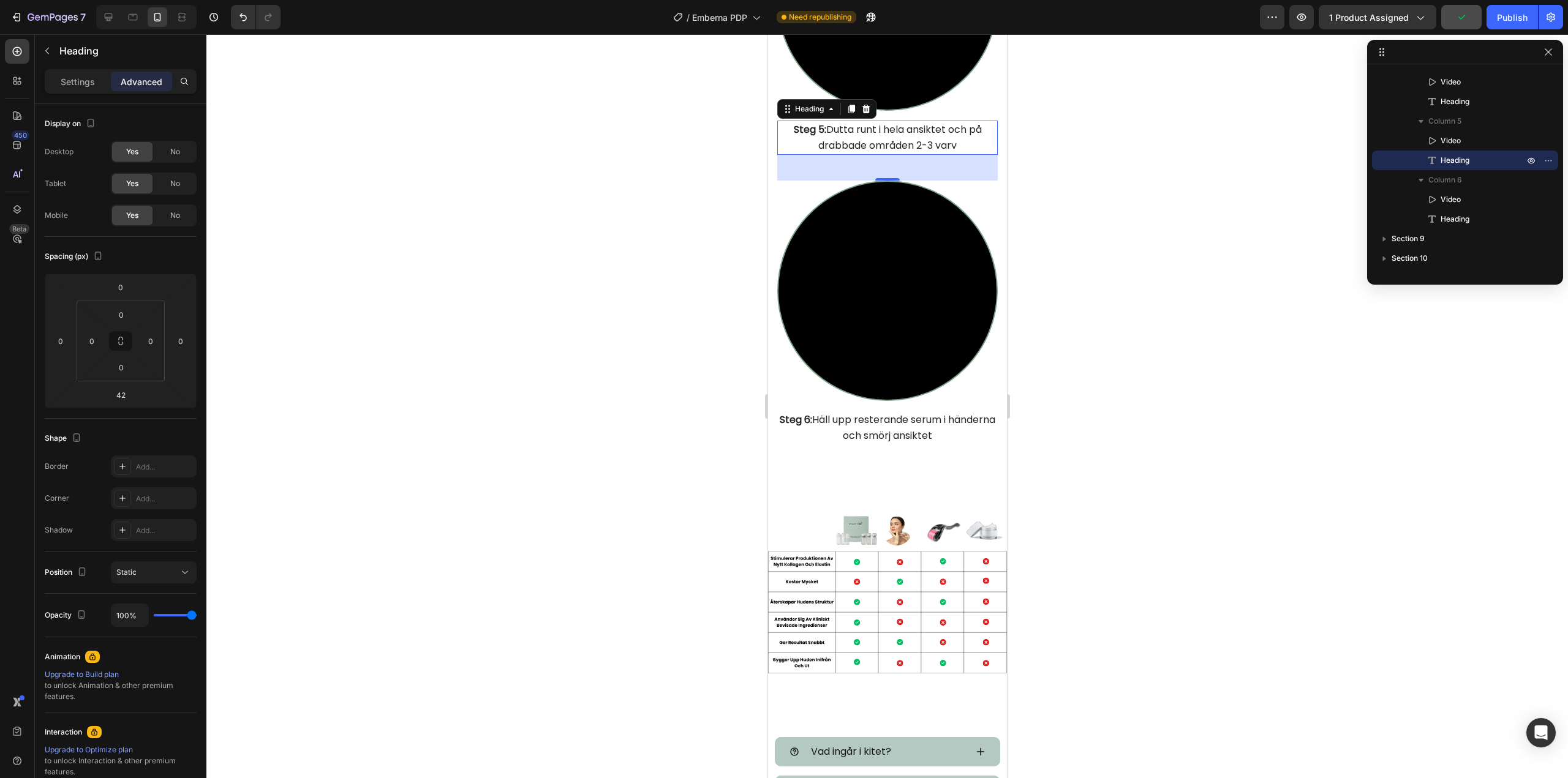
click at [1052, 287] on div at bounding box center [887, 406] width 1361 height 744
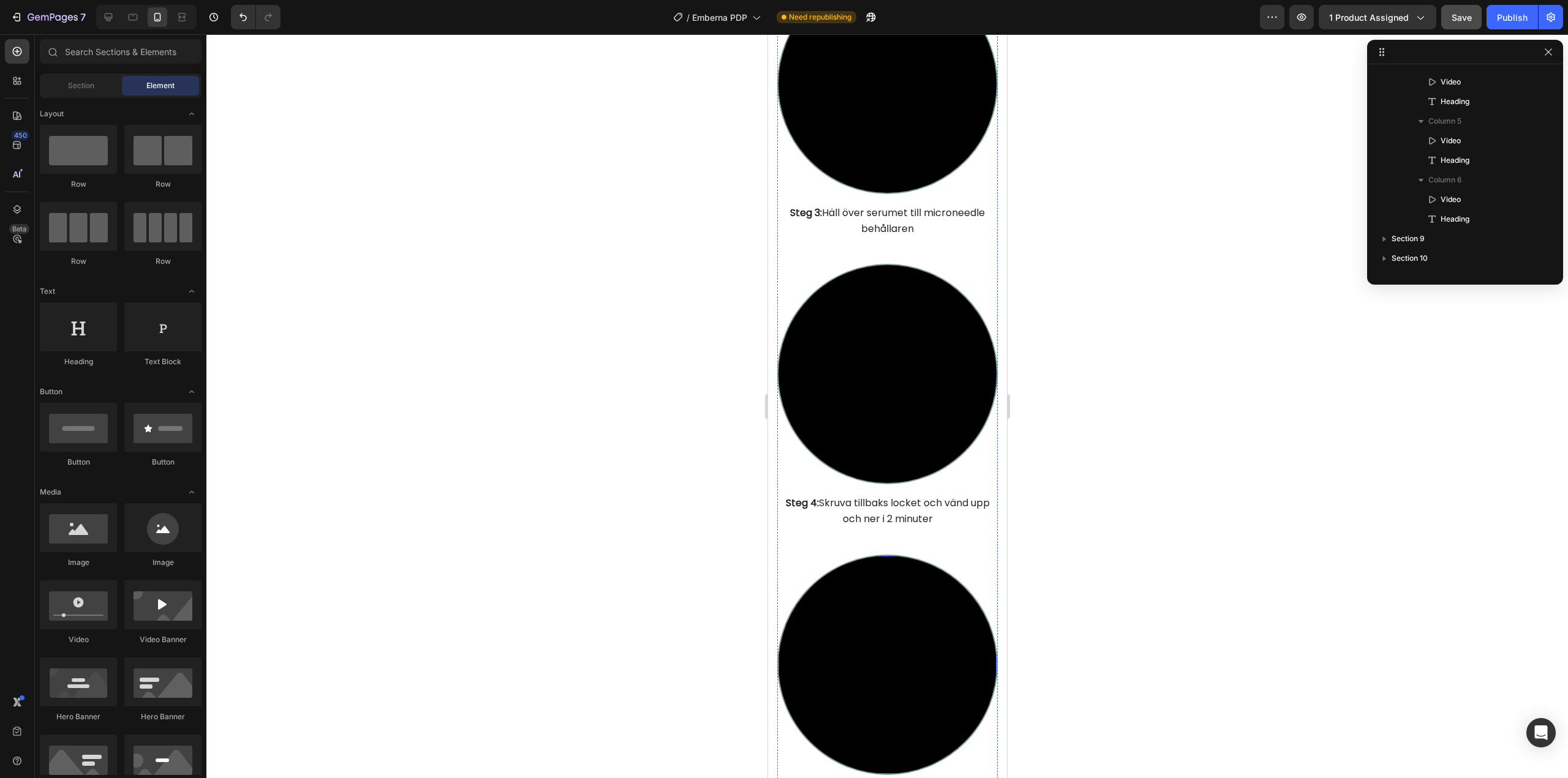
scroll to position [4736, 0]
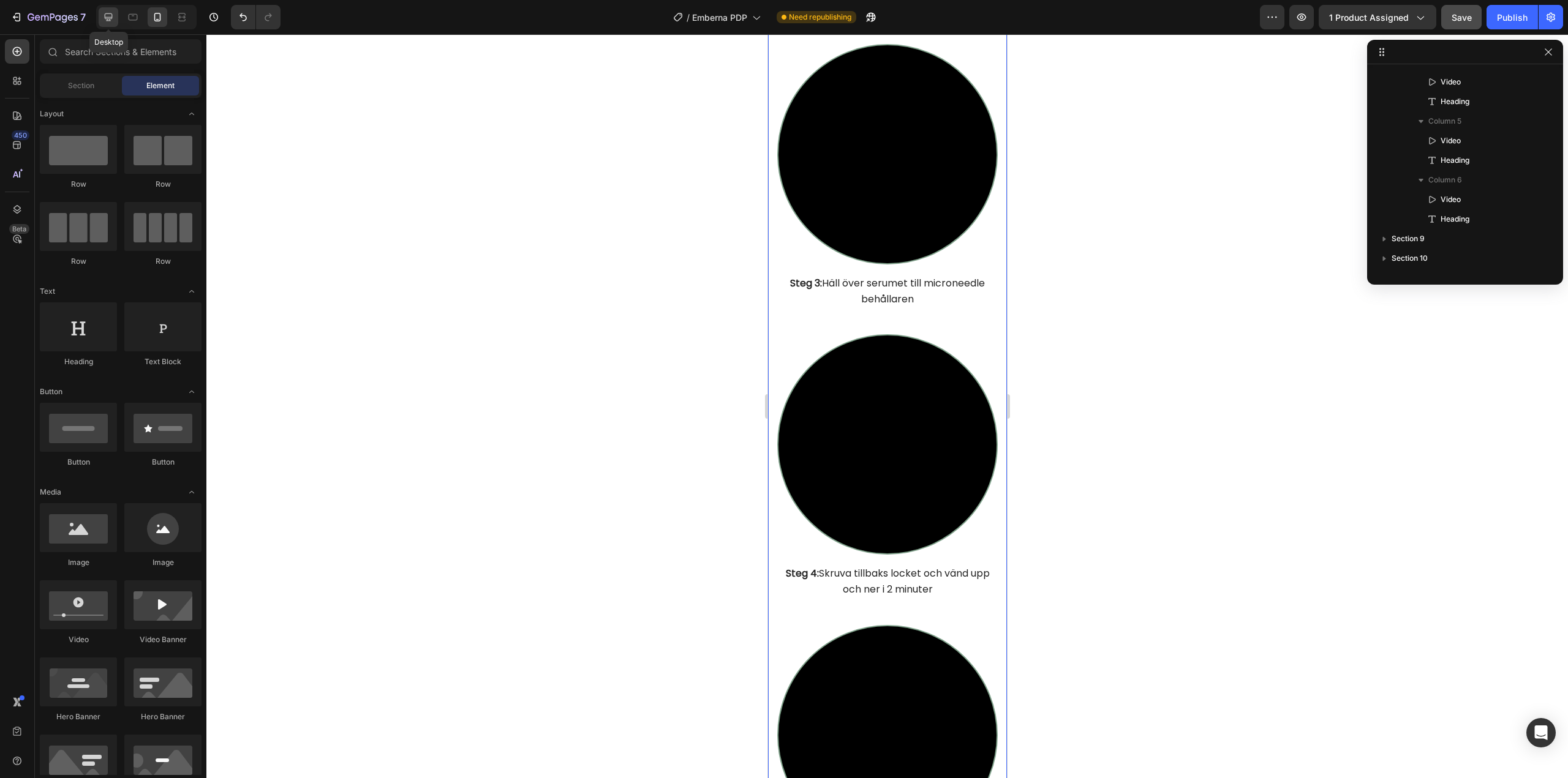
click at [114, 14] on icon at bounding box center [108, 17] width 12 height 12
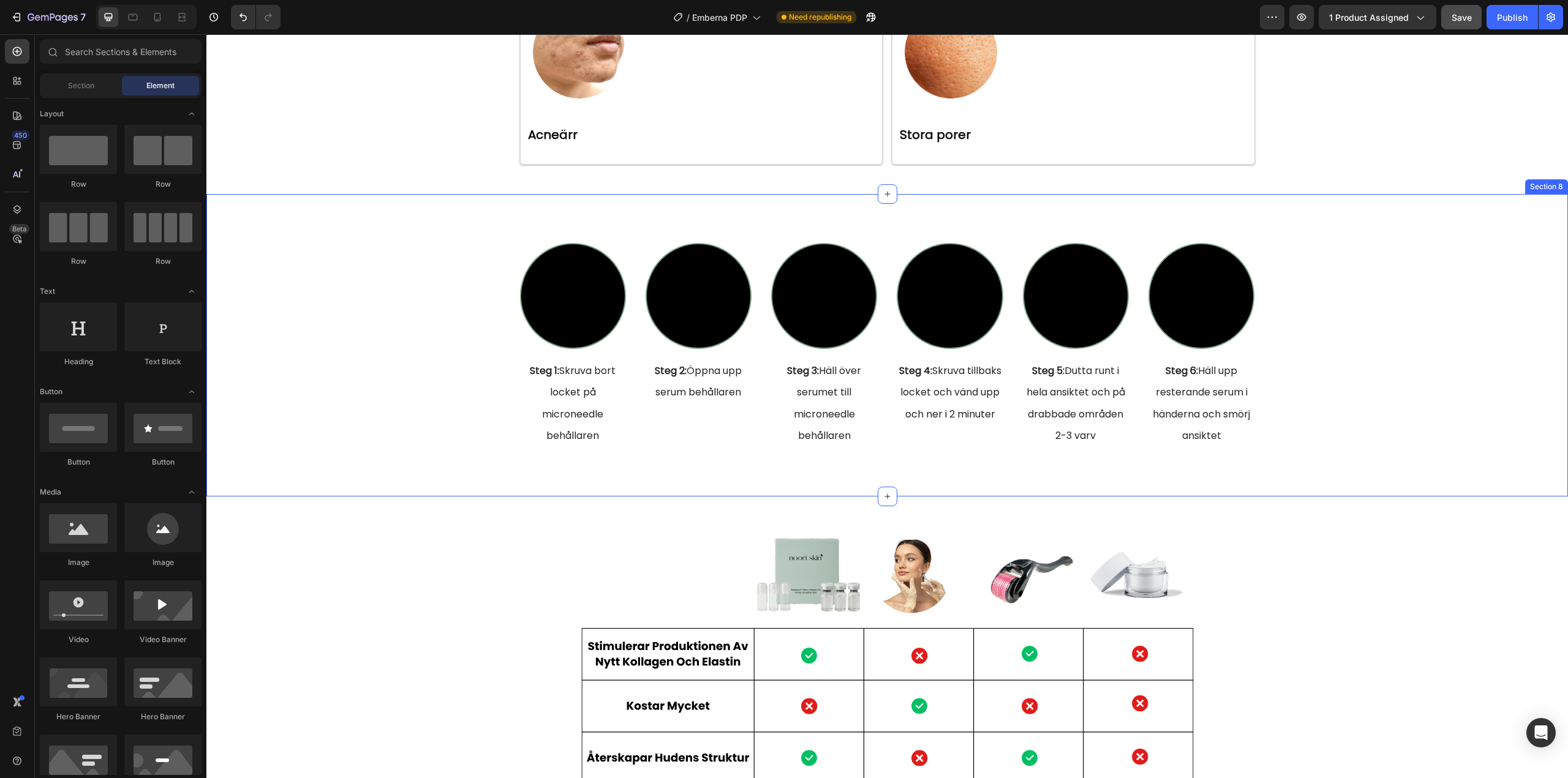
scroll to position [3848, 0]
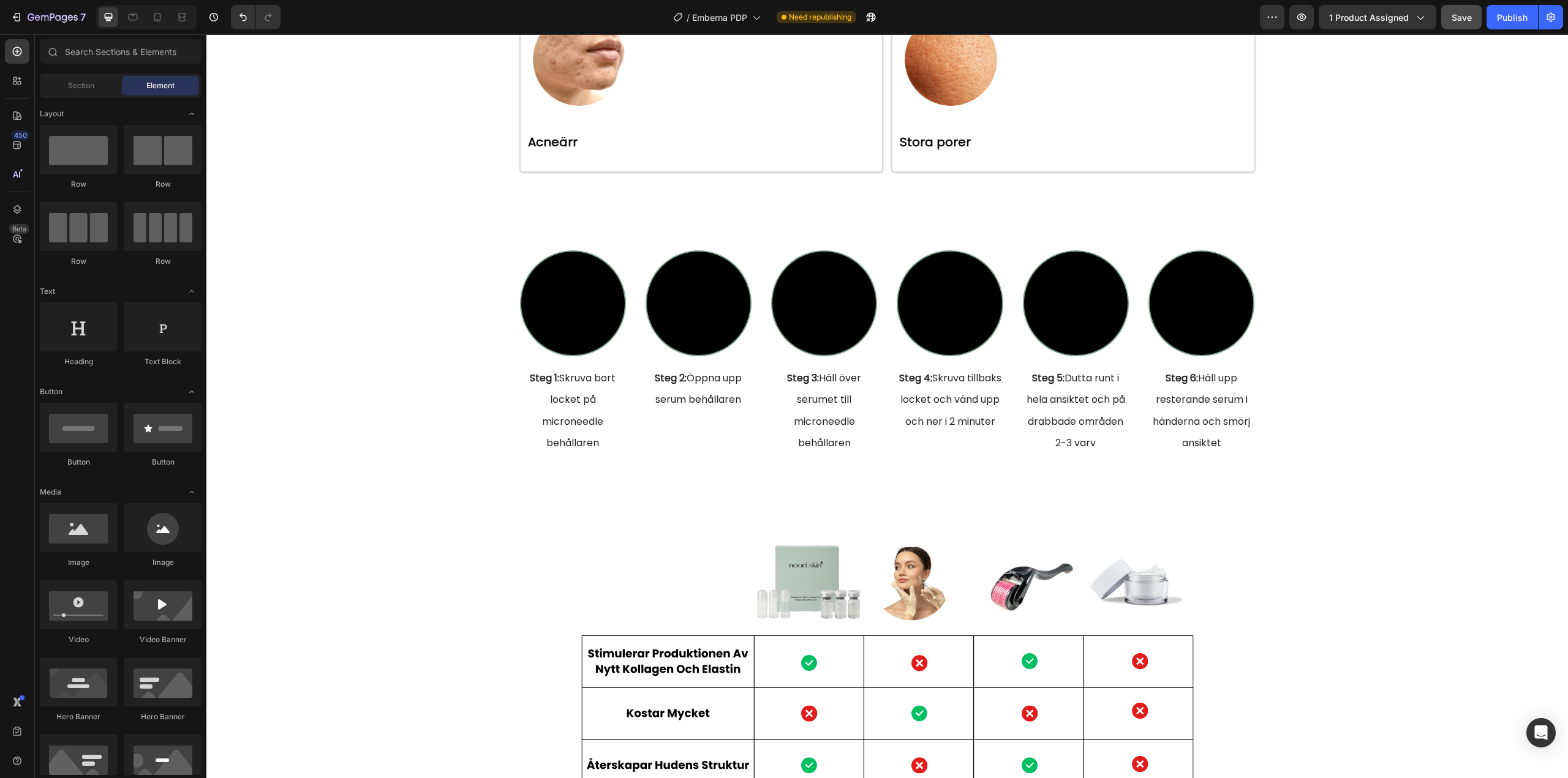
click at [1459, 19] on span "Save" at bounding box center [1461, 17] width 20 height 11
click at [1498, 18] on div "Publish" at bounding box center [1512, 18] width 31 height 13
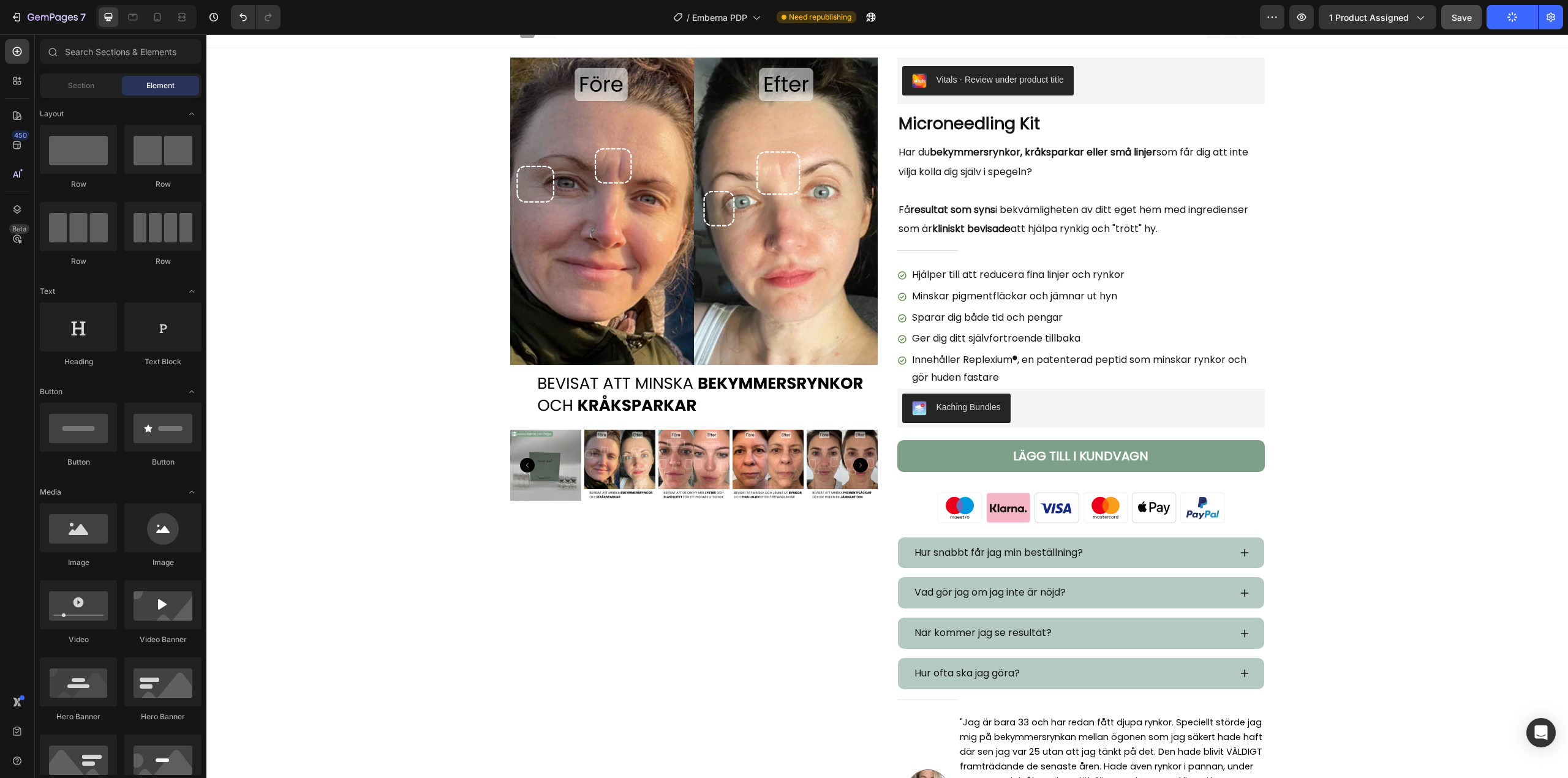
scroll to position [0, 0]
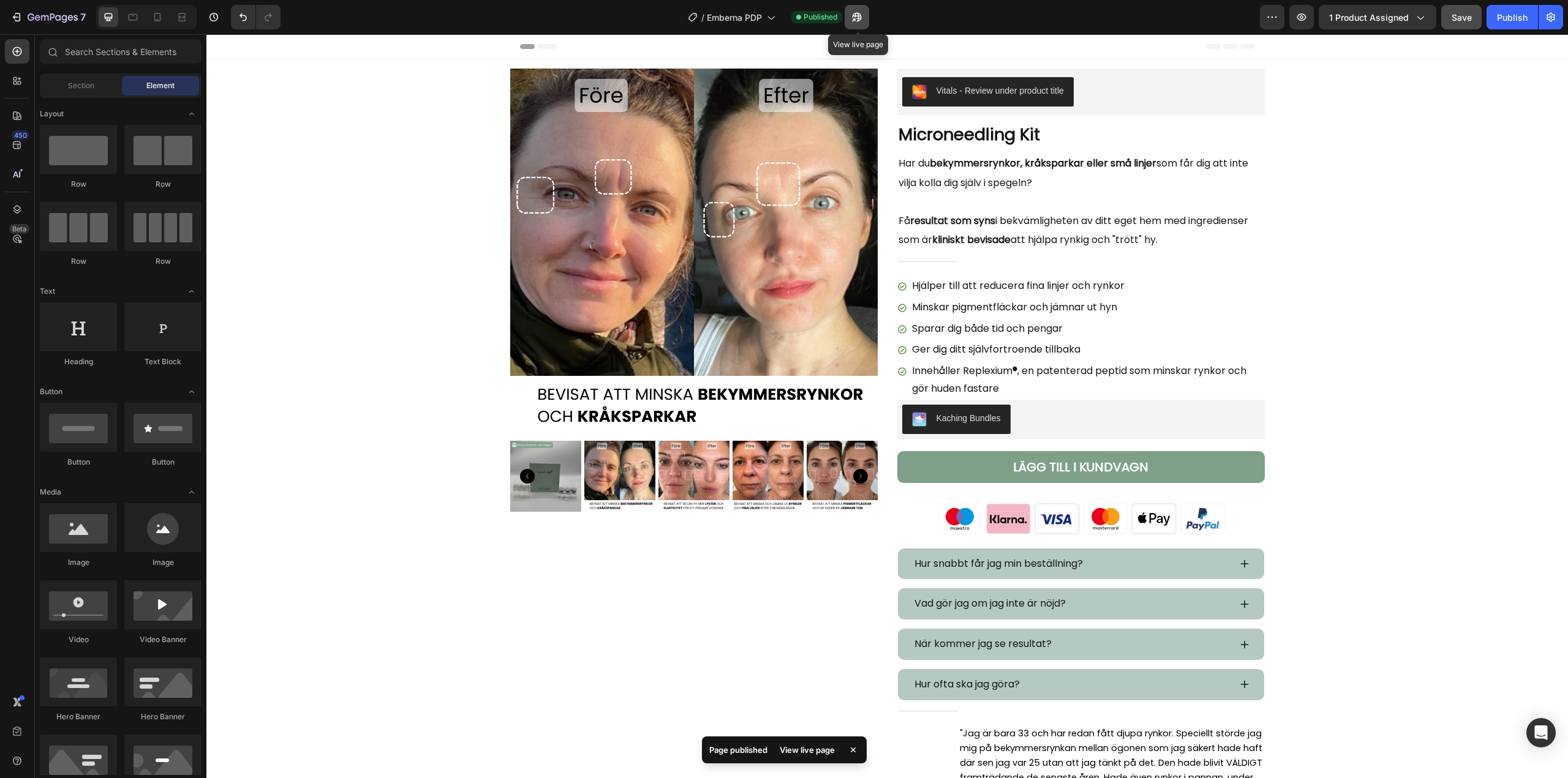
click at [854, 20] on icon "button" at bounding box center [856, 17] width 12 height 12
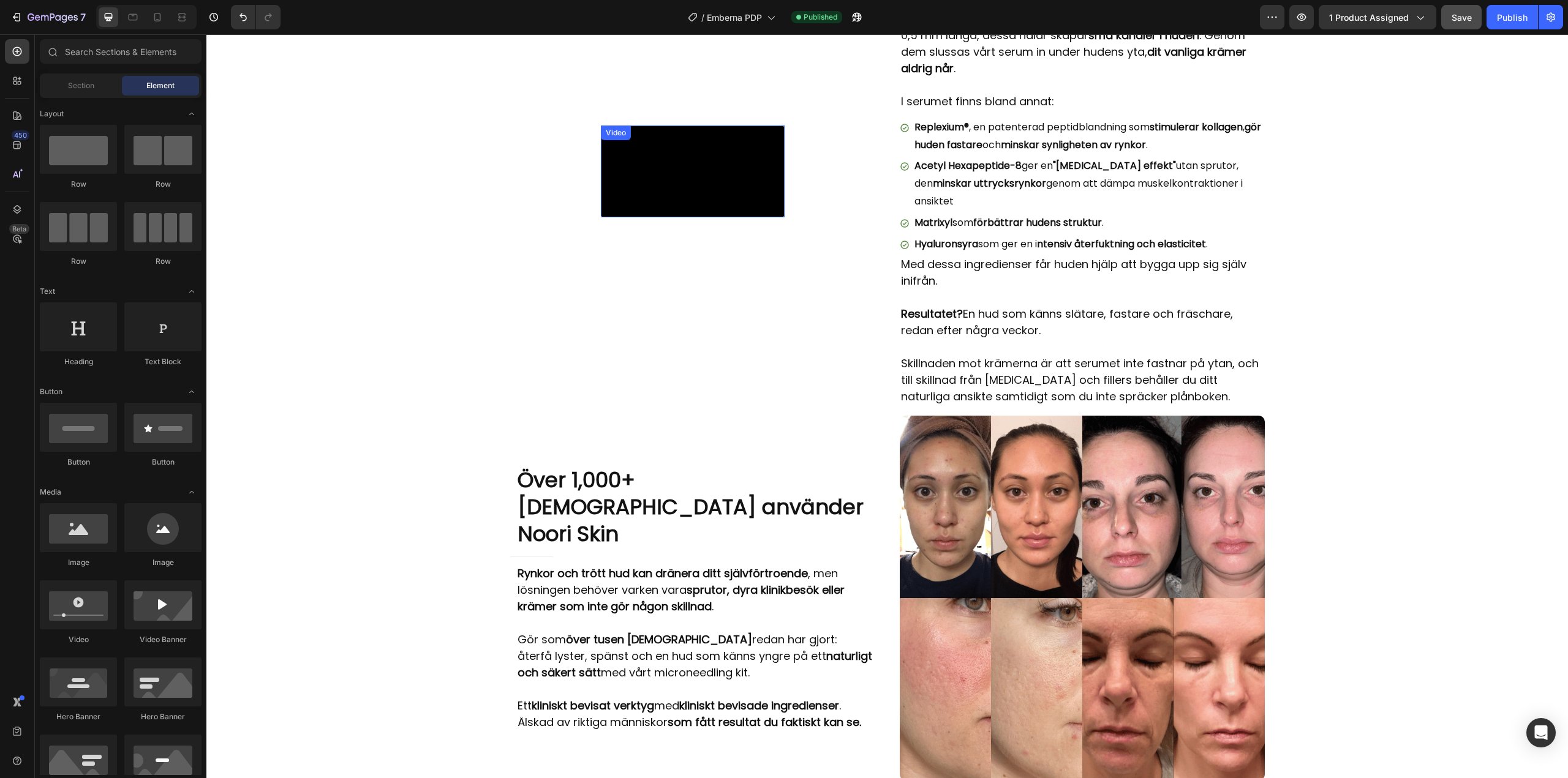
scroll to position [2020, 0]
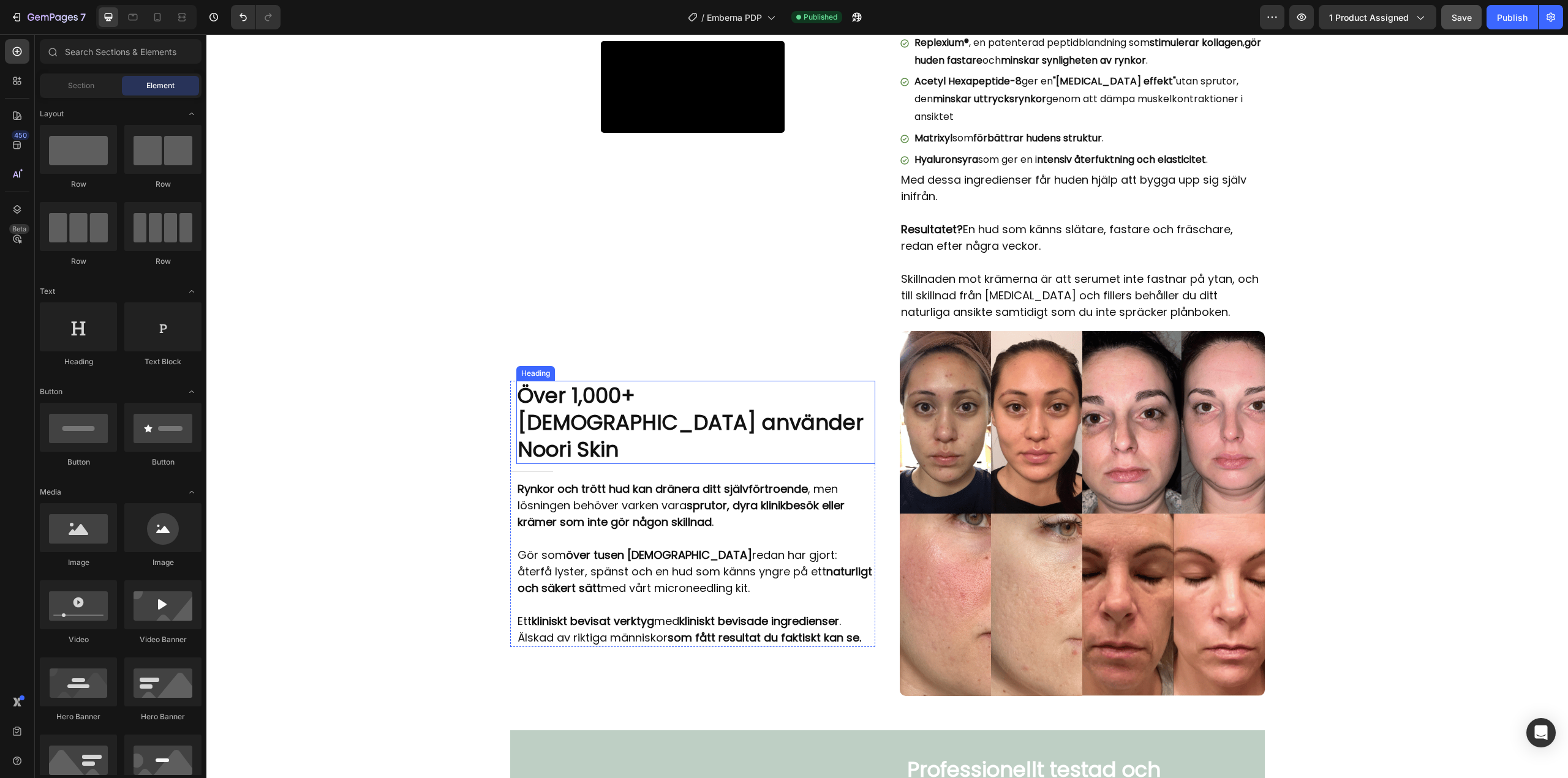
click at [624, 408] on h2 "Över 1,000+ [DEMOGRAPHIC_DATA] använder Noori Skin" at bounding box center [695, 423] width 359 height 84
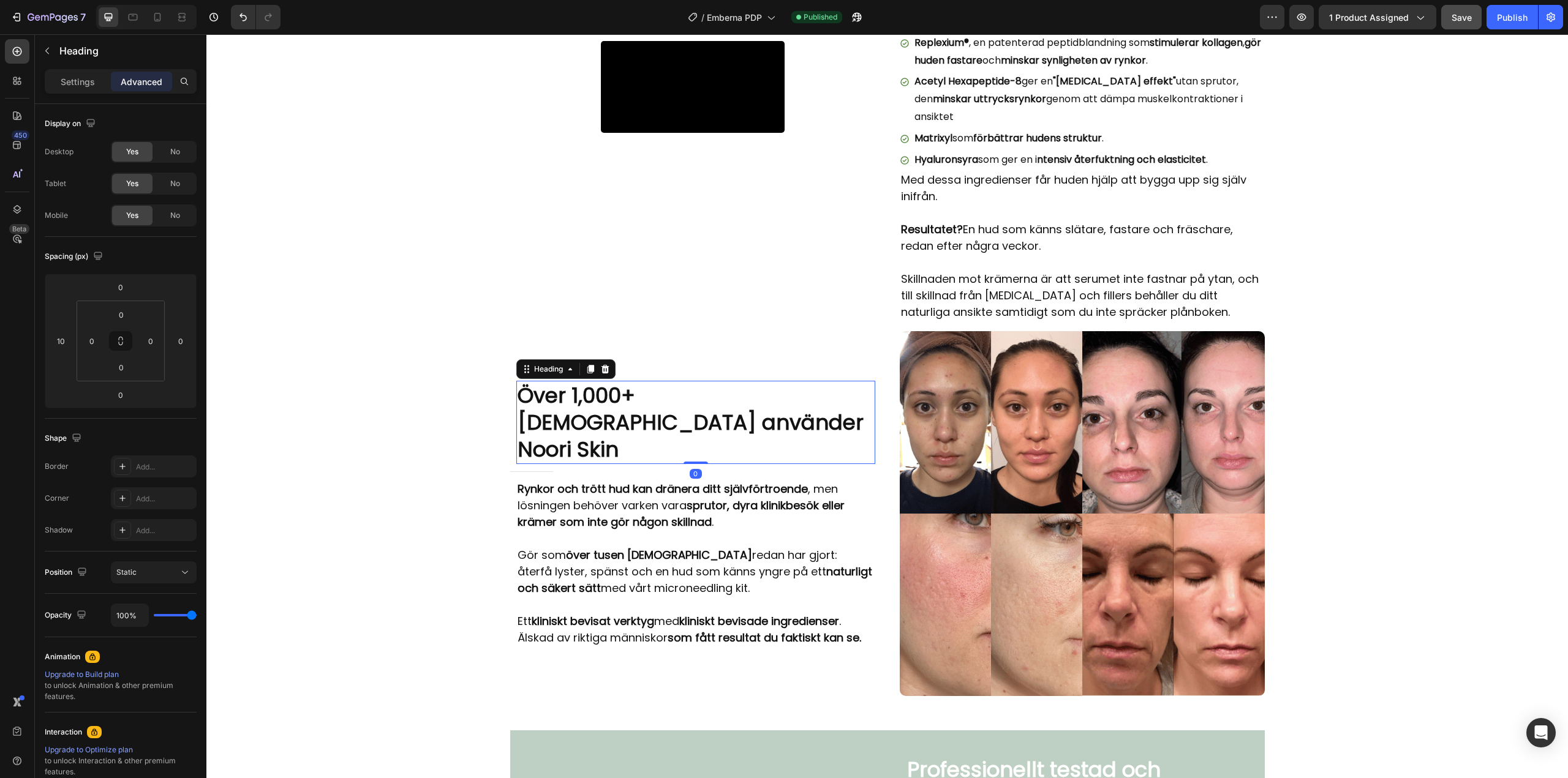
click at [616, 418] on h2 "Över 1,000+ [DEMOGRAPHIC_DATA] använder Noori Skin" at bounding box center [695, 423] width 359 height 84
click at [595, 547] on strong "över tusen [DEMOGRAPHIC_DATA]" at bounding box center [659, 555] width 186 height 15
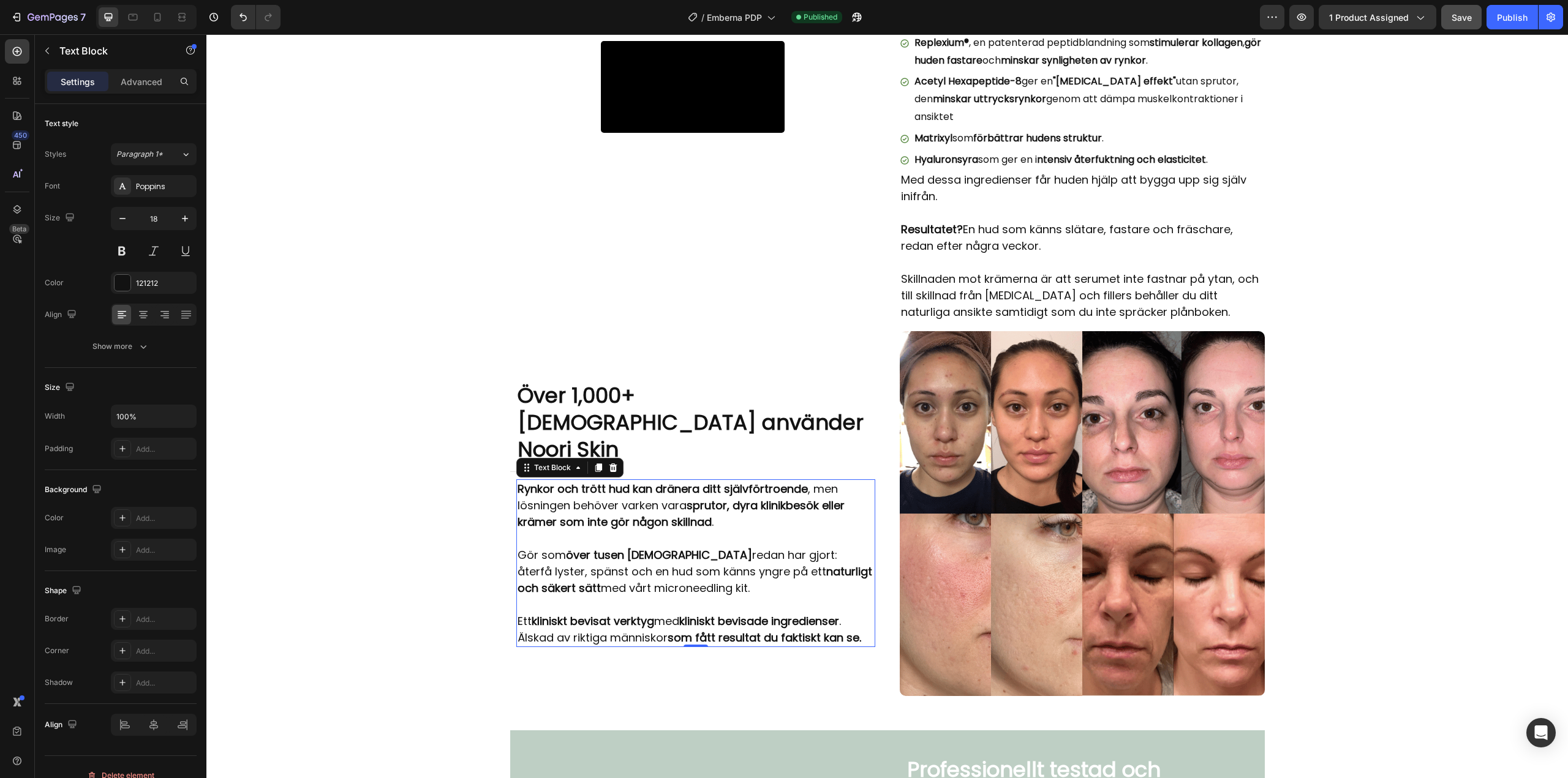
click at [595, 547] on strong "över tusen [DEMOGRAPHIC_DATA]" at bounding box center [659, 555] width 186 height 15
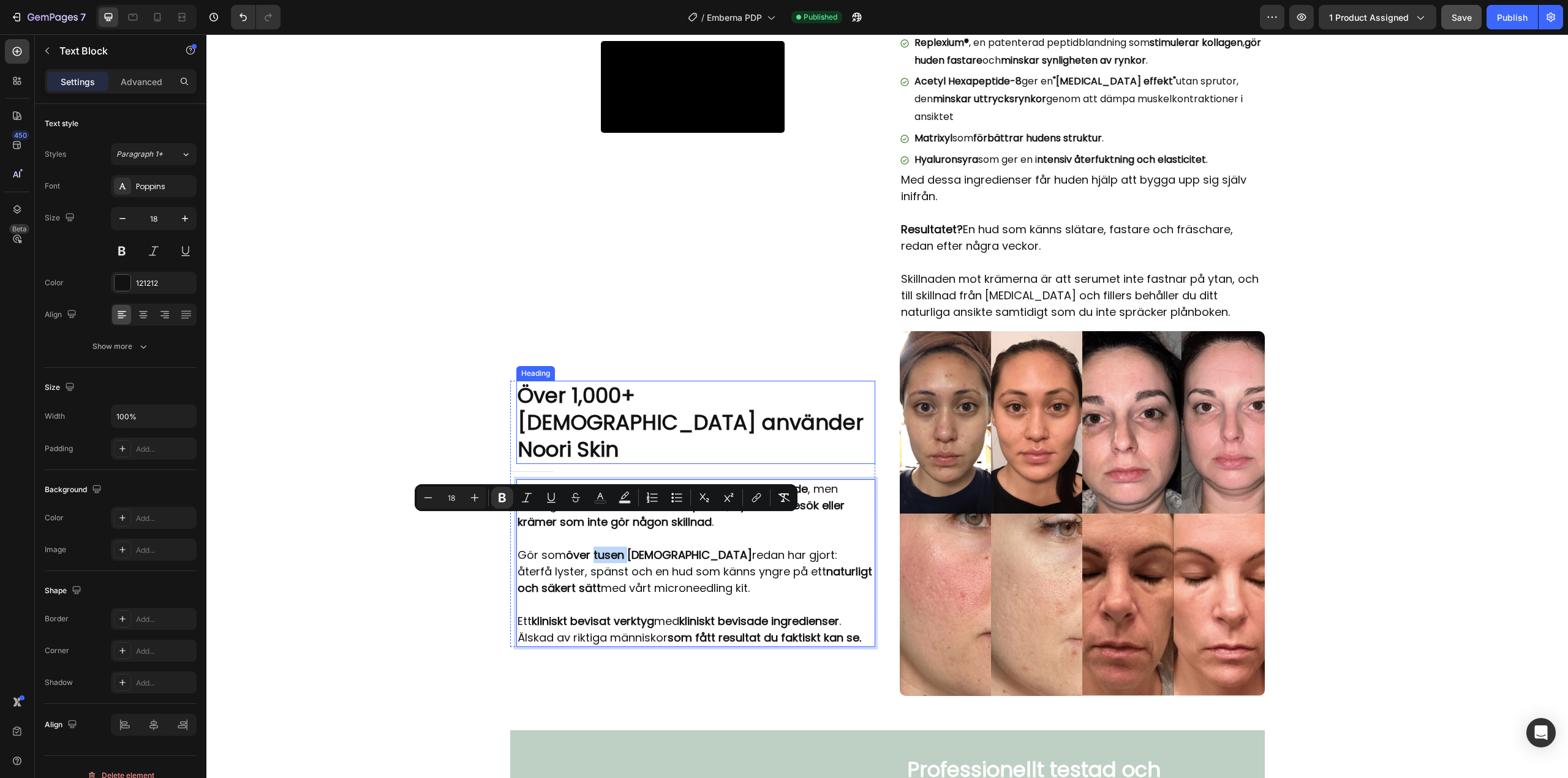
click at [606, 411] on p "Över 1,000+ [DEMOGRAPHIC_DATA] använder Noori Skin" at bounding box center [696, 423] width 356 height 82
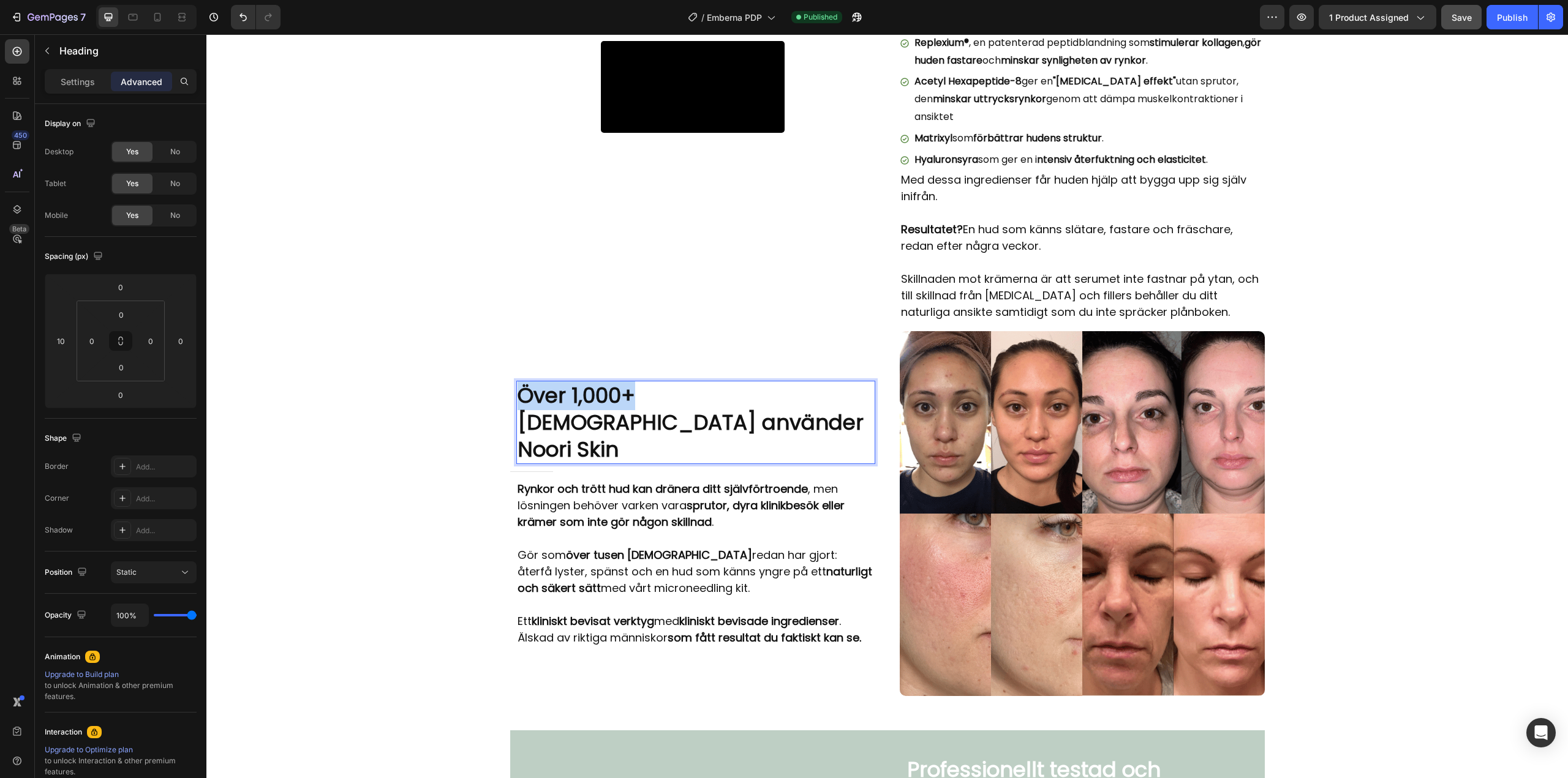
drag, startPoint x: 630, startPoint y: 389, endPoint x: 518, endPoint y: 392, distance: 112.0
click at [518, 392] on p "Över 1,000+ [DEMOGRAPHIC_DATA] använder Noori Skin" at bounding box center [696, 423] width 356 height 82
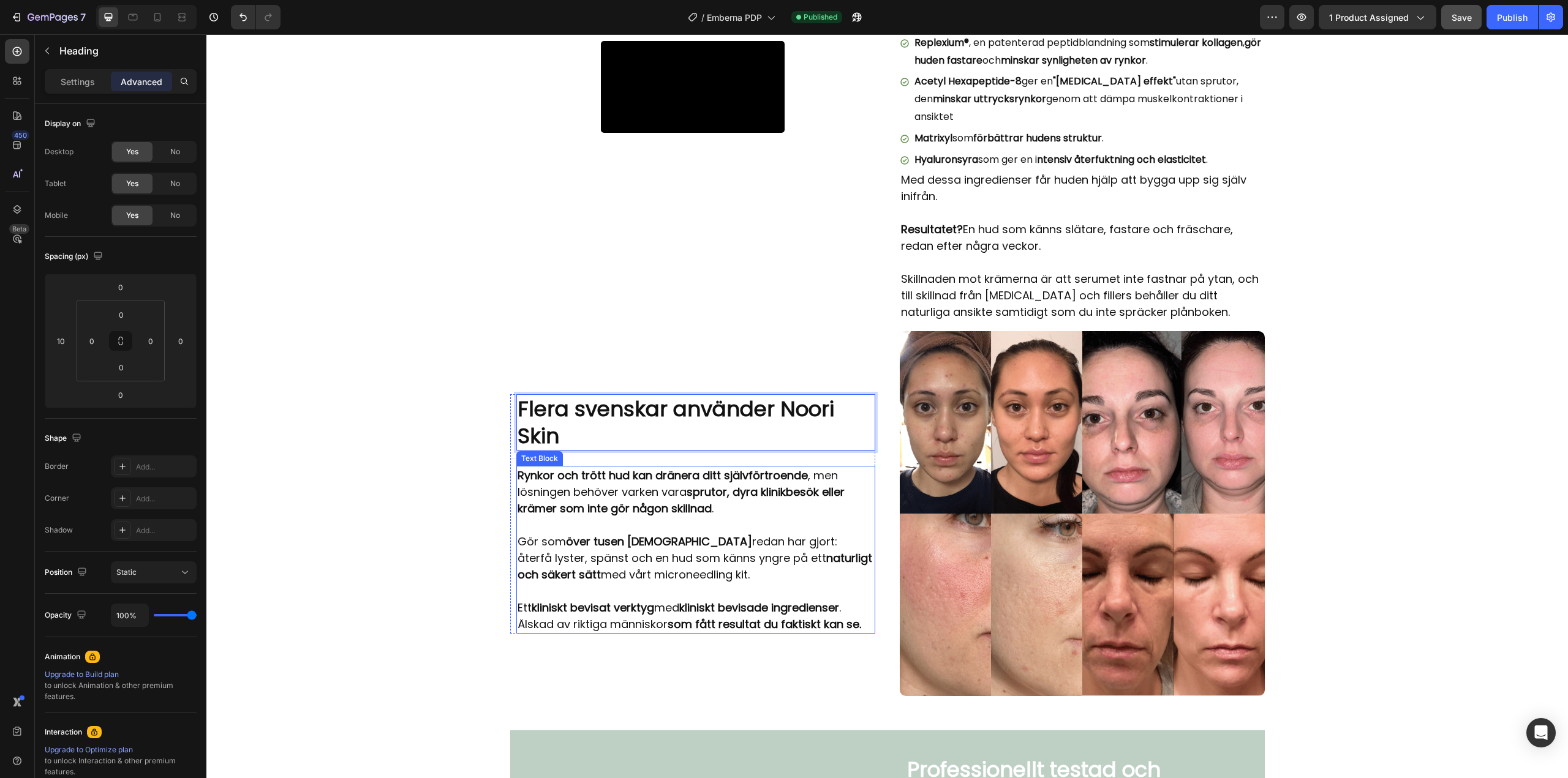
click at [566, 534] on strong "över tusen [DEMOGRAPHIC_DATA]" at bounding box center [659, 541] width 186 height 15
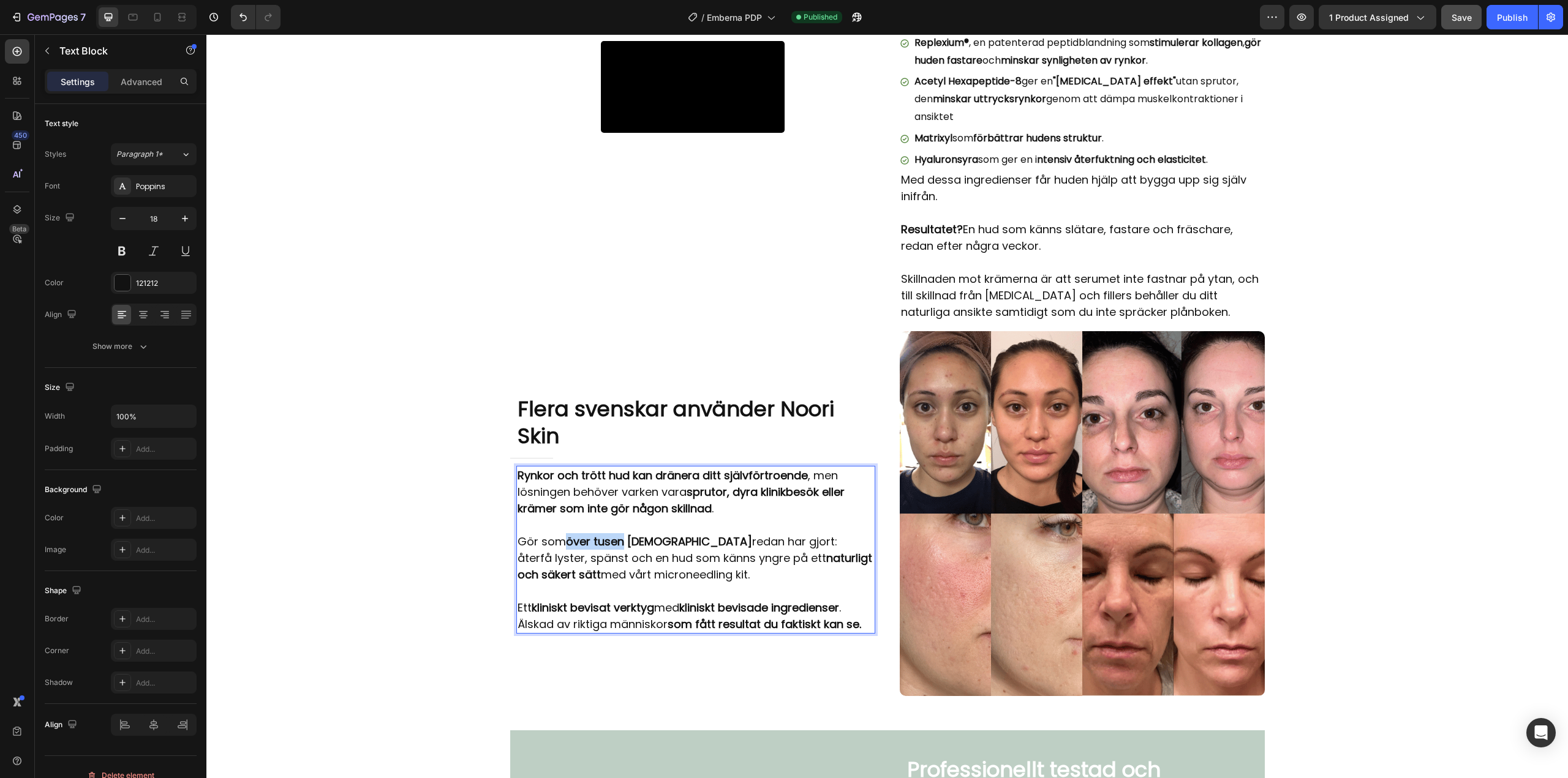
drag, startPoint x: 619, startPoint y: 521, endPoint x: 560, endPoint y: 523, distance: 59.0
click at [560, 534] on p "Gör som över tusen svenskar redan har gjort: återfå lyster, spänst och en hud s…" at bounding box center [696, 558] width 356 height 49
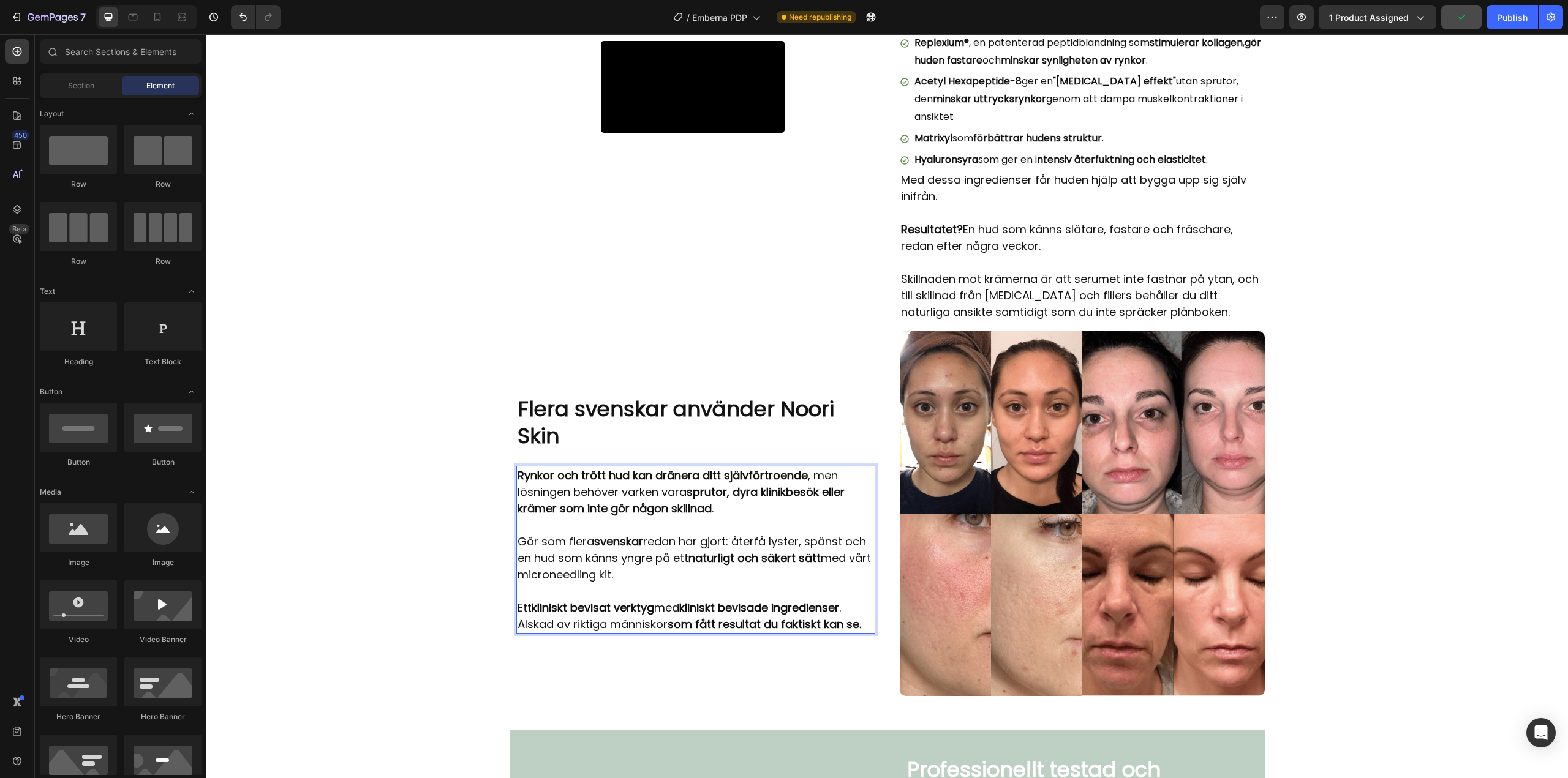
click at [433, 501] on div "Video Row Noori Skin tar sig dit vanliga krämer aldrig når... Heading Title Lin…" at bounding box center [887, 691] width 1361 height 5303
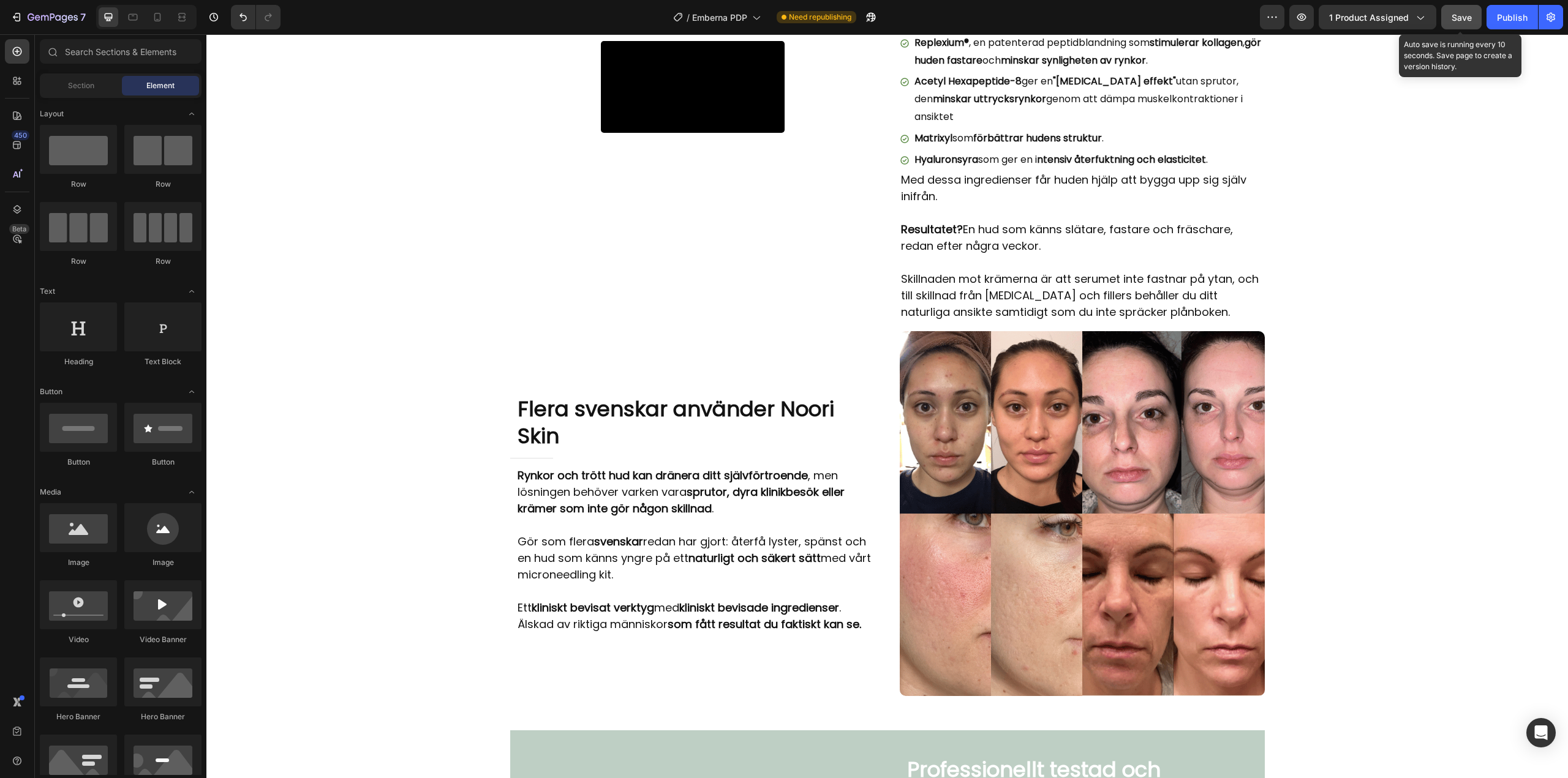
click at [1459, 19] on span "Save" at bounding box center [1461, 17] width 20 height 11
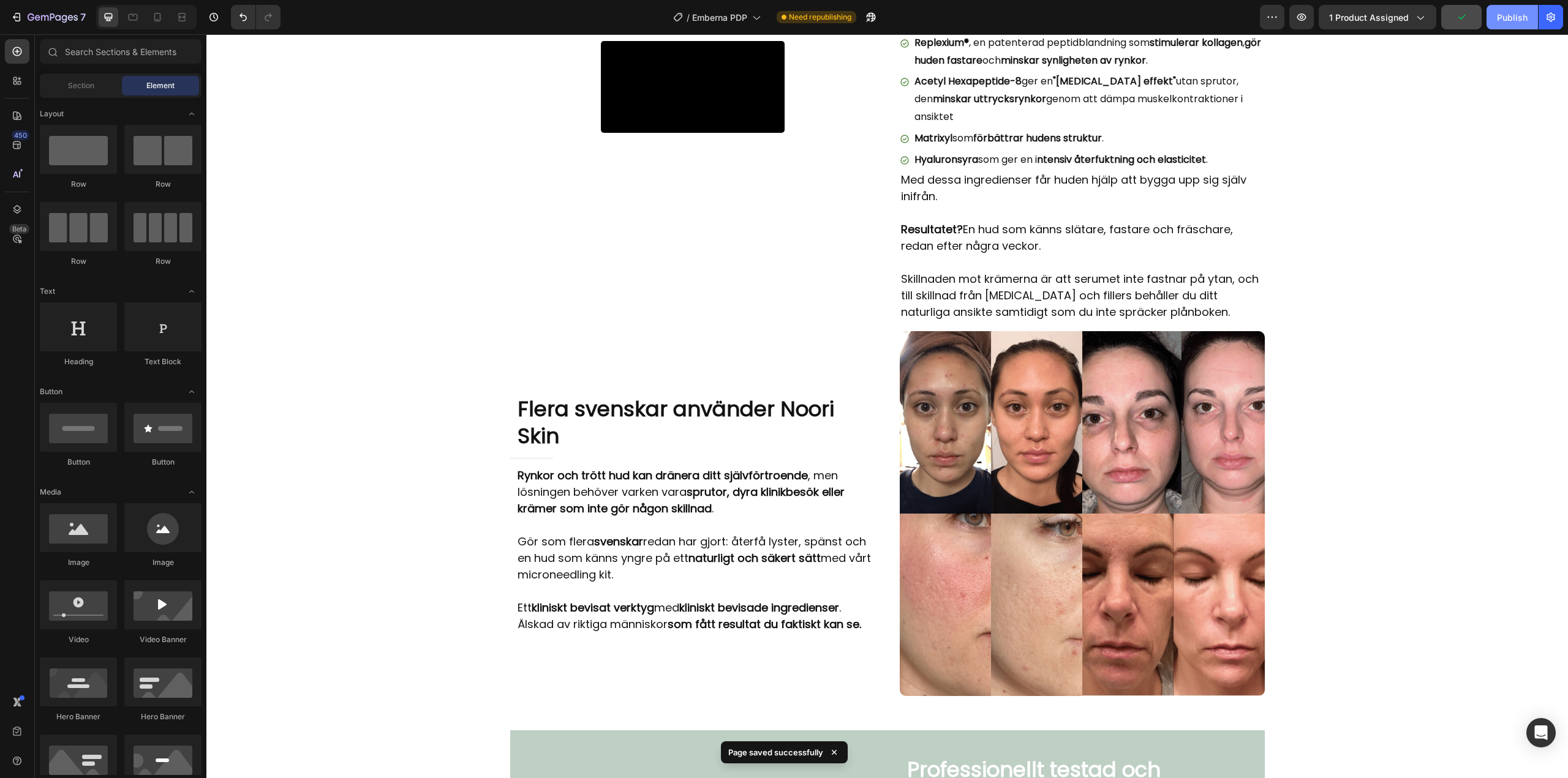
click at [1502, 19] on div "Publish" at bounding box center [1512, 18] width 31 height 13
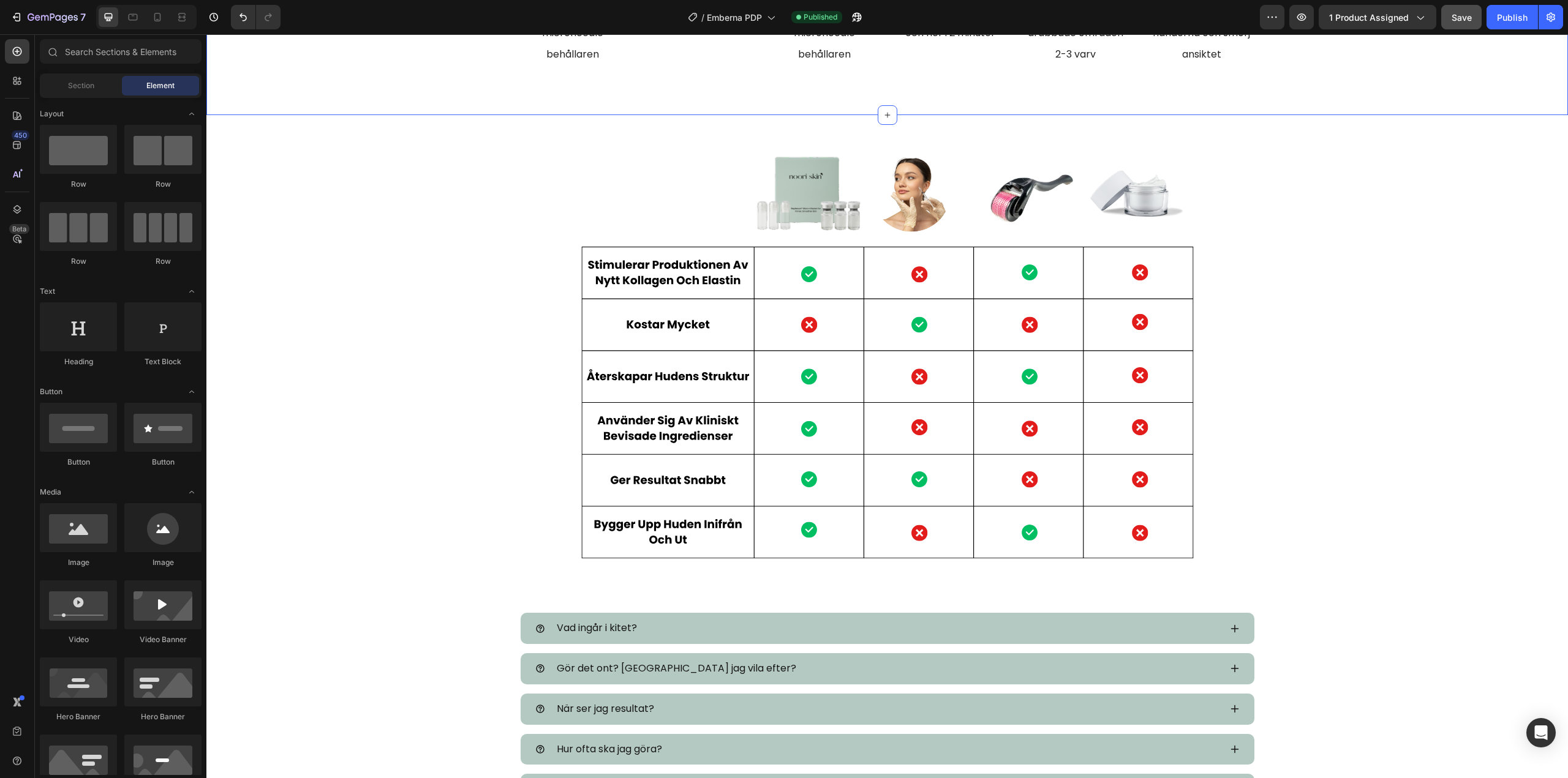
scroll to position [4284, 0]
